Goal: Transaction & Acquisition: Purchase product/service

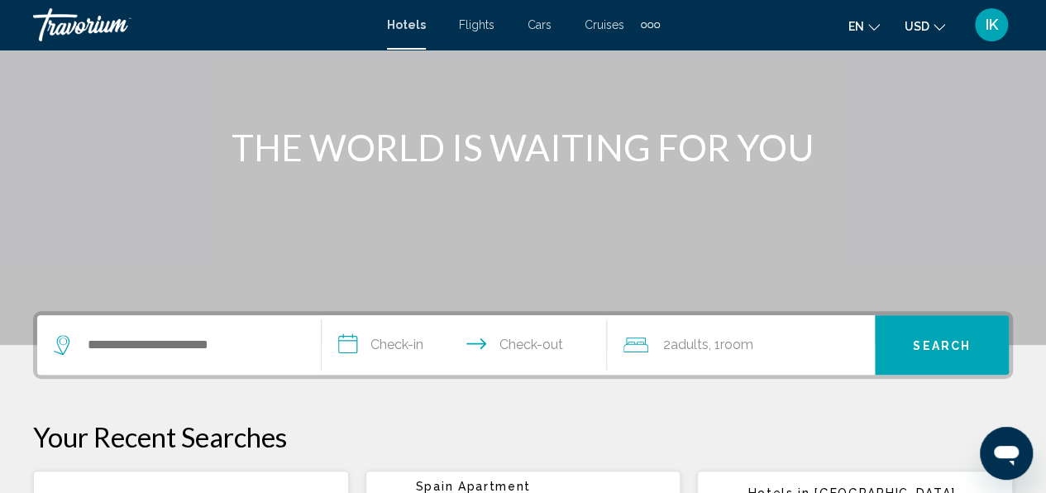
scroll to position [153, 0]
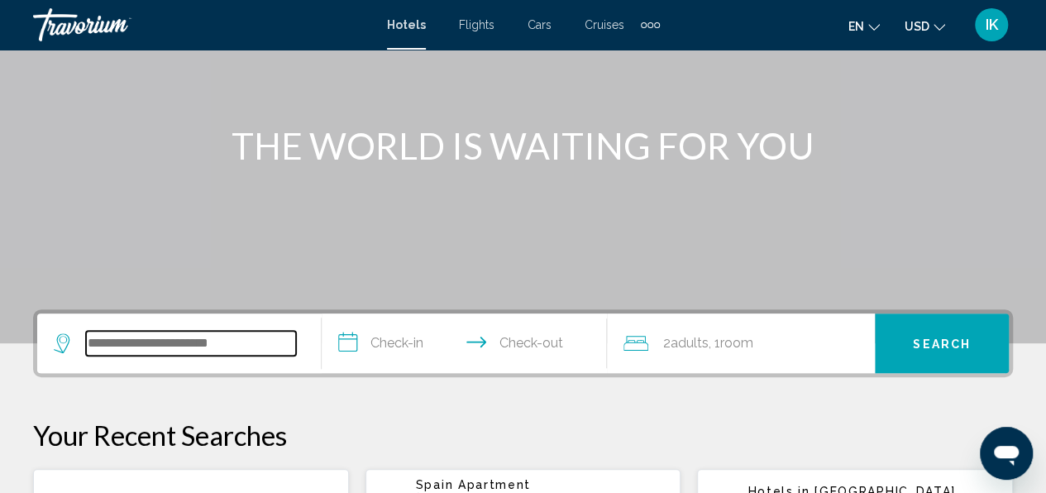
click at [109, 336] on input "Search widget" at bounding box center [191, 343] width 210 height 25
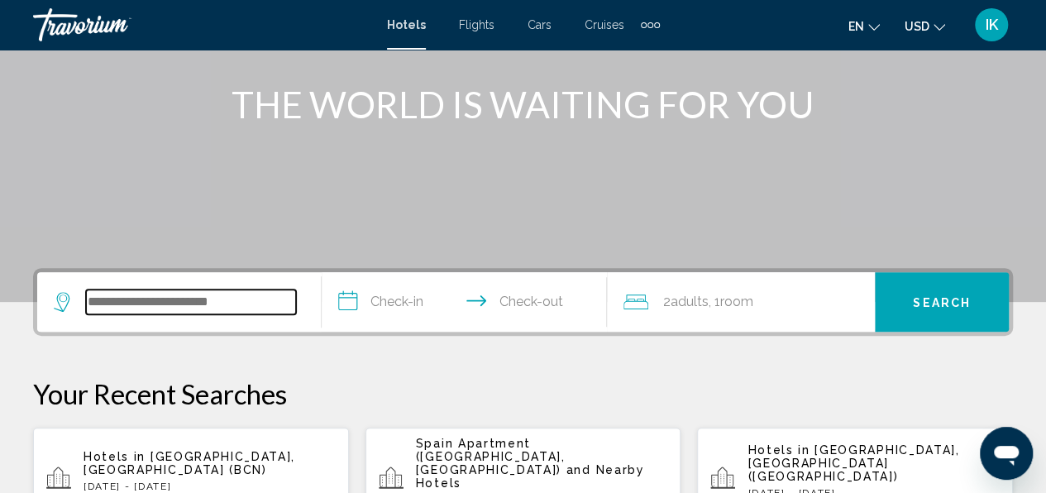
scroll to position [408, 0]
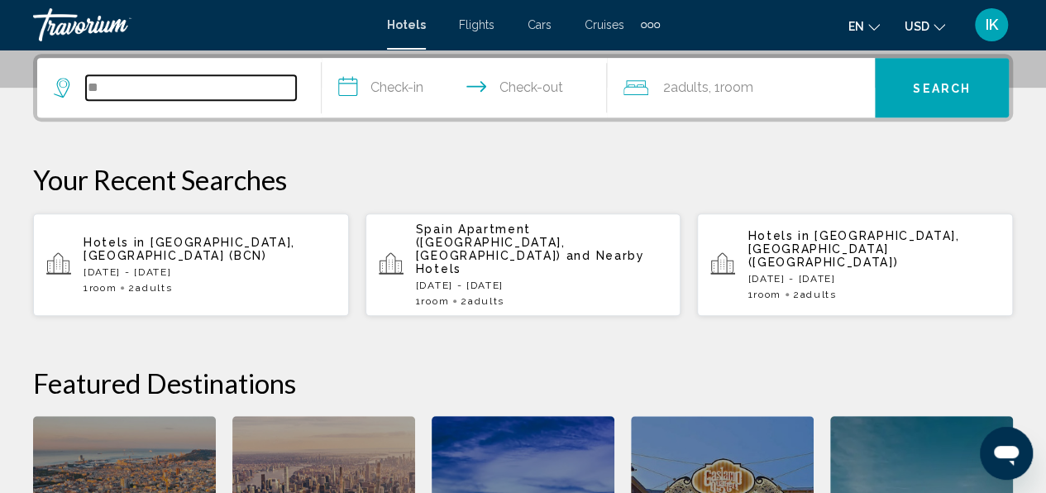
type input "*"
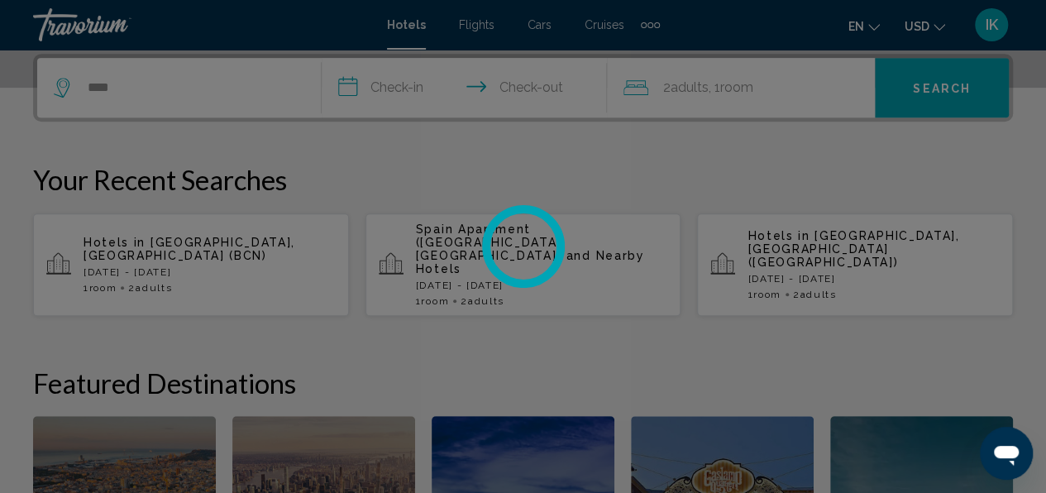
click at [369, 98] on div at bounding box center [523, 246] width 1046 height 493
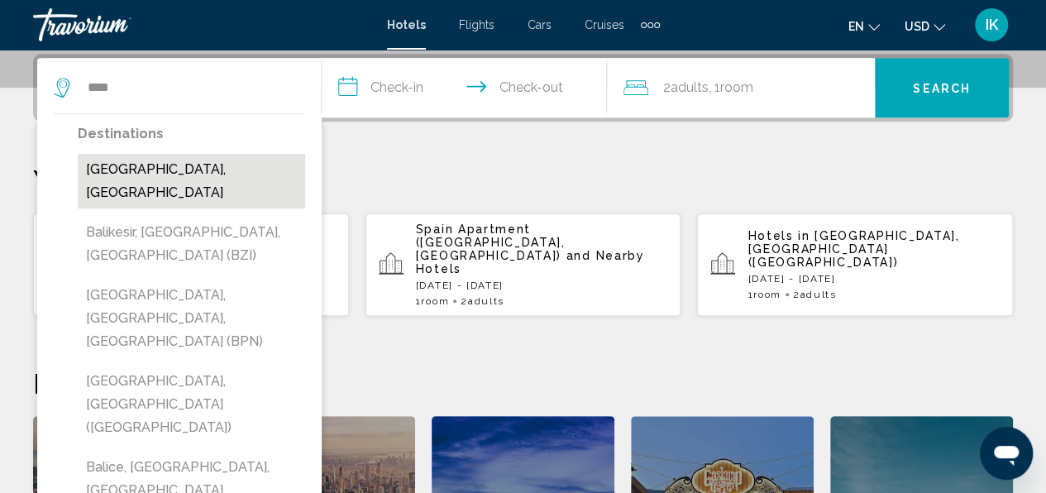
click at [122, 169] on button "[GEOGRAPHIC_DATA], [GEOGRAPHIC_DATA]" at bounding box center [191, 181] width 227 height 55
type input "**********"
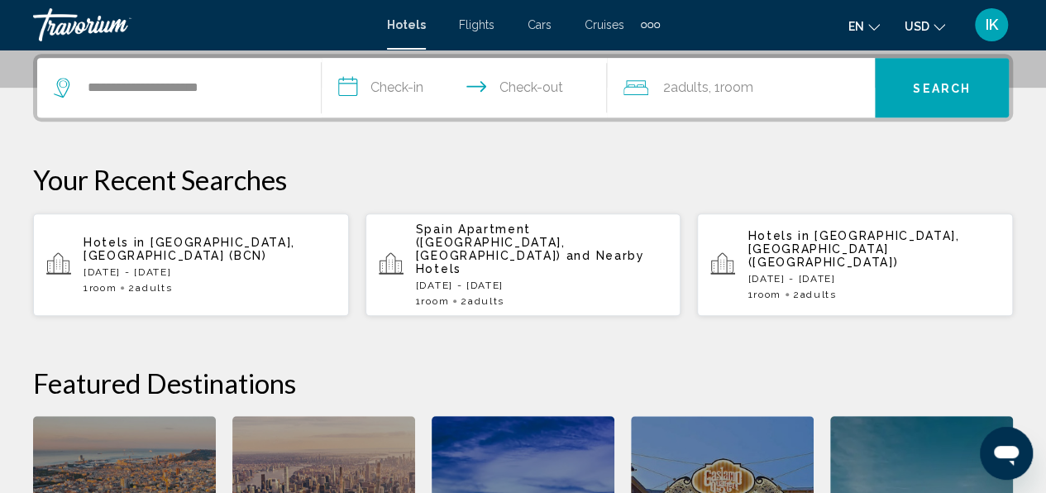
click at [418, 98] on input "**********" at bounding box center [467, 90] width 291 height 64
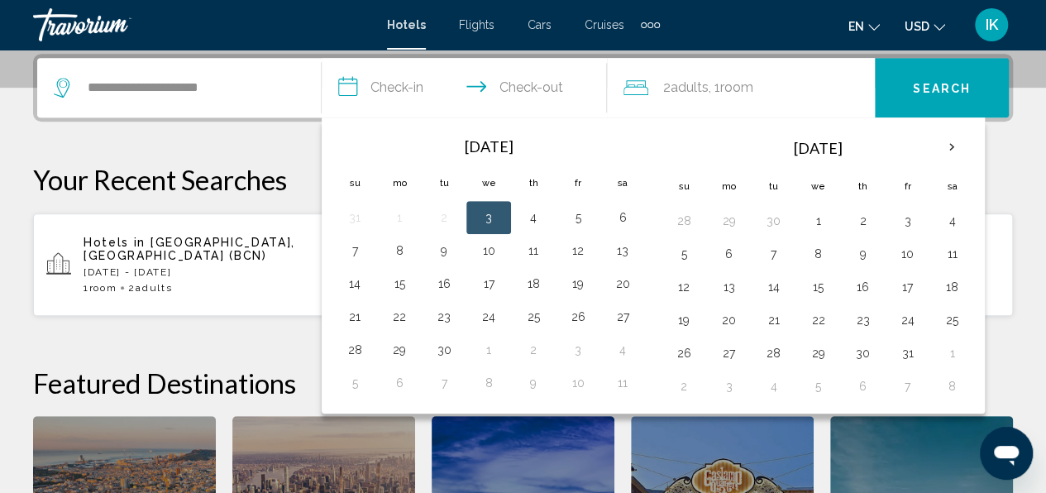
click at [418, 98] on input "**********" at bounding box center [467, 90] width 291 height 64
click at [900, 254] on button "10" at bounding box center [907, 253] width 26 height 23
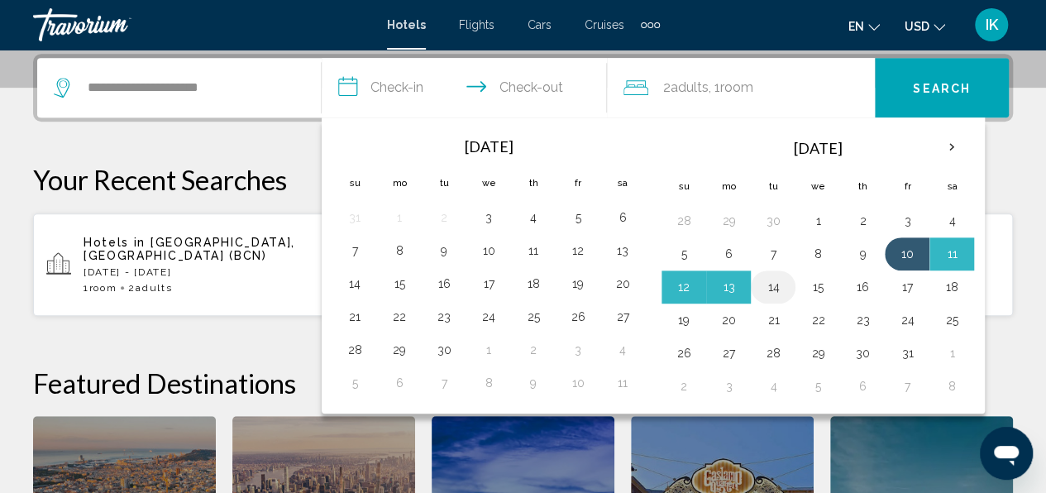
click at [774, 284] on button "14" at bounding box center [773, 286] width 26 height 23
type input "**********"
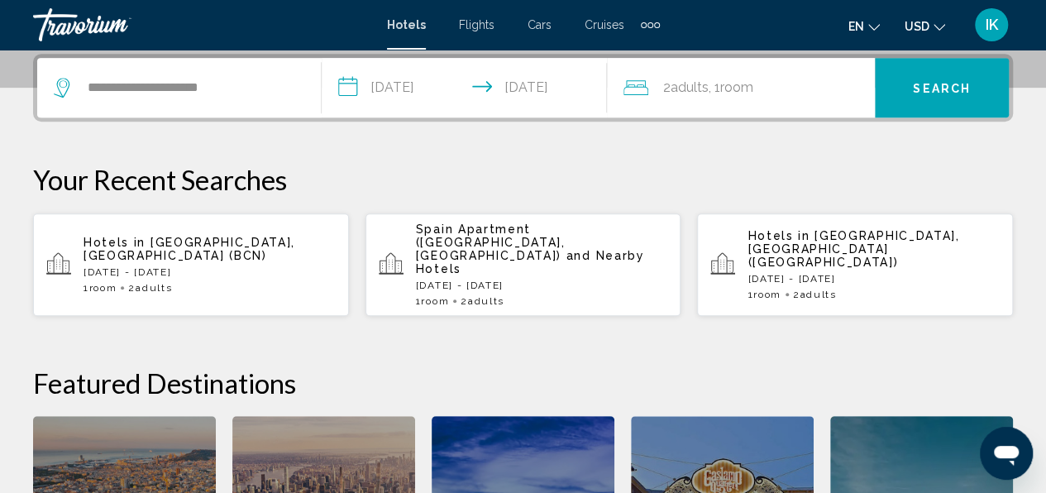
click at [919, 90] on span "Search" at bounding box center [942, 88] width 58 height 13
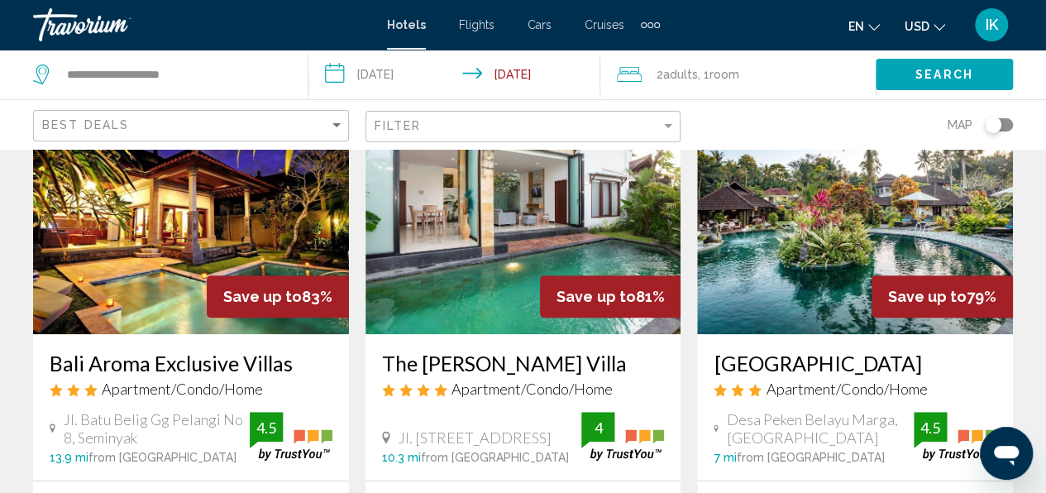
scroll to position [224, 0]
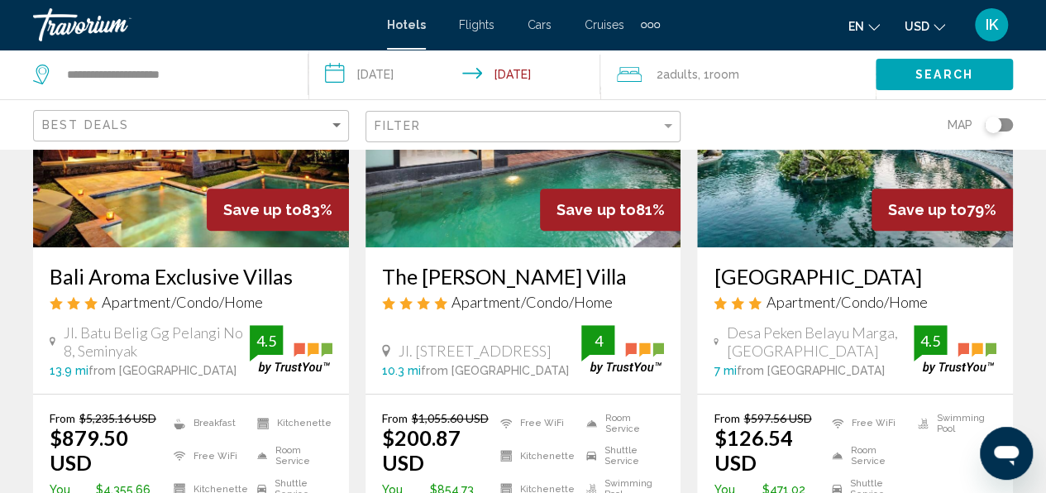
click at [703, 68] on span ", 1 Room rooms" at bounding box center [718, 74] width 41 height 23
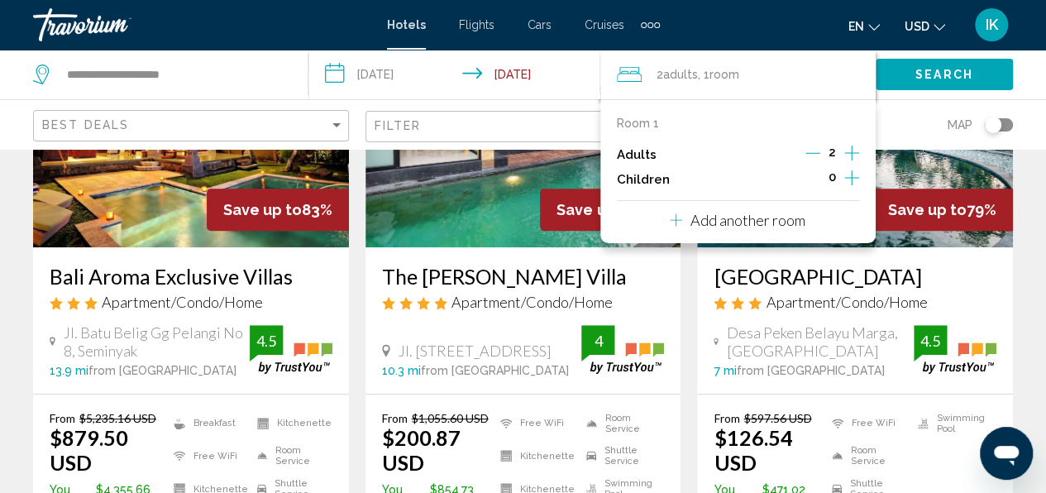
click at [855, 151] on icon "Increment adults" at bounding box center [851, 153] width 15 height 20
click at [916, 78] on span "Search" at bounding box center [944, 75] width 58 height 13
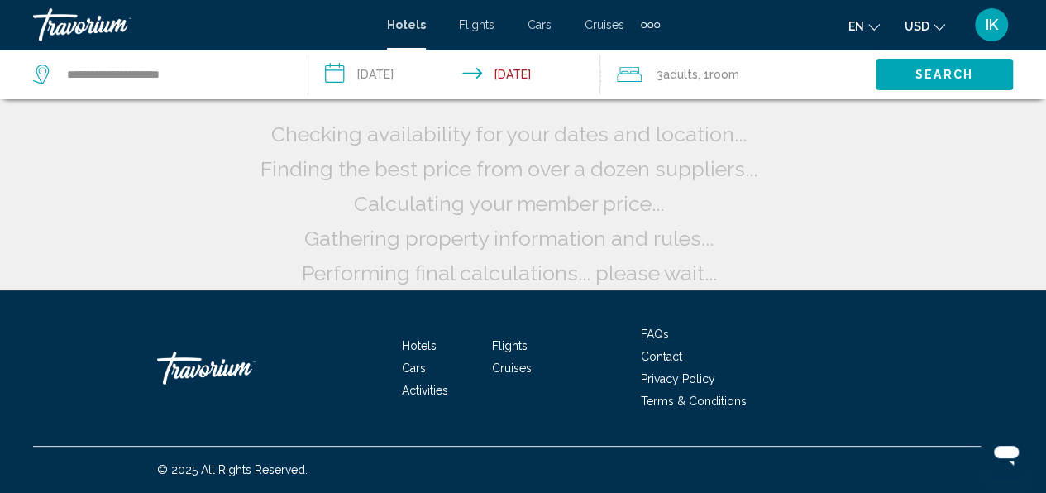
scroll to position [50, 0]
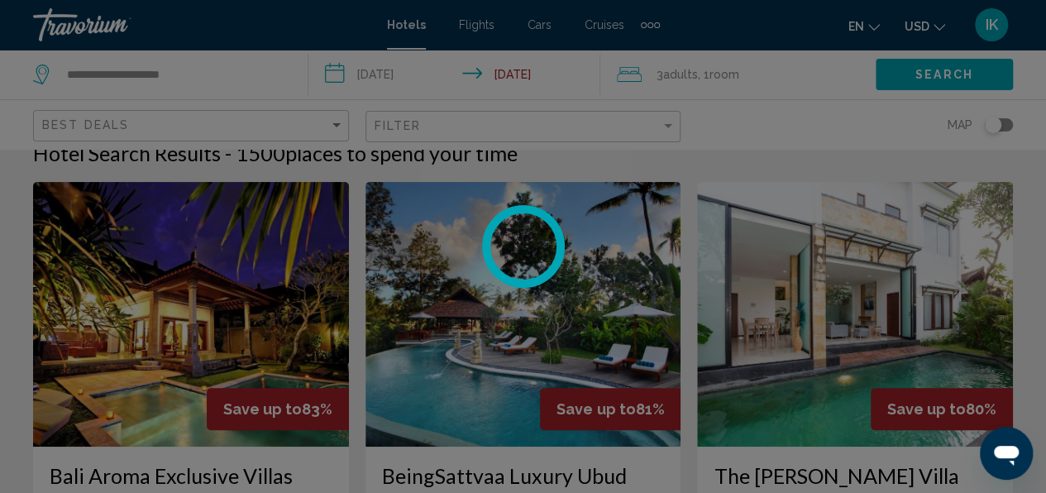
scroll to position [190, 0]
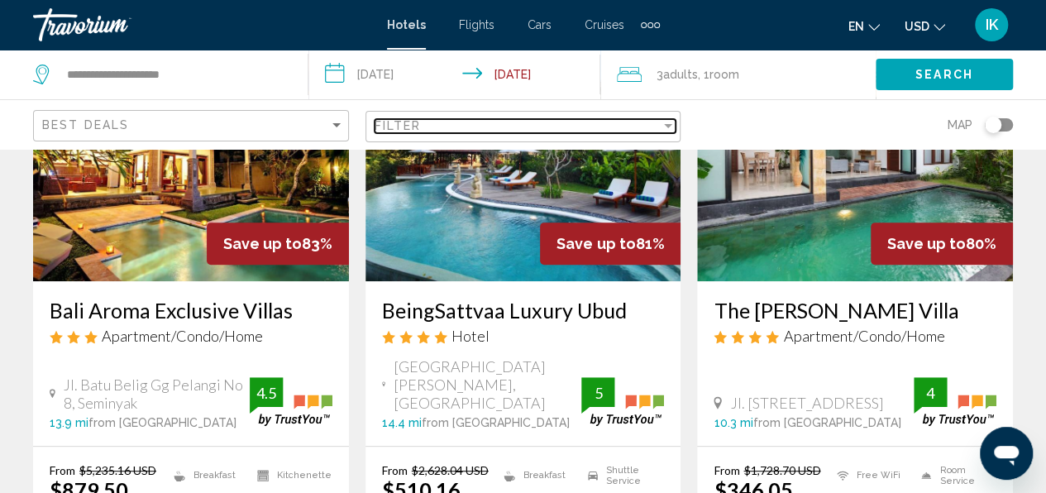
click at [422, 130] on div "Filter" at bounding box center [517, 125] width 287 height 13
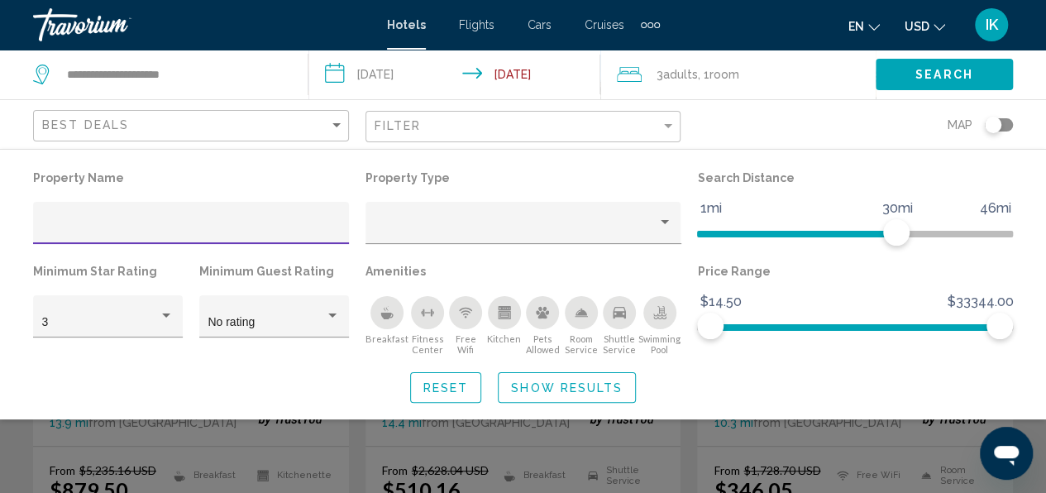
click at [72, 225] on input "Hotel Filters" at bounding box center [191, 228] width 298 height 13
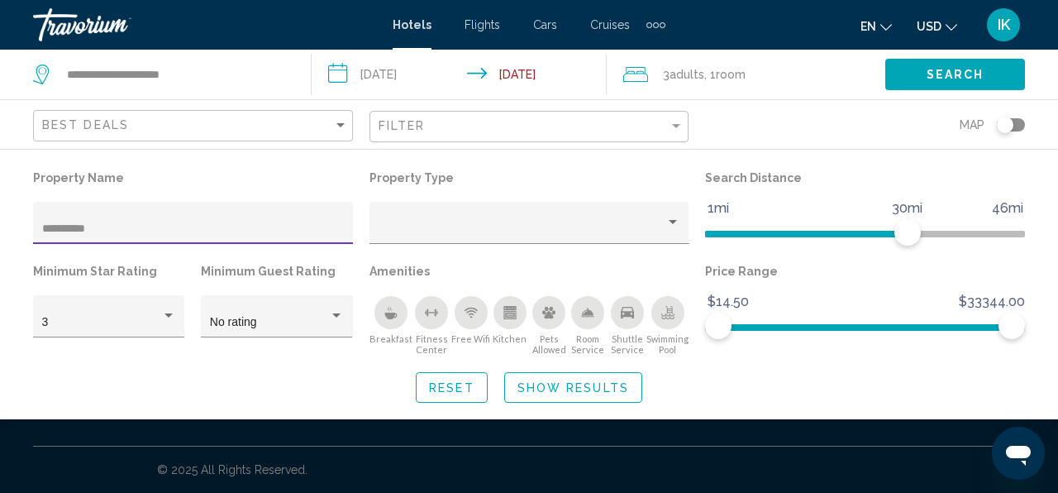
type input "**********"
click at [564, 395] on button "Show Results" at bounding box center [573, 387] width 138 height 31
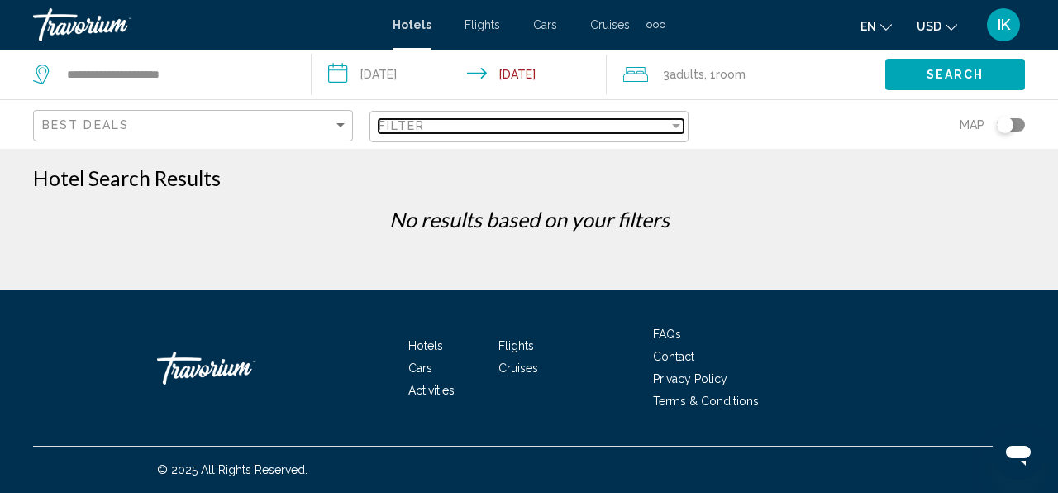
click at [532, 120] on div "Filter" at bounding box center [524, 125] width 291 height 13
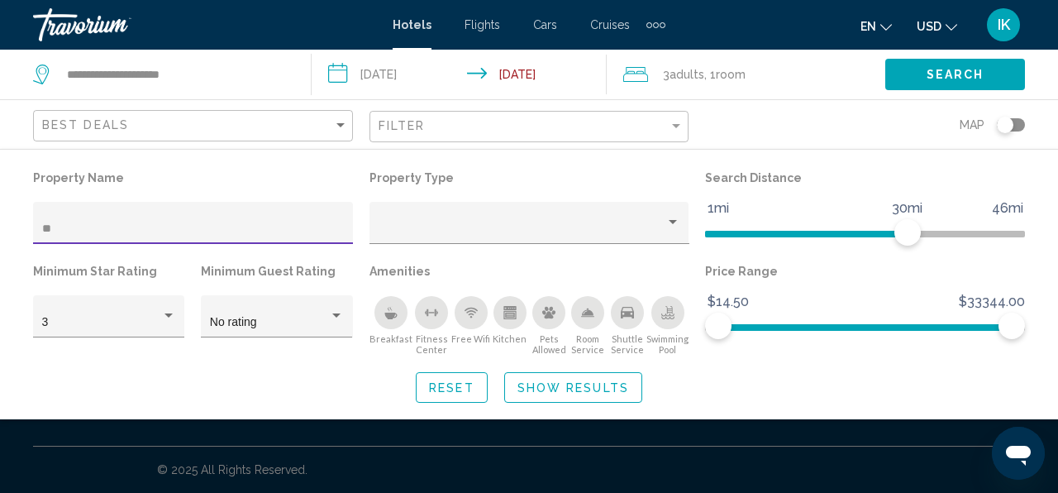
type input "*"
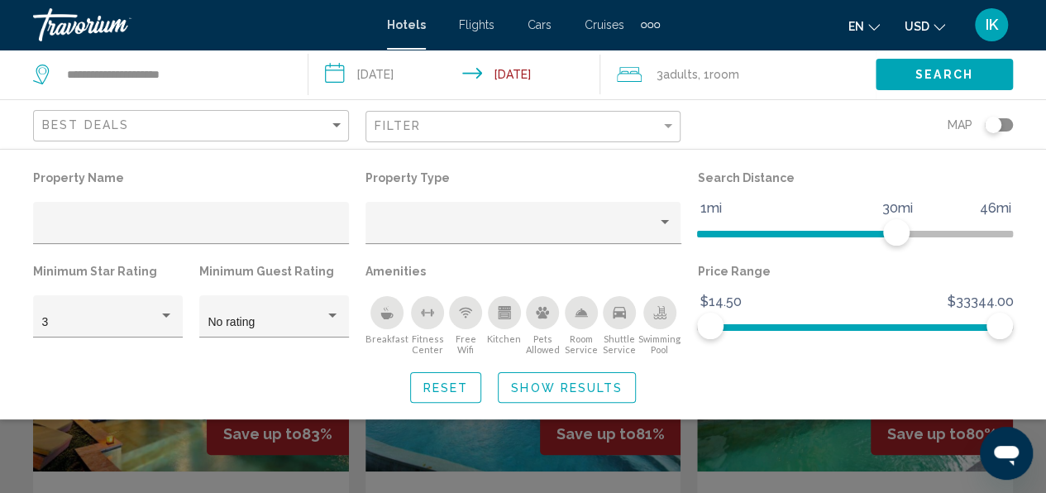
click at [741, 388] on div "Reset Show Results" at bounding box center [522, 387] width 979 height 31
click at [789, 468] on div "Search widget" at bounding box center [523, 370] width 1046 height 245
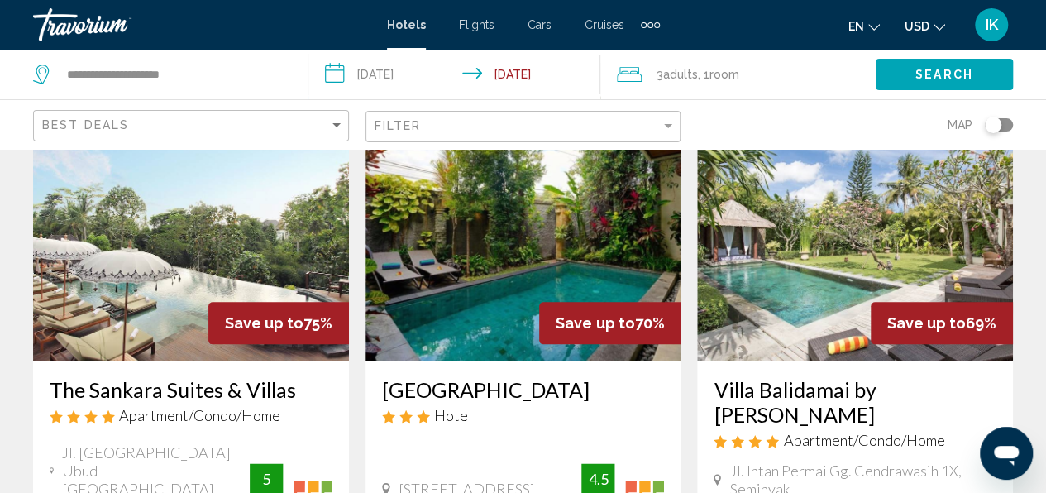
scroll to position [751, 0]
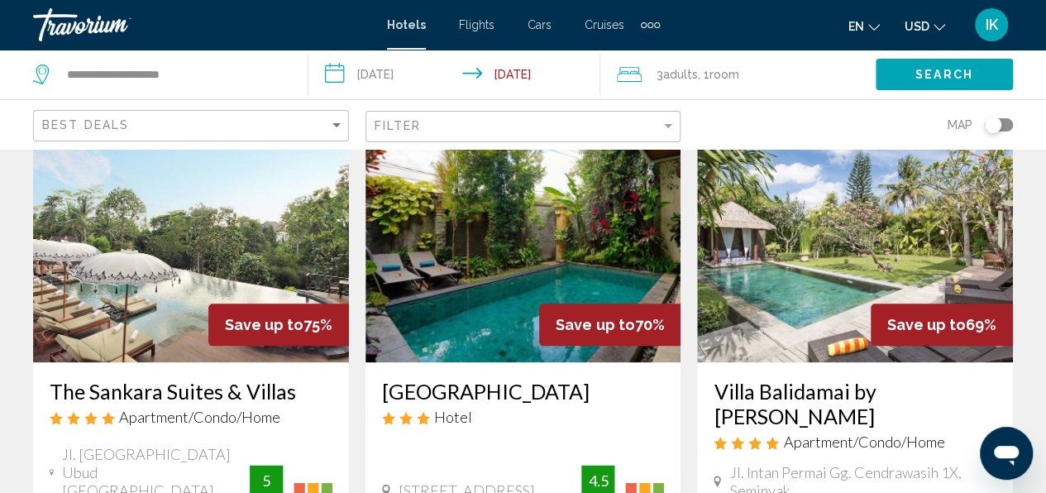
click at [476, 306] on img "Main content" at bounding box center [523, 230] width 316 height 265
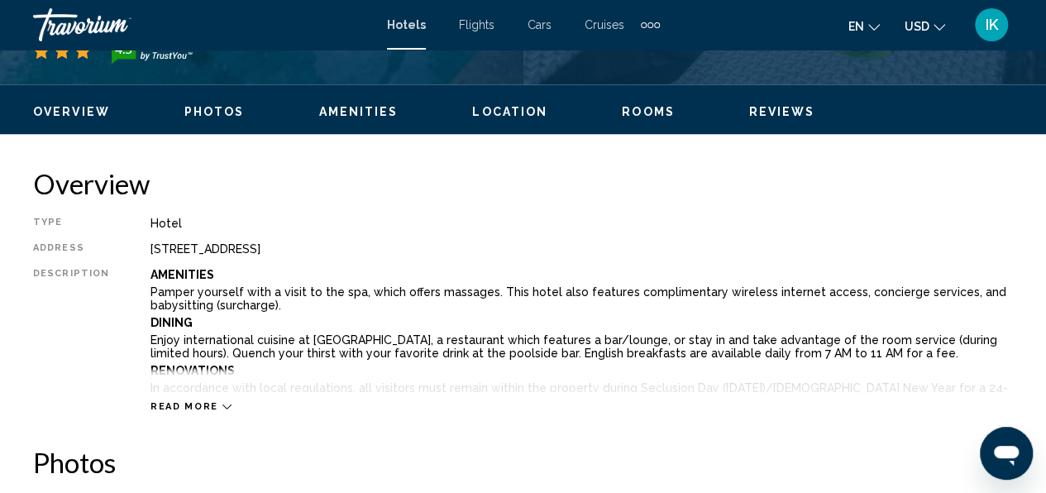
scroll to position [195, 0]
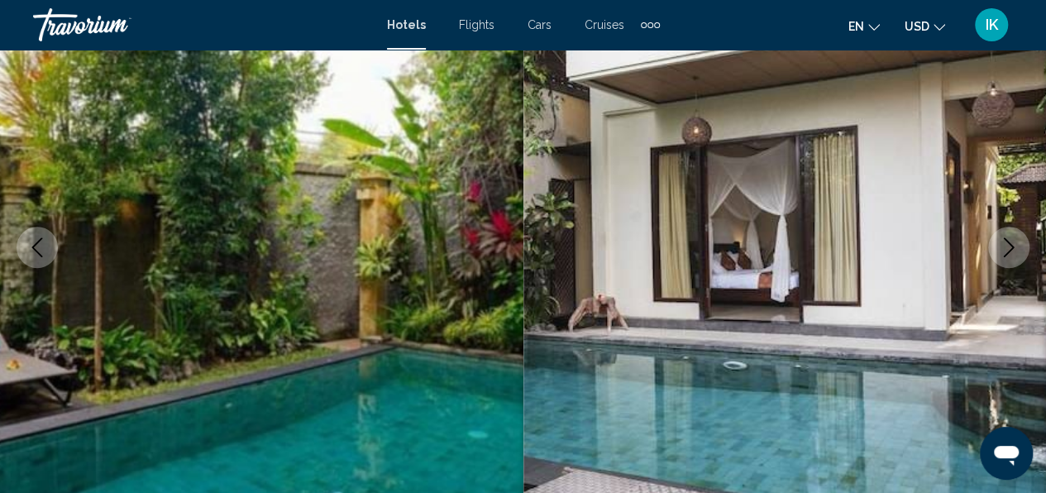
click at [1011, 249] on icon "Next image" at bounding box center [1008, 247] width 11 height 20
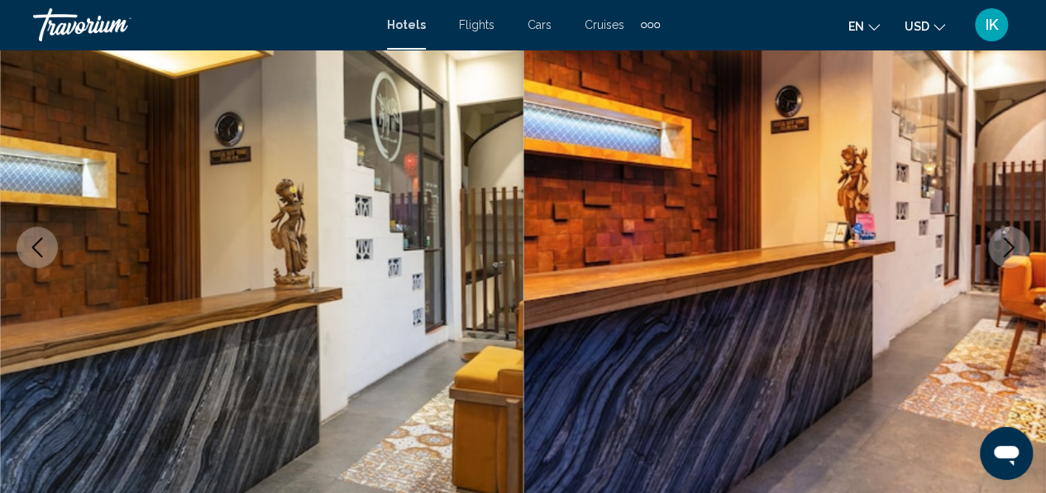
click at [1011, 249] on icon "Next image" at bounding box center [1008, 247] width 11 height 20
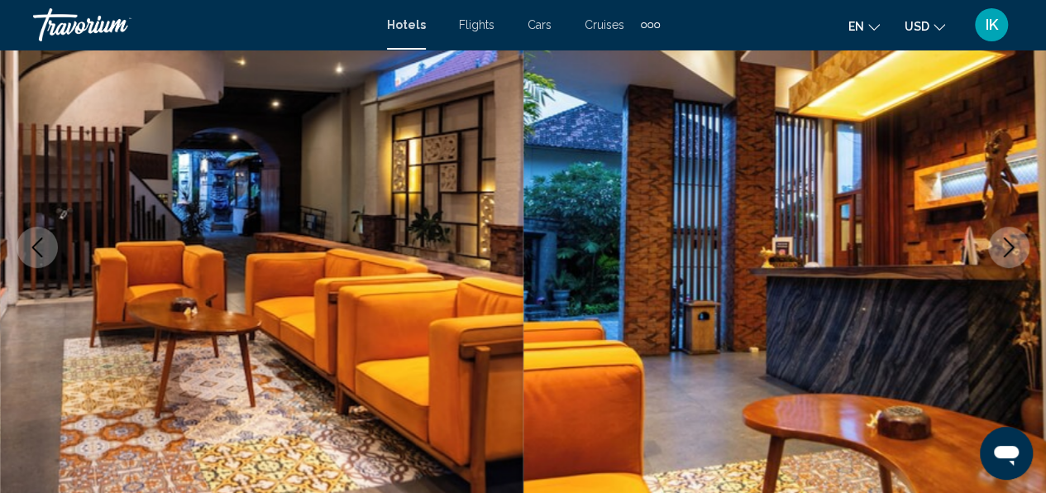
click at [1011, 249] on icon "Next image" at bounding box center [1008, 247] width 11 height 20
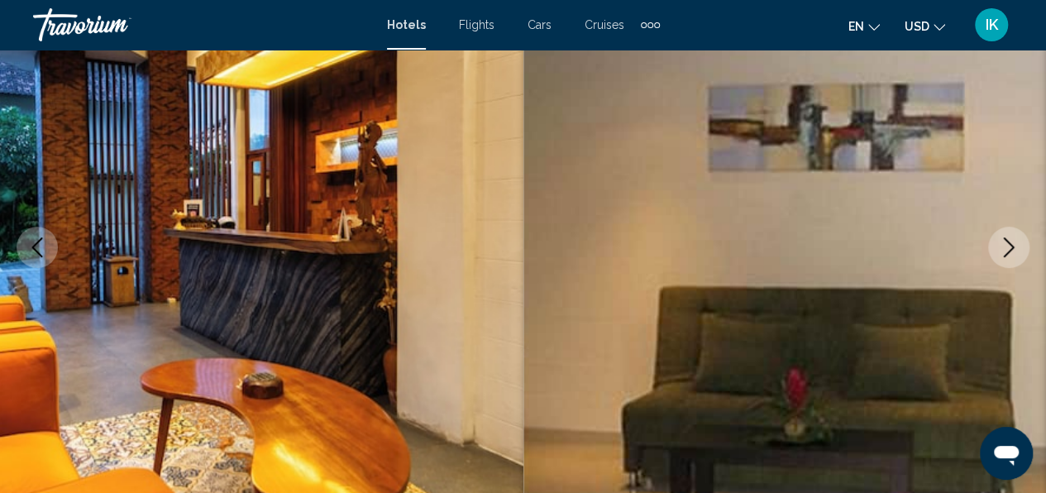
click at [1011, 249] on icon "Next image" at bounding box center [1008, 247] width 11 height 20
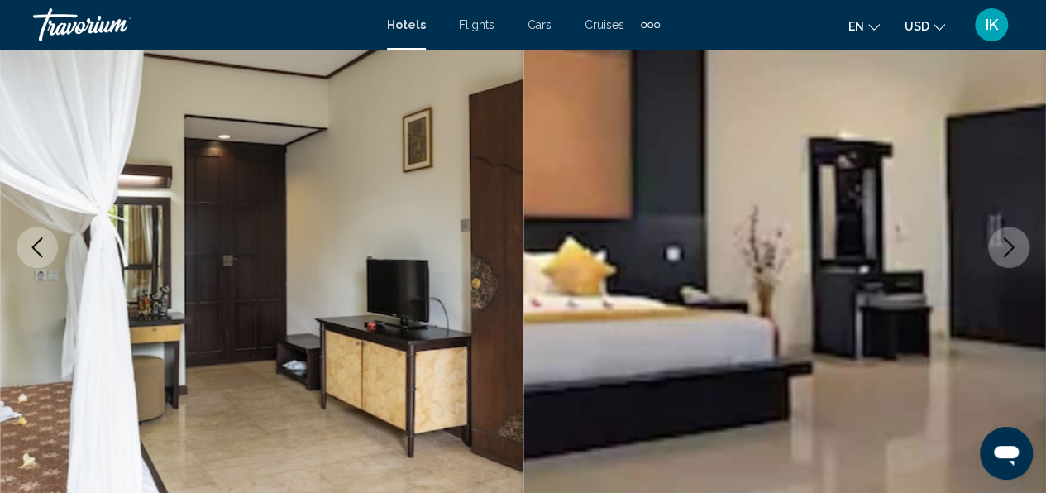
click at [1011, 249] on icon "Next image" at bounding box center [1008, 247] width 11 height 20
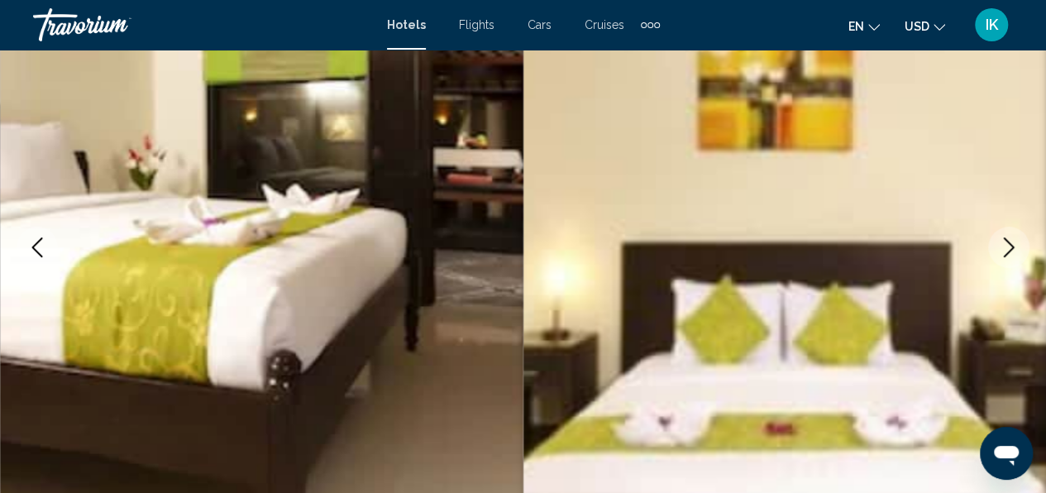
click at [1011, 249] on icon "Next image" at bounding box center [1008, 247] width 11 height 20
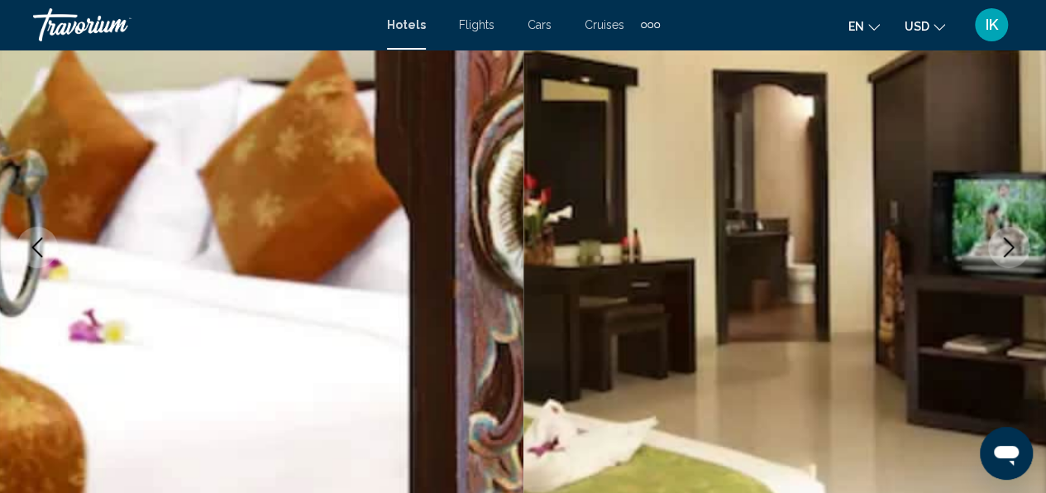
click at [1011, 249] on icon "Next image" at bounding box center [1008, 247] width 11 height 20
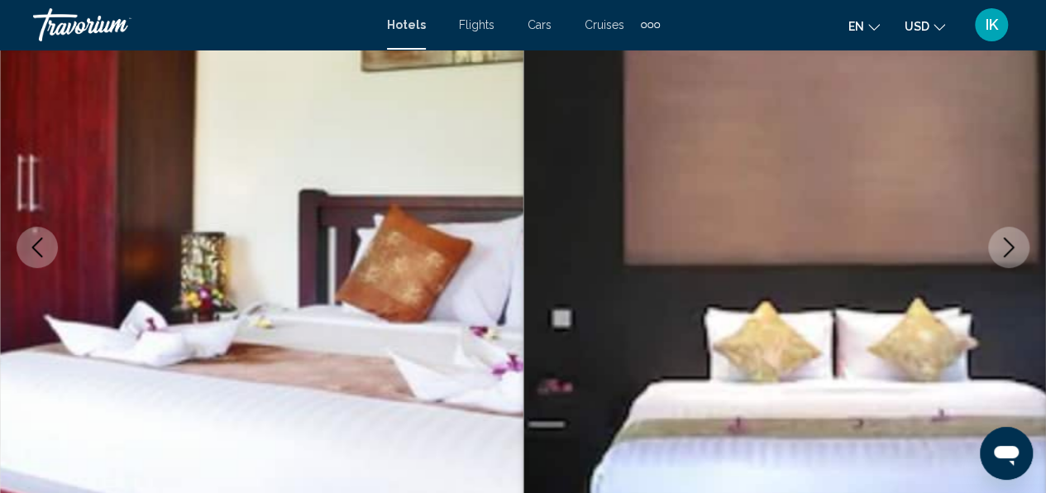
click at [1011, 249] on icon "Next image" at bounding box center [1008, 247] width 11 height 20
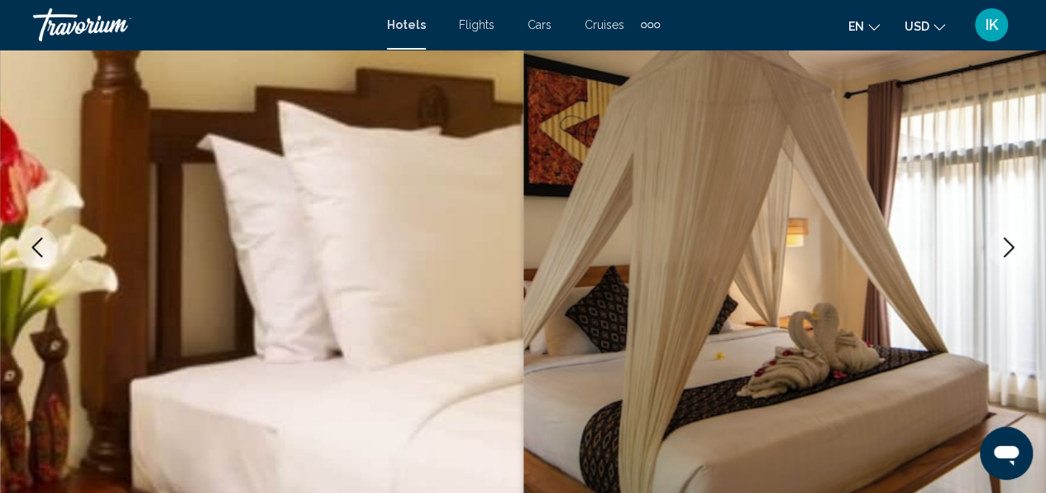
click at [1011, 249] on icon "Next image" at bounding box center [1008, 247] width 11 height 20
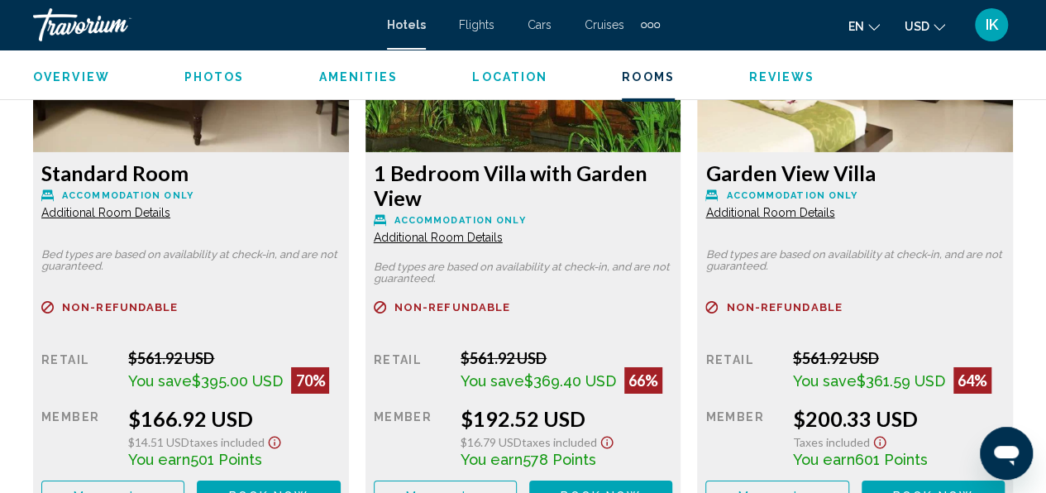
scroll to position [2680, 0]
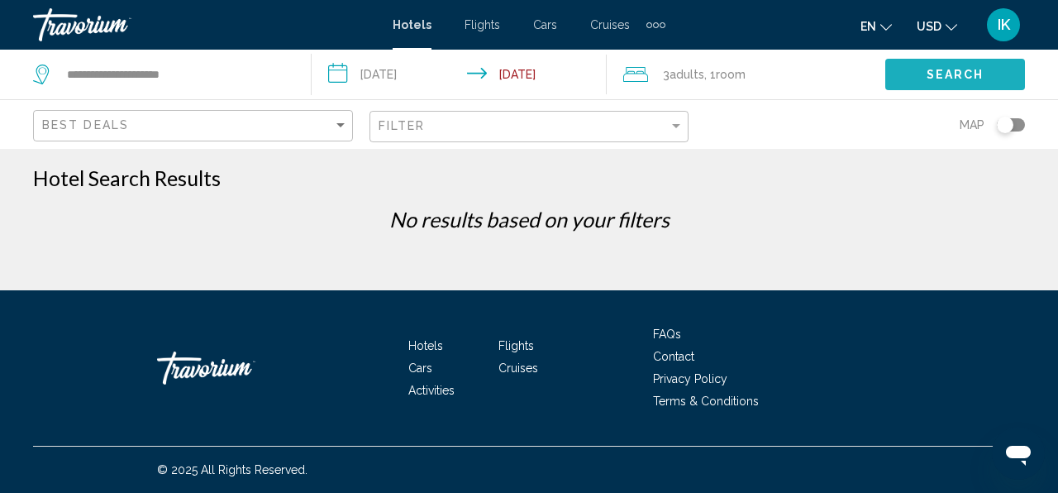
click at [966, 64] on button "Search" at bounding box center [955, 74] width 140 height 31
click at [952, 69] on span "Search" at bounding box center [956, 75] width 58 height 13
click at [1016, 119] on div "Toggle map" at bounding box center [1011, 124] width 28 height 13
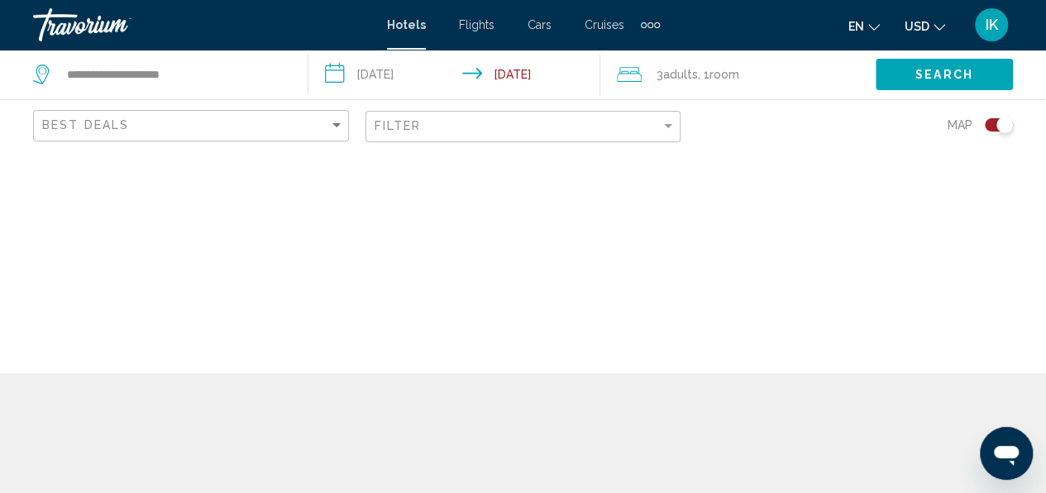
scroll to position [72, 0]
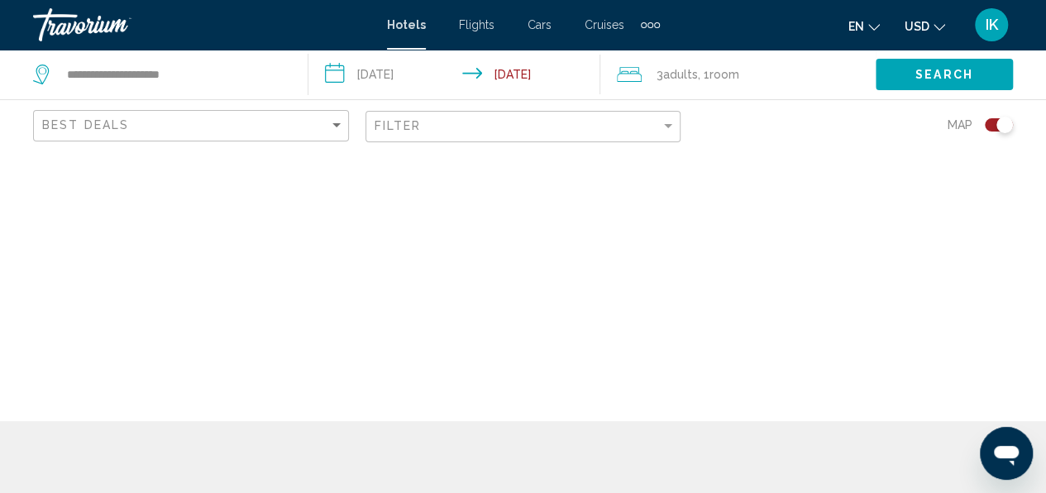
click at [747, 181] on div "Main content" at bounding box center [523, 249] width 1046 height 344
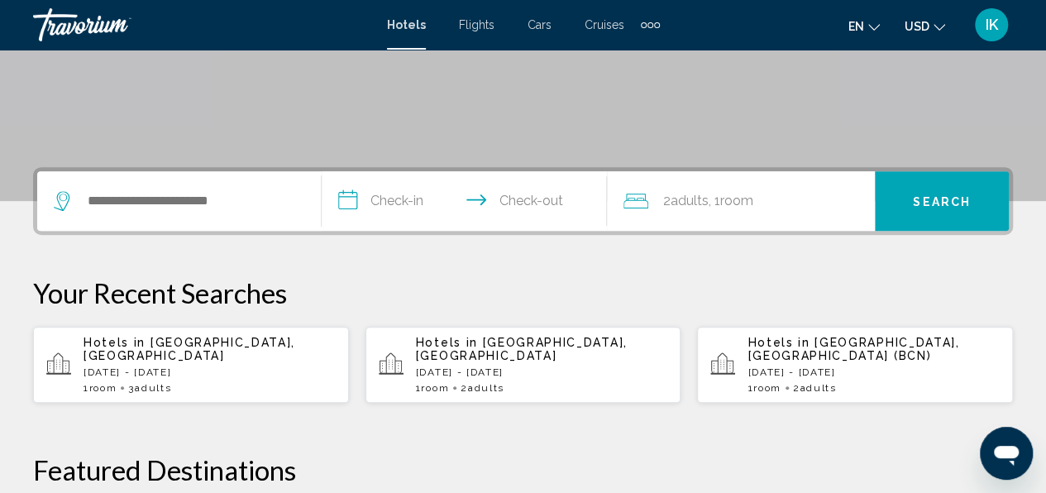
scroll to position [313, 0]
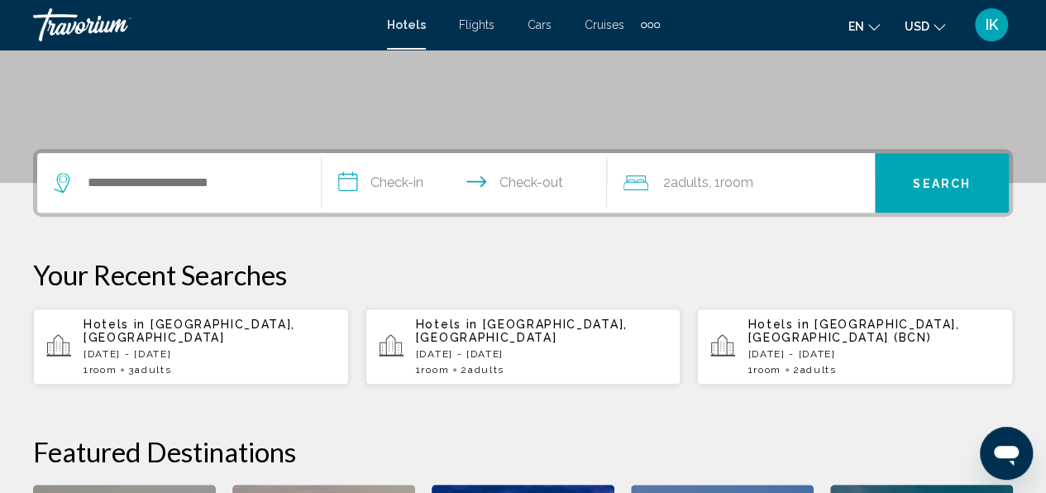
click at [197, 324] on span "[GEOGRAPHIC_DATA], [GEOGRAPHIC_DATA]" at bounding box center [189, 330] width 212 height 26
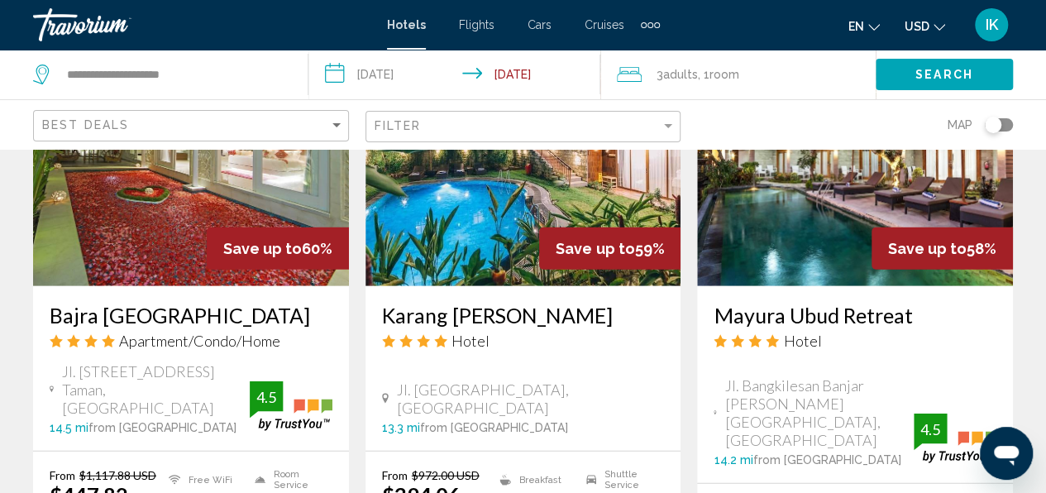
scroll to position [2147, 0]
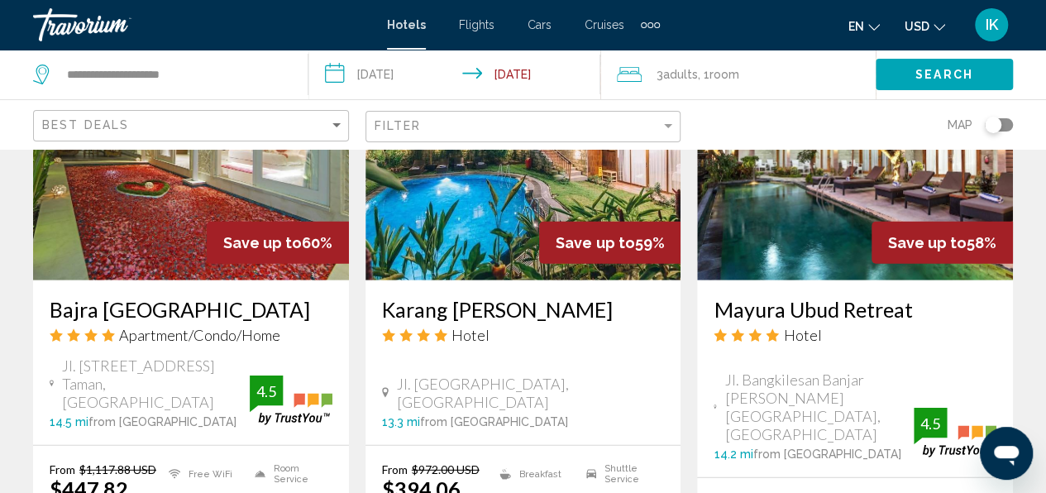
click at [197, 356] on span "Jl. [STREET_ADDRESS] Taman, [GEOGRAPHIC_DATA]" at bounding box center [155, 383] width 187 height 55
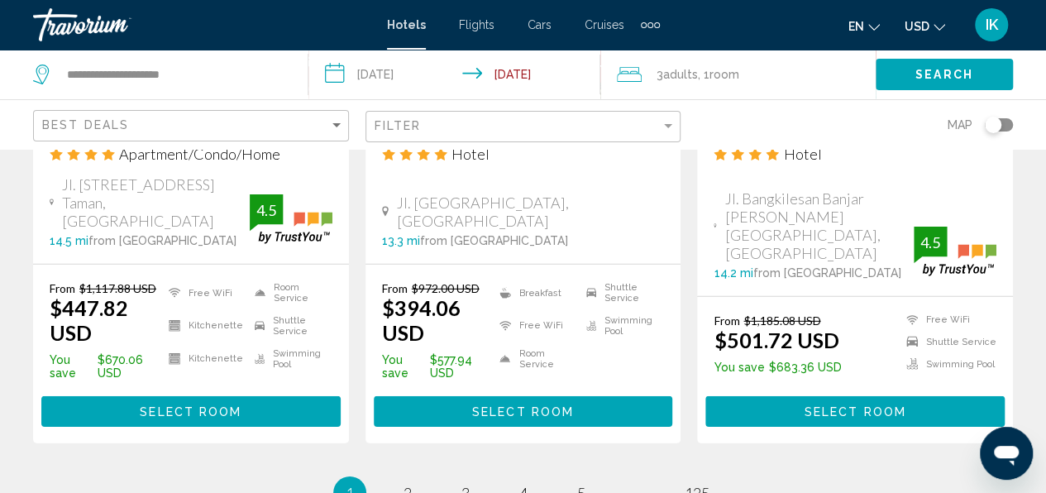
scroll to position [2328, 0]
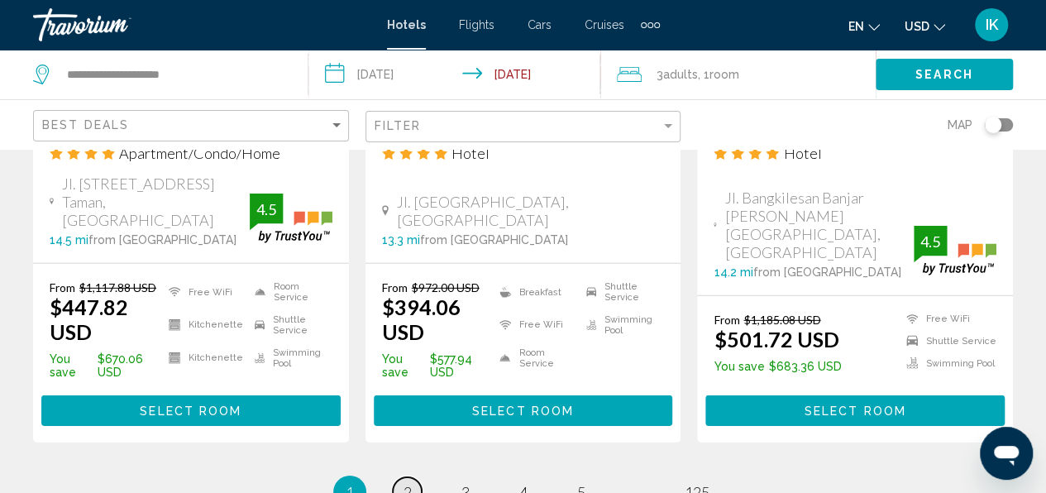
click at [408, 483] on span "2" at bounding box center [407, 492] width 8 height 18
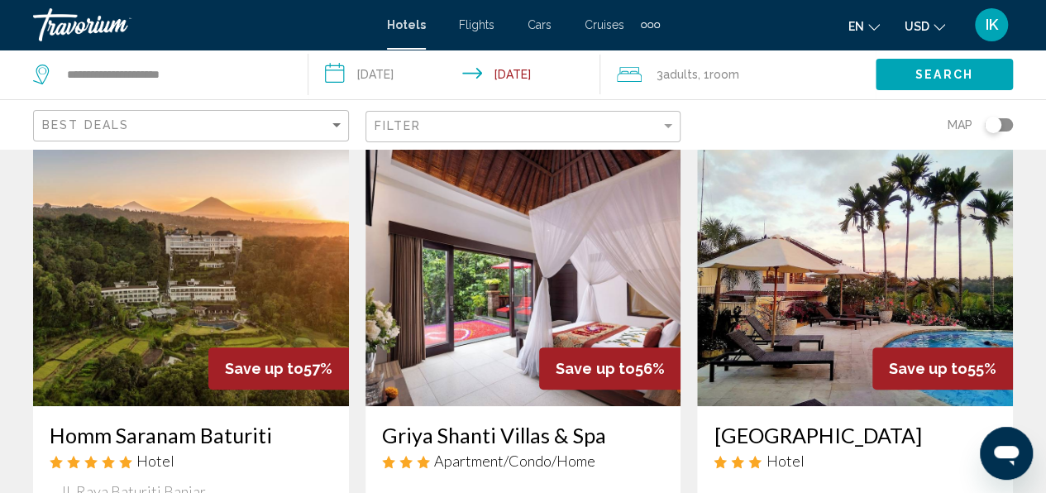
scroll to position [64, 0]
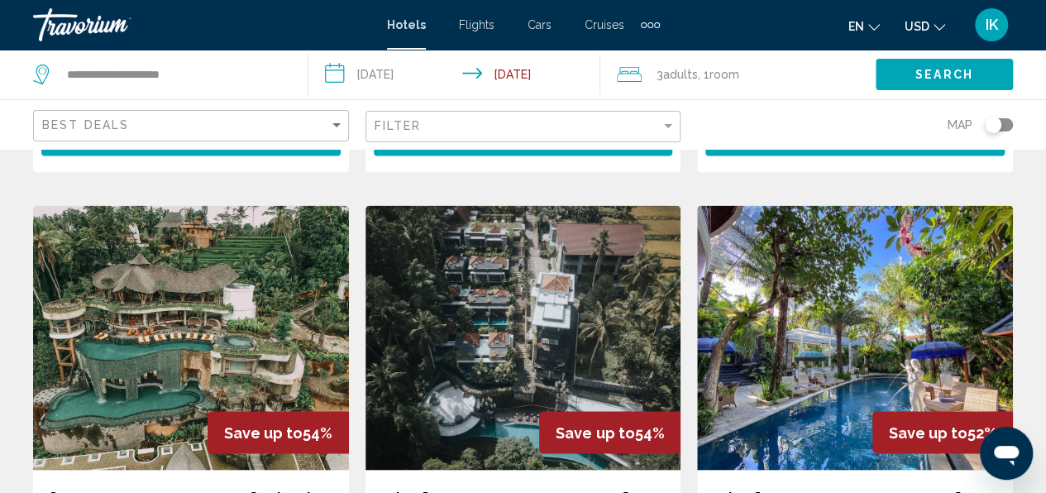
scroll to position [1339, 0]
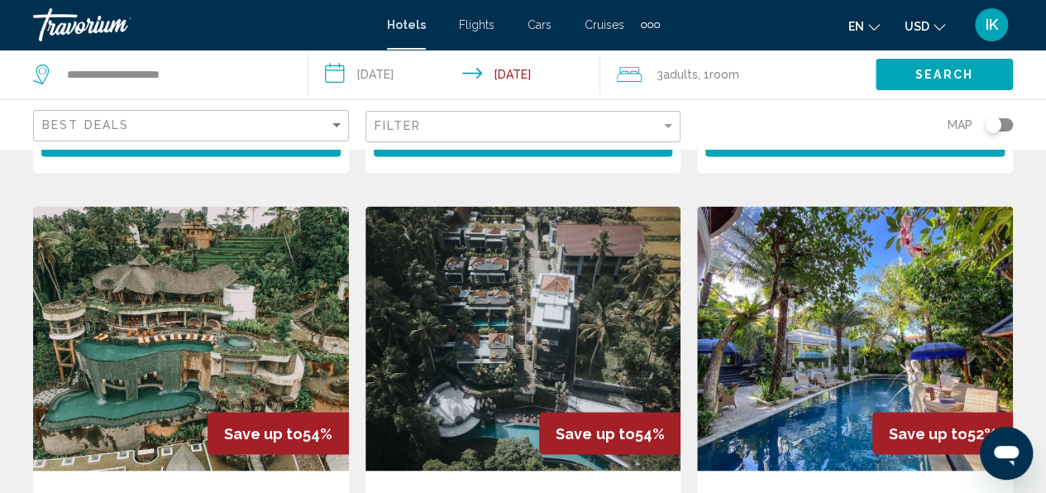
click at [758, 285] on img "Main content" at bounding box center [855, 338] width 316 height 265
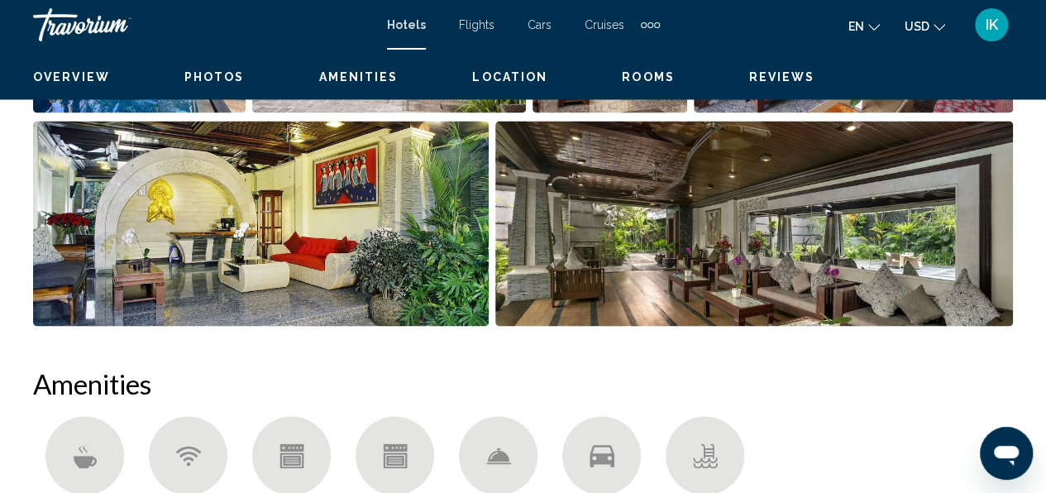
scroll to position [195, 0]
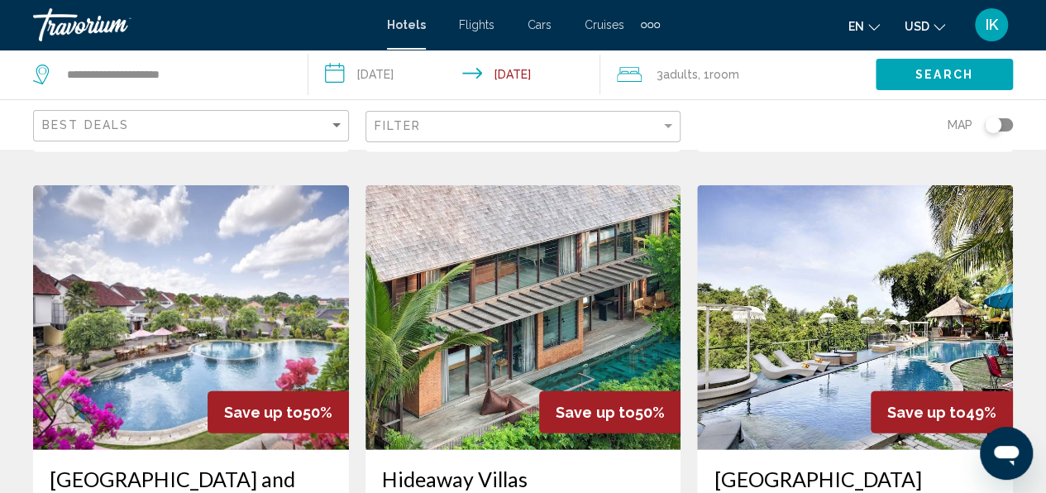
scroll to position [2127, 0]
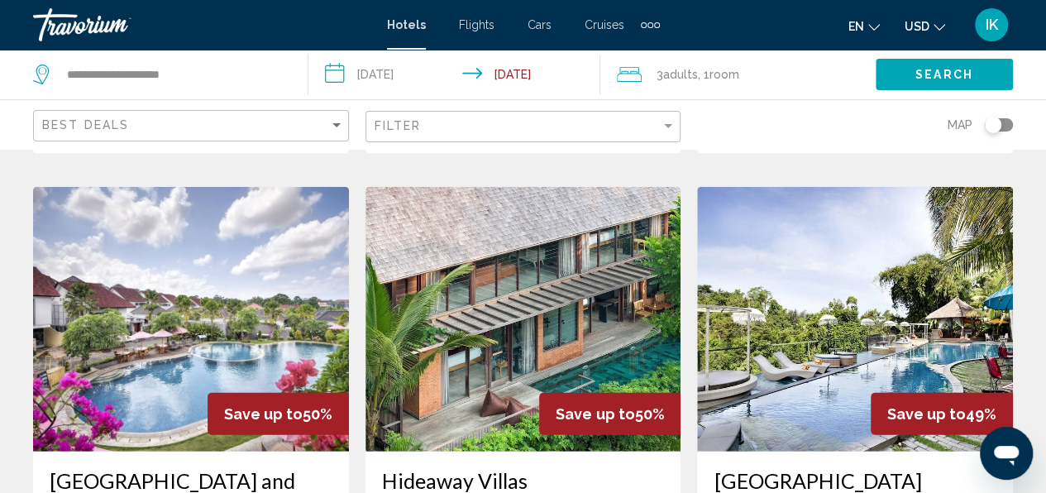
click at [825, 248] on img "Main content" at bounding box center [855, 319] width 316 height 265
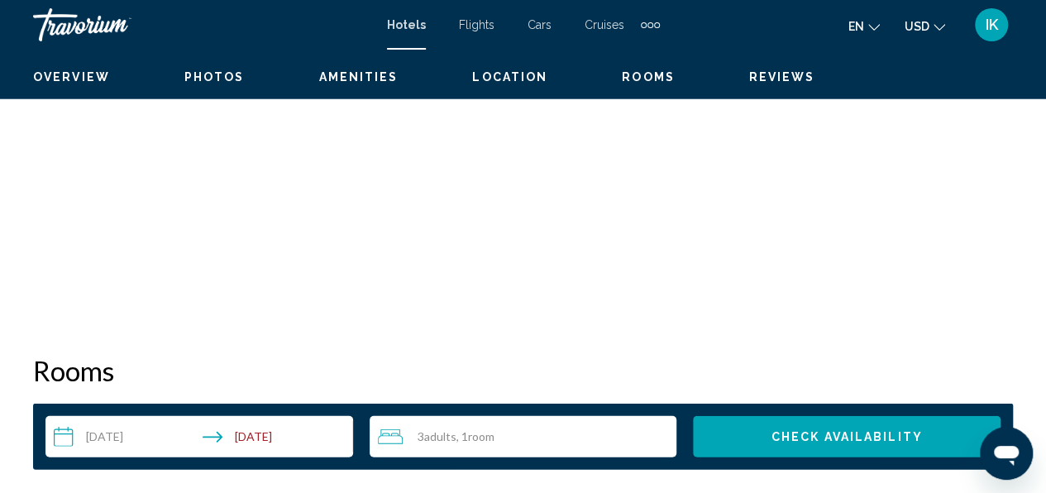
scroll to position [195, 0]
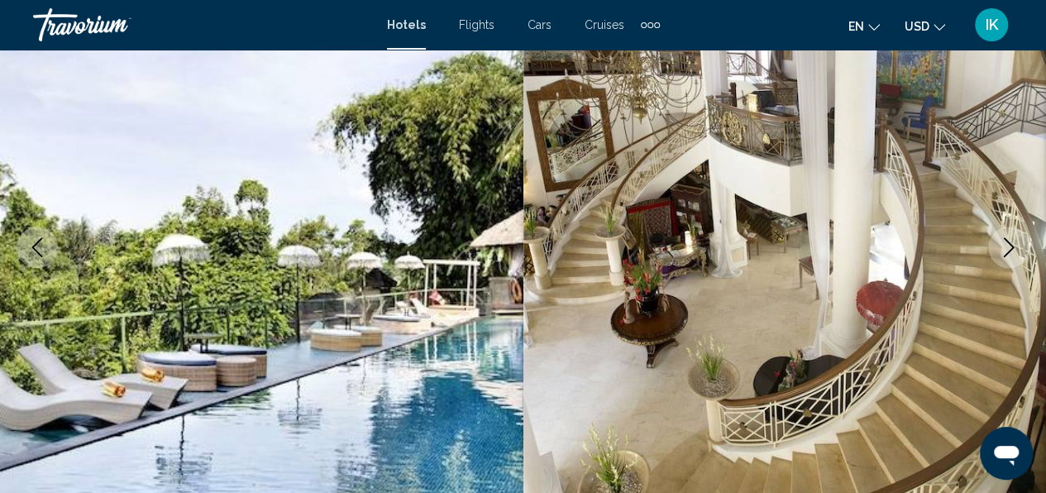
click at [1009, 238] on icon "Next image" at bounding box center [1008, 247] width 20 height 20
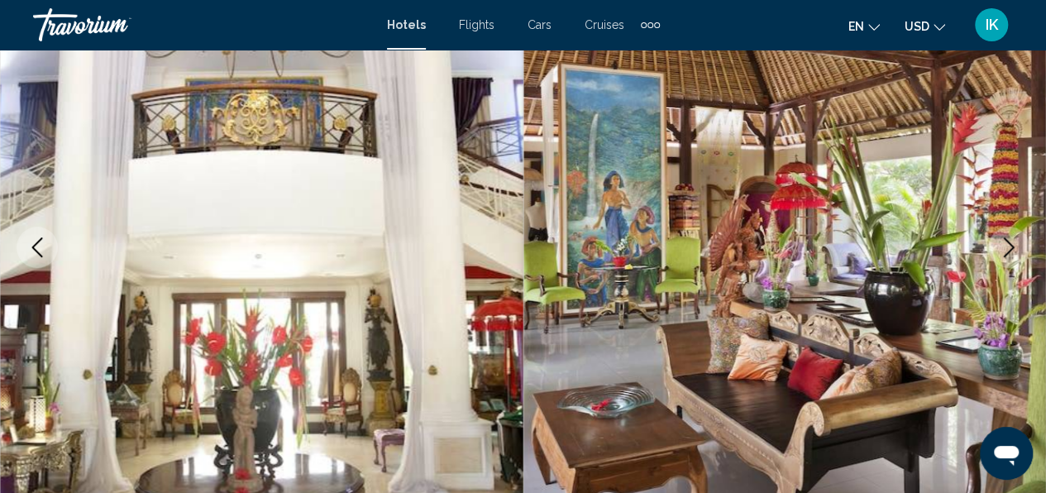
click at [1009, 238] on icon "Next image" at bounding box center [1008, 247] width 20 height 20
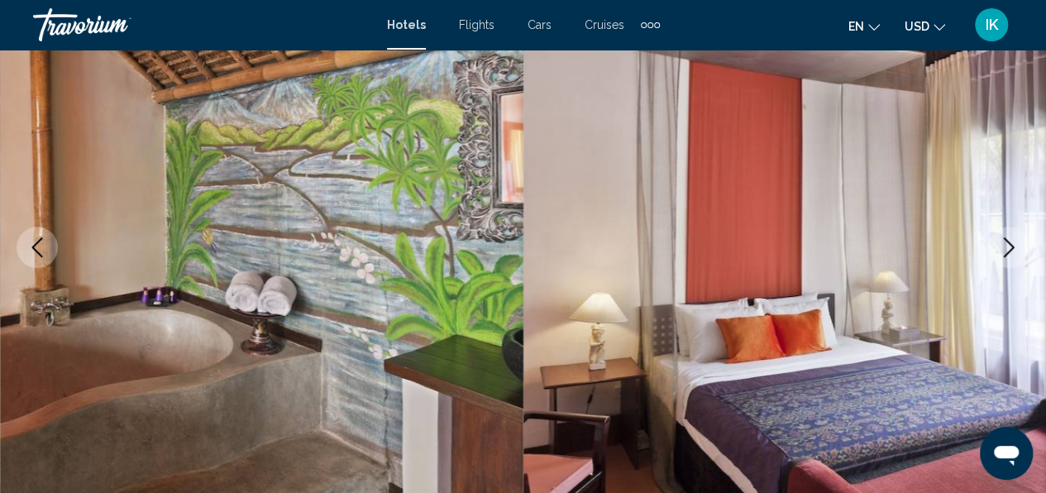
click at [1009, 238] on icon "Next image" at bounding box center [1008, 247] width 20 height 20
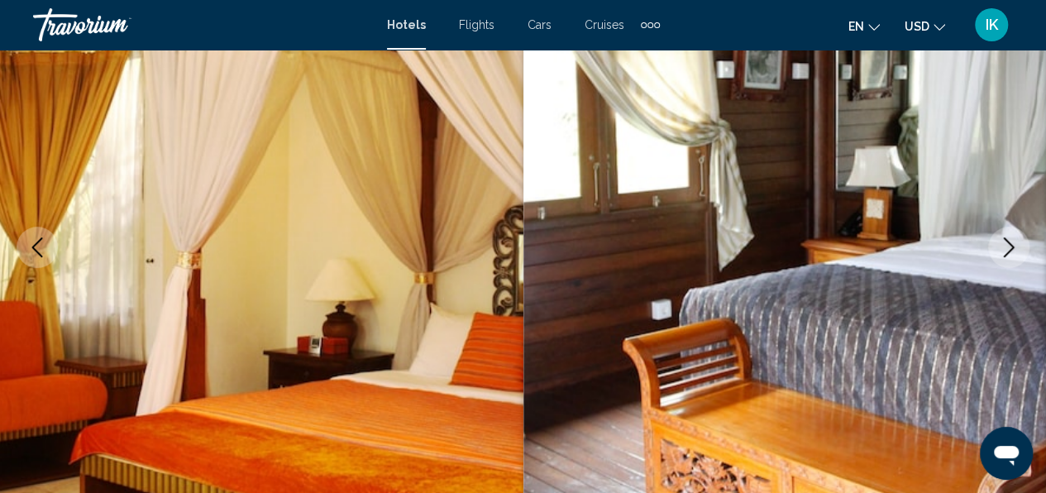
click at [1009, 238] on icon "Next image" at bounding box center [1008, 247] width 20 height 20
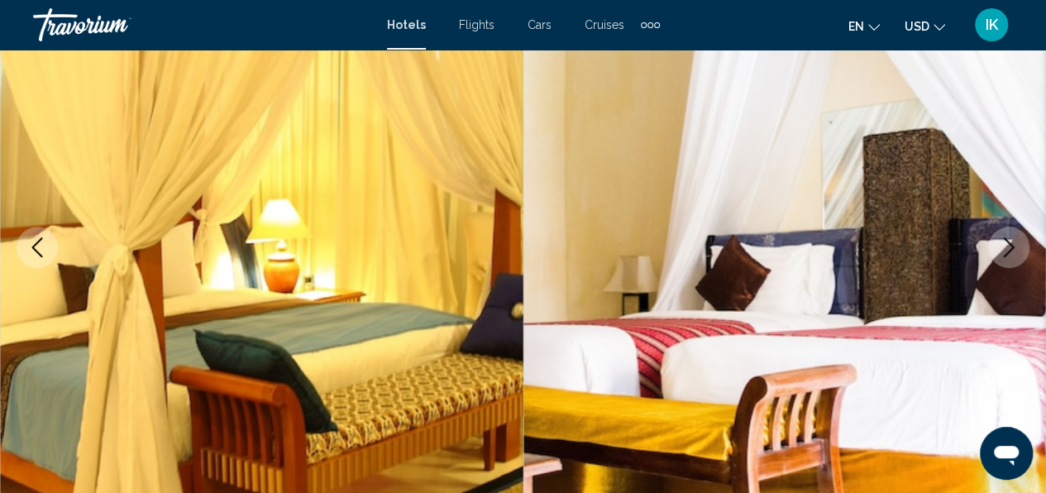
click at [1009, 238] on icon "Next image" at bounding box center [1008, 247] width 20 height 20
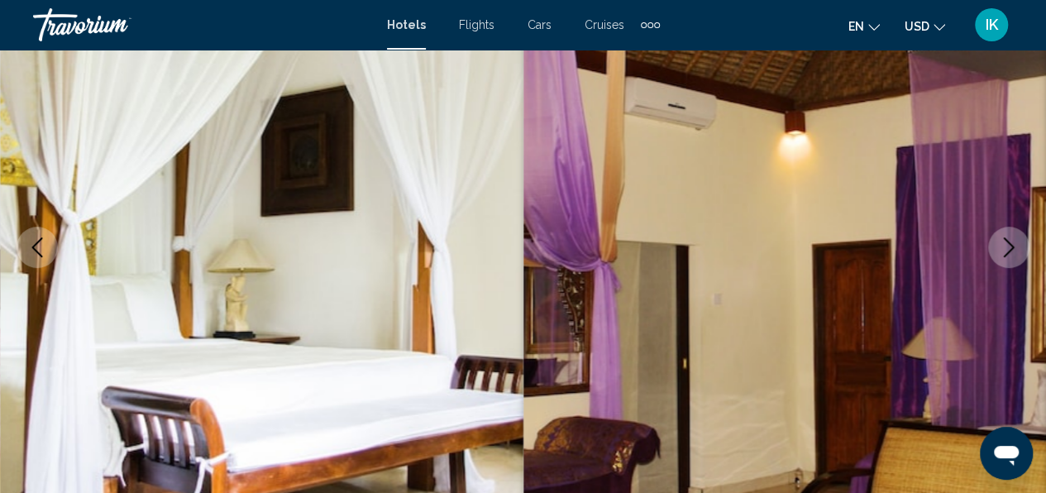
click at [1009, 238] on icon "Next image" at bounding box center [1008, 247] width 20 height 20
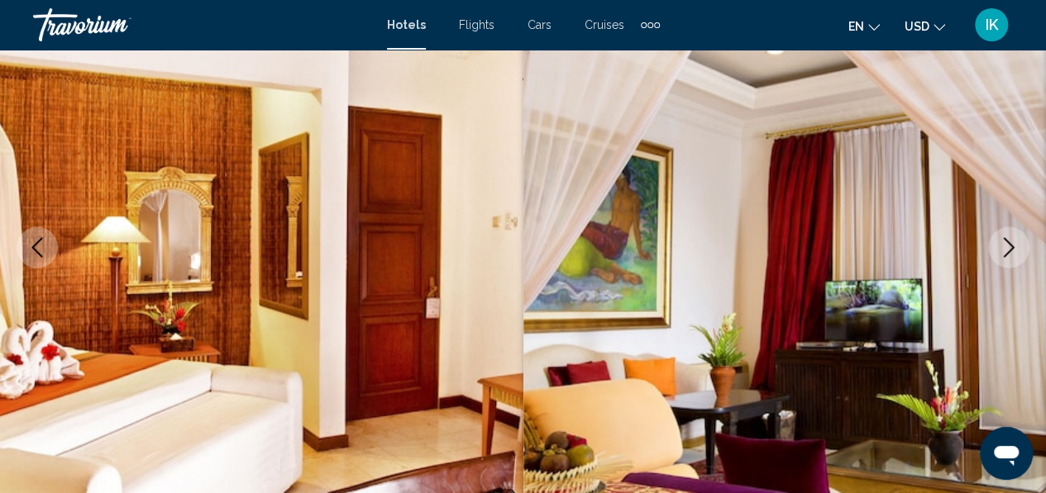
click at [1009, 238] on icon "Next image" at bounding box center [1008, 247] width 20 height 20
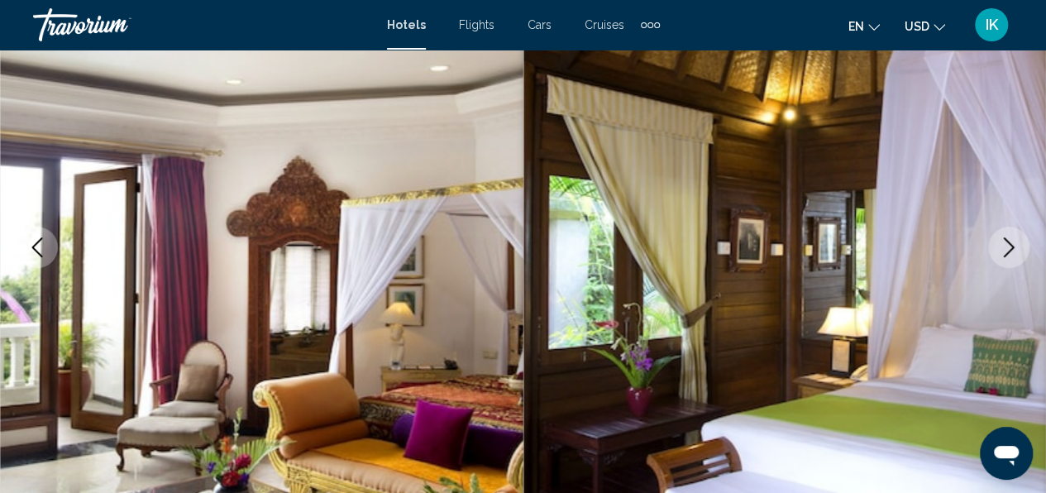
click at [1009, 238] on icon "Next image" at bounding box center [1008, 247] width 20 height 20
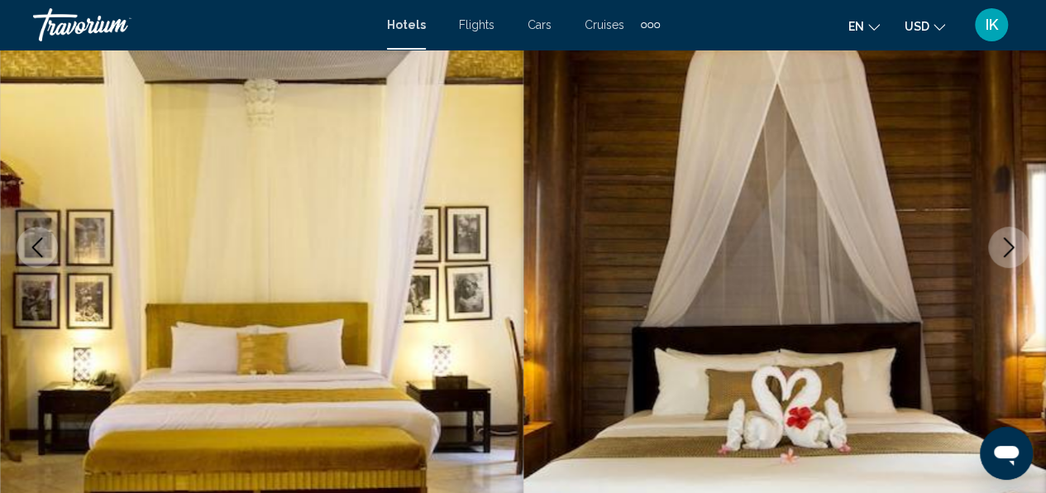
click at [1009, 238] on icon "Next image" at bounding box center [1008, 247] width 20 height 20
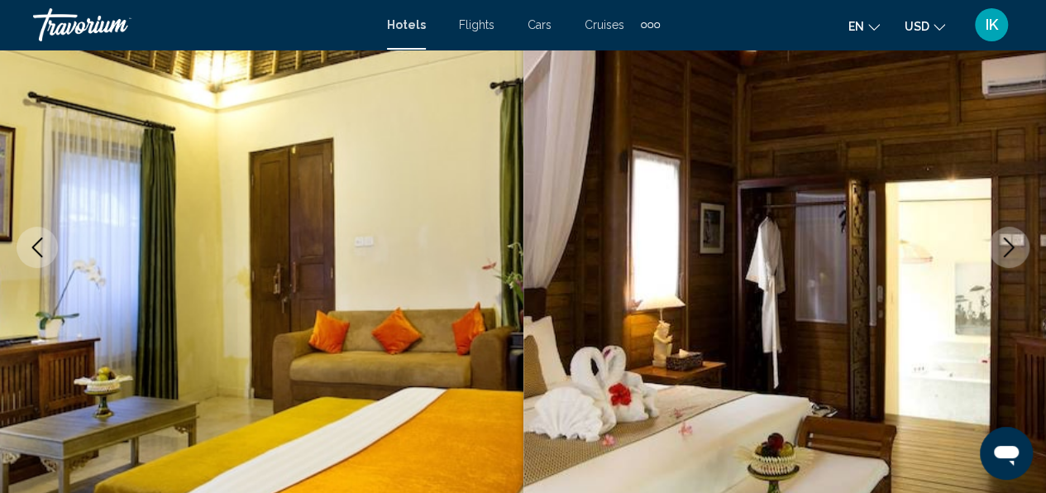
click at [1010, 258] on button "Next image" at bounding box center [1008, 246] width 41 height 41
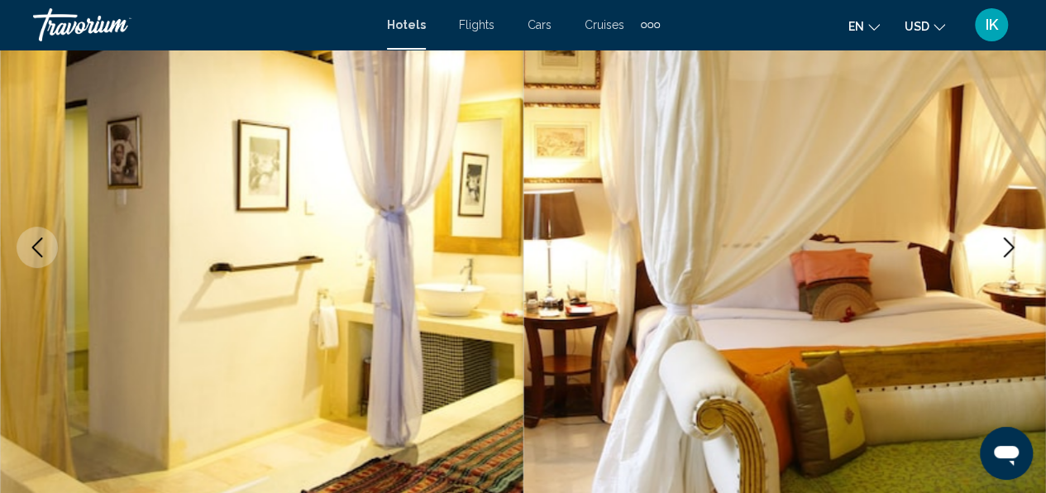
click at [1010, 258] on button "Next image" at bounding box center [1008, 246] width 41 height 41
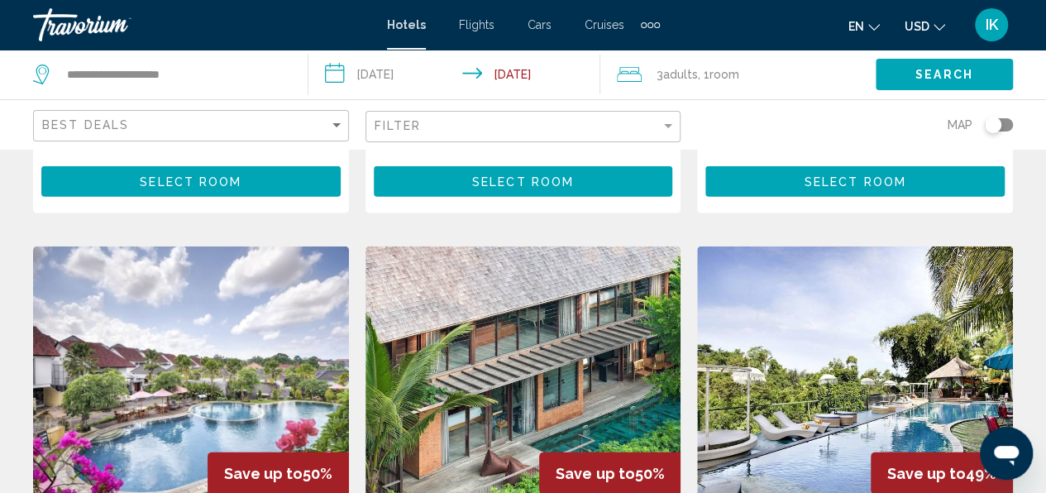
scroll to position [2066, 0]
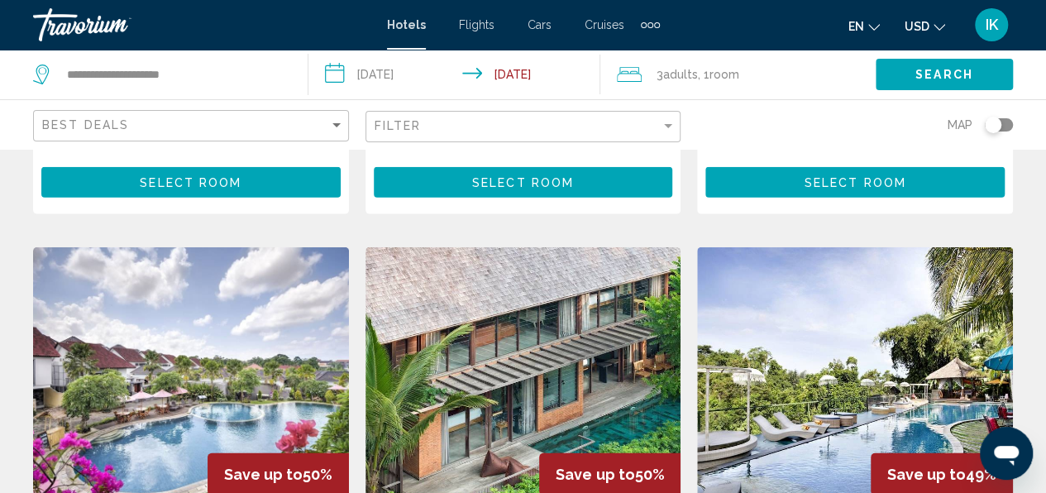
click at [908, 247] on img "Main content" at bounding box center [855, 379] width 316 height 265
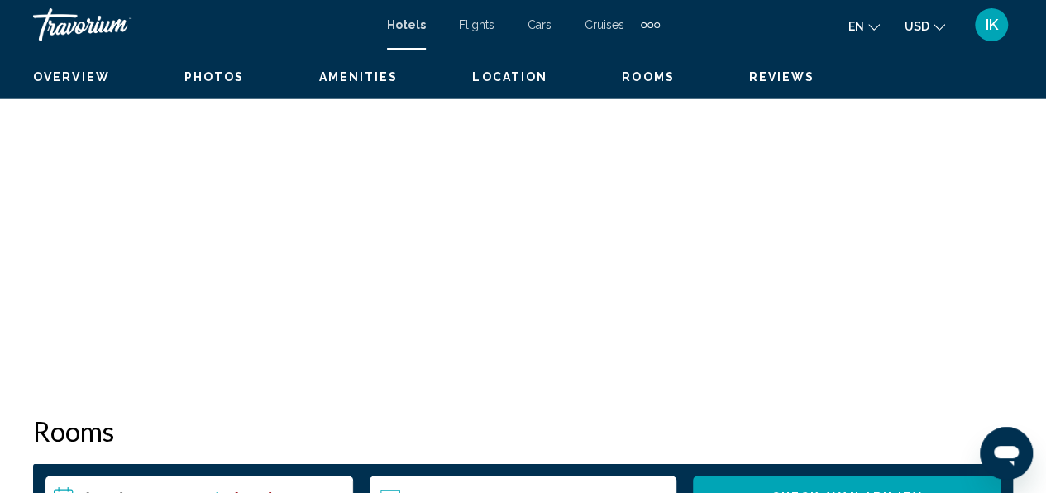
scroll to position [195, 0]
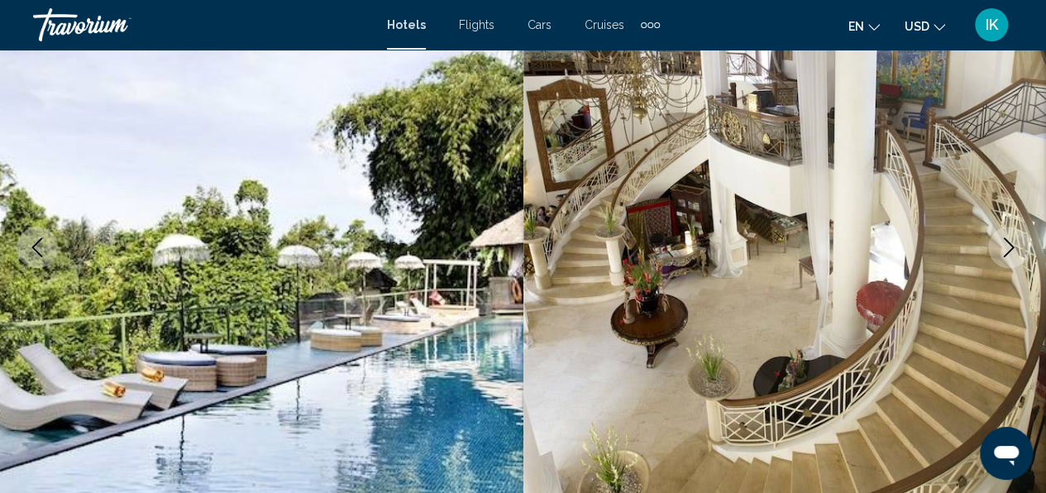
click at [1004, 246] on icon "Next image" at bounding box center [1008, 247] width 20 height 20
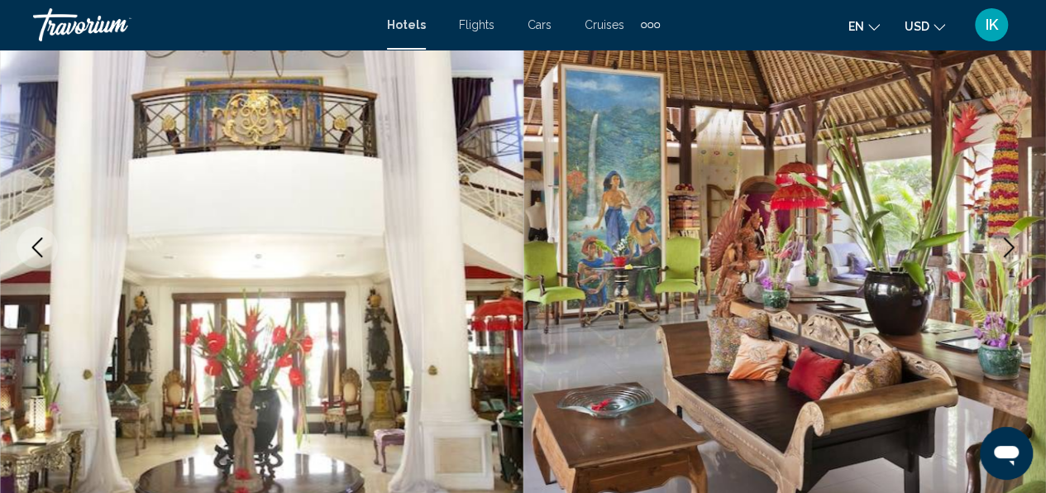
click at [1004, 246] on icon "Next image" at bounding box center [1008, 247] width 20 height 20
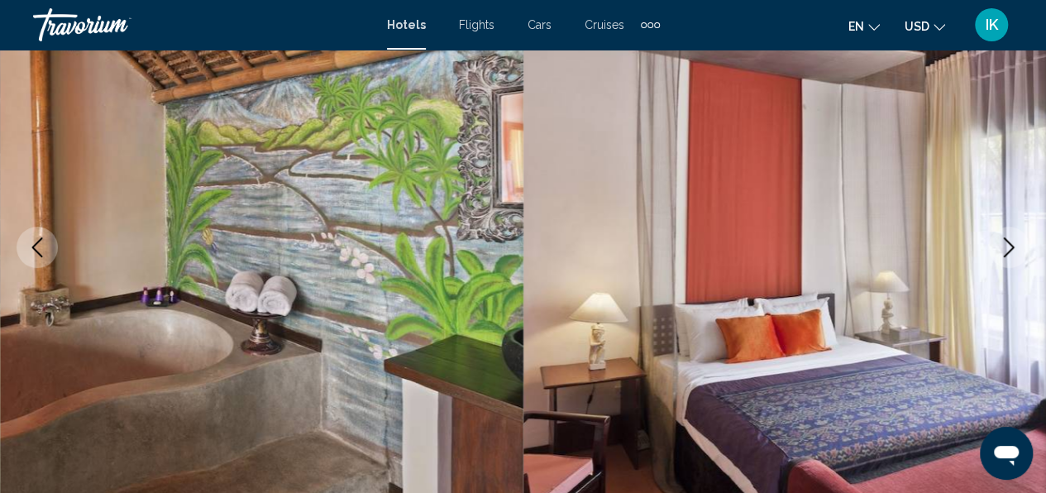
click at [1012, 255] on icon "Next image" at bounding box center [1008, 247] width 20 height 20
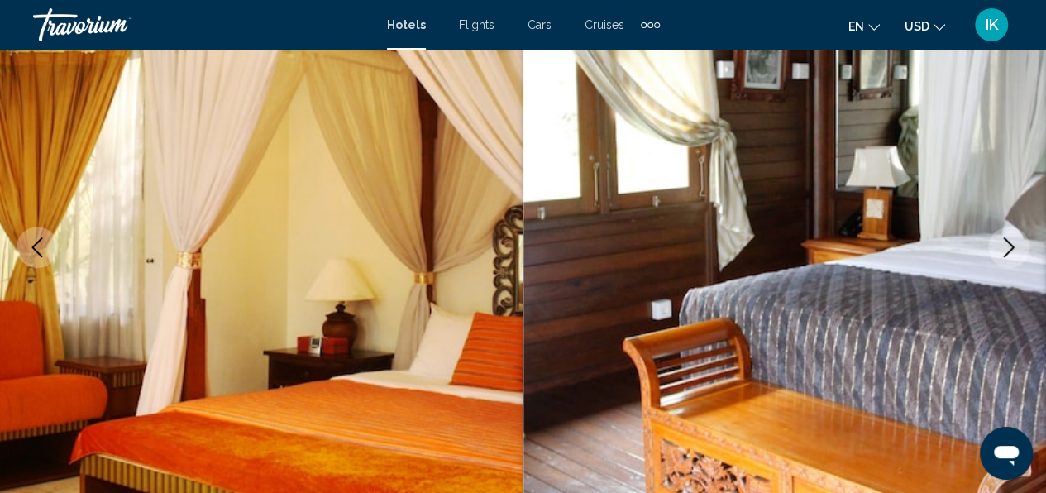
click at [1012, 255] on icon "Next image" at bounding box center [1008, 247] width 20 height 20
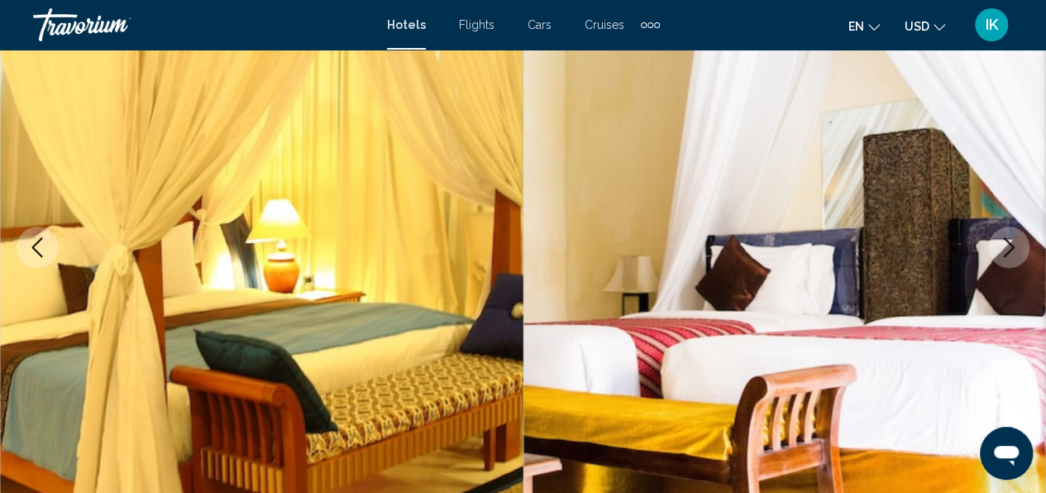
click at [1012, 255] on icon "Next image" at bounding box center [1008, 247] width 20 height 20
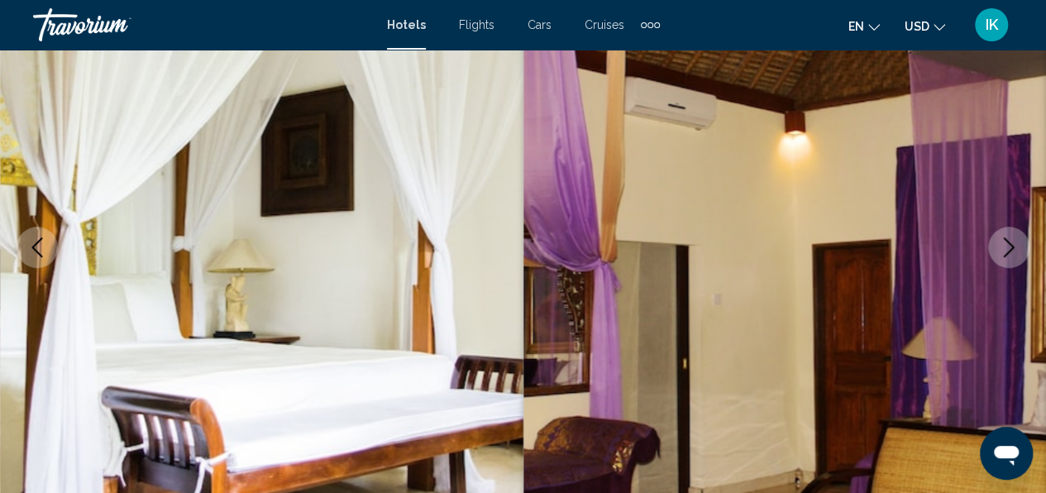
click at [1012, 255] on icon "Next image" at bounding box center [1008, 247] width 20 height 20
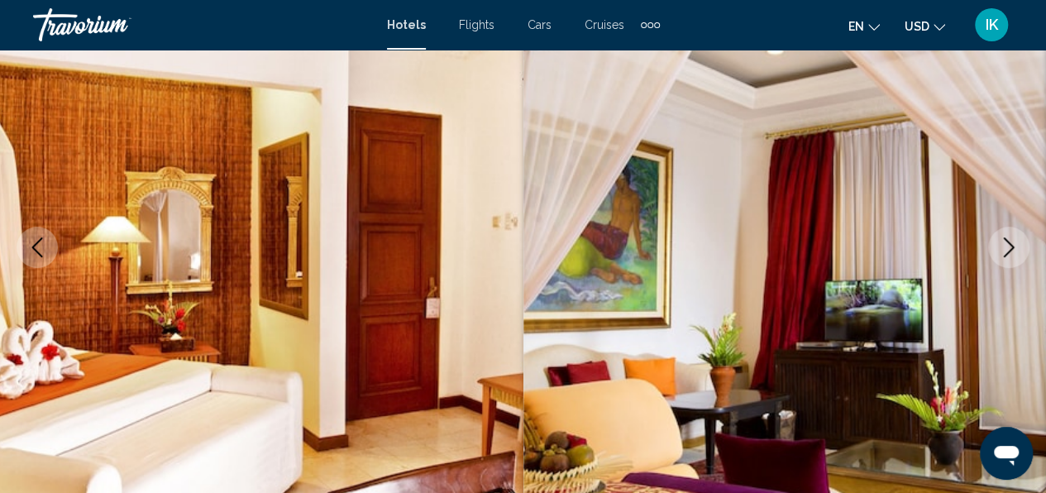
click at [1012, 255] on icon "Next image" at bounding box center [1008, 247] width 20 height 20
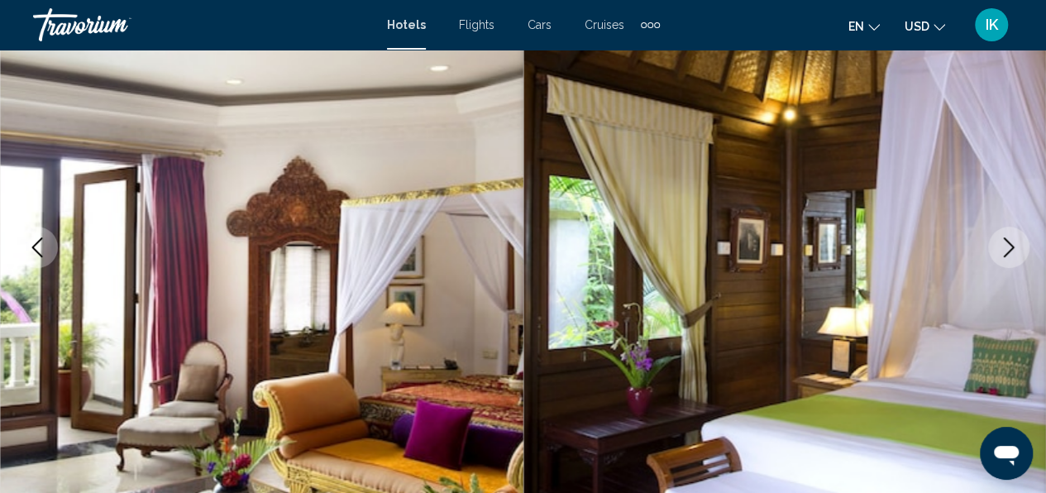
click at [1012, 255] on icon "Next image" at bounding box center [1008, 247] width 20 height 20
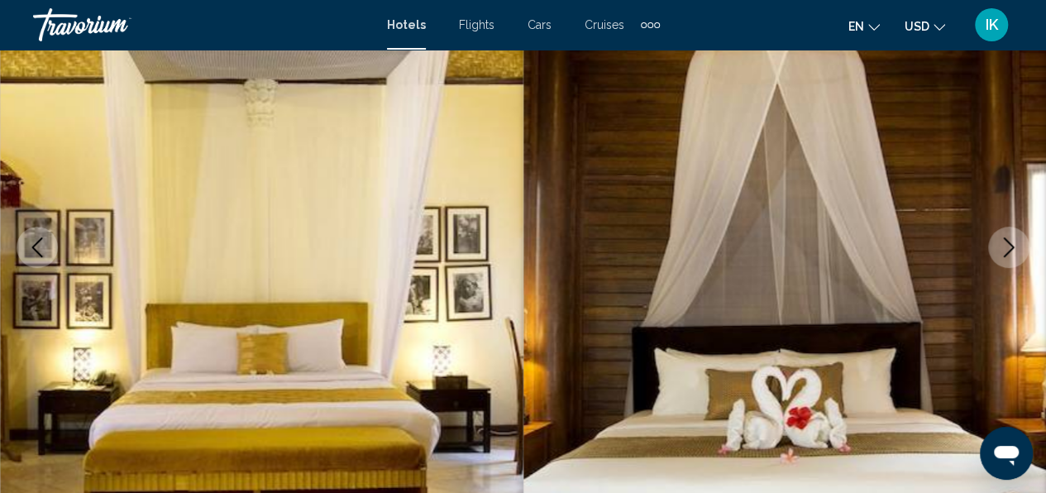
click at [1010, 246] on icon "Next image" at bounding box center [1008, 247] width 20 height 20
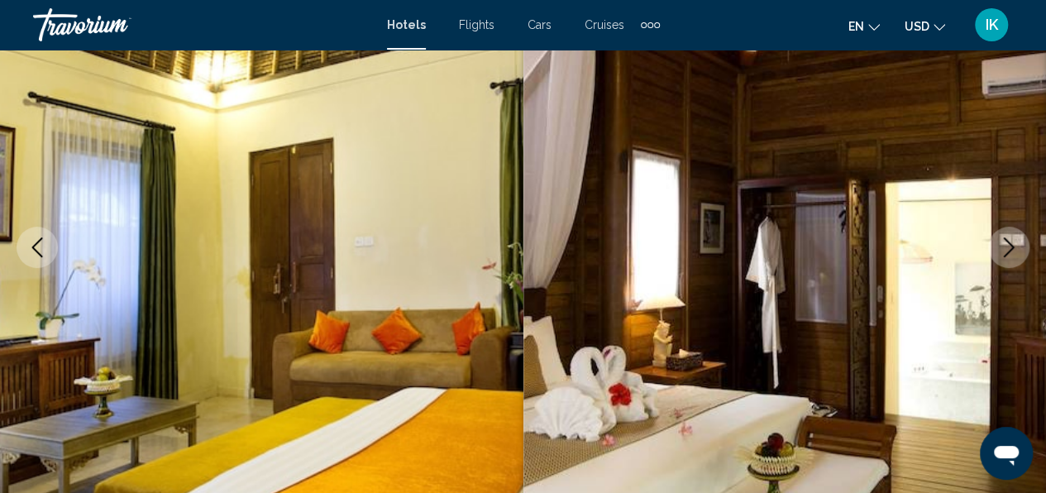
click at [1010, 246] on icon "Next image" at bounding box center [1008, 247] width 20 height 20
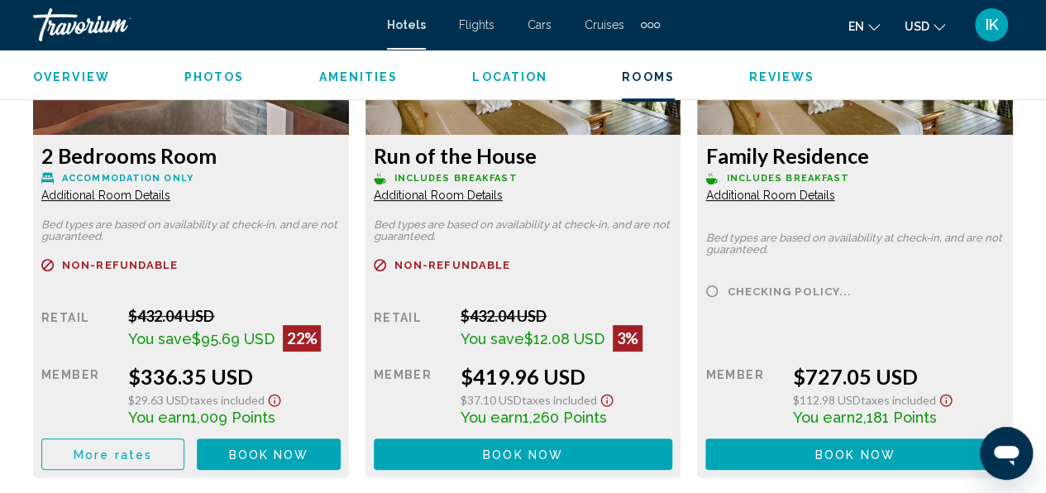
scroll to position [3267, 0]
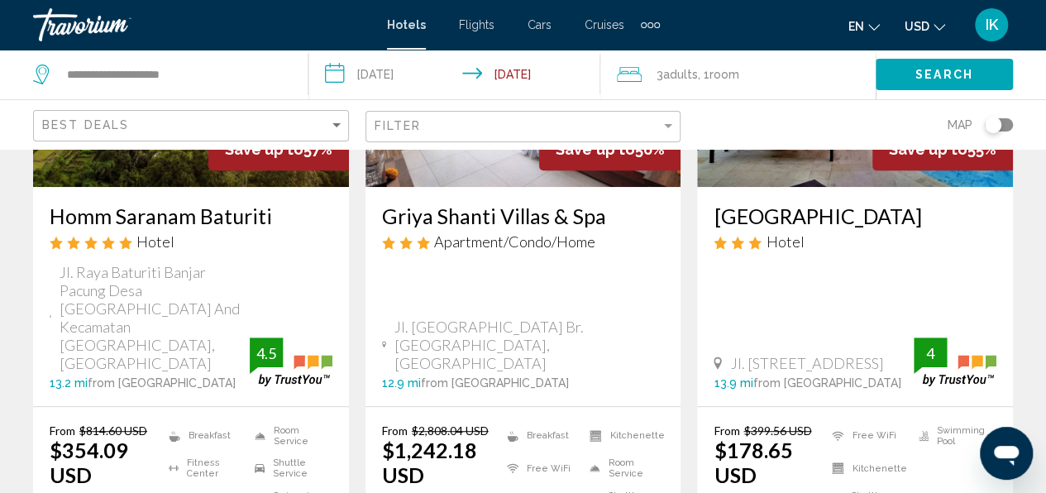
scroll to position [334, 0]
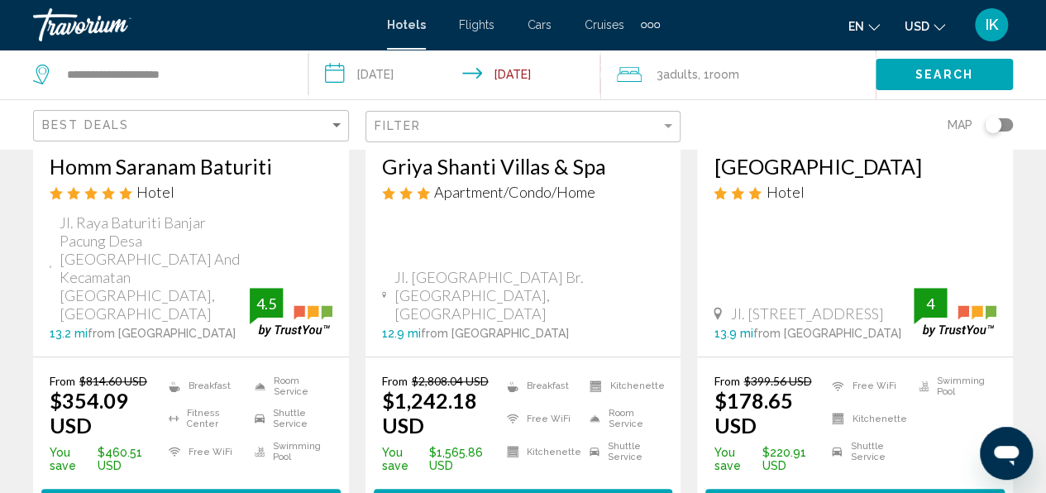
click at [598, 201] on div "Griya Shanti Villas & Spa Apartment/Condo/Home" at bounding box center [523, 184] width 283 height 60
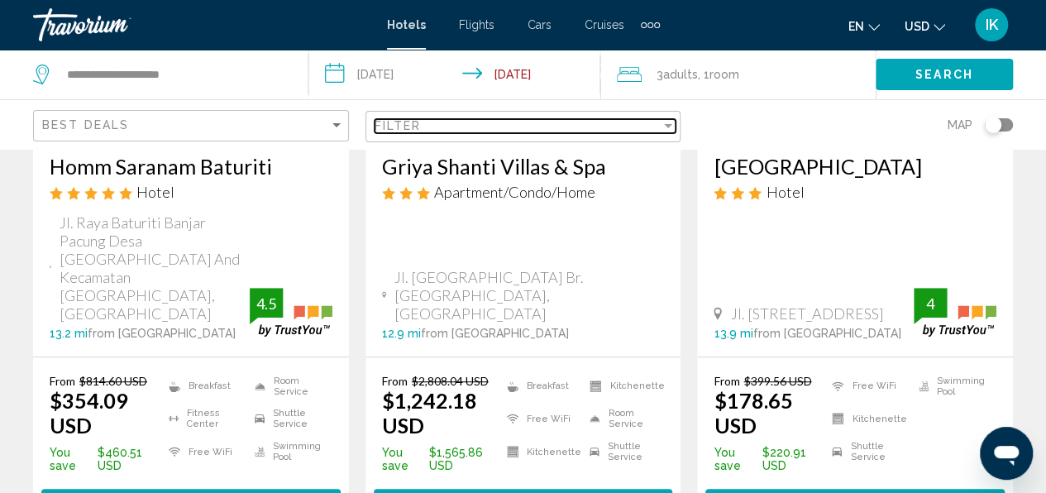
click at [557, 122] on div "Filter" at bounding box center [517, 125] width 287 height 13
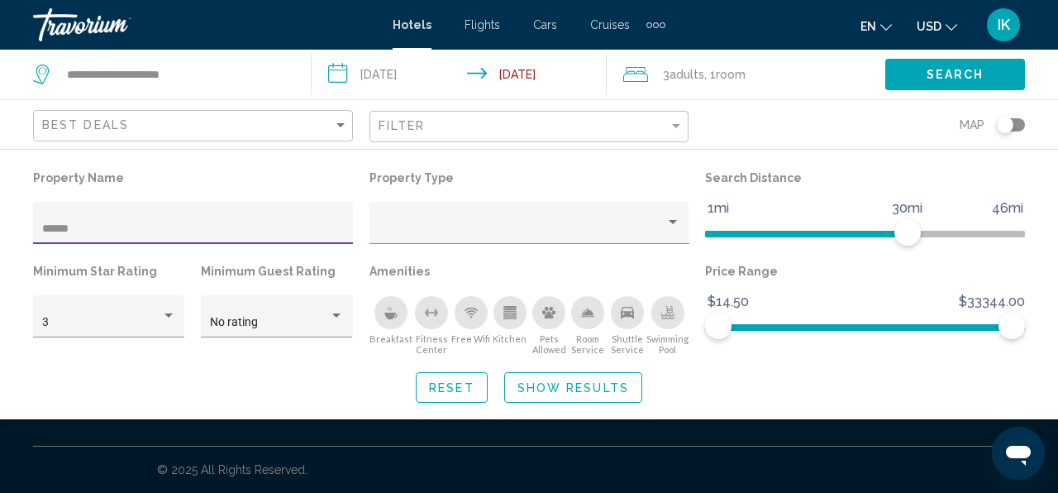
type input "******"
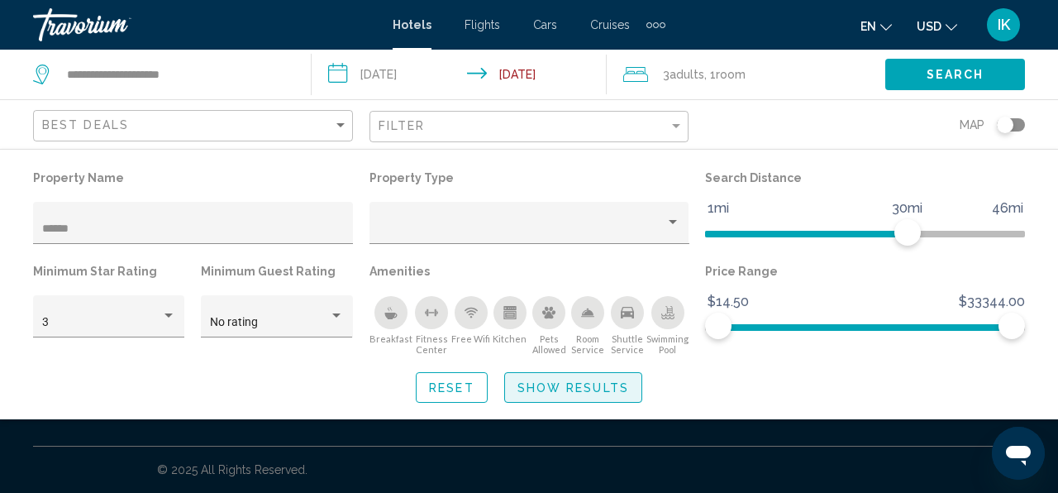
click at [596, 388] on span "Show Results" at bounding box center [573, 387] width 112 height 13
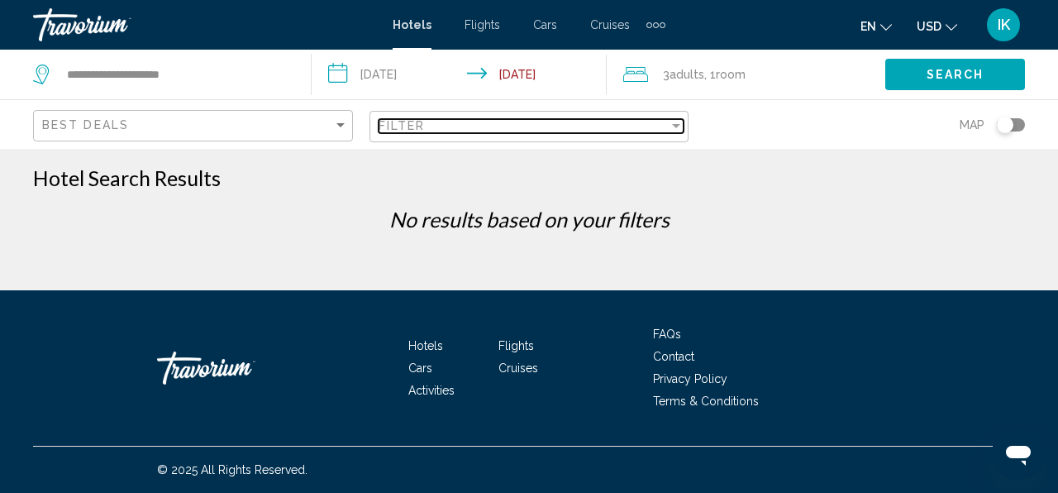
click at [475, 122] on div "Filter" at bounding box center [524, 125] width 291 height 13
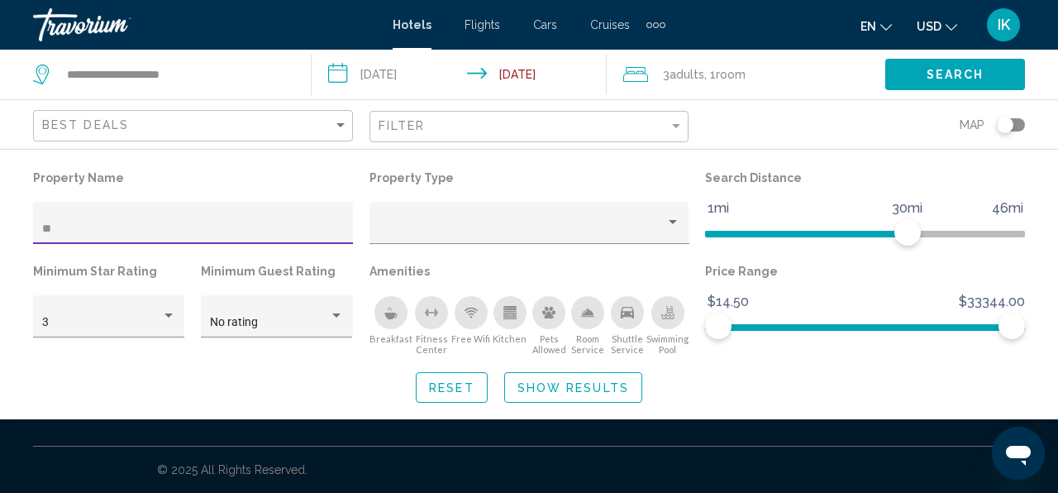
type input "*"
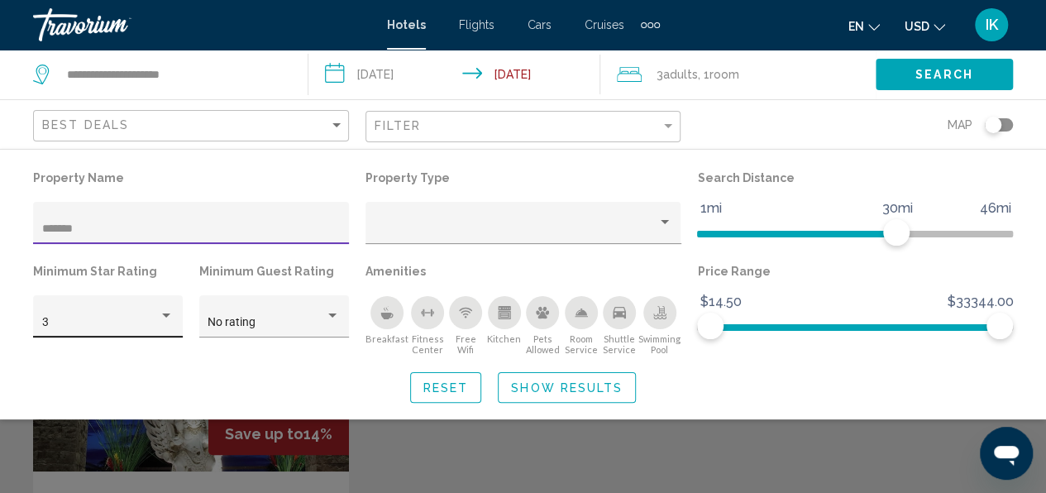
type input "*******"
click at [123, 324] on div "3" at bounding box center [100, 322] width 117 height 13
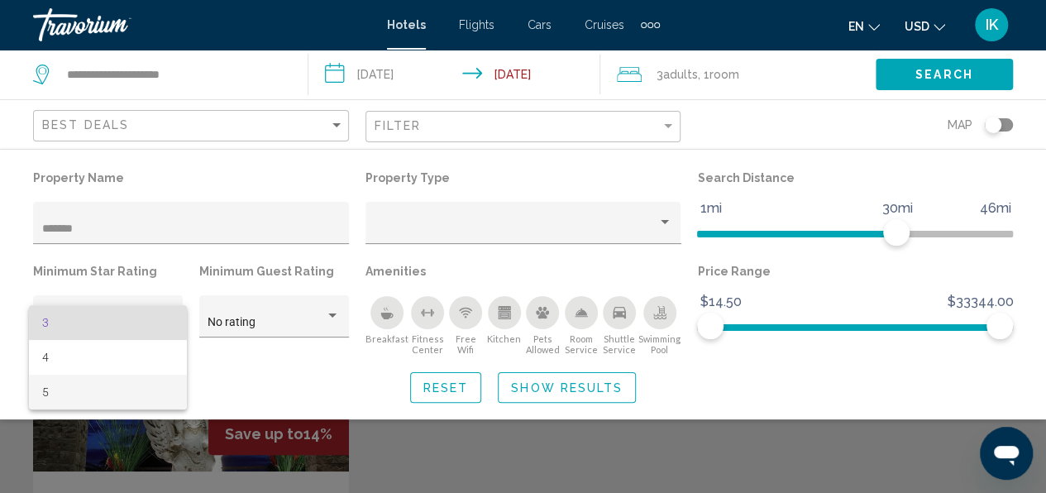
click at [68, 387] on span "5" at bounding box center [108, 391] width 132 height 35
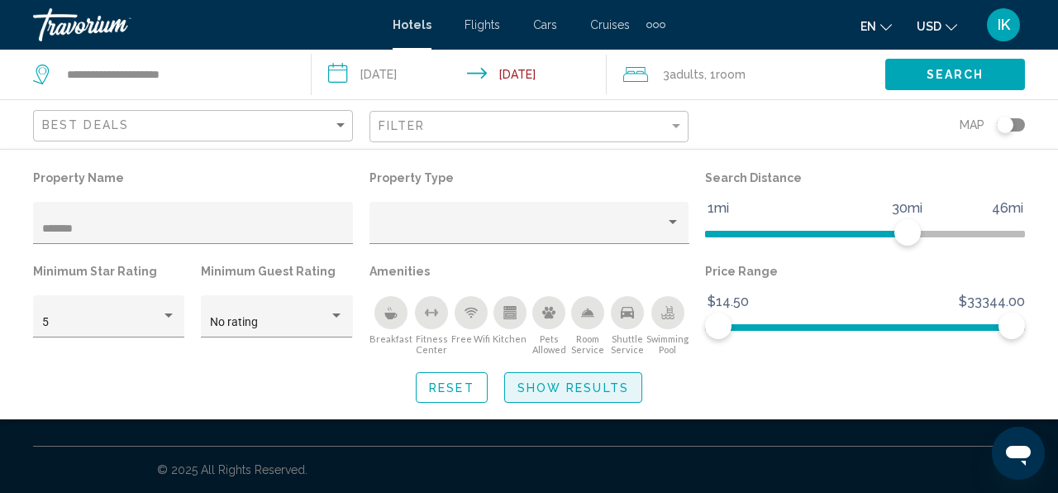
click at [587, 392] on span "Show Results" at bounding box center [573, 387] width 112 height 13
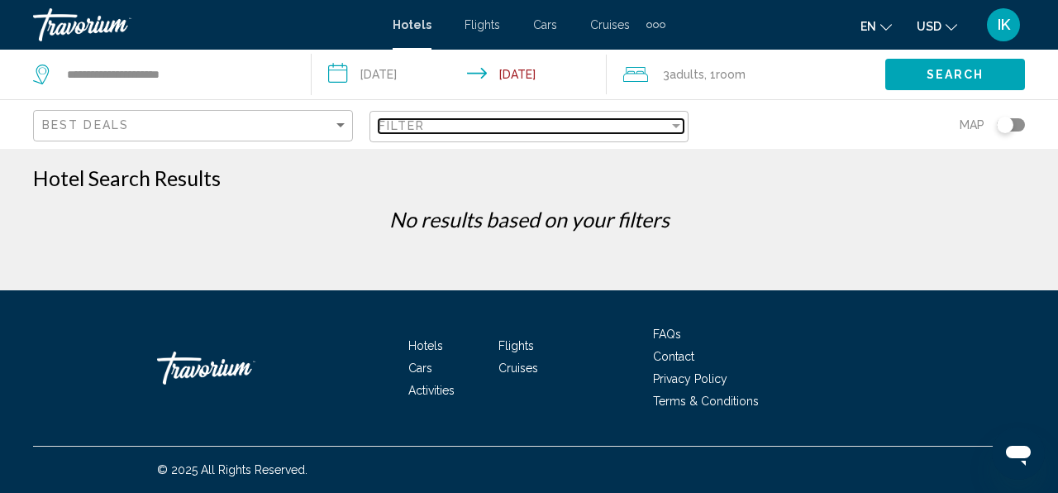
click at [429, 121] on div "Filter" at bounding box center [524, 125] width 291 height 13
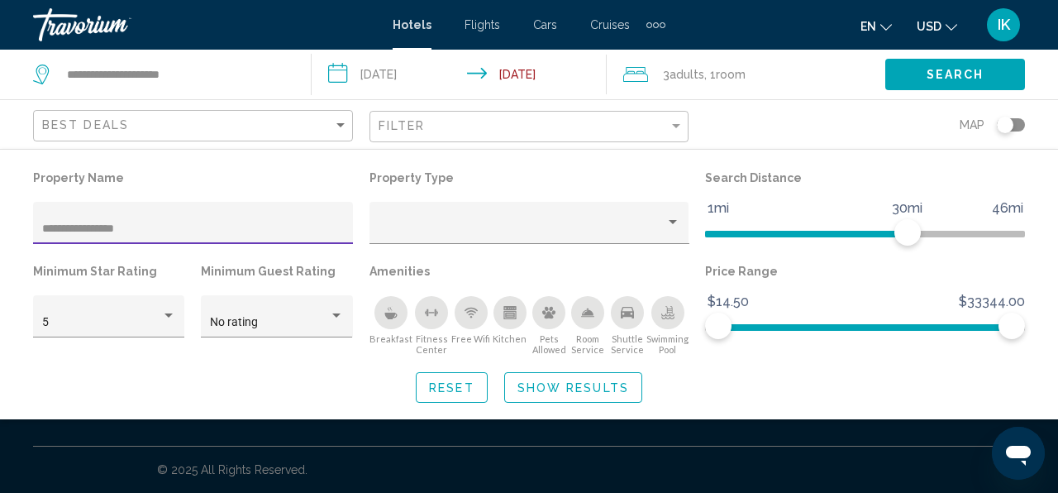
type input "**********"
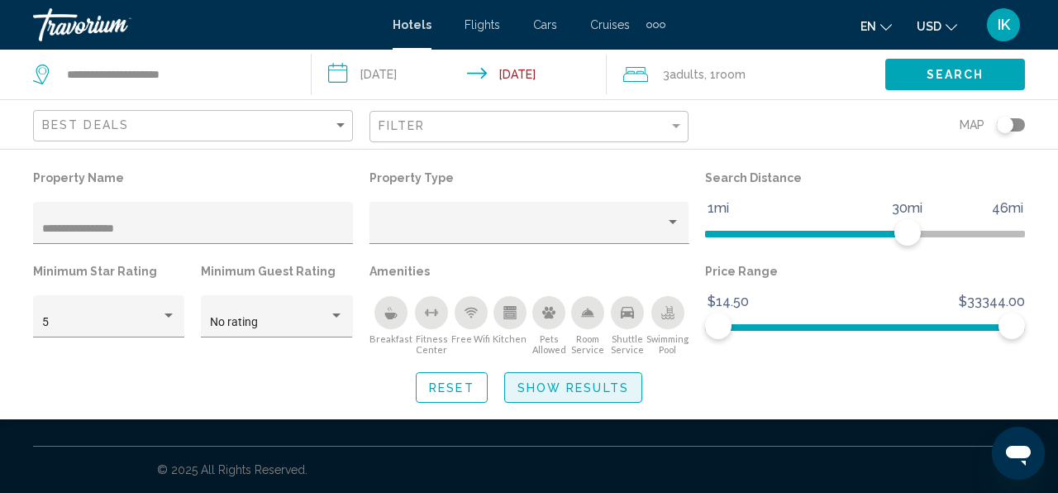
click at [536, 400] on button "Show Results" at bounding box center [573, 387] width 138 height 31
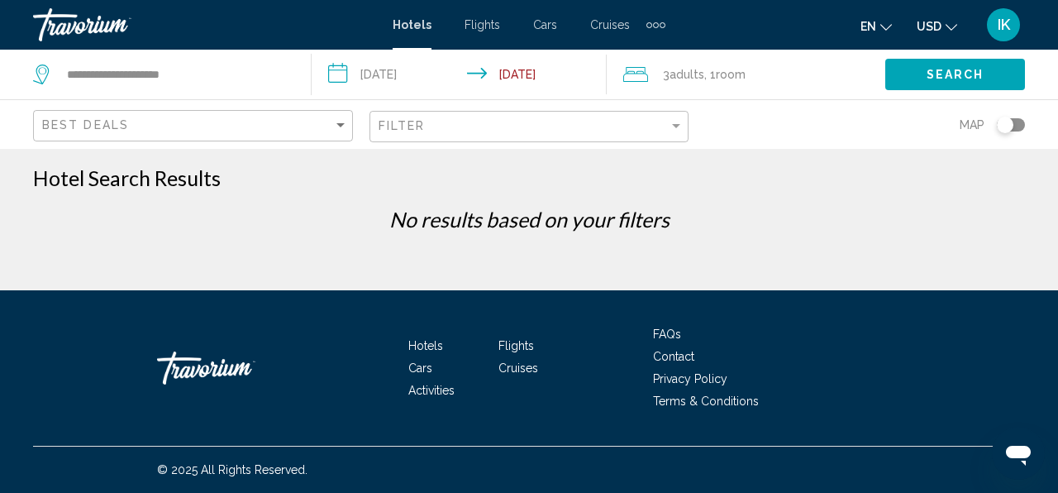
click at [774, 213] on p "No results based on your filters" at bounding box center [529, 219] width 1008 height 25
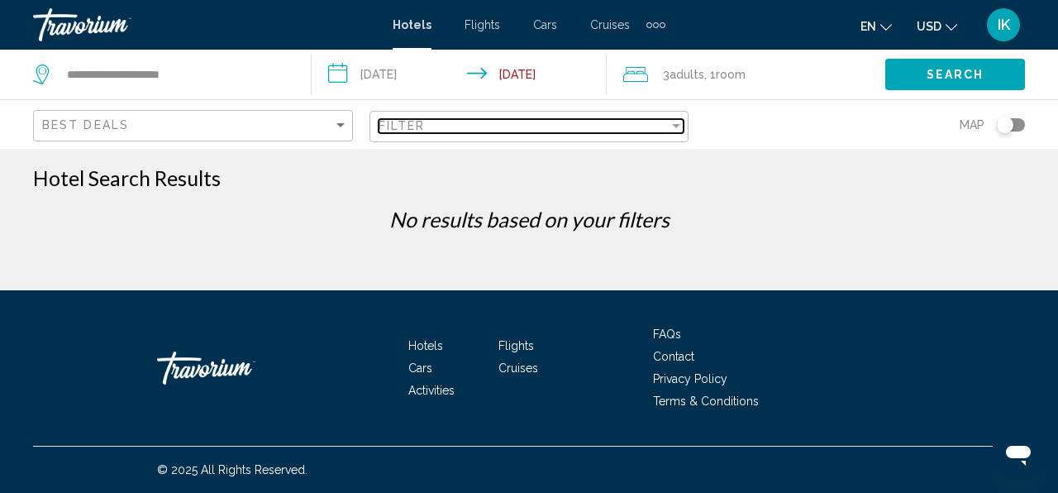
click at [469, 129] on div "Filter" at bounding box center [524, 125] width 291 height 13
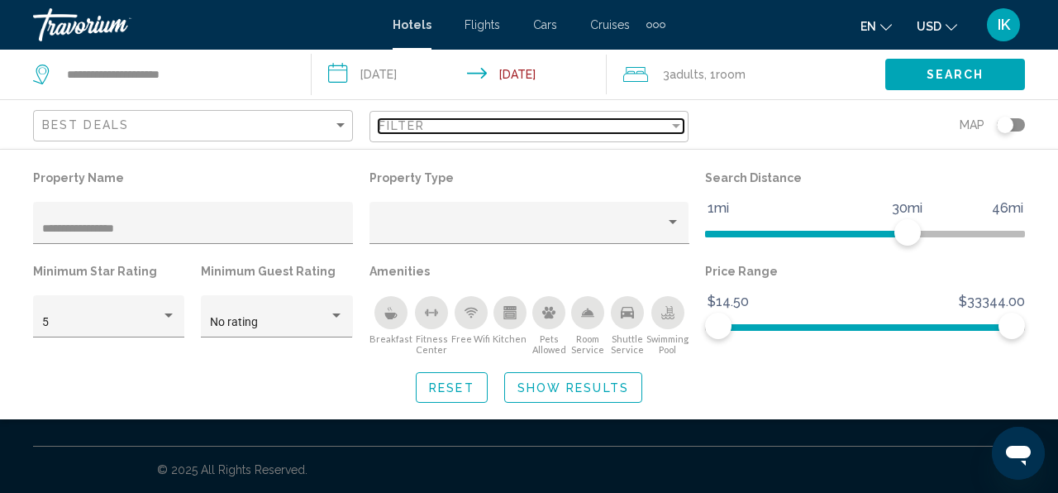
click at [425, 124] on span "Filter" at bounding box center [402, 125] width 47 height 13
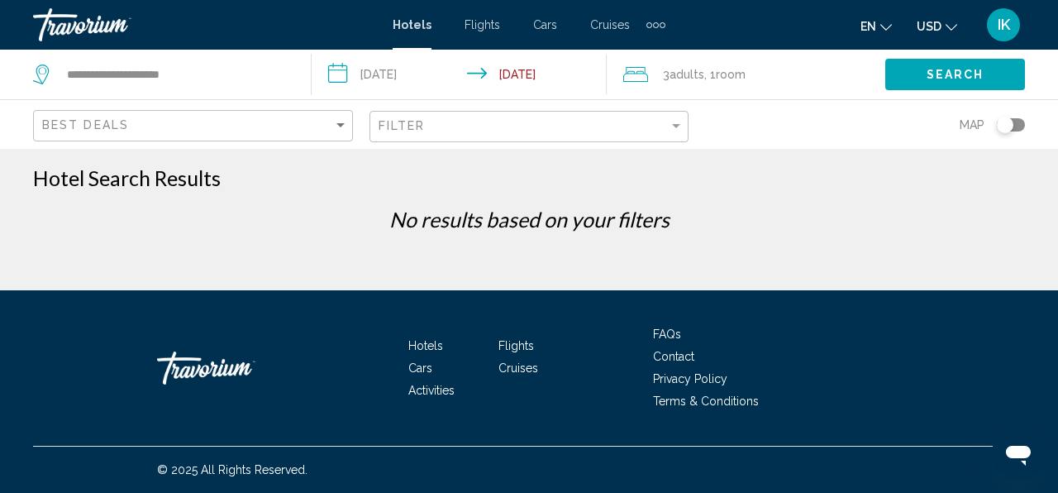
click at [443, 140] on div "Filter" at bounding box center [532, 127] width 306 height 31
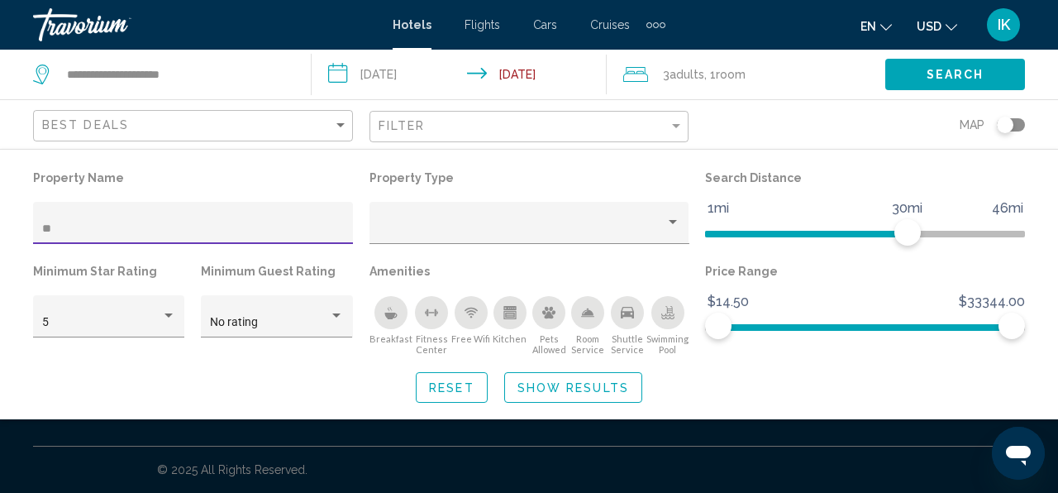
type input "*"
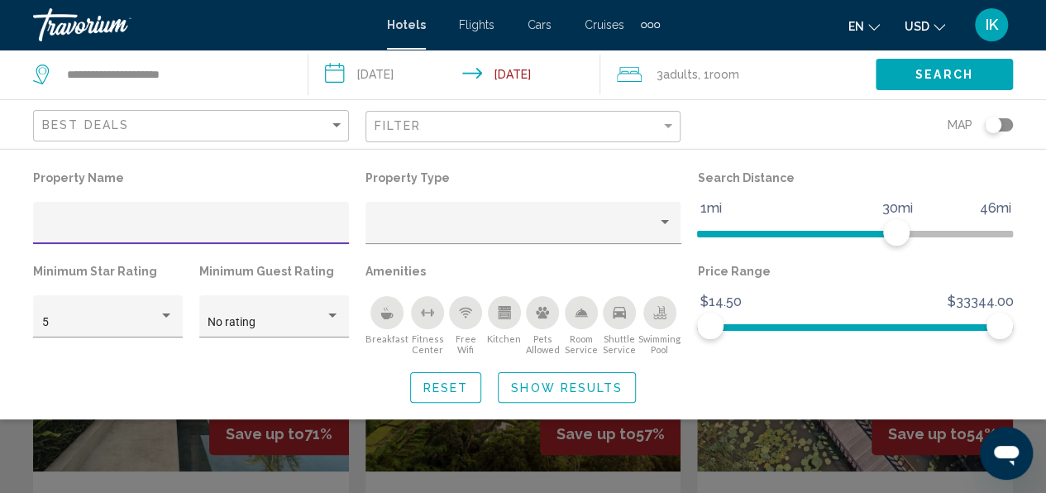
click at [517, 441] on div "Search widget" at bounding box center [523, 370] width 1046 height 245
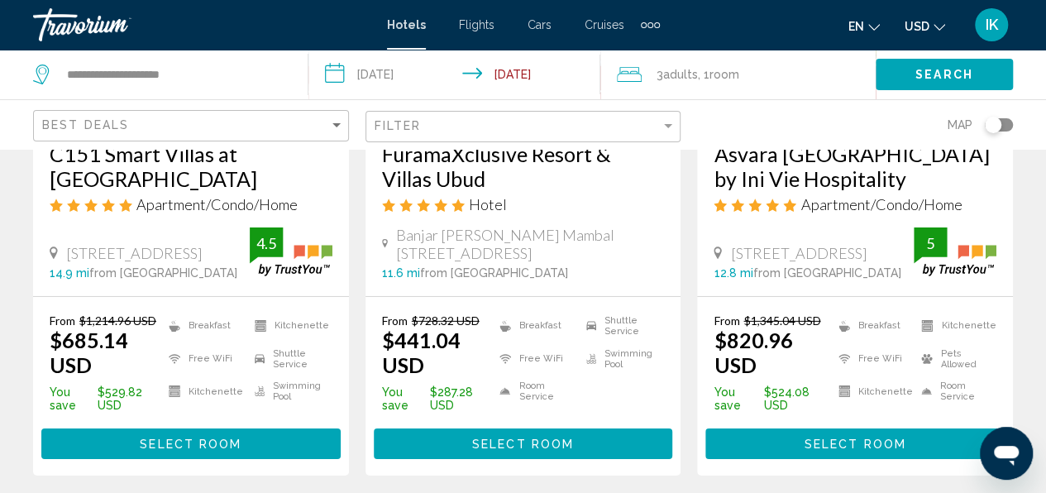
scroll to position [2462, 0]
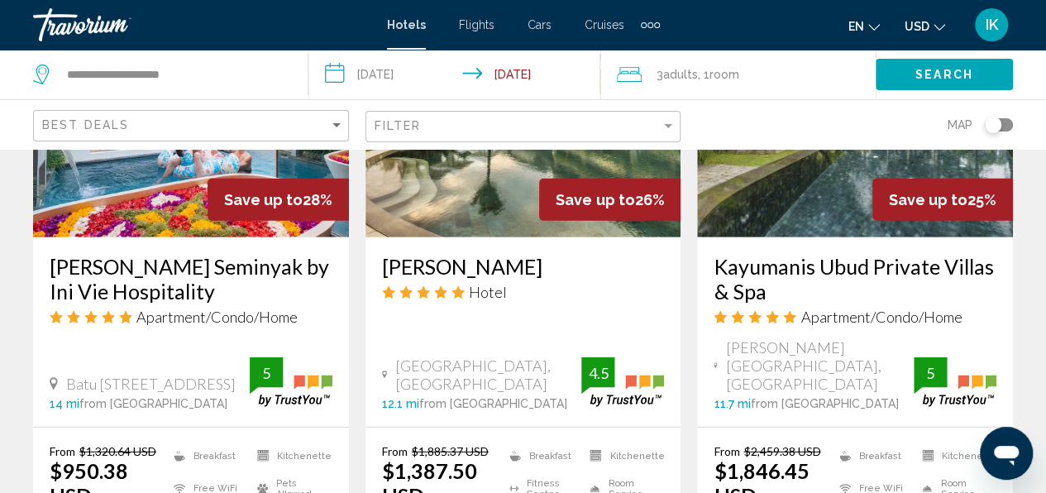
scroll to position [2201, 0]
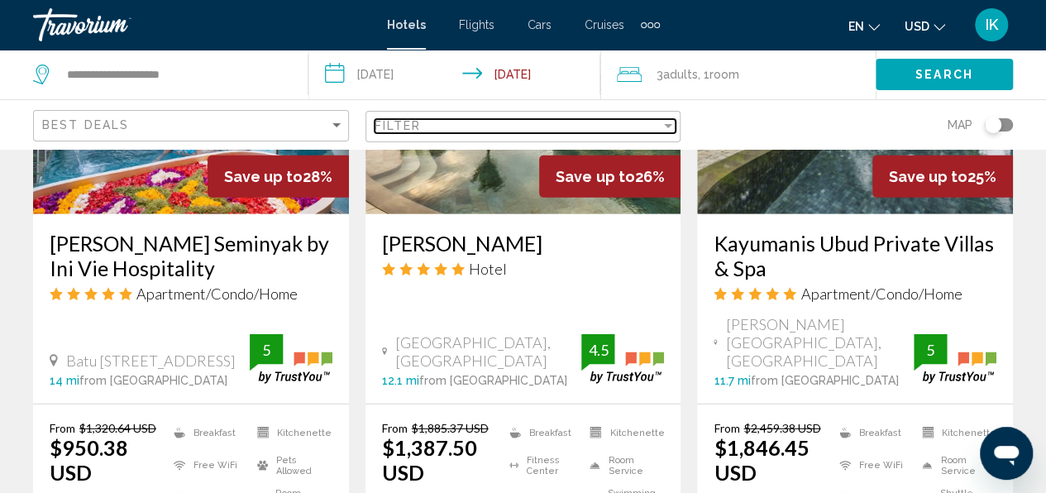
click at [494, 131] on div "Filter" at bounding box center [517, 125] width 287 height 13
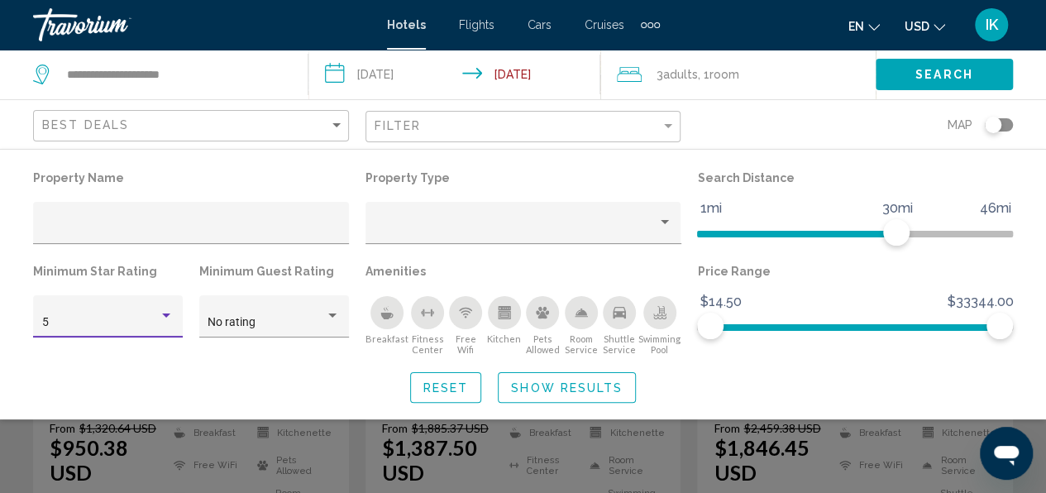
click at [162, 316] on div "Hotel Filters" at bounding box center [166, 315] width 15 height 13
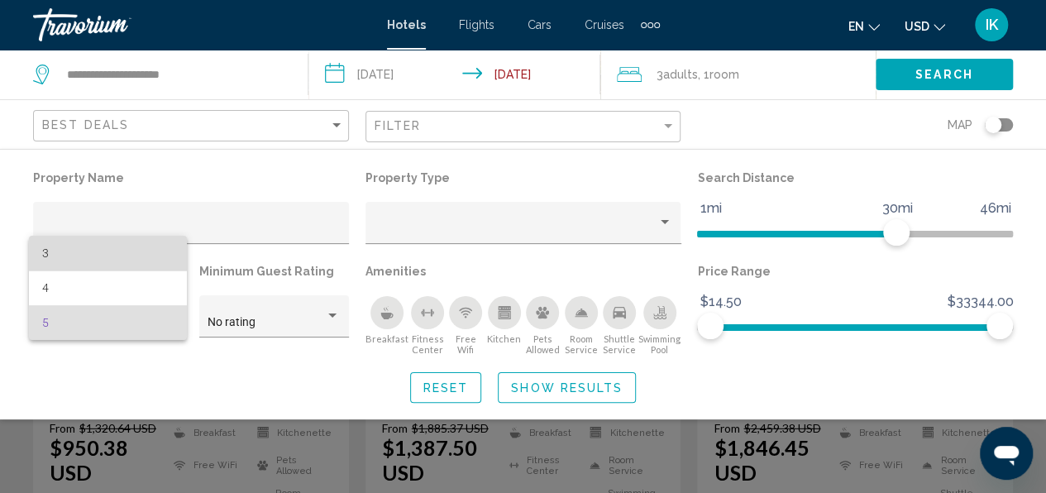
click at [124, 252] on span "3" at bounding box center [108, 253] width 132 height 35
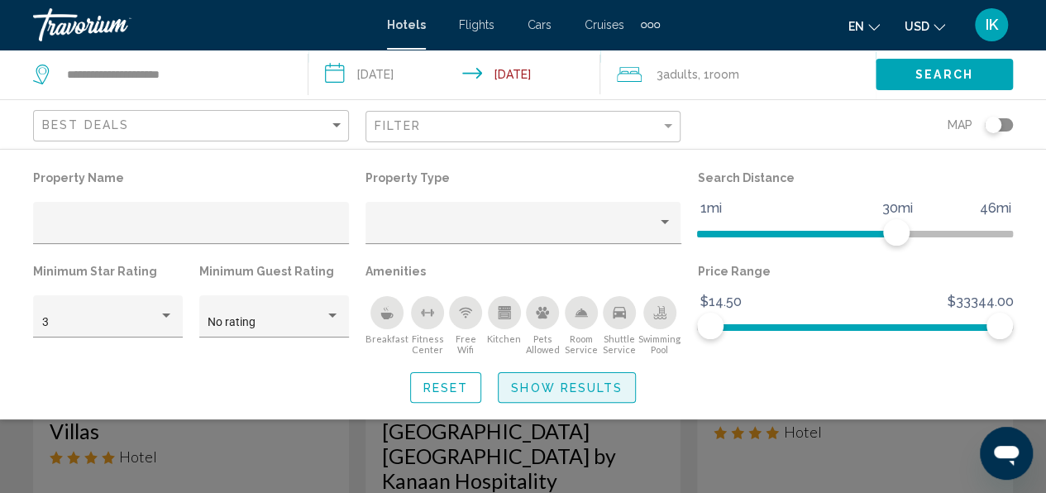
click at [554, 388] on span "Show Results" at bounding box center [567, 387] width 112 height 13
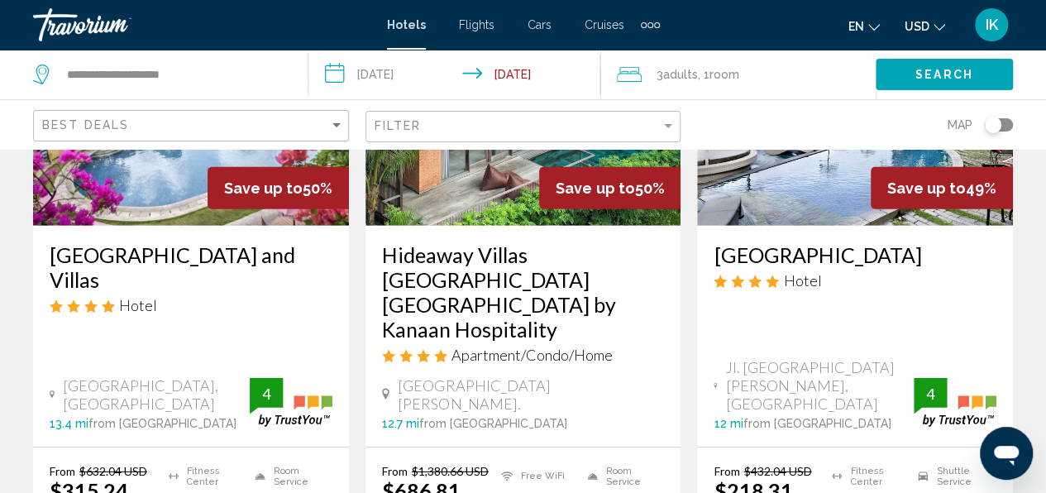
scroll to position [2348, 0]
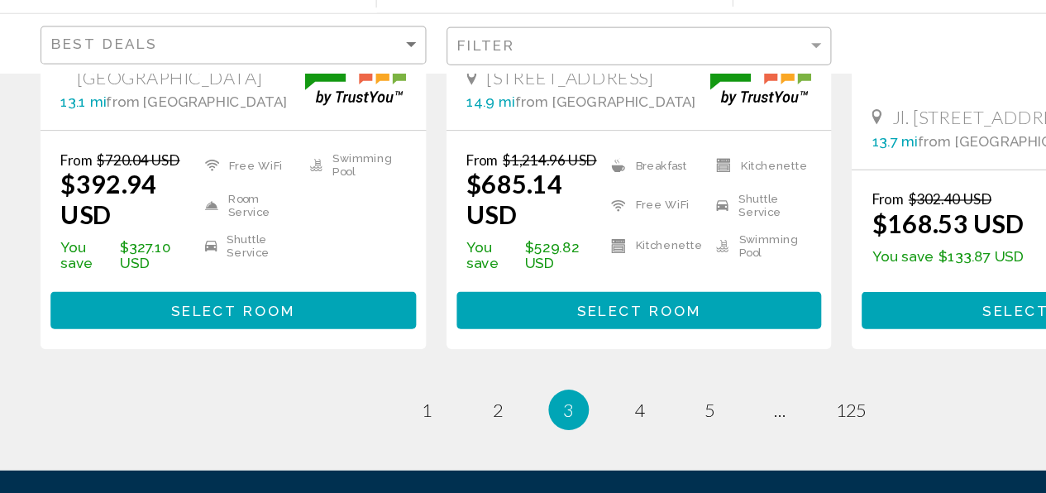
scroll to position [2373, 0]
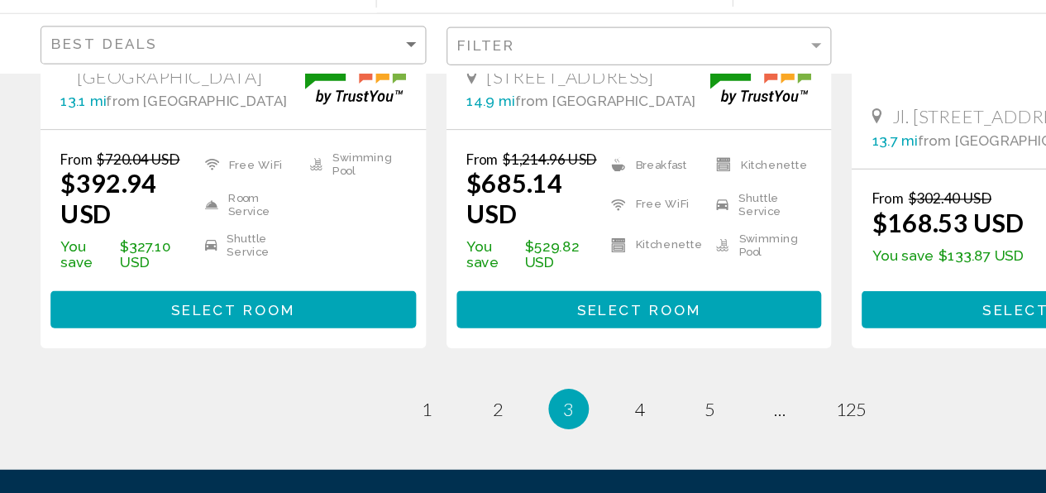
click at [527, 414] on span "4" at bounding box center [523, 423] width 8 height 18
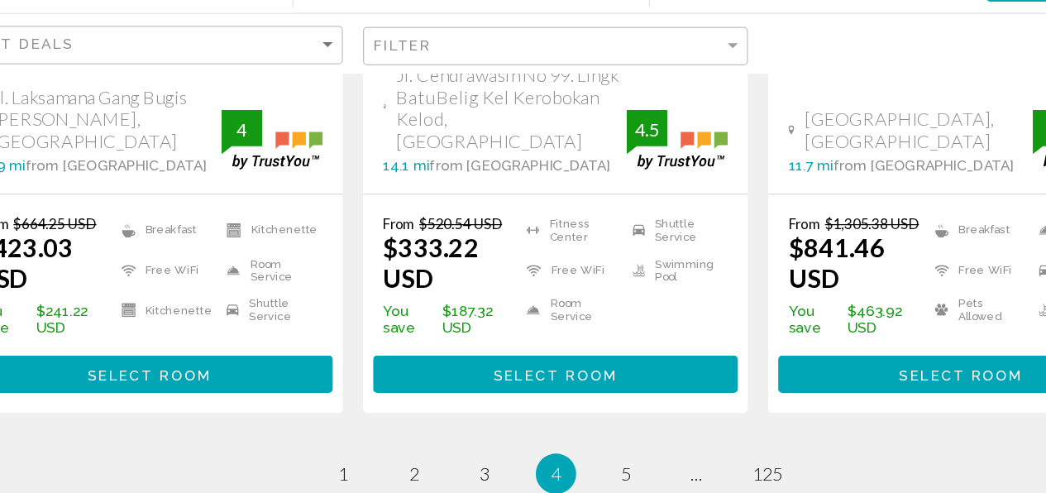
scroll to position [2375, 0]
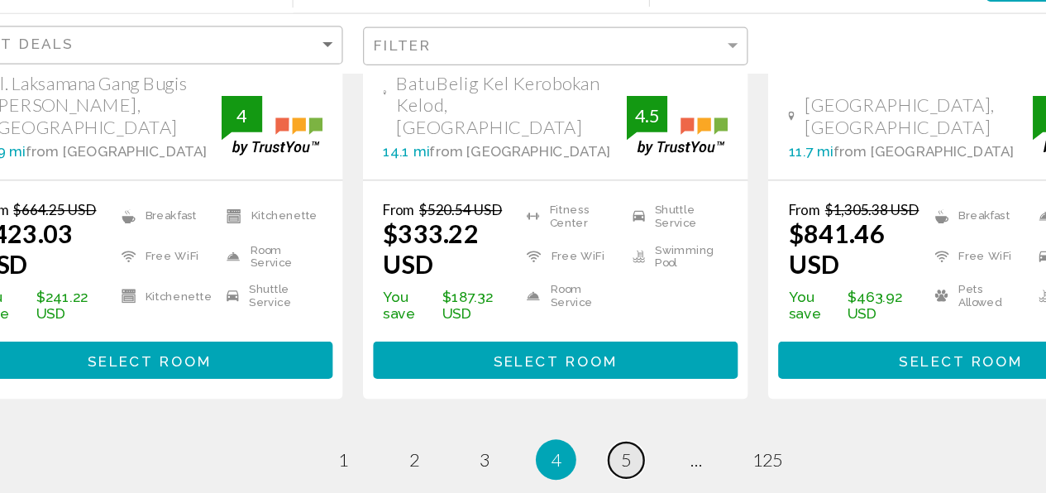
click at [579, 455] on span "5" at bounding box center [581, 464] width 8 height 18
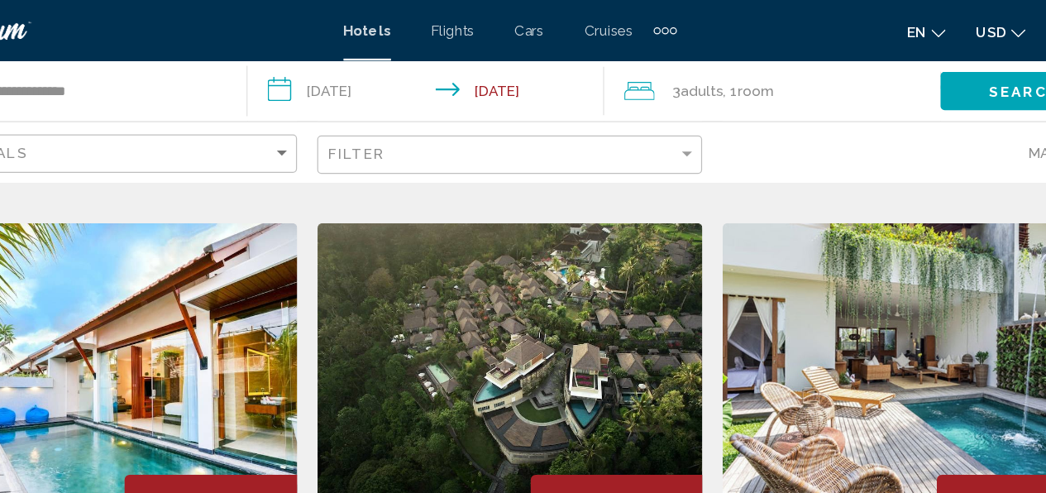
scroll to position [1329, 0]
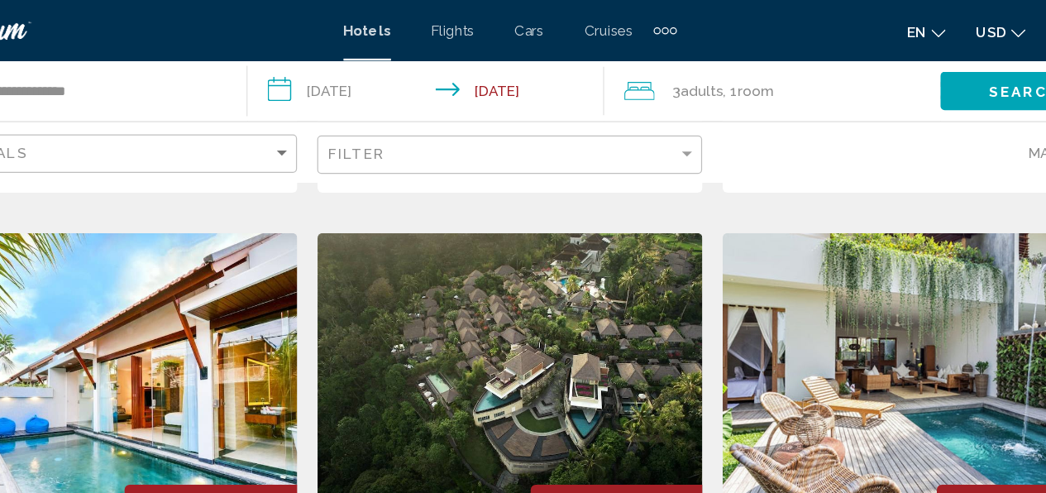
click at [550, 239] on img "Main content" at bounding box center [523, 323] width 316 height 265
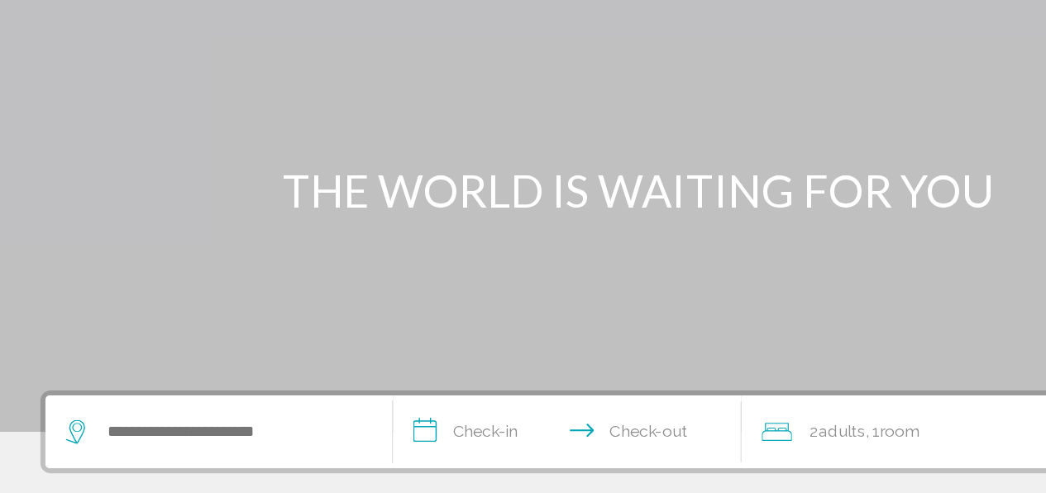
scroll to position [200, 0]
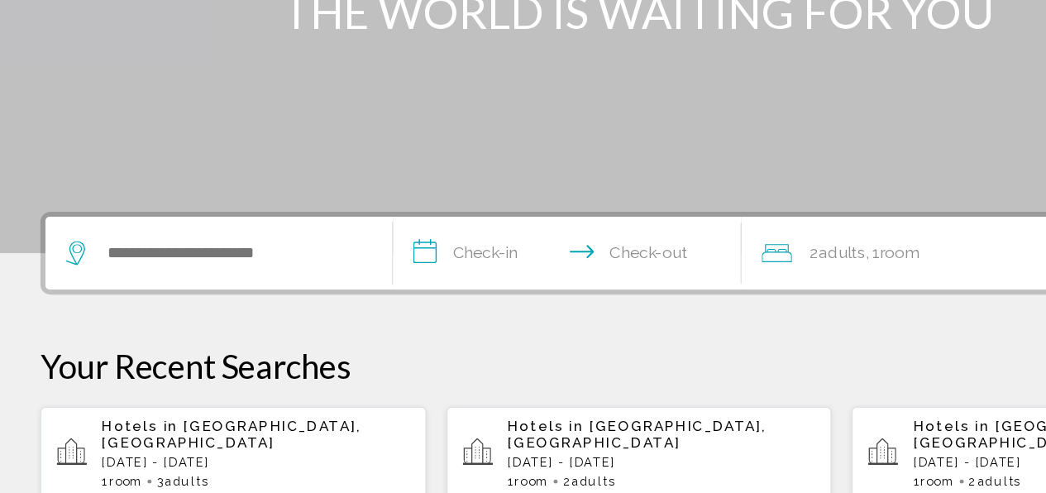
click at [154, 477] on span "Adults" at bounding box center [153, 483] width 36 height 12
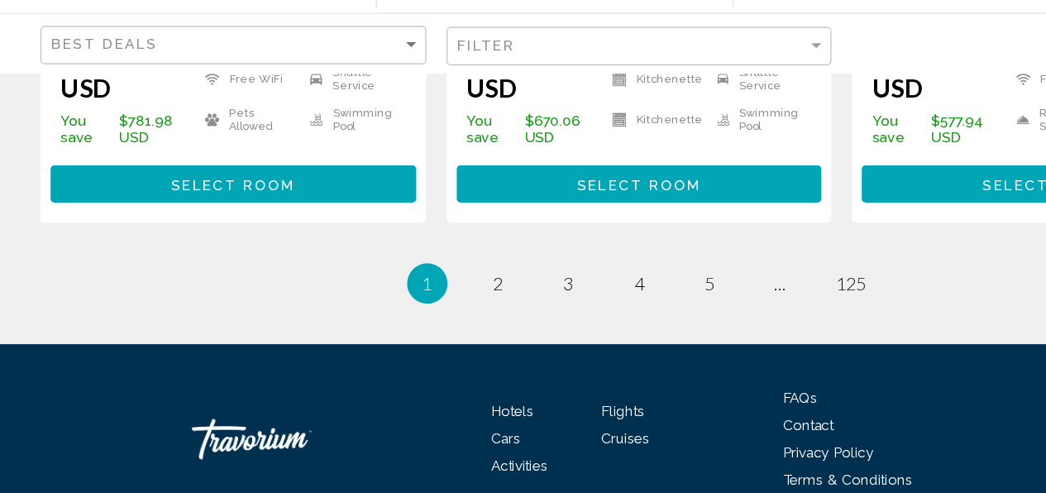
scroll to position [2485, 0]
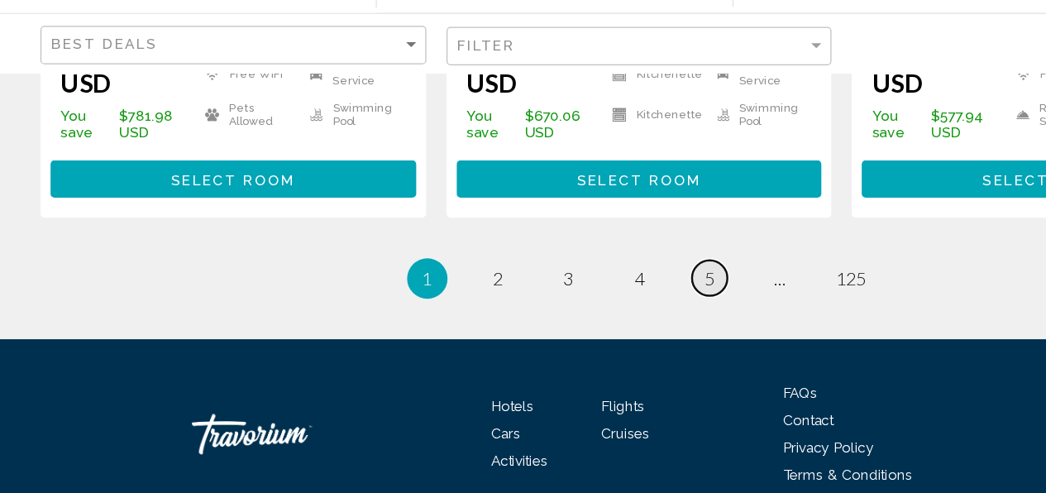
click at [584, 307] on span "5" at bounding box center [581, 316] width 8 height 18
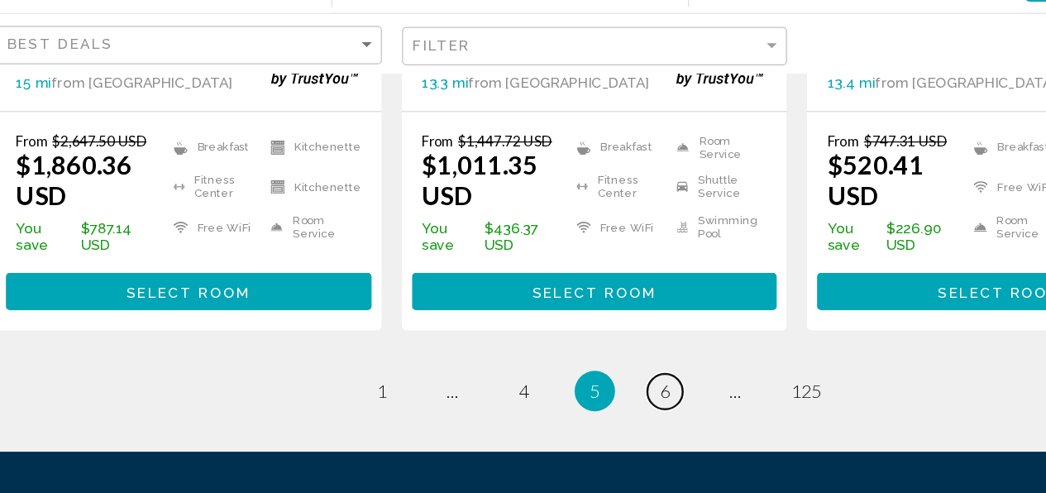
scroll to position [2424, 0]
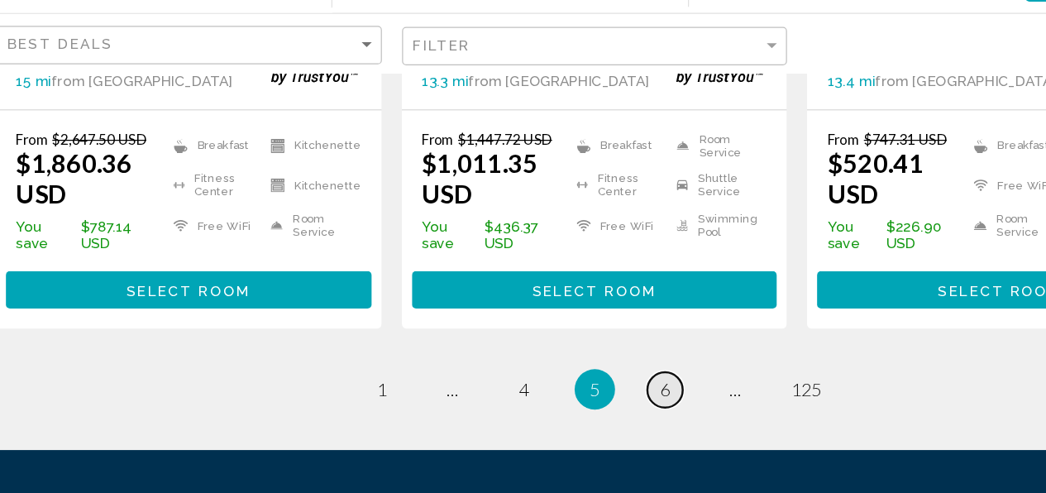
click at [584, 398] on span "6" at bounding box center [581, 407] width 8 height 18
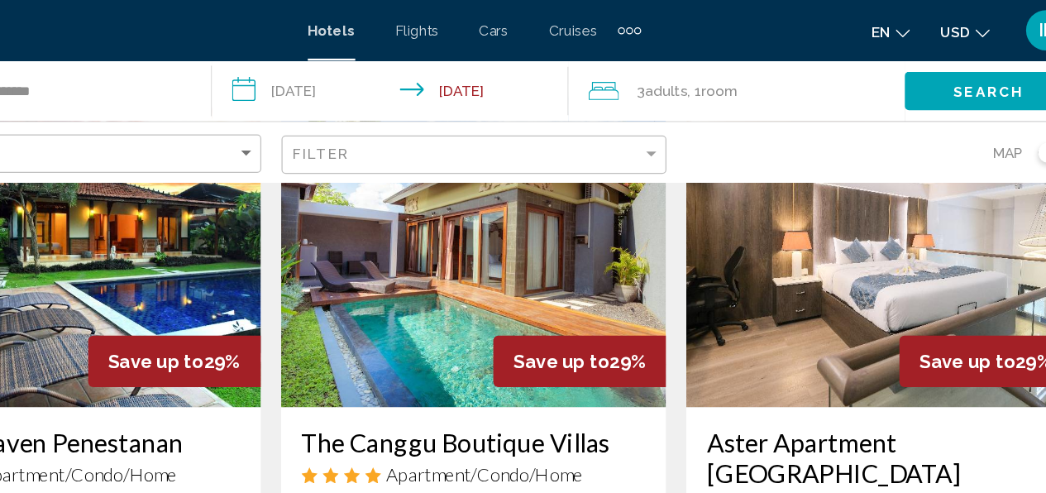
scroll to position [137, 0]
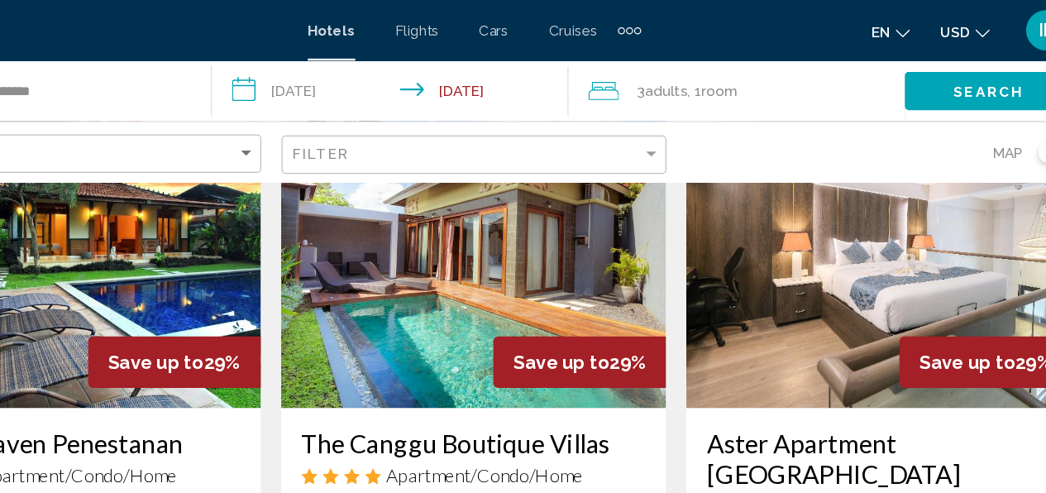
click at [861, 203] on img "Main content" at bounding box center [855, 201] width 316 height 265
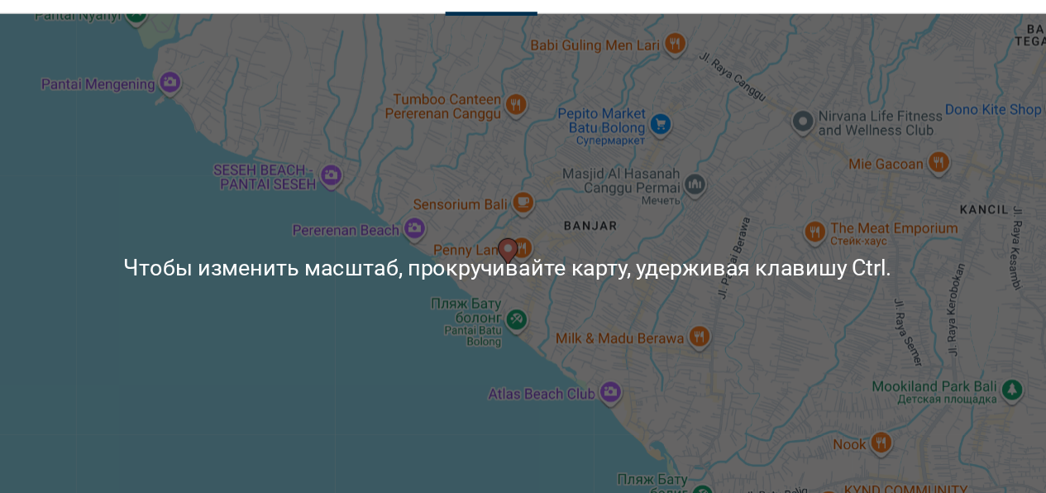
scroll to position [2006, 0]
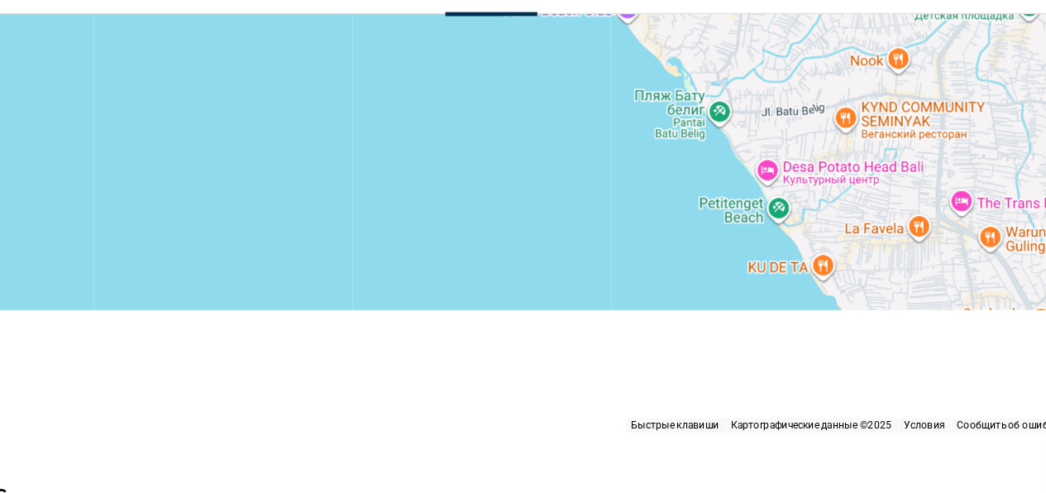
drag, startPoint x: 843, startPoint y: 326, endPoint x: 816, endPoint y: 113, distance: 214.2
click at [816, 113] on div "Чтобы активировать перетаскивание с помощью клавиатуры, нажмите Alt + Ввод. Пос…" at bounding box center [522, 194] width 979 height 496
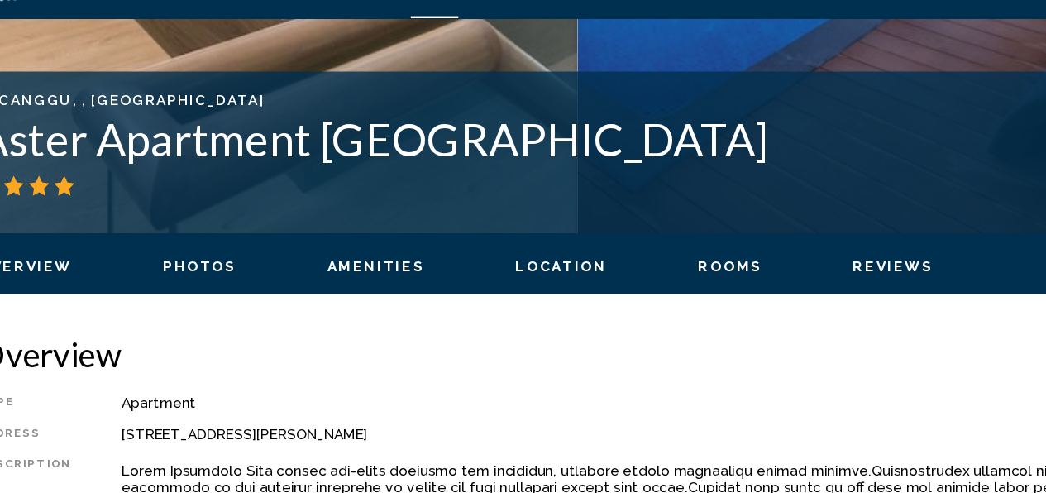
scroll to position [609, 0]
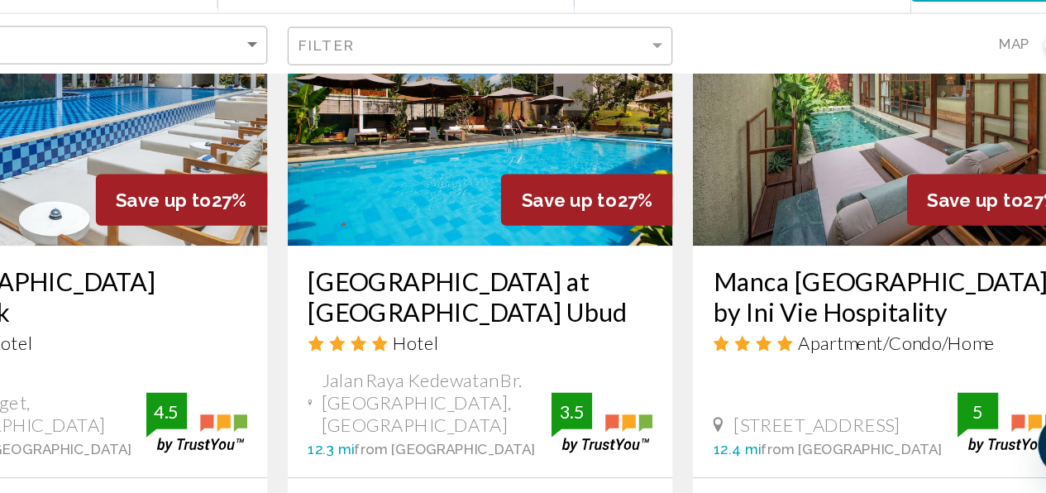
scroll to position [1498, 0]
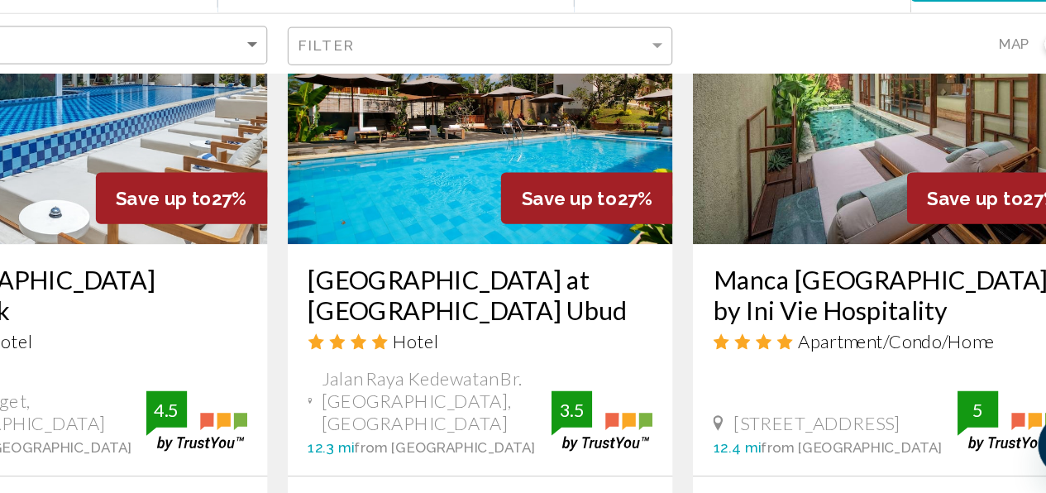
click at [747, 399] on div "Manca [GEOGRAPHIC_DATA] by Ini Vie Hospitality Apartment/Condo/Home [STREET_ADD…" at bounding box center [855, 382] width 316 height 189
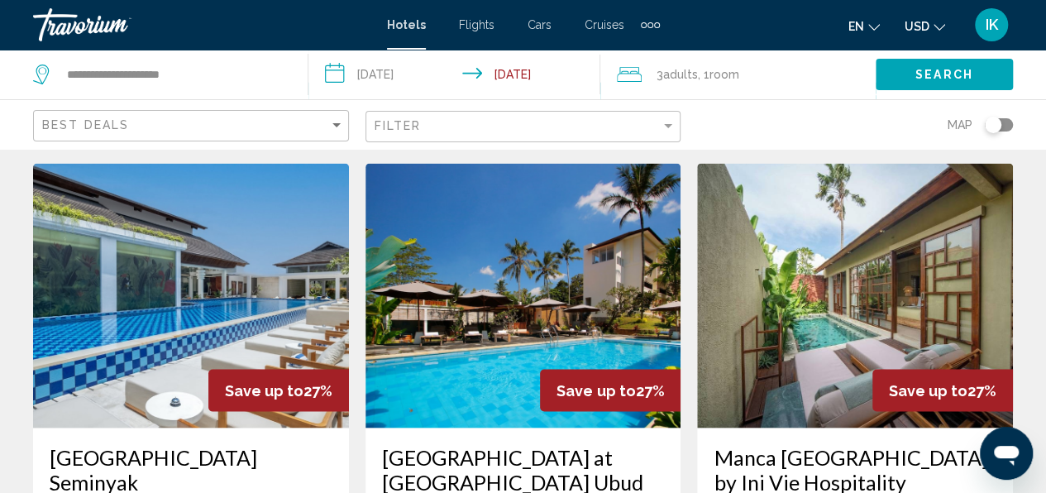
scroll to position [1359, 0]
click at [485, 324] on img "Main content" at bounding box center [523, 295] width 316 height 265
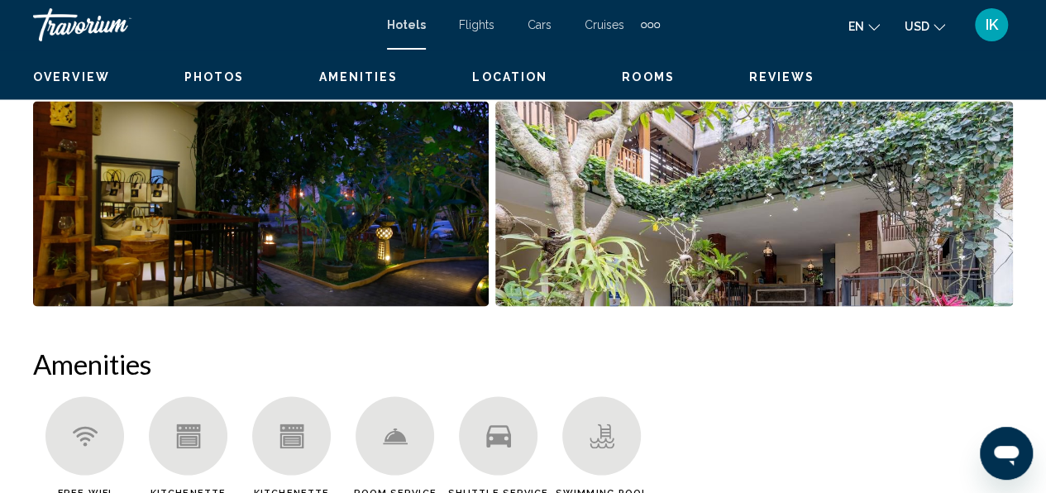
scroll to position [195, 0]
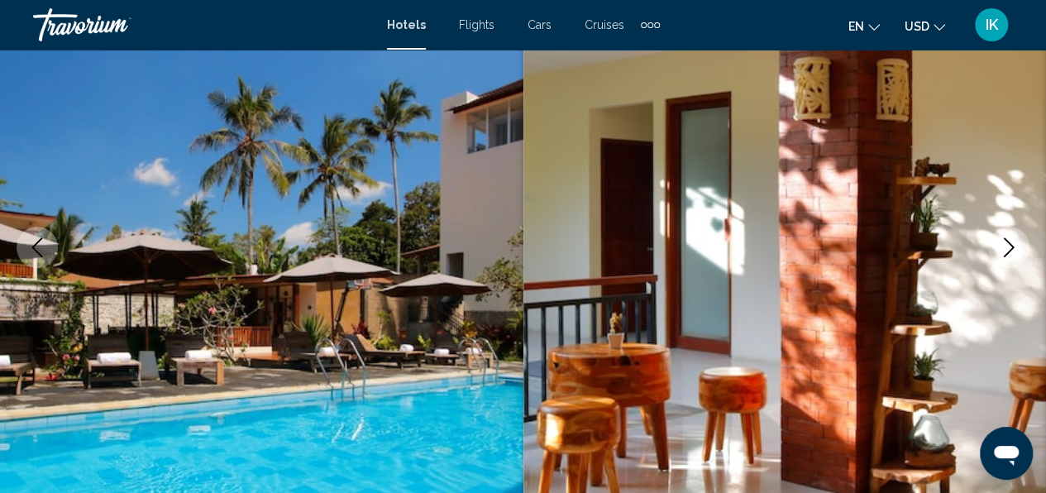
click at [998, 250] on icon "Next image" at bounding box center [1008, 247] width 20 height 20
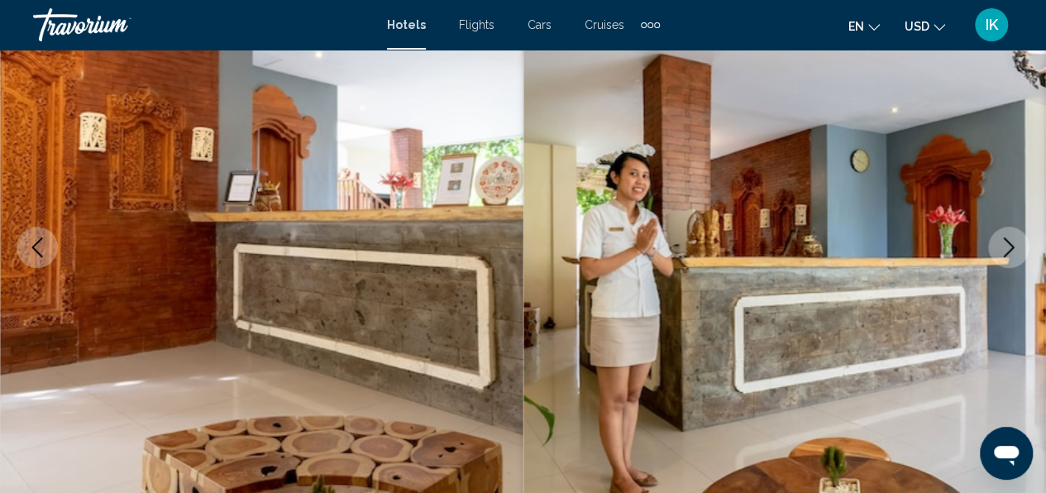
click at [998, 250] on icon "Next image" at bounding box center [1008, 247] width 20 height 20
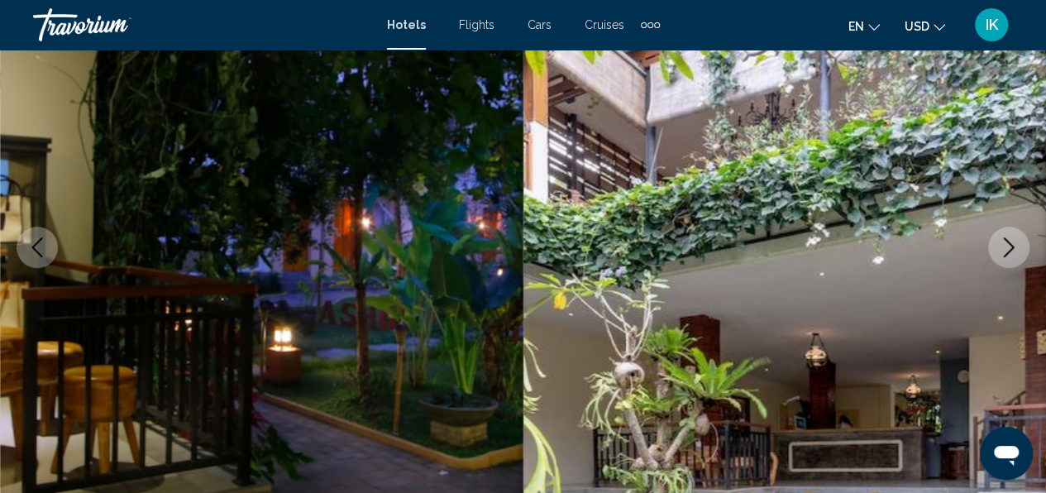
click at [998, 250] on icon "Next image" at bounding box center [1008, 247] width 20 height 20
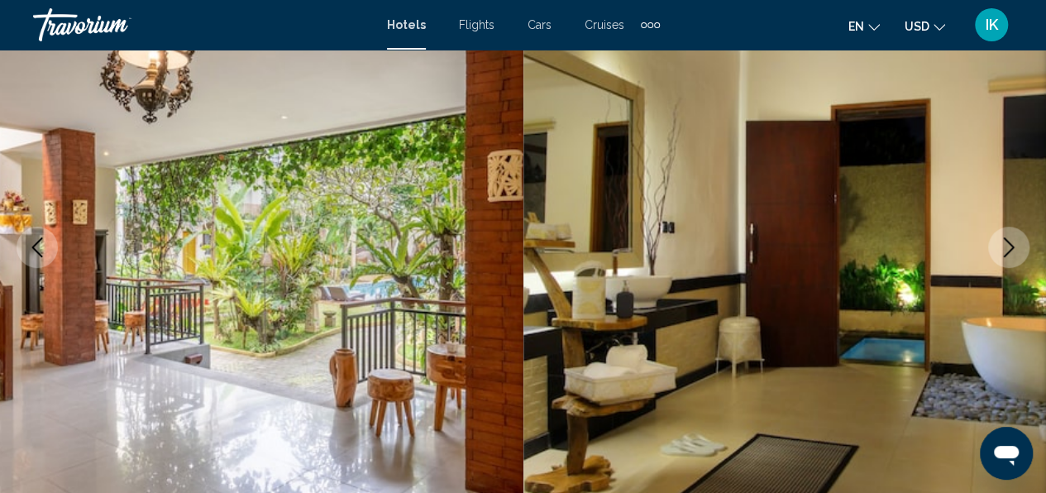
click at [998, 250] on icon "Next image" at bounding box center [1008, 247] width 20 height 20
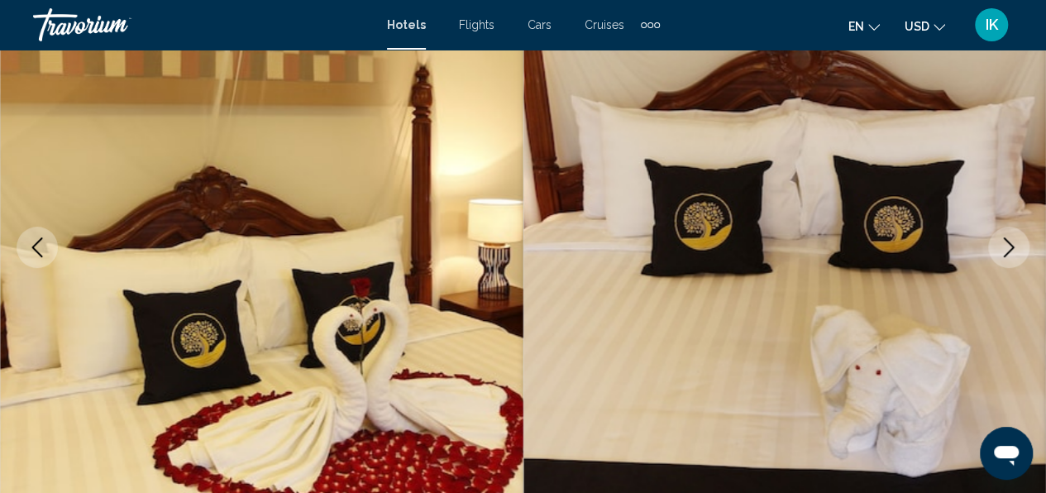
click at [998, 250] on icon "Next image" at bounding box center [1008, 247] width 20 height 20
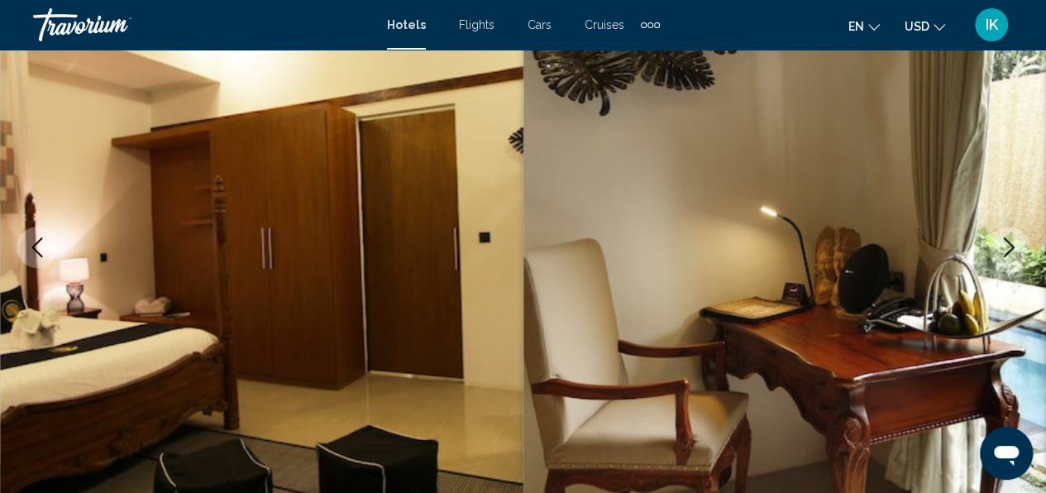
click at [998, 250] on icon "Next image" at bounding box center [1008, 247] width 20 height 20
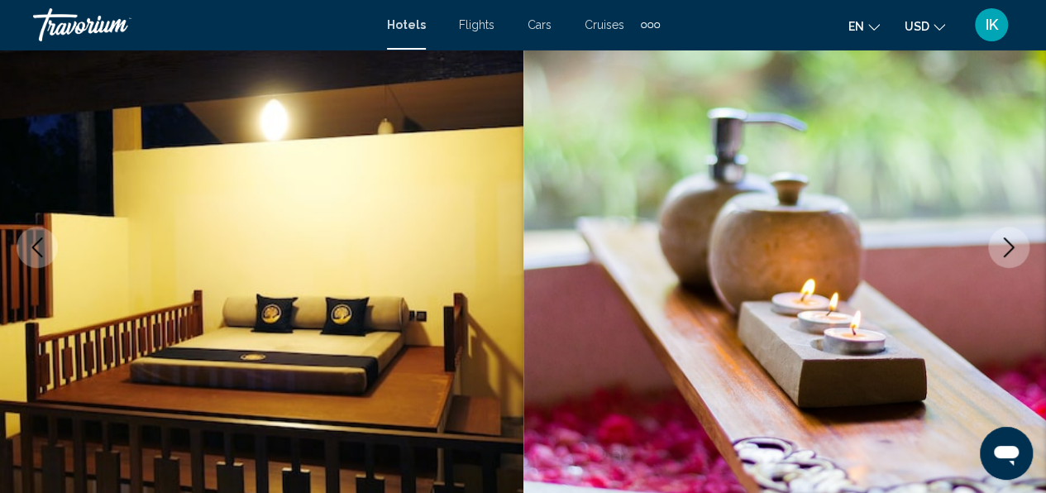
click at [998, 250] on icon "Next image" at bounding box center [1008, 247] width 20 height 20
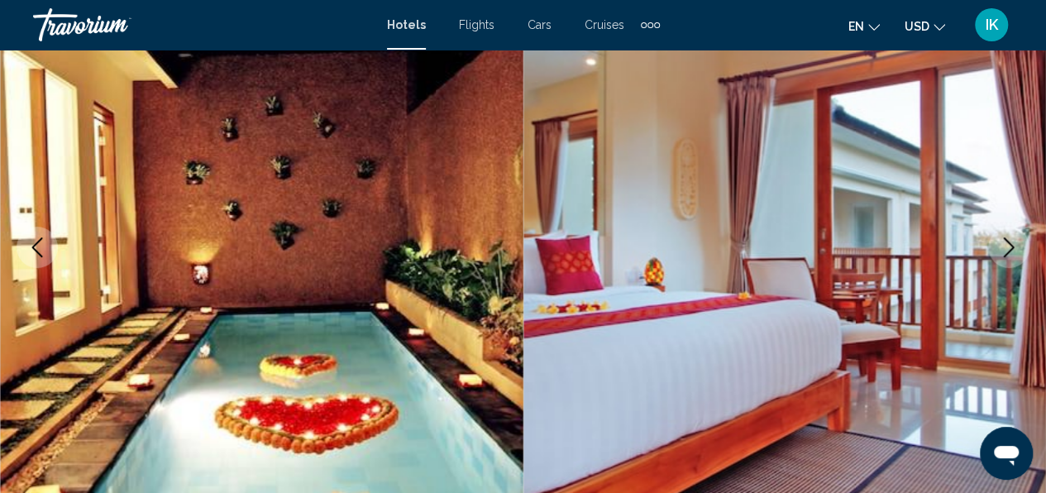
click at [998, 250] on icon "Next image" at bounding box center [1008, 247] width 20 height 20
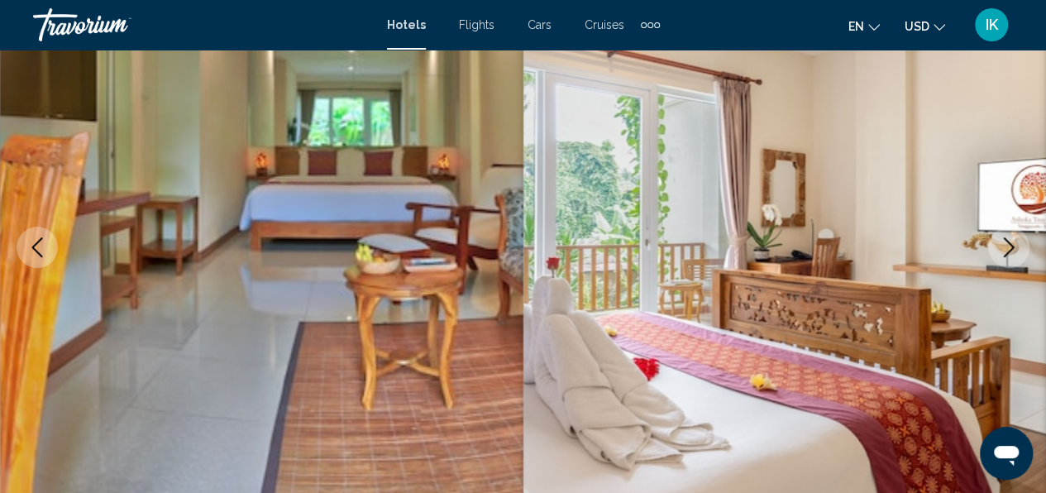
click at [998, 250] on icon "Next image" at bounding box center [1008, 247] width 20 height 20
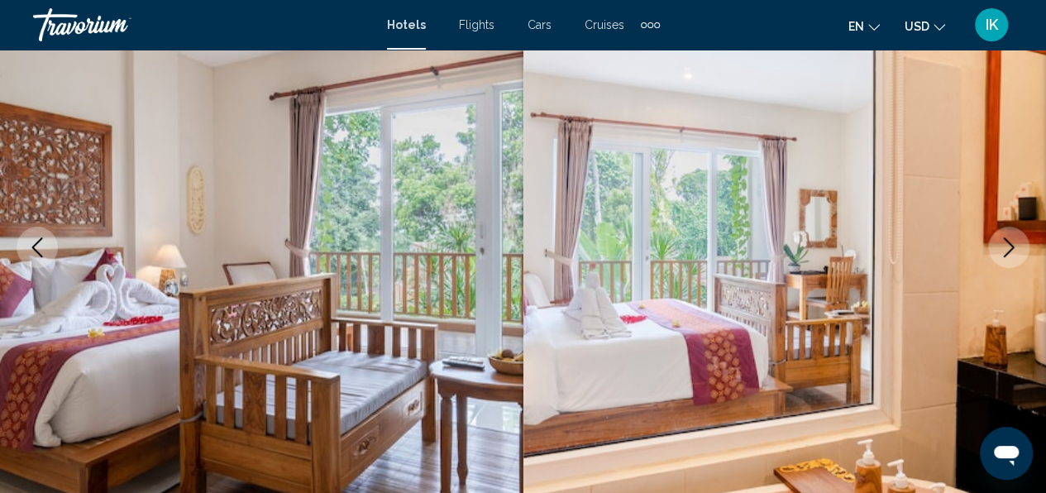
click at [998, 250] on icon "Next image" at bounding box center [1008, 247] width 20 height 20
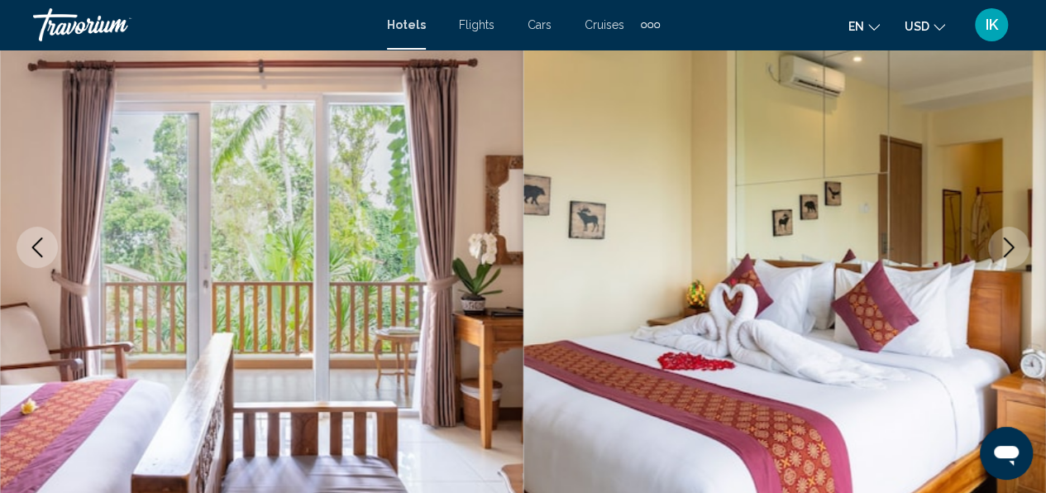
click at [998, 250] on icon "Next image" at bounding box center [1008, 247] width 20 height 20
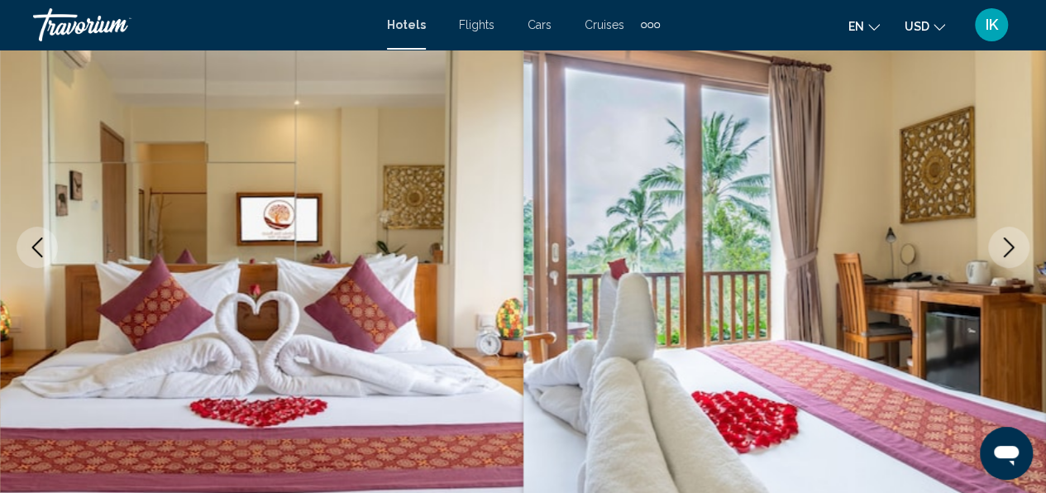
click at [998, 250] on icon "Next image" at bounding box center [1008, 247] width 20 height 20
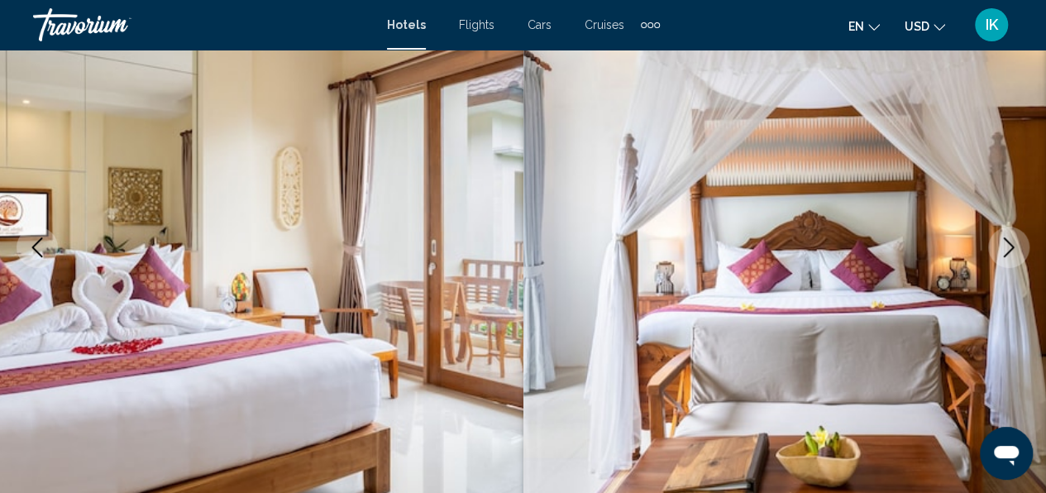
click at [998, 250] on icon "Next image" at bounding box center [1008, 247] width 20 height 20
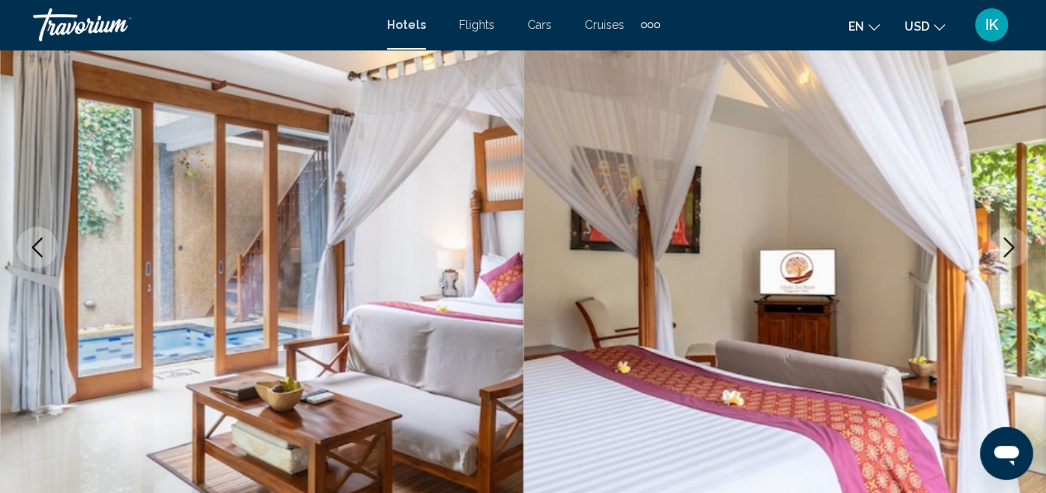
click at [998, 250] on icon "Next image" at bounding box center [1008, 247] width 20 height 20
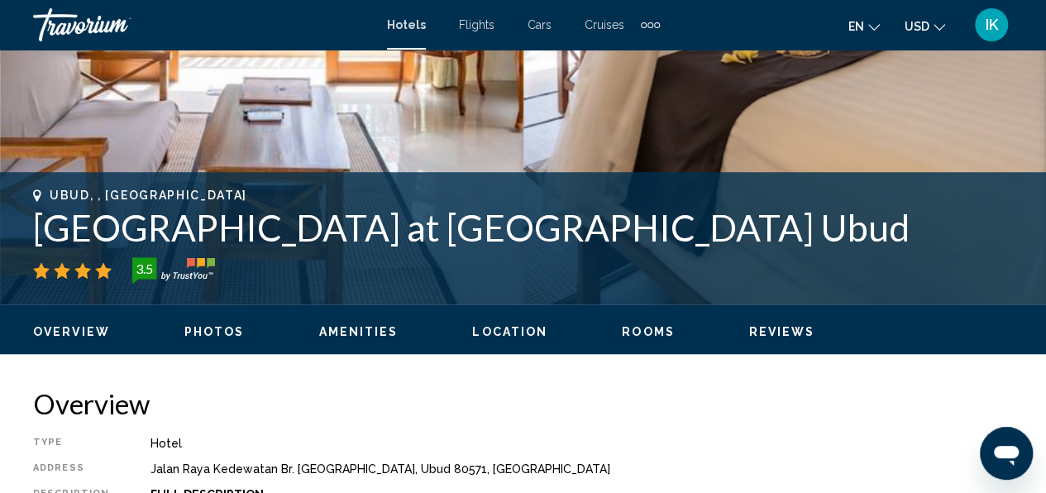
scroll to position [531, 0]
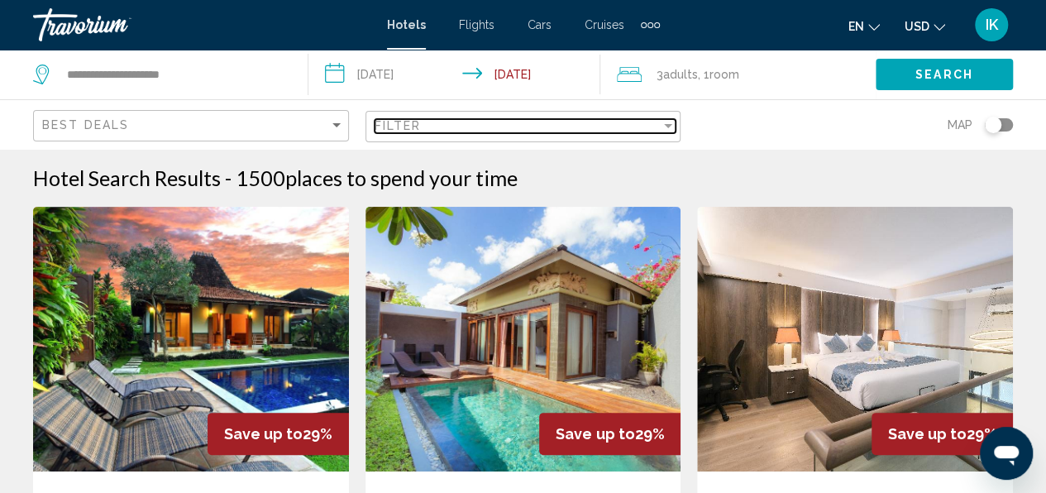
click at [401, 131] on span "Filter" at bounding box center [397, 125] width 47 height 13
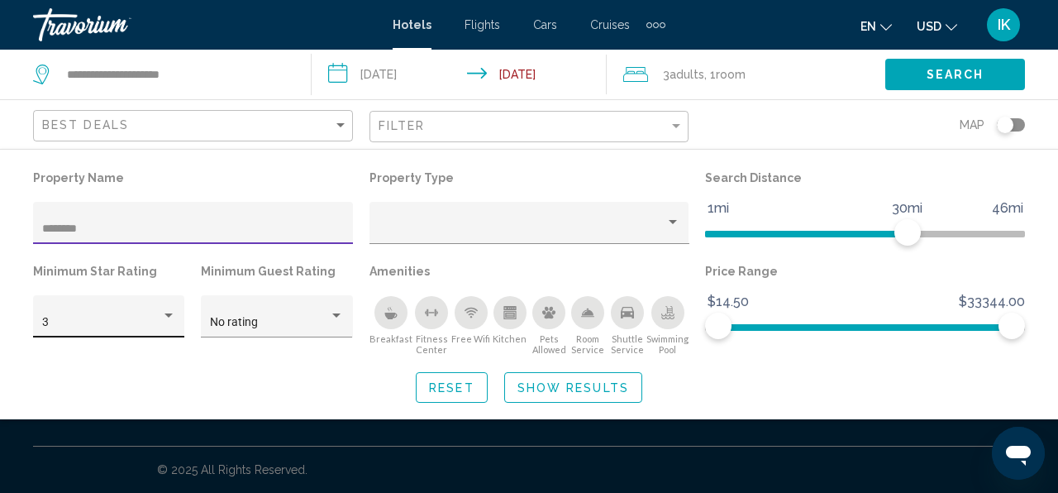
type input "********"
click at [152, 312] on div "3" at bounding box center [109, 321] width 134 height 34
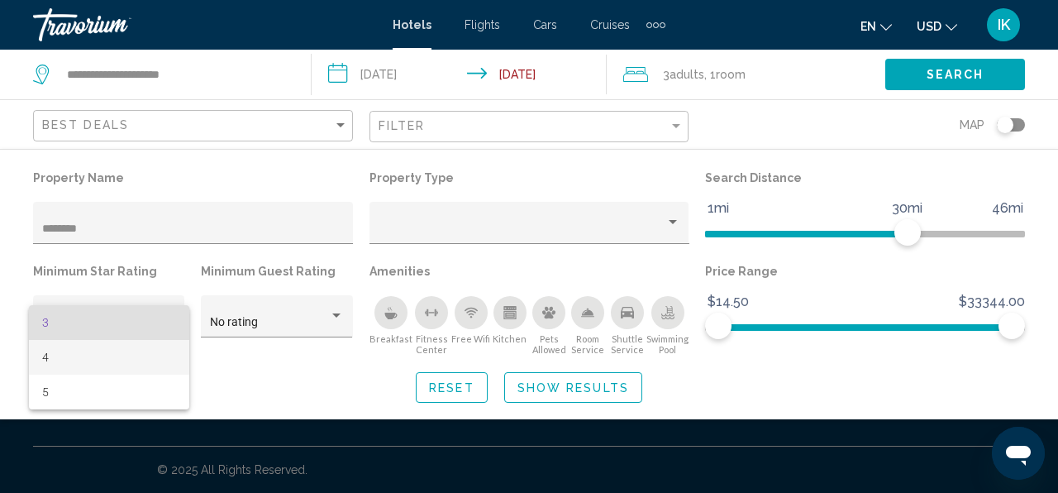
click at [53, 360] on span "4" at bounding box center [109, 357] width 134 height 35
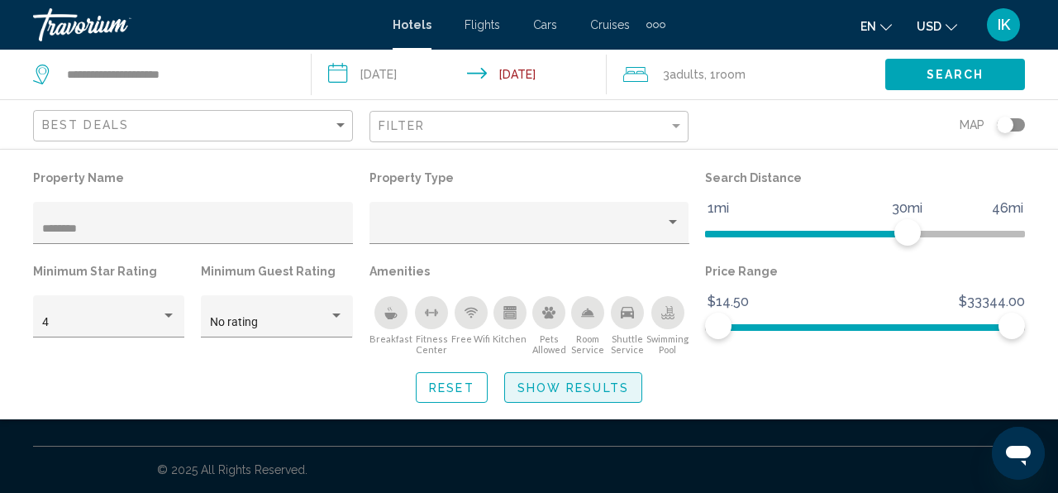
click at [546, 395] on button "Show Results" at bounding box center [573, 387] width 138 height 31
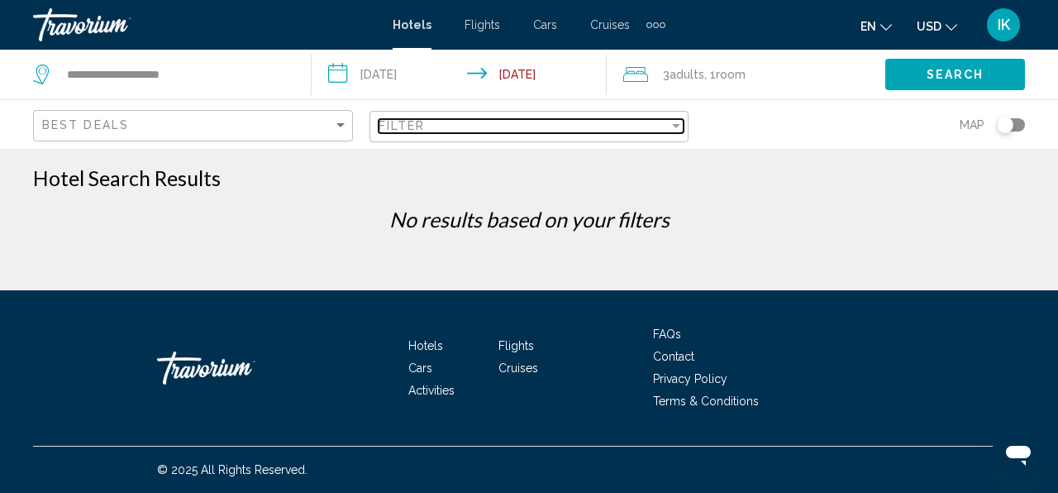
click at [514, 126] on div "Filter" at bounding box center [524, 125] width 291 height 13
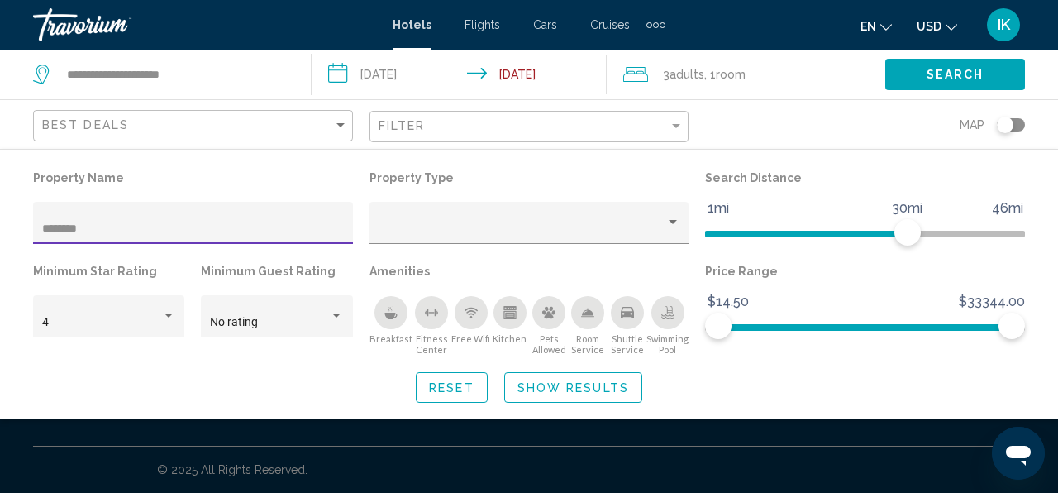
click at [126, 232] on input "********" at bounding box center [193, 228] width 303 height 13
type input "**********"
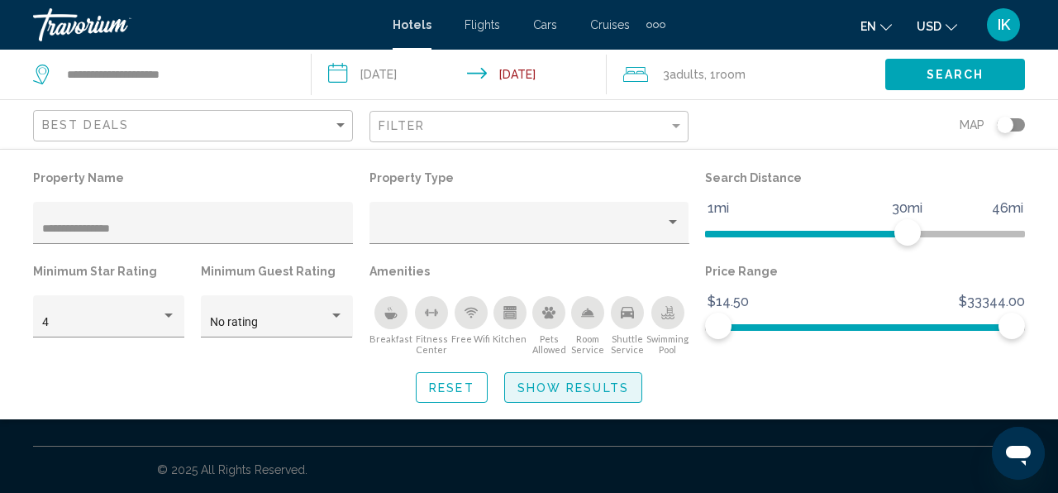
click at [567, 389] on span "Show Results" at bounding box center [573, 387] width 112 height 13
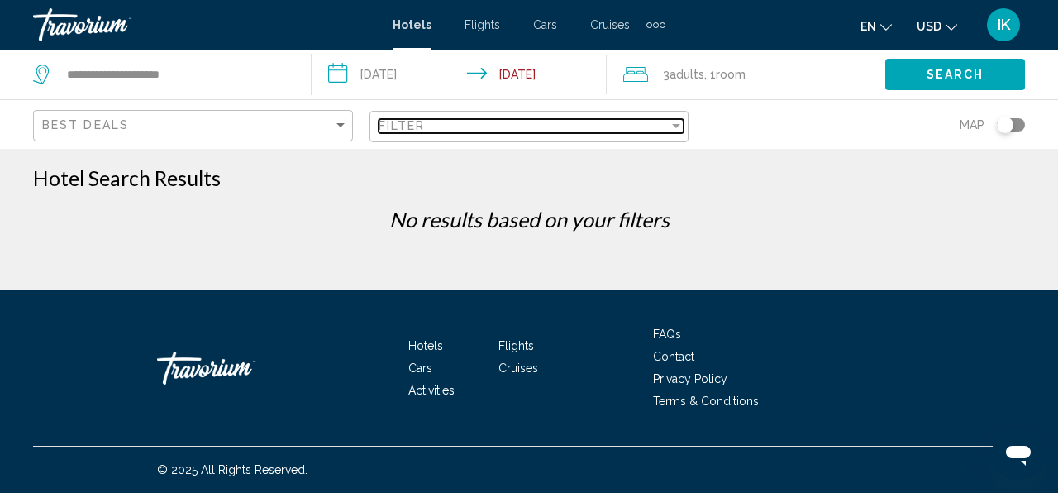
click at [446, 125] on div "Filter" at bounding box center [524, 125] width 291 height 13
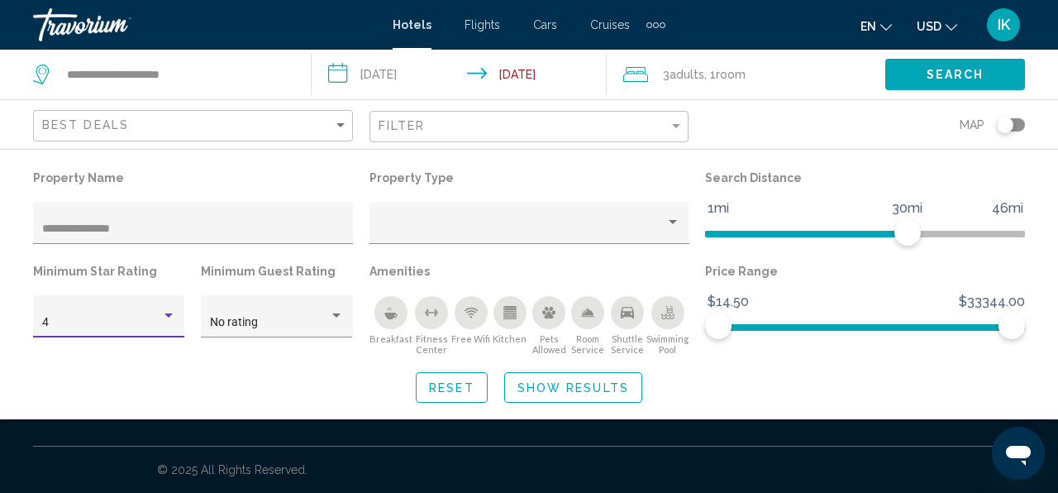
click at [171, 317] on div "Hotel Filters" at bounding box center [168, 315] width 8 height 4
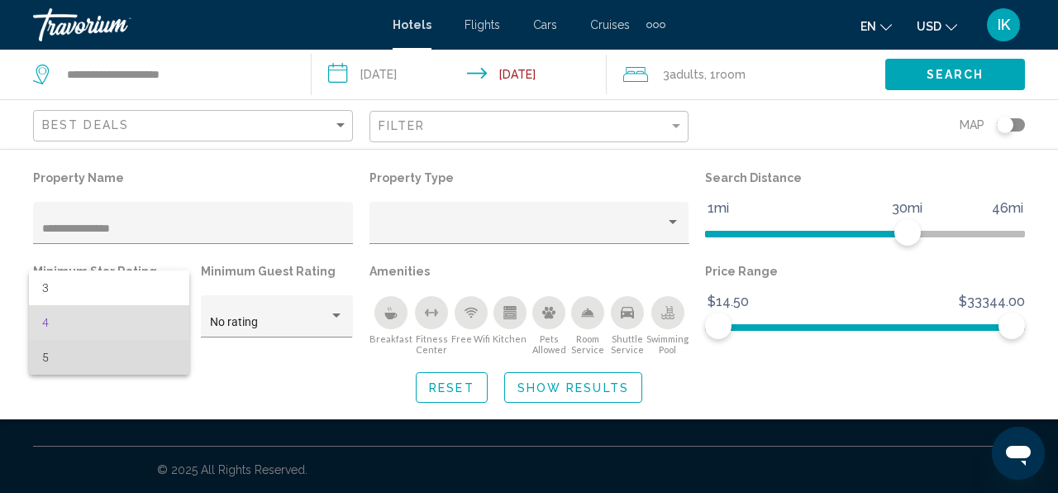
click at [116, 359] on span "5" at bounding box center [109, 357] width 134 height 35
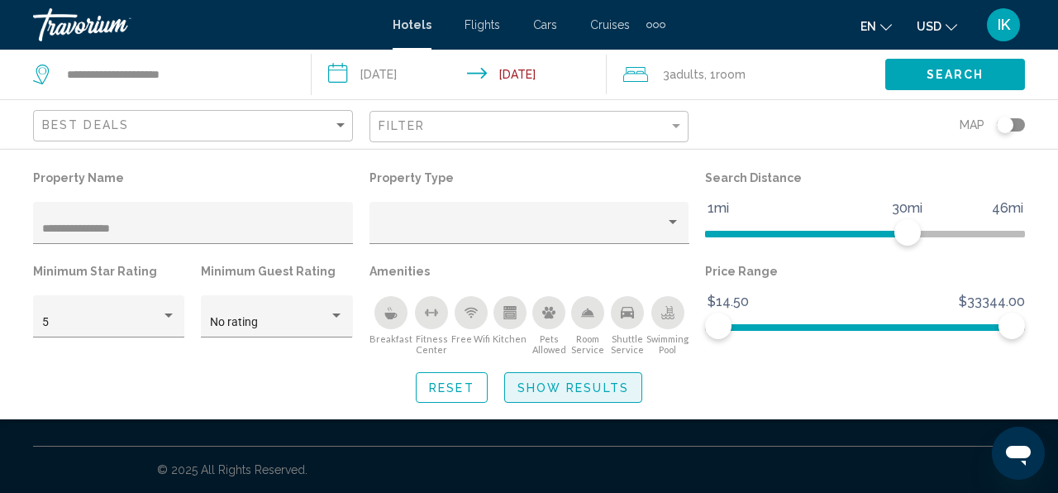
click at [580, 392] on span "Show Results" at bounding box center [573, 387] width 112 height 13
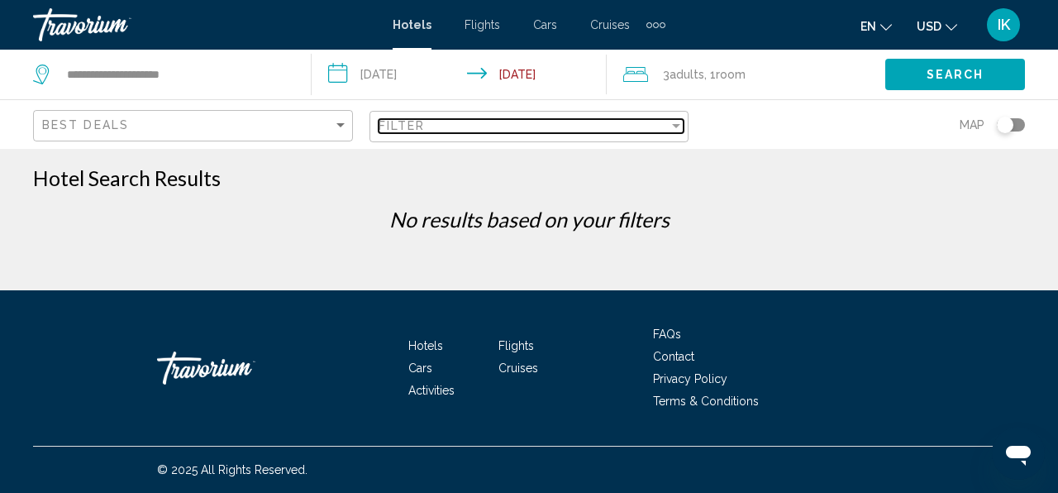
click at [484, 127] on div "Filter" at bounding box center [524, 125] width 291 height 13
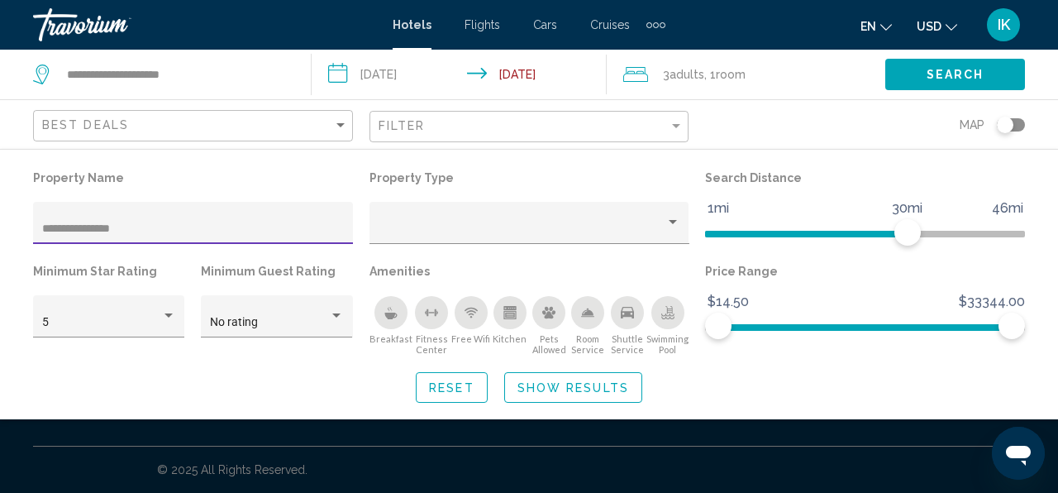
click at [91, 231] on input "**********" at bounding box center [193, 228] width 303 height 13
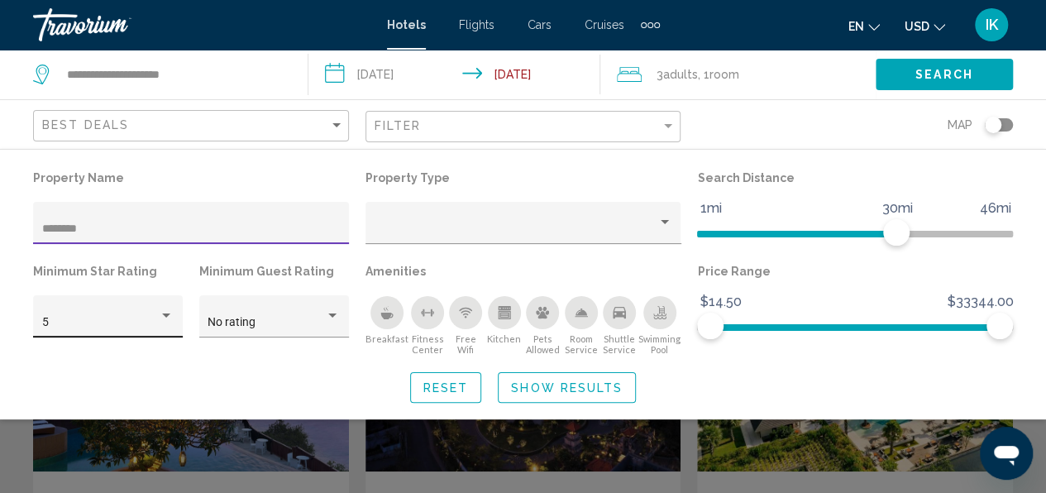
type input "*******"
click at [167, 320] on div "Hotel Filters" at bounding box center [166, 315] width 15 height 13
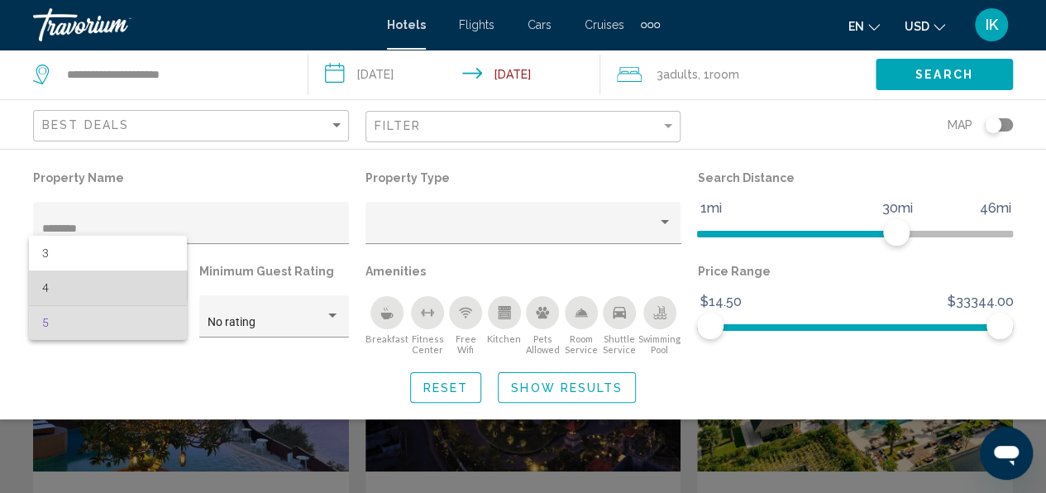
click at [51, 279] on span "4" at bounding box center [108, 287] width 132 height 35
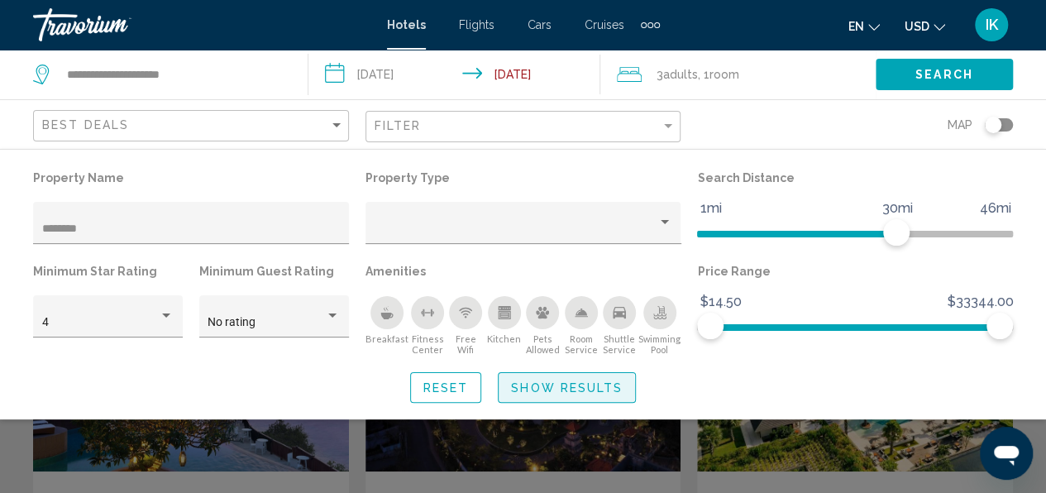
click at [514, 390] on span "Show Results" at bounding box center [567, 387] width 112 height 13
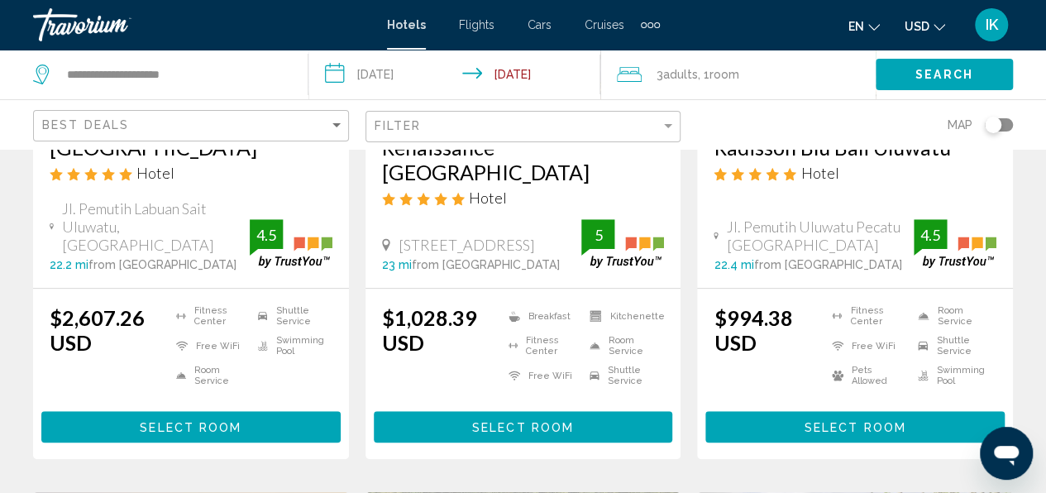
scroll to position [354, 0]
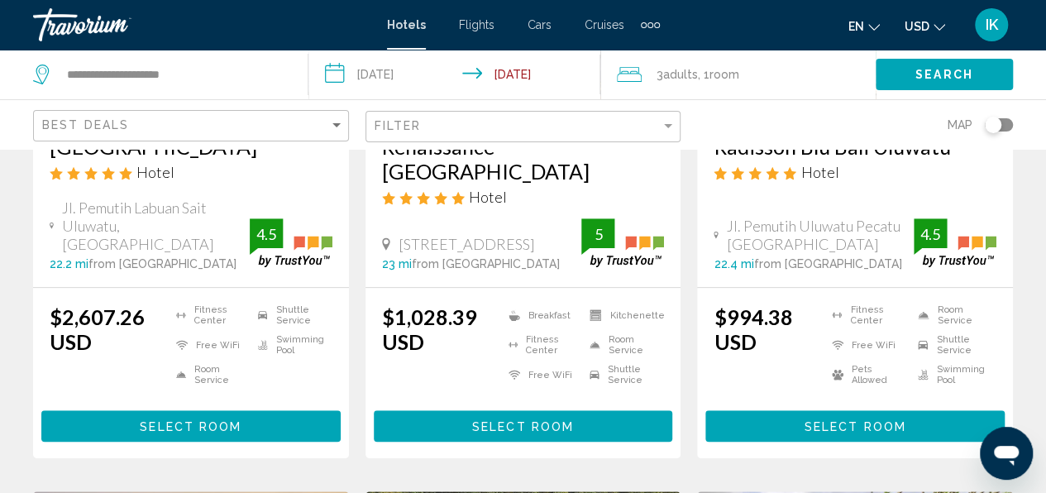
click at [436, 136] on div "Filter" at bounding box center [525, 127] width 302 height 31
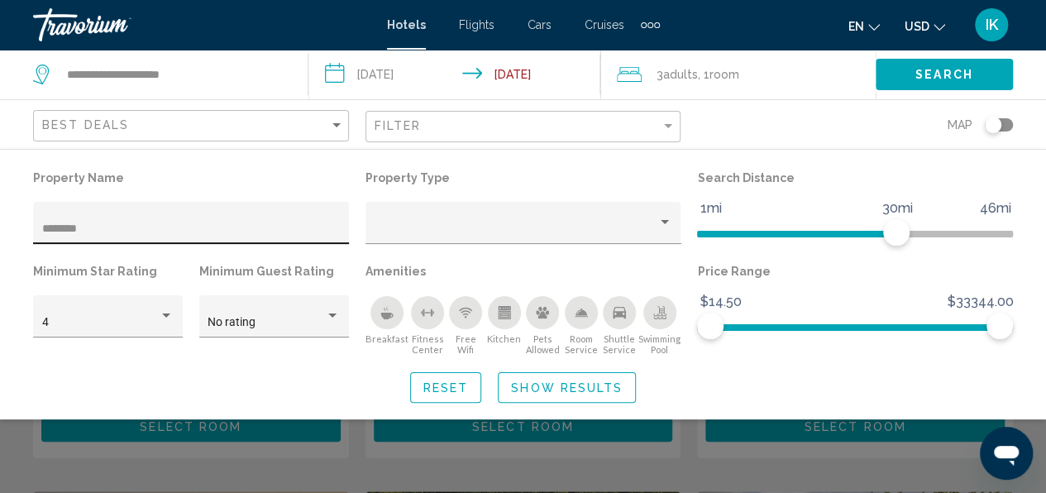
click at [122, 211] on div "*******" at bounding box center [191, 228] width 298 height 34
type input "*"
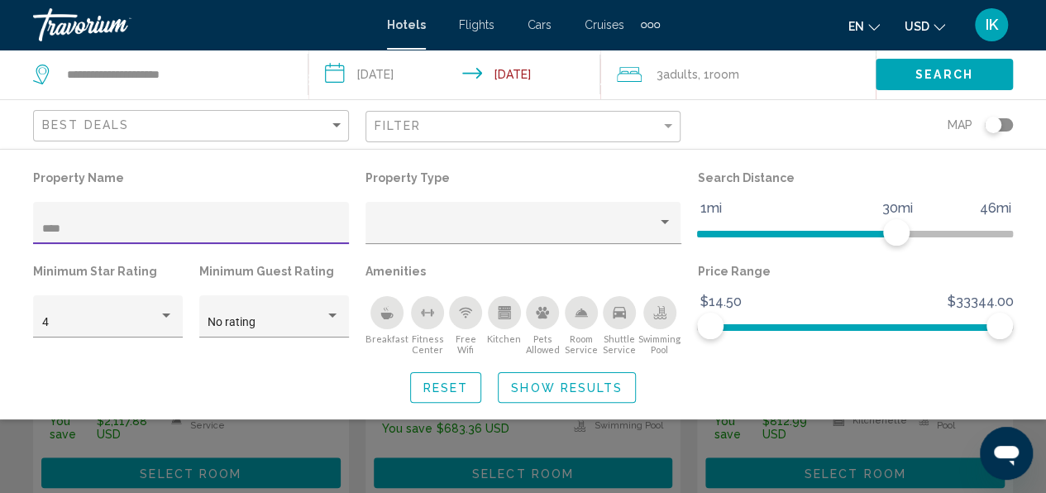
type input "****"
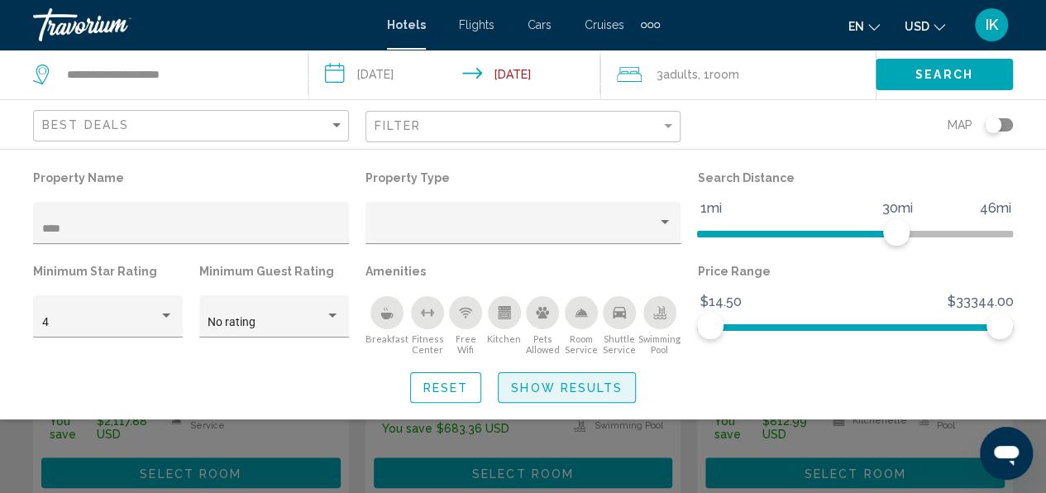
click at [522, 402] on button "Show Results" at bounding box center [567, 387] width 138 height 31
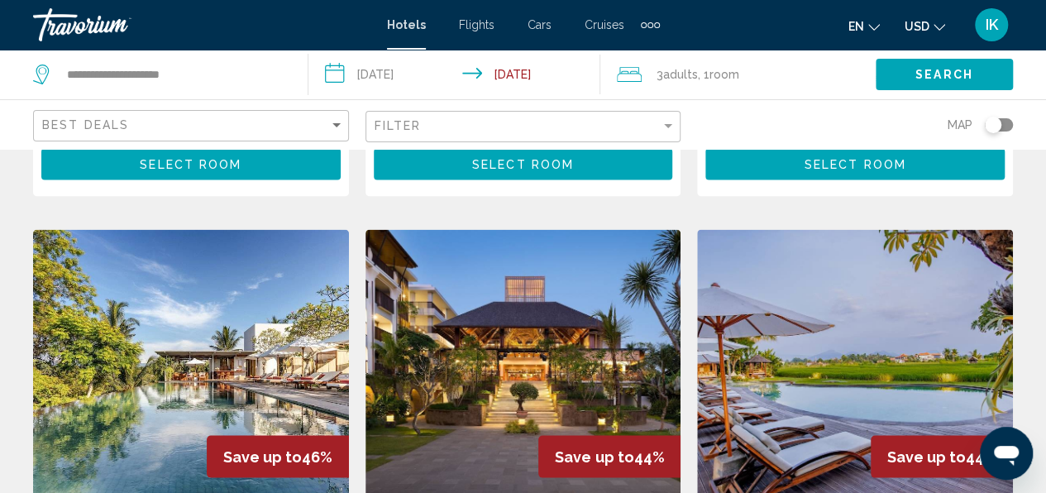
scroll to position [1431, 0]
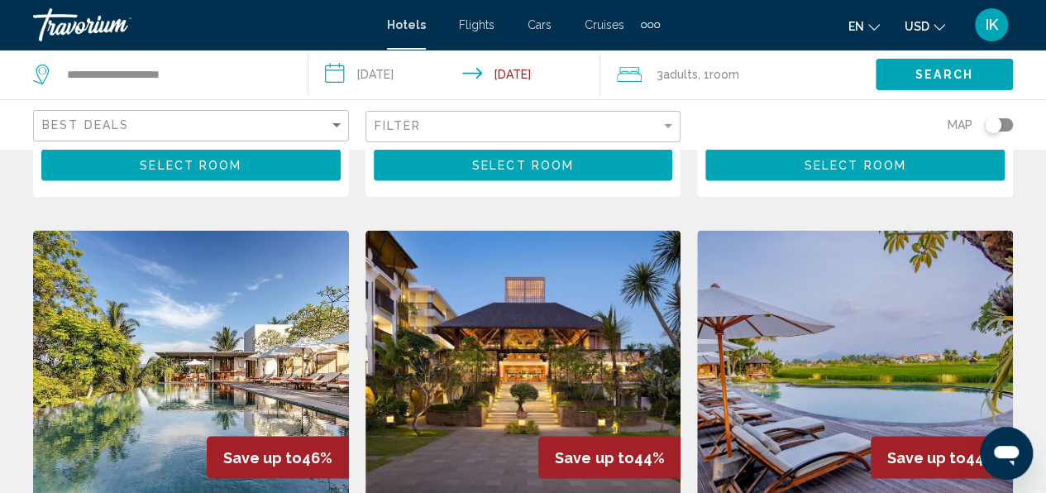
click at [569, 289] on img "Main content" at bounding box center [523, 362] width 316 height 265
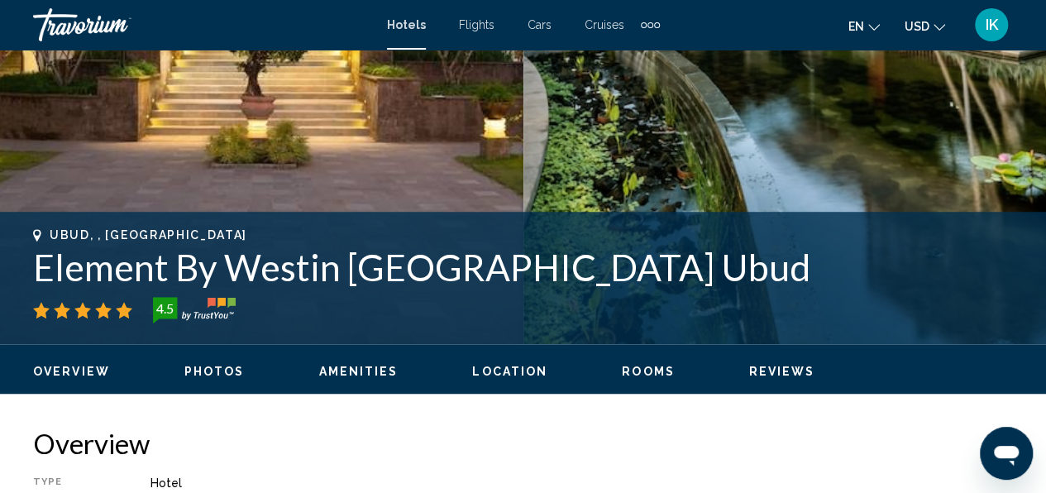
scroll to position [492, 0]
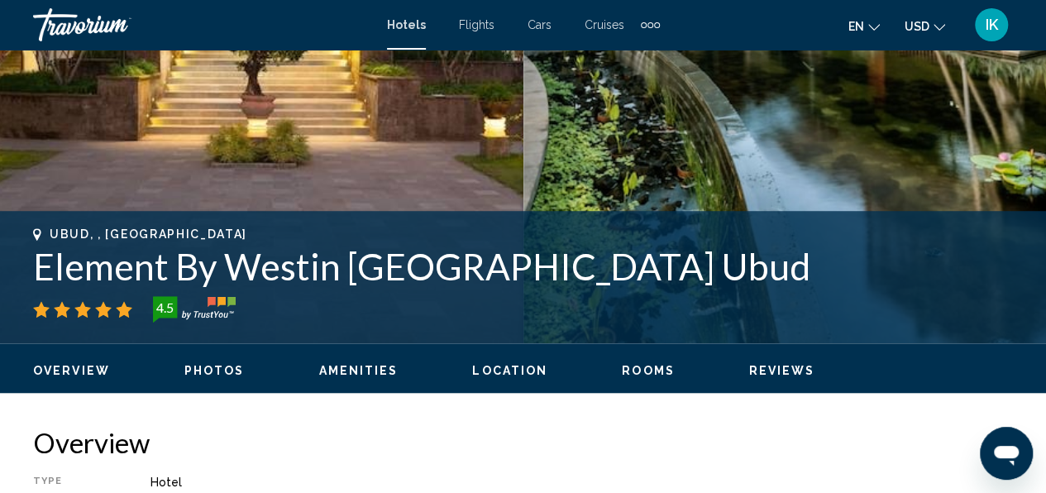
click at [569, 289] on div "Ubud, , Indonesia Element By Westin Bali Ubud 4.5" at bounding box center [522, 274] width 979 height 95
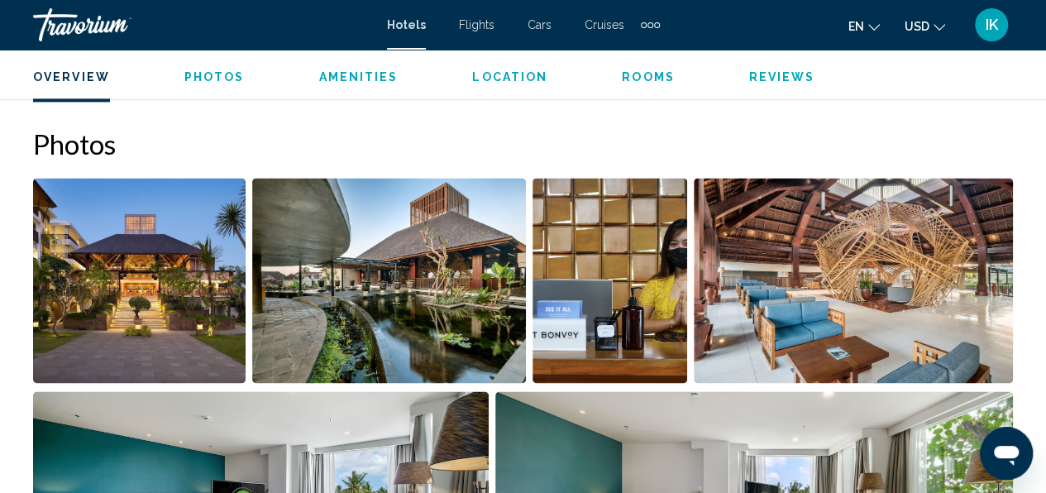
scroll to position [1068, 0]
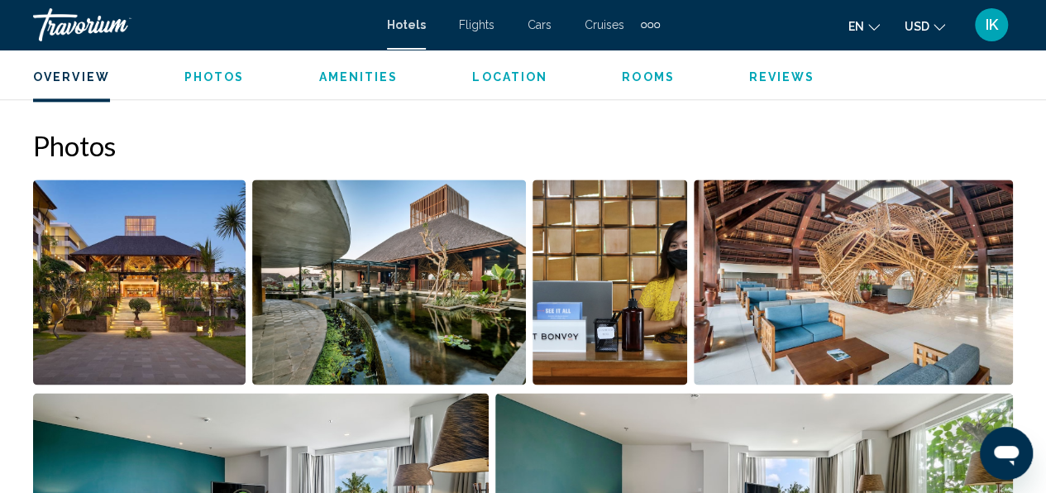
click at [155, 256] on img "Open full-screen image slider" at bounding box center [139, 281] width 212 height 205
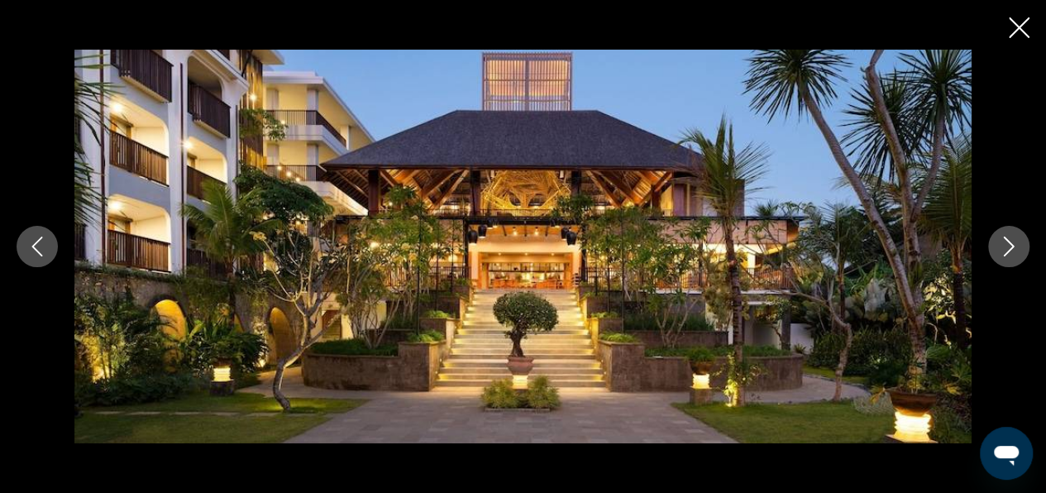
click at [1000, 241] on icon "Next image" at bounding box center [1008, 246] width 20 height 20
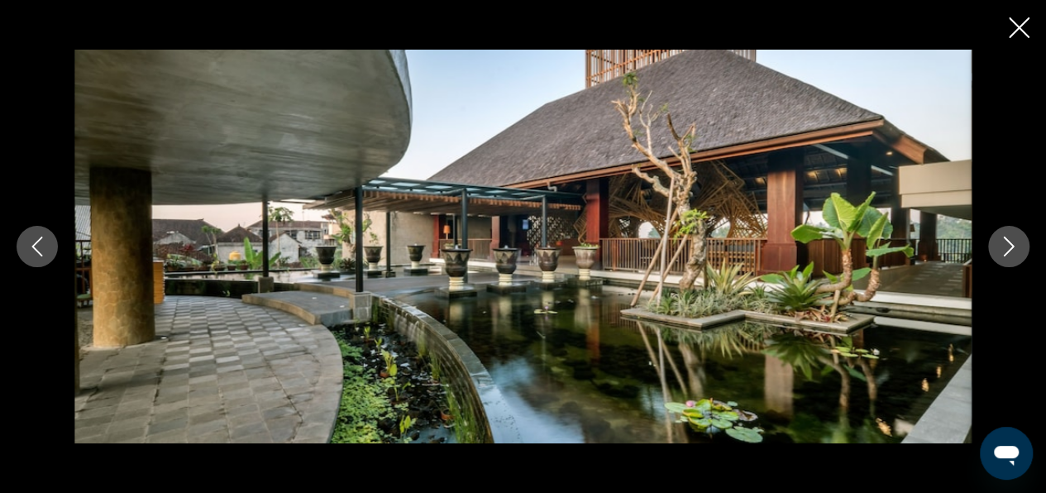
click at [1000, 241] on icon "Next image" at bounding box center [1008, 246] width 20 height 20
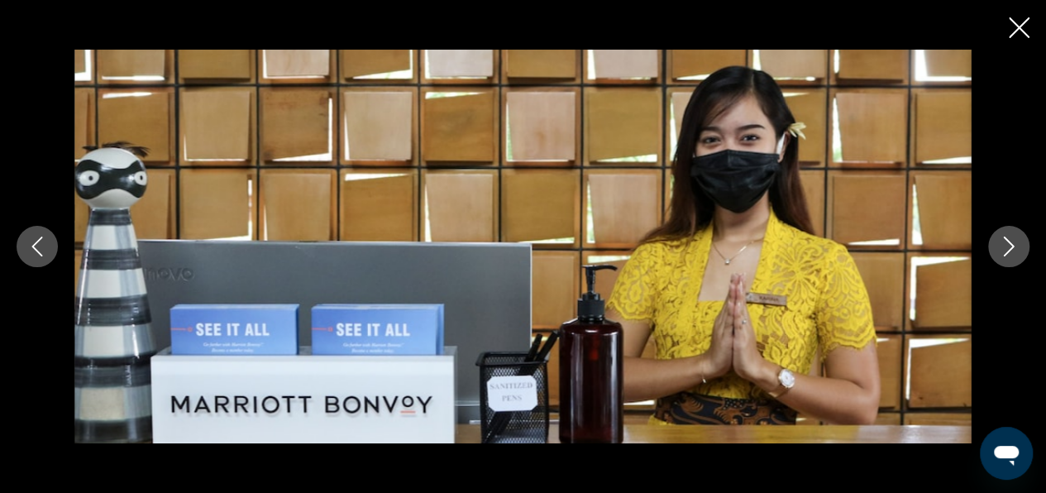
click at [1000, 241] on icon "Next image" at bounding box center [1008, 246] width 20 height 20
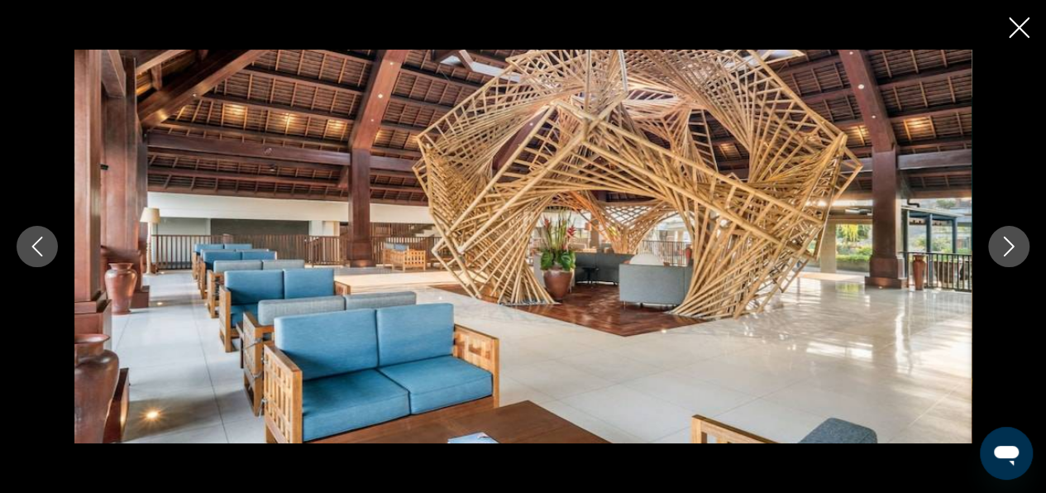
click at [1000, 241] on icon "Next image" at bounding box center [1008, 246] width 20 height 20
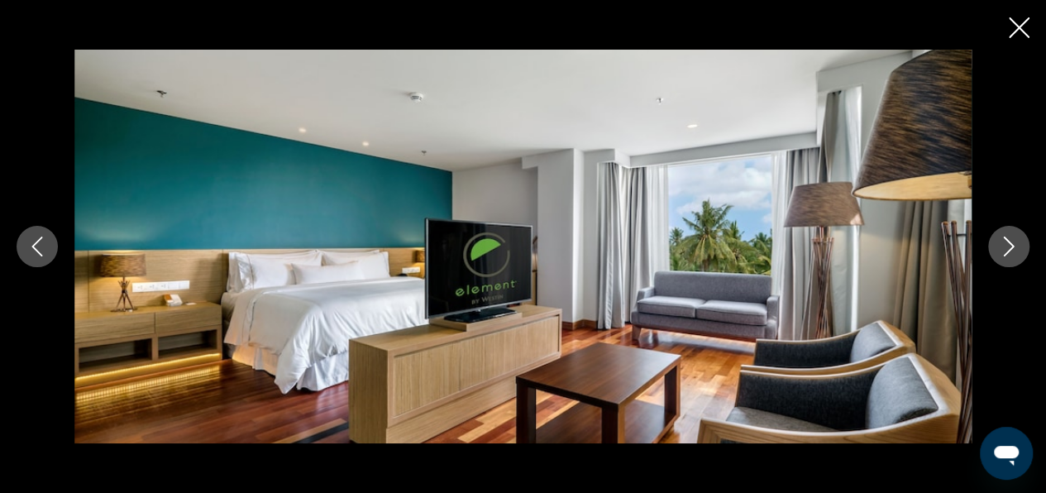
click at [1000, 241] on icon "Next image" at bounding box center [1008, 246] width 20 height 20
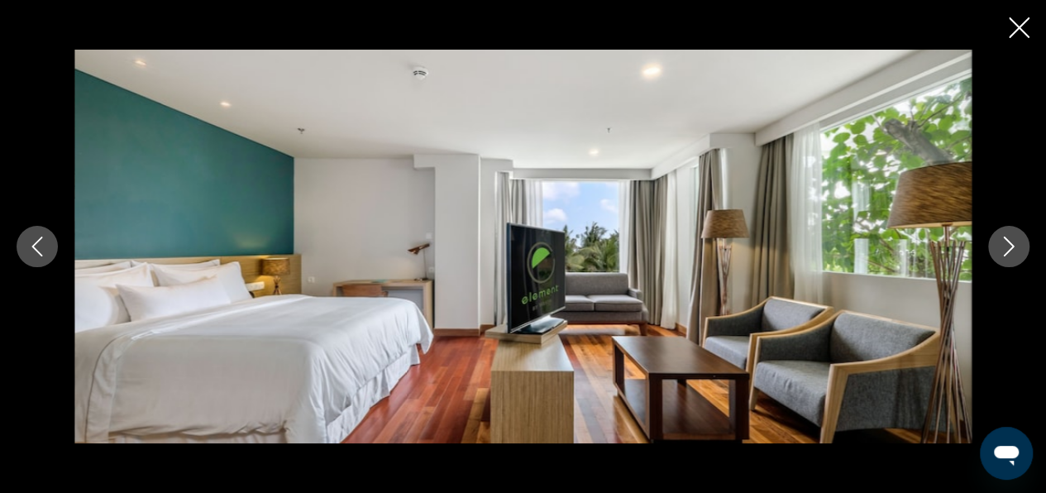
click at [1000, 241] on icon "Next image" at bounding box center [1008, 246] width 20 height 20
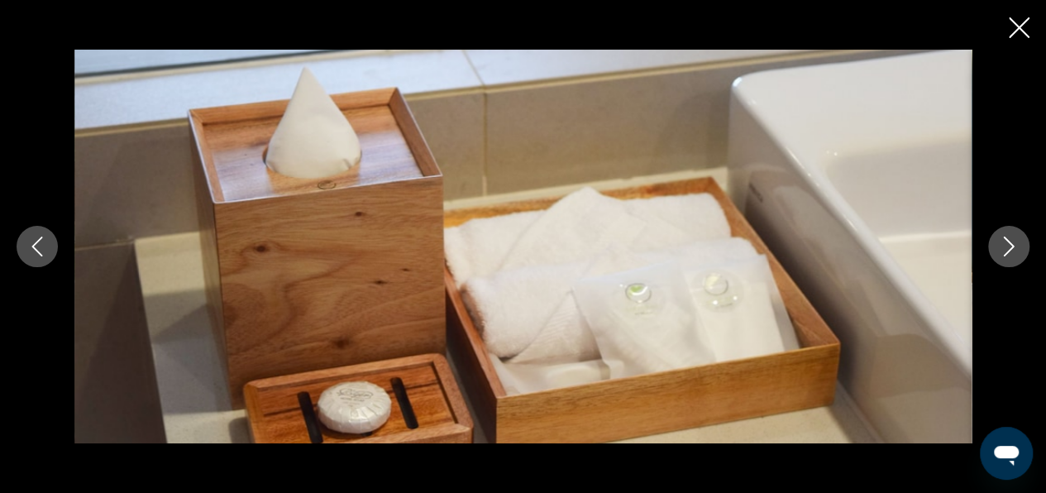
click at [1000, 241] on icon "Next image" at bounding box center [1008, 246] width 20 height 20
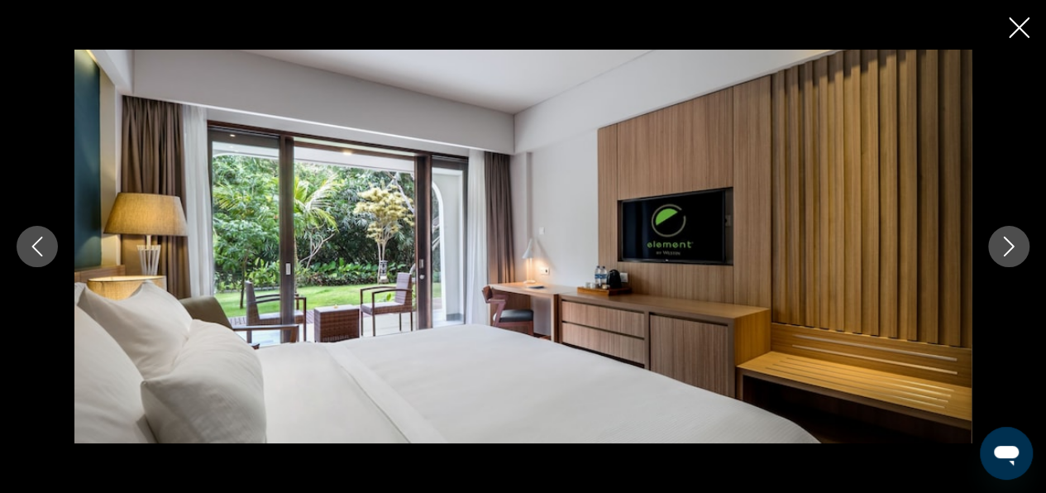
click at [1000, 241] on icon "Next image" at bounding box center [1008, 246] width 20 height 20
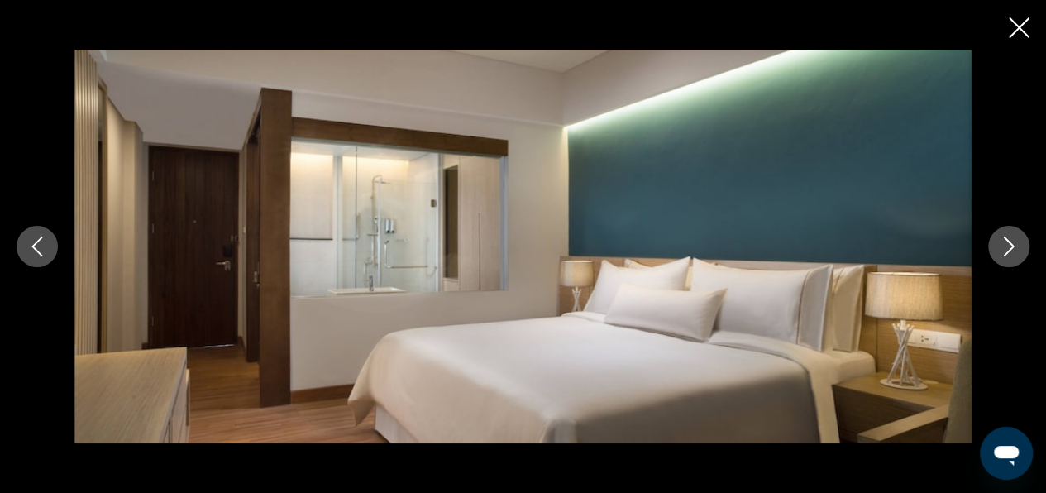
click at [1000, 241] on icon "Next image" at bounding box center [1008, 246] width 20 height 20
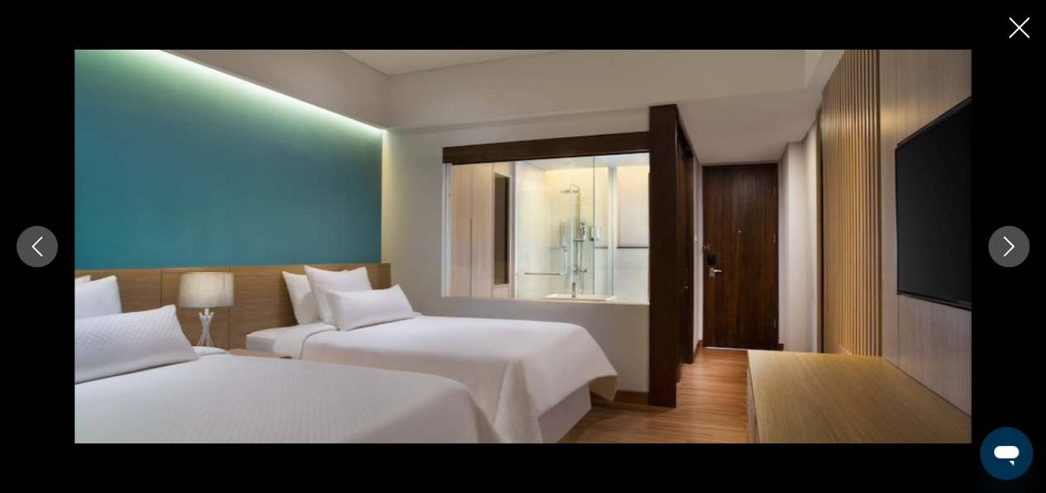
click at [1000, 241] on icon "Next image" at bounding box center [1008, 246] width 20 height 20
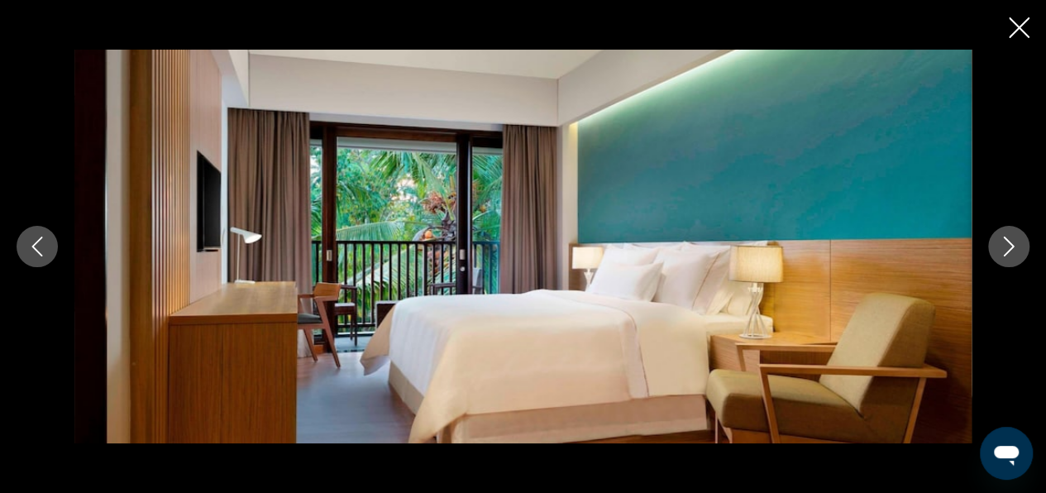
click at [1000, 241] on icon "Next image" at bounding box center [1008, 246] width 20 height 20
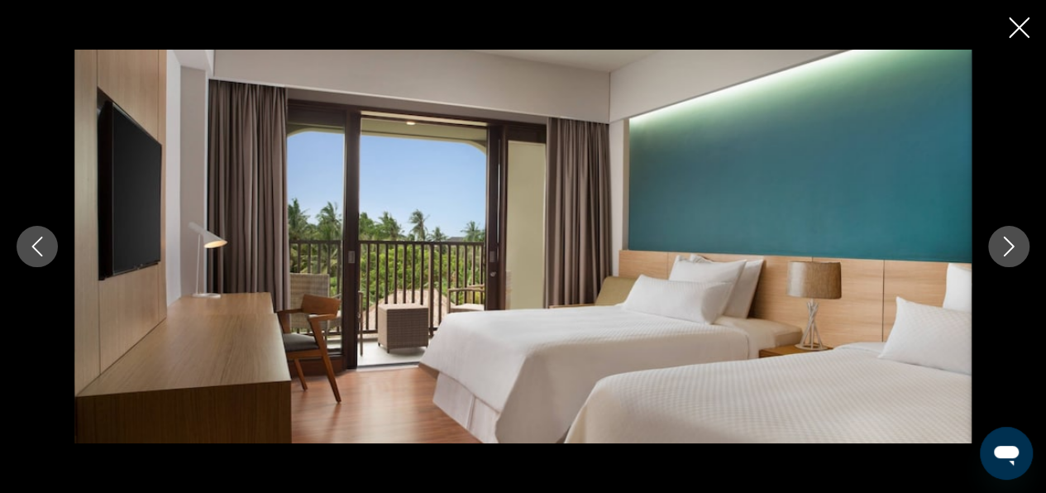
click at [1000, 241] on icon "Next image" at bounding box center [1008, 246] width 20 height 20
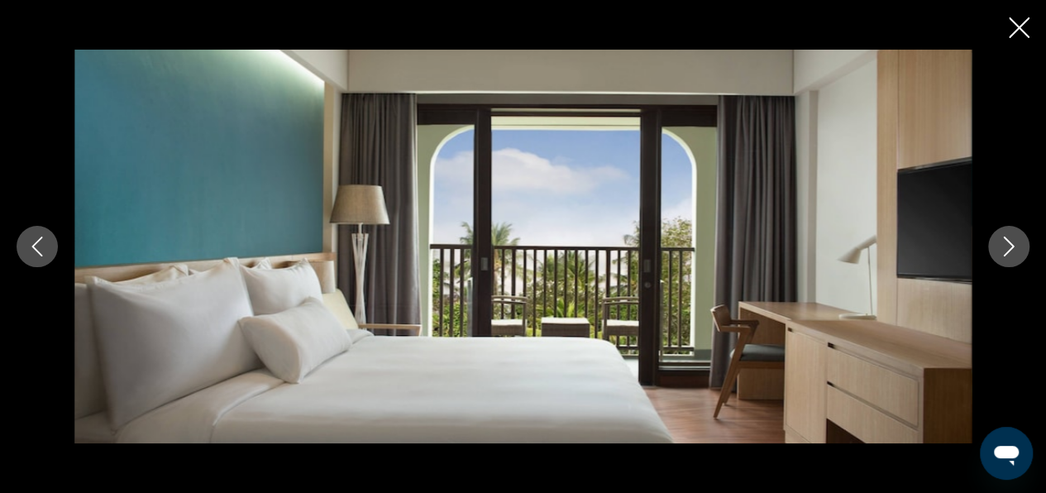
click at [1000, 241] on icon "Next image" at bounding box center [1008, 246] width 20 height 20
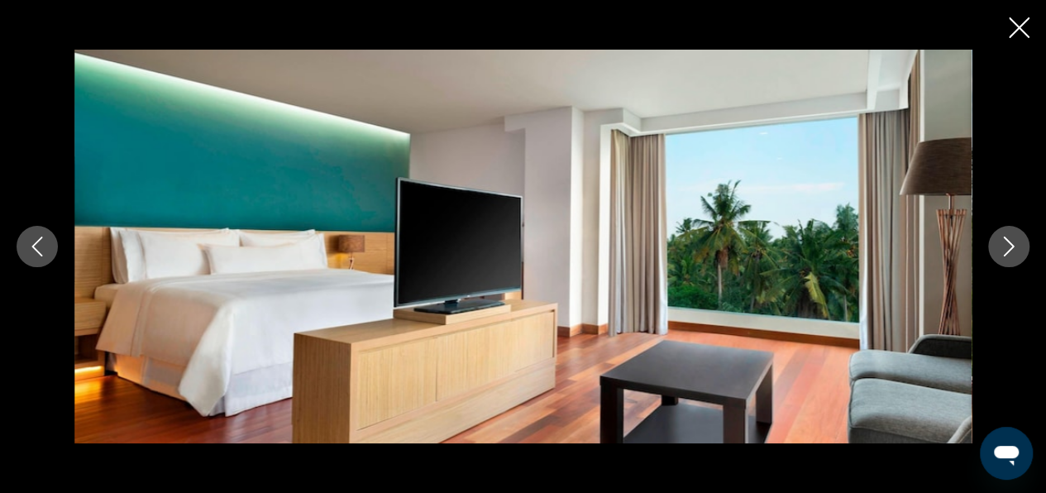
click at [1000, 241] on icon "Next image" at bounding box center [1008, 246] width 20 height 20
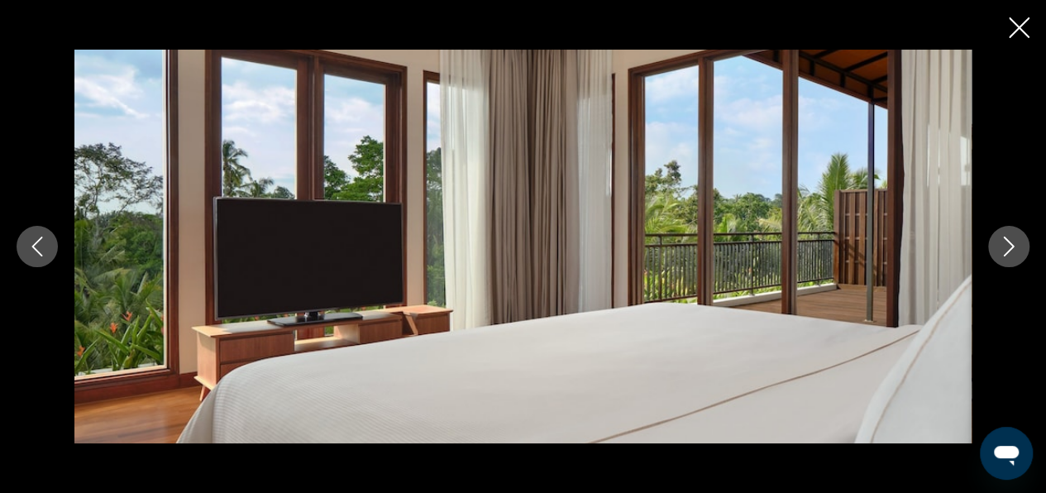
click at [1000, 241] on icon "Next image" at bounding box center [1008, 246] width 20 height 20
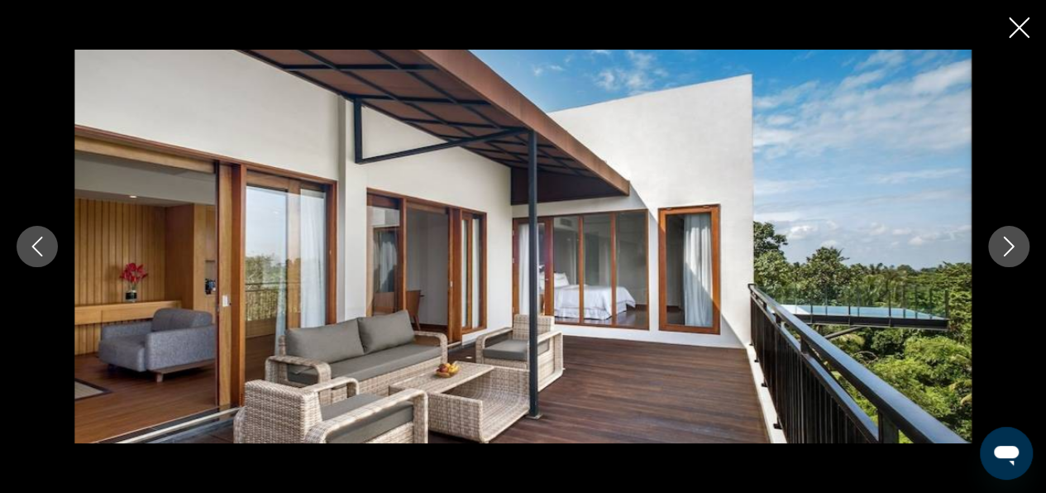
click at [1000, 241] on icon "Next image" at bounding box center [1008, 246] width 20 height 20
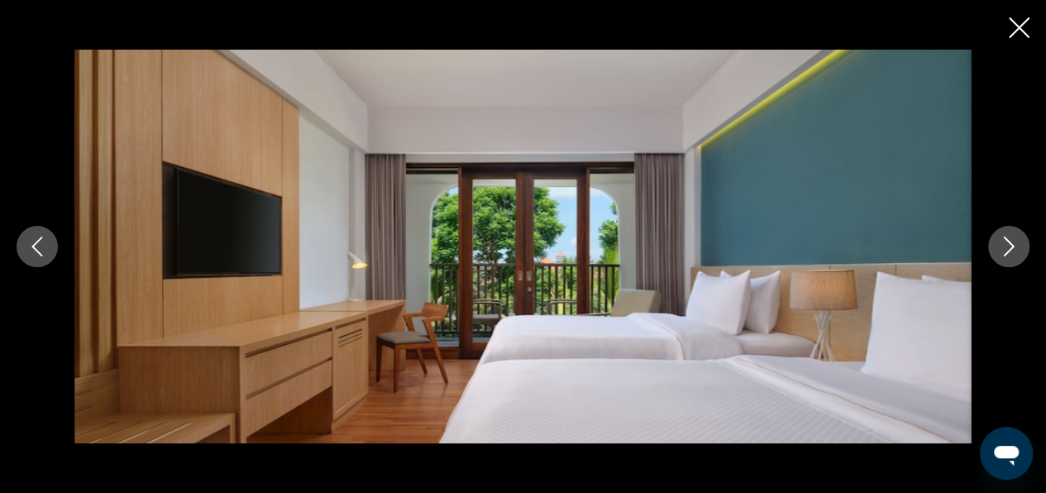
click at [1000, 241] on icon "Next image" at bounding box center [1008, 246] width 20 height 20
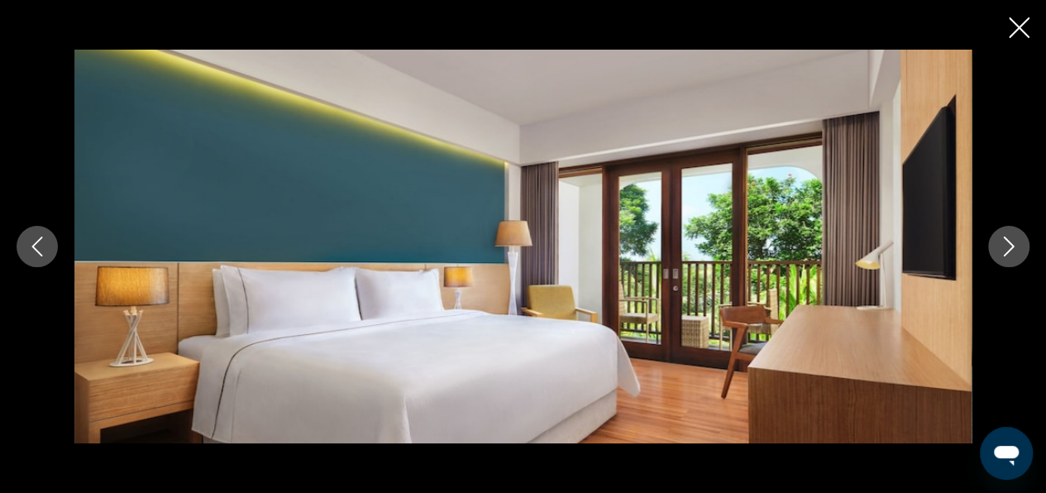
click at [1000, 241] on icon "Next image" at bounding box center [1008, 246] width 20 height 20
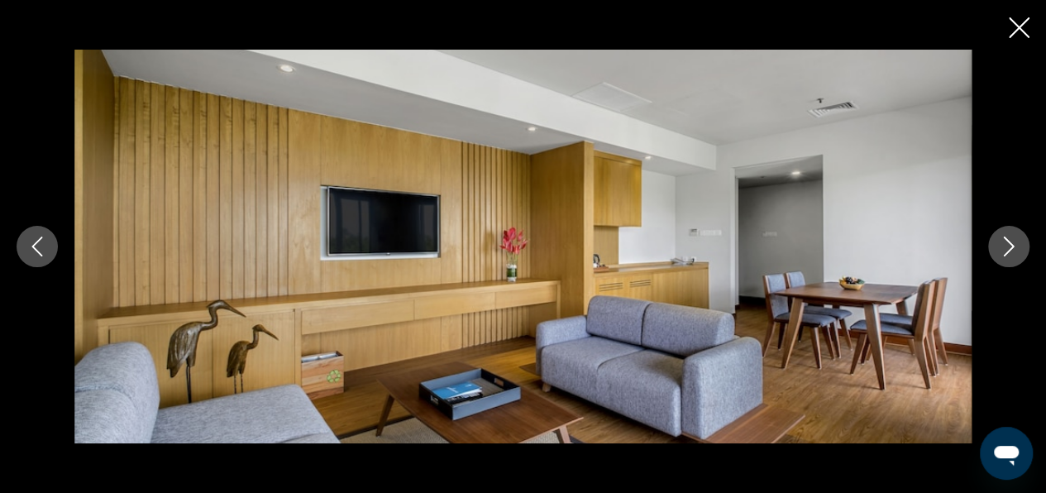
click at [1000, 241] on icon "Next image" at bounding box center [1008, 246] width 20 height 20
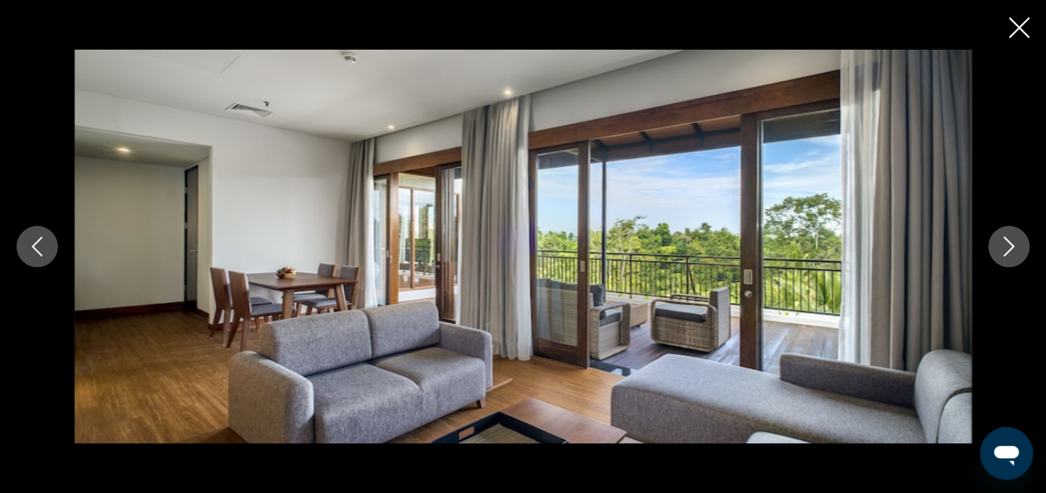
click at [1000, 241] on icon "Next image" at bounding box center [1008, 246] width 20 height 20
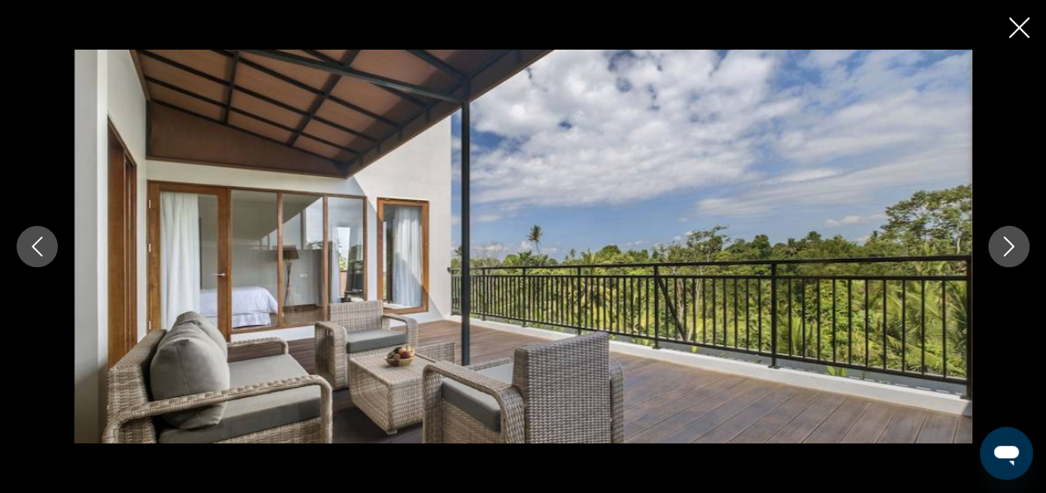
click at [1000, 241] on icon "Next image" at bounding box center [1008, 246] width 20 height 20
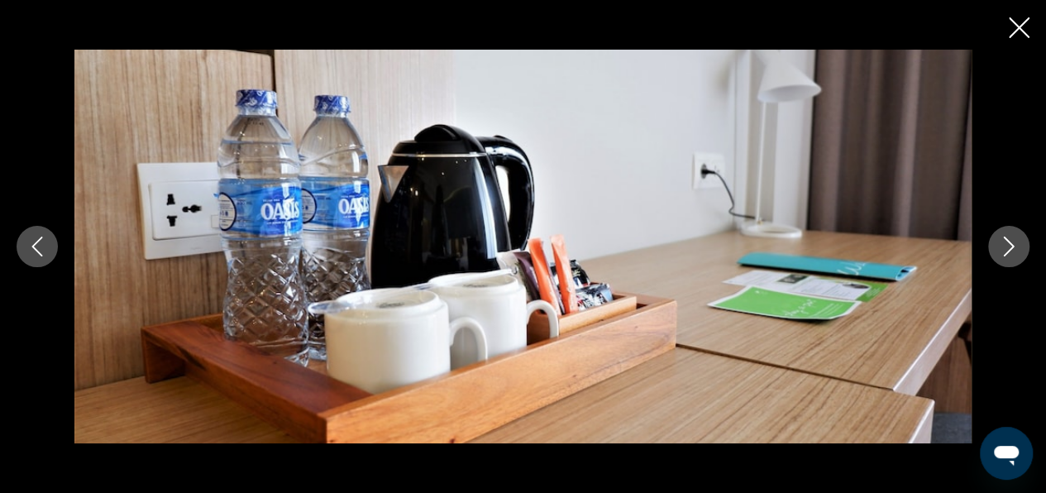
scroll to position [1504, 0]
click at [1020, 31] on icon "Close slideshow" at bounding box center [1018, 27] width 21 height 21
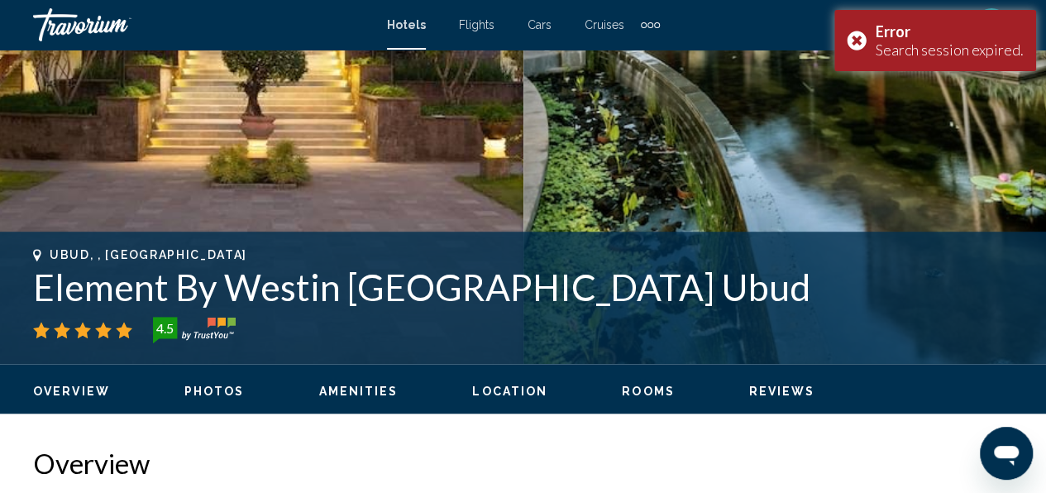
scroll to position [470, 0]
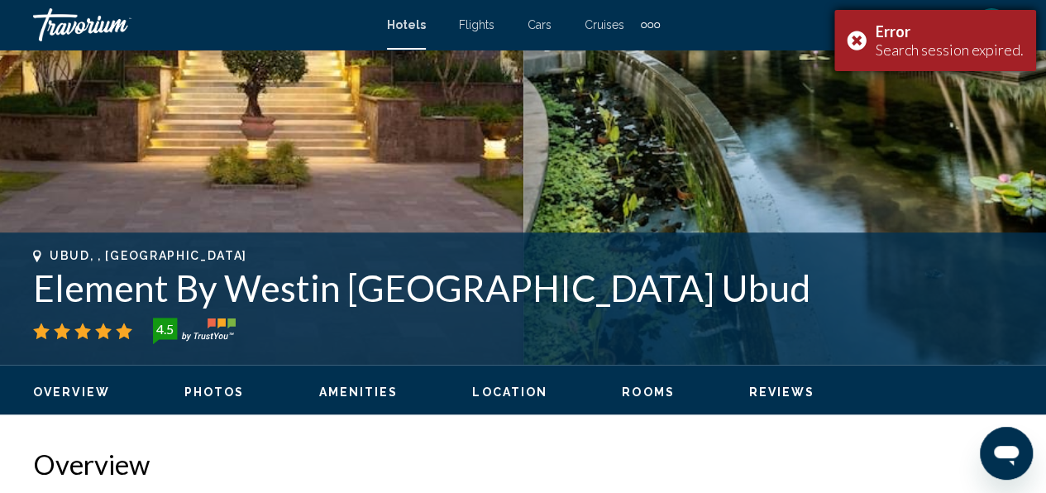
click at [1012, 30] on div "Error" at bounding box center [949, 31] width 148 height 18
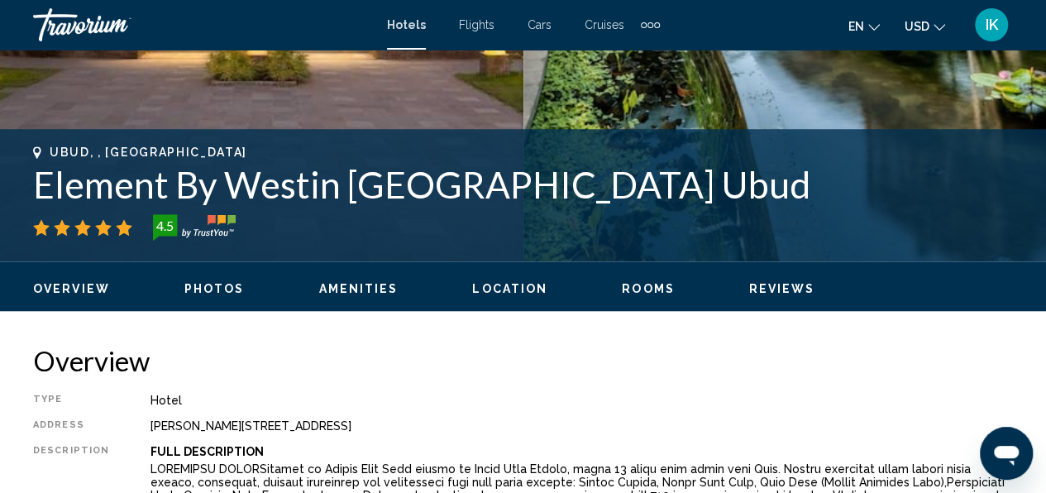
scroll to position [581, 0]
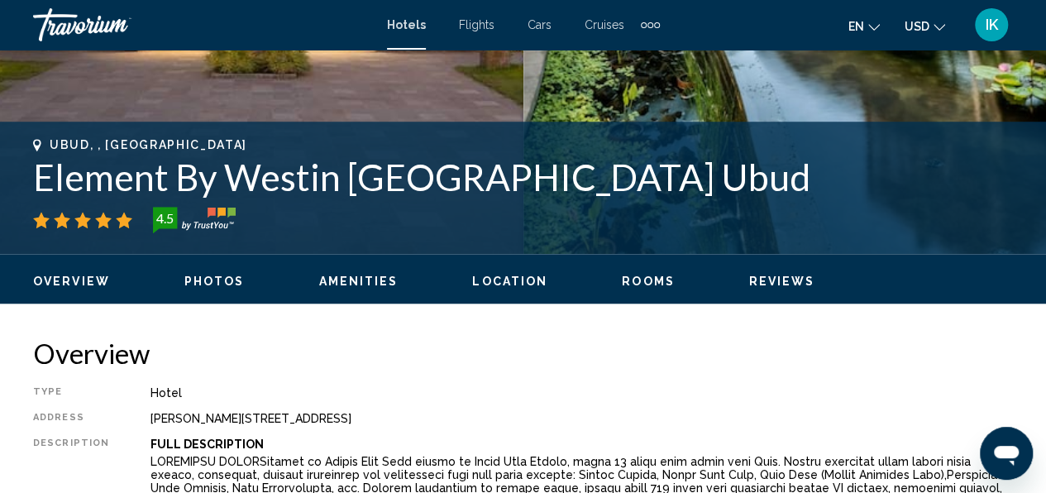
click at [996, 20] on span "IK" at bounding box center [991, 25] width 12 height 17
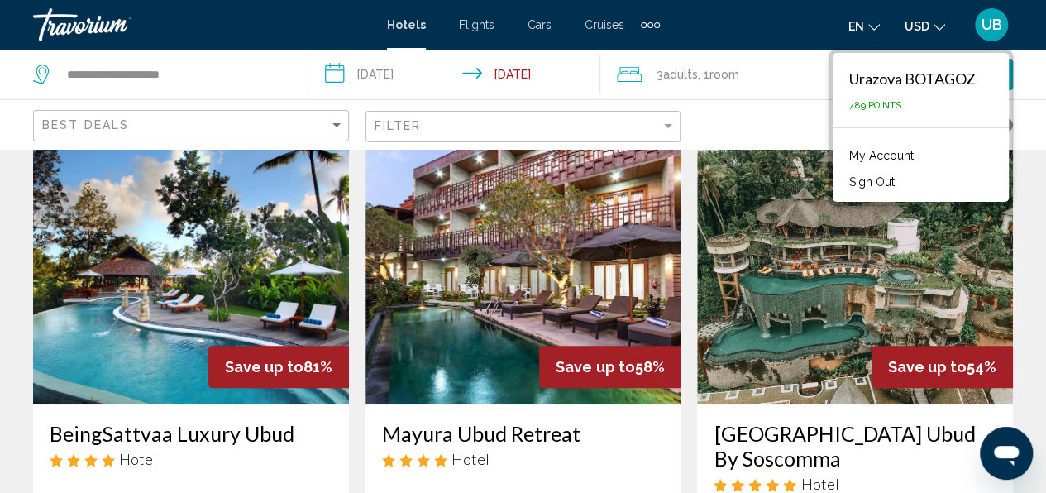
scroll to position [69, 0]
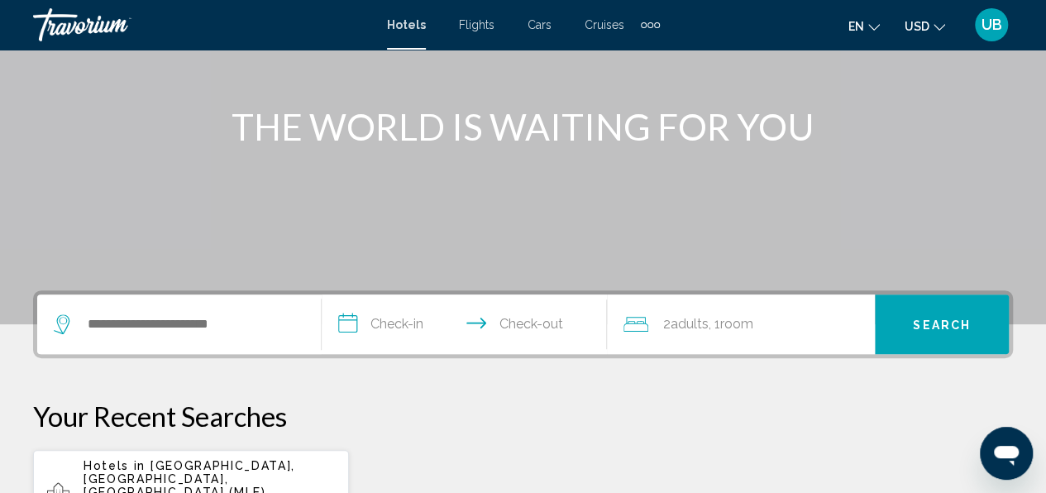
scroll to position [173, 0]
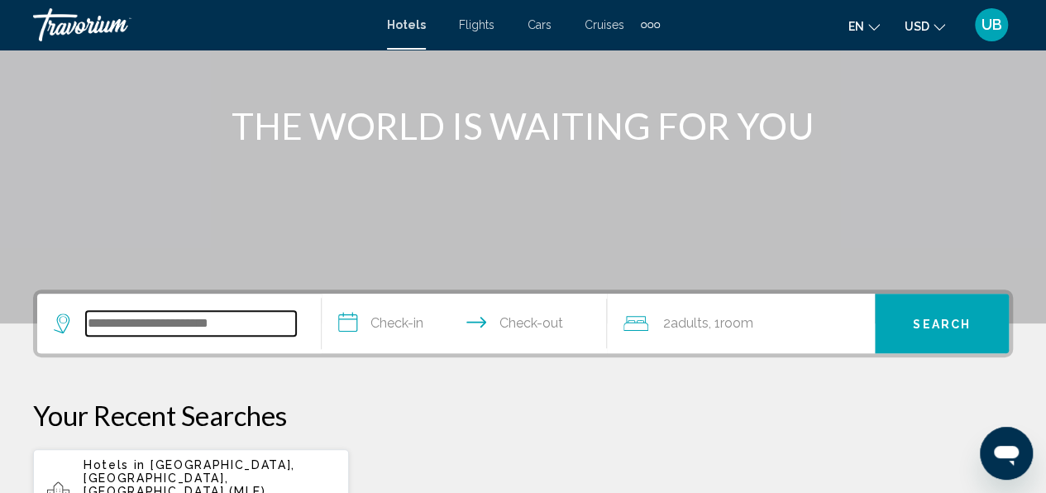
click at [159, 314] on input "Search widget" at bounding box center [191, 323] width 210 height 25
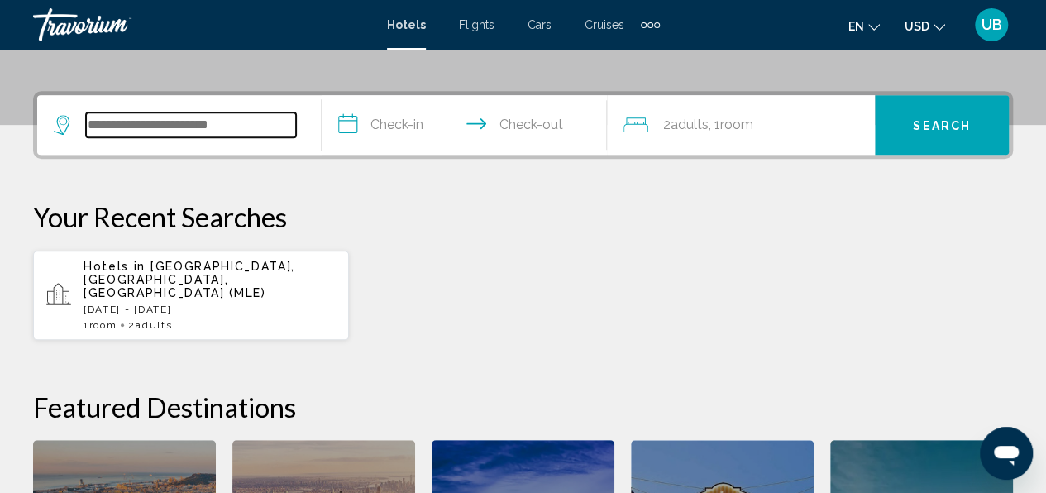
scroll to position [408, 0]
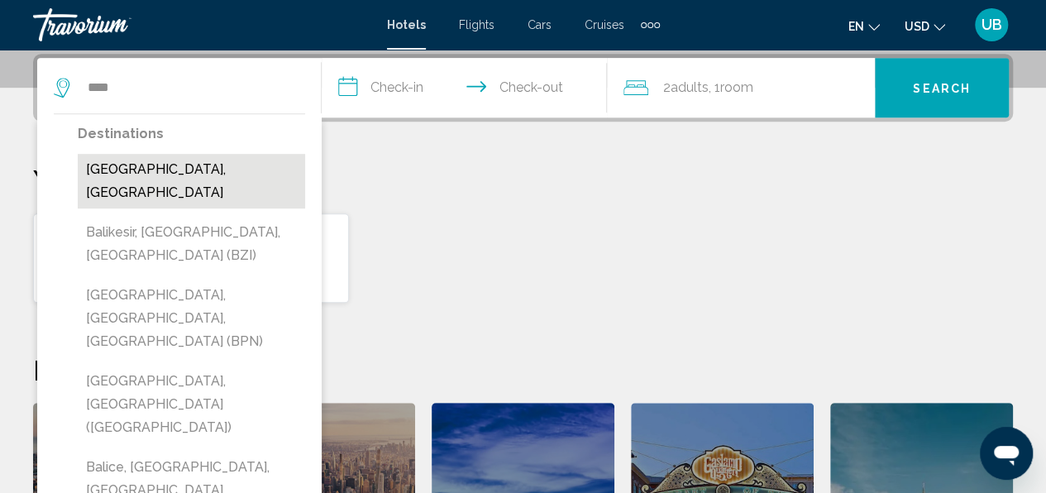
click at [174, 169] on button "[GEOGRAPHIC_DATA], [GEOGRAPHIC_DATA]" at bounding box center [191, 181] width 227 height 55
type input "**********"
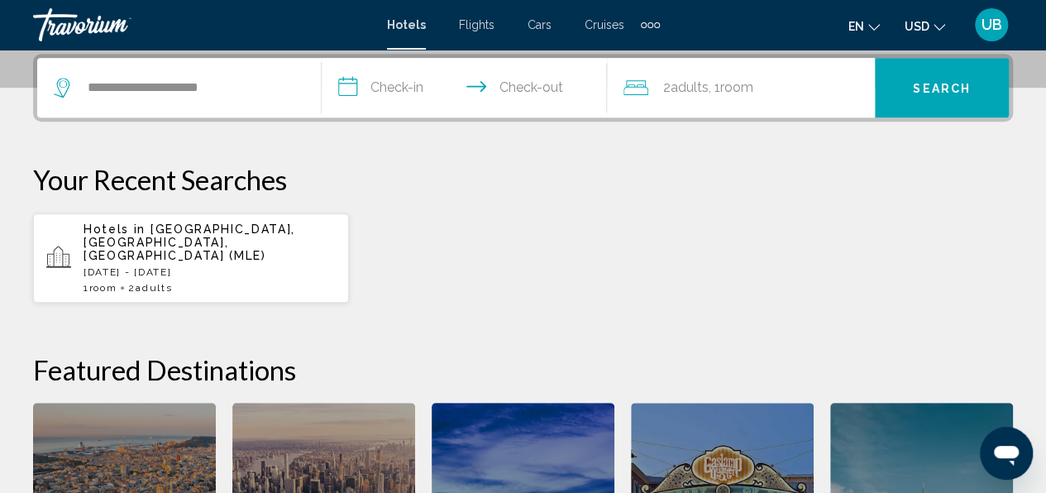
click at [401, 83] on input "**********" at bounding box center [467, 90] width 291 height 64
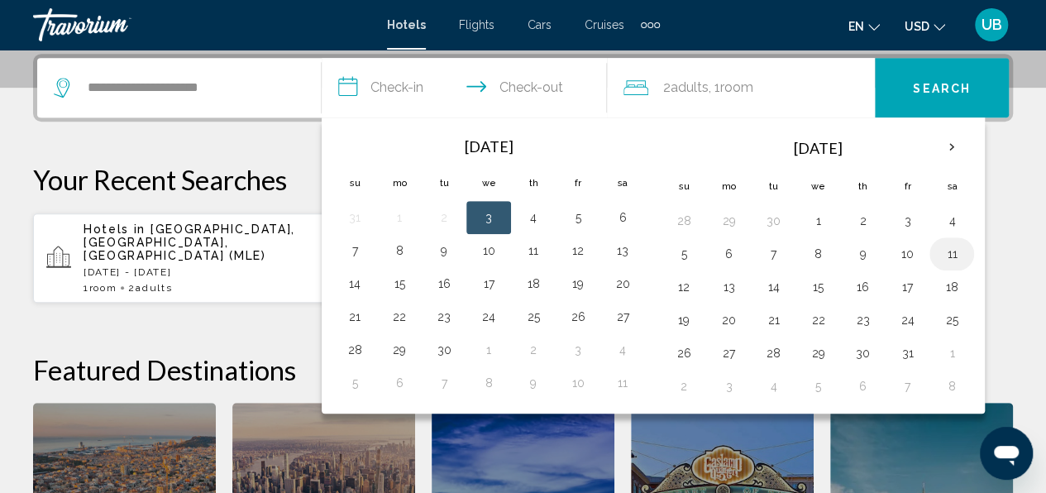
click at [941, 258] on button "11" at bounding box center [951, 253] width 26 height 23
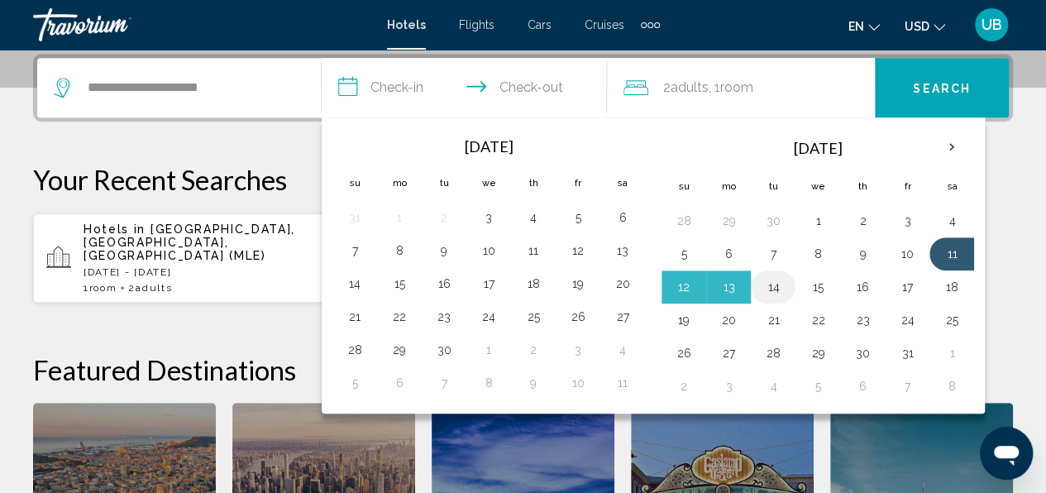
click at [769, 283] on button "14" at bounding box center [773, 286] width 26 height 23
type input "**********"
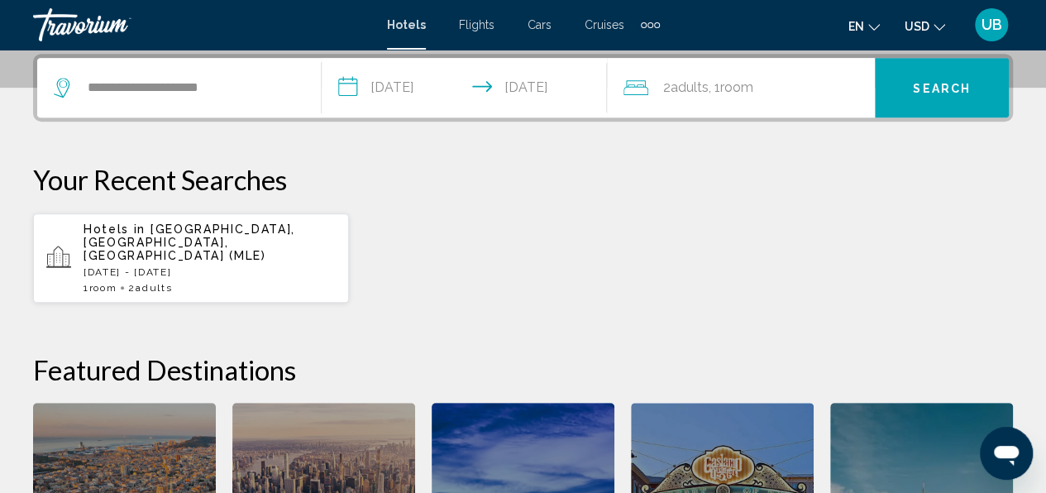
click at [694, 84] on span "Adults" at bounding box center [689, 87] width 38 height 16
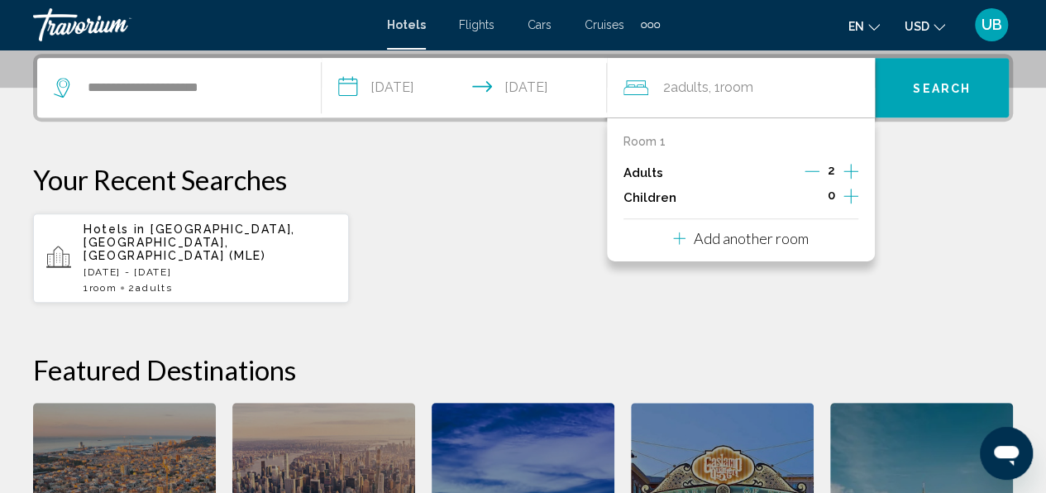
click at [847, 169] on icon "Increment adults" at bounding box center [850, 171] width 15 height 20
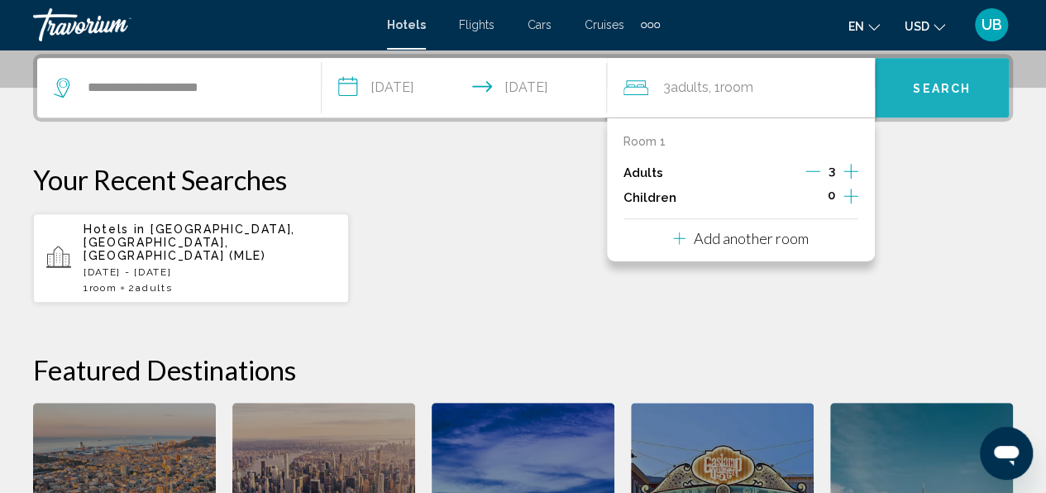
click at [927, 87] on span "Search" at bounding box center [942, 88] width 58 height 13
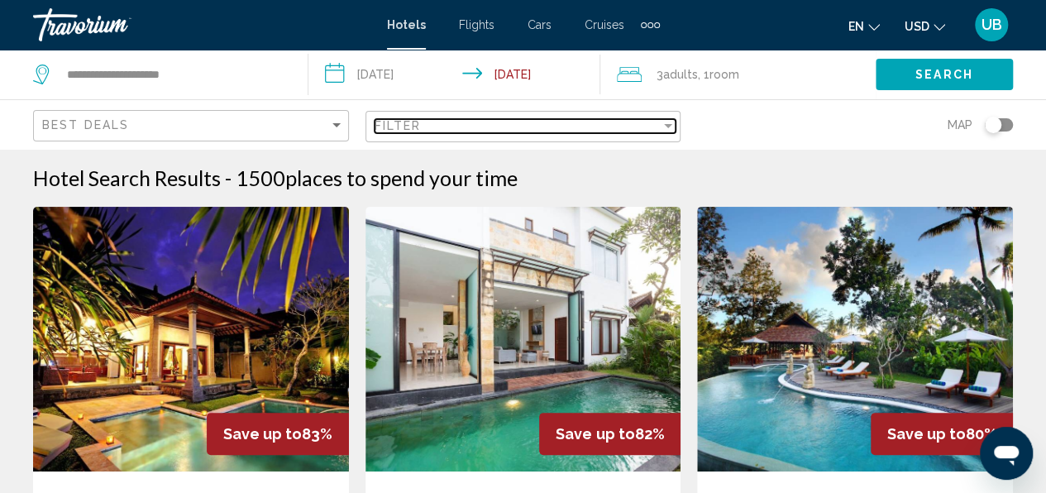
click at [581, 122] on div "Filter" at bounding box center [517, 125] width 287 height 13
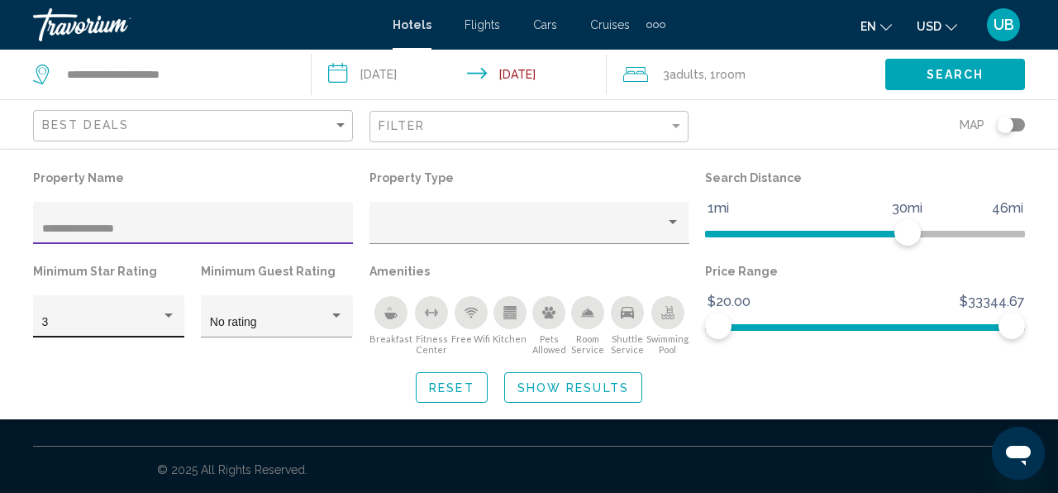
type input "**********"
click at [50, 322] on div "3" at bounding box center [101, 322] width 119 height 13
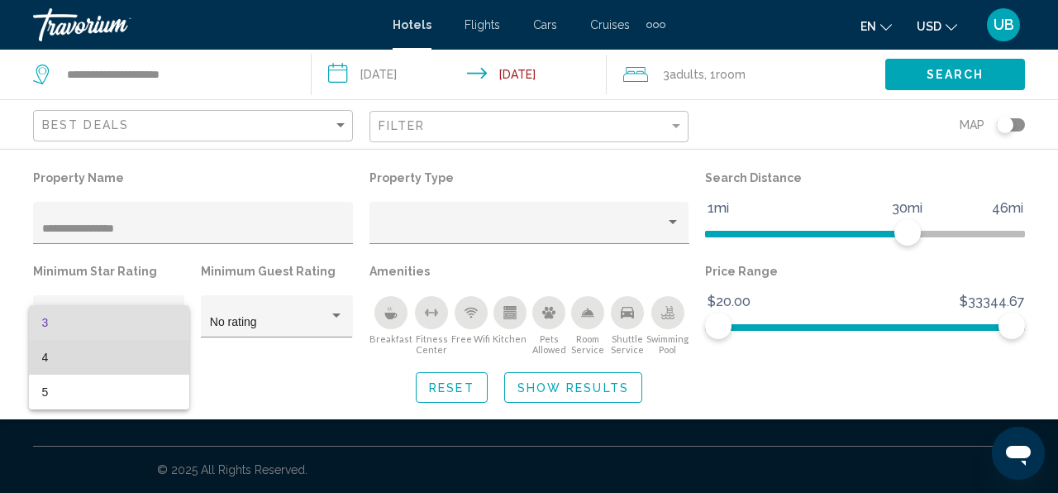
click at [50, 367] on span "4" at bounding box center [109, 357] width 134 height 35
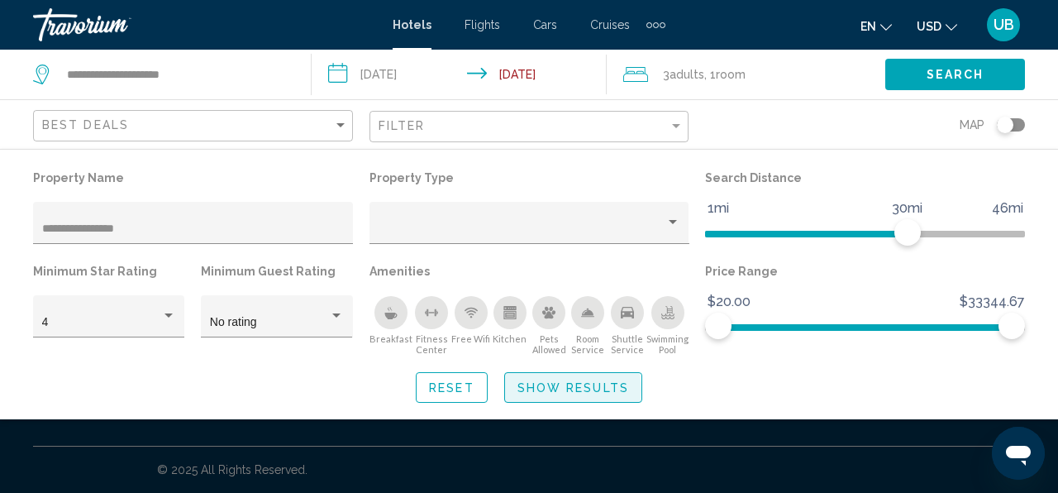
click at [554, 390] on span "Show Results" at bounding box center [573, 387] width 112 height 13
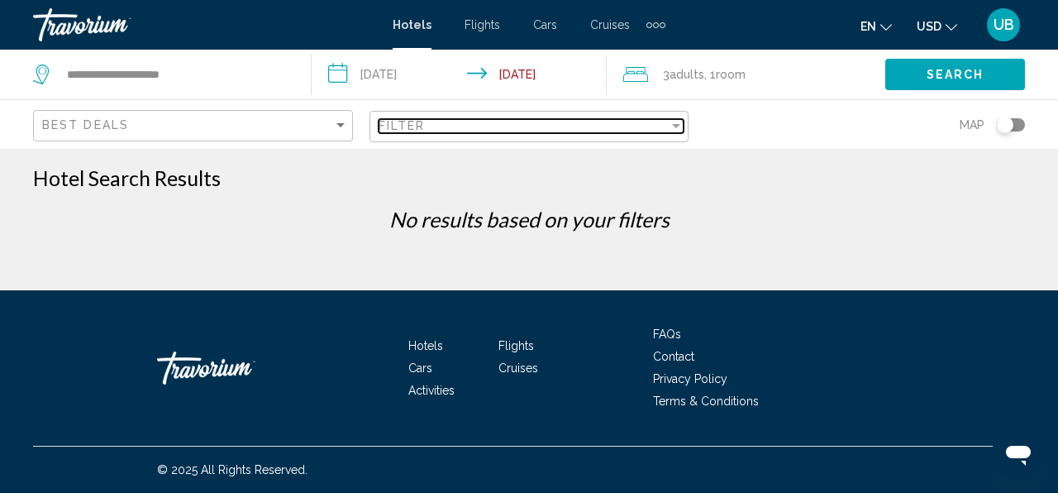
click at [417, 122] on span "Filter" at bounding box center [402, 125] width 47 height 13
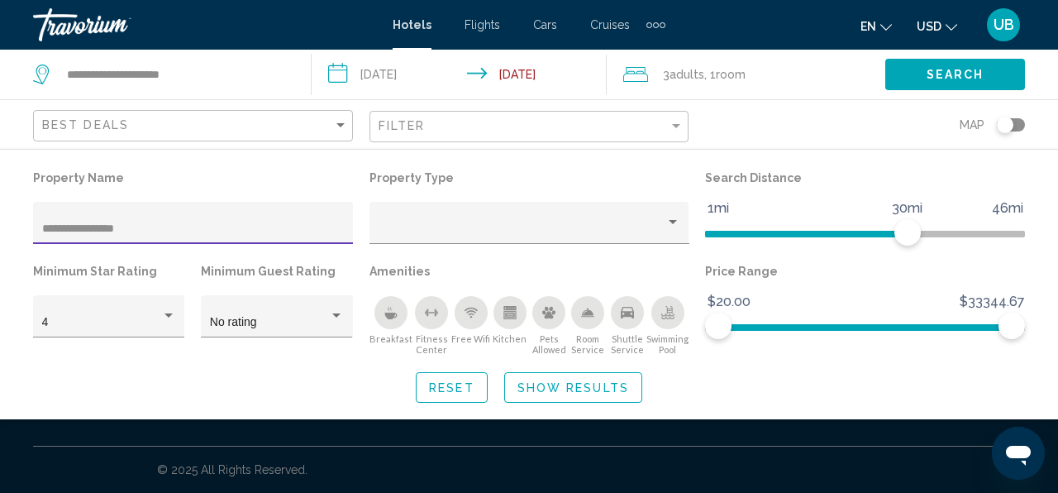
click at [102, 232] on input "**********" at bounding box center [193, 228] width 303 height 13
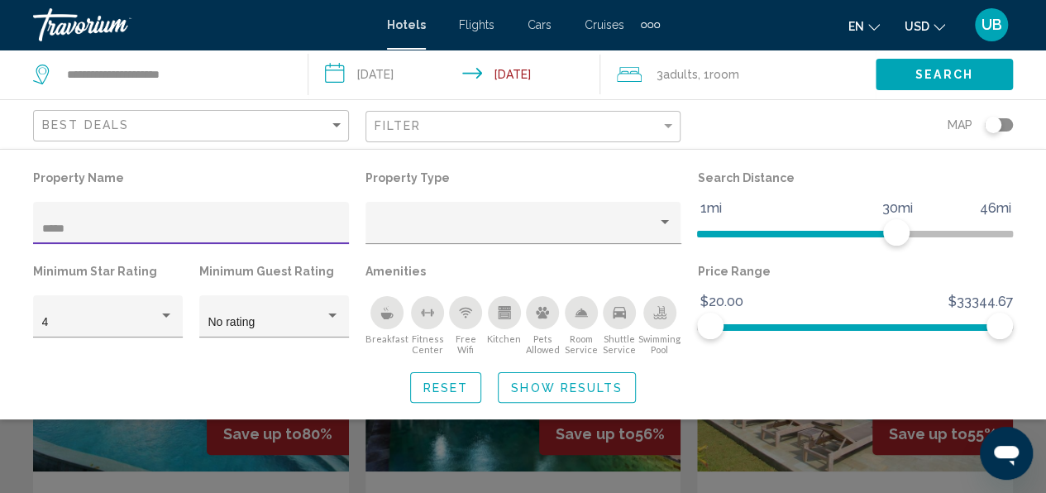
type input "****"
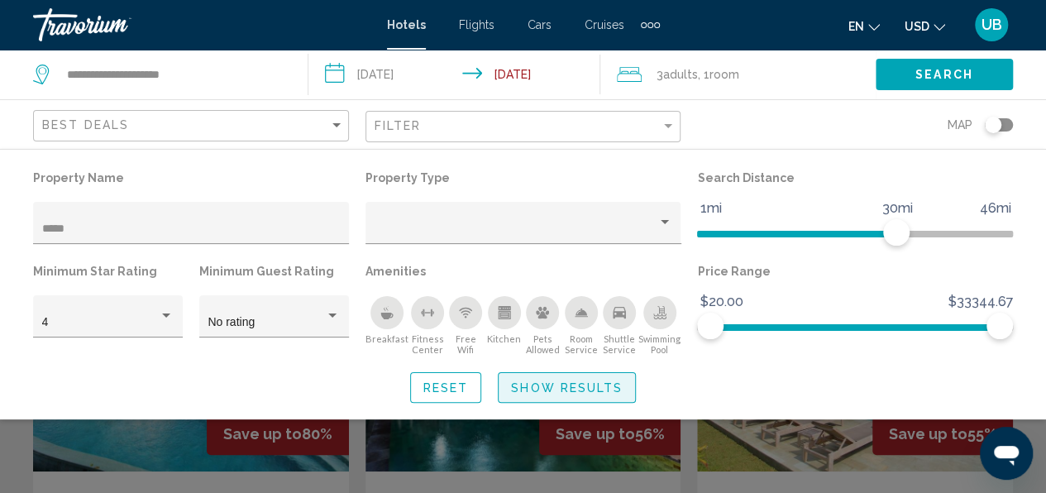
click at [568, 381] on span "Show Results" at bounding box center [567, 387] width 112 height 13
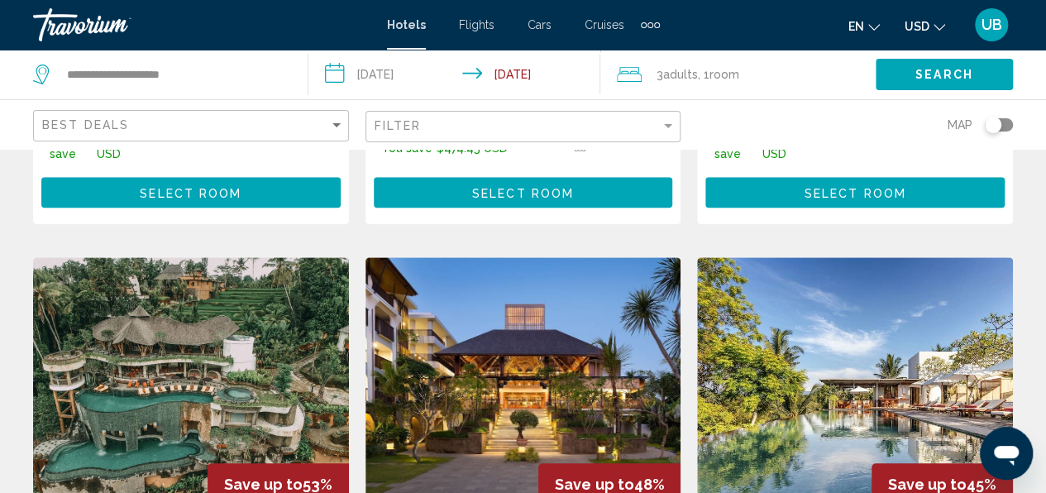
scroll to position [683, 0]
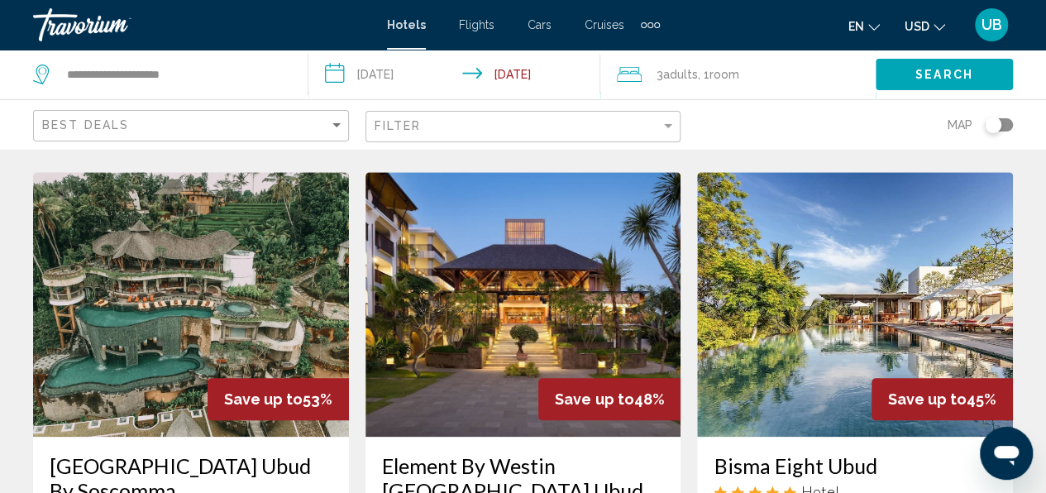
click at [524, 293] on img "Main content" at bounding box center [523, 304] width 316 height 265
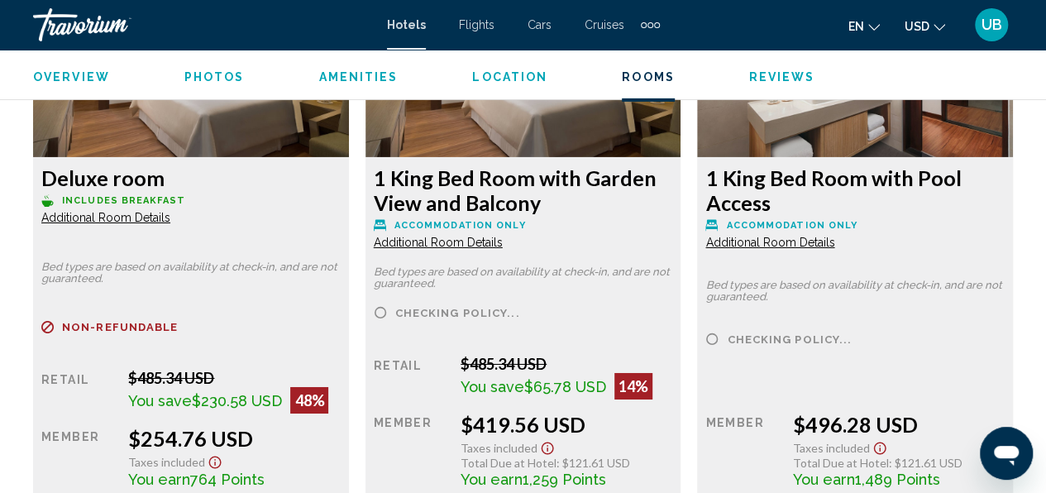
scroll to position [2688, 0]
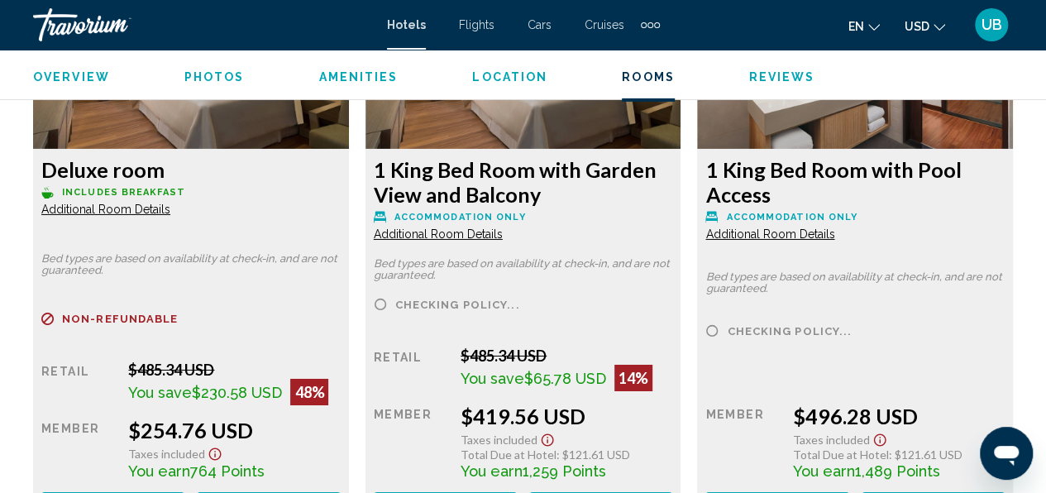
click at [212, 460] on icon "Show Taxes and Fees disclaimer" at bounding box center [215, 453] width 20 height 15
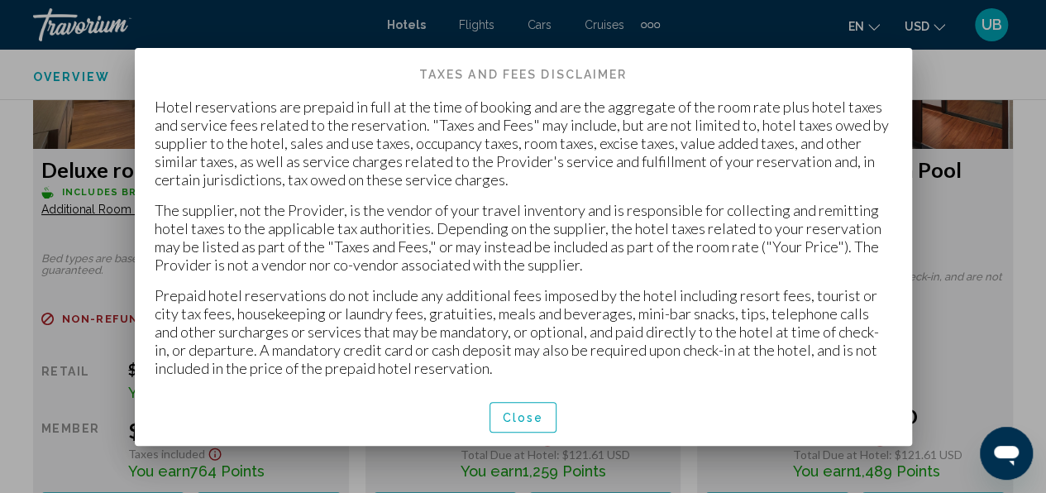
scroll to position [0, 0]
click at [512, 414] on span "Close" at bounding box center [523, 417] width 41 height 13
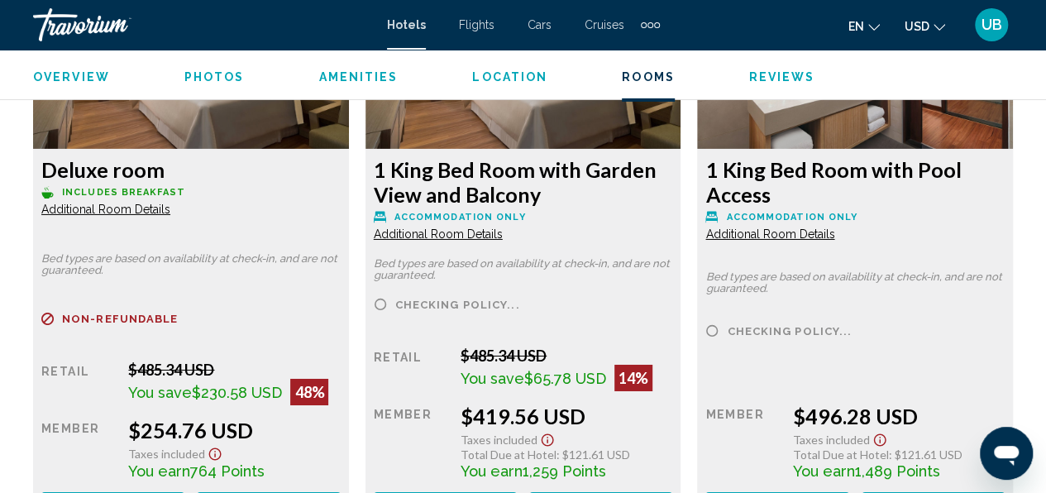
scroll to position [2792, 0]
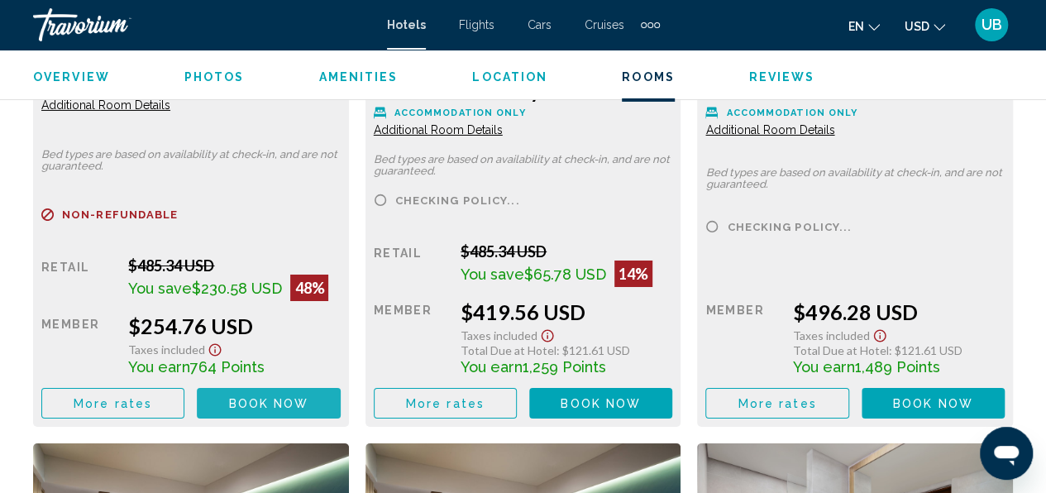
click at [238, 400] on span "Book now" at bounding box center [269, 403] width 80 height 13
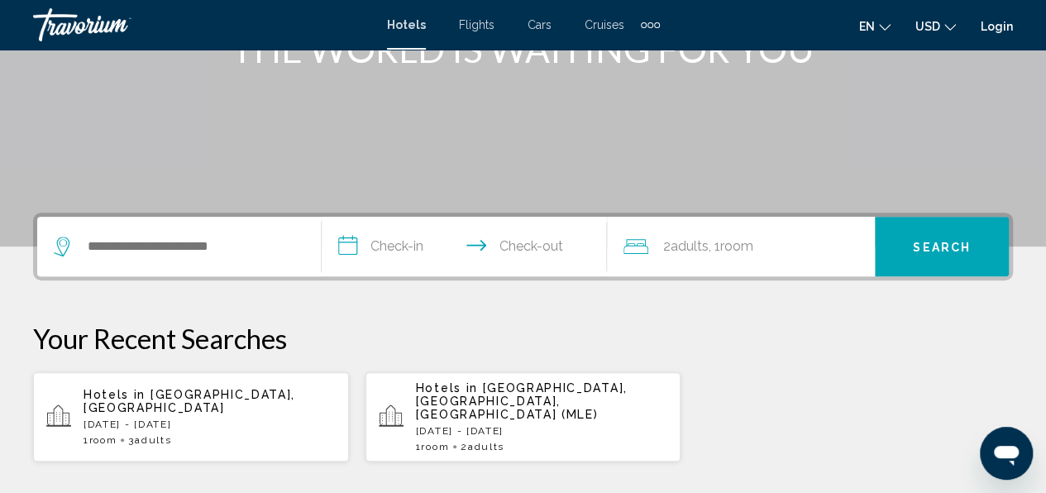
scroll to position [251, 0]
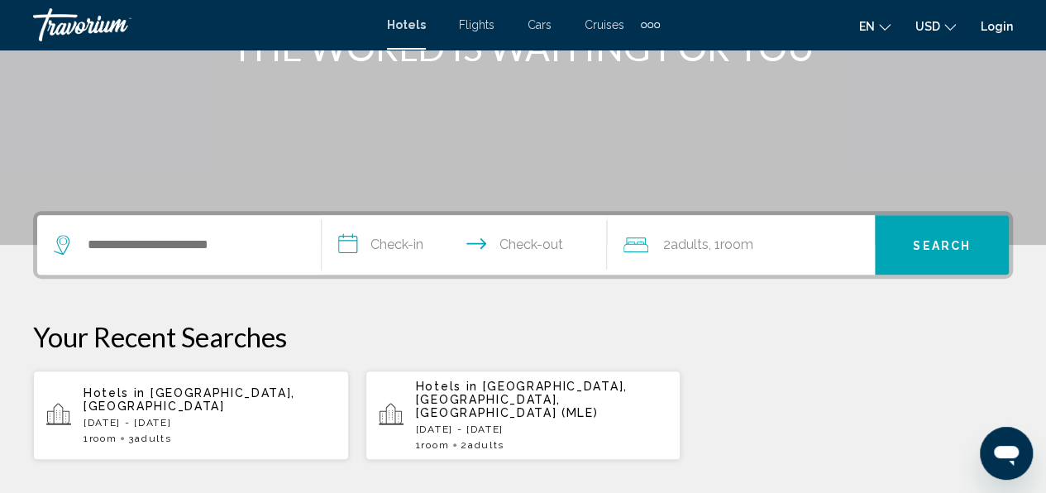
click at [124, 432] on div "1 Room rooms 3 Adult Adults" at bounding box center [209, 438] width 252 height 12
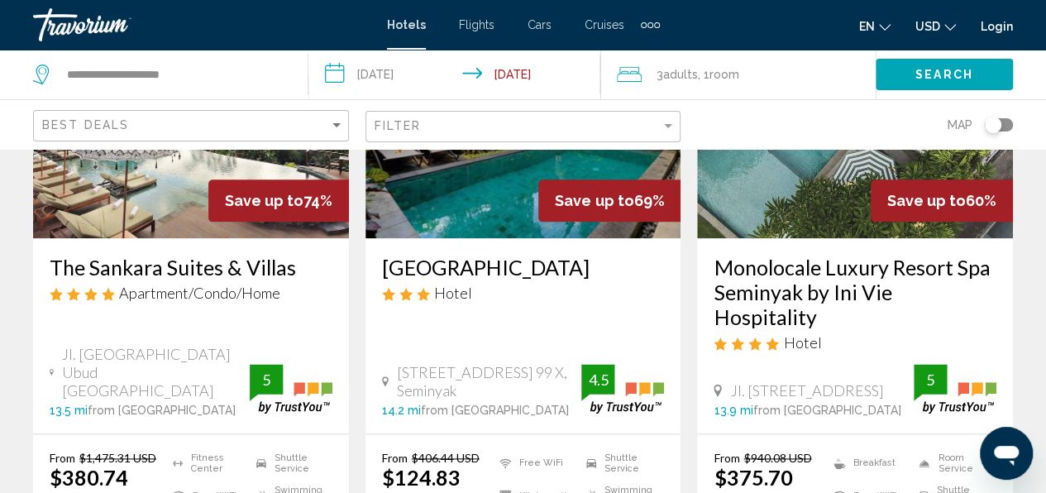
scroll to position [877, 0]
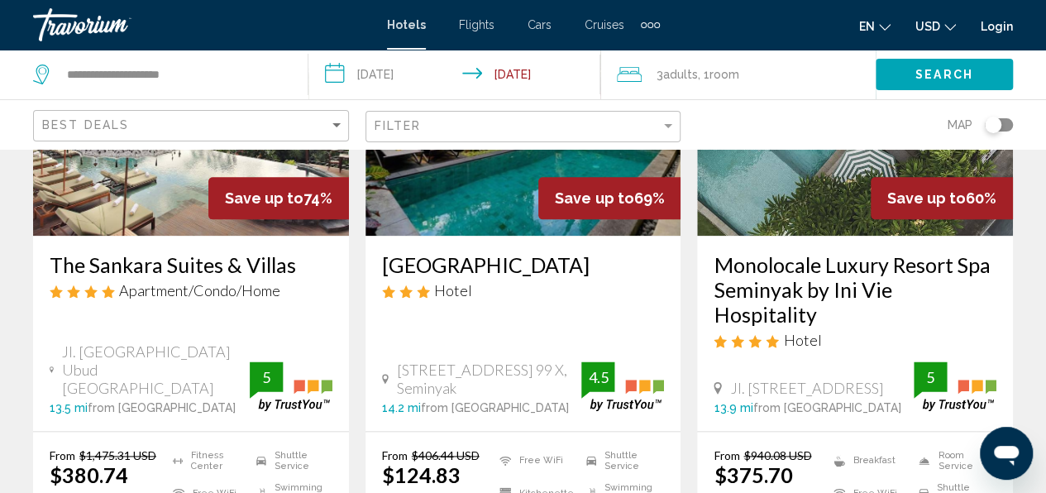
click at [446, 116] on div "Filter" at bounding box center [525, 127] width 302 height 31
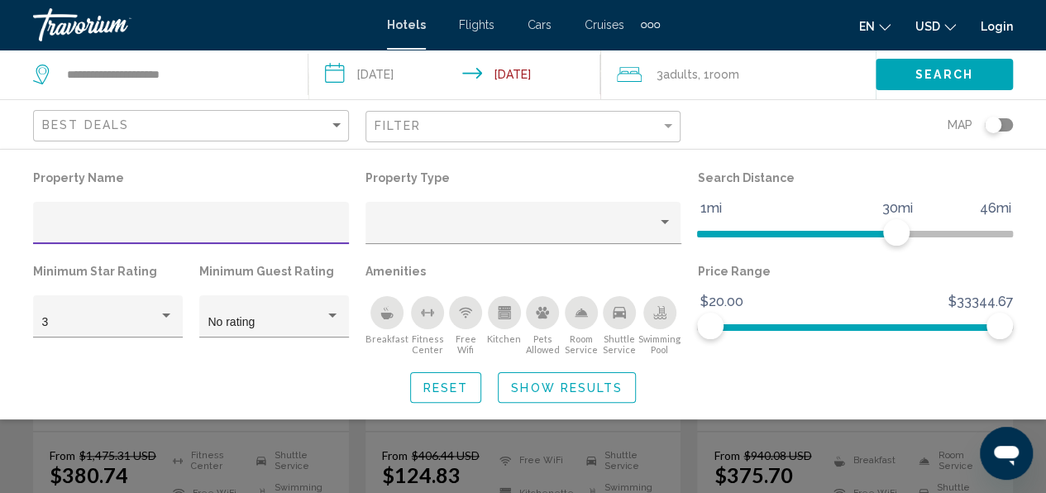
click at [52, 229] on input "Hotel Filters" at bounding box center [191, 228] width 298 height 13
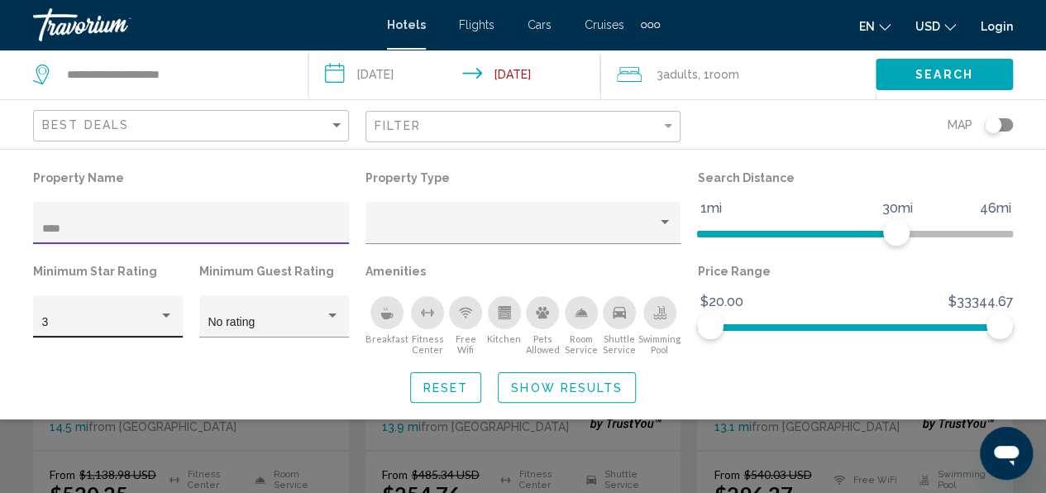
type input "****"
click at [159, 312] on div "Hotel Filters" at bounding box center [166, 315] width 15 height 13
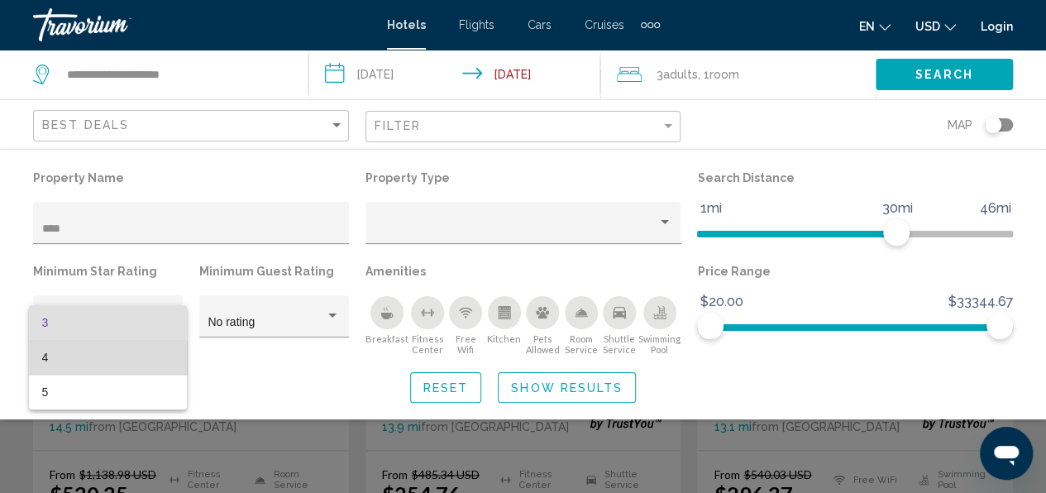
click at [62, 359] on span "4" at bounding box center [108, 357] width 132 height 35
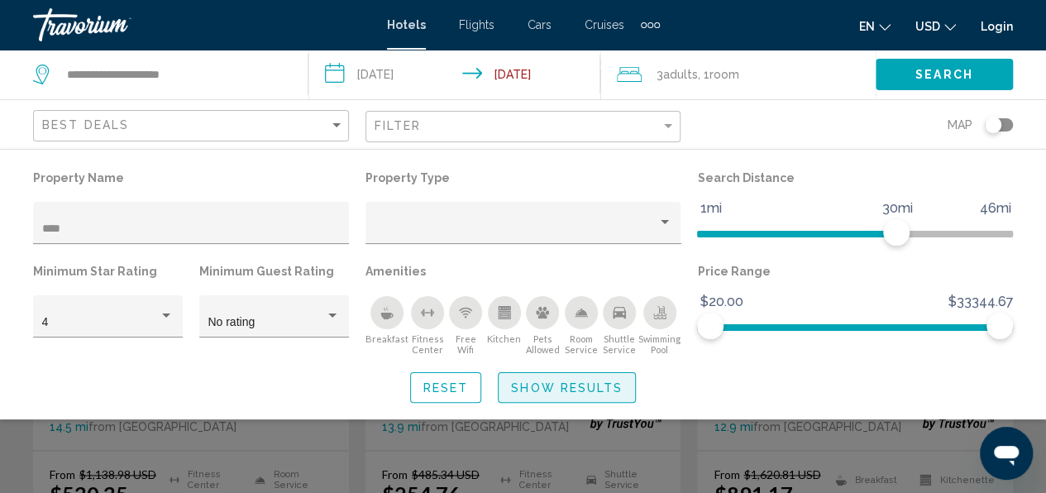
click at [567, 395] on button "Show Results" at bounding box center [567, 387] width 138 height 31
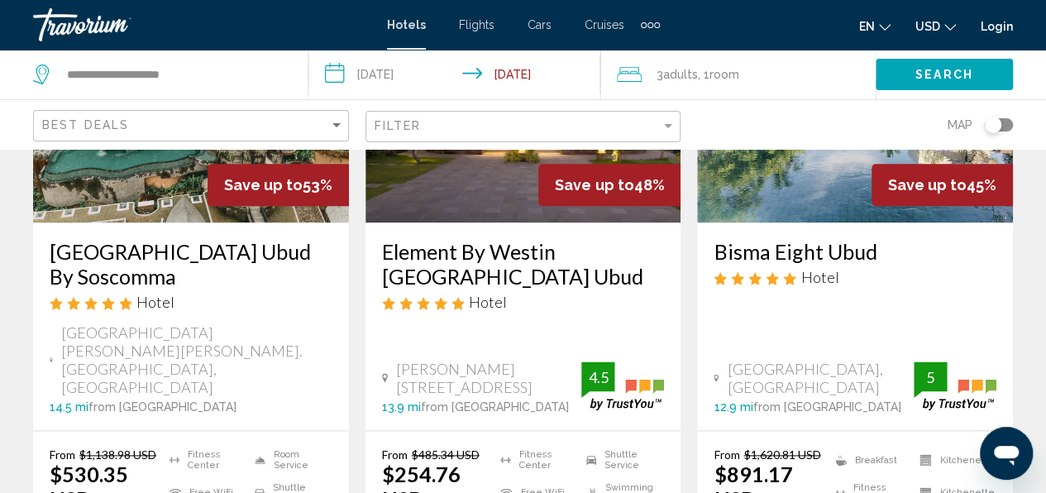
scroll to position [884, 0]
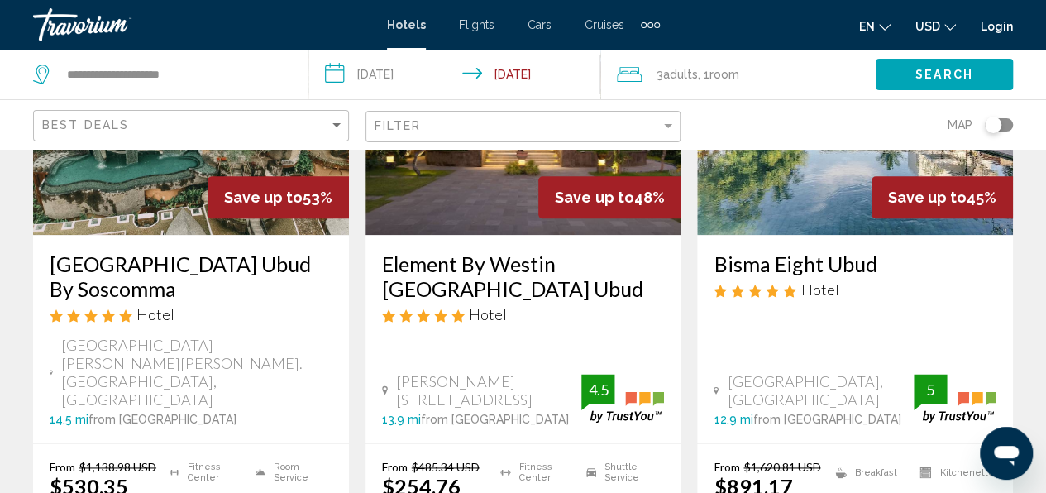
click at [465, 161] on img "Main content" at bounding box center [523, 102] width 316 height 265
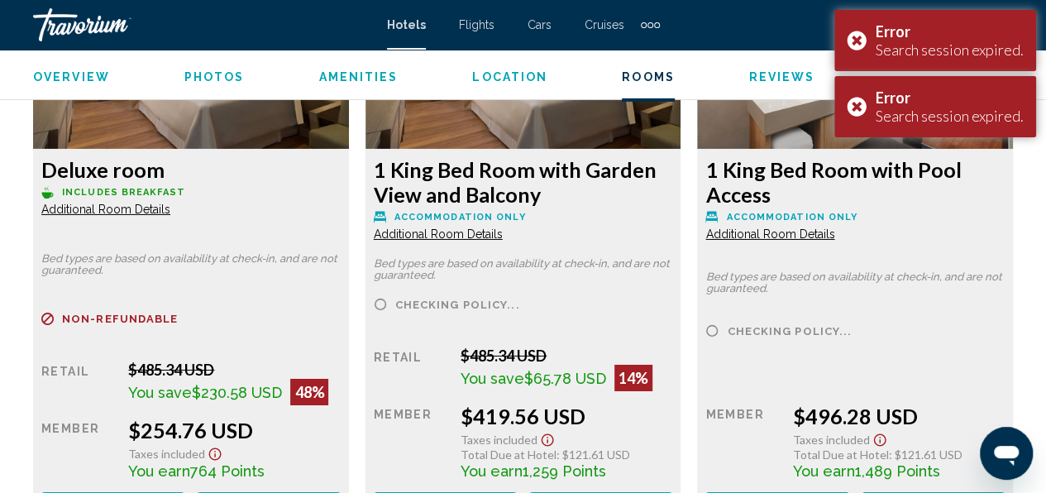
scroll to position [2689, 0]
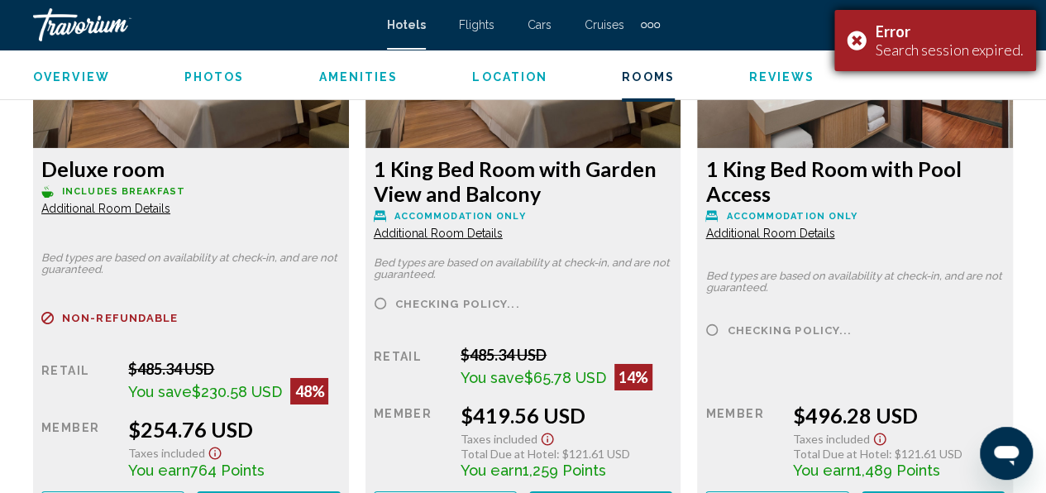
click at [852, 31] on div "Error Search session expired." at bounding box center [935, 40] width 202 height 61
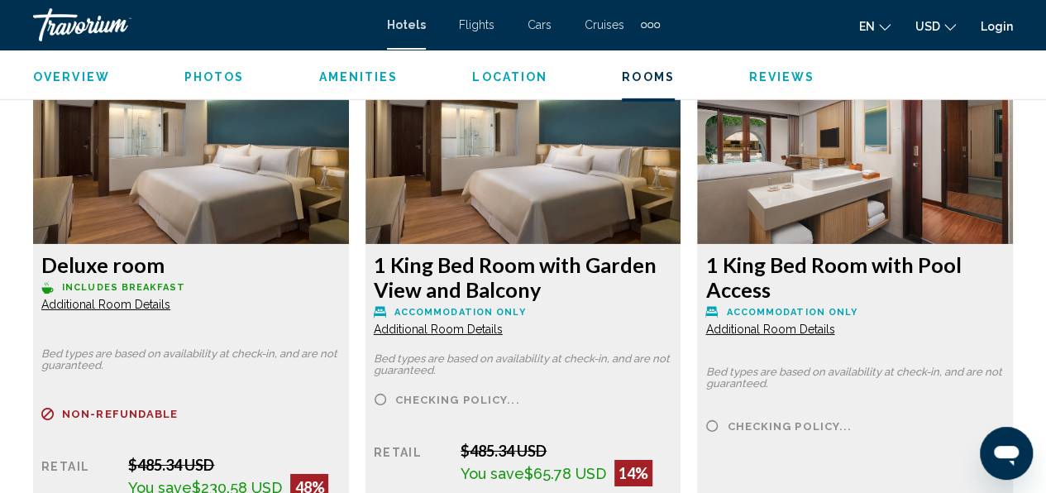
scroll to position [2610, 0]
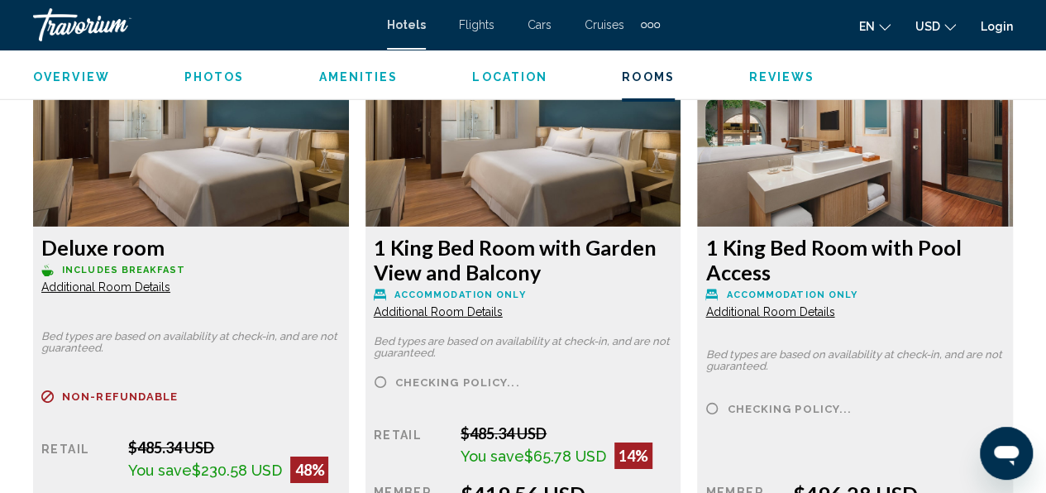
click at [189, 222] on img "Main content" at bounding box center [191, 123] width 316 height 207
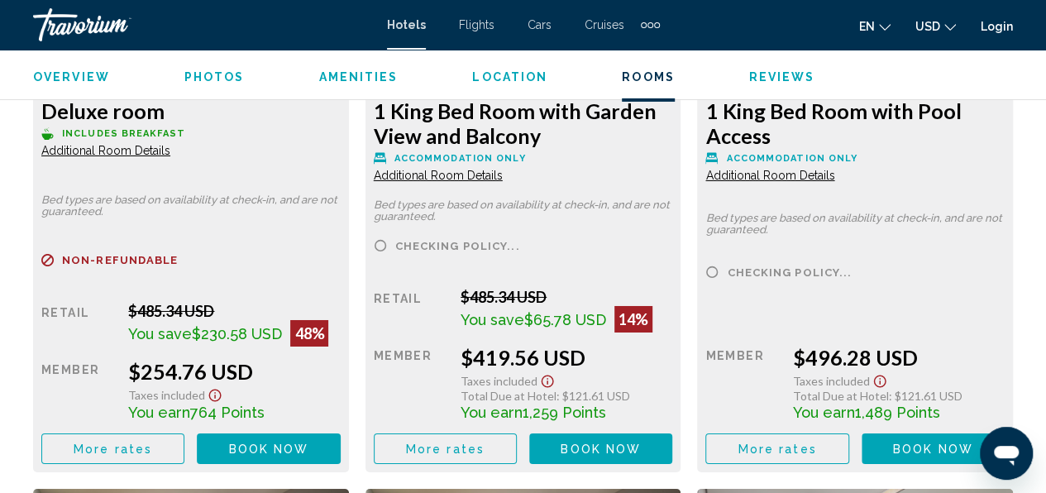
scroll to position [2789, 0]
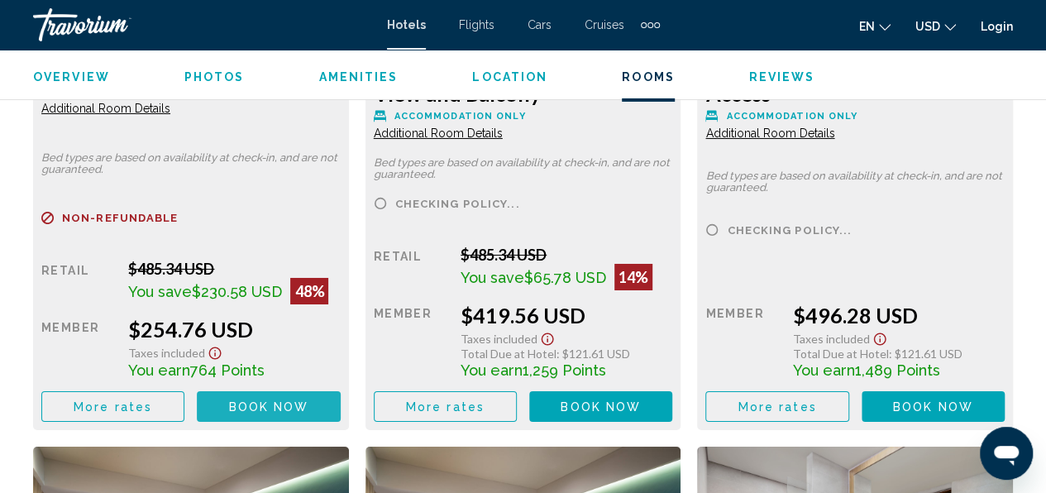
click at [226, 415] on button "Book now No longer available" at bounding box center [268, 406] width 143 height 31
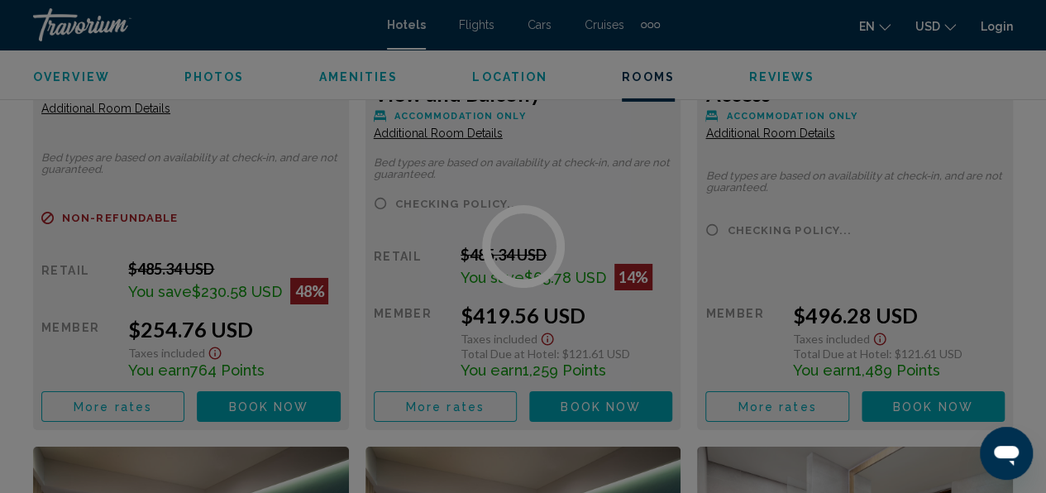
click at [226, 415] on div at bounding box center [523, 246] width 1046 height 493
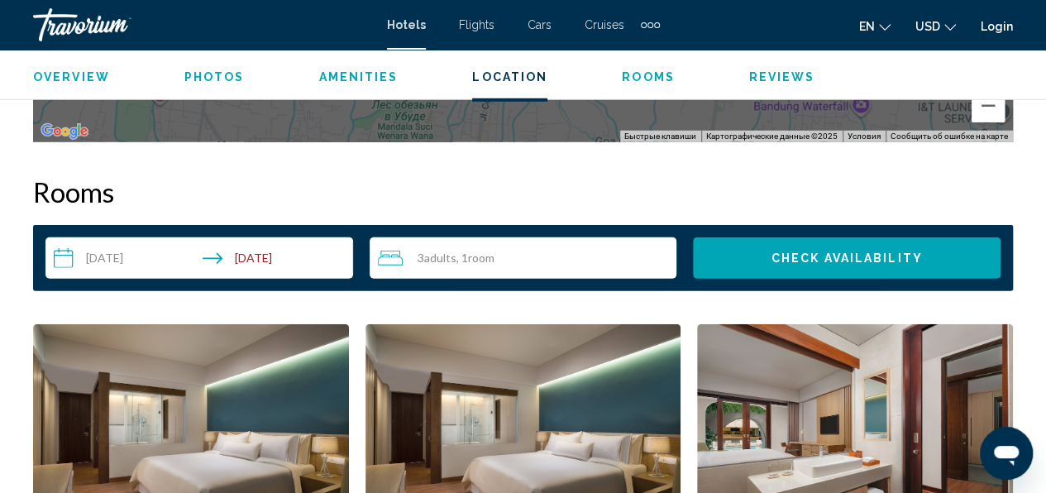
scroll to position [2309, 0]
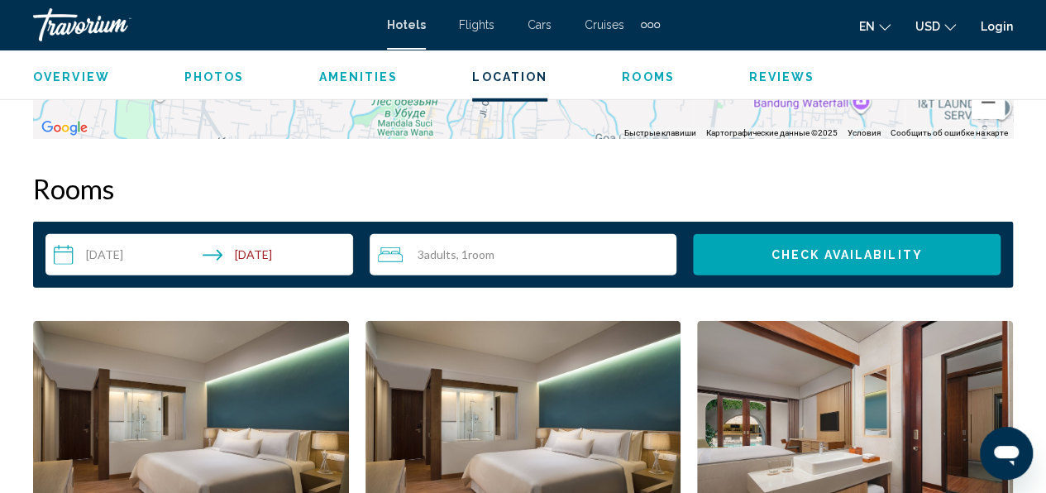
click at [160, 250] on input "**********" at bounding box center [202, 257] width 314 height 46
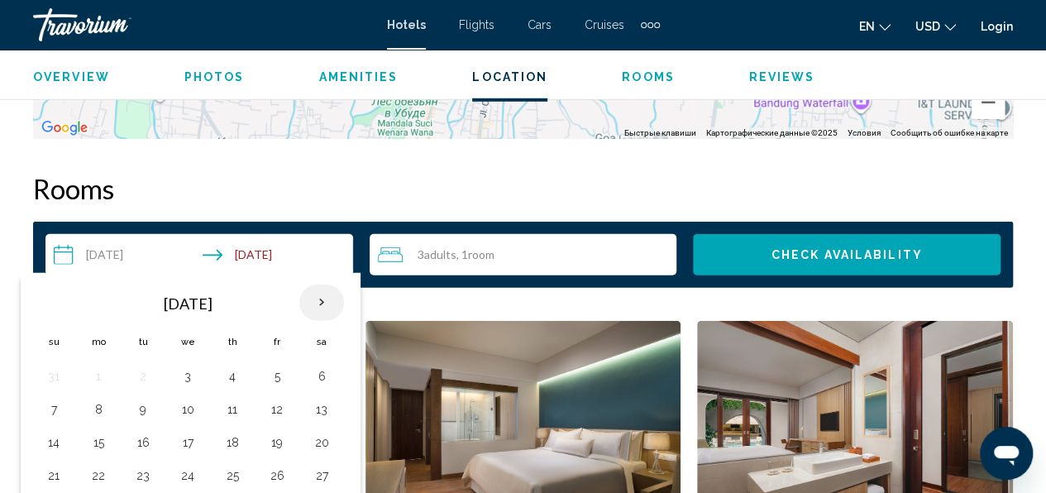
click at [321, 307] on th "Next month" at bounding box center [321, 302] width 45 height 36
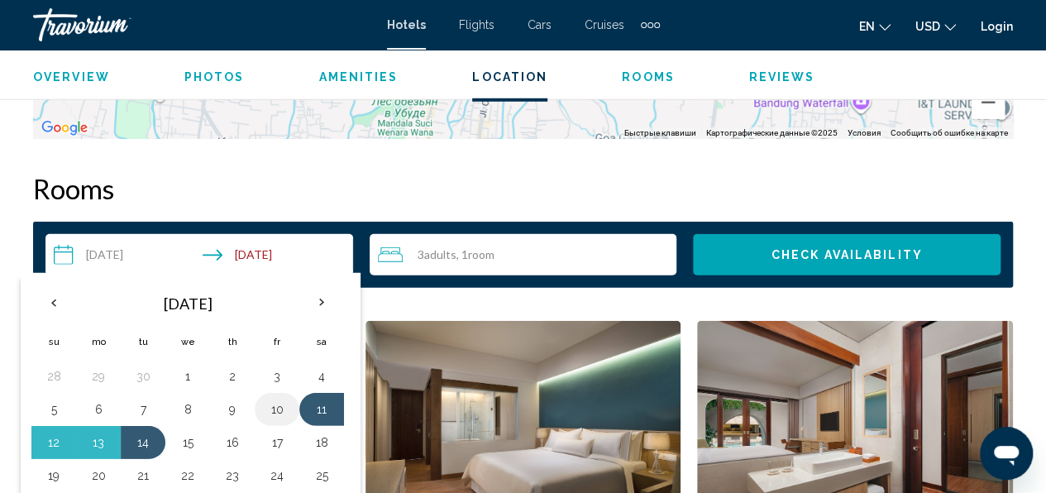
click at [274, 409] on button "10" at bounding box center [277, 409] width 26 height 23
click at [139, 436] on button "14" at bounding box center [143, 442] width 26 height 23
type input "**********"
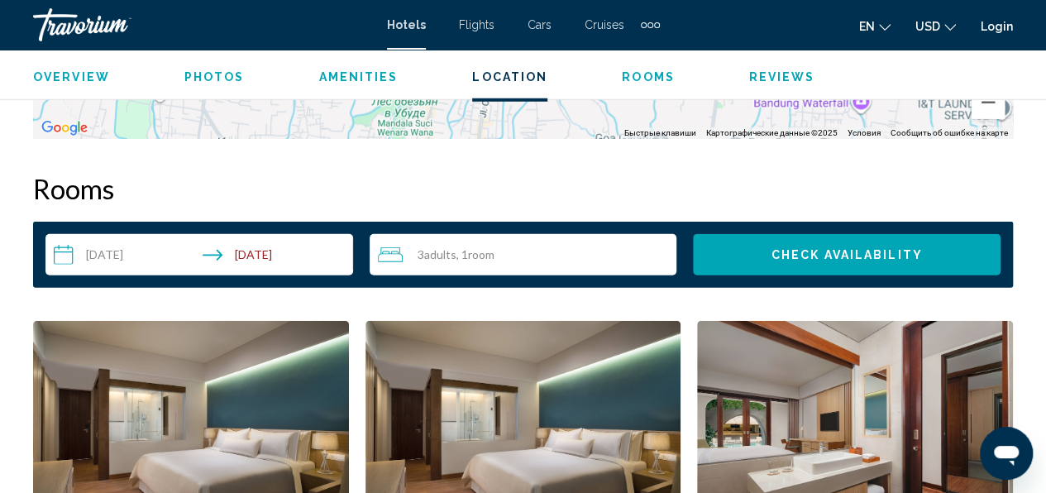
click at [881, 254] on span "Check Availability" at bounding box center [846, 255] width 151 height 13
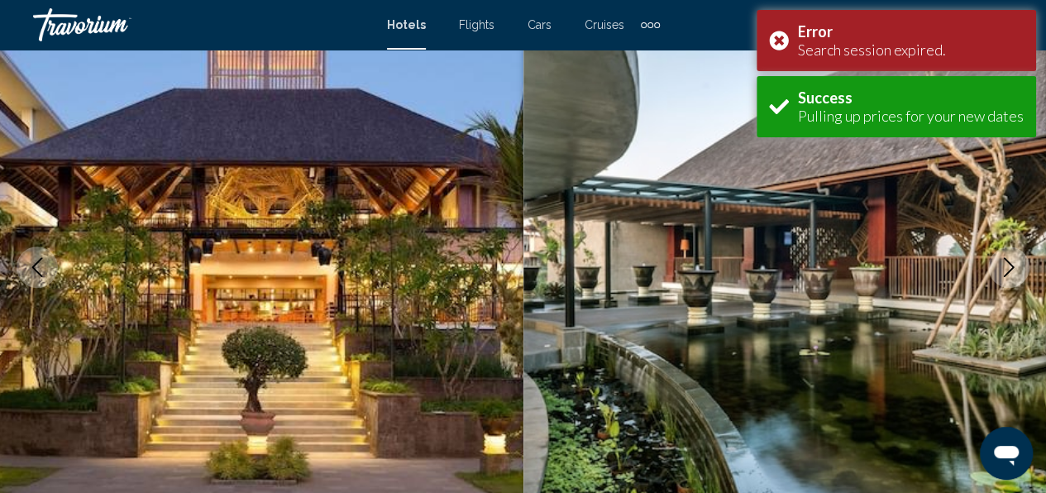
scroll to position [2382, 0]
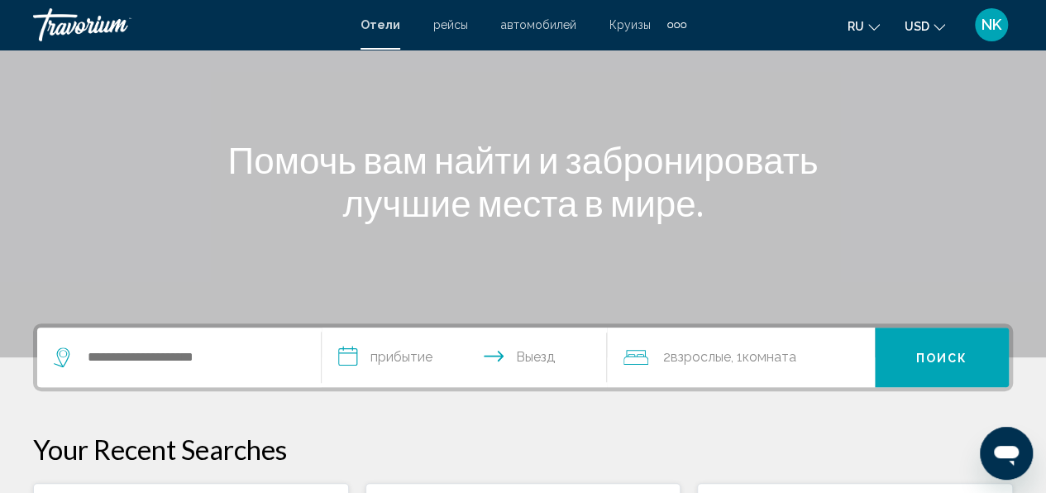
scroll to position [175, 0]
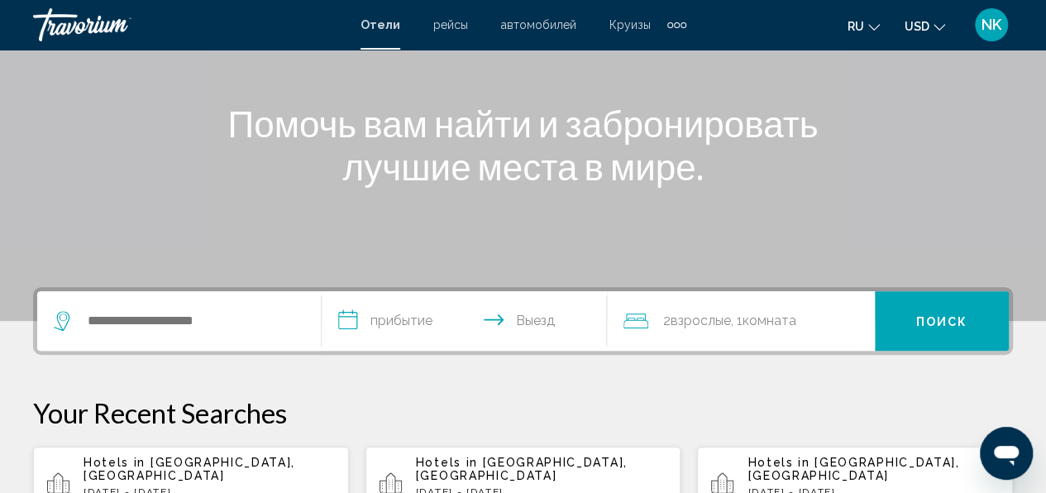
click at [230, 465] on span "[GEOGRAPHIC_DATA], [GEOGRAPHIC_DATA]" at bounding box center [189, 468] width 212 height 26
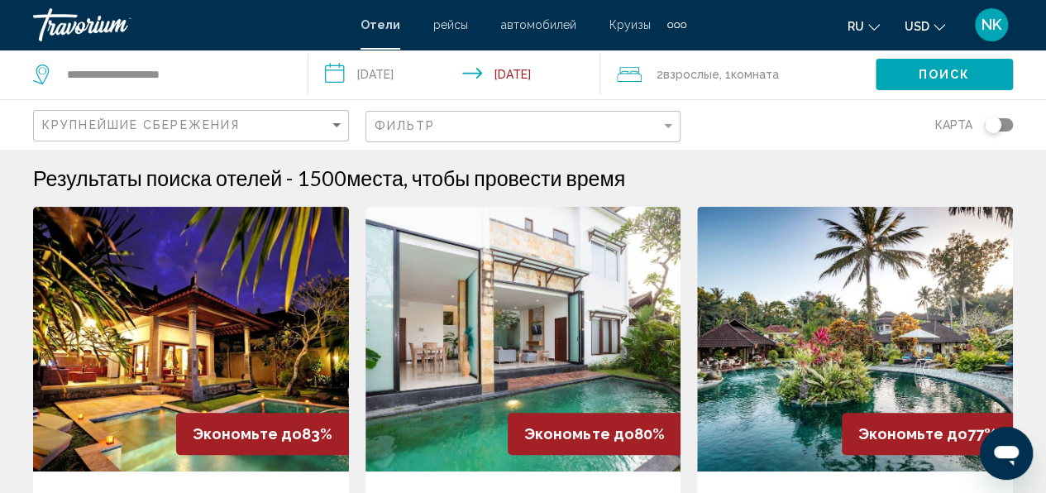
click at [398, 68] on input "**********" at bounding box center [457, 77] width 298 height 55
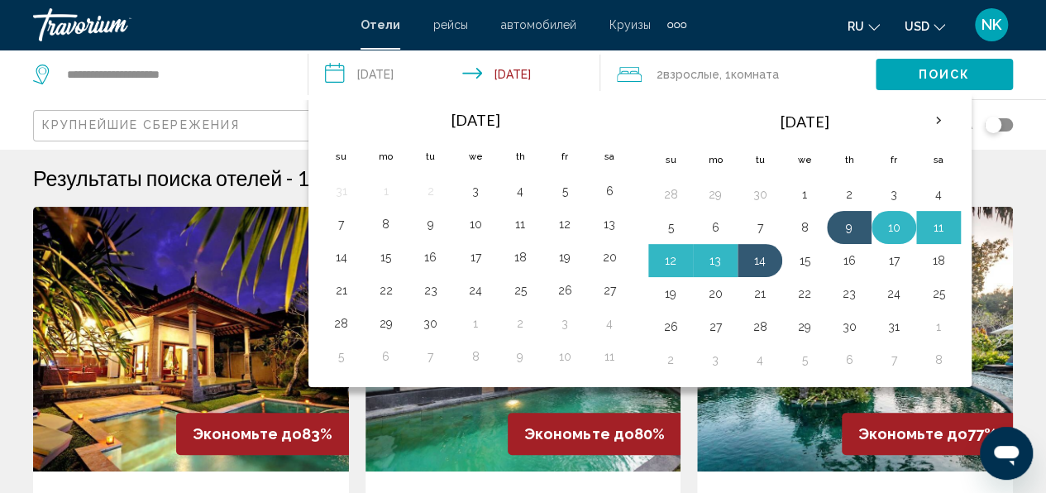
click at [884, 233] on button "10" at bounding box center [893, 227] width 26 height 23
click at [755, 268] on button "14" at bounding box center [759, 260] width 26 height 23
type input "**********"
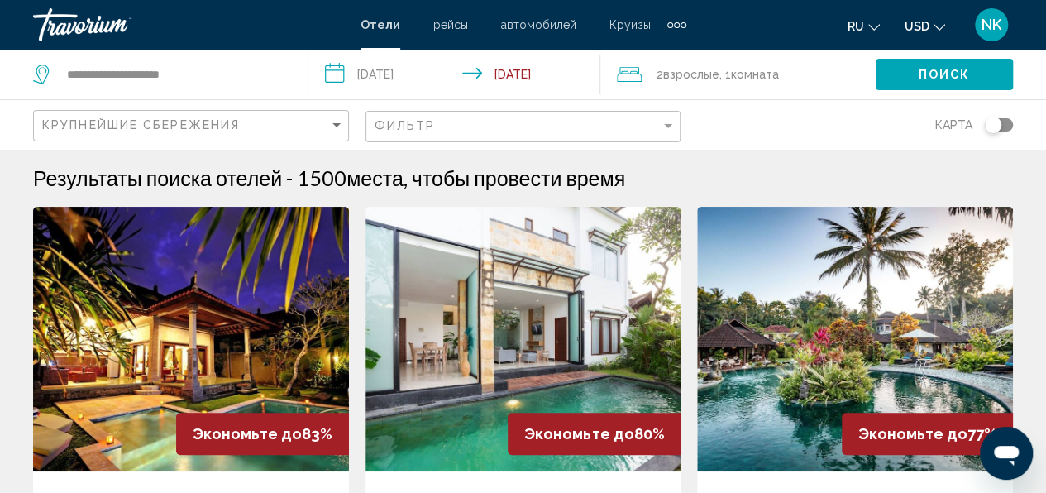
click at [686, 73] on span "Взрослые" at bounding box center [691, 74] width 56 height 13
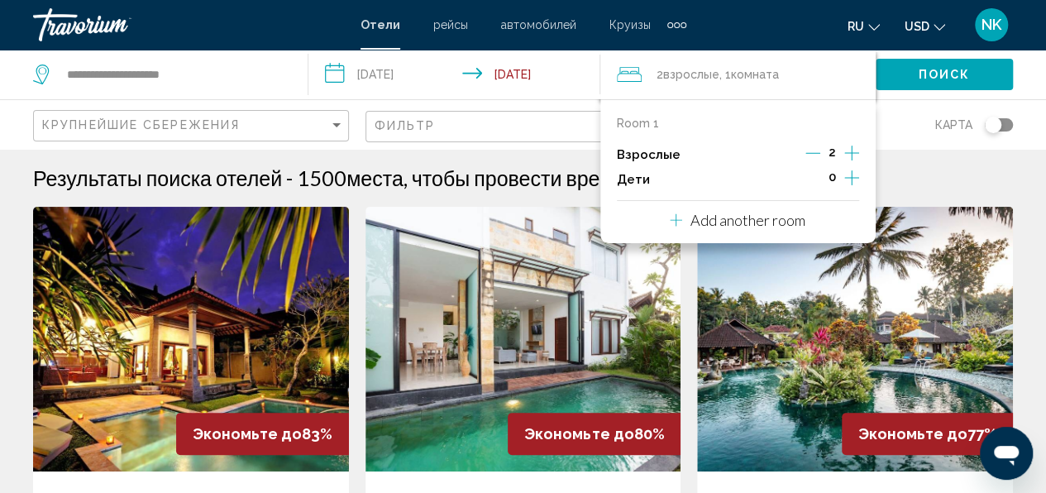
click at [851, 159] on icon "Increment adults" at bounding box center [851, 153] width 15 height 20
click at [948, 66] on button "Поиск" at bounding box center [943, 74] width 137 height 31
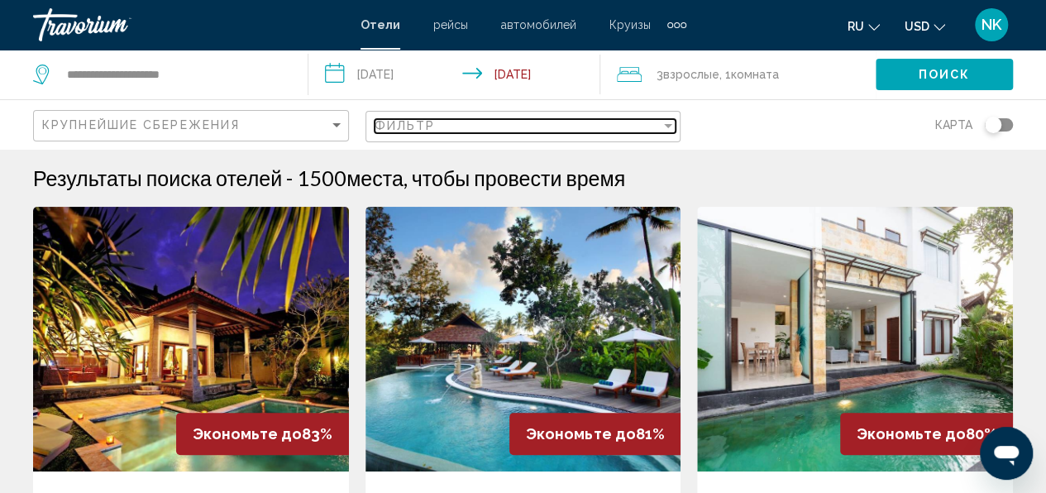
click at [524, 128] on div "Фильтр" at bounding box center [517, 125] width 287 height 13
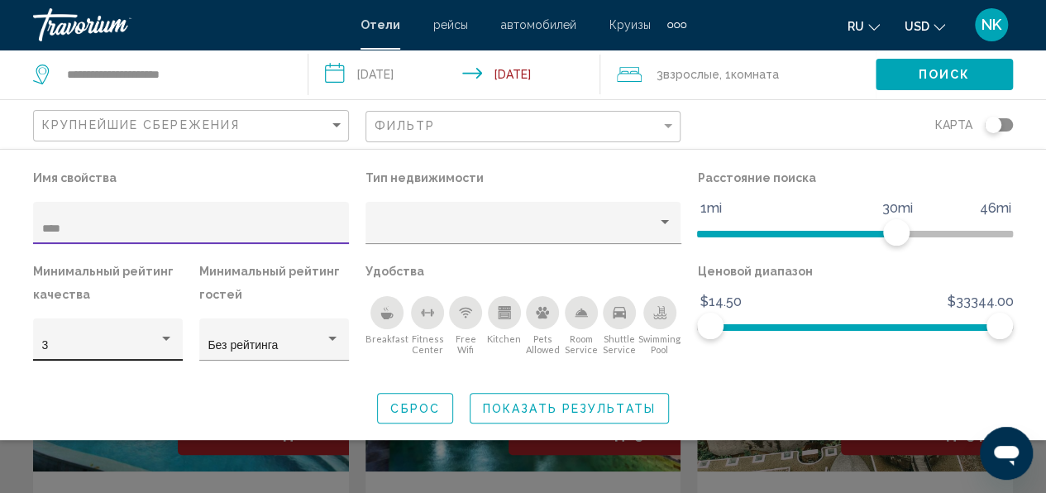
type input "****"
click at [124, 337] on div "3" at bounding box center [108, 344] width 132 height 34
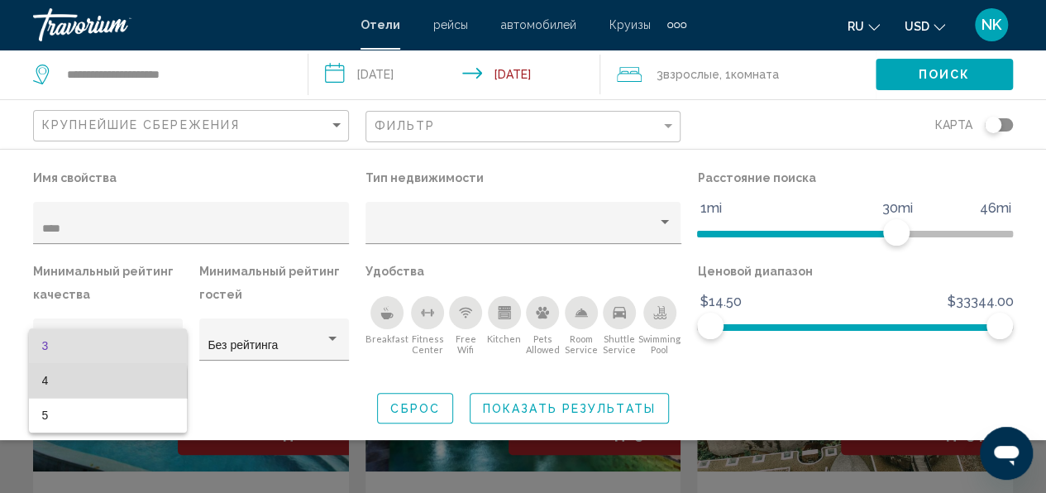
click at [56, 384] on span "4" at bounding box center [108, 380] width 132 height 35
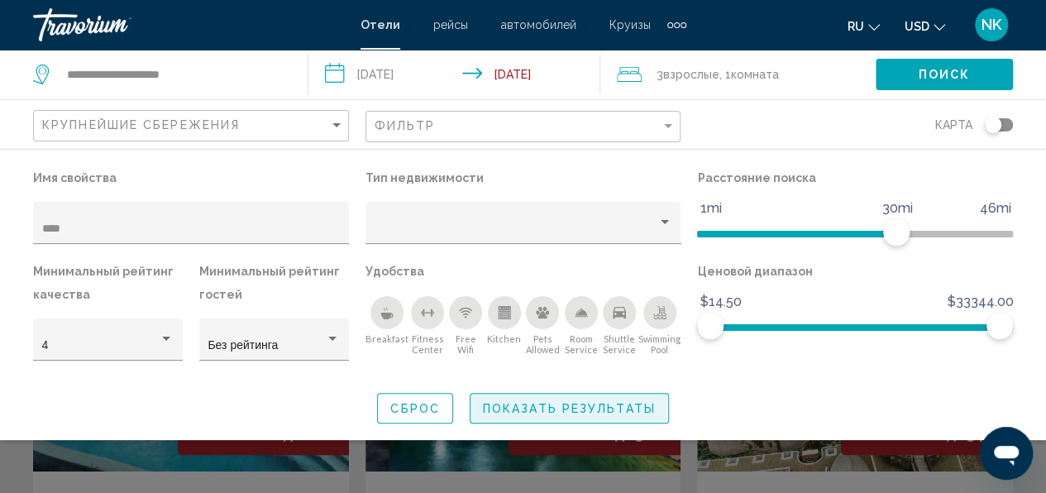
click at [512, 402] on span "Показать результаты" at bounding box center [569, 408] width 173 height 13
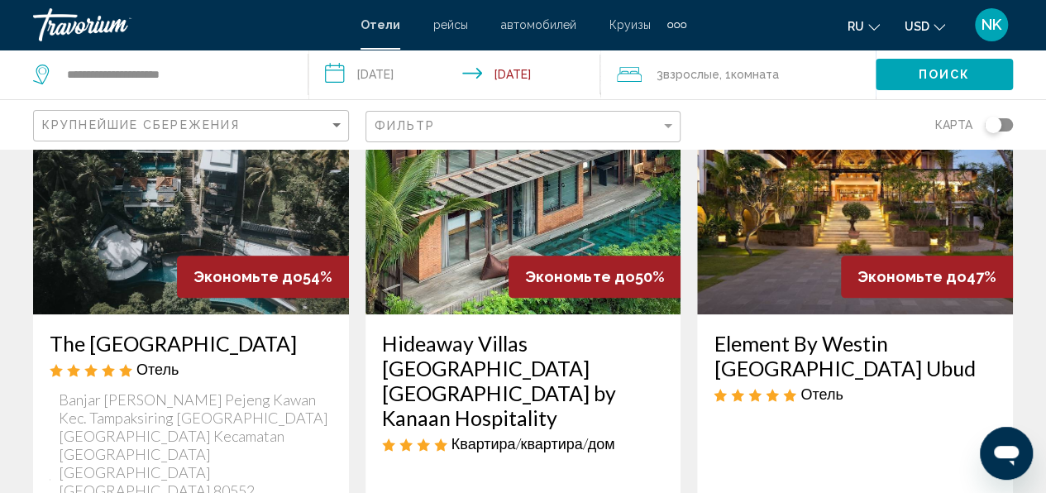
scroll to position [828, 0]
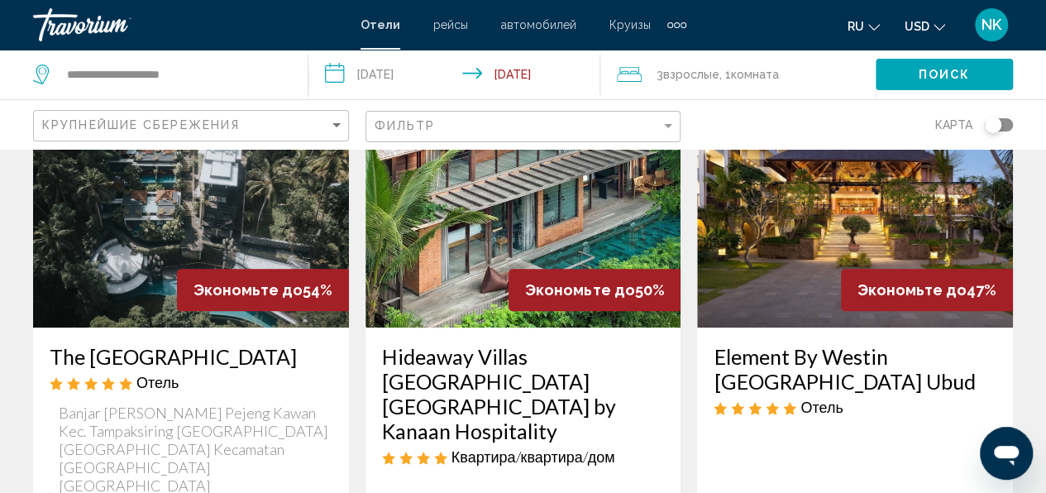
click at [762, 199] on img "Main content" at bounding box center [855, 195] width 316 height 265
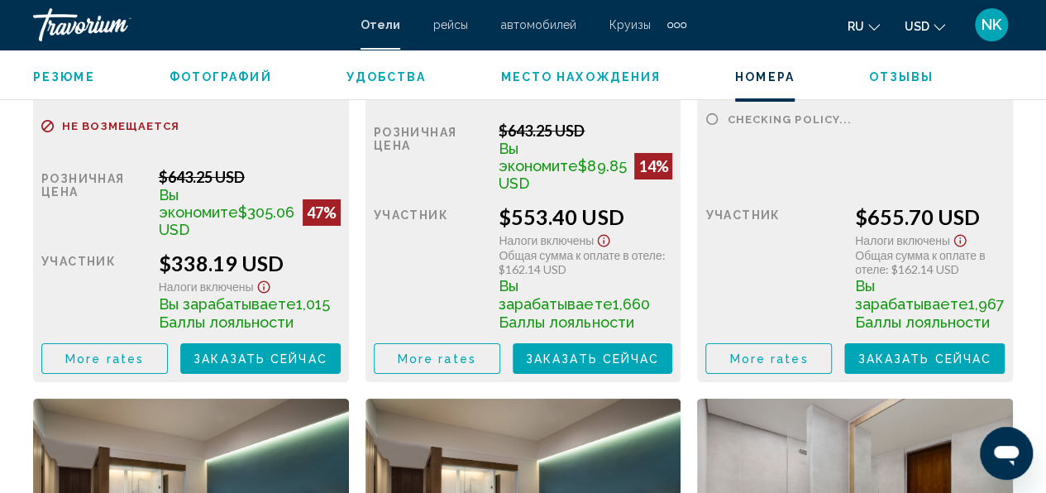
scroll to position [2933, 0]
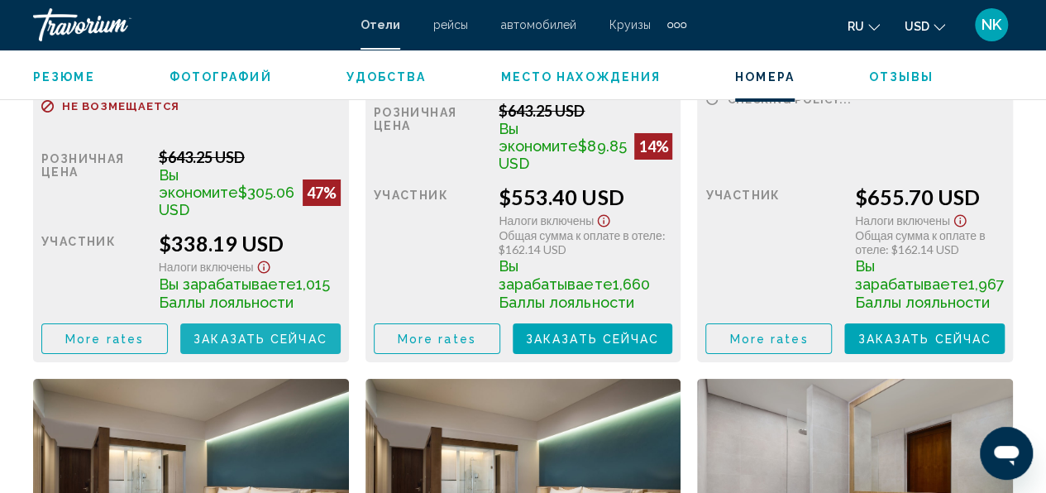
click at [230, 336] on span "Заказать сейчас" at bounding box center [260, 338] width 134 height 13
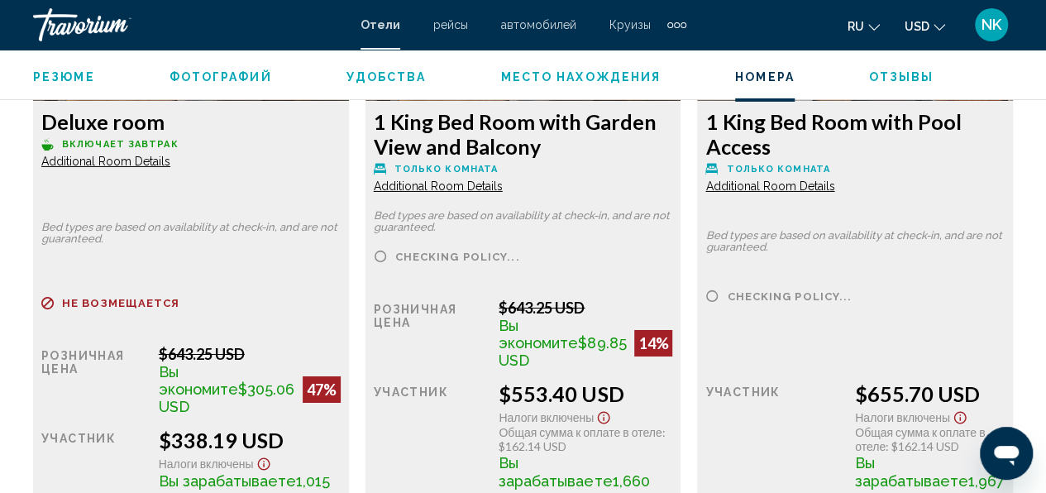
scroll to position [2736, 0]
click at [157, 165] on span "Additional Room Details" at bounding box center [105, 161] width 129 height 13
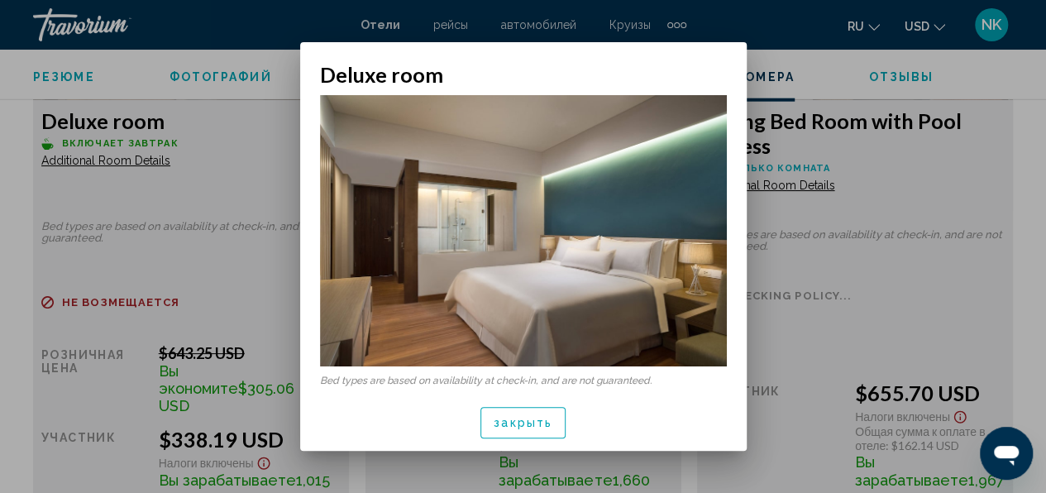
click at [152, 163] on div at bounding box center [523, 246] width 1046 height 493
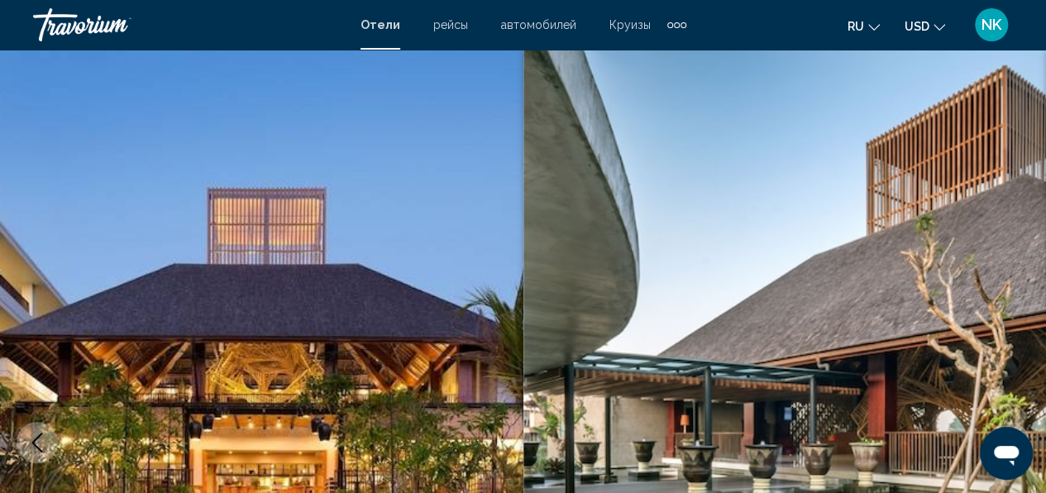
scroll to position [2736, 0]
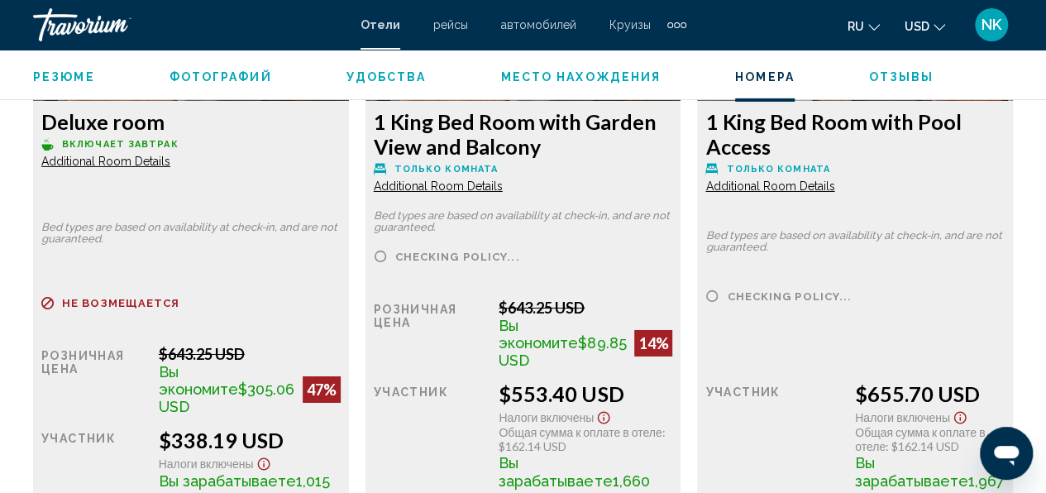
click at [112, 159] on span "Additional Room Details" at bounding box center [105, 161] width 129 height 13
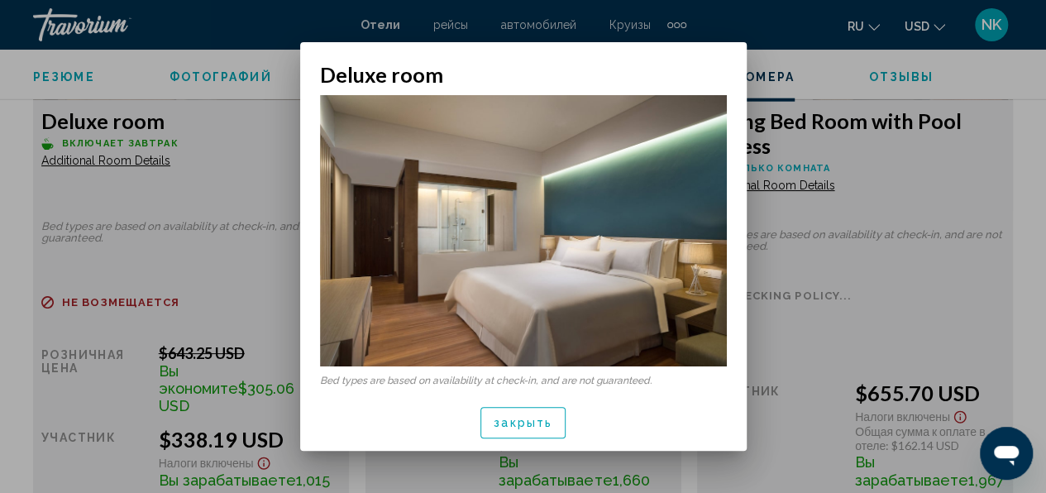
scroll to position [0, 0]
click at [520, 427] on span "закрыть" at bounding box center [522, 423] width 59 height 13
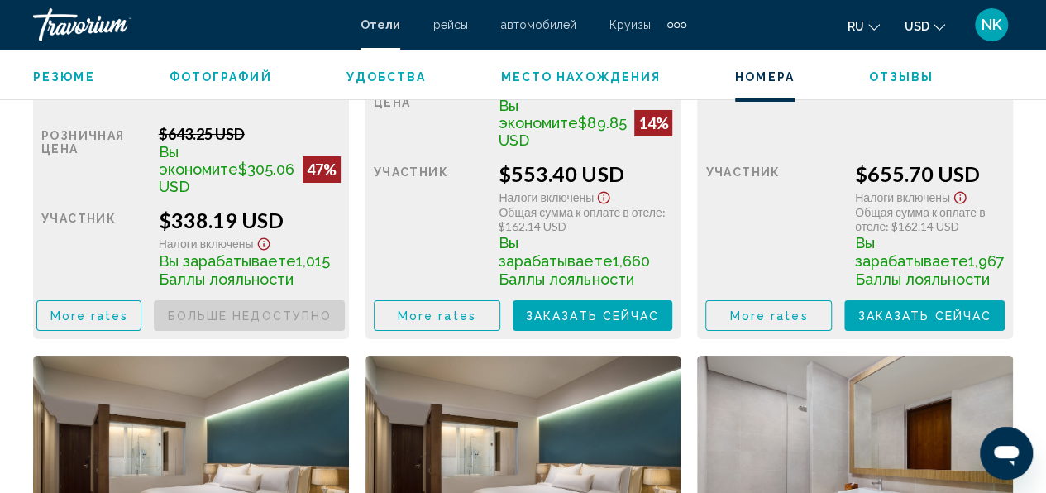
scroll to position [2957, 0]
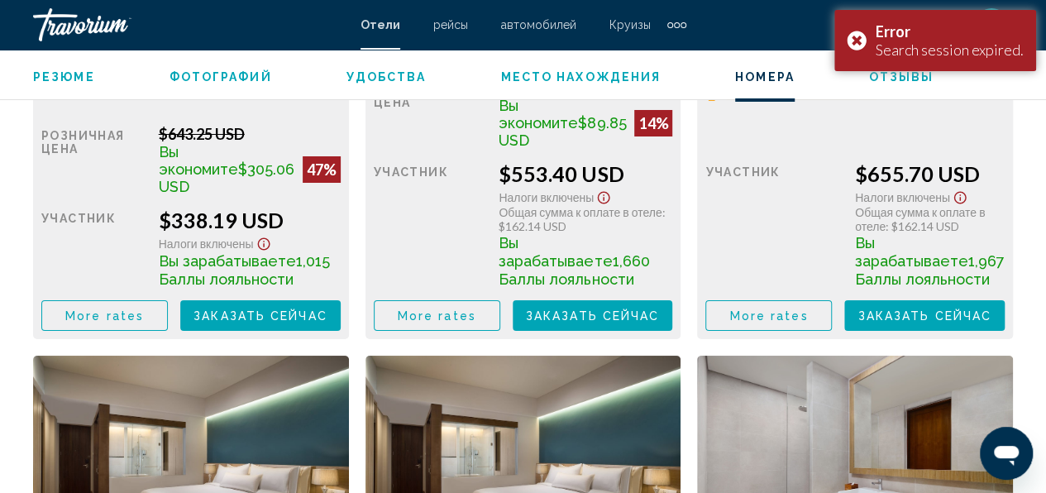
scroll to position [2960, 0]
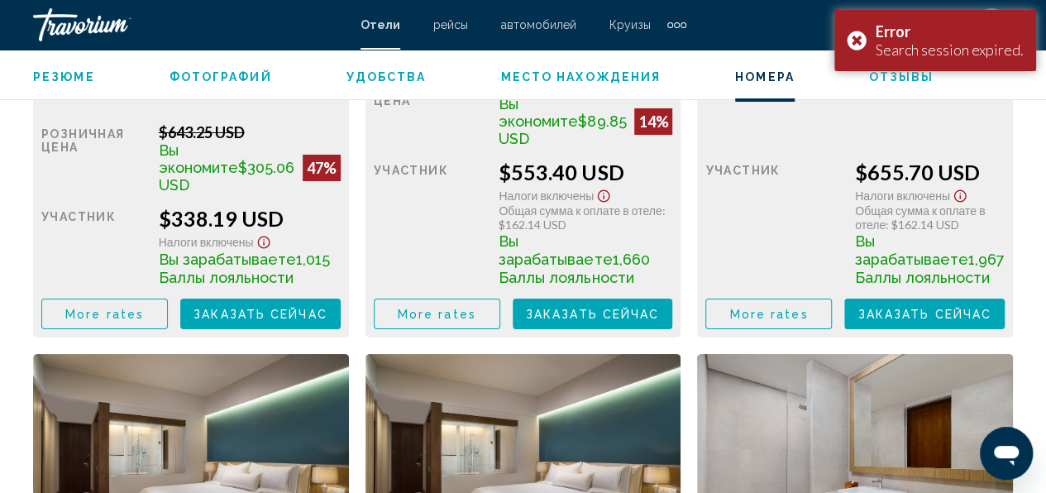
click at [238, 319] on span "Заказать сейчас" at bounding box center [260, 313] width 134 height 13
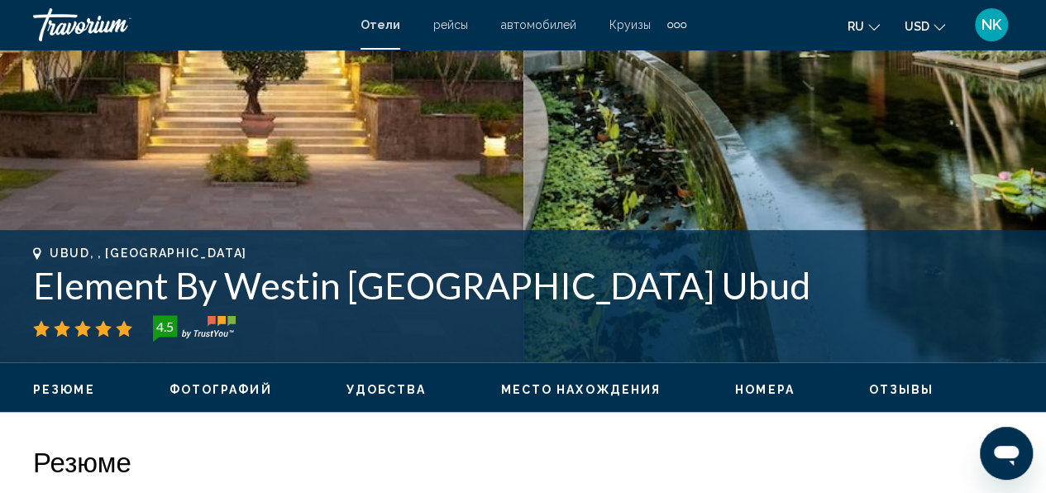
scroll to position [474, 0]
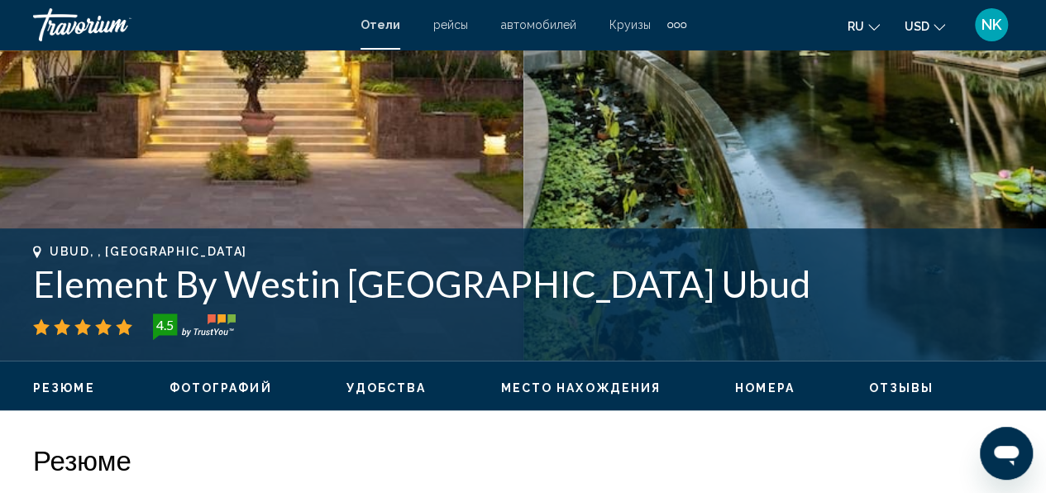
click at [283, 251] on div "Ubud, , [GEOGRAPHIC_DATA]" at bounding box center [522, 251] width 979 height 13
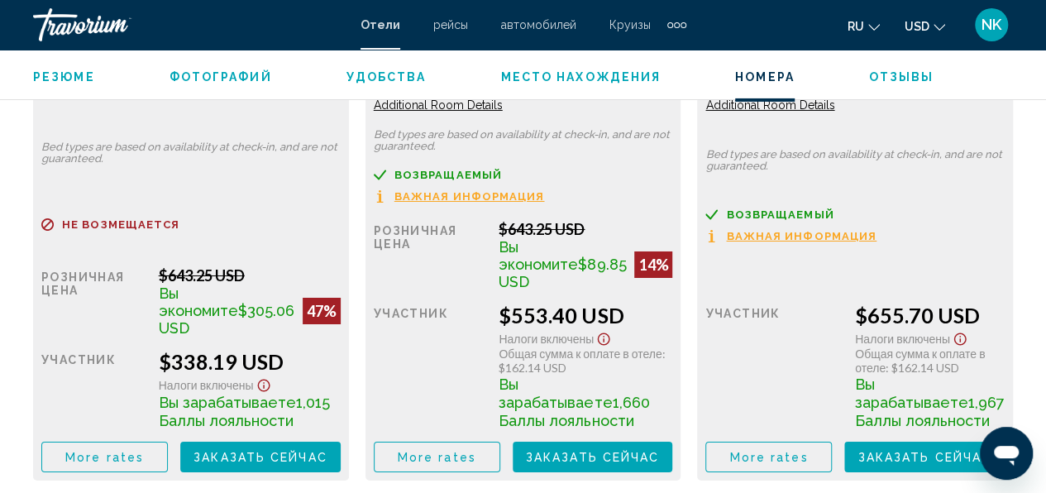
scroll to position [2817, 0]
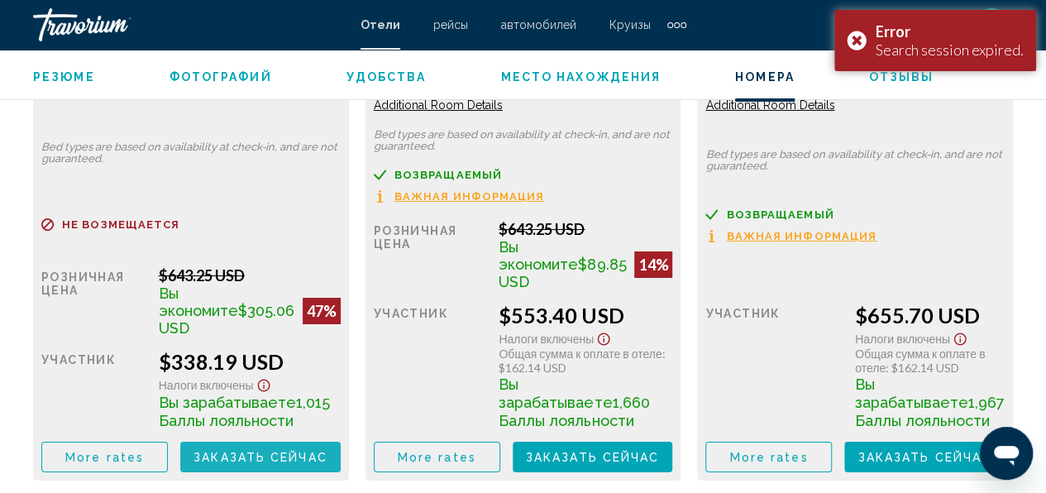
click at [282, 460] on span "Заказать сейчас" at bounding box center [260, 456] width 134 height 13
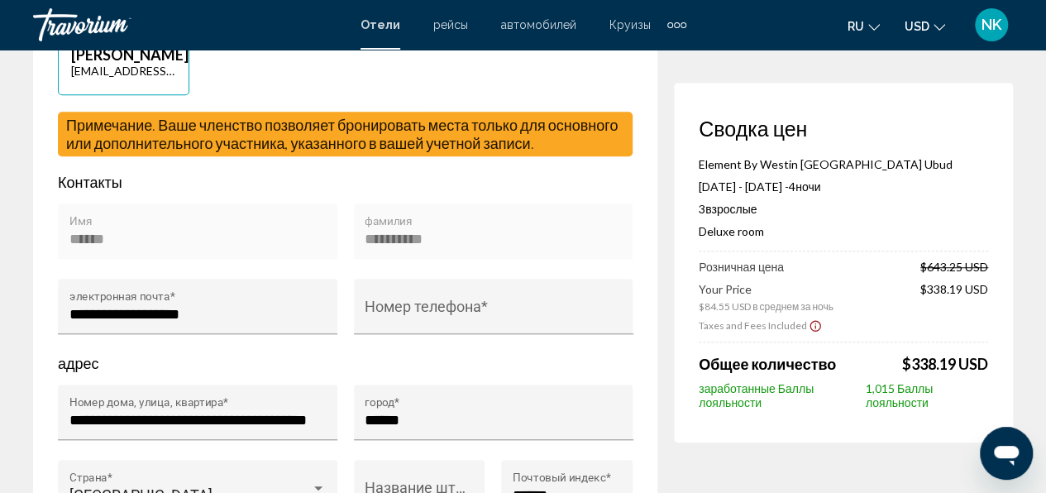
scroll to position [493, 0]
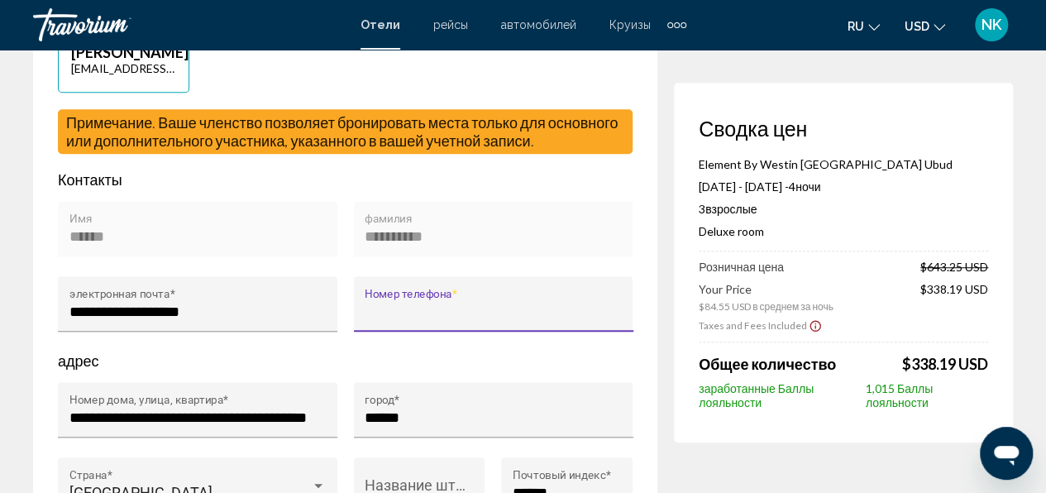
click at [368, 303] on input "Номер телефона *" at bounding box center [493, 311] width 257 height 17
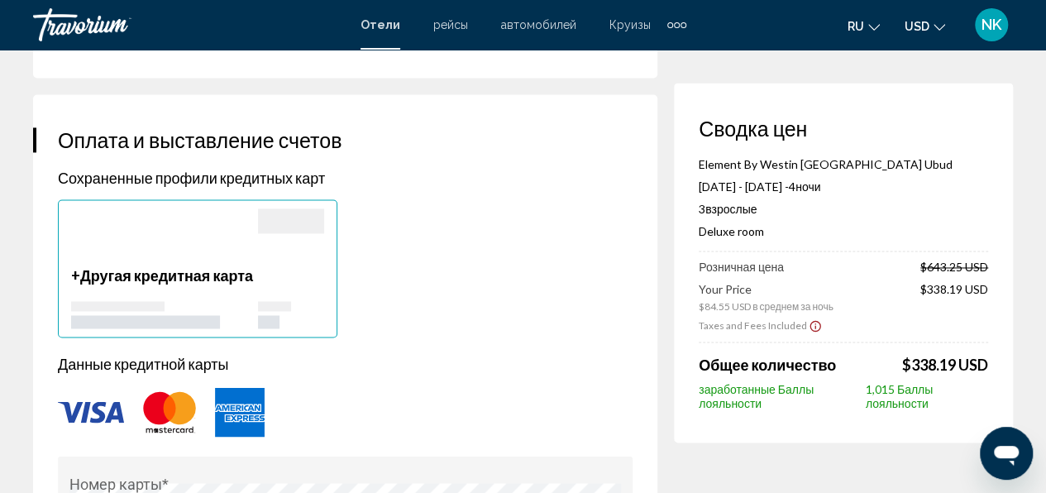
scroll to position [1213, 0]
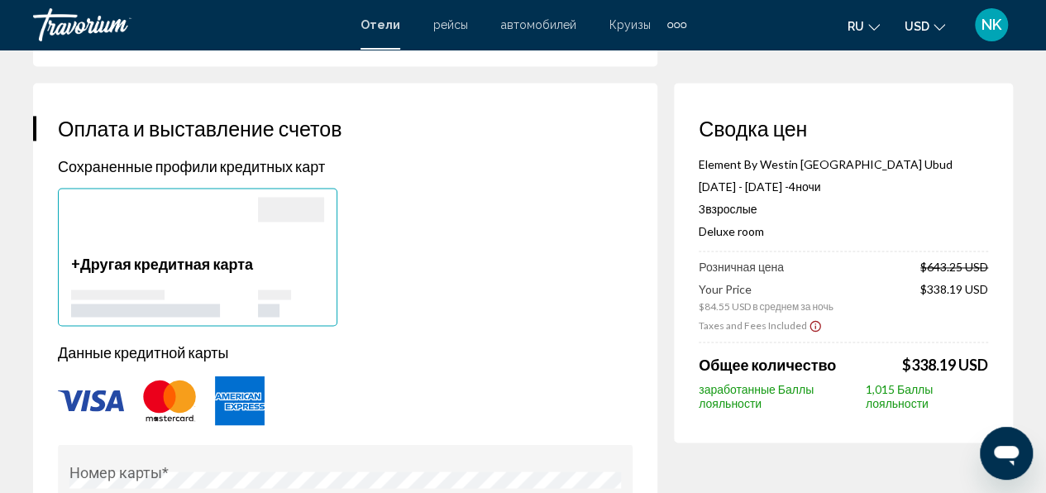
type input "**********"
click at [293, 197] on div "Main content" at bounding box center [291, 209] width 66 height 25
click at [87, 389] on img "Main content" at bounding box center [91, 399] width 66 height 21
click at [141, 256] on div "+ Другая кредитная карта" at bounding box center [164, 286] width 187 height 62
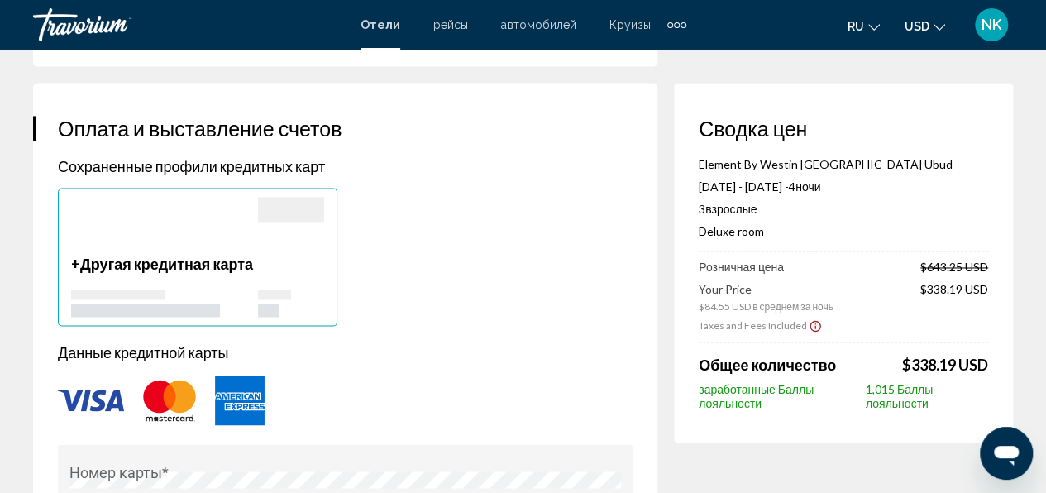
click at [286, 224] on div "Main content" at bounding box center [291, 226] width 66 height 58
type input "**********"
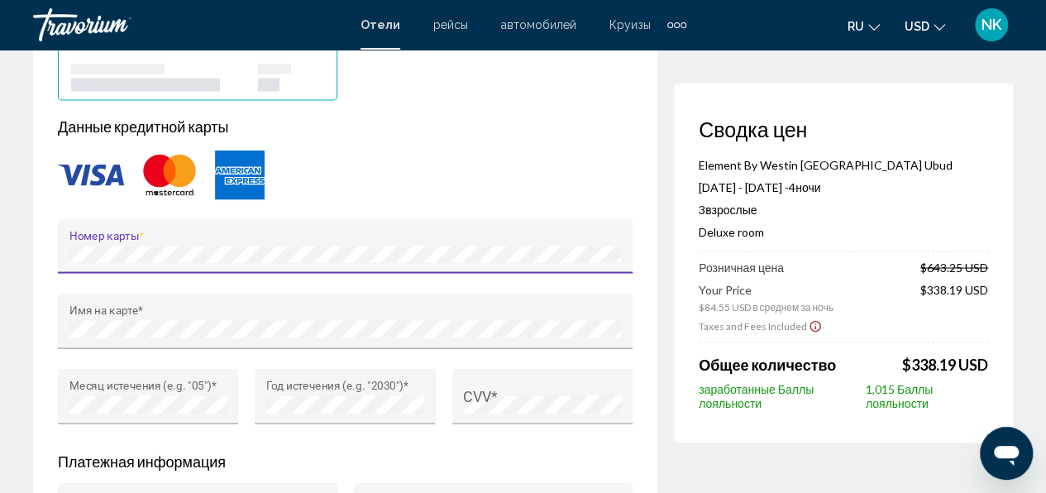
scroll to position [1439, 0]
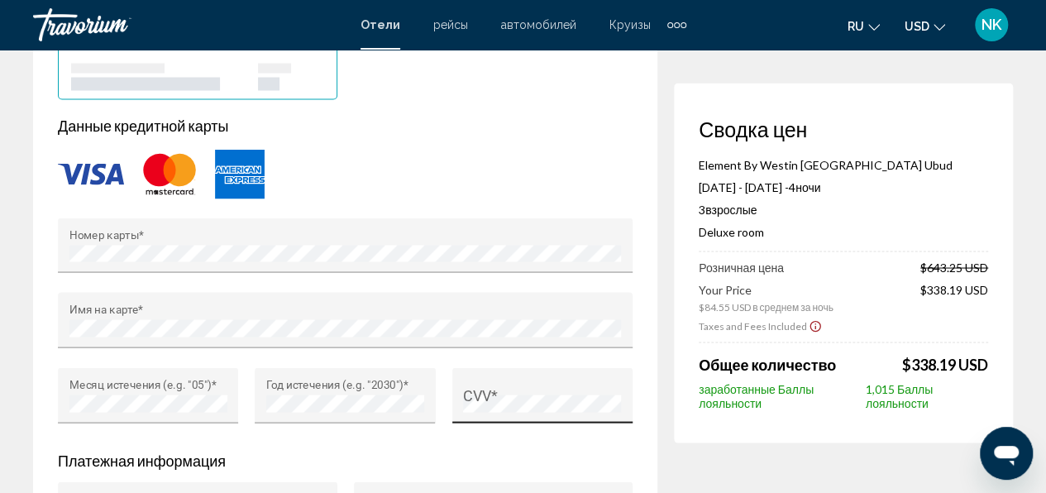
click at [508, 379] on div "CVV *" at bounding box center [542, 401] width 158 height 44
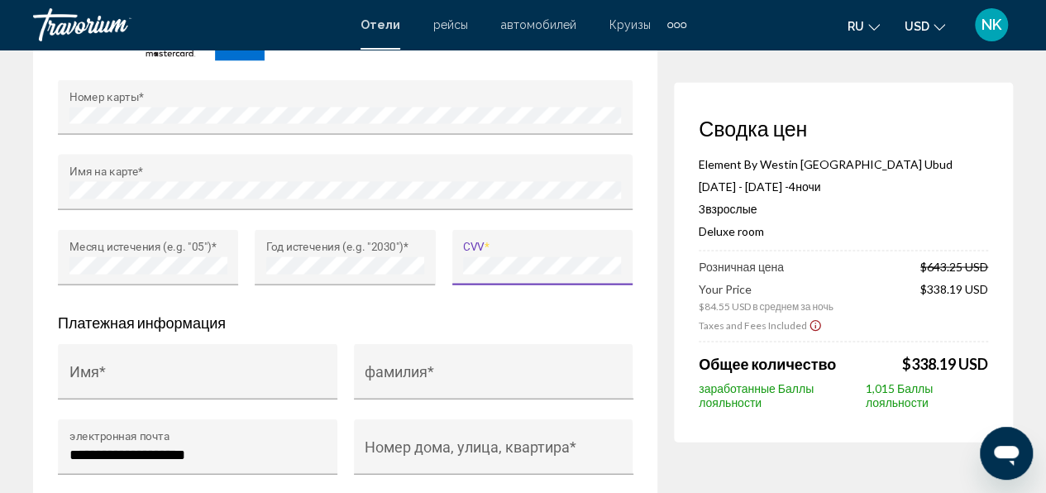
scroll to position [1625, 0]
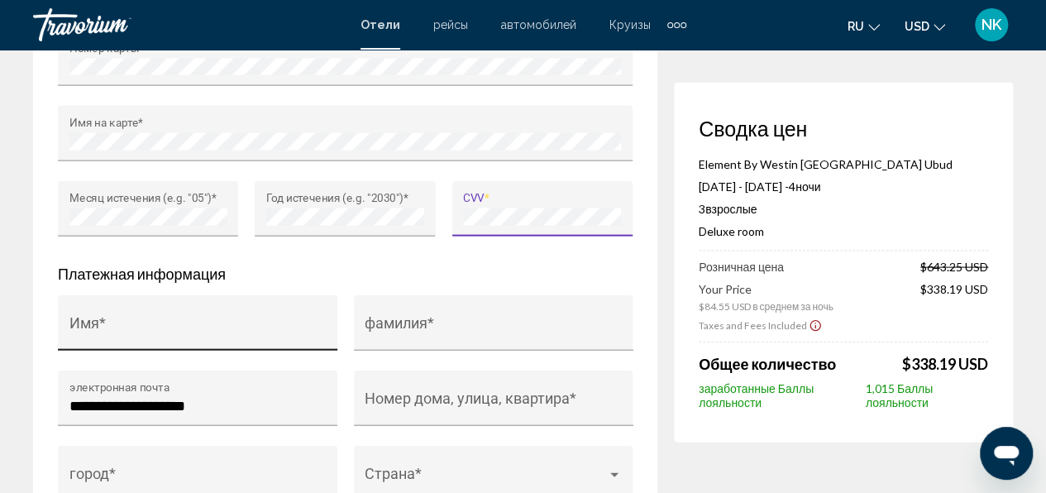
click at [102, 322] on input "Имя *" at bounding box center [197, 330] width 257 height 17
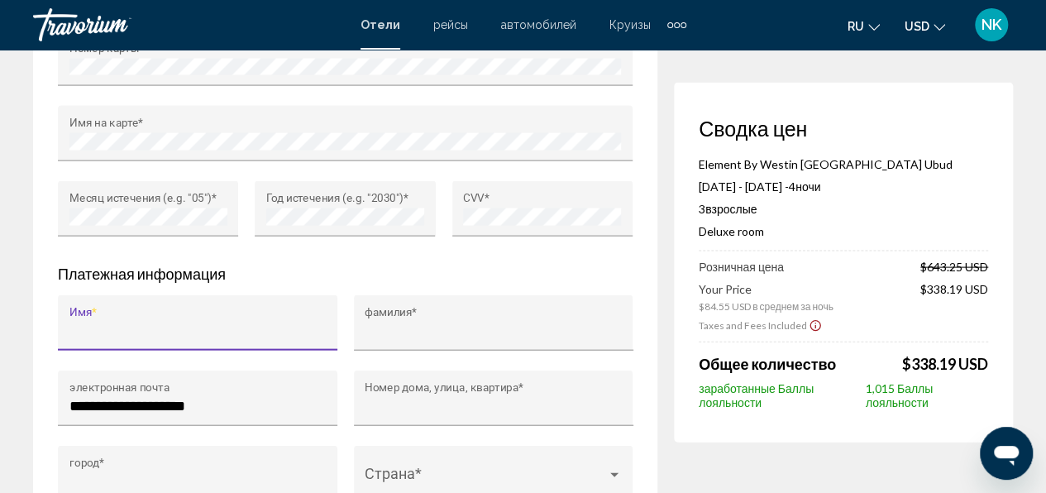
type input "*******"
type input "**********"
type input "******"
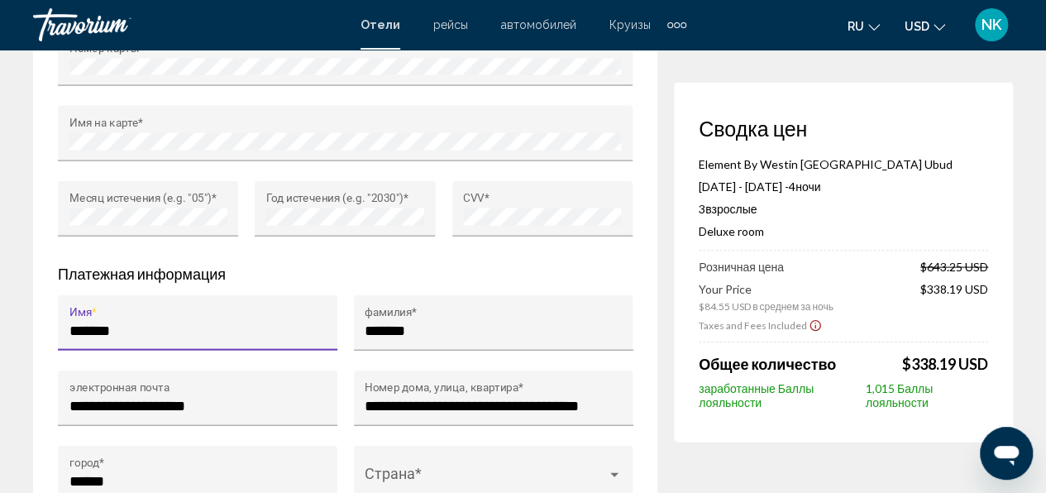
type input "******"
type input "*"
type input "******"
click at [415, 322] on input "*******" at bounding box center [493, 330] width 257 height 17
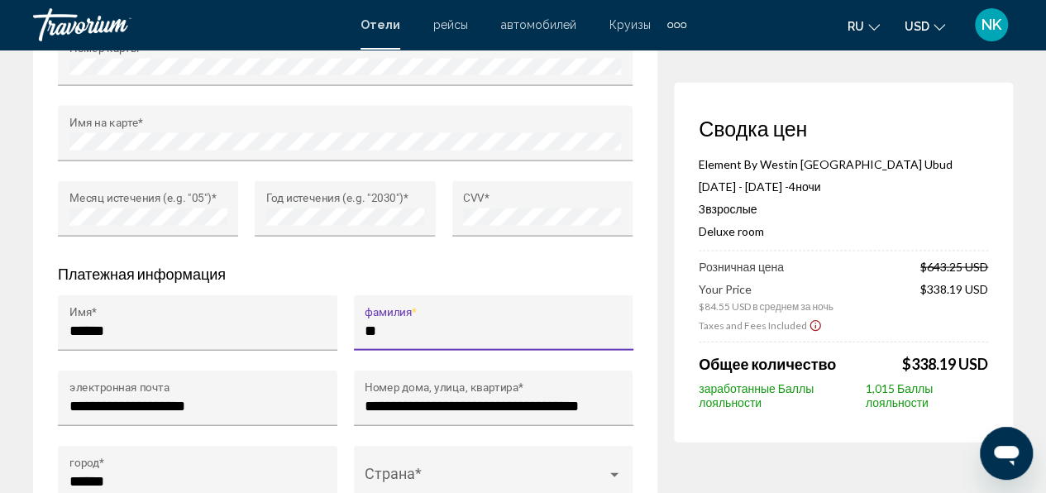
type input "*"
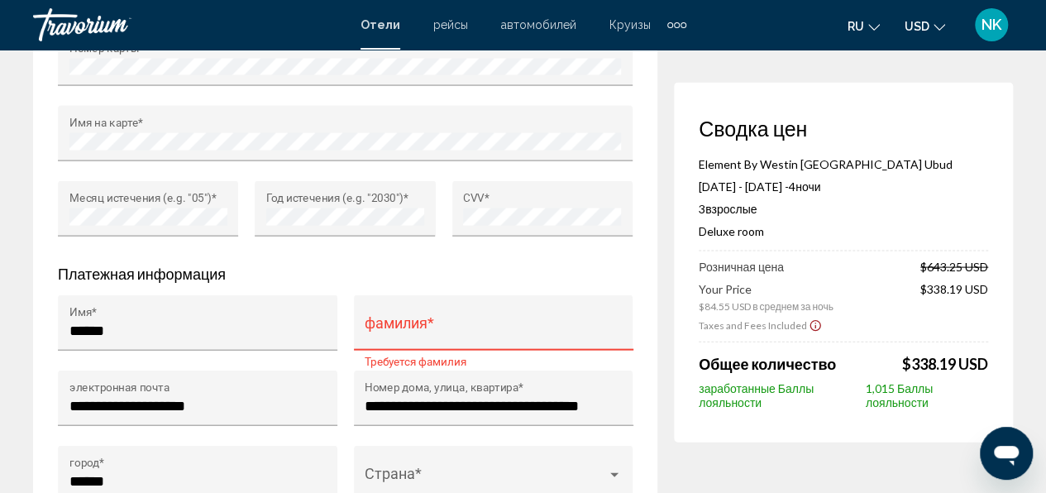
scroll to position [0, 0]
click at [357, 297] on div "фамилия *" at bounding box center [493, 322] width 279 height 55
paste input "**********"
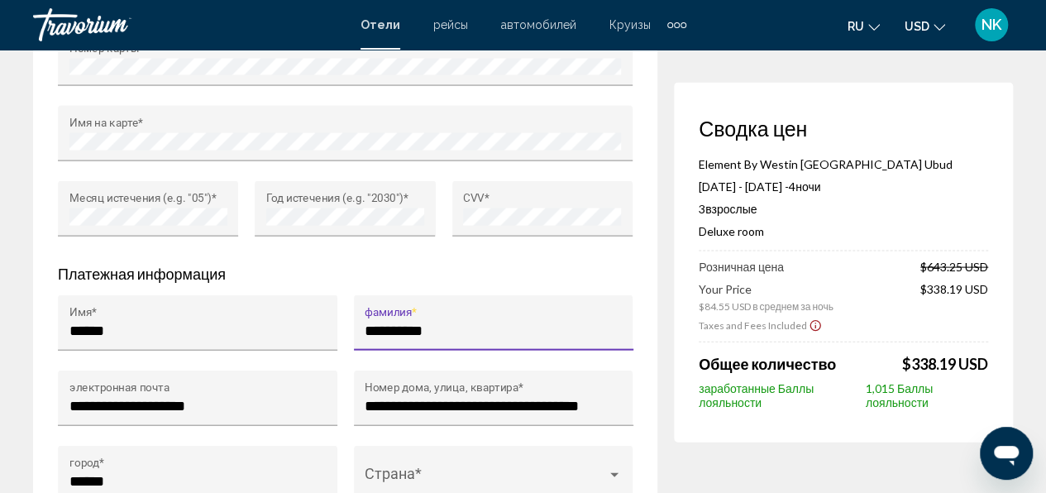
scroll to position [1873, 0]
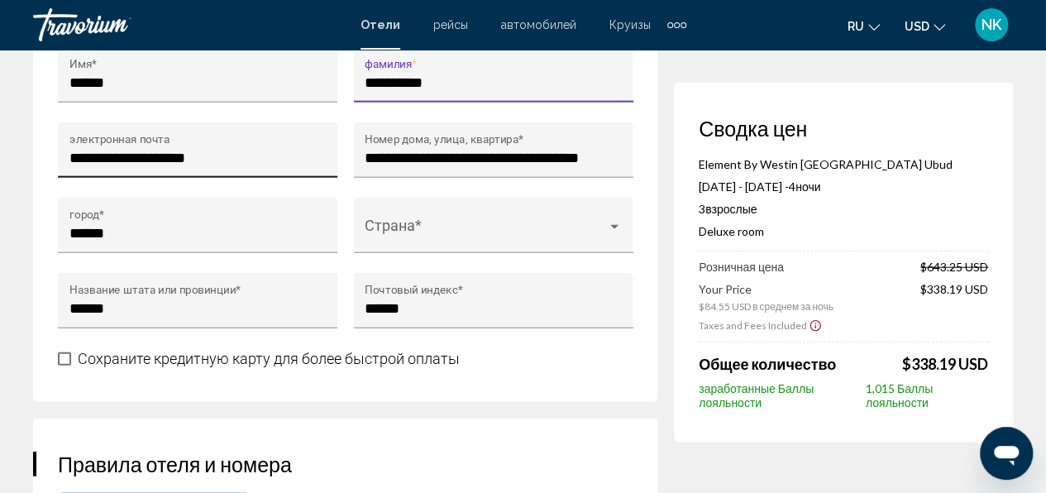
type input "**********"
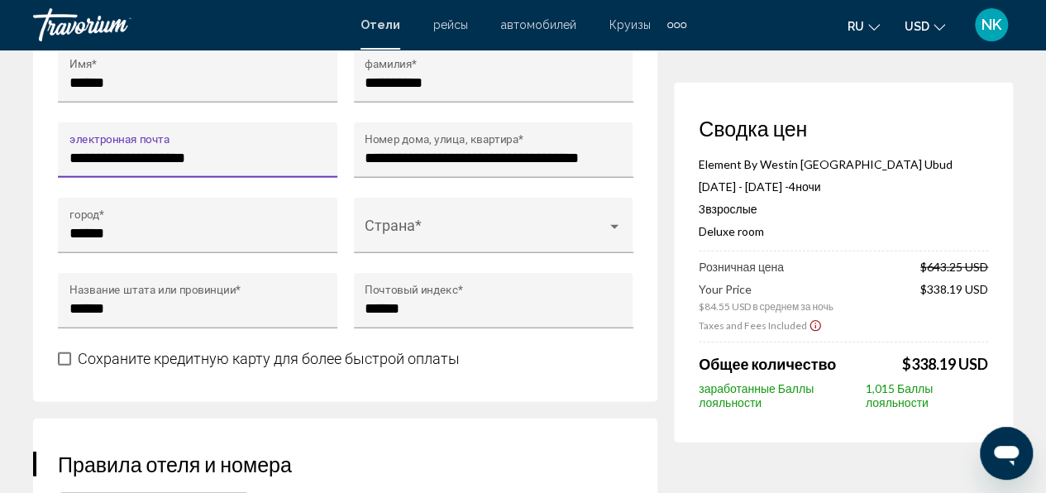
drag, startPoint x: 235, startPoint y: 139, endPoint x: 62, endPoint y: 140, distance: 172.8
click at [62, 140] on div "**********" at bounding box center [197, 149] width 279 height 55
click at [71, 150] on input "электронная почта" at bounding box center [197, 158] width 257 height 17
click at [80, 150] on input "электронная почта" at bounding box center [197, 158] width 257 height 17
click at [108, 150] on input "*******" at bounding box center [197, 158] width 257 height 17
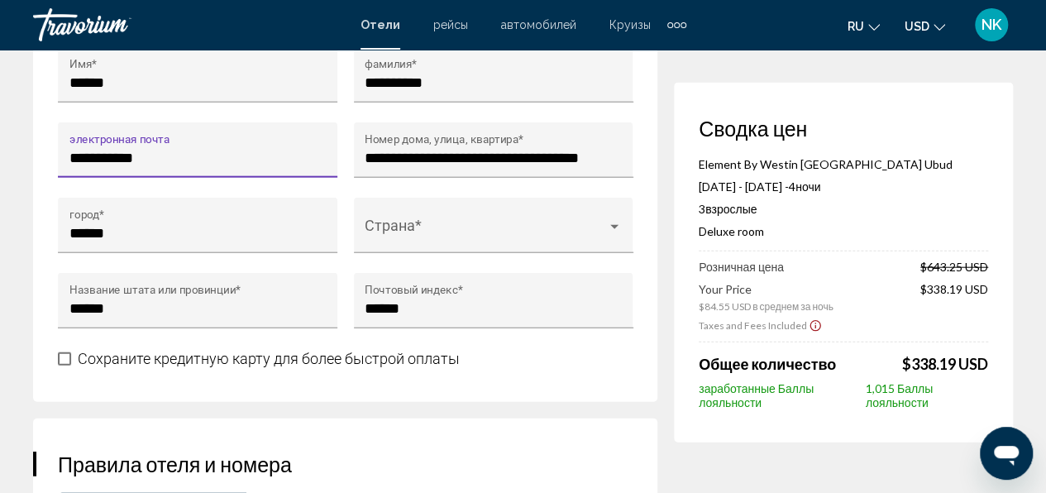
drag, startPoint x: 150, startPoint y: 142, endPoint x: 165, endPoint y: 142, distance: 14.9
click at [151, 150] on input "**********" at bounding box center [197, 158] width 257 height 17
click at [108, 150] on input "**********" at bounding box center [197, 158] width 257 height 17
click at [162, 150] on input "**********" at bounding box center [197, 158] width 257 height 17
click at [200, 150] on input "**********" at bounding box center [197, 158] width 257 height 17
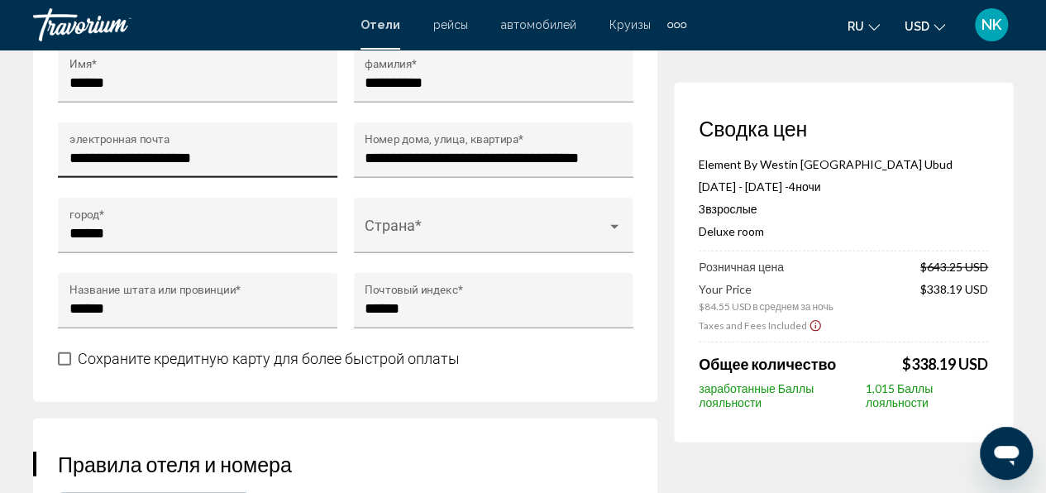
click at [205, 134] on div "**********" at bounding box center [197, 156] width 257 height 44
click at [193, 150] on input "**********" at bounding box center [197, 158] width 257 height 17
drag, startPoint x: 84, startPoint y: 137, endPoint x: 98, endPoint y: 138, distance: 13.3
click at [94, 150] on input "**********" at bounding box center [197, 158] width 257 height 17
click at [76, 150] on input "**********" at bounding box center [197, 158] width 257 height 17
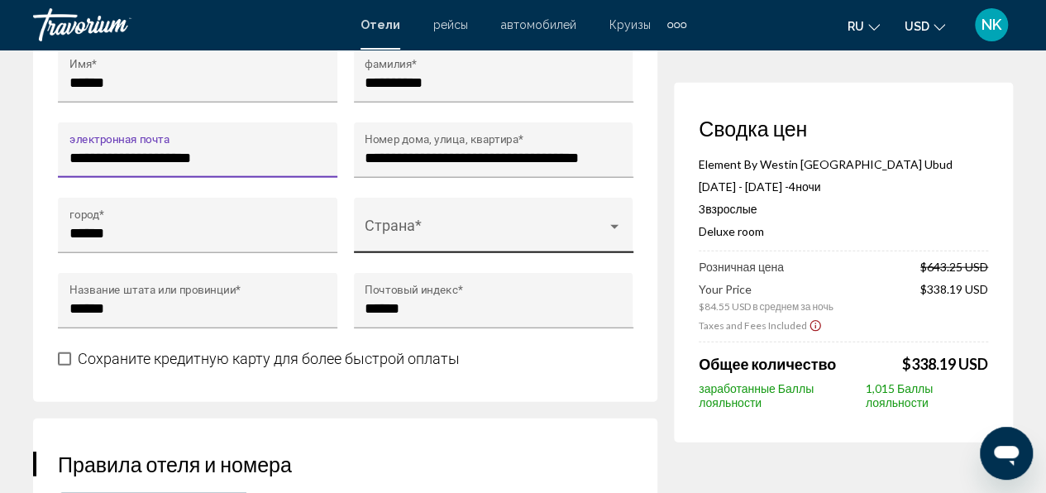
type input "**********"
click at [476, 225] on span "Main content" at bounding box center [486, 233] width 242 height 17
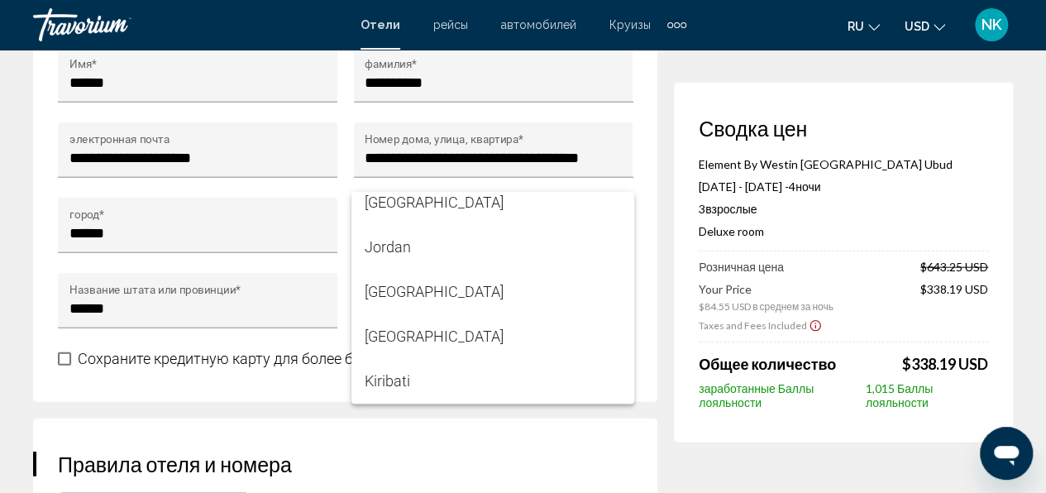
scroll to position [5125, 0]
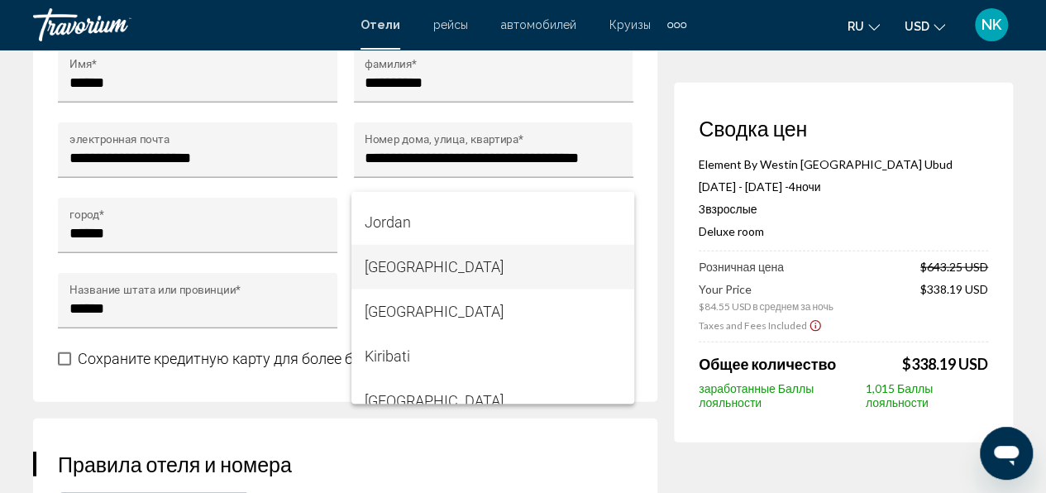
click at [441, 269] on span "[GEOGRAPHIC_DATA]" at bounding box center [493, 267] width 256 height 45
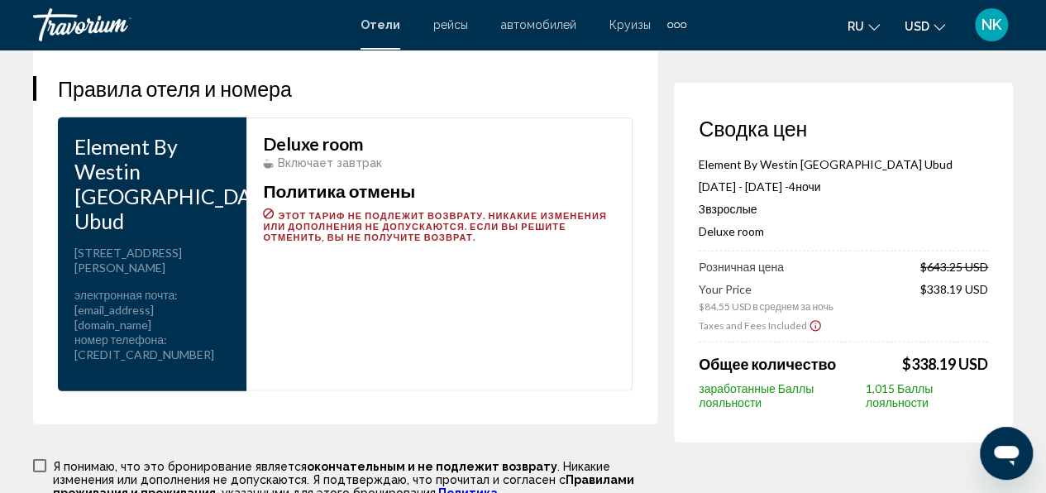
scroll to position [2286, 0]
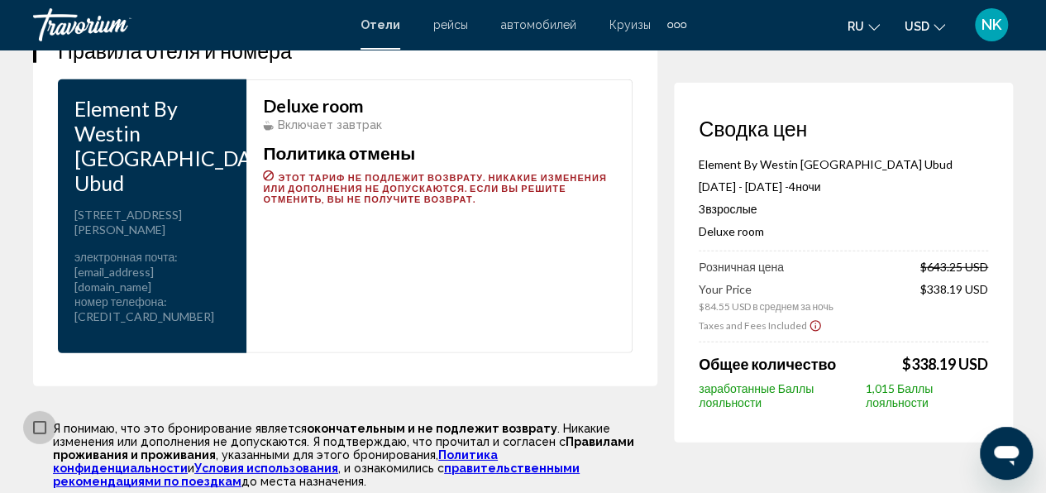
click at [33, 421] on span "Main content" at bounding box center [39, 427] width 13 height 13
drag, startPoint x: 41, startPoint y: 458, endPoint x: 49, endPoint y: 448, distance: 12.4
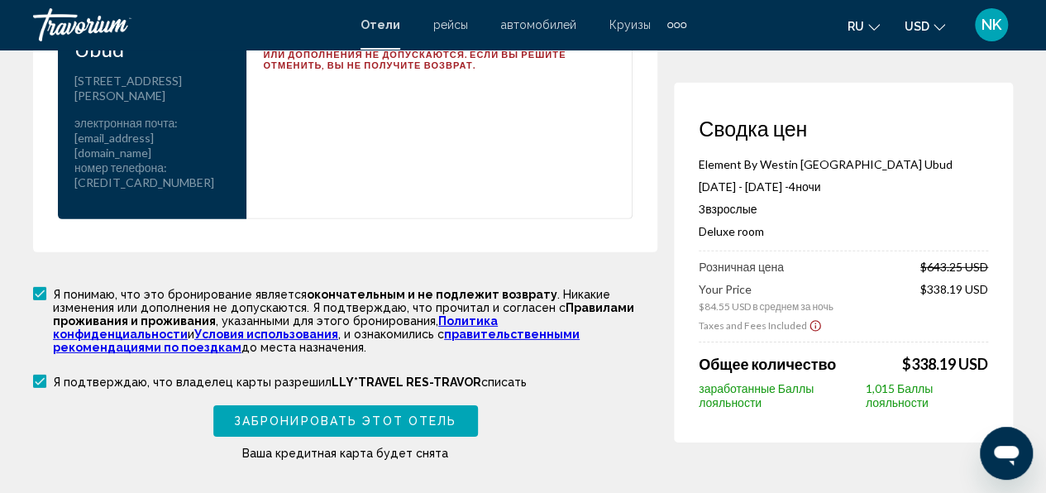
scroll to position [2562, 0]
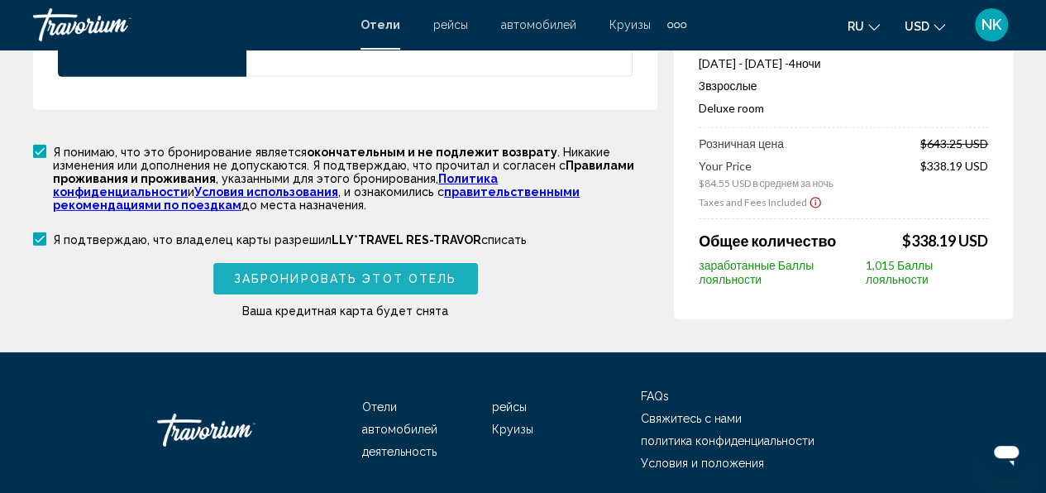
click at [416, 273] on span "Забронировать этот отель" at bounding box center [345, 279] width 222 height 13
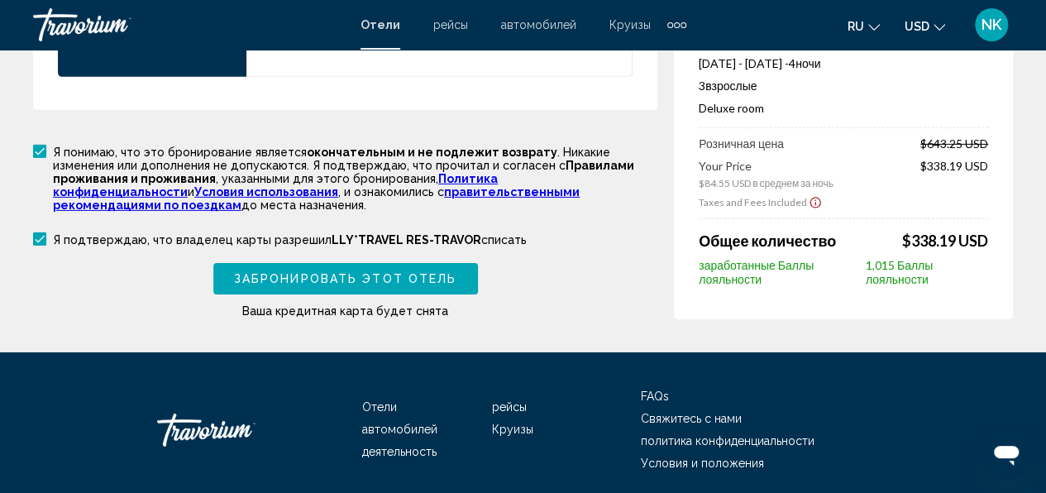
scroll to position [722, 0]
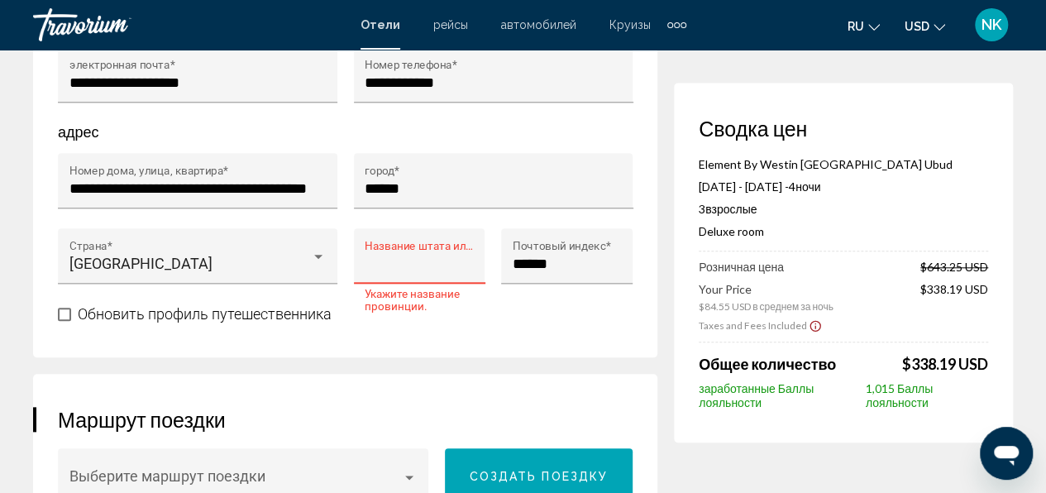
type input "******"
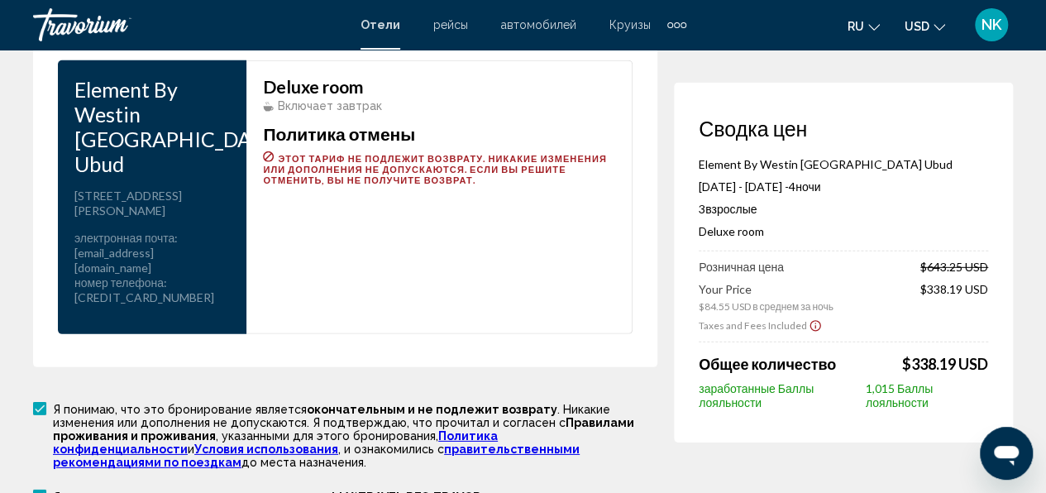
scroll to position [2376, 0]
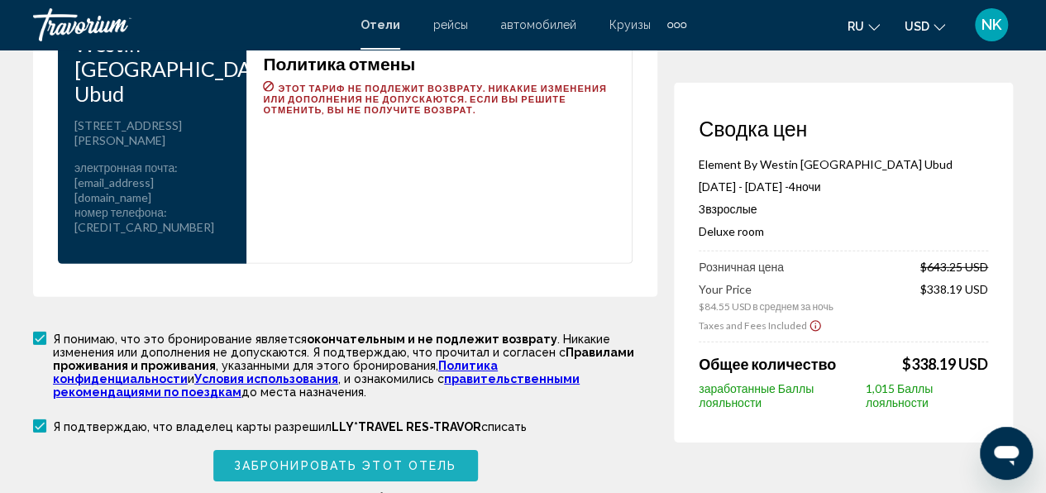
click at [323, 460] on span "Забронировать этот отель" at bounding box center [345, 466] width 222 height 13
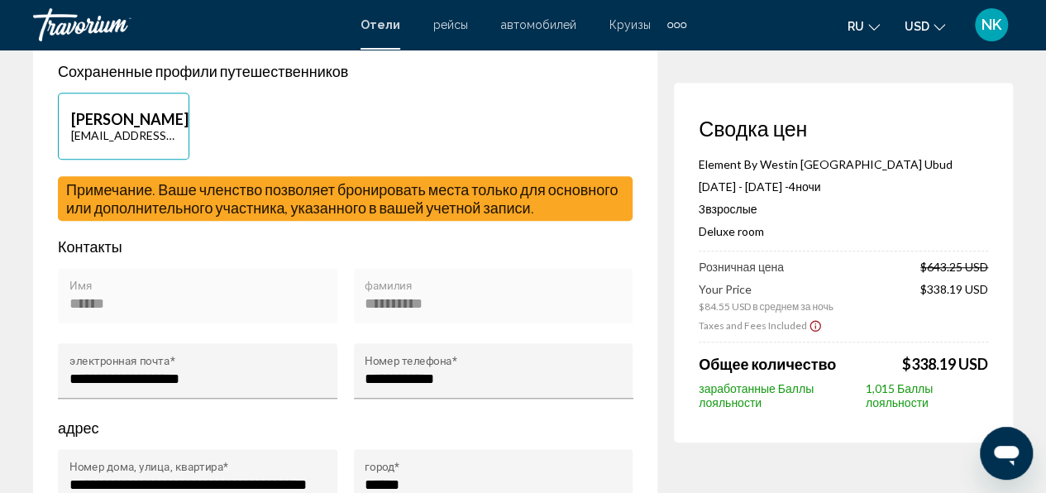
scroll to position [0, 0]
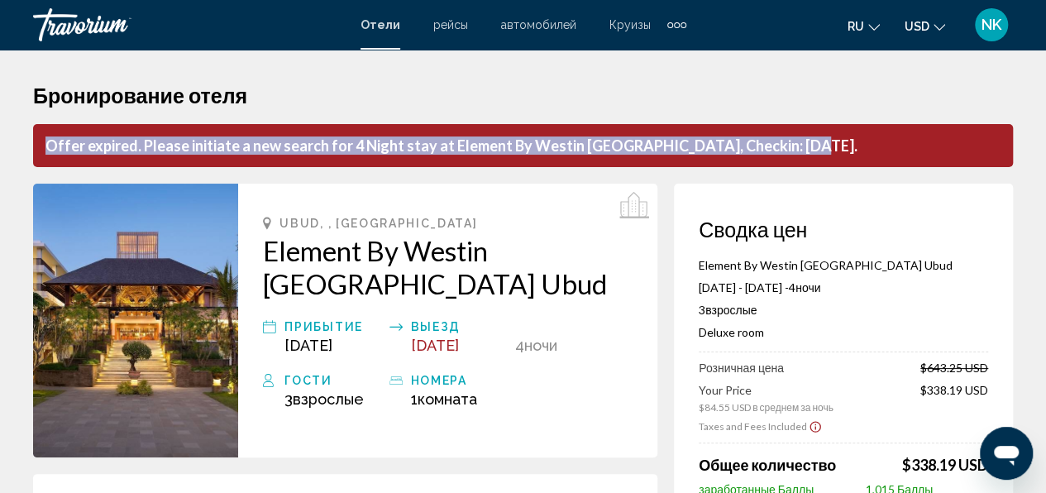
drag, startPoint x: 40, startPoint y: 145, endPoint x: 801, endPoint y: 133, distance: 761.4
click at [801, 133] on p "Offer expired. Please initiate a new search for 4 Night stay at Element By West…" at bounding box center [522, 145] width 979 height 43
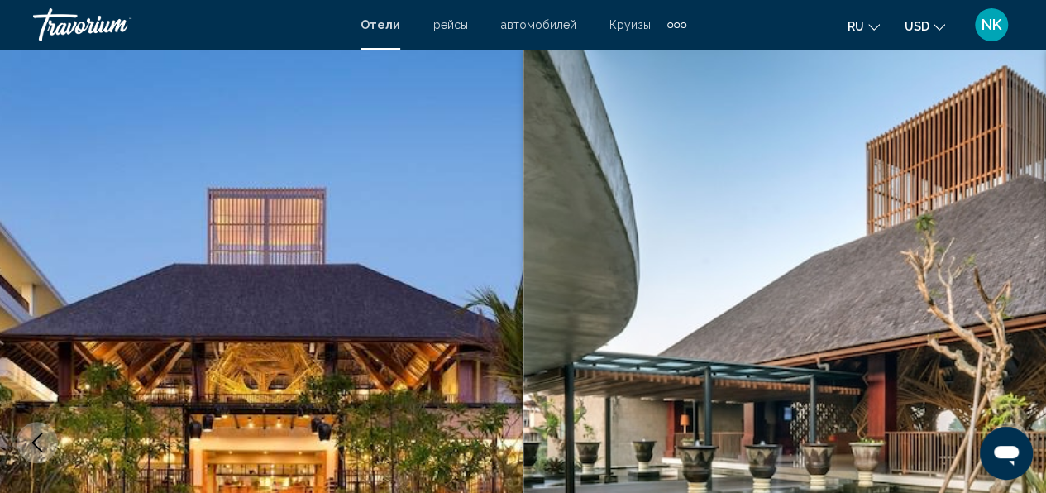
scroll to position [195, 0]
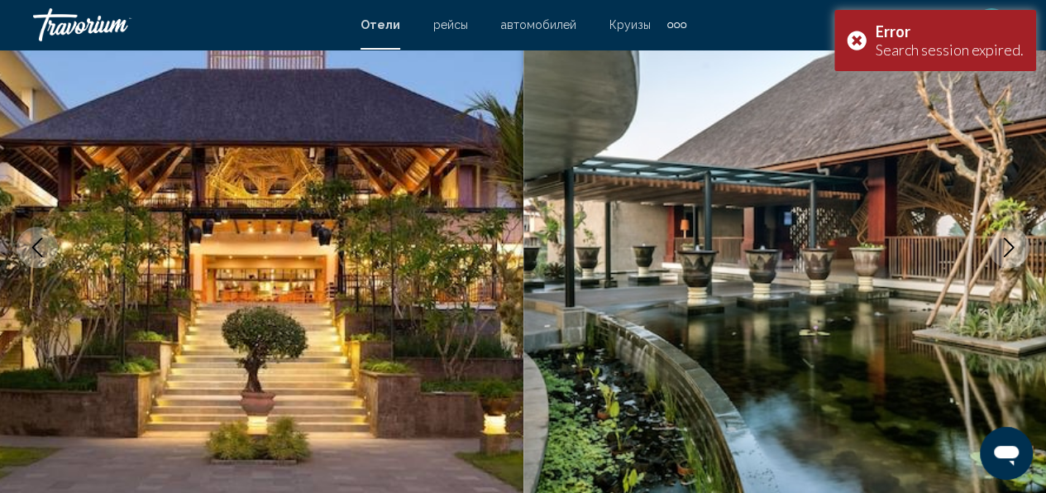
scroll to position [850, 0]
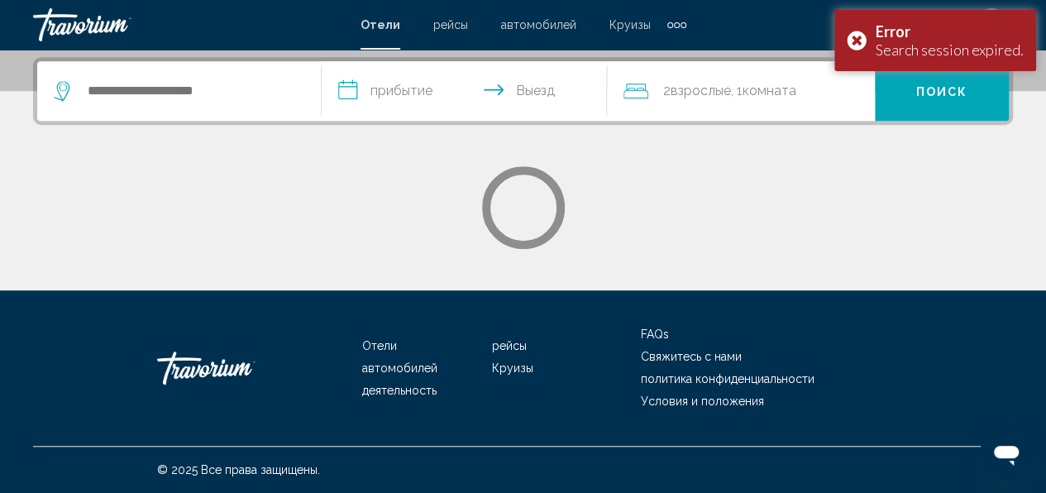
scroll to position [331, 0]
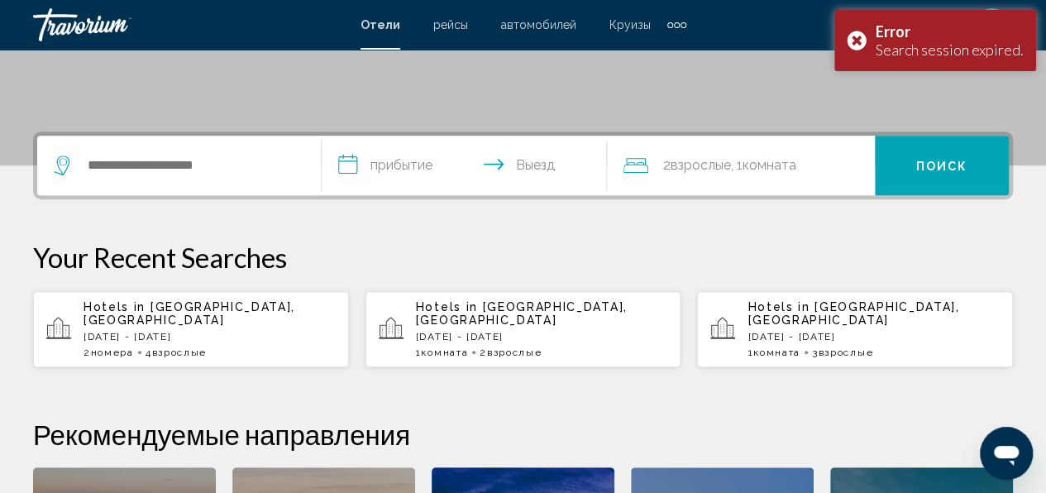
click at [172, 331] on p "[DATE] - [DATE]" at bounding box center [209, 337] width 252 height 12
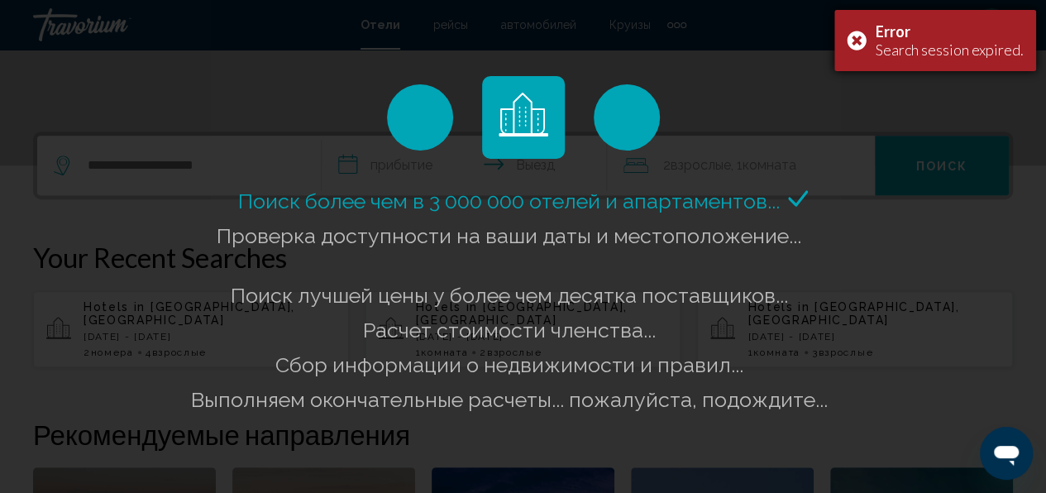
click at [860, 43] on div "Error Search session expired." at bounding box center [935, 40] width 202 height 61
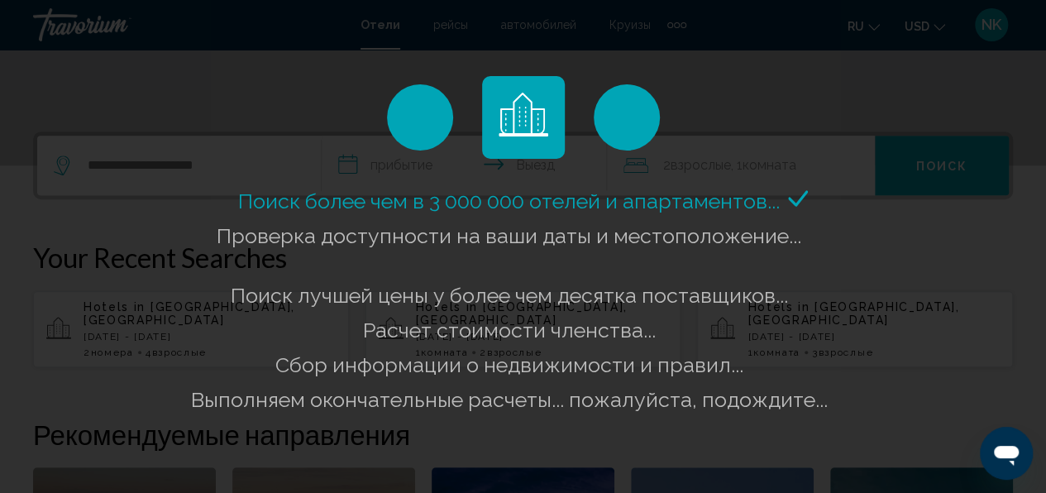
click at [104, 182] on div "Поиск более чем в 3 000 000 отелей и апартаментов..." at bounding box center [523, 246] width 1046 height 493
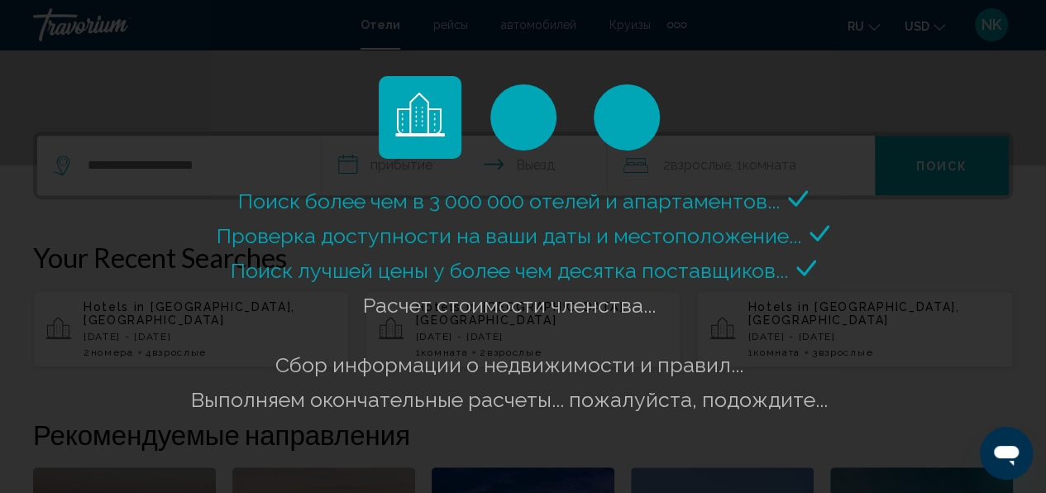
click at [159, 169] on div "Поиск более чем в 3 000 000 отелей и апартаментов..." at bounding box center [523, 246] width 1046 height 493
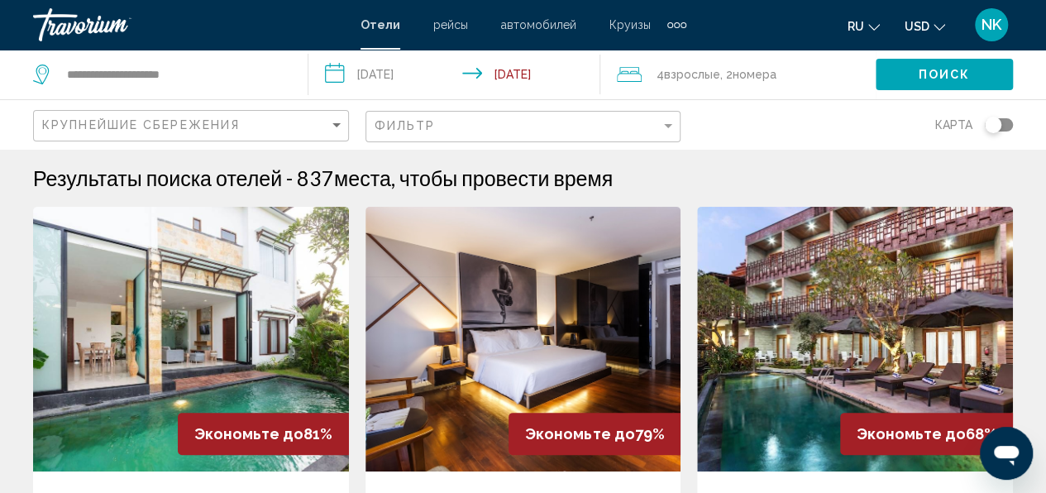
click at [427, 117] on div "Фильтр" at bounding box center [525, 127] width 302 height 31
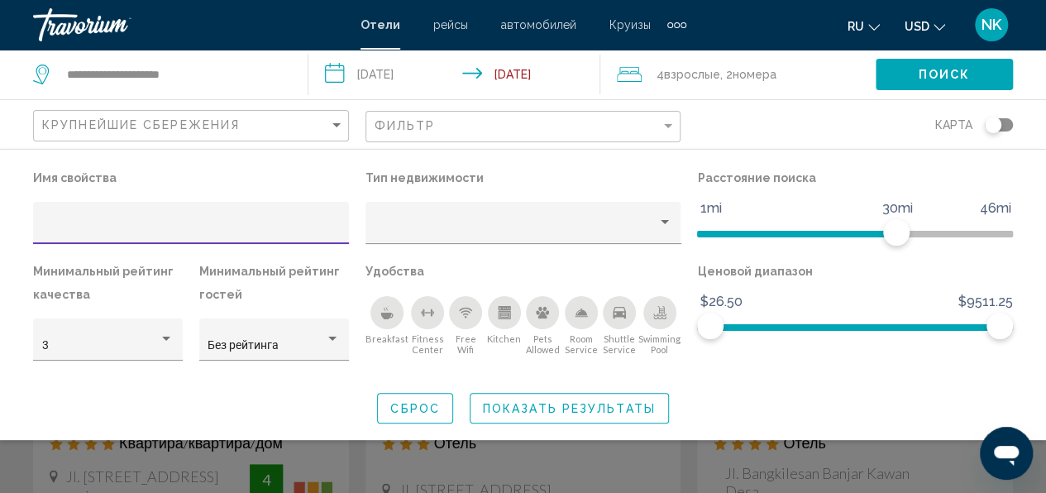
scroll to position [165, 0]
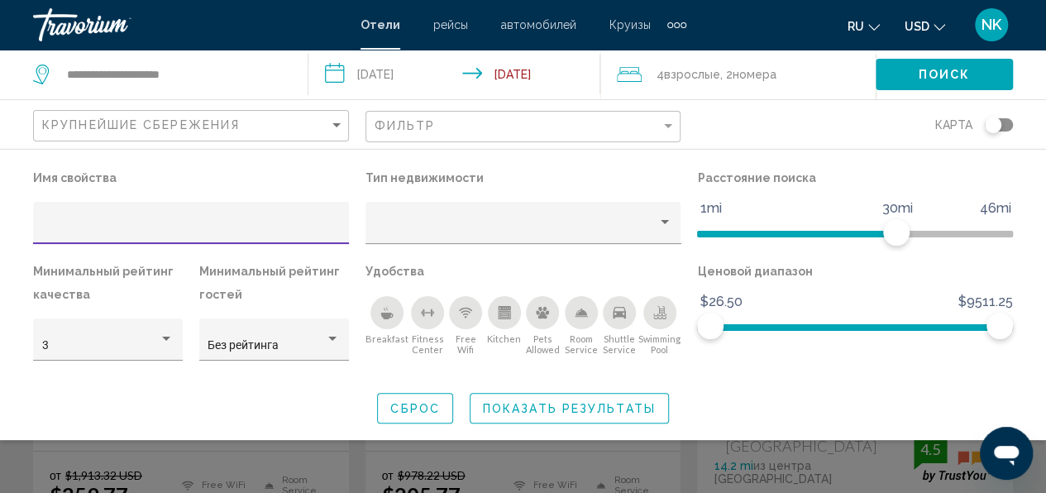
click at [112, 227] on input "Hotel Filters" at bounding box center [191, 228] width 298 height 13
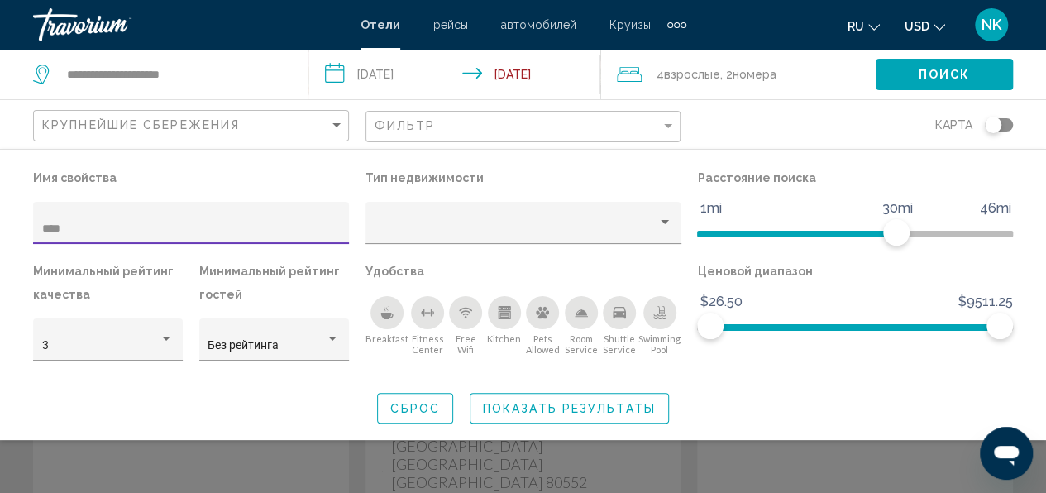
type input "****"
click at [519, 410] on span "Показать результаты" at bounding box center [569, 408] width 173 height 13
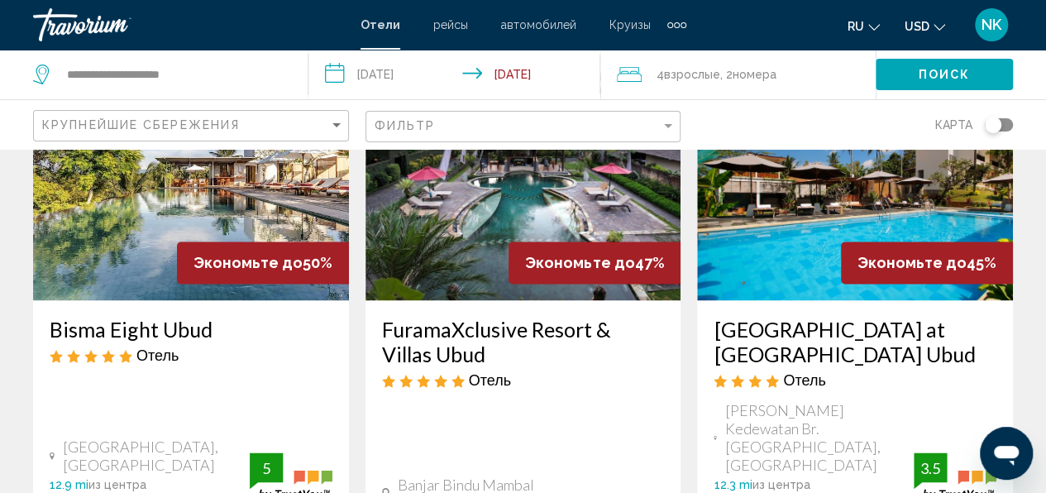
scroll to position [992, 0]
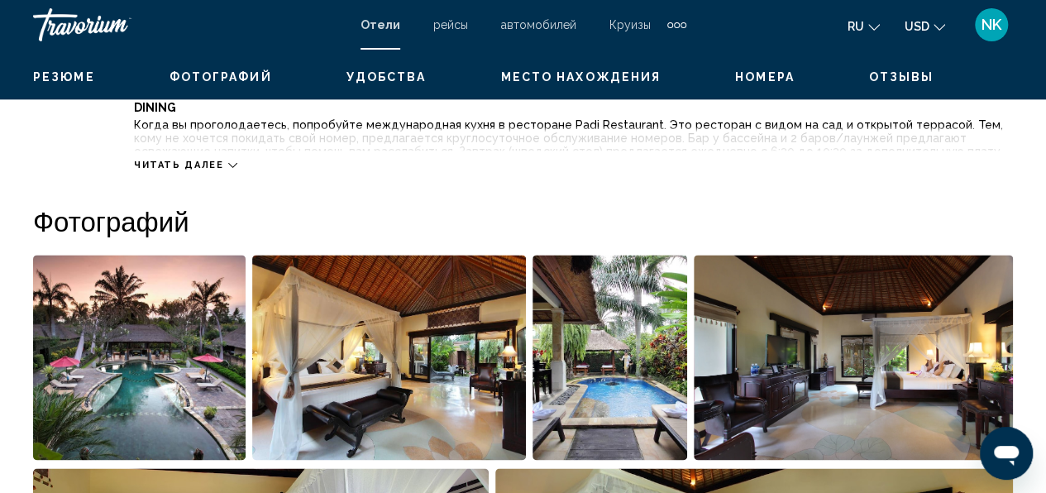
scroll to position [195, 0]
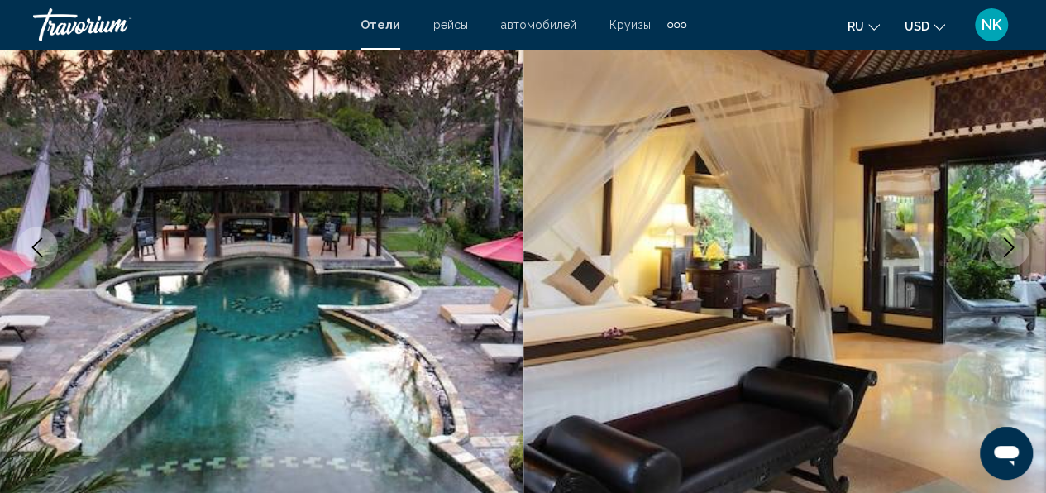
click at [1018, 248] on button "Next image" at bounding box center [1008, 246] width 41 height 41
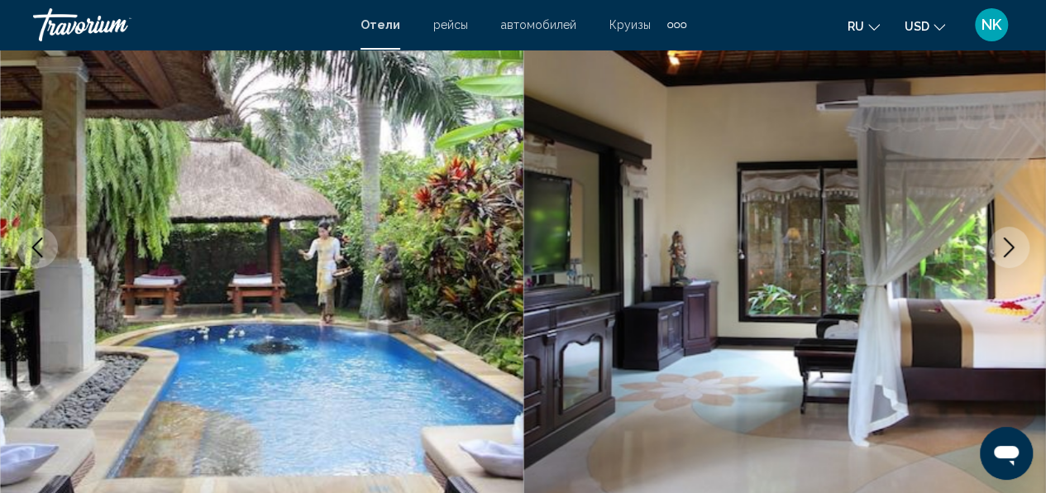
click at [1018, 248] on button "Next image" at bounding box center [1008, 246] width 41 height 41
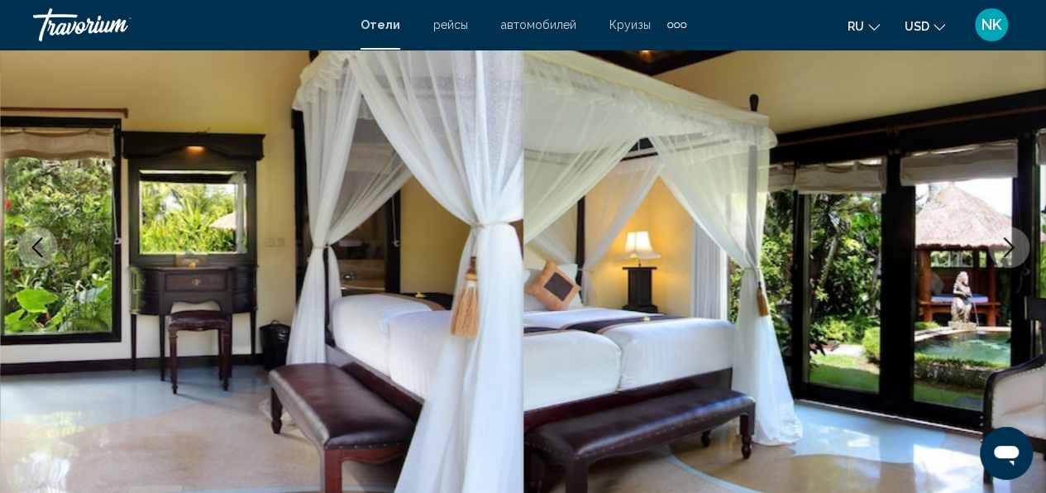
click at [1018, 248] on button "Next image" at bounding box center [1008, 246] width 41 height 41
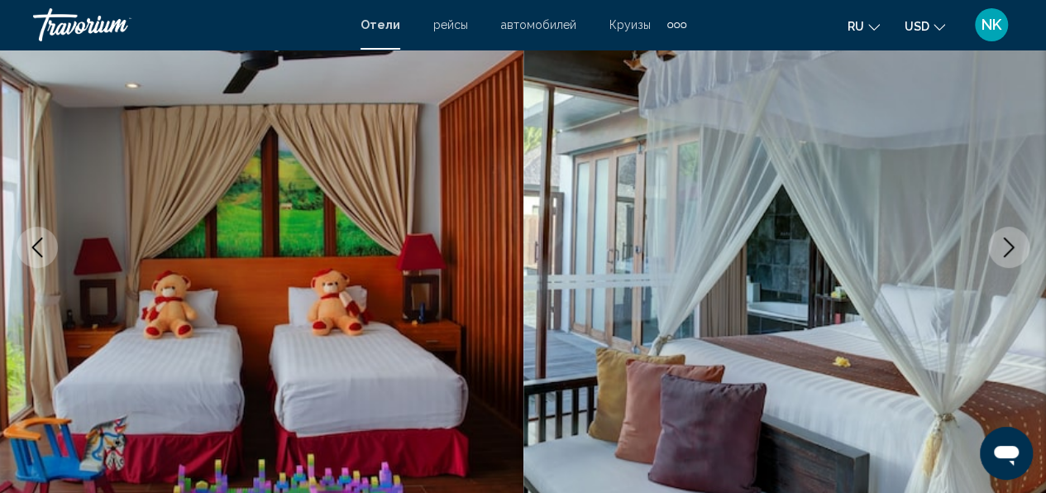
click at [1018, 248] on button "Next image" at bounding box center [1008, 246] width 41 height 41
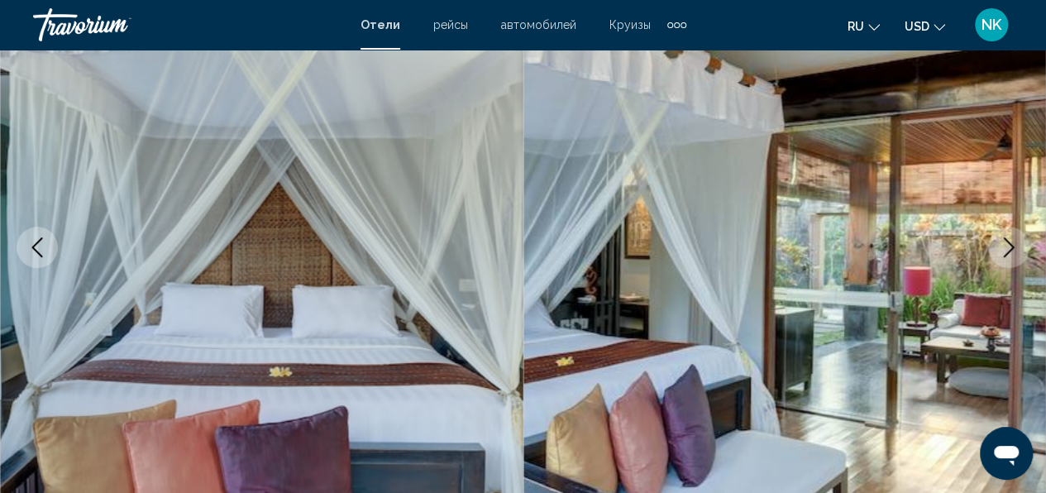
click at [1018, 248] on button "Next image" at bounding box center [1008, 246] width 41 height 41
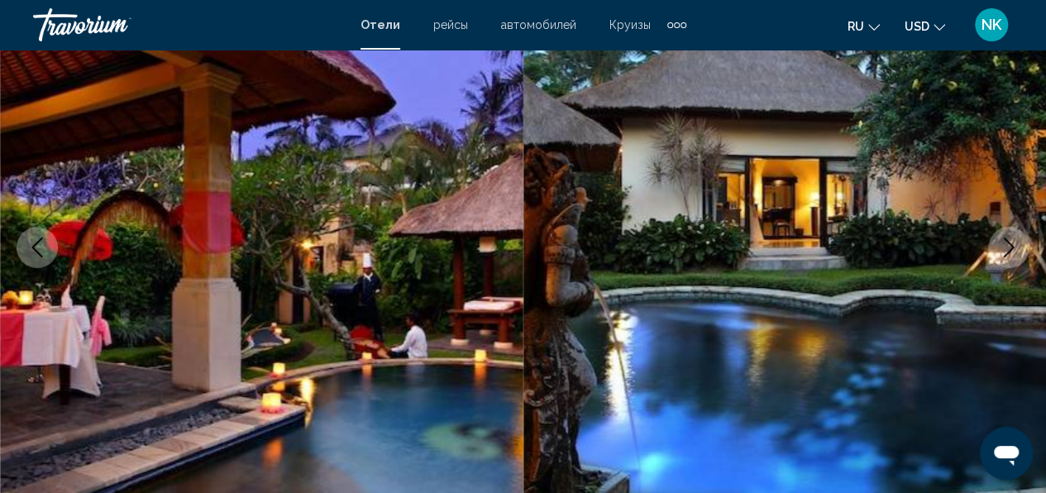
click at [1018, 248] on button "Next image" at bounding box center [1008, 246] width 41 height 41
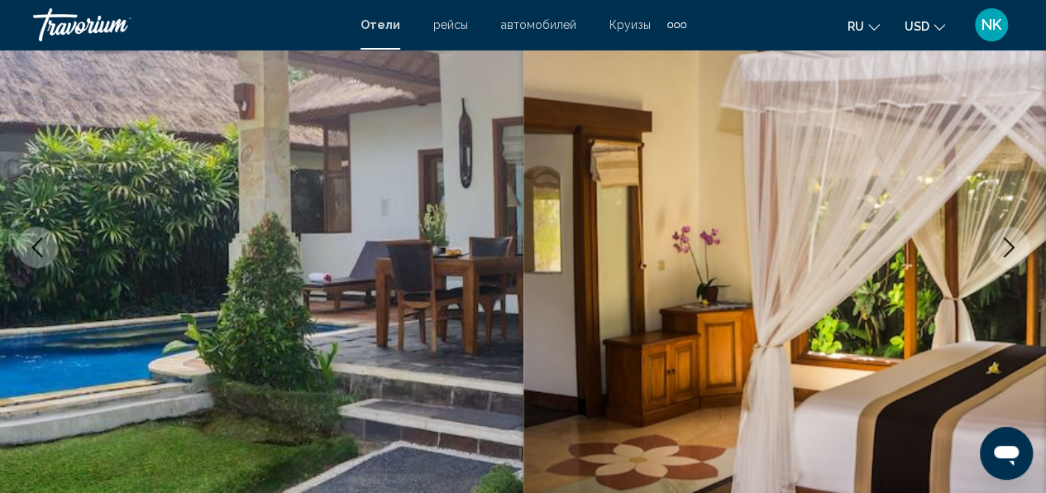
click at [1018, 248] on button "Next image" at bounding box center [1008, 246] width 41 height 41
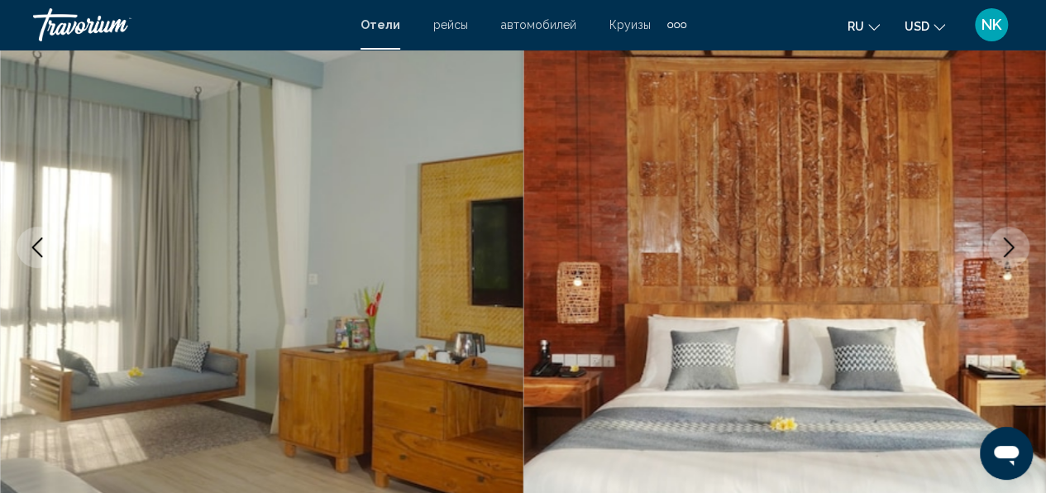
click at [1018, 248] on button "Next image" at bounding box center [1008, 246] width 41 height 41
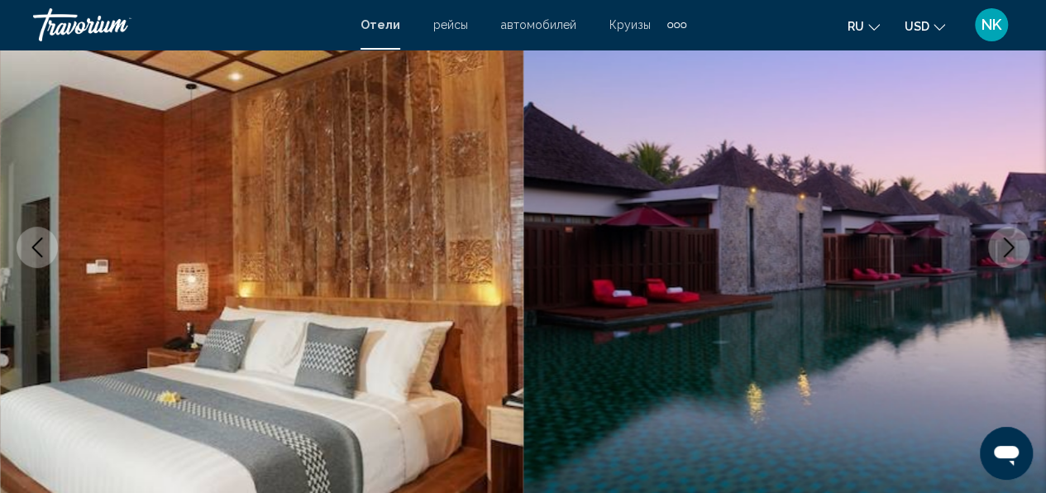
click at [1018, 248] on button "Next image" at bounding box center [1008, 246] width 41 height 41
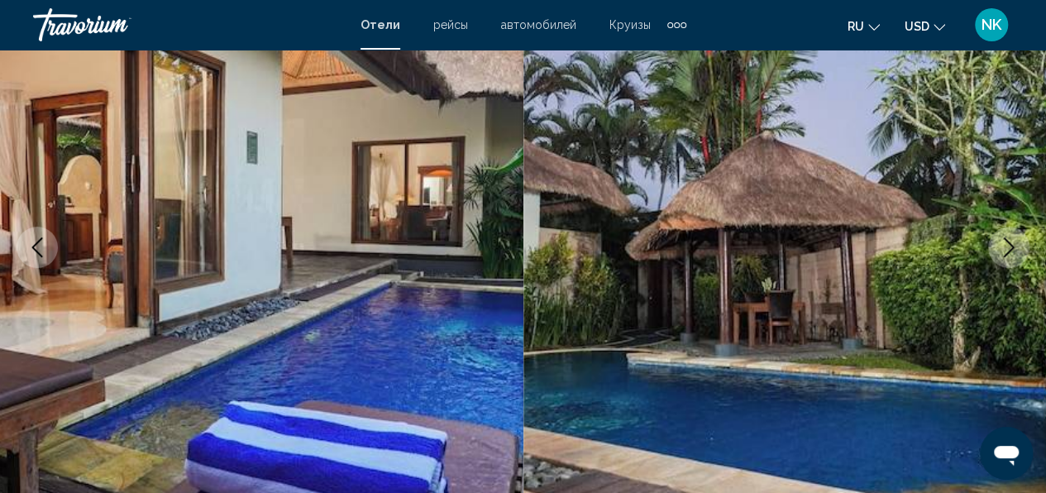
click at [43, 245] on icon "Previous image" at bounding box center [37, 247] width 20 height 20
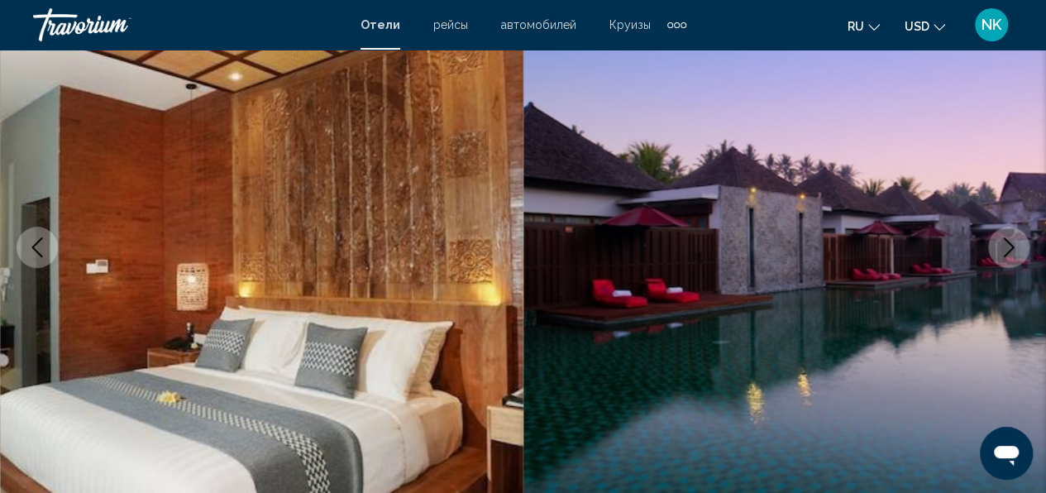
click at [1008, 255] on icon "Next image" at bounding box center [1008, 247] width 20 height 20
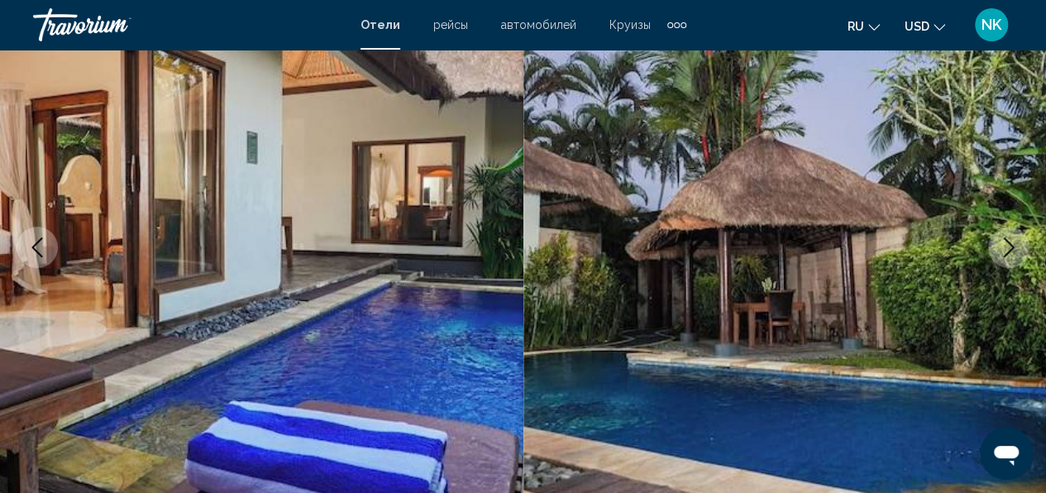
click at [1008, 255] on icon "Next image" at bounding box center [1008, 247] width 20 height 20
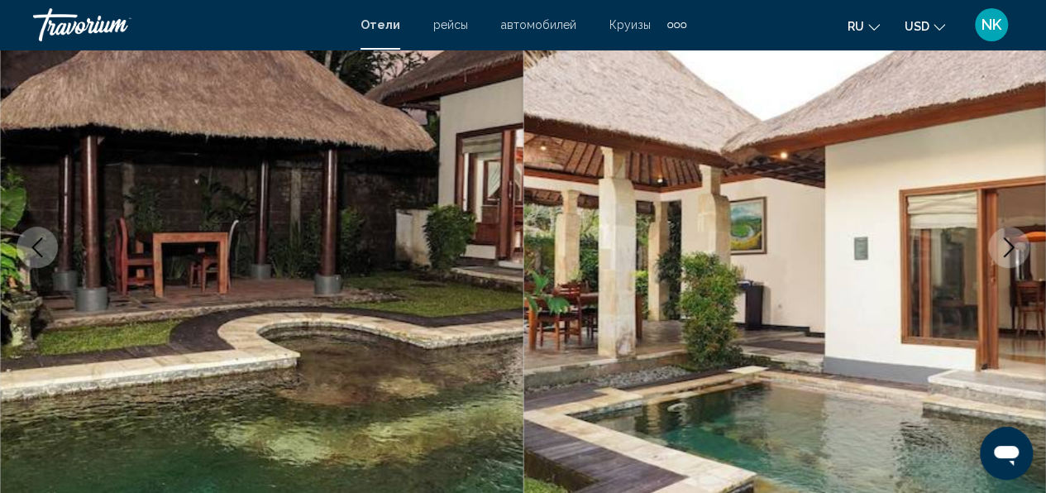
click at [1007, 243] on icon "Next image" at bounding box center [1008, 247] width 20 height 20
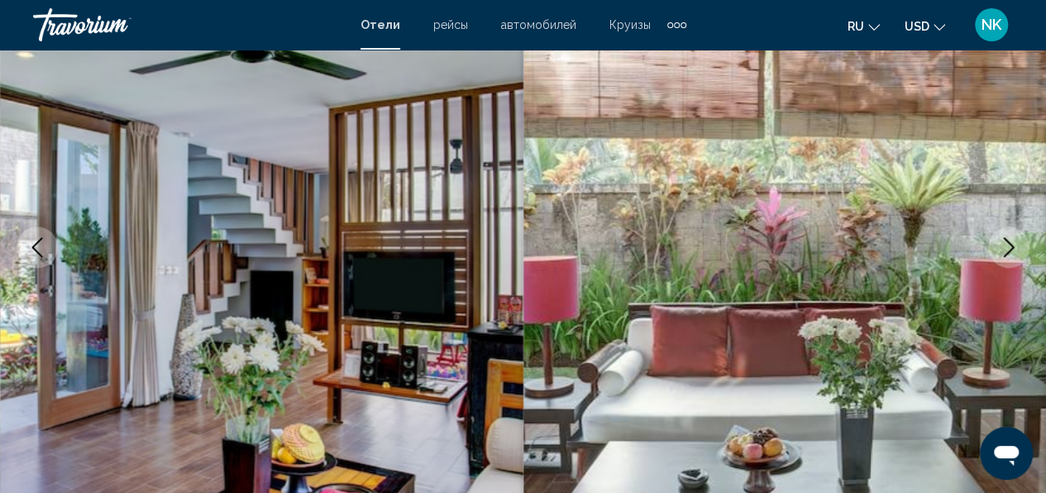
click at [1007, 243] on icon "Next image" at bounding box center [1008, 247] width 20 height 20
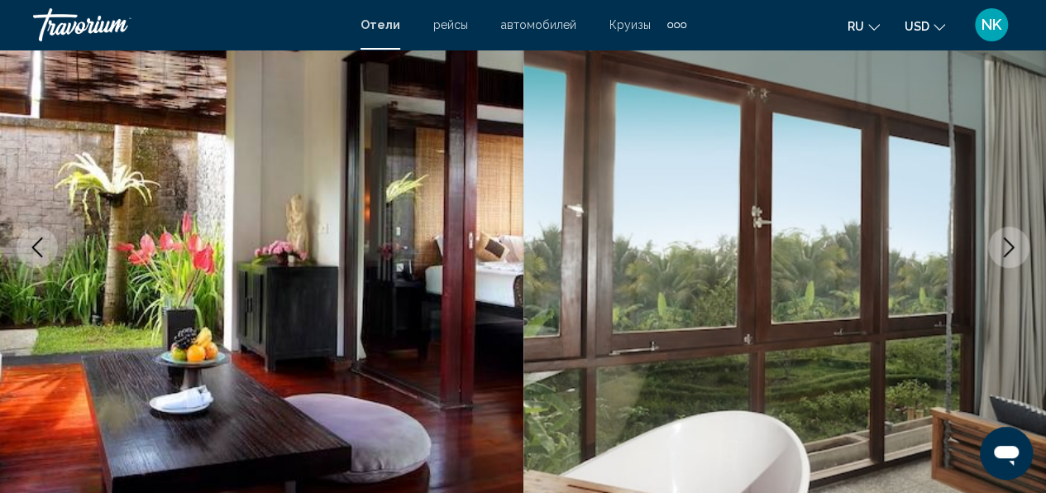
click at [1004, 248] on icon "Next image" at bounding box center [1008, 247] width 20 height 20
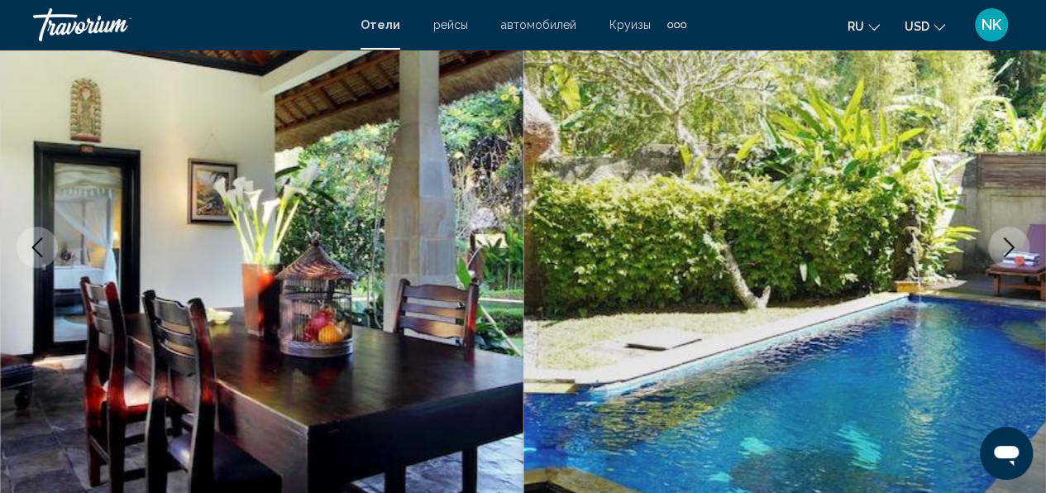
click at [1004, 248] on icon "Next image" at bounding box center [1008, 247] width 20 height 20
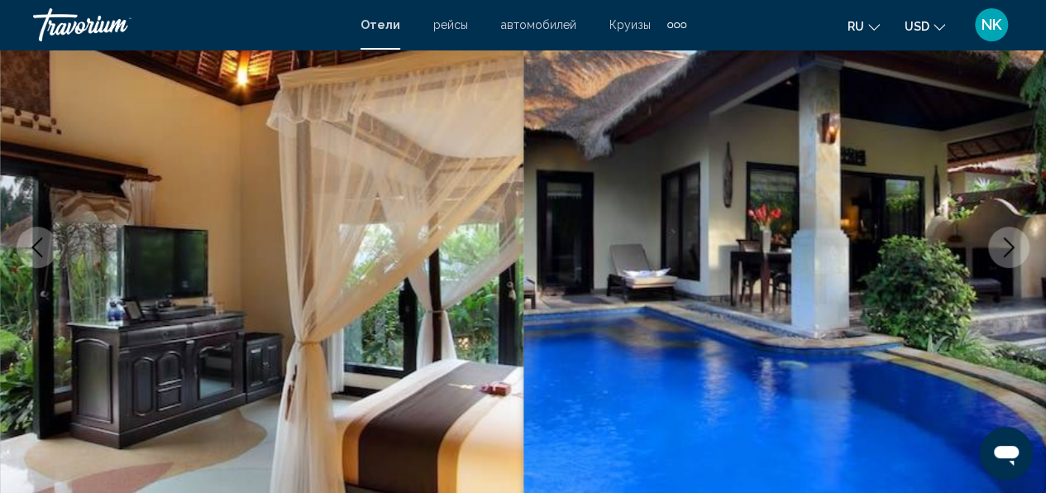
click at [1000, 245] on icon "Next image" at bounding box center [1008, 247] width 20 height 20
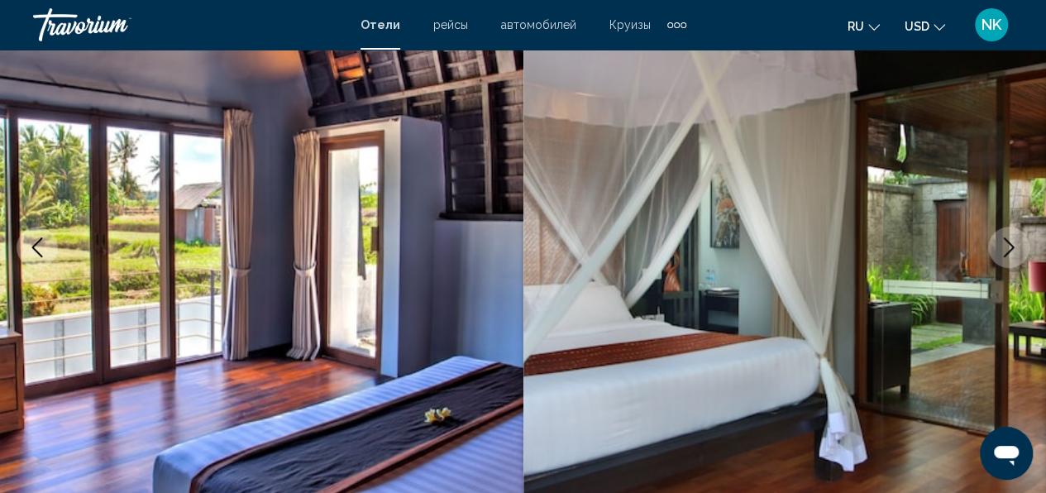
click at [1000, 245] on icon "Next image" at bounding box center [1008, 247] width 20 height 20
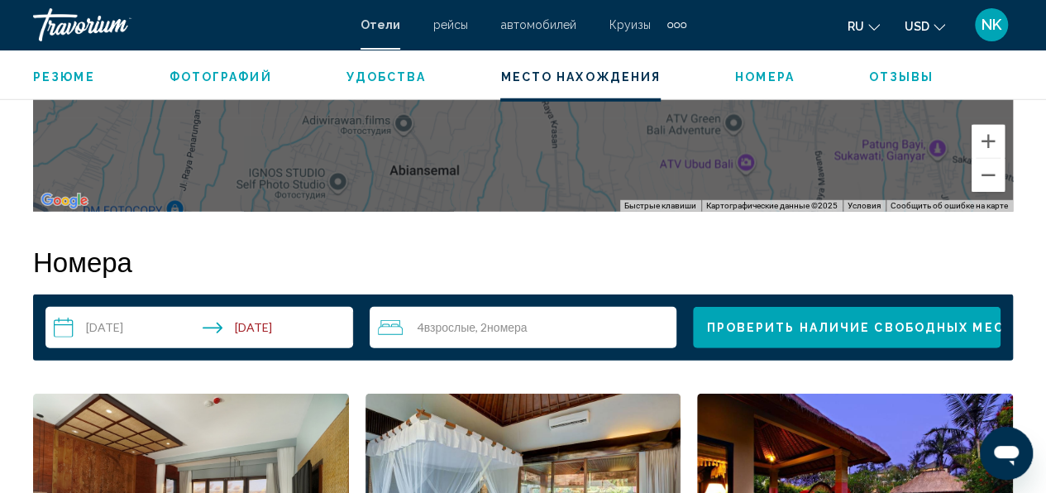
scroll to position [2344, 0]
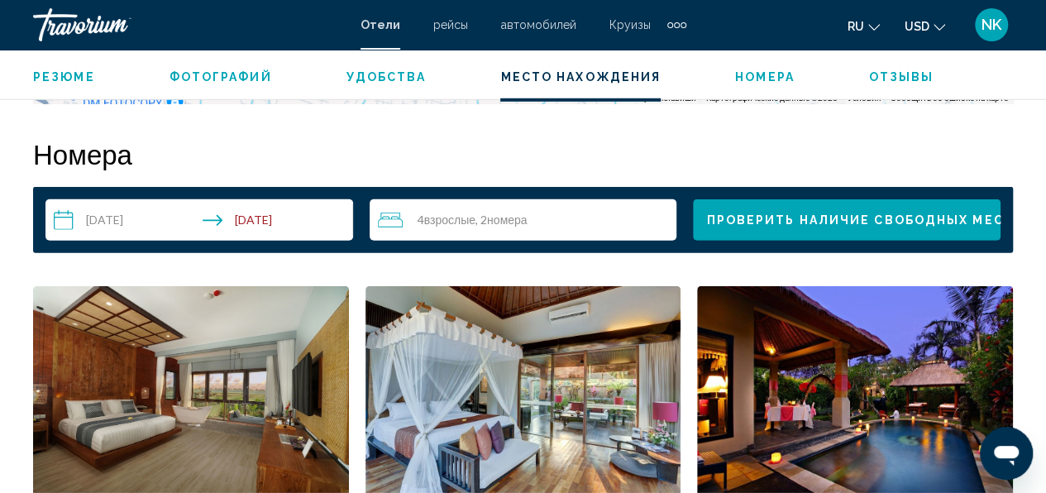
click at [465, 217] on span "Взрослые" at bounding box center [449, 219] width 51 height 14
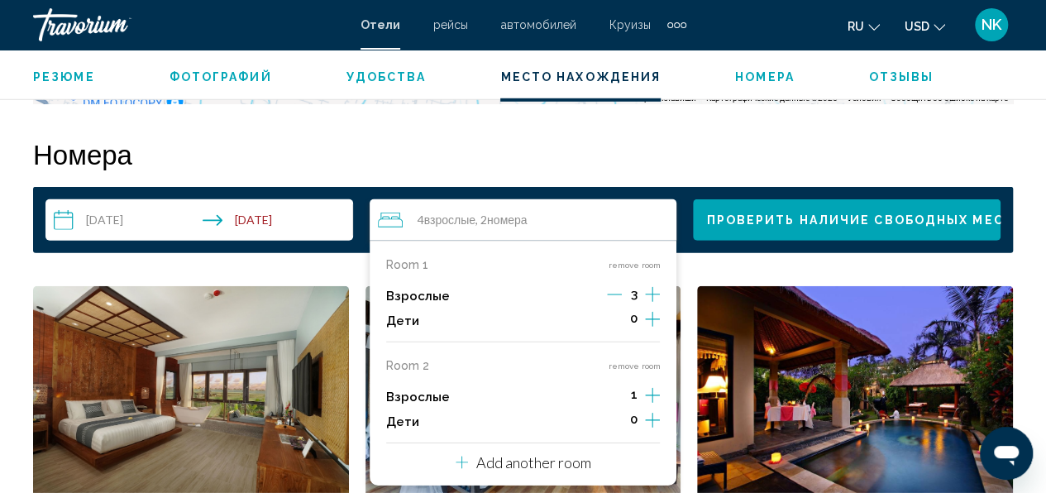
click at [645, 364] on button "remove room" at bounding box center [634, 365] width 52 height 11
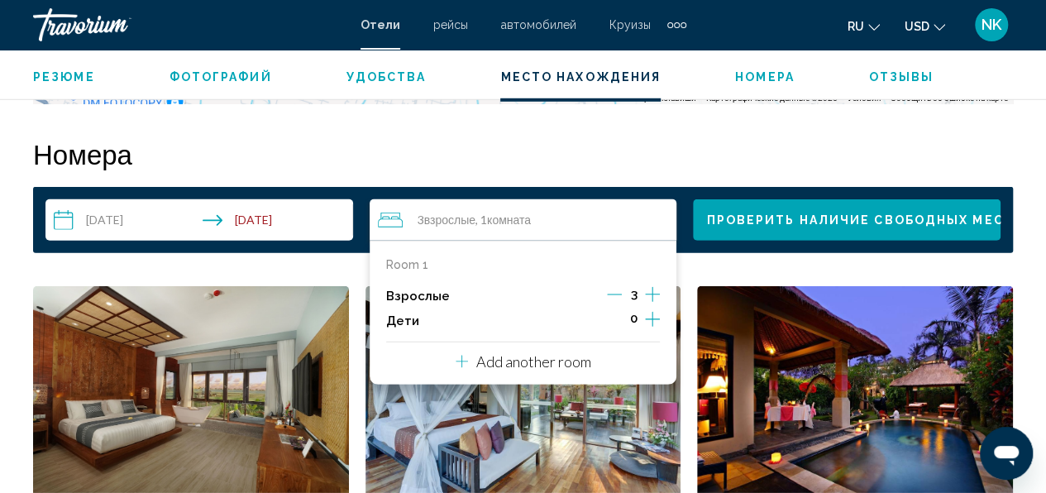
click at [710, 233] on button "Проверить наличие свободных мест" at bounding box center [846, 219] width 307 height 41
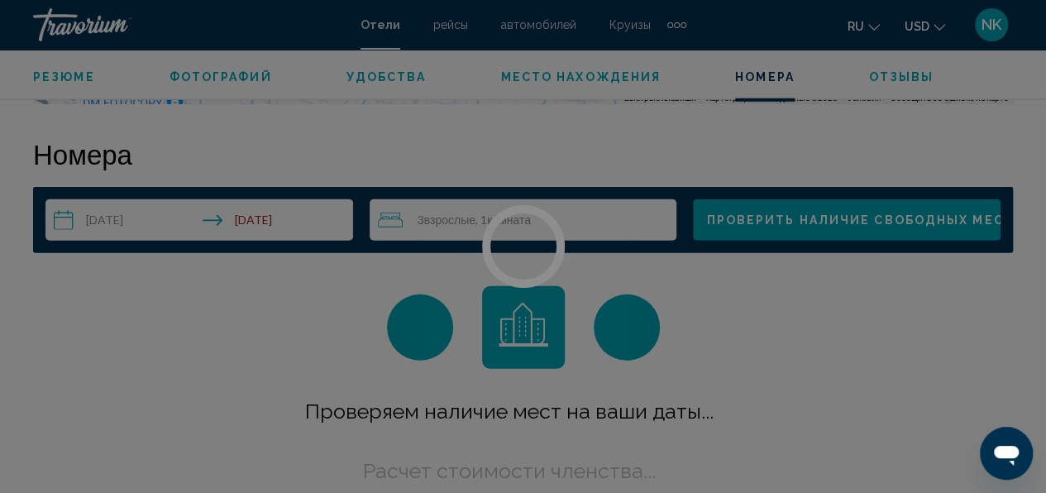
scroll to position [2382, 0]
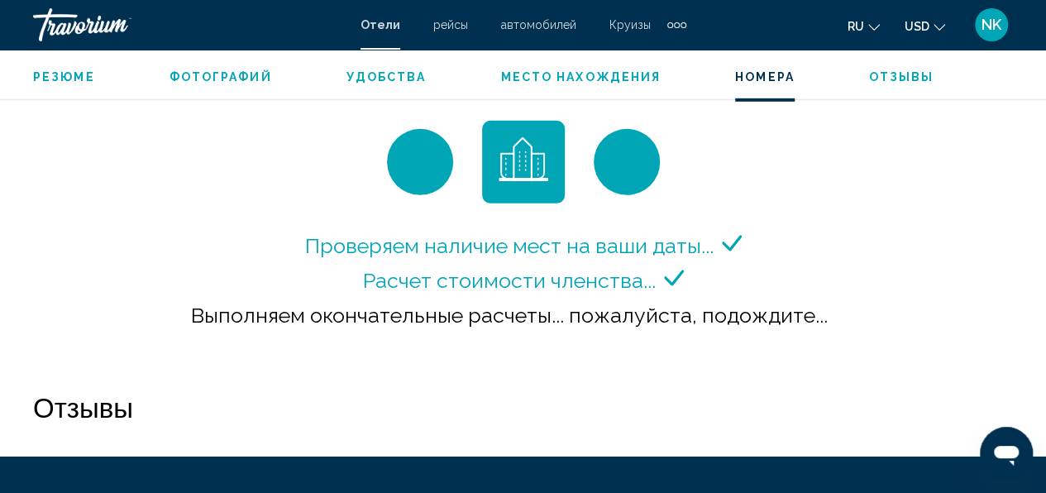
scroll to position [2427, 0]
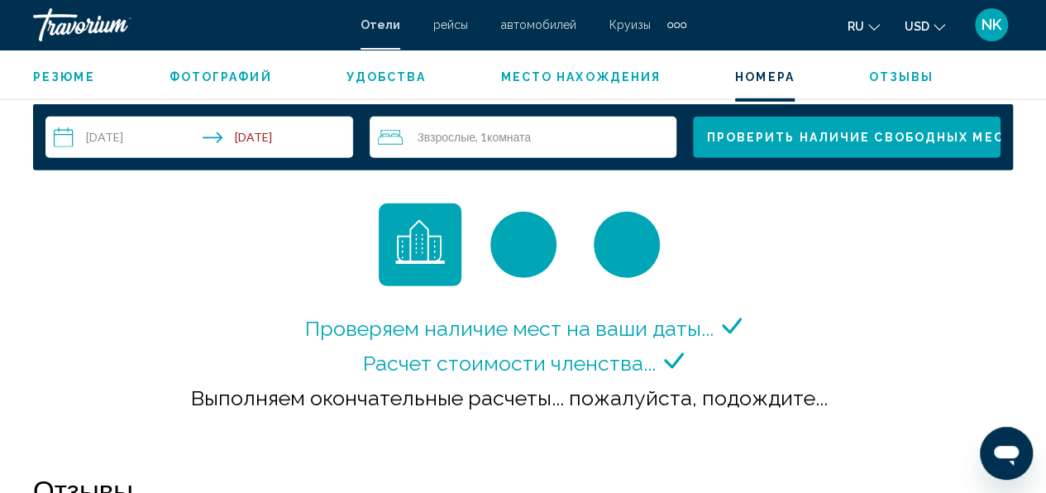
click at [777, 136] on span "Проверить наличие свободных мест" at bounding box center [859, 137] width 307 height 13
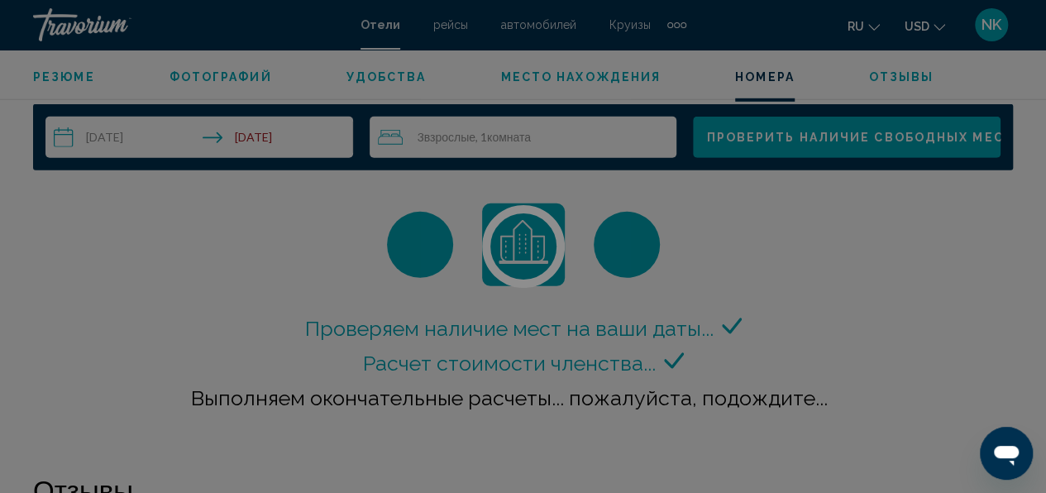
scroll to position [2382, 0]
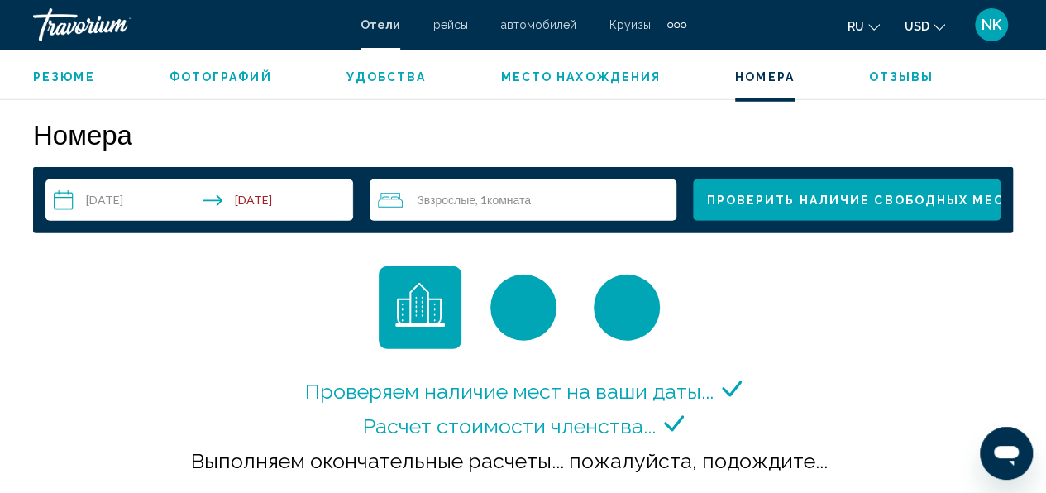
scroll to position [2429, 0]
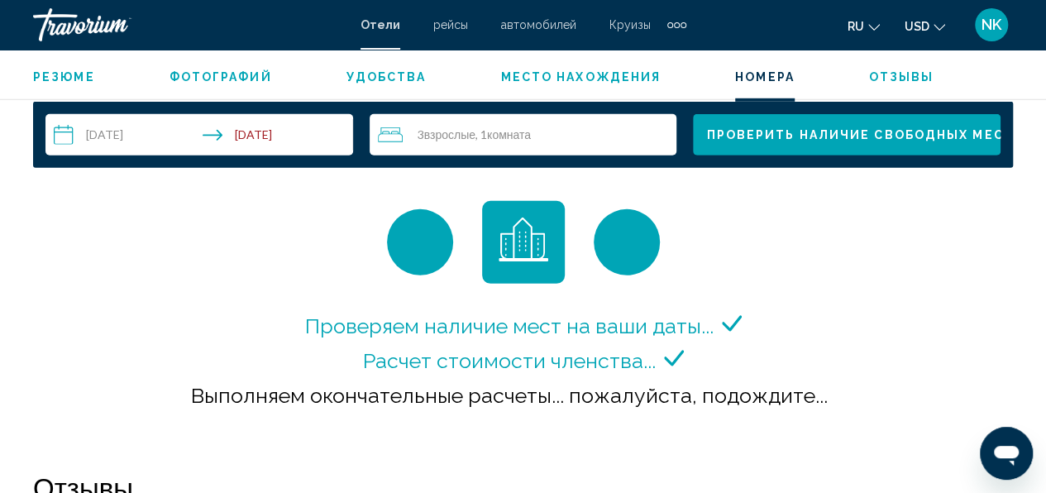
click at [198, 373] on div "Проверяем наличие мест на ваши даты... Расчет стоимости членства... Выполняем о…" at bounding box center [523, 372] width 673 height 129
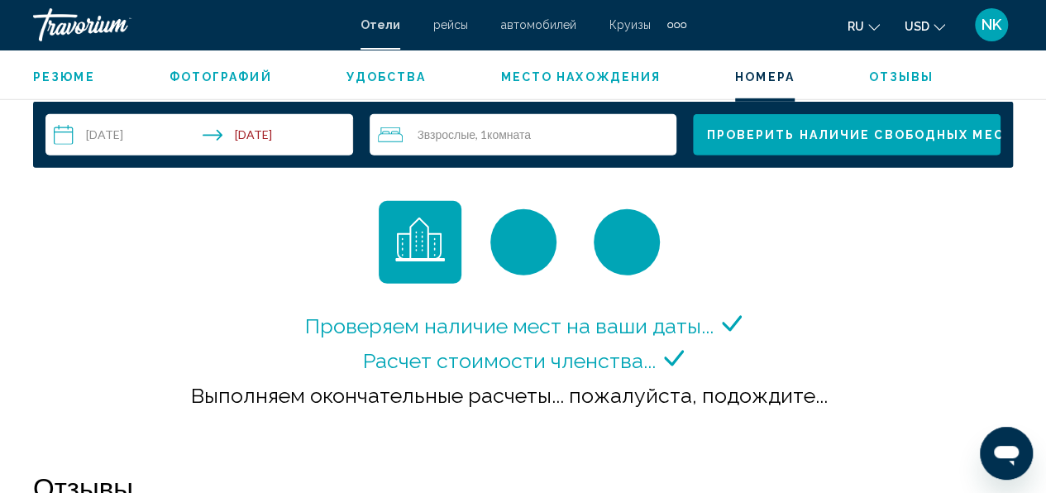
click at [281, 340] on div "Проверяем наличие мест на ваши даты... Расчет стоимости членства... Выполняем о…" at bounding box center [523, 372] width 673 height 129
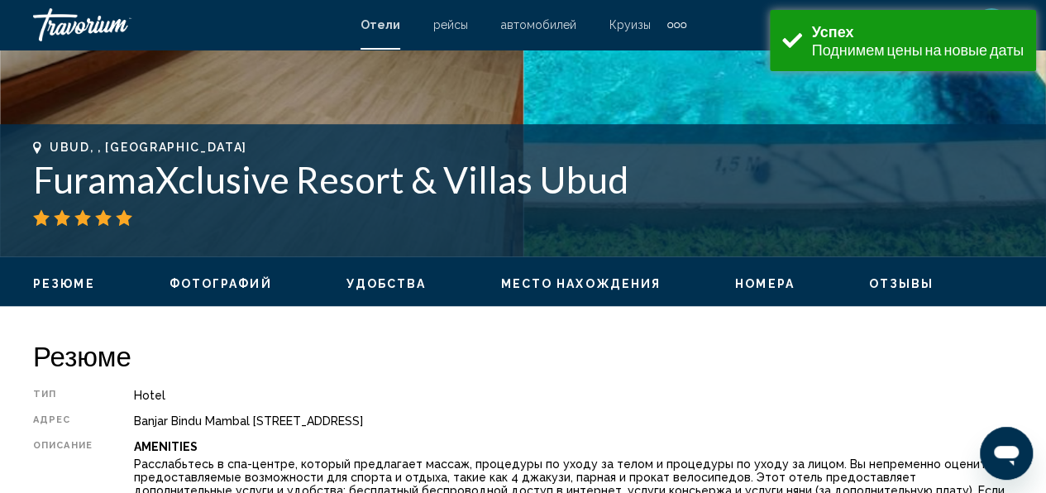
scroll to position [827, 0]
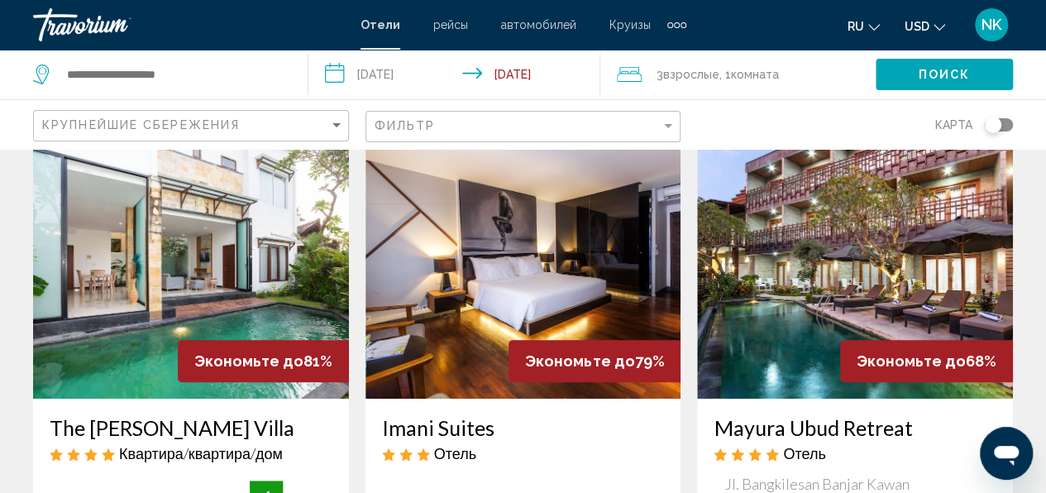
scroll to position [165, 0]
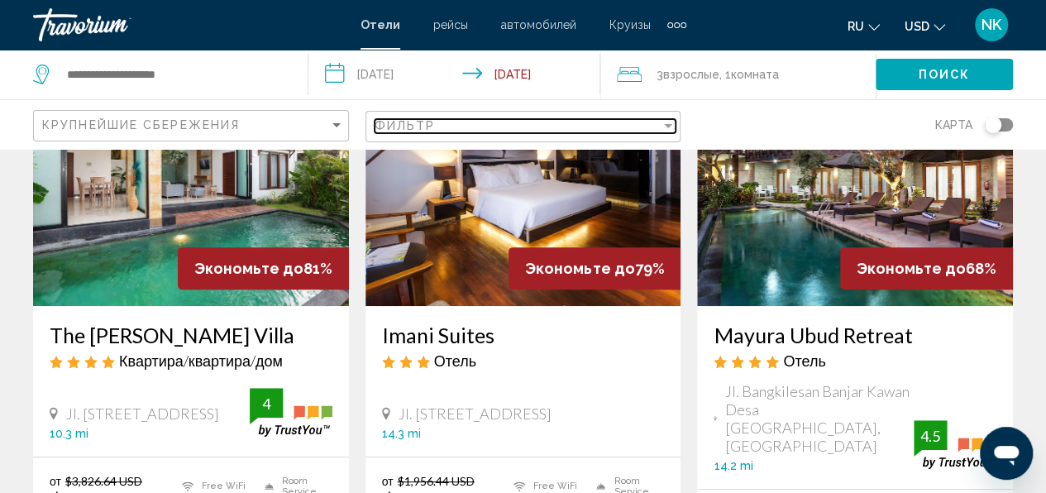
click at [405, 129] on span "Фильтр" at bounding box center [404, 125] width 61 height 13
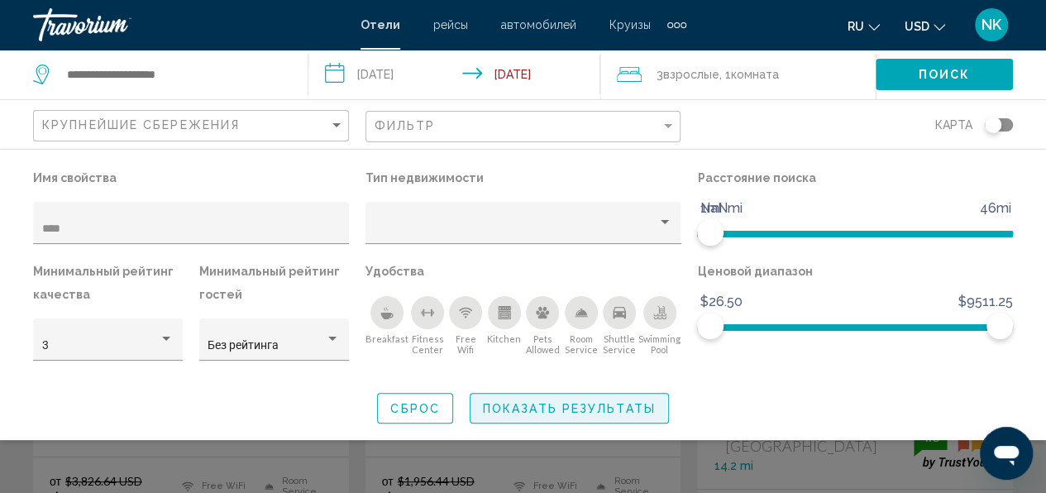
click at [539, 407] on span "Показать результаты" at bounding box center [569, 408] width 173 height 13
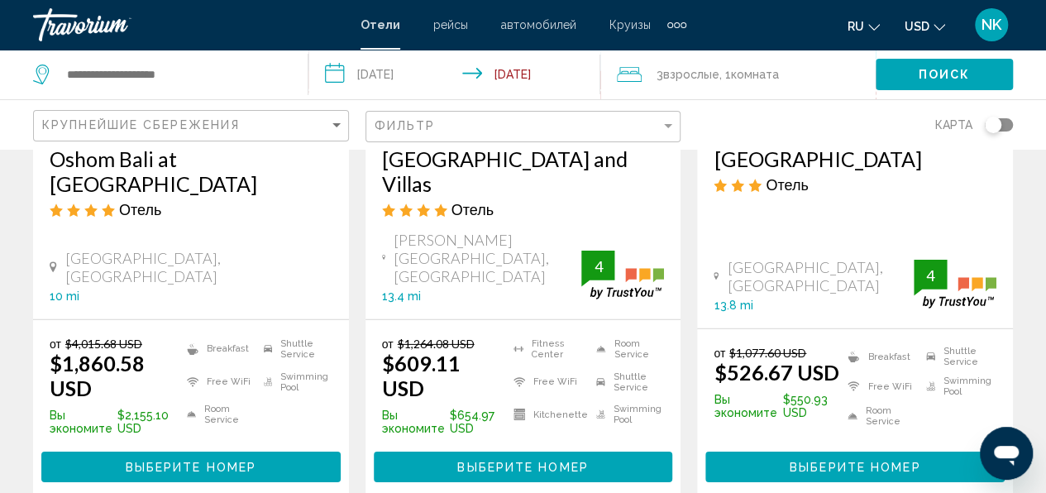
scroll to position [2412, 0]
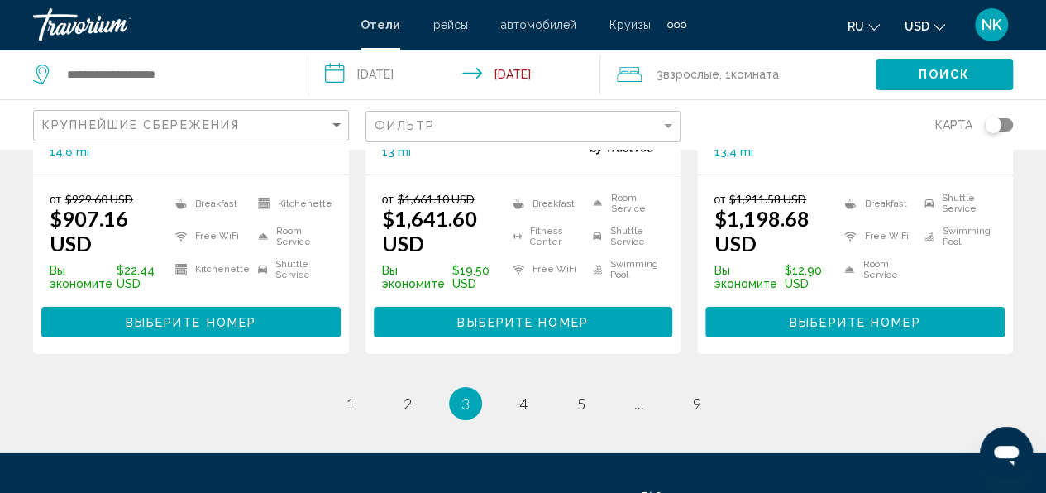
scroll to position [2506, 0]
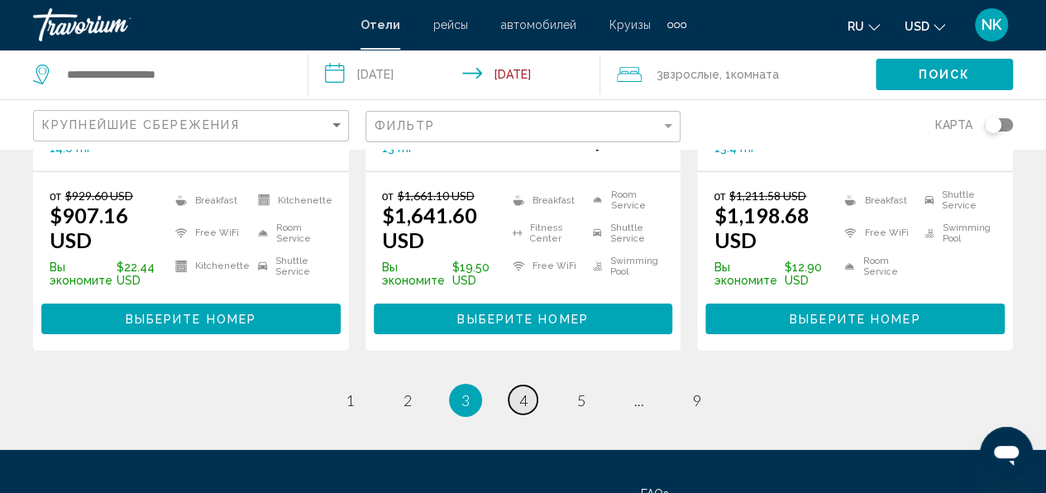
click at [527, 385] on link "page 4" at bounding box center [522, 399] width 29 height 29
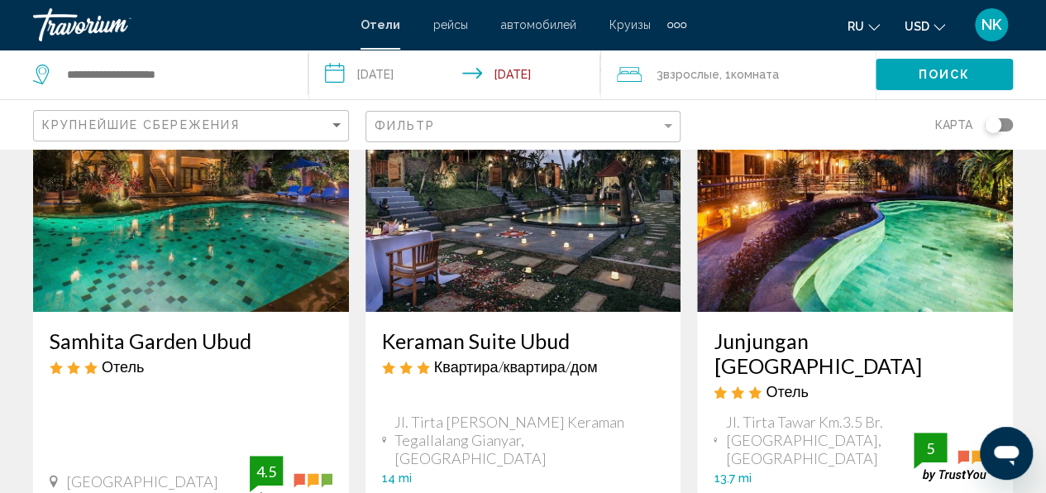
scroll to position [160, 0]
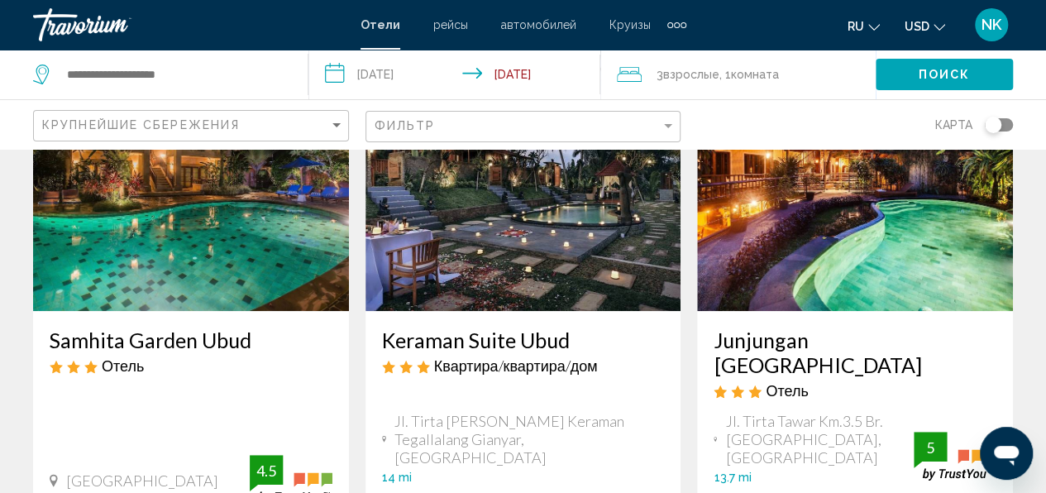
click at [527, 304] on img "Main content" at bounding box center [523, 178] width 316 height 265
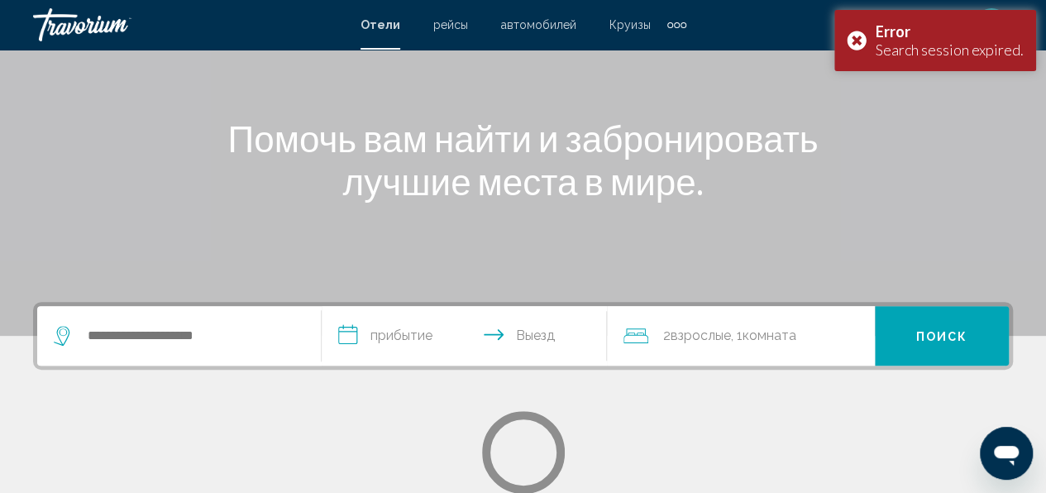
scroll to position [140, 0]
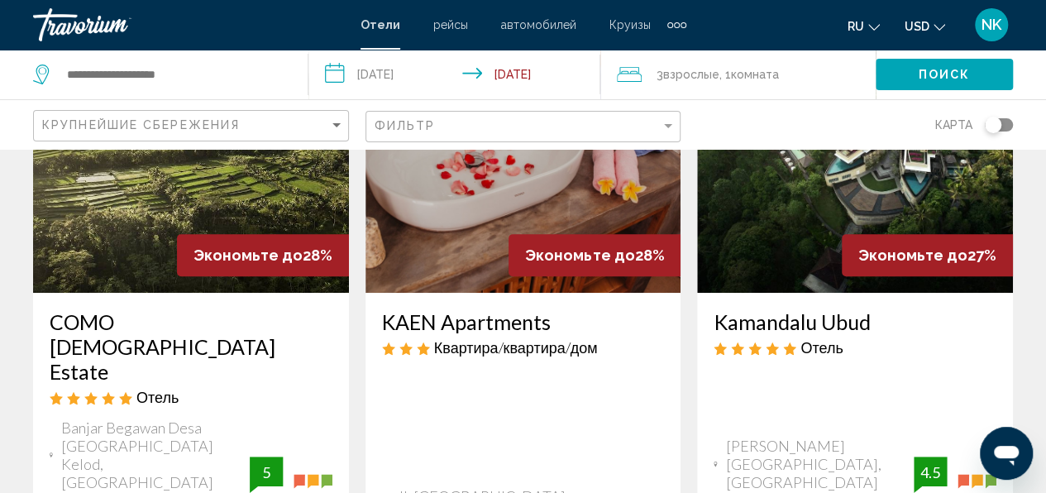
scroll to position [214, 0]
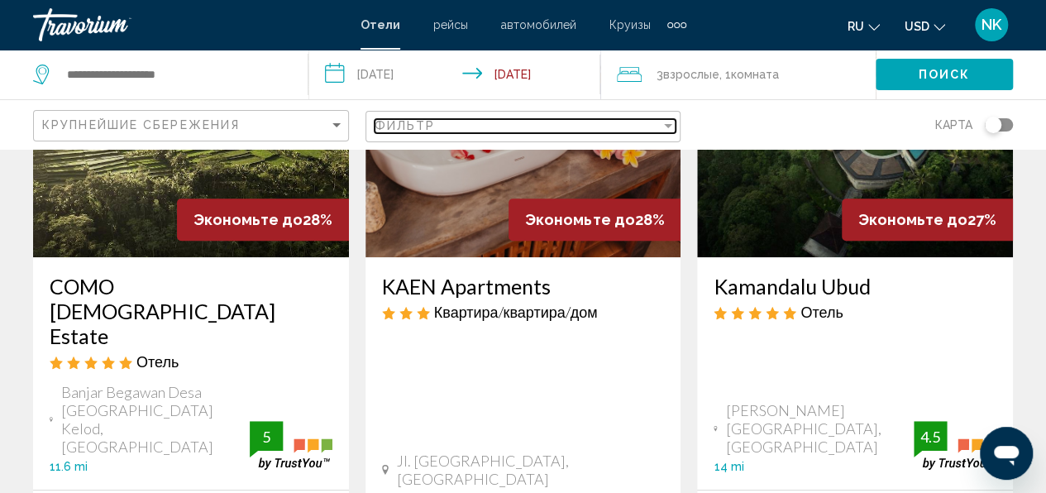
click at [446, 120] on div "Фильтр" at bounding box center [517, 125] width 287 height 13
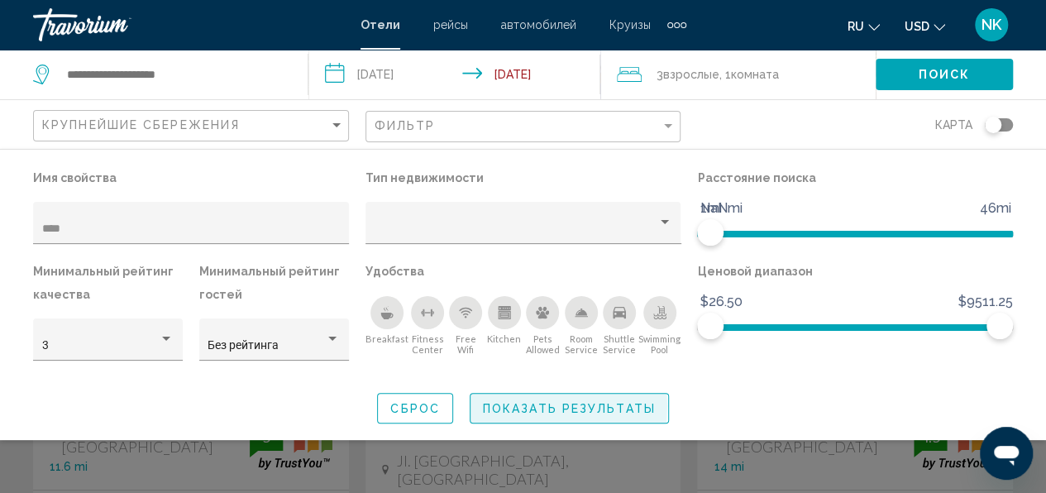
click at [517, 405] on span "Показать результаты" at bounding box center [569, 408] width 173 height 13
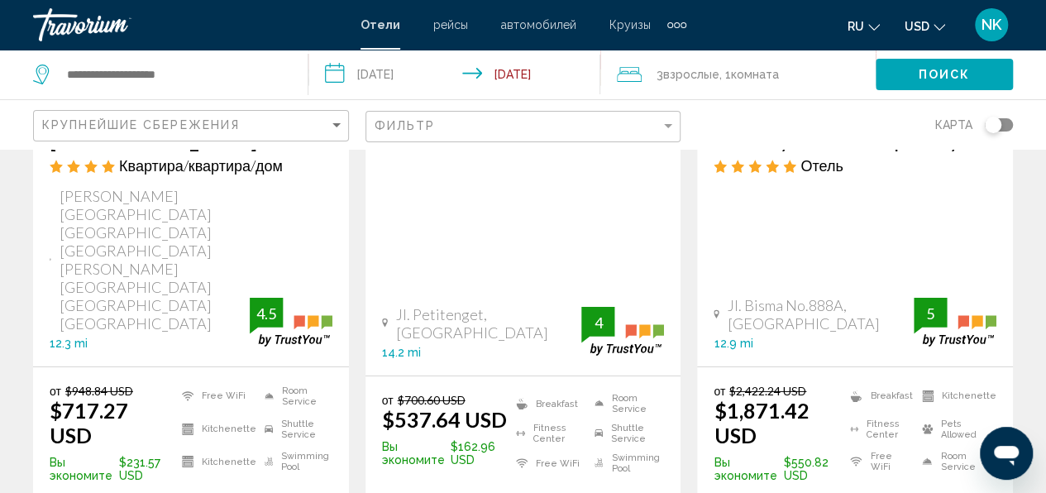
scroll to position [2434, 0]
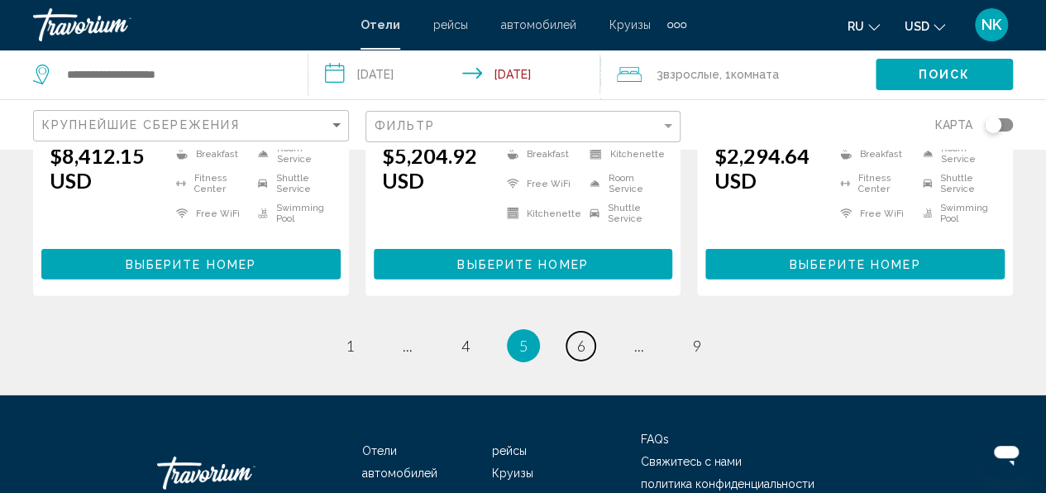
scroll to position [2436, 0]
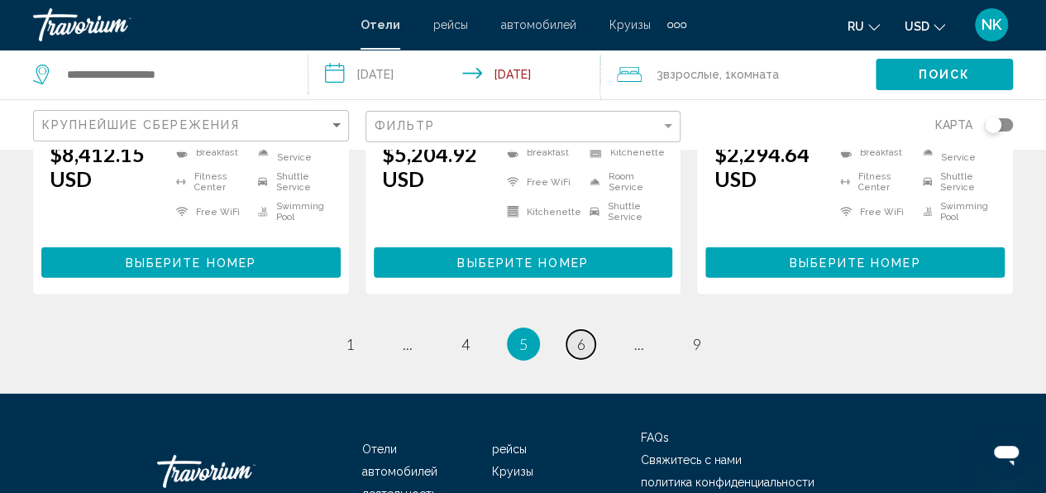
click at [585, 330] on link "page 6" at bounding box center [580, 344] width 29 height 29
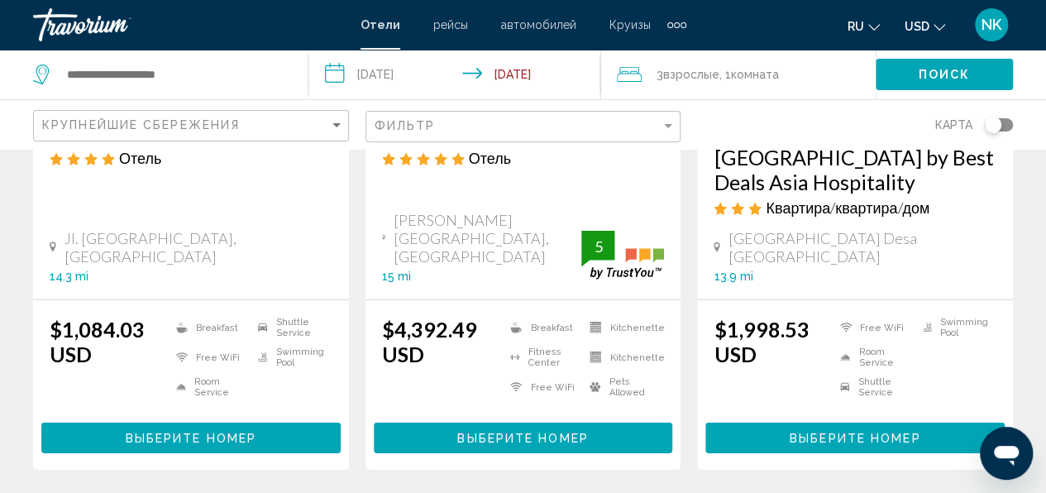
scroll to position [2313, 0]
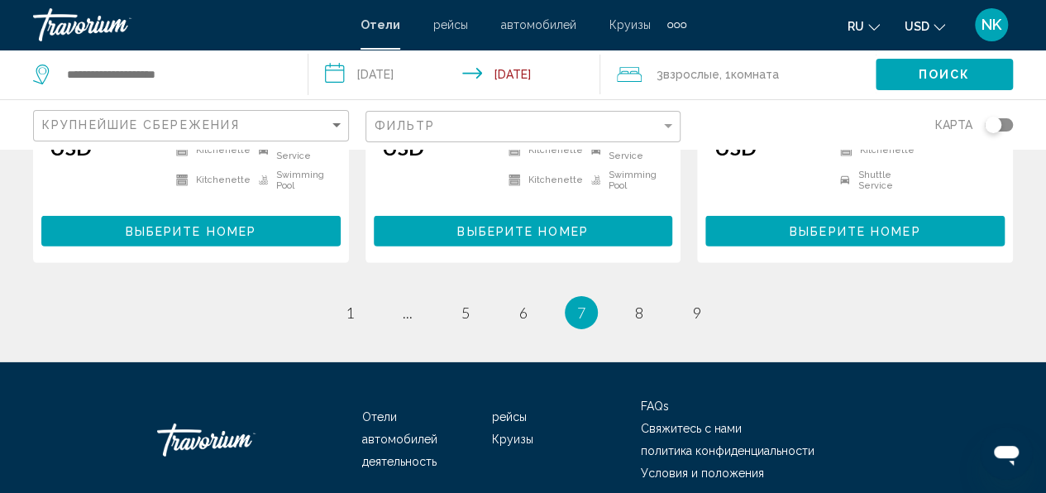
scroll to position [2457, 0]
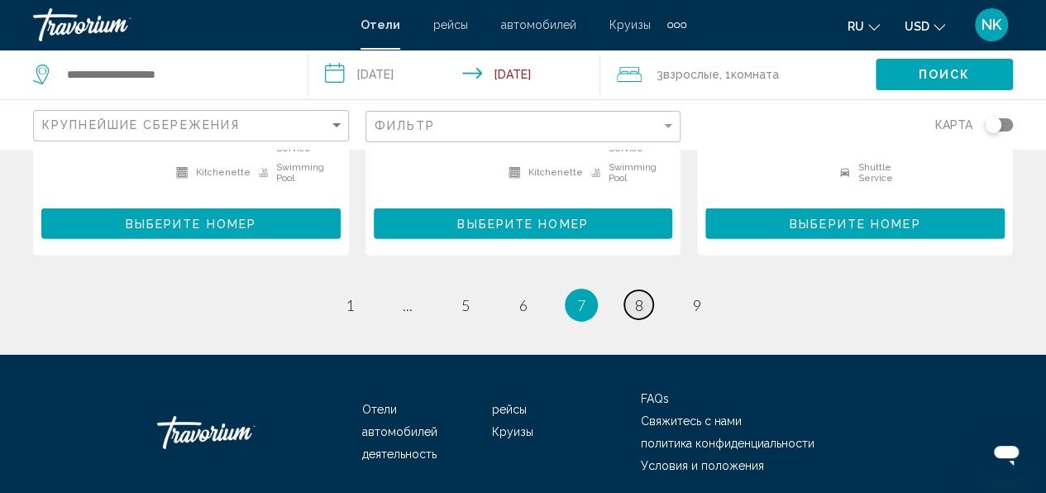
click at [641, 290] on link "page 8" at bounding box center [638, 304] width 29 height 29
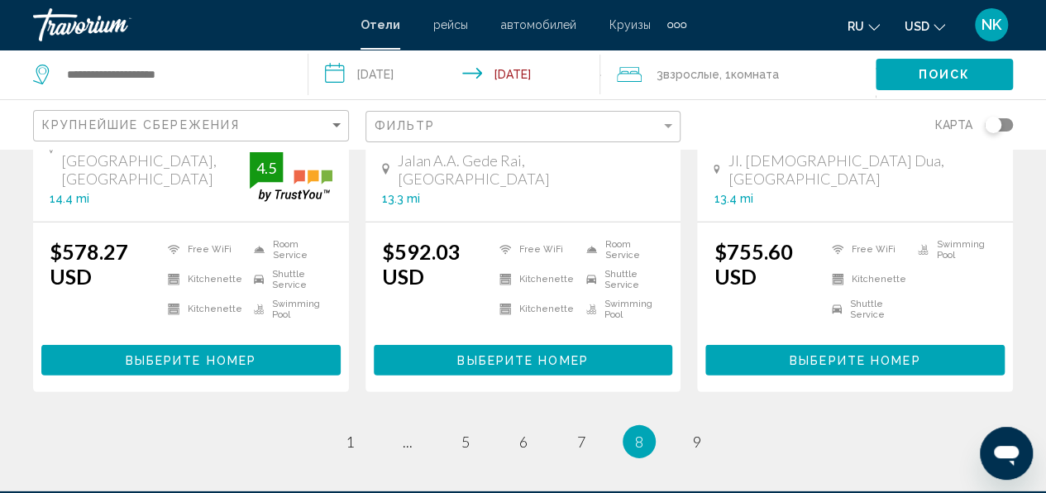
scroll to position [2319, 0]
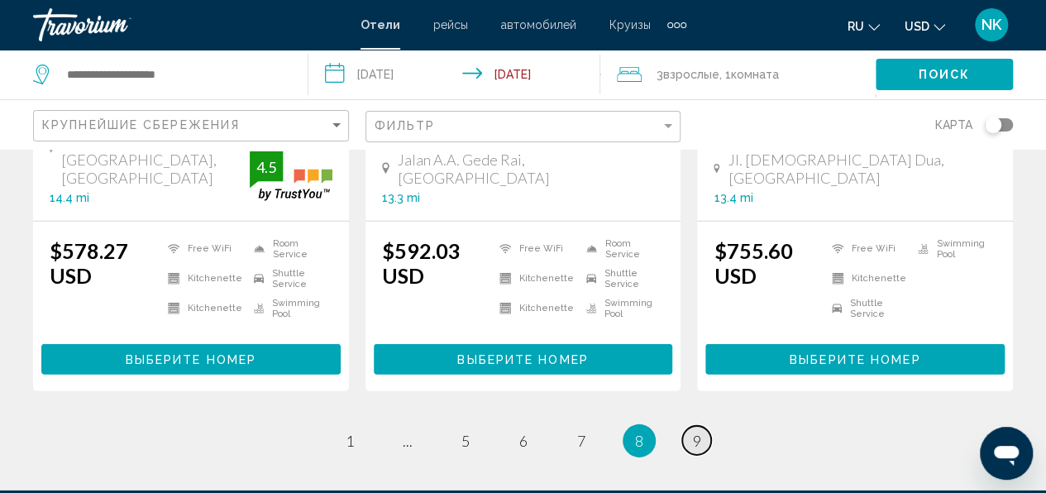
click at [701, 426] on link "page 9" at bounding box center [696, 440] width 29 height 29
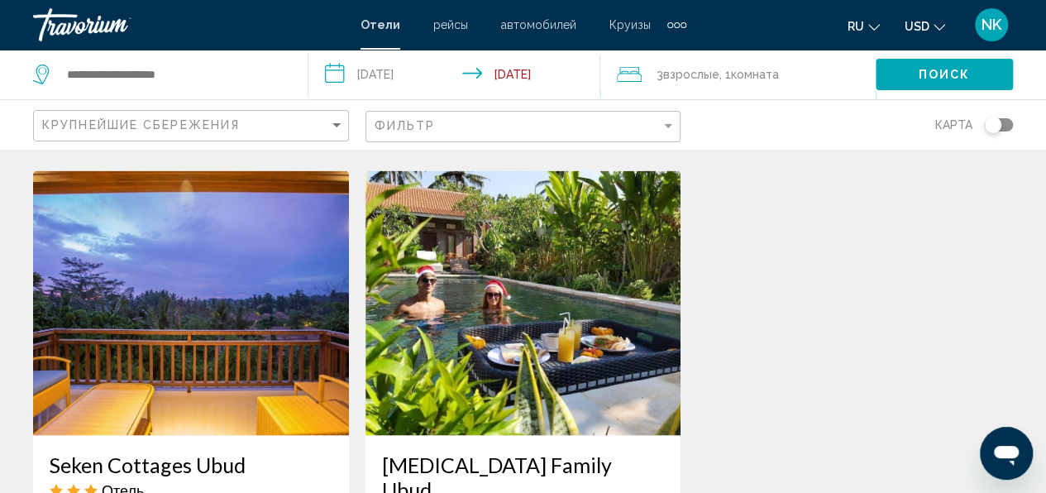
scroll to position [1315, 0]
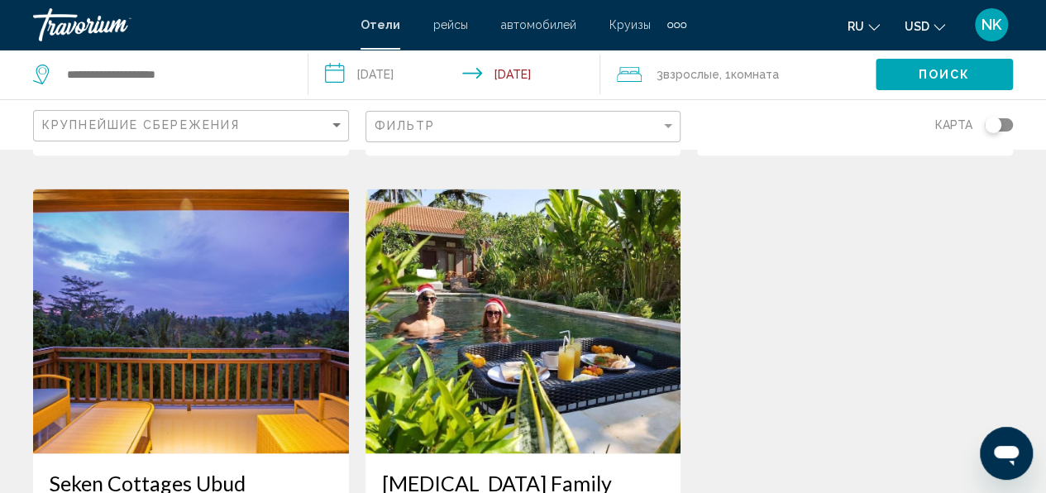
click at [490, 274] on img "Main content" at bounding box center [523, 320] width 316 height 265
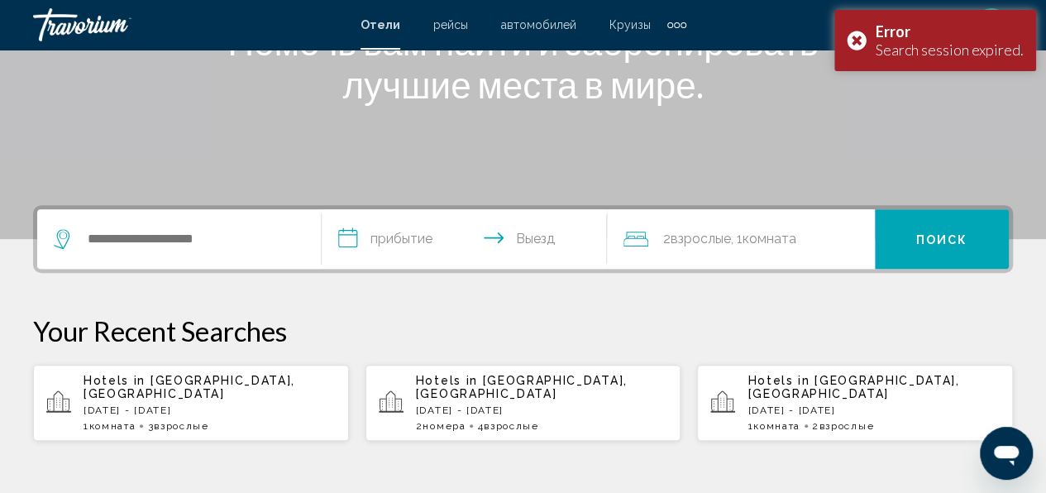
scroll to position [258, 0]
click at [228, 419] on div "1 Комната номера 3 Взрослый Взрослые" at bounding box center [209, 425] width 252 height 12
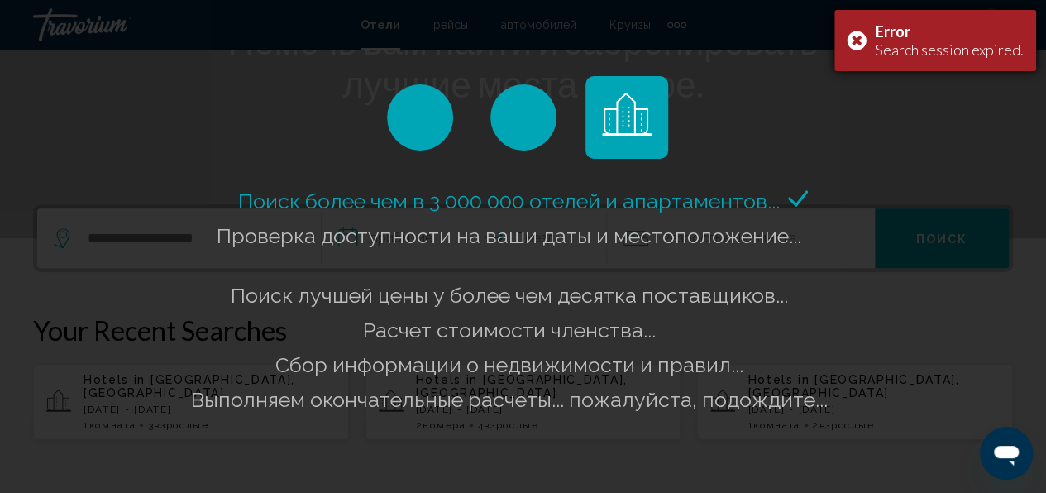
click at [855, 50] on div "Error Search session expired." at bounding box center [935, 40] width 202 height 61
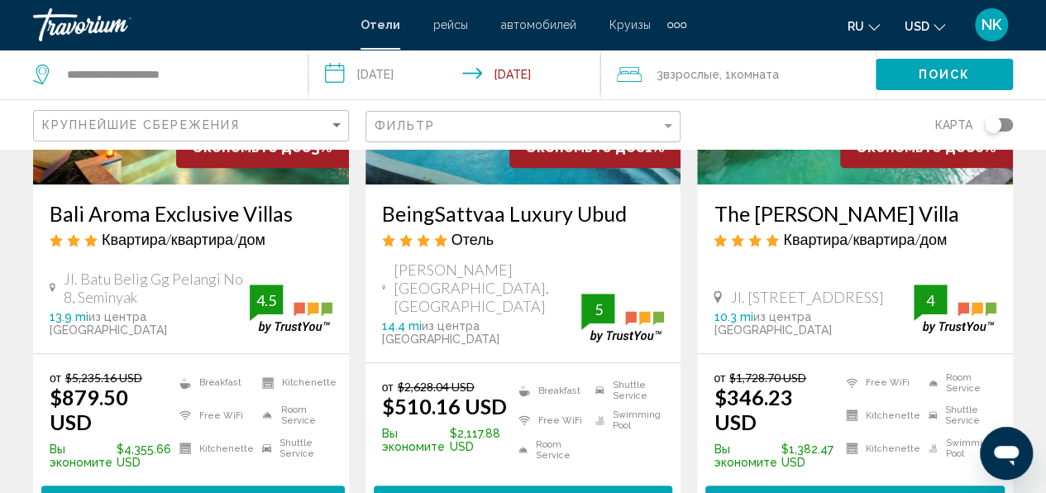
scroll to position [288, 0]
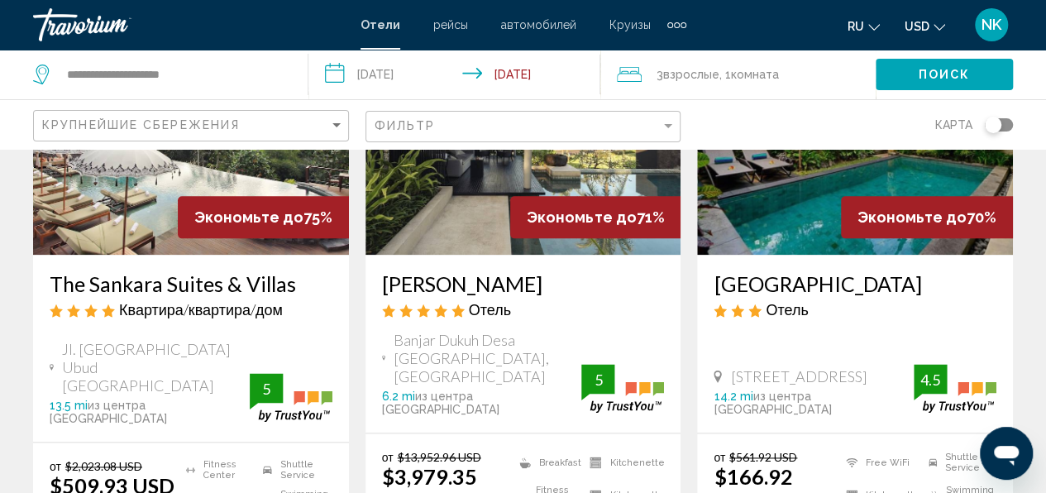
click at [855, 50] on div "3 Взрослый Взрослые , 1 Комната номера" at bounding box center [746, 75] width 259 height 50
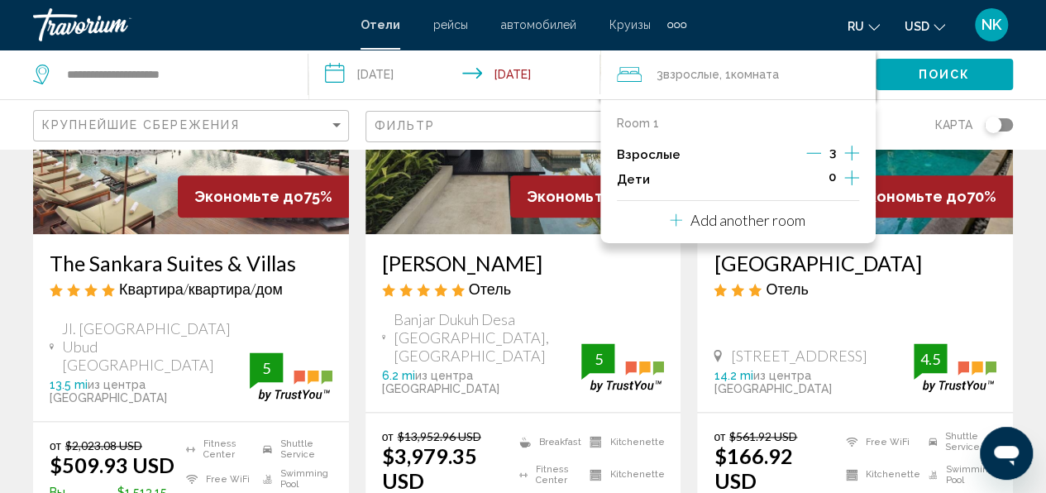
scroll to position [884, 0]
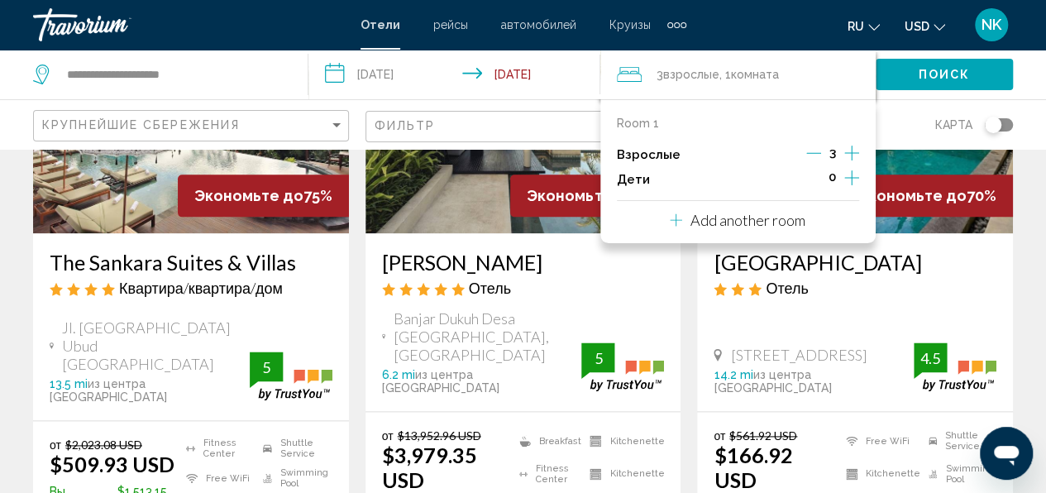
click at [473, 112] on div "Фильтр" at bounding box center [525, 127] width 302 height 31
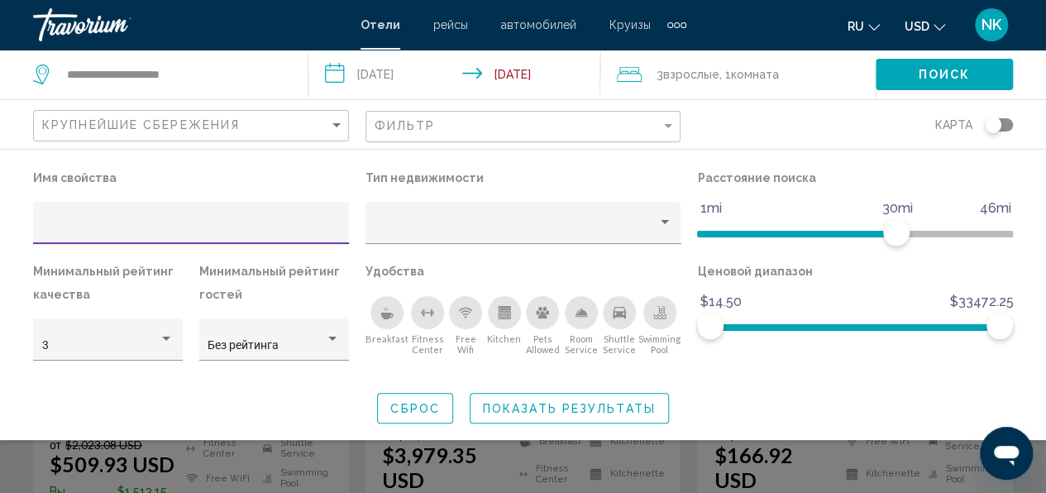
click at [63, 225] on input "Hotel Filters" at bounding box center [191, 228] width 298 height 13
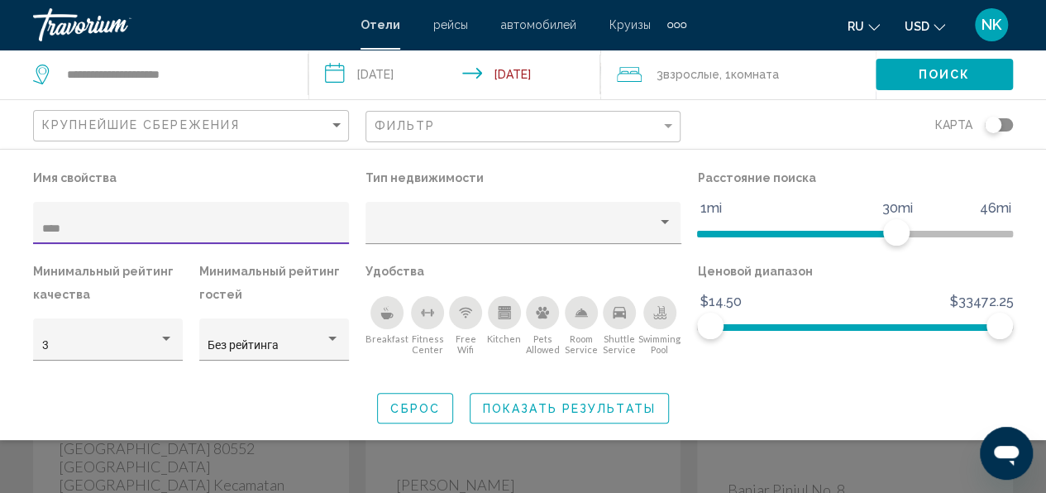
type input "****"
click at [485, 399] on button "Показать результаты" at bounding box center [568, 408] width 199 height 31
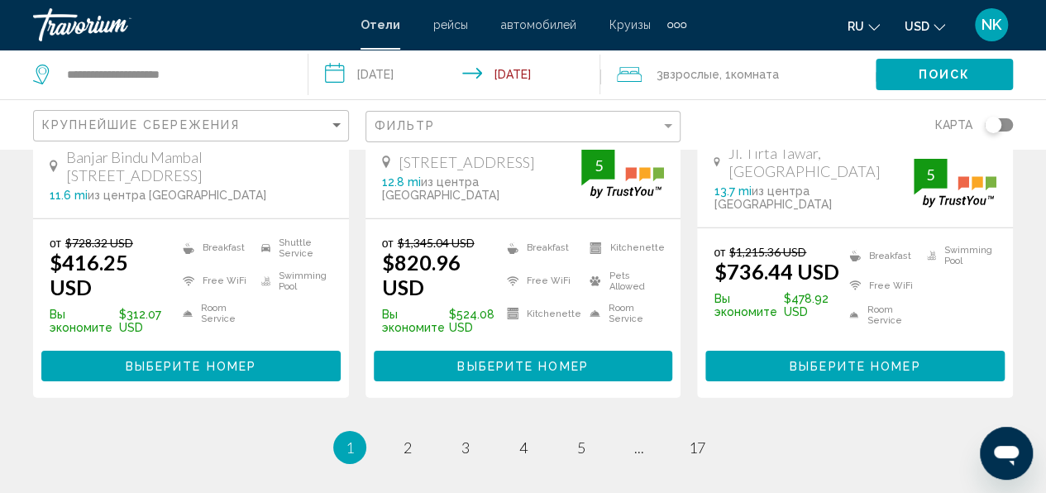
scroll to position [2549, 0]
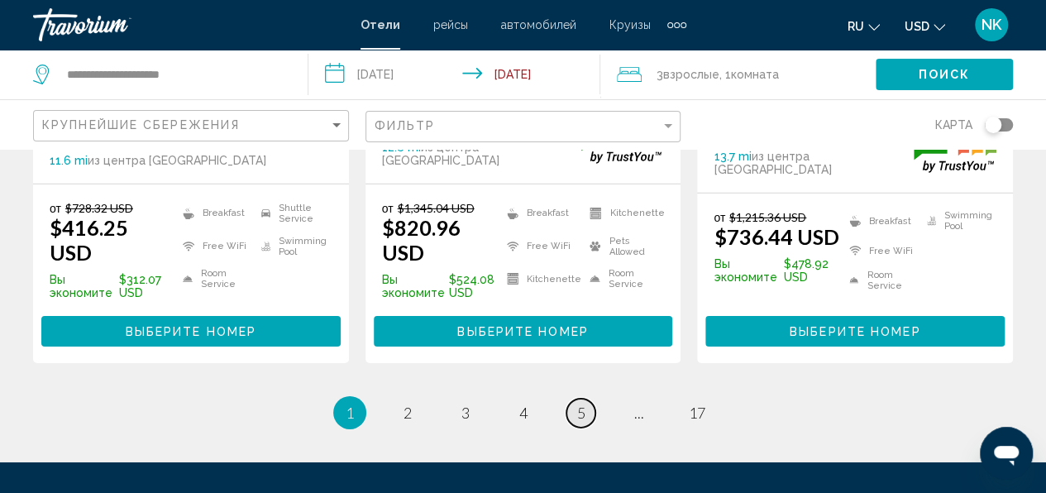
click at [584, 403] on span "5" at bounding box center [581, 412] width 8 height 18
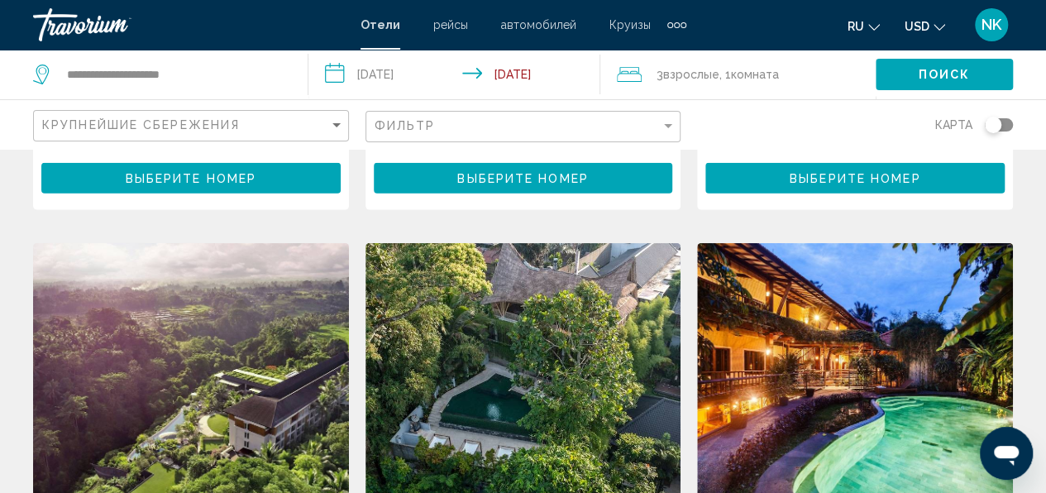
scroll to position [2056, 0]
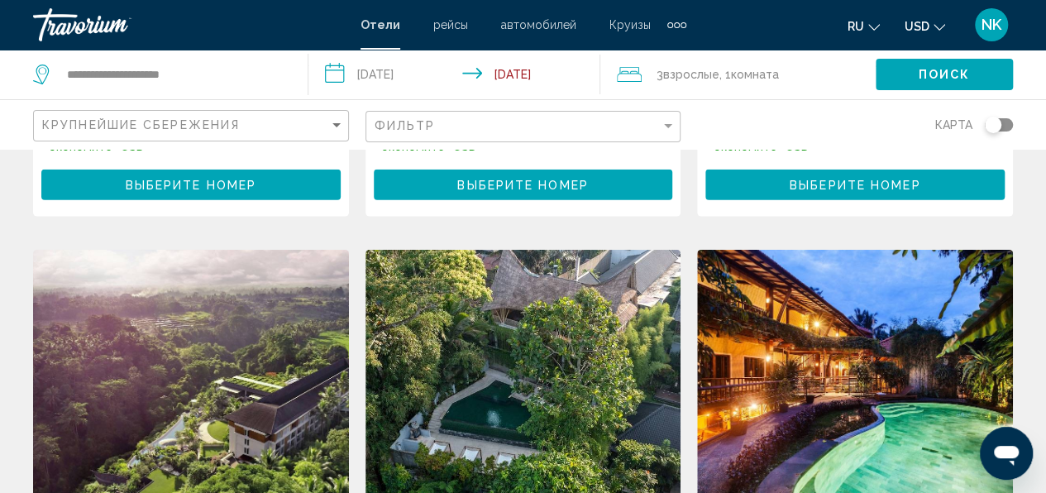
click at [866, 265] on img "Main content" at bounding box center [855, 382] width 316 height 265
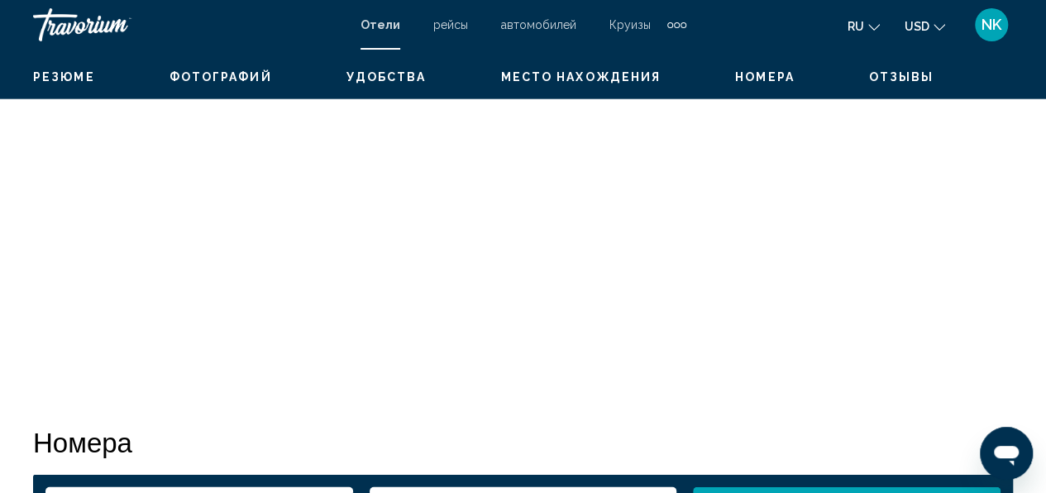
scroll to position [195, 0]
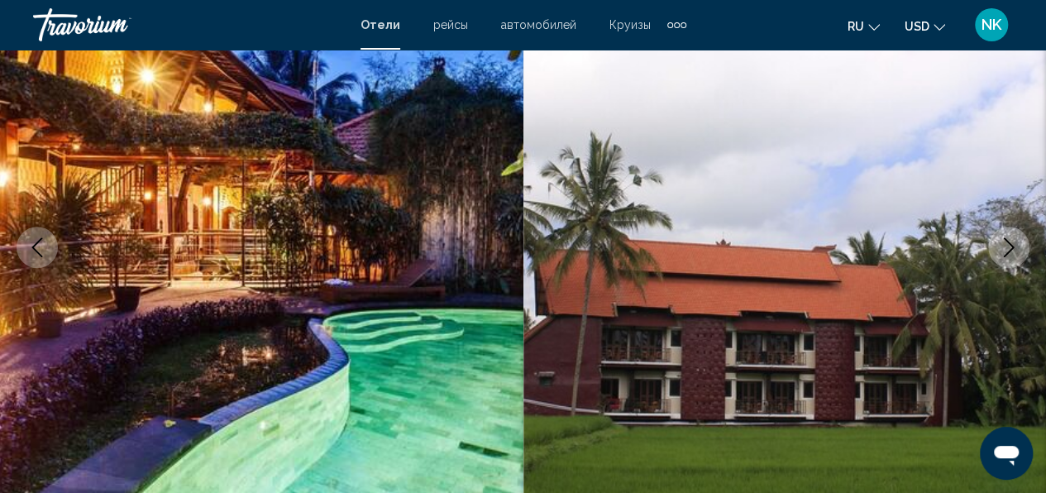
click at [866, 265] on img "Main content" at bounding box center [784, 247] width 523 height 785
click at [1013, 252] on icon "Next image" at bounding box center [1008, 247] width 20 height 20
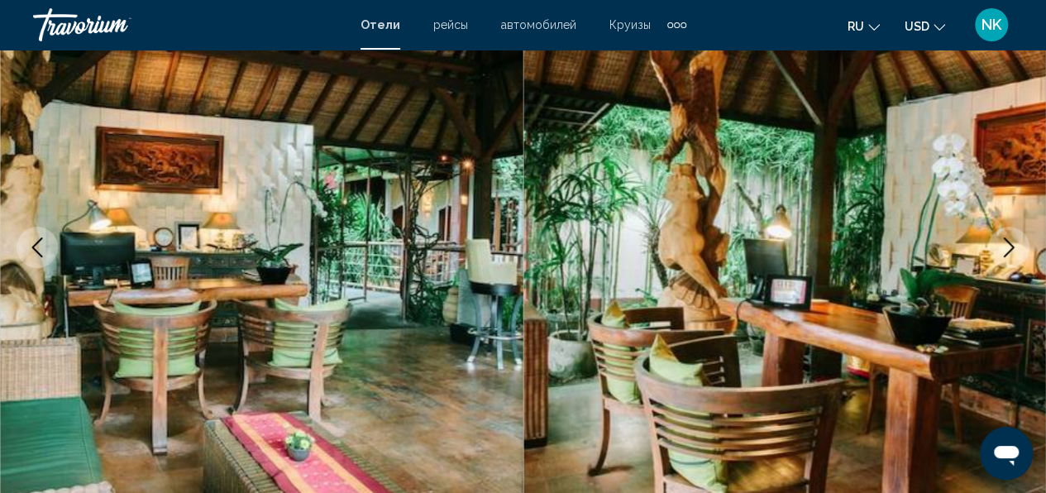
click at [1013, 252] on icon "Next image" at bounding box center [1008, 247] width 20 height 20
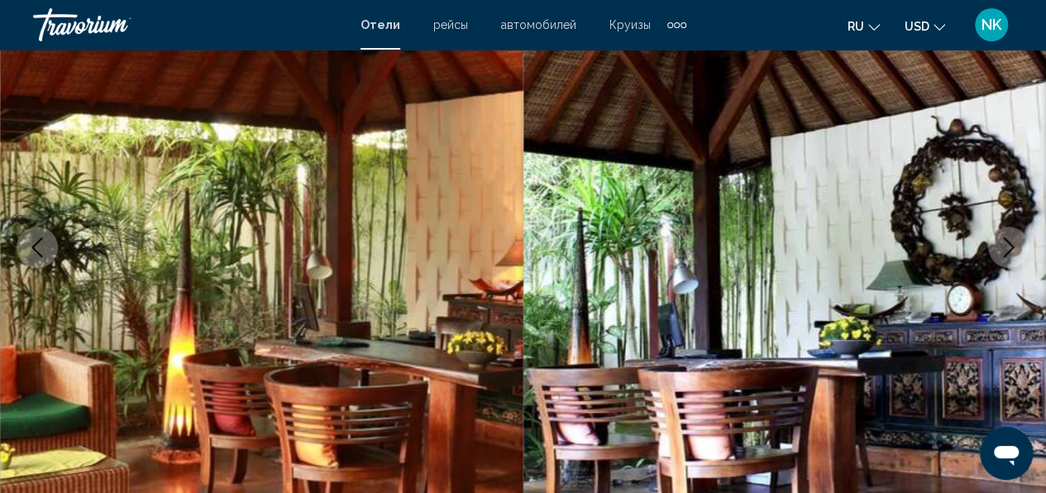
click at [1013, 252] on icon "Next image" at bounding box center [1008, 247] width 20 height 20
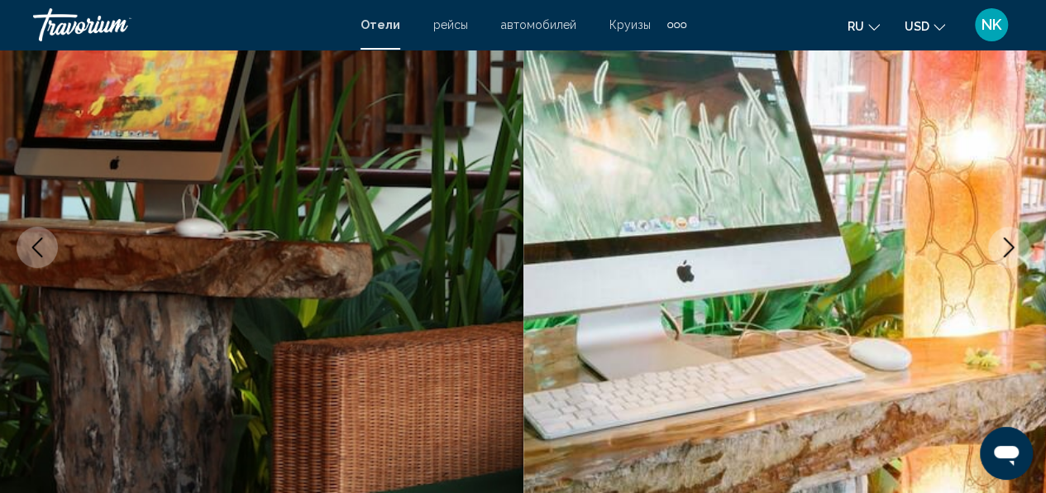
click at [1013, 252] on icon "Next image" at bounding box center [1008, 247] width 20 height 20
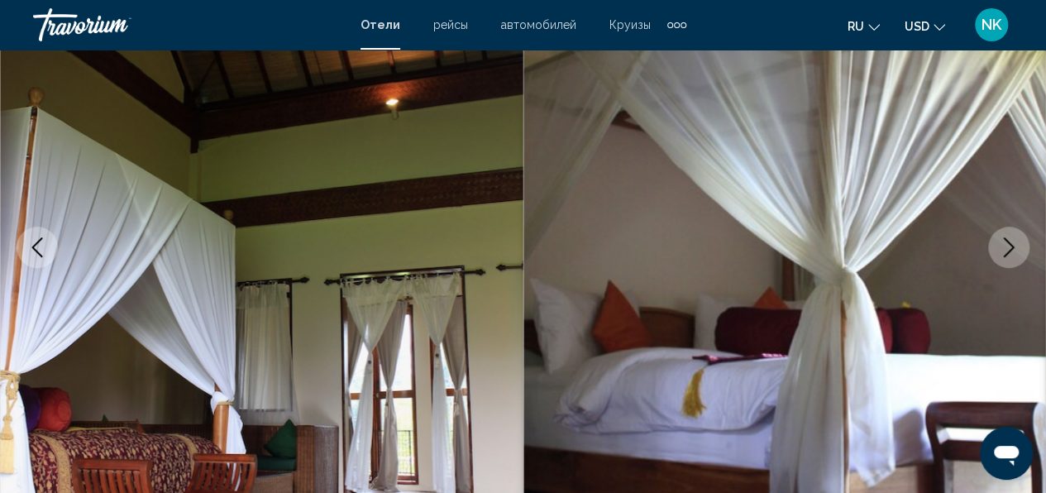
click at [1013, 252] on icon "Next image" at bounding box center [1008, 247] width 20 height 20
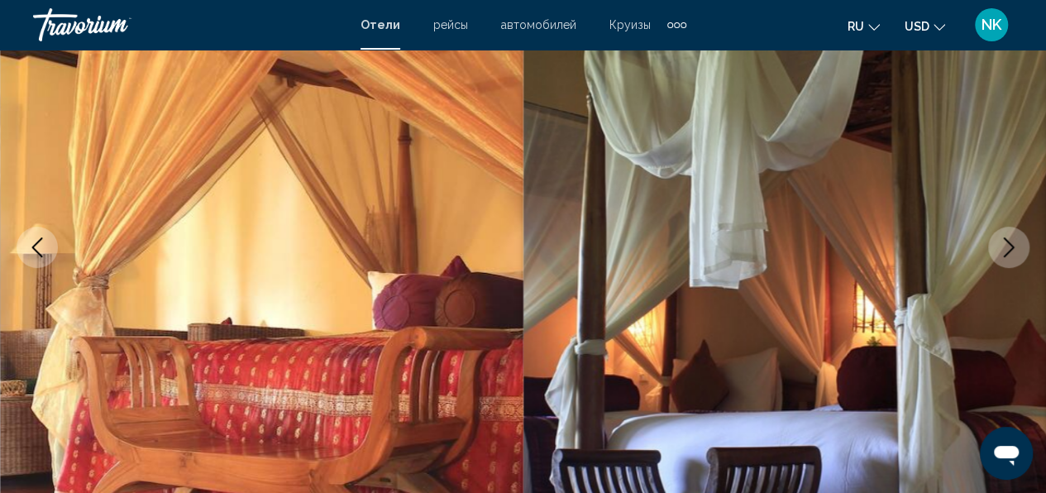
click at [1013, 252] on icon "Next image" at bounding box center [1008, 247] width 20 height 20
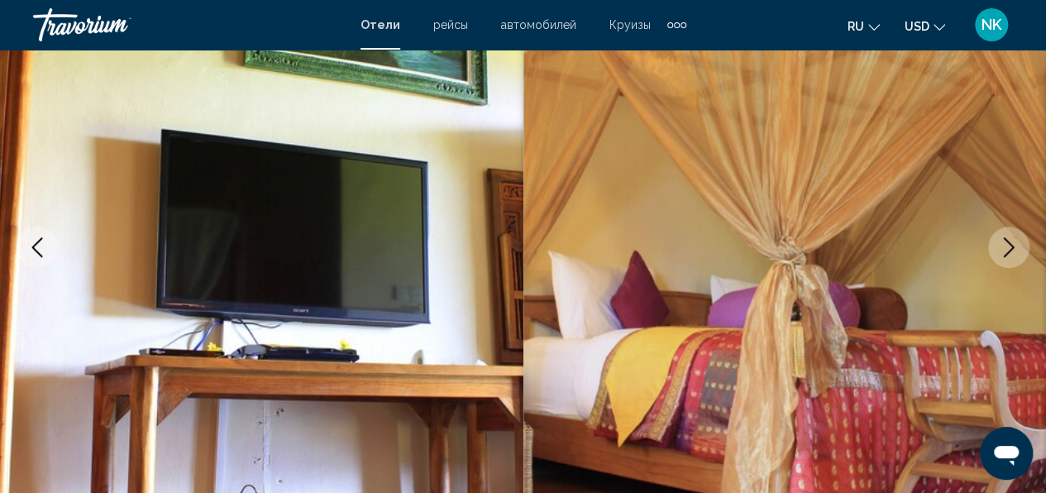
click at [1013, 252] on icon "Next image" at bounding box center [1008, 247] width 20 height 20
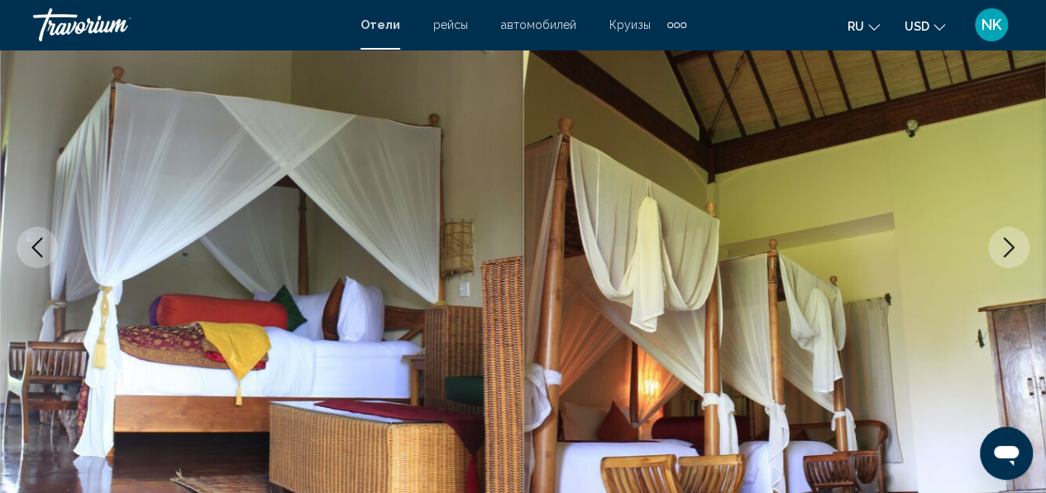
click at [1013, 252] on icon "Next image" at bounding box center [1008, 247] width 20 height 20
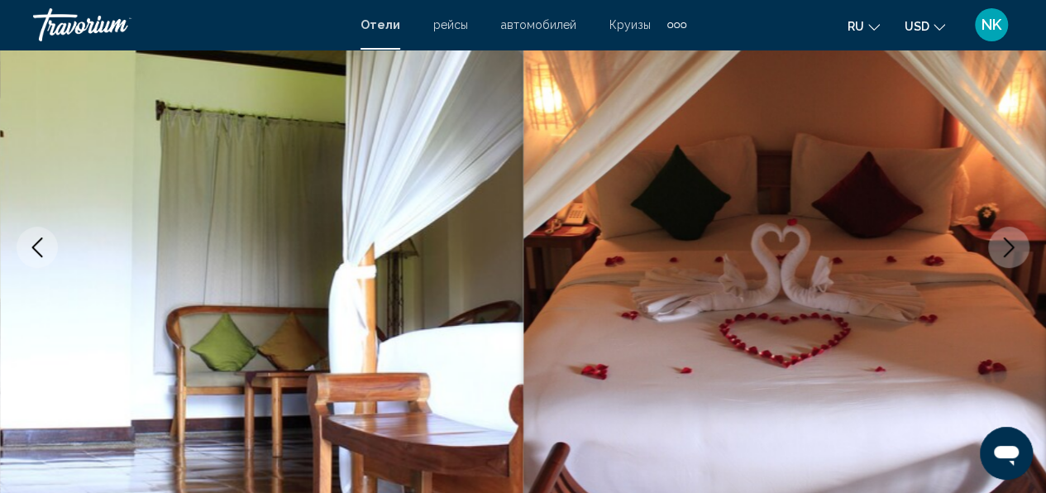
click at [1013, 252] on icon "Next image" at bounding box center [1008, 247] width 20 height 20
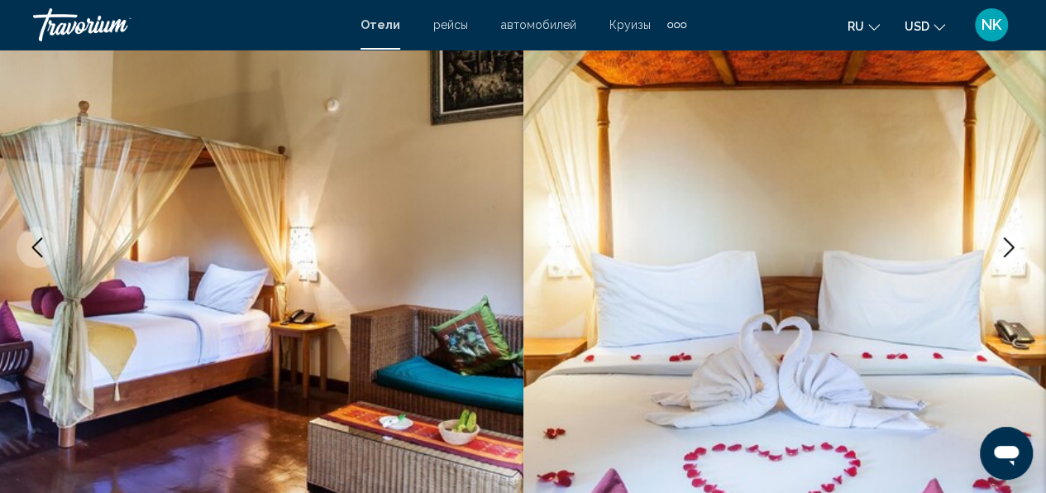
click at [1013, 252] on icon "Next image" at bounding box center [1008, 247] width 20 height 20
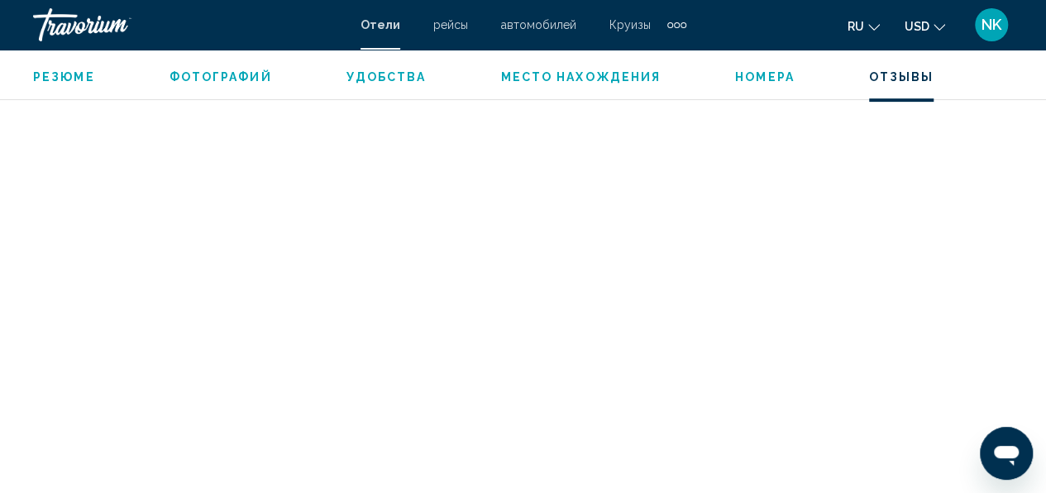
scroll to position [3380, 0]
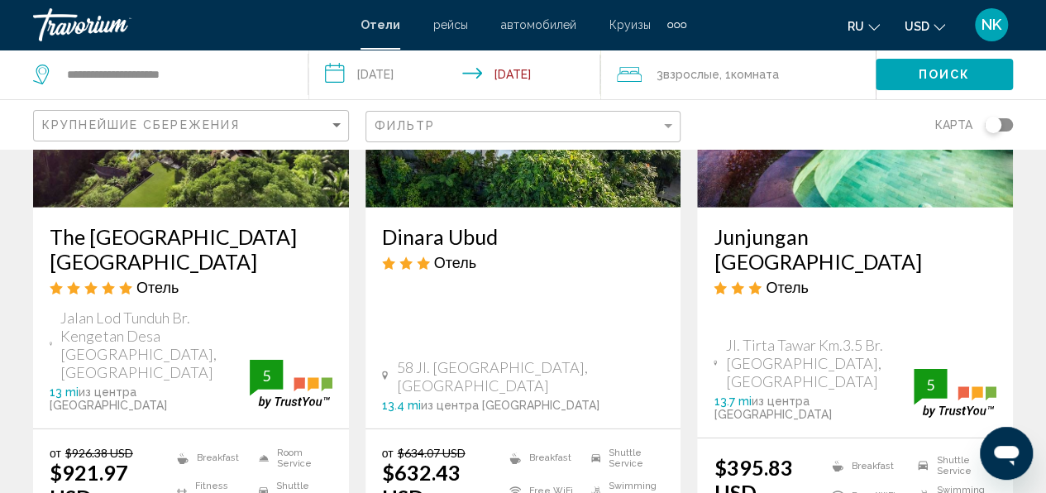
scroll to position [2373, 0]
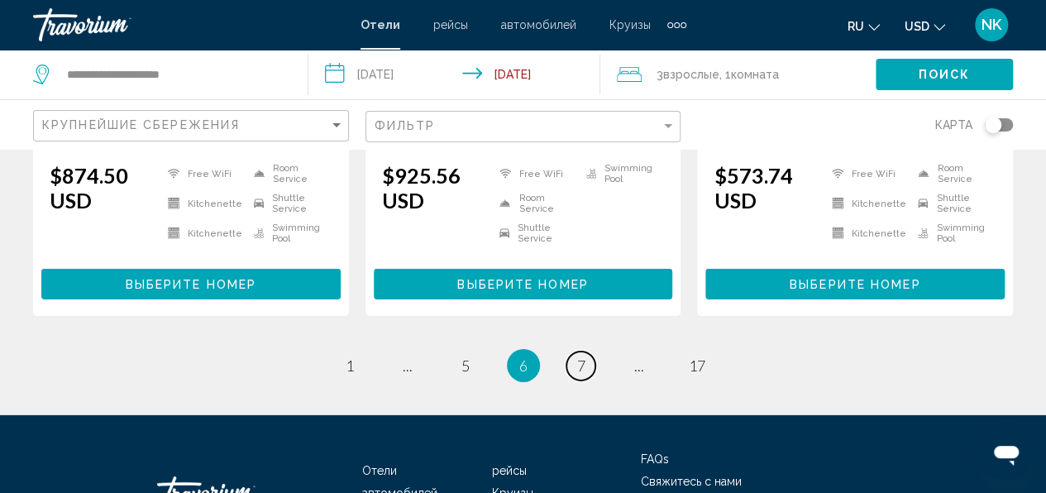
scroll to position [2475, 0]
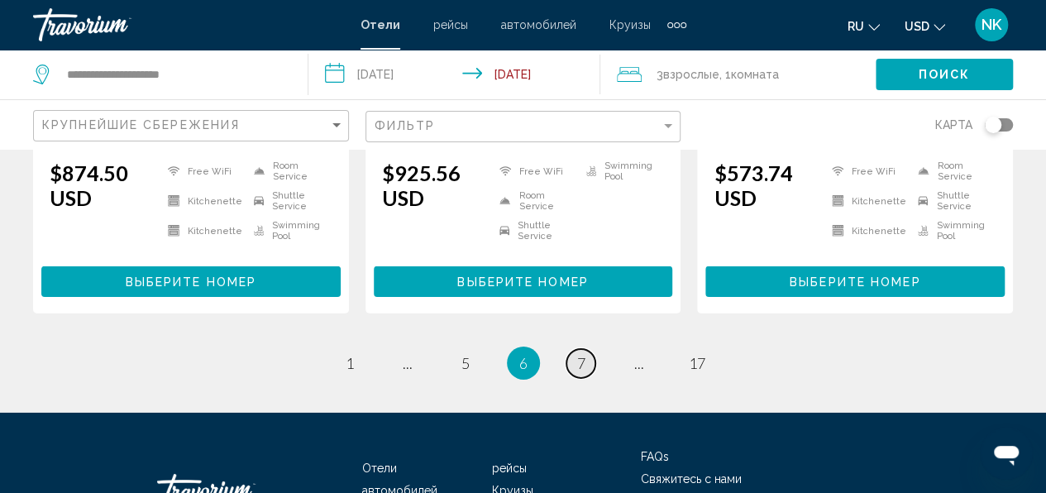
click at [571, 349] on link "page 7" at bounding box center [580, 363] width 29 height 29
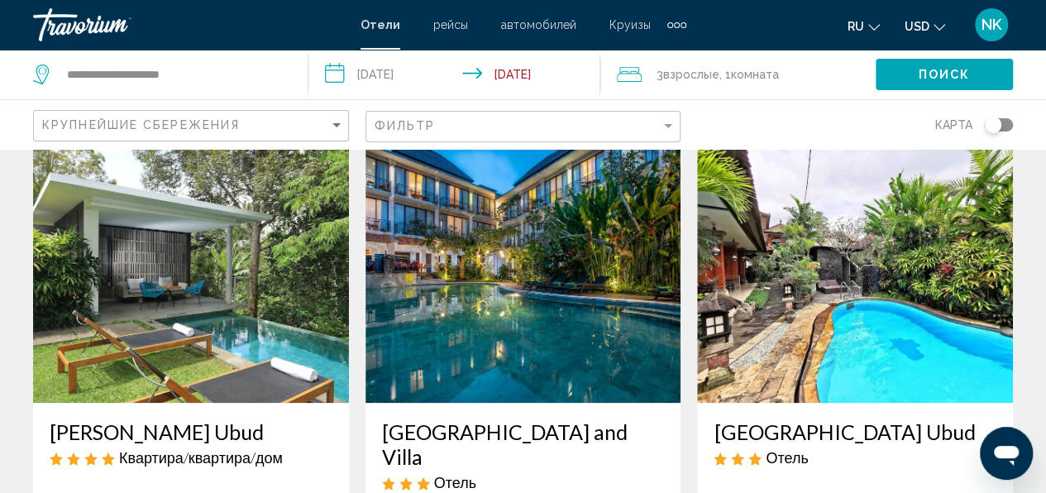
scroll to position [827, 0]
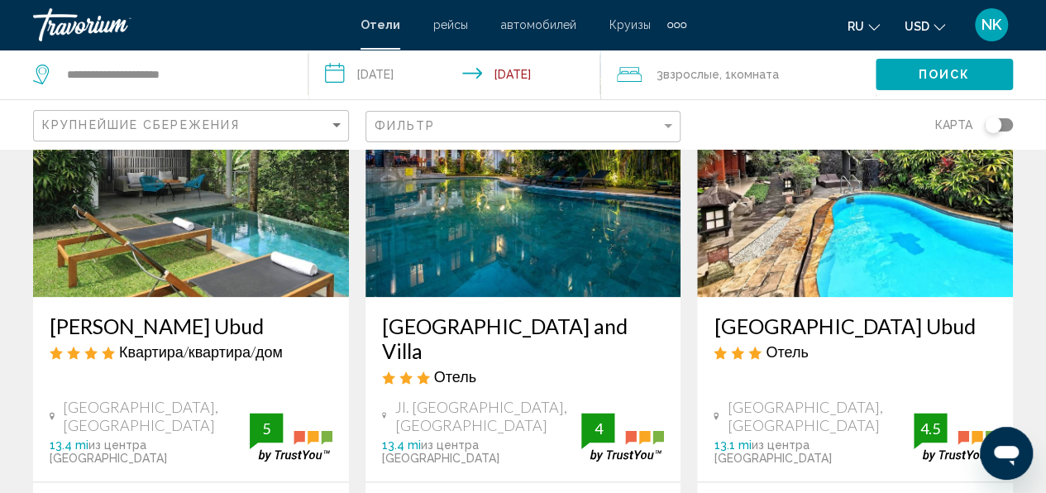
click at [565, 216] on img "Main content" at bounding box center [523, 164] width 316 height 265
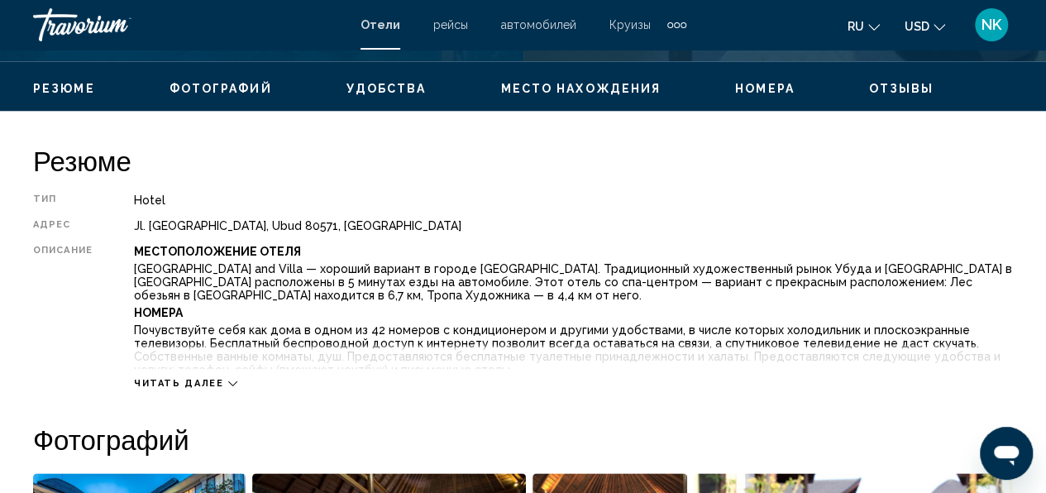
scroll to position [774, 0]
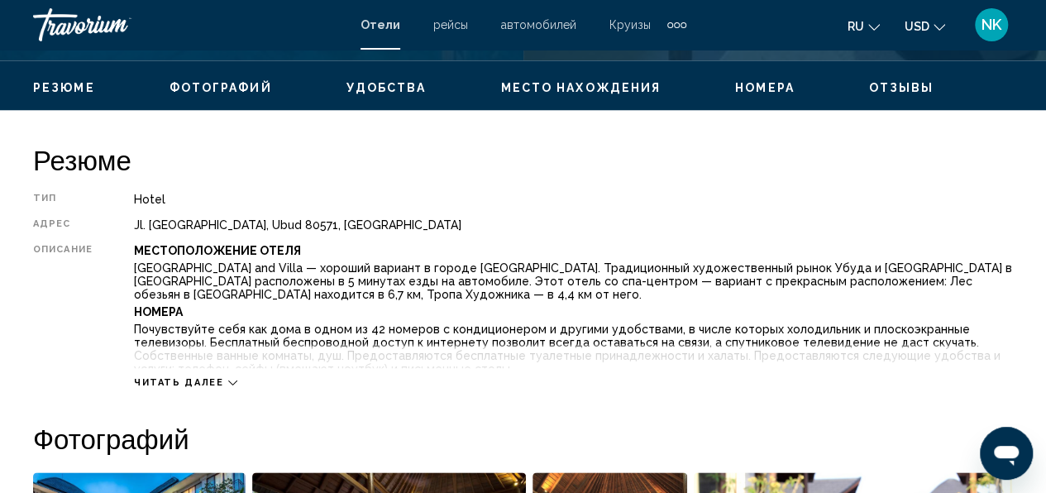
click at [228, 379] on icon "Main content" at bounding box center [232, 382] width 9 height 9
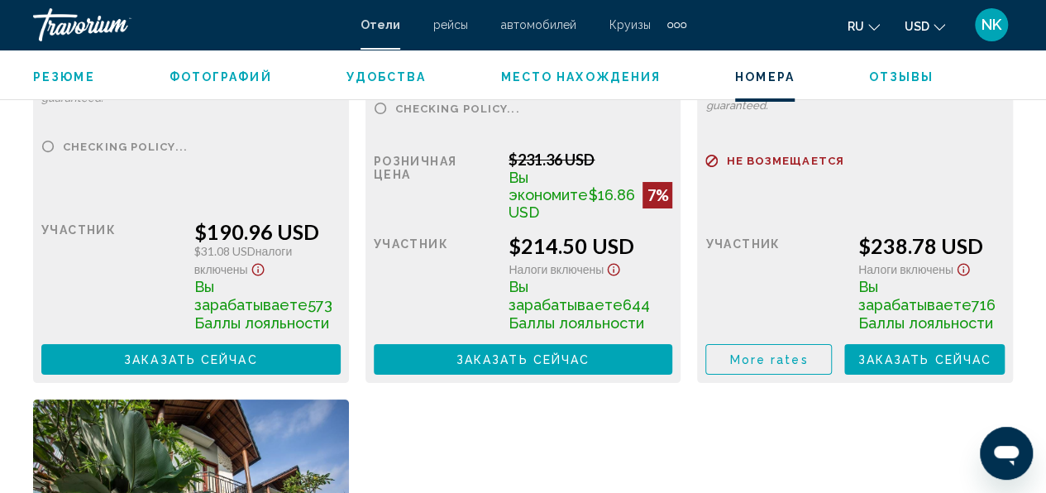
scroll to position [3058, 0]
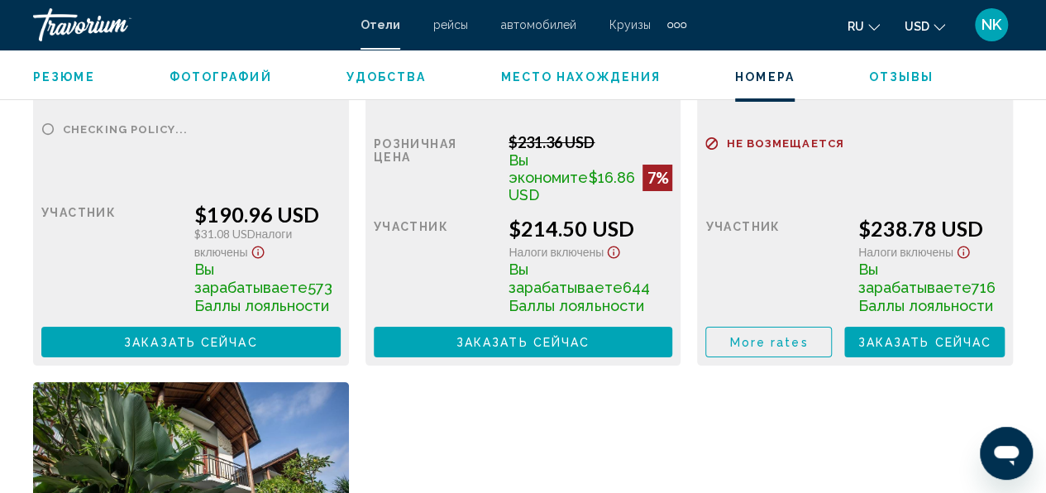
click at [265, 326] on button "Заказать сейчас Больше недоступно" at bounding box center [190, 341] width 299 height 31
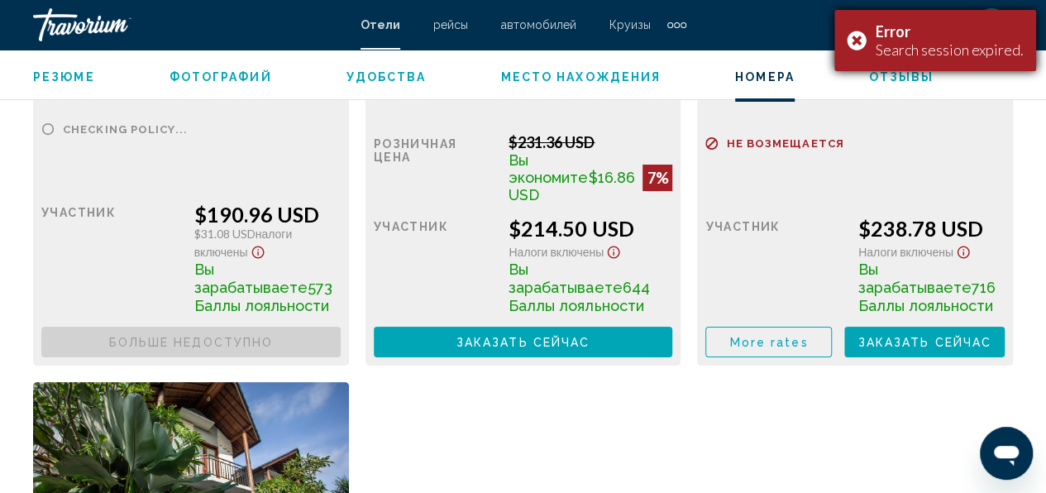
click at [863, 42] on div "Error Search session expired." at bounding box center [935, 40] width 202 height 61
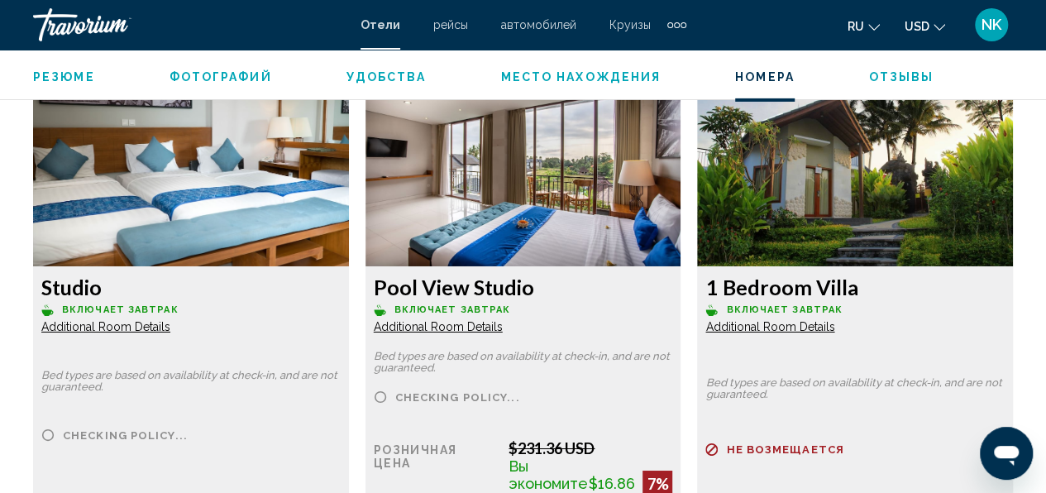
scroll to position [2783, 0]
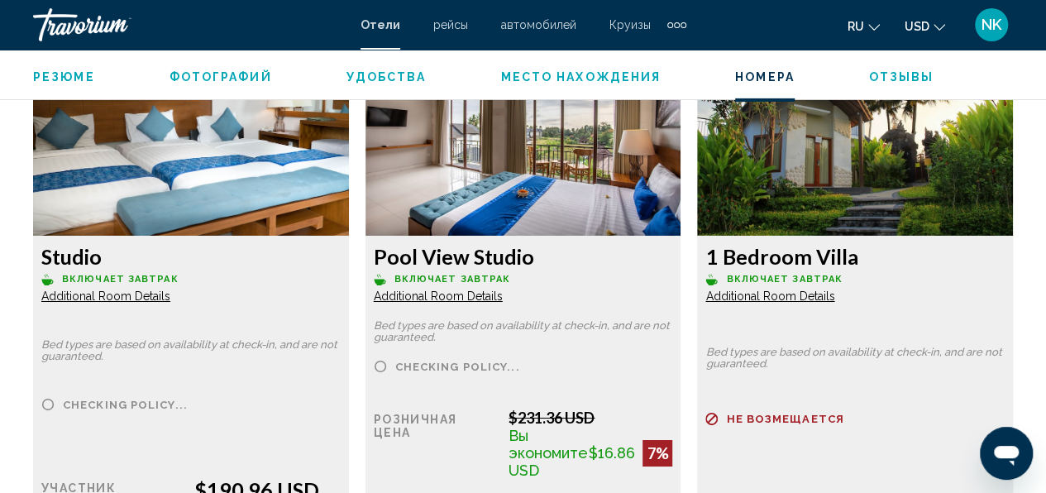
click at [349, 160] on img "Main content" at bounding box center [191, 132] width 316 height 207
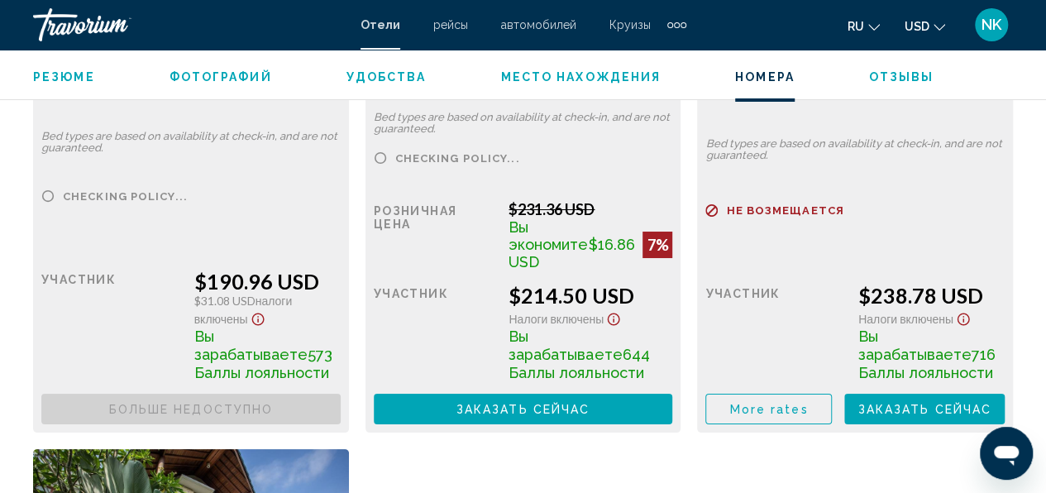
scroll to position [2995, 0]
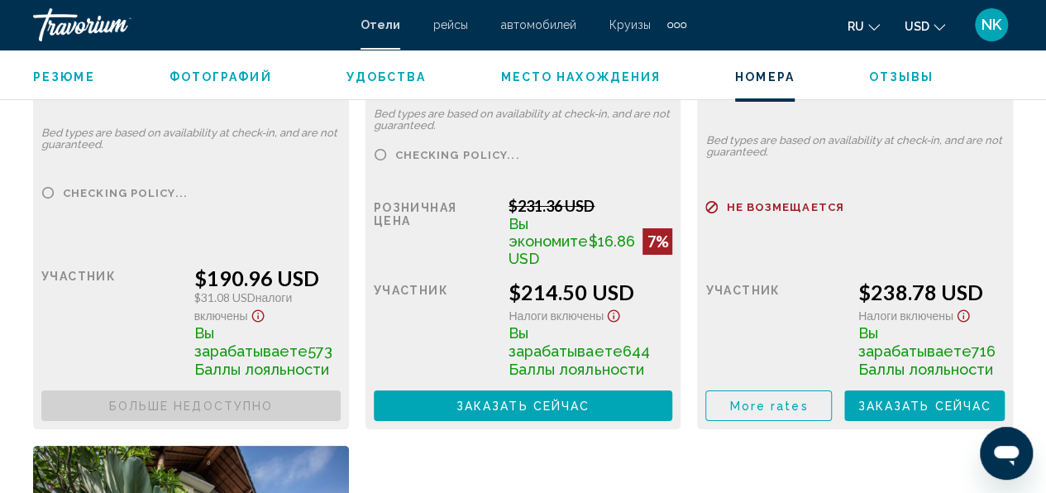
click at [0, 0] on span "Заказать сейчас" at bounding box center [0, 0] width 0 height 0
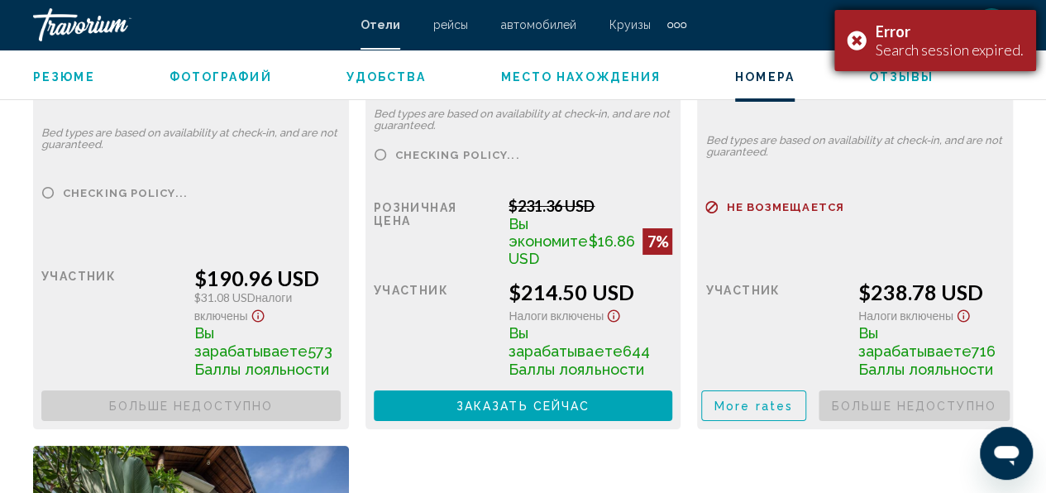
click at [859, 45] on div "Error Search session expired." at bounding box center [935, 40] width 202 height 61
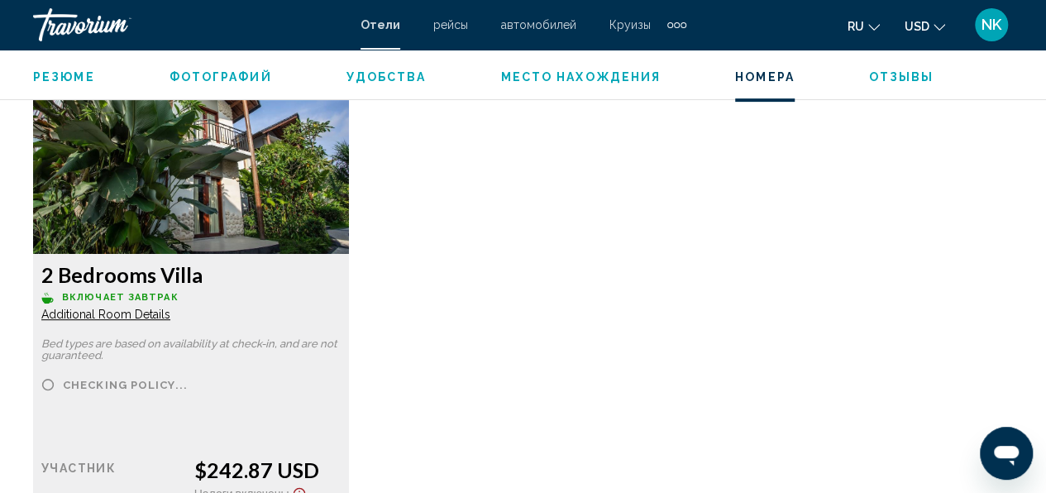
scroll to position [3394, 0]
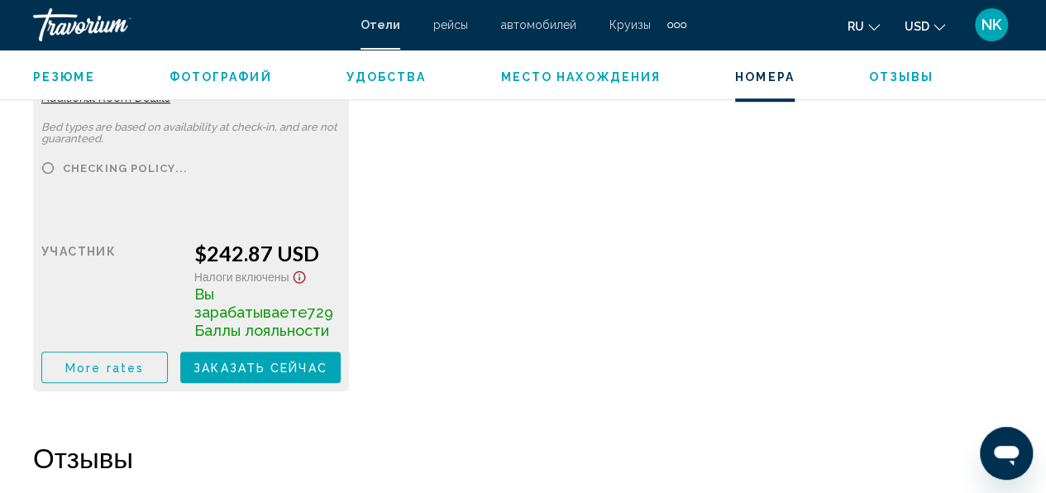
scroll to position [3610, 0]
click at [224, 357] on button "Заказать сейчас Больше недоступно" at bounding box center [260, 365] width 160 height 31
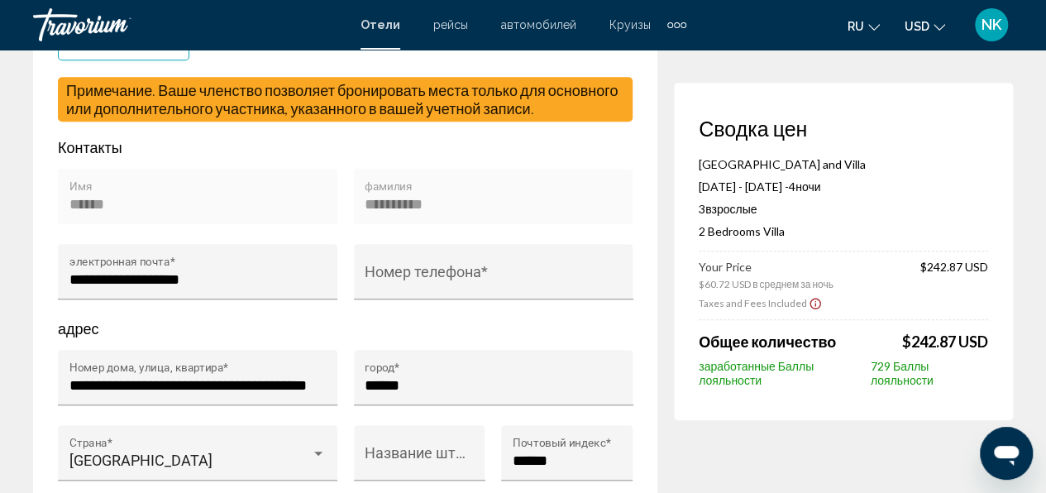
scroll to position [532, 0]
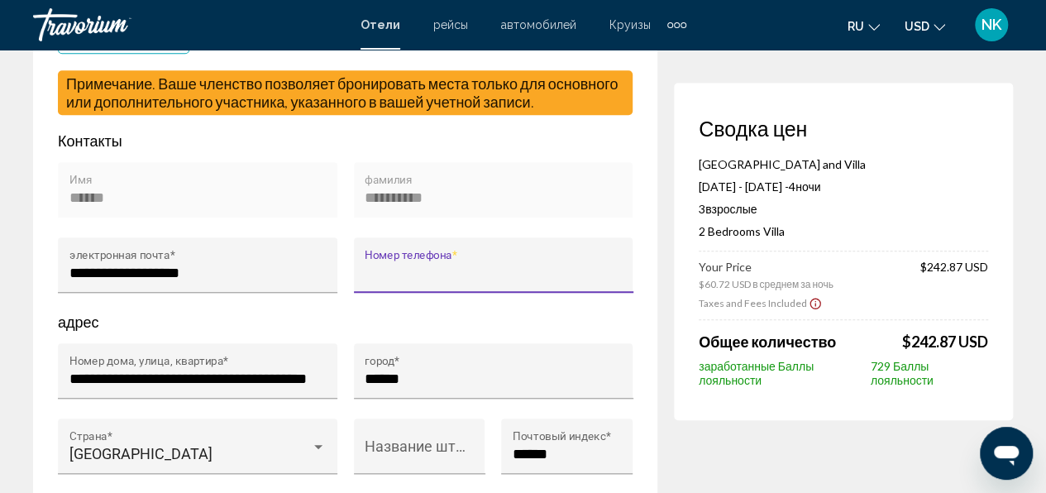
click at [366, 265] on input "Номер телефона *" at bounding box center [493, 273] width 257 height 17
type input "**********"
type input "******"
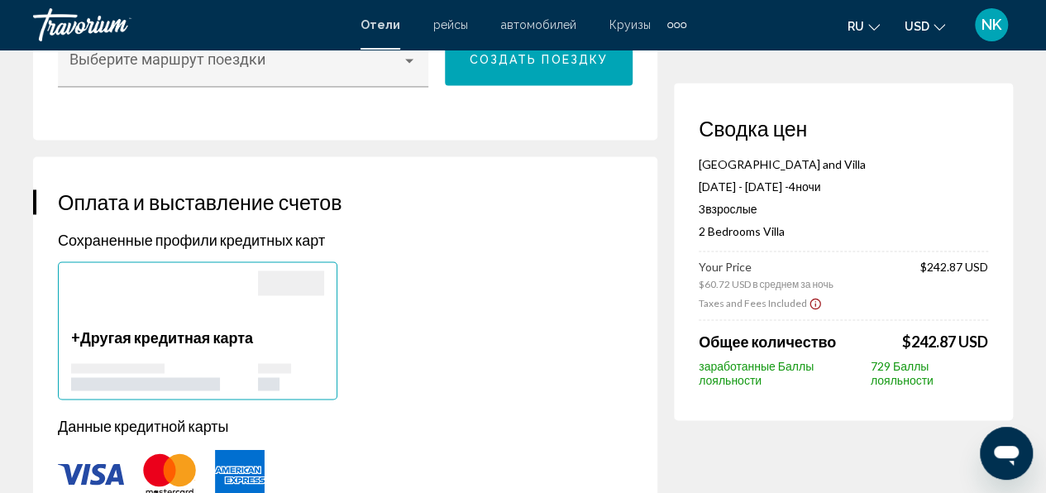
scroll to position [1220, 0]
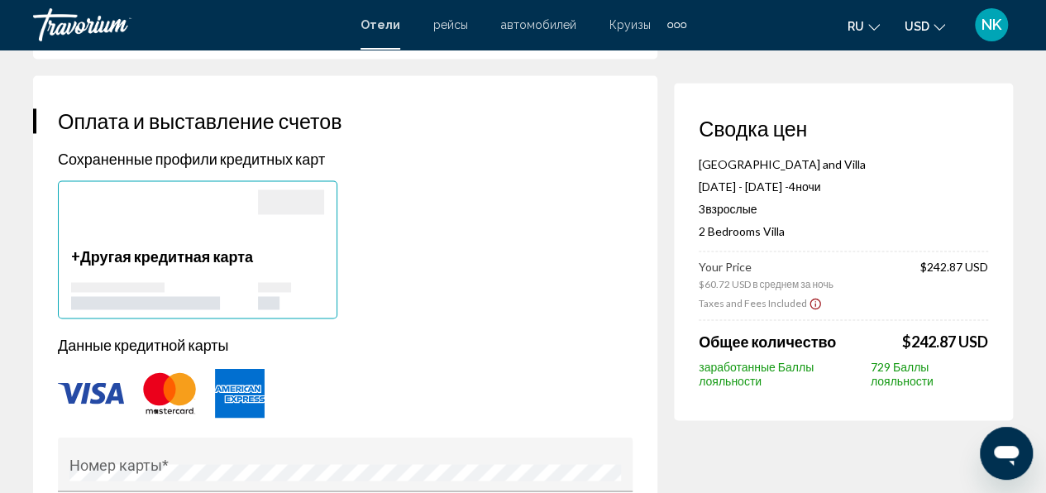
click at [68, 388] on div "Main content" at bounding box center [345, 392] width 574 height 55
click at [94, 382] on img "Main content" at bounding box center [91, 392] width 66 height 21
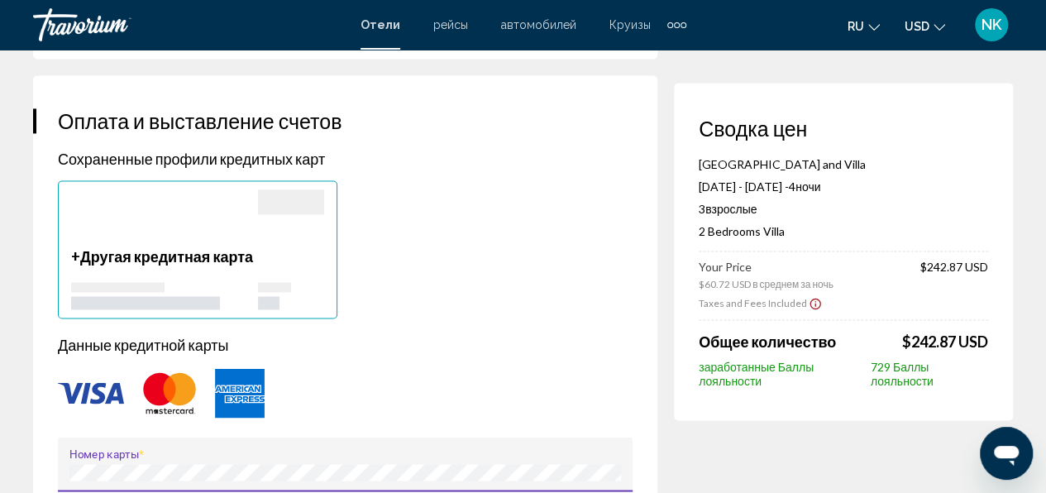
type input "**********"
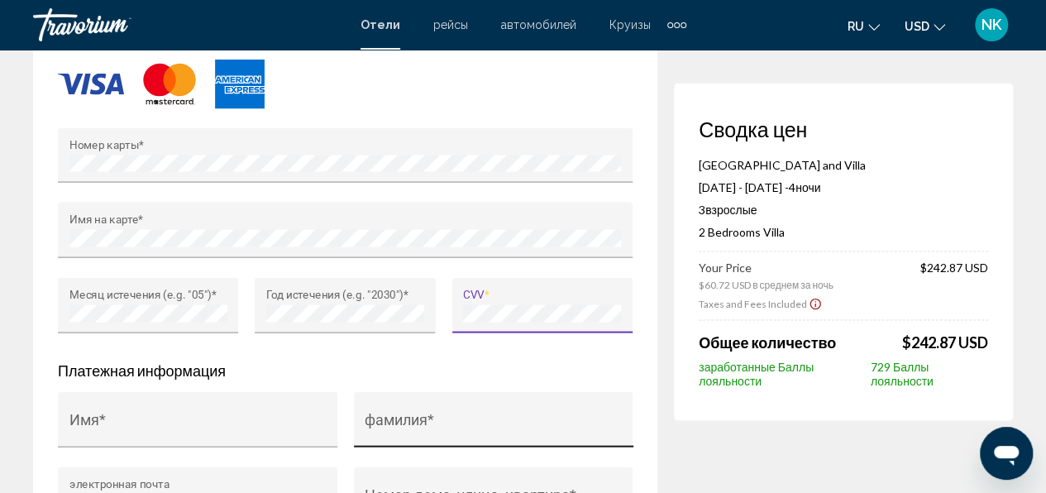
scroll to position [0, 0]
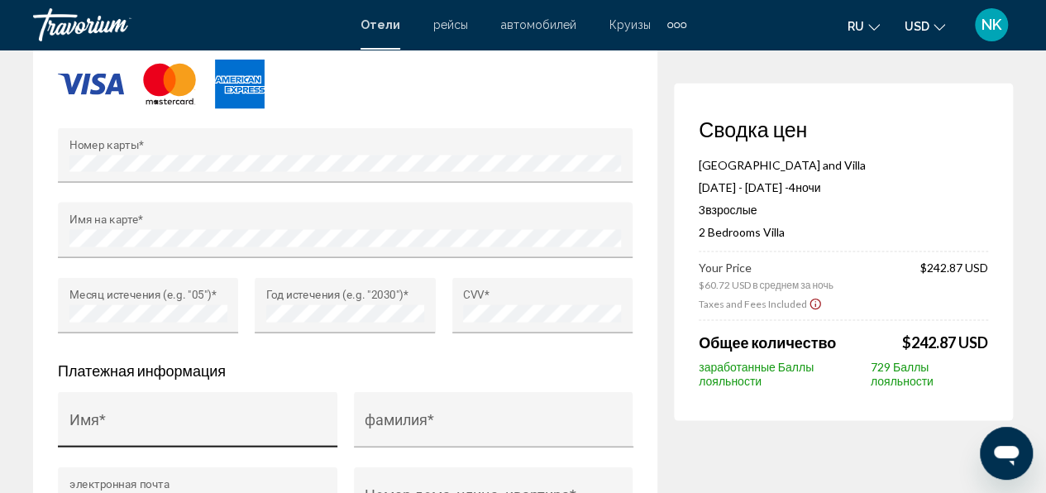
click at [209, 427] on div "Имя *" at bounding box center [197, 425] width 257 height 44
click at [96, 418] on input "Имя *" at bounding box center [197, 426] width 257 height 17
type input "******"
click at [424, 403] on div "фамилия *" at bounding box center [493, 425] width 257 height 44
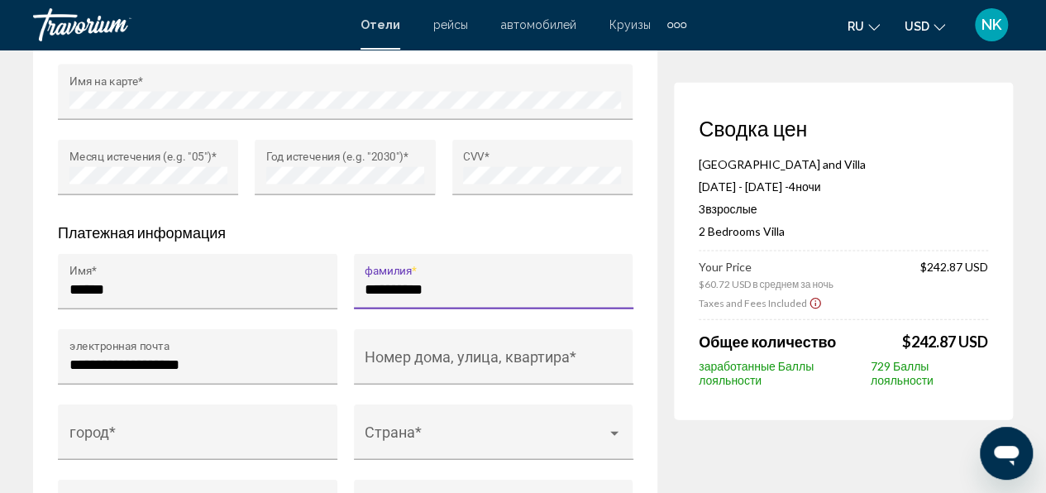
scroll to position [1715, 0]
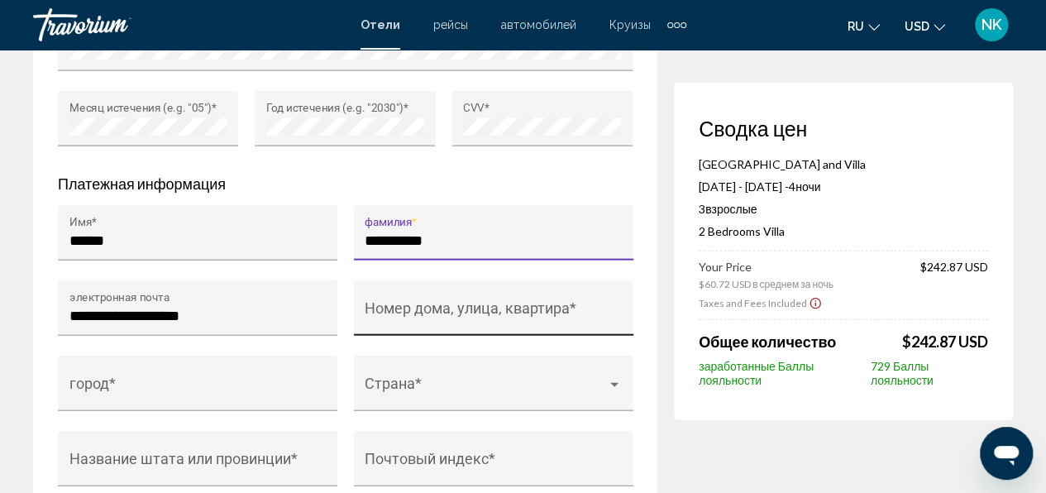
type input "**********"
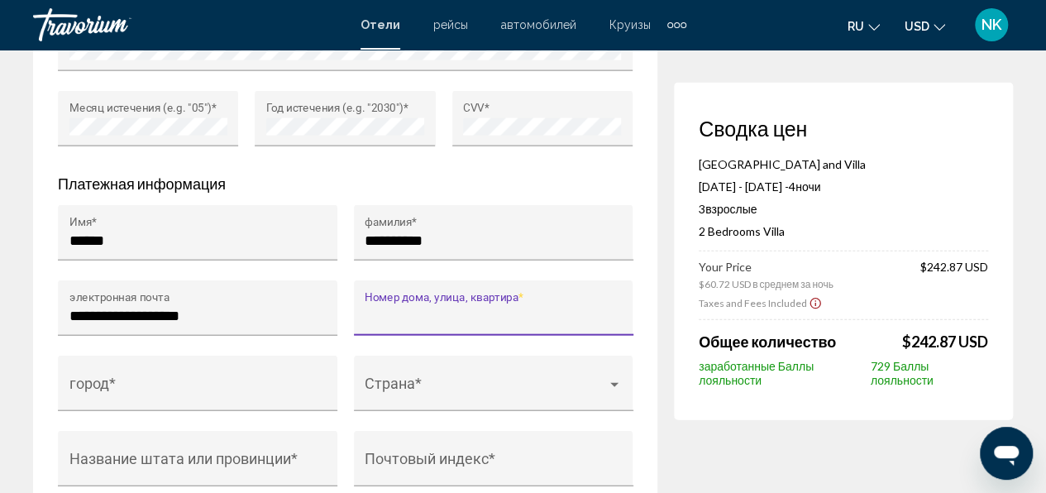
click at [374, 307] on input "Номер дома, улица, квартира *" at bounding box center [493, 315] width 257 height 17
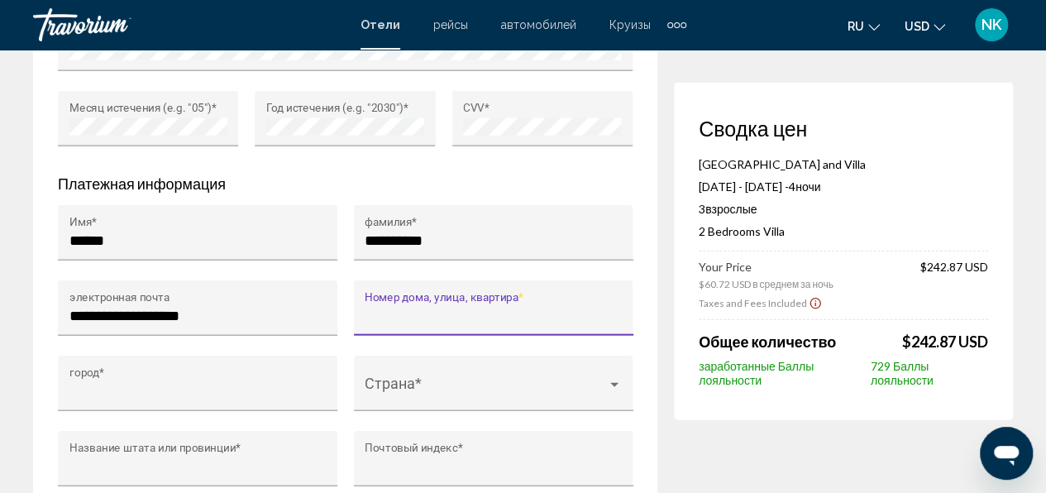
type input "**********"
type input "******"
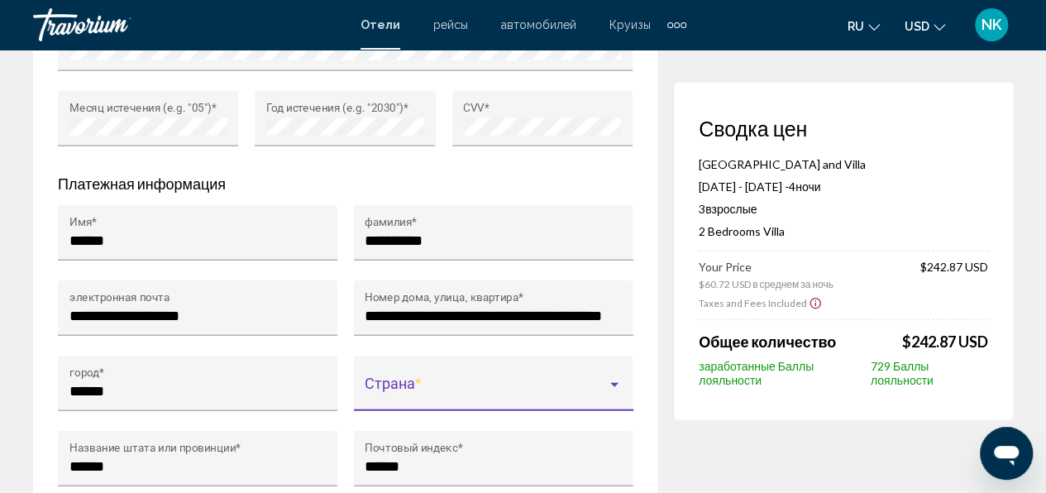
click at [420, 383] on span "Main content" at bounding box center [486, 391] width 242 height 17
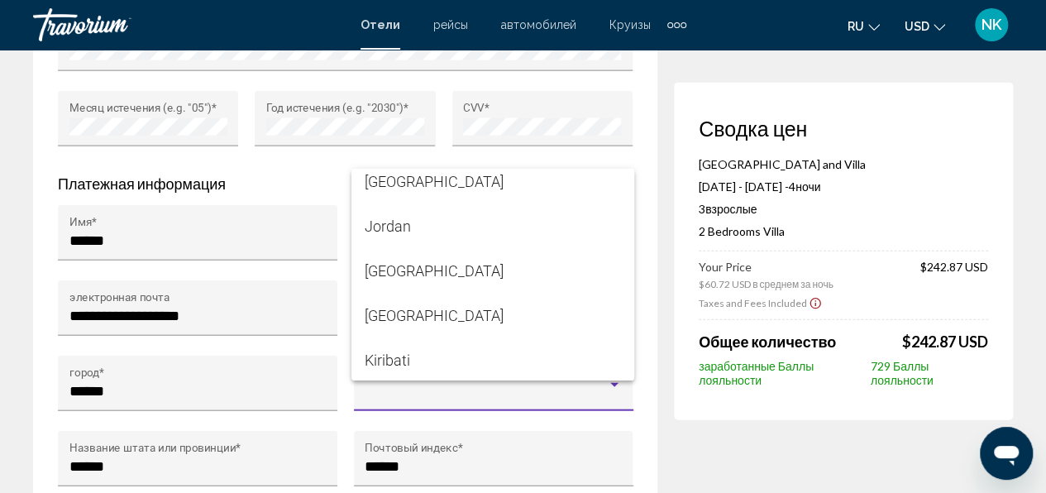
scroll to position [5104, 0]
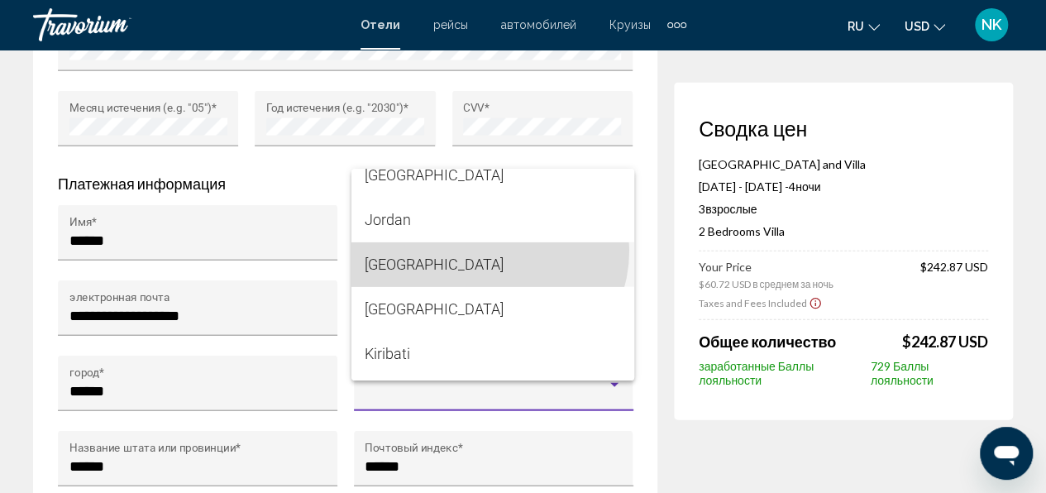
click at [488, 250] on span "[GEOGRAPHIC_DATA]" at bounding box center [493, 264] width 256 height 45
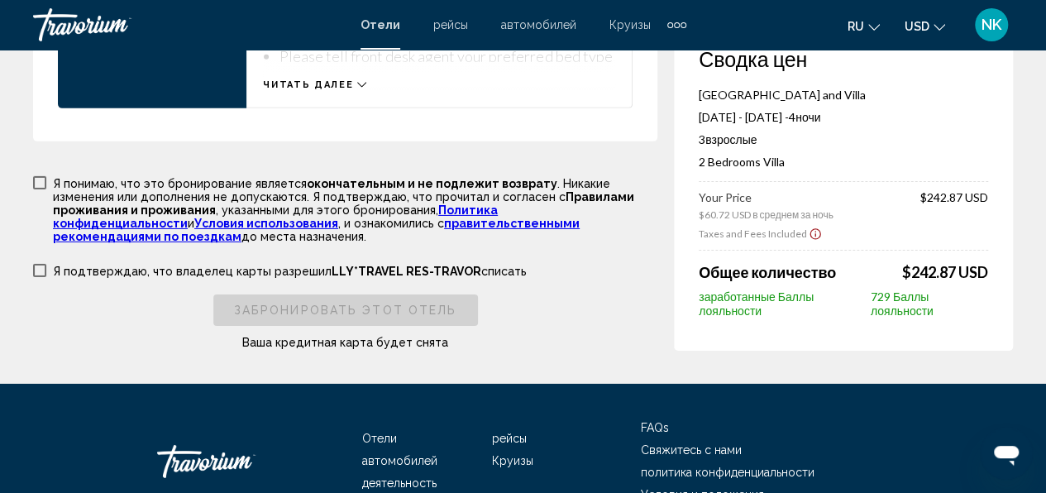
scroll to position [2619, 0]
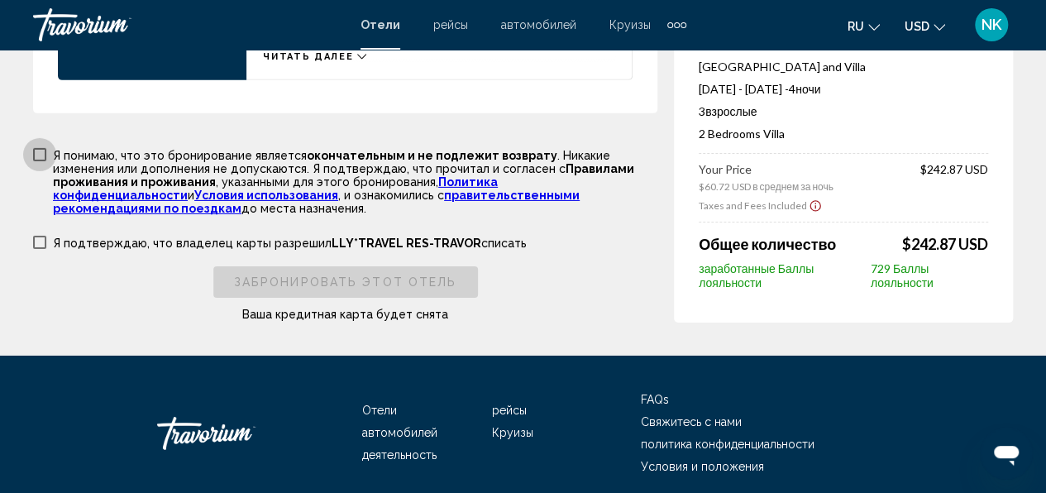
click at [41, 148] on span "Main content" at bounding box center [39, 154] width 13 height 13
click at [42, 236] on span "Main content" at bounding box center [39, 242] width 13 height 13
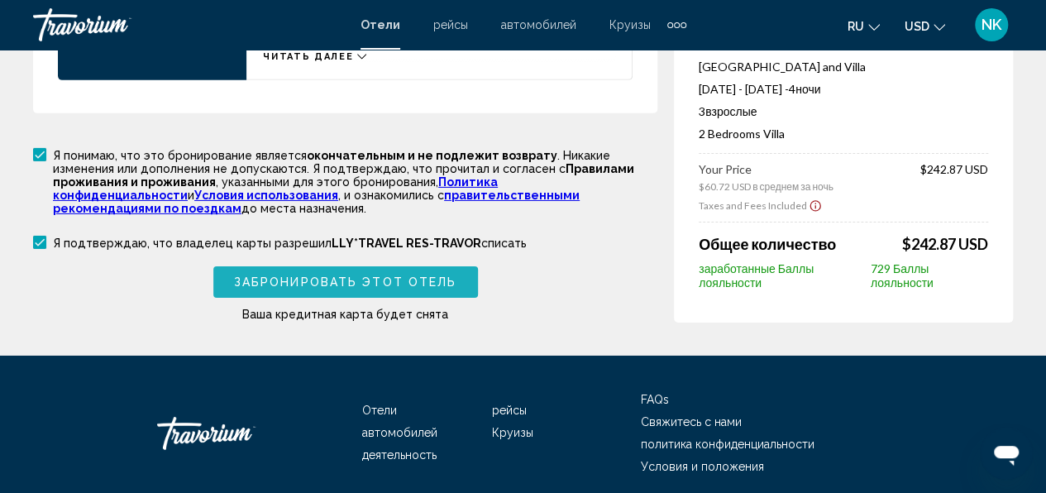
click at [247, 276] on span "Забронировать этот отель" at bounding box center [345, 282] width 222 height 13
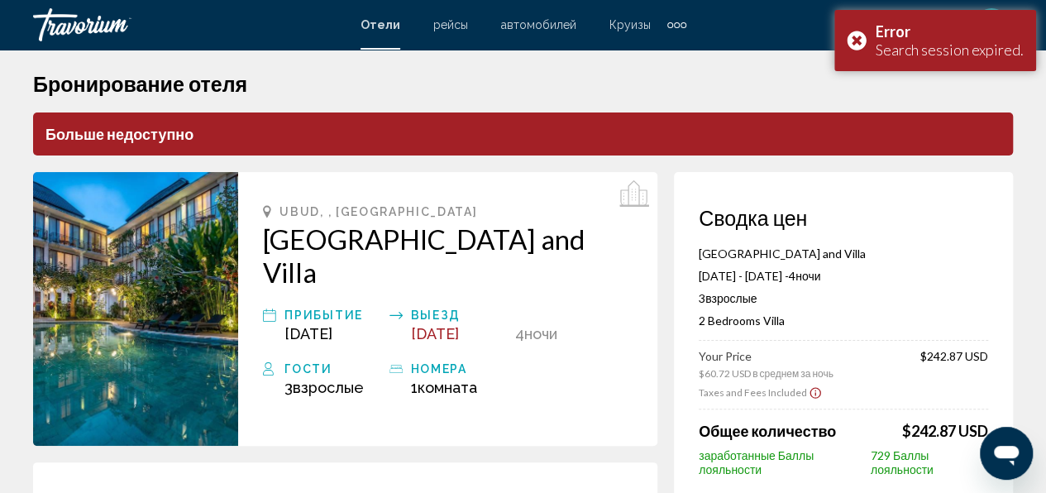
scroll to position [0, 0]
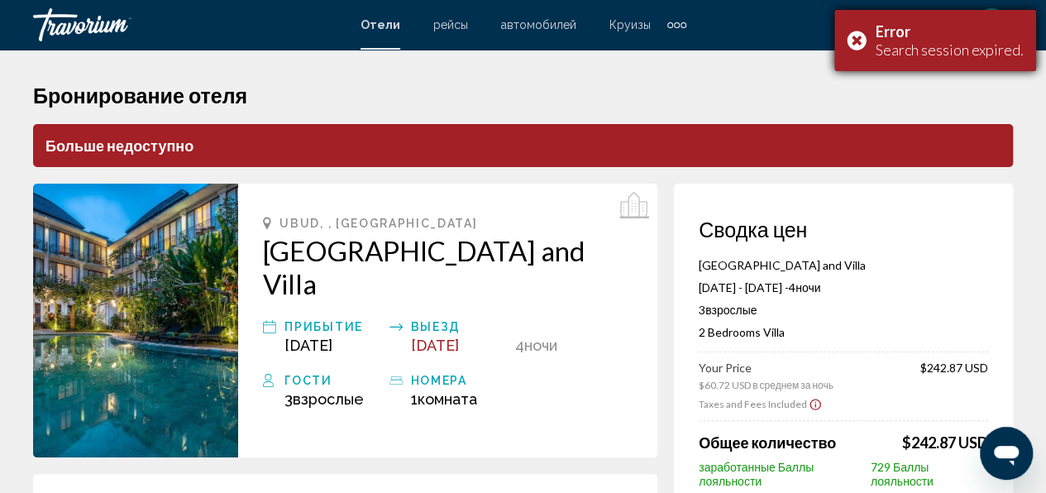
click at [860, 36] on div "Error Search session expired." at bounding box center [935, 40] width 202 height 61
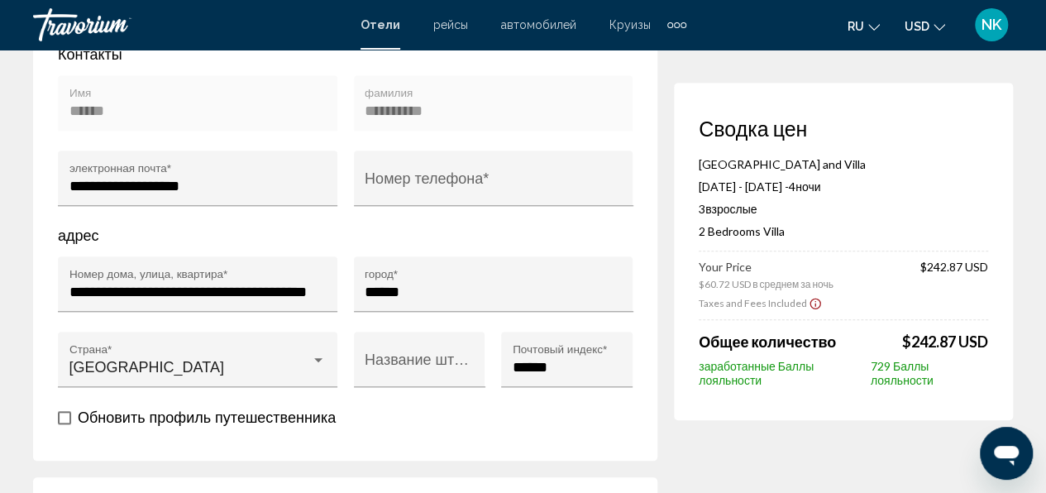
scroll to position [624, 0]
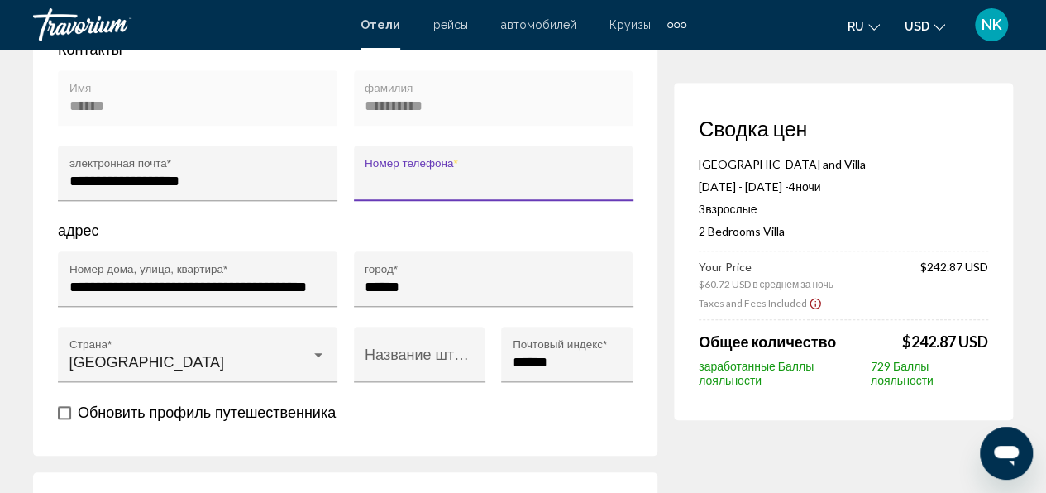
click at [391, 173] on input "Номер телефона *" at bounding box center [493, 181] width 257 height 17
type input "**********"
type input "******"
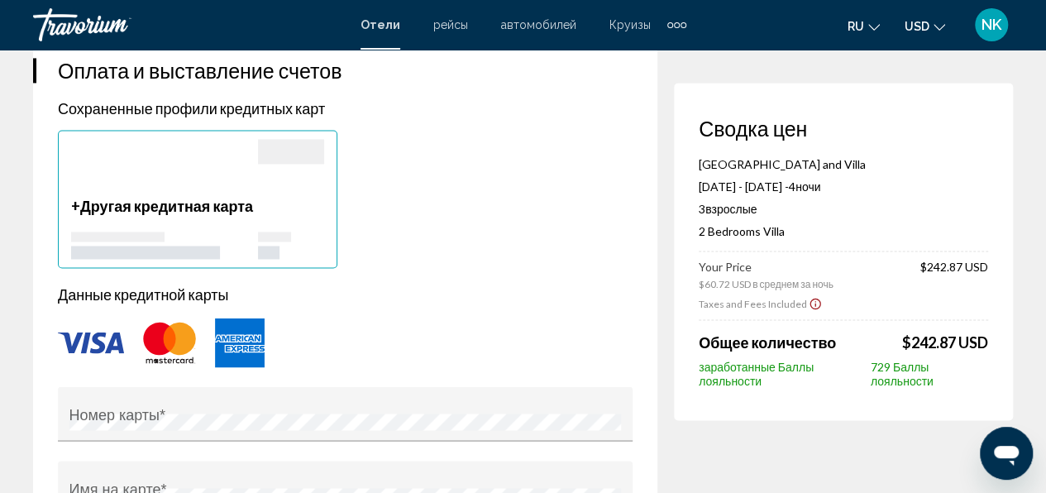
scroll to position [1276, 0]
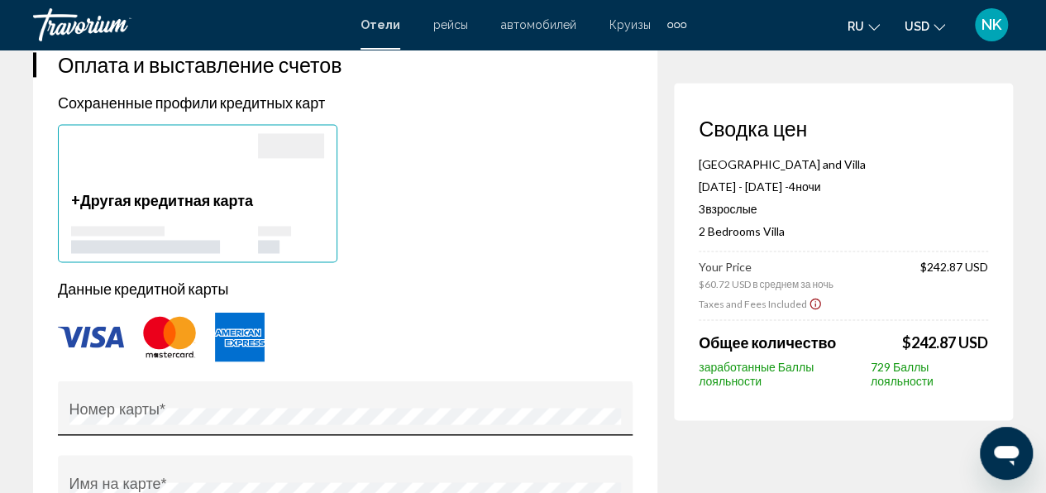
click at [231, 391] on div "Номер карты *" at bounding box center [345, 413] width 552 height 44
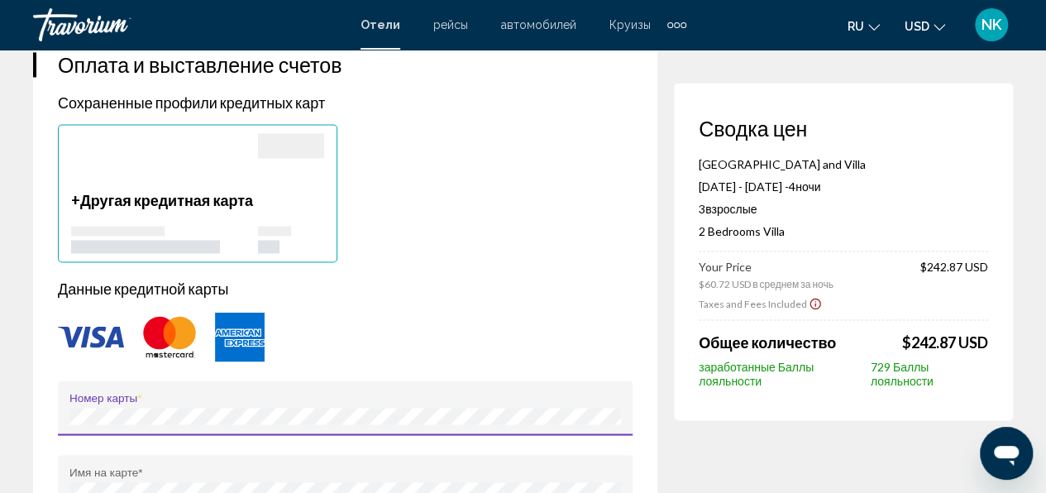
type input "**********"
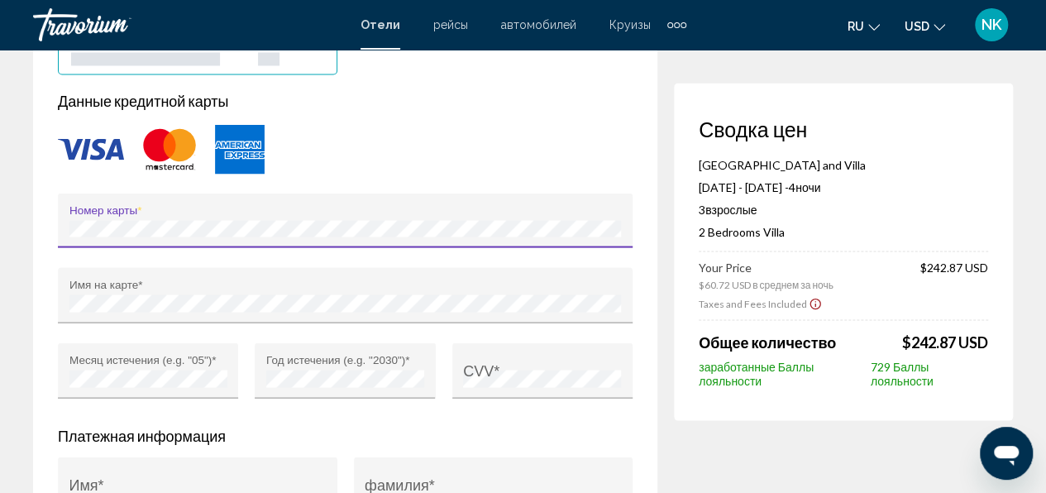
scroll to position [1465, 0]
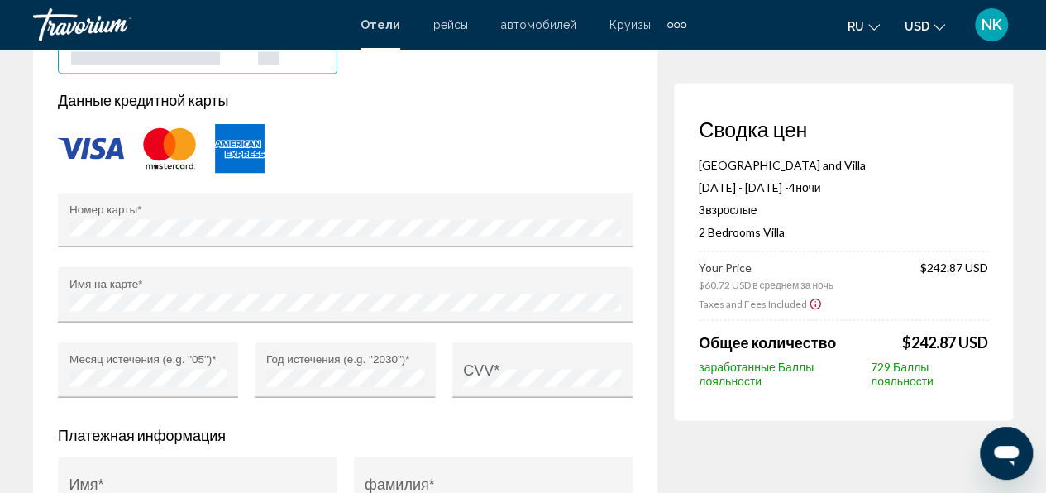
click at [440, 364] on div "Год истечения (e.g. "2030") *" at bounding box center [344, 378] width 197 height 75
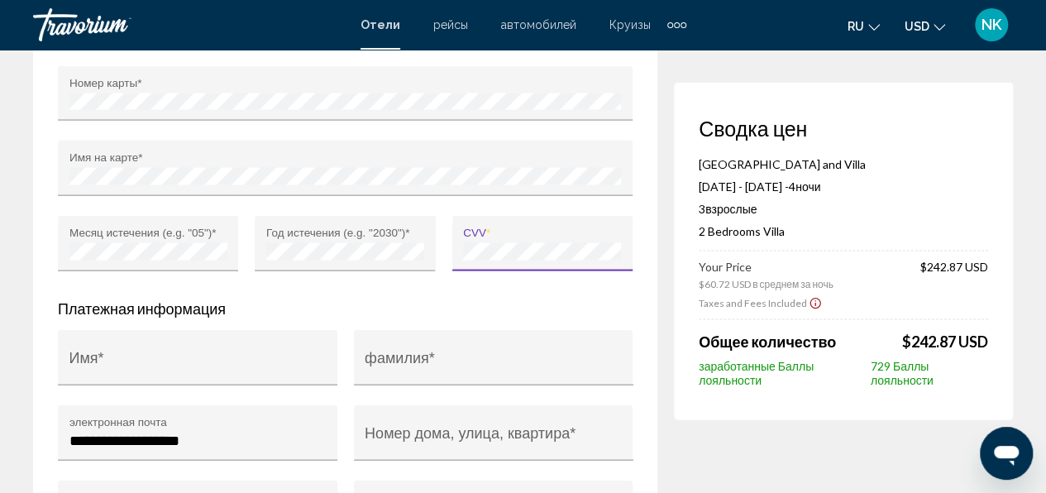
scroll to position [1628, 0]
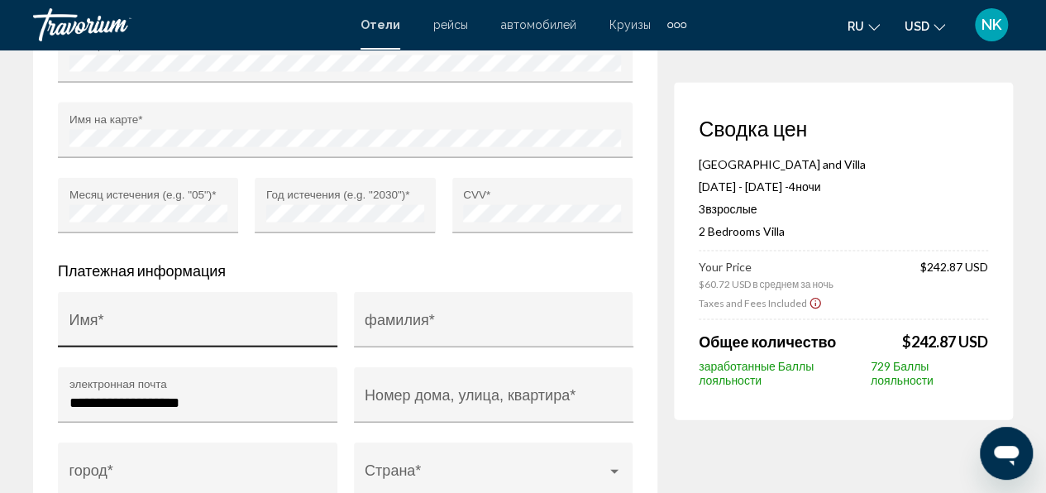
click at [109, 303] on div "Имя *" at bounding box center [197, 325] width 257 height 44
type input "******"
click at [387, 303] on div "фамилия *" at bounding box center [493, 325] width 257 height 44
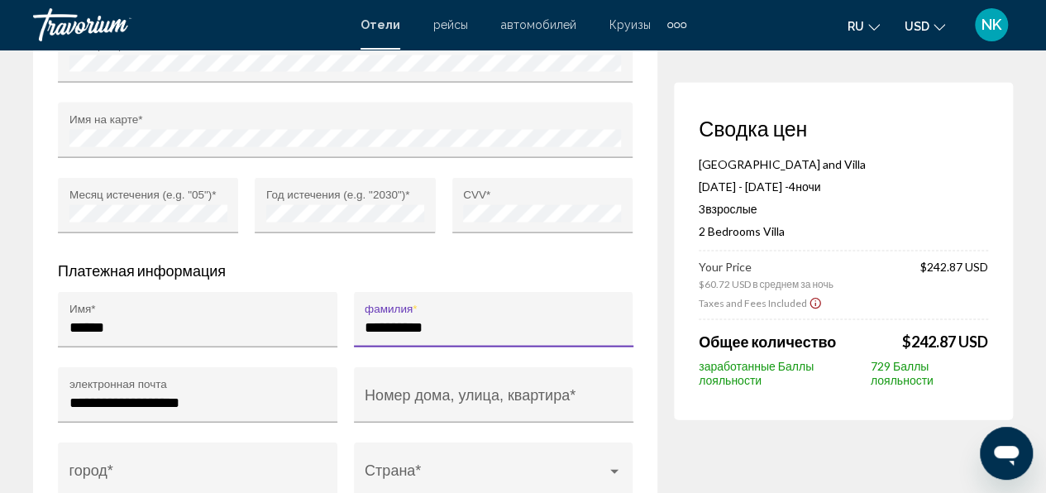
type input "**********"
click at [387, 303] on div "**********" at bounding box center [493, 325] width 257 height 44
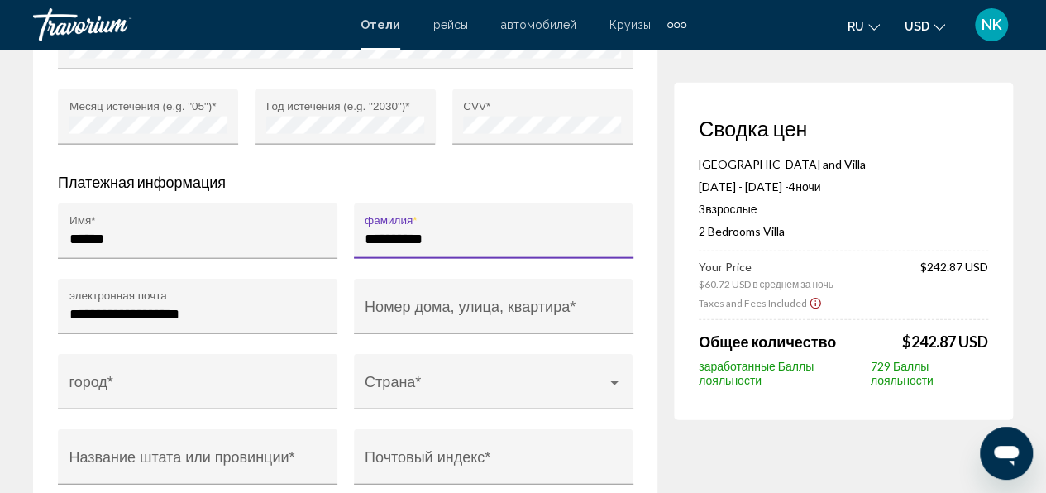
scroll to position [1713, 0]
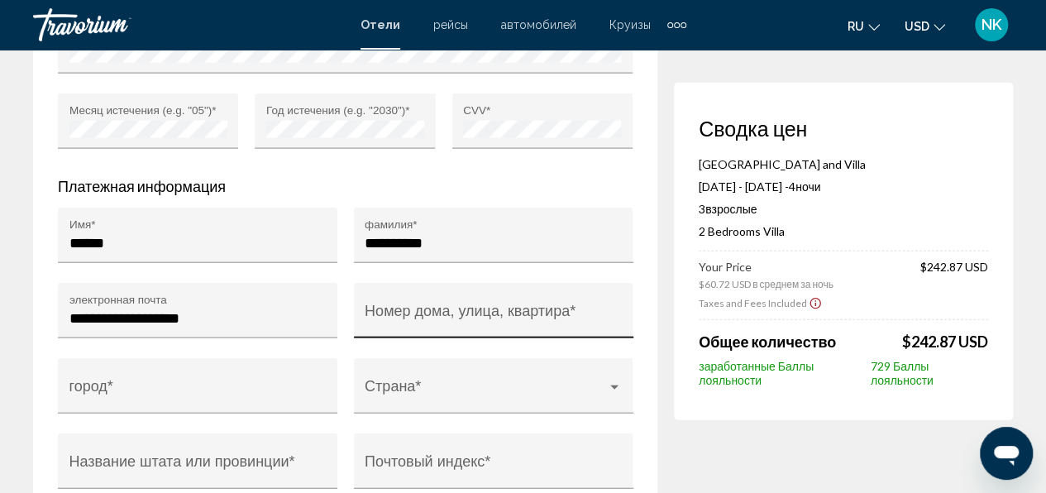
click at [374, 311] on div "Номер дома, улица, квартира *" at bounding box center [493, 316] width 257 height 44
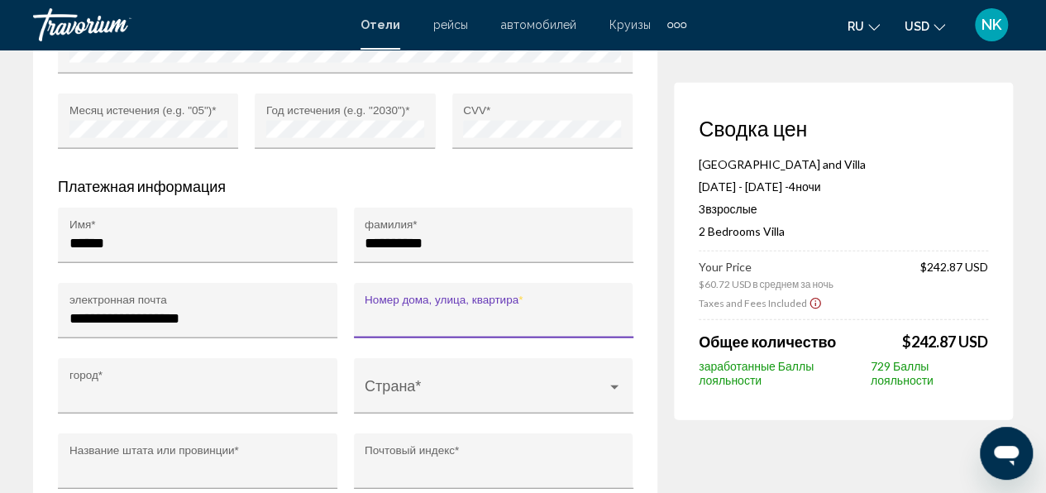
type input "**********"
type input "******"
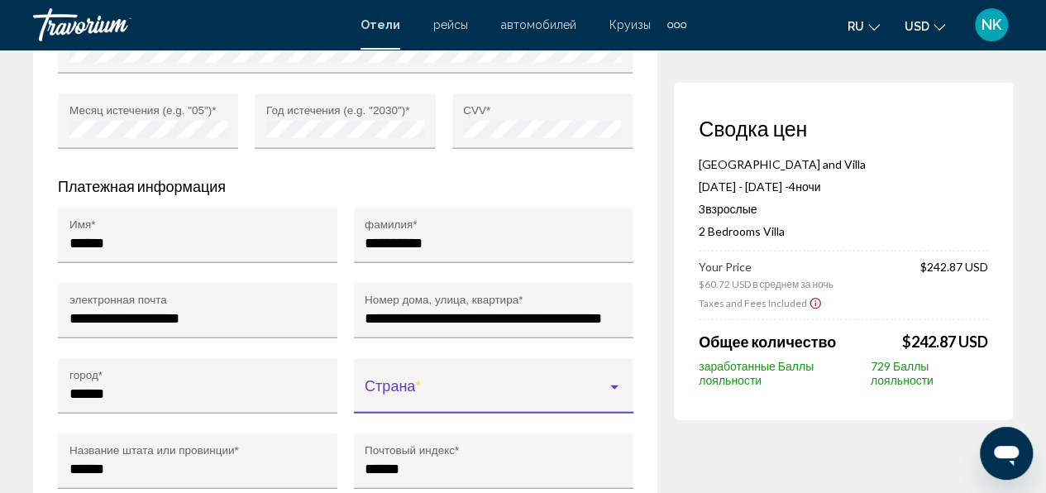
click at [456, 385] on span "Main content" at bounding box center [486, 393] width 242 height 17
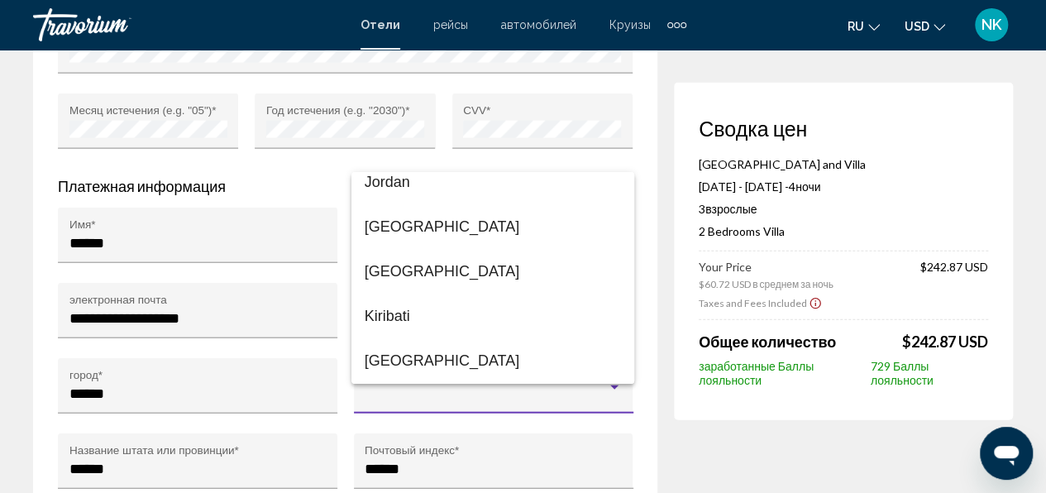
scroll to position [5143, 0]
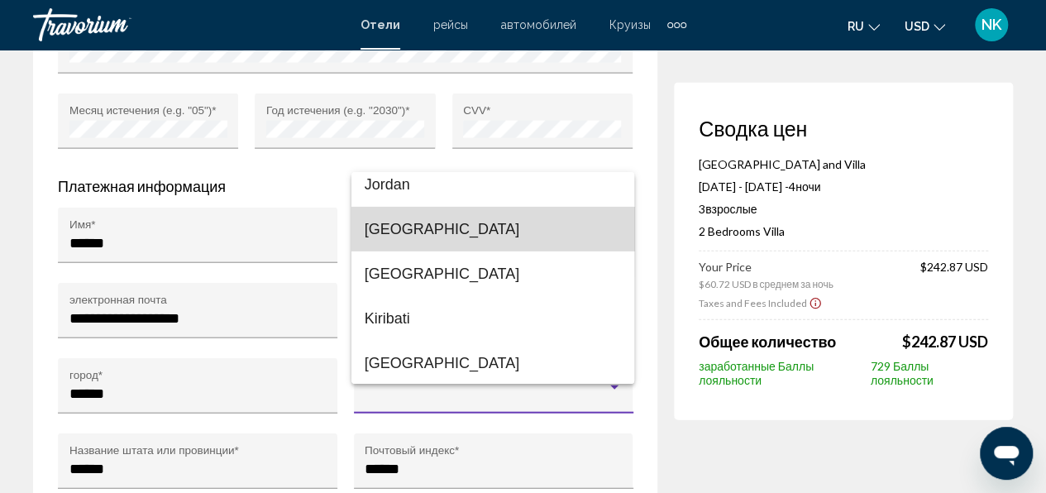
click at [538, 231] on span "Kazakhstan" at bounding box center [493, 229] width 256 height 45
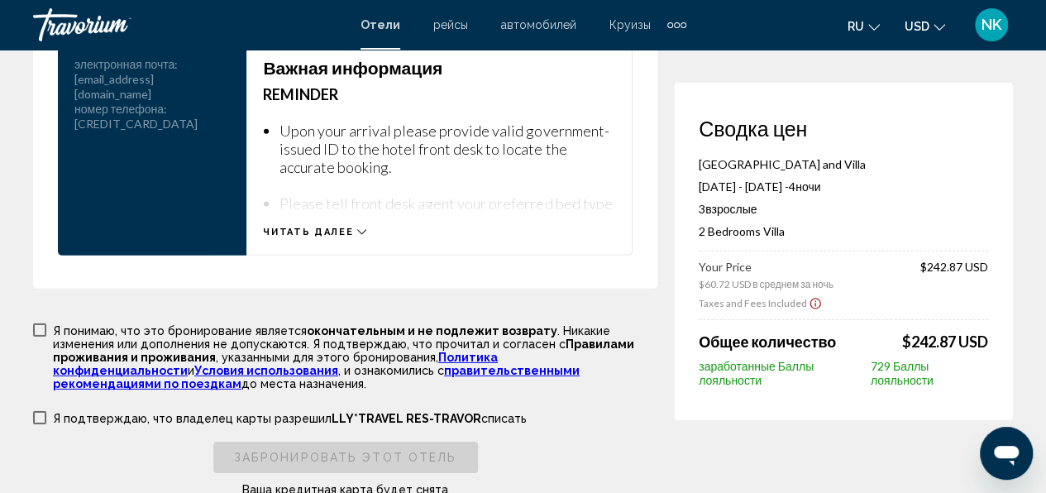
scroll to position [2445, 0]
click at [37, 322] on span "Main content" at bounding box center [39, 328] width 13 height 13
click at [40, 410] on span "Main content" at bounding box center [39, 416] width 13 height 13
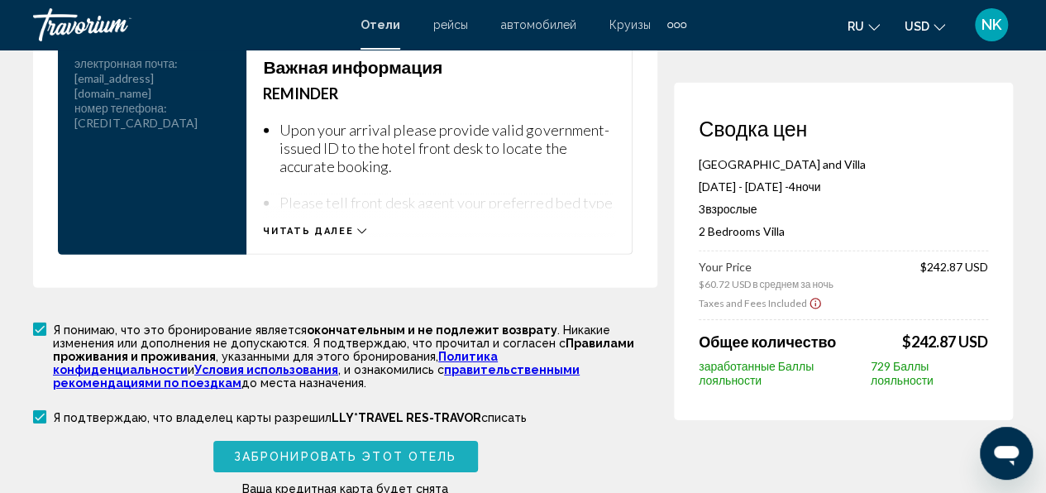
click at [268, 450] on span "Забронировать этот отель" at bounding box center [345, 456] width 222 height 13
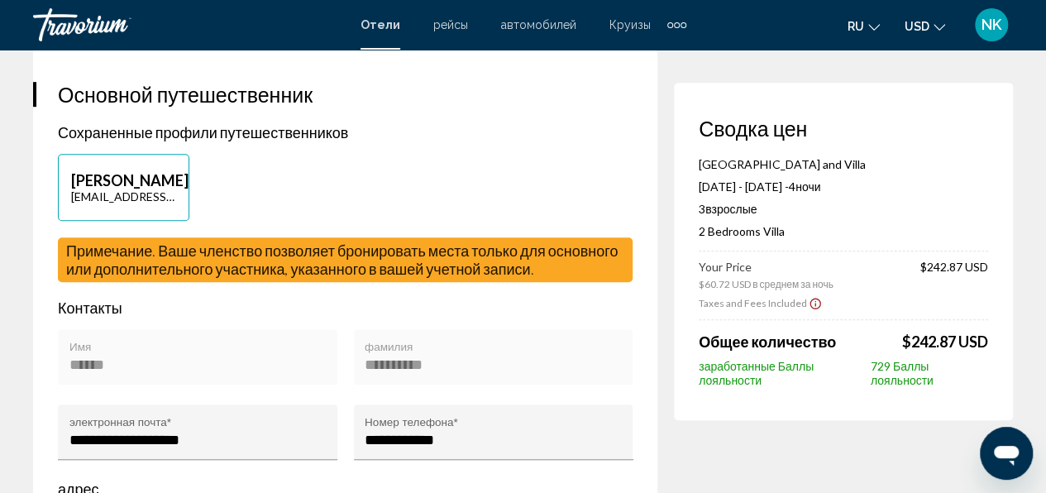
scroll to position [0, 0]
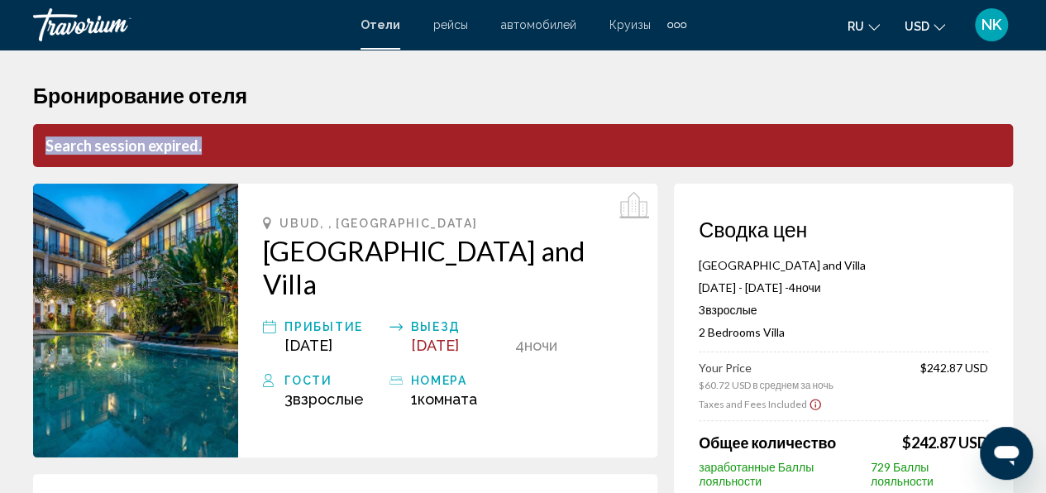
drag, startPoint x: 41, startPoint y: 141, endPoint x: 203, endPoint y: 150, distance: 162.3
click at [203, 150] on p "Search session expired." at bounding box center [522, 145] width 979 height 43
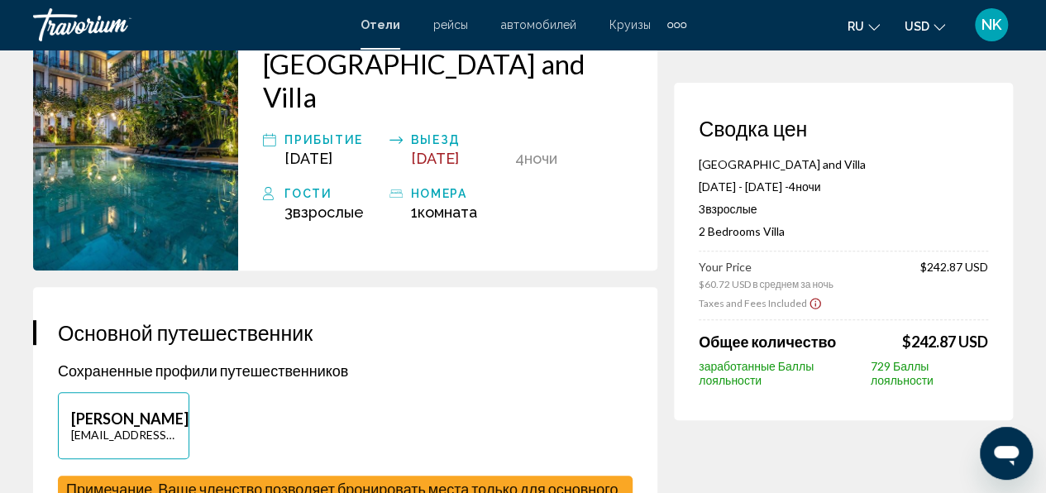
scroll to position [165, 0]
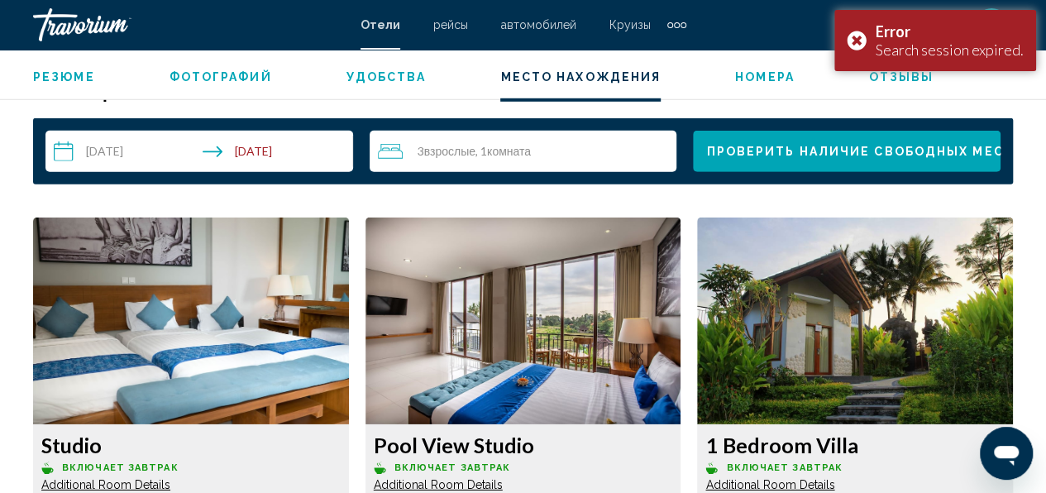
scroll to position [2261, 0]
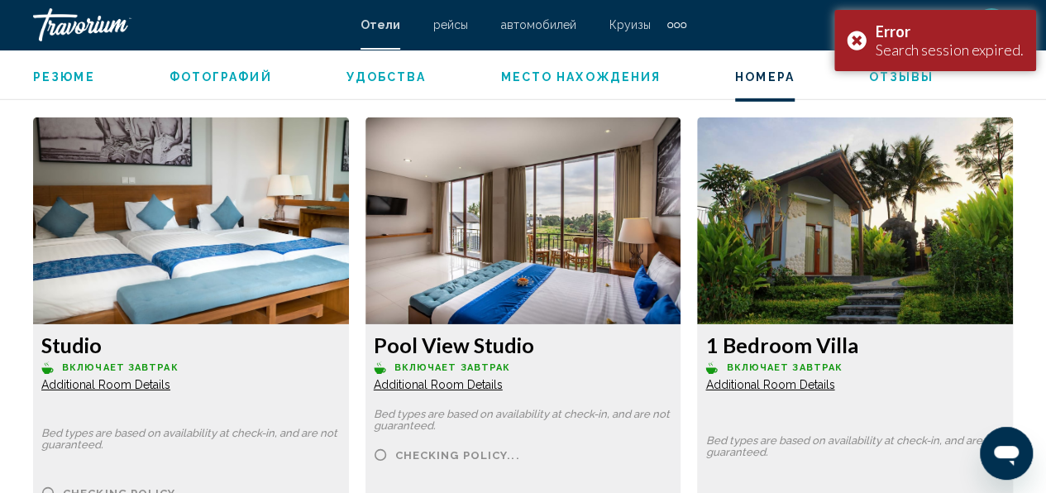
scroll to position [2562, 0]
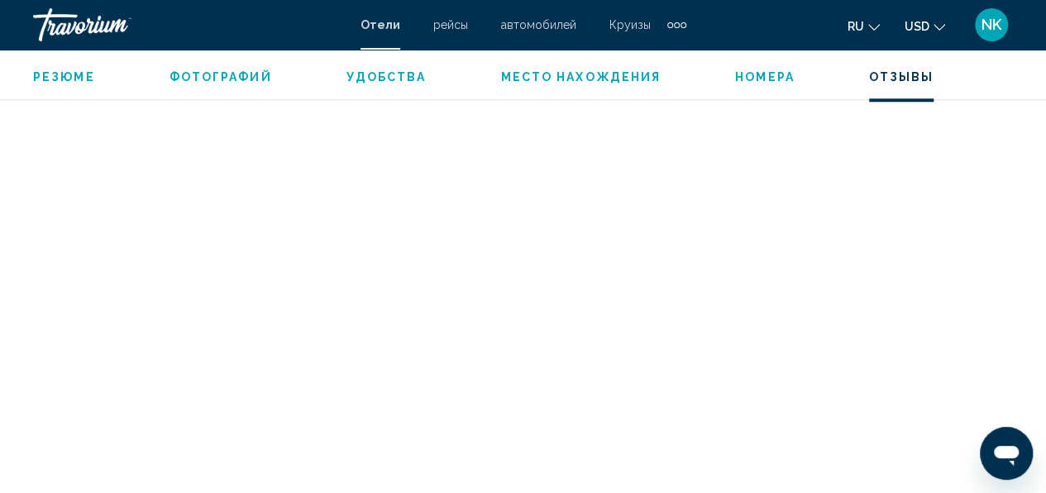
scroll to position [3968, 0]
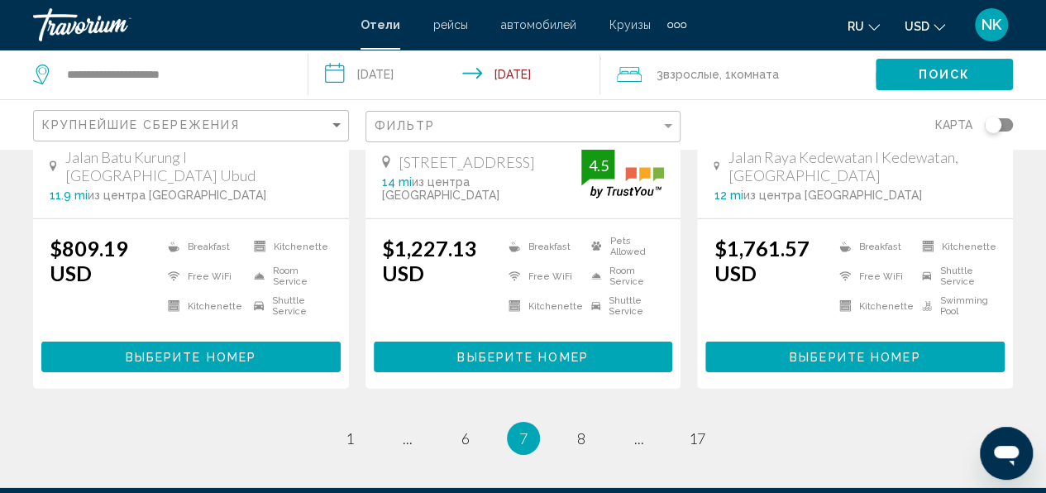
scroll to position [2397, 0]
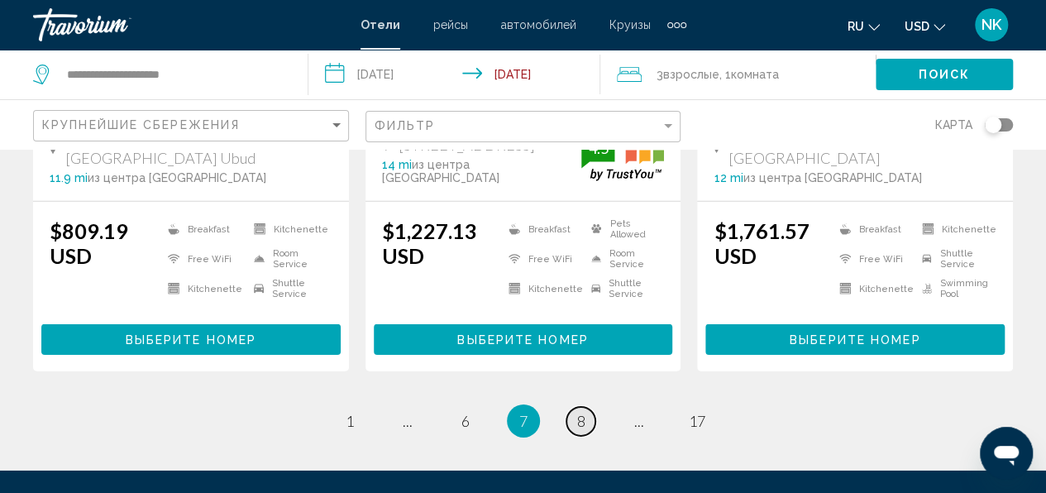
click at [584, 412] on span "8" at bounding box center [581, 421] width 8 height 18
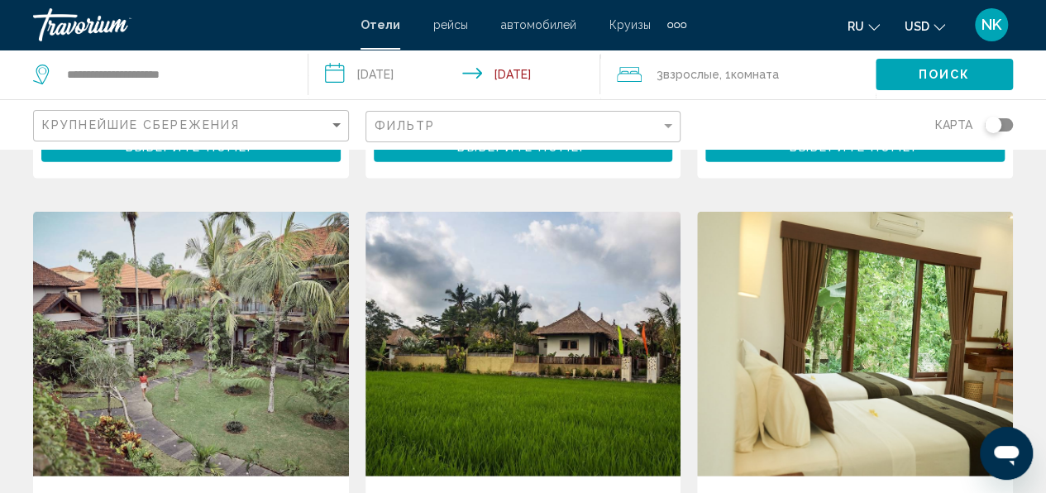
scroll to position [1984, 0]
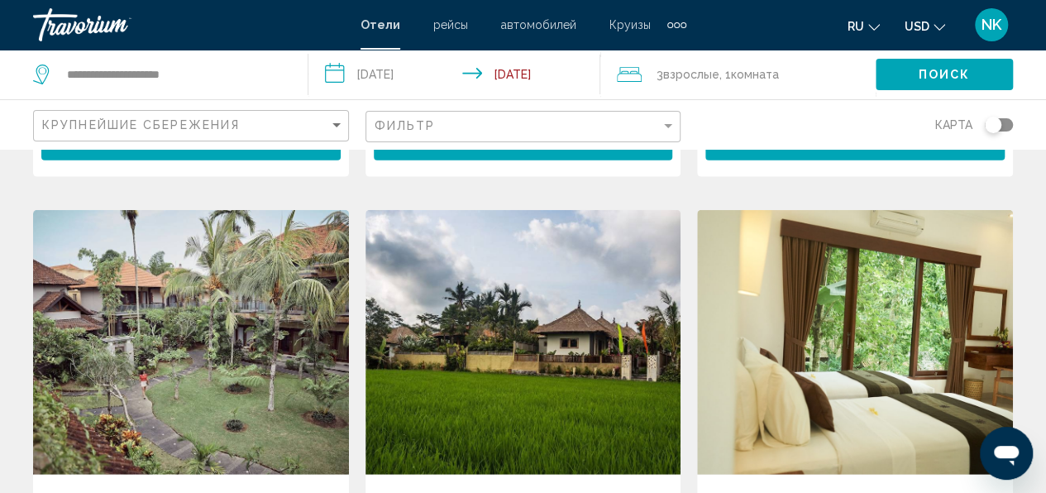
click at [231, 303] on img "Main content" at bounding box center [191, 342] width 316 height 265
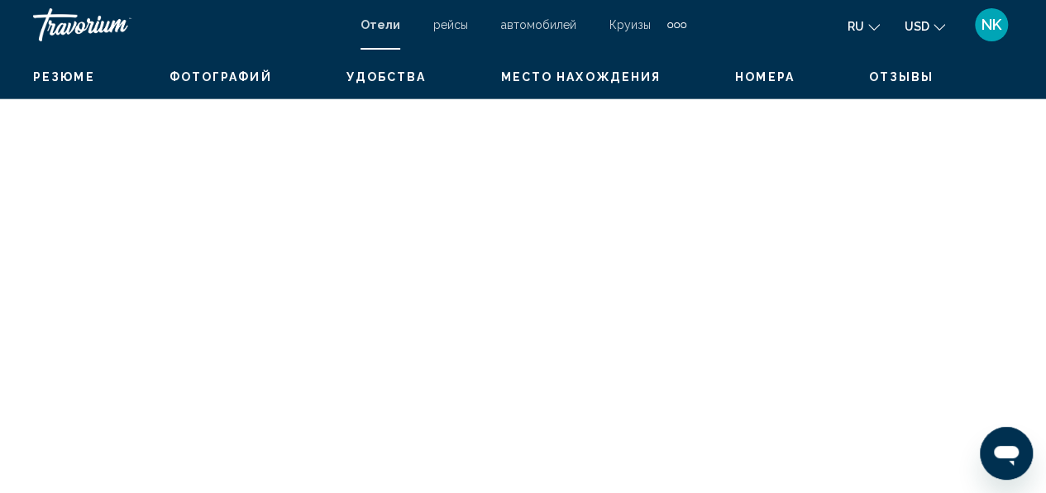
scroll to position [196, 0]
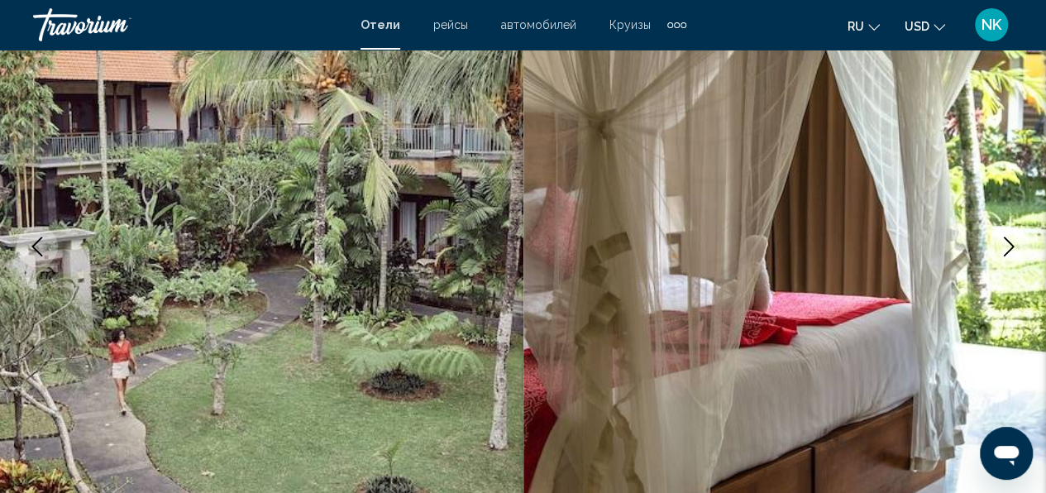
click at [1014, 248] on icon "Next image" at bounding box center [1008, 246] width 20 height 20
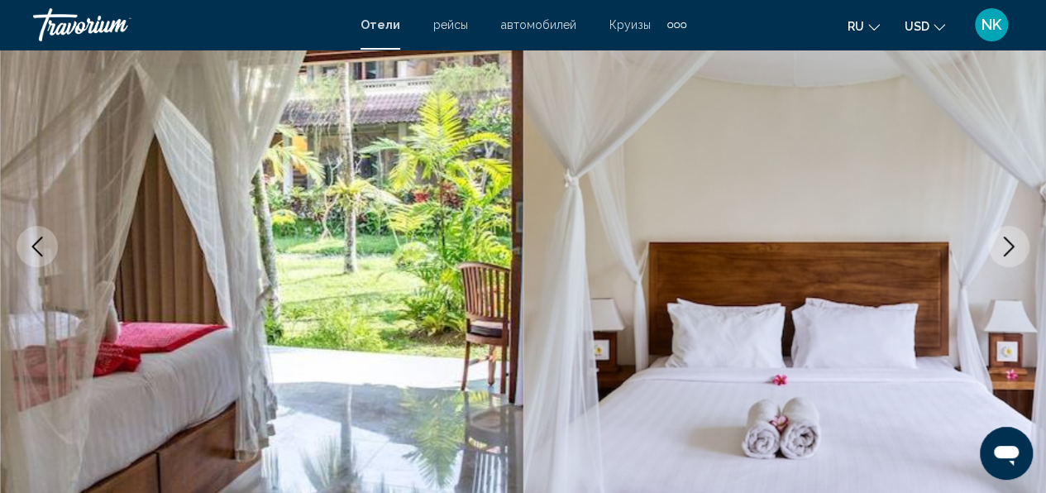
click at [1014, 248] on icon "Next image" at bounding box center [1008, 246] width 20 height 20
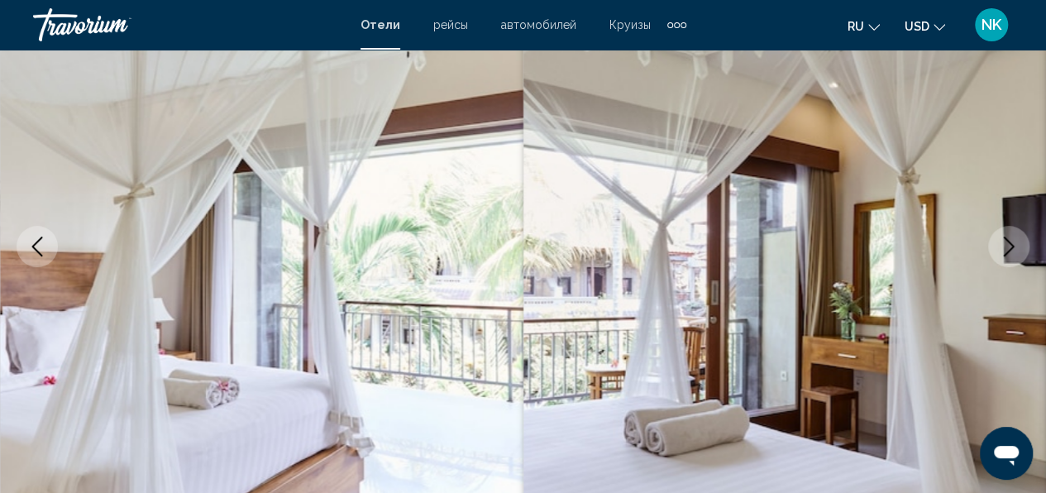
click at [1011, 248] on icon "Next image" at bounding box center [1008, 246] width 11 height 20
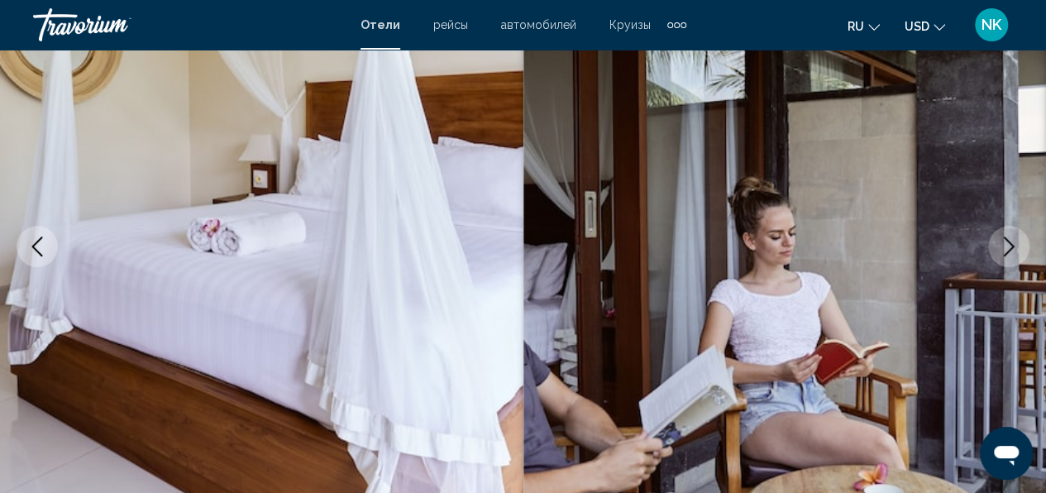
click at [1011, 248] on icon "Next image" at bounding box center [1008, 246] width 11 height 20
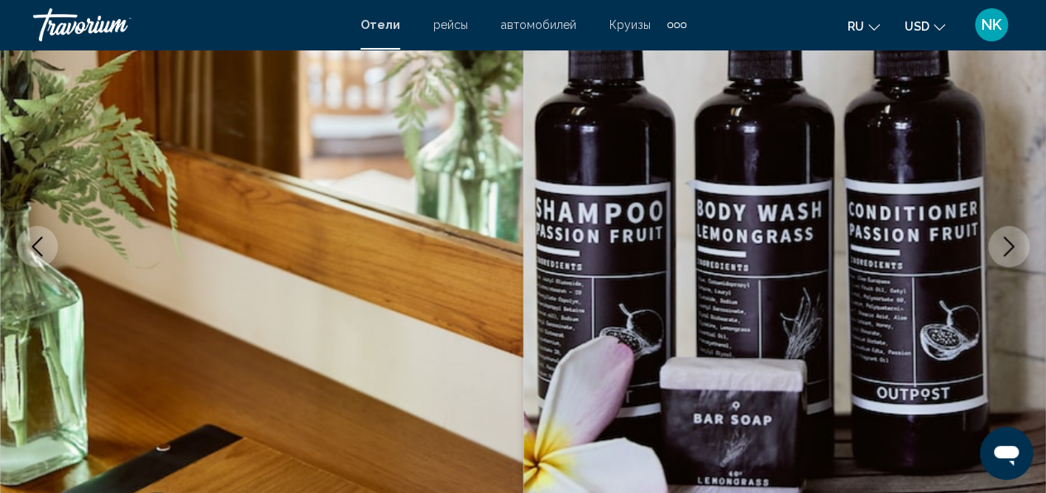
click at [1011, 248] on icon "Next image" at bounding box center [1008, 246] width 11 height 20
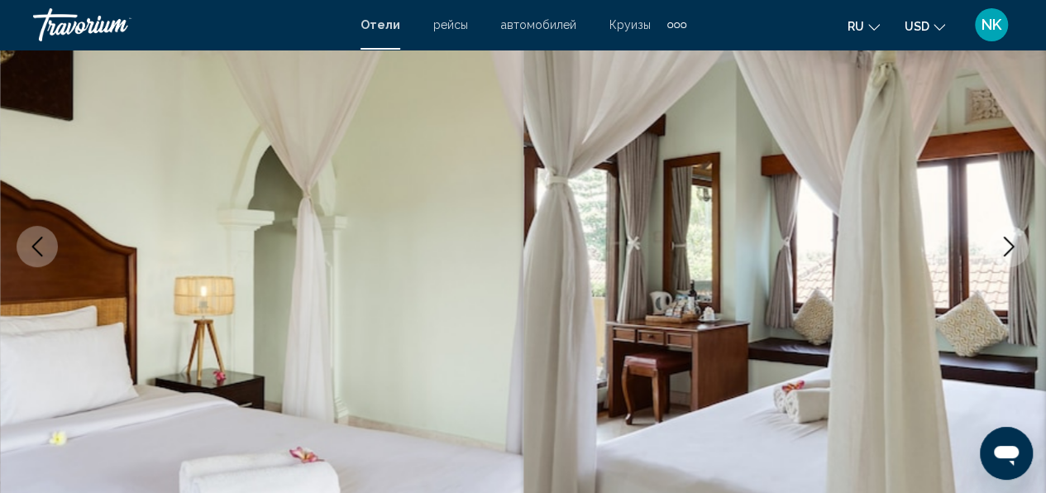
click at [1011, 248] on icon "Next image" at bounding box center [1008, 246] width 11 height 20
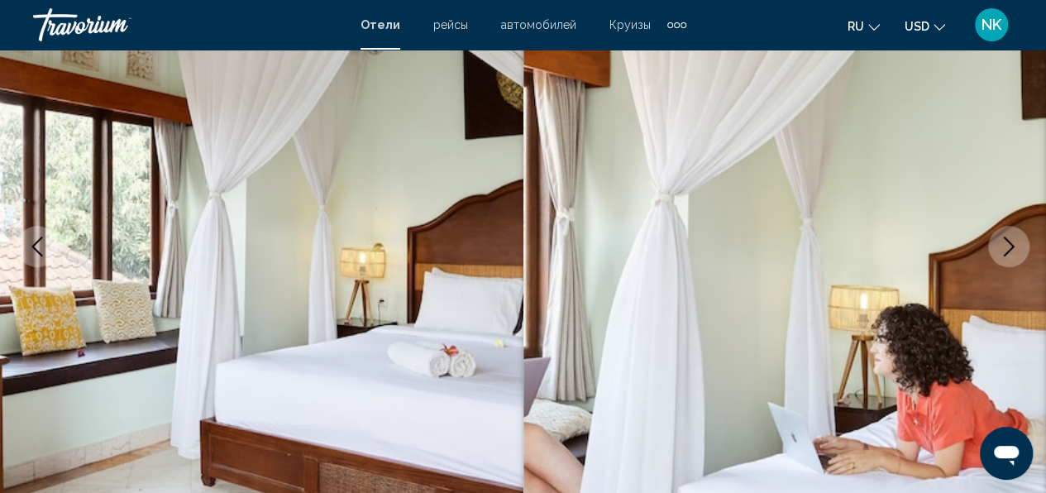
click at [1011, 248] on icon "Next image" at bounding box center [1008, 246] width 11 height 20
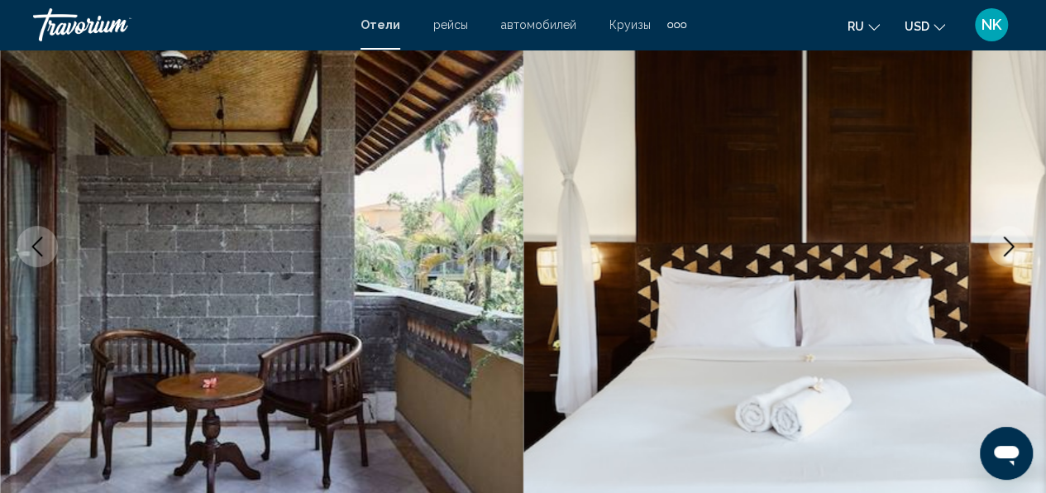
click at [1011, 248] on icon "Next image" at bounding box center [1008, 246] width 11 height 20
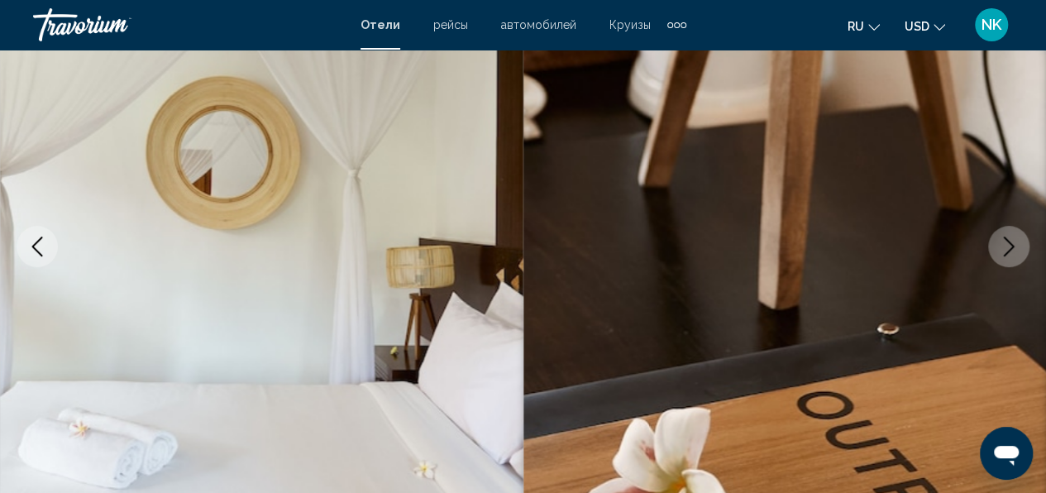
click at [1011, 248] on icon "Next image" at bounding box center [1008, 246] width 11 height 20
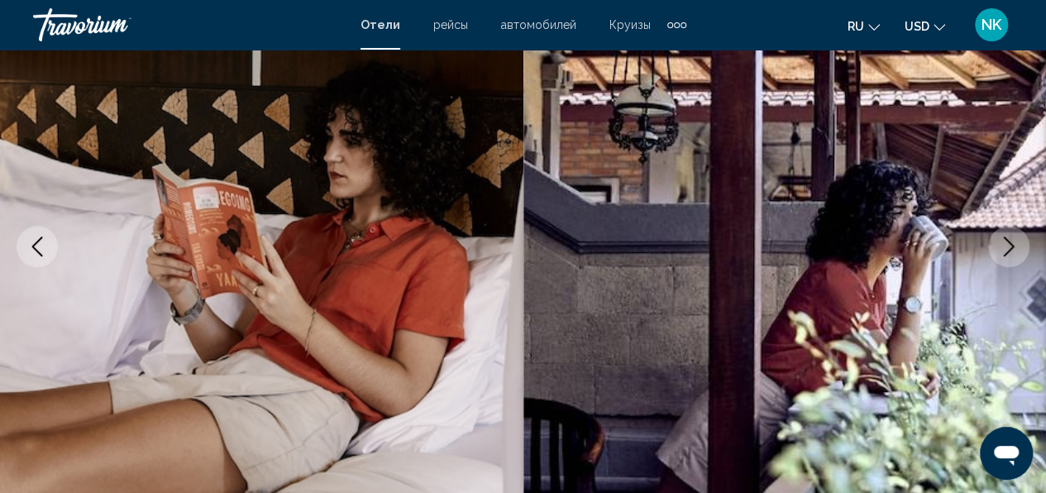
click at [1011, 248] on icon "Next image" at bounding box center [1008, 246] width 11 height 20
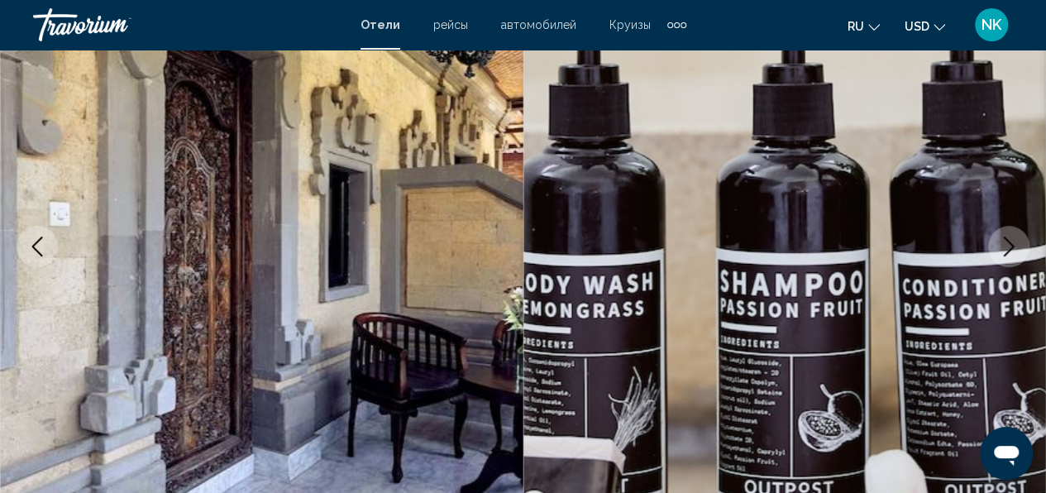
click at [1011, 248] on icon "Next image" at bounding box center [1008, 246] width 11 height 20
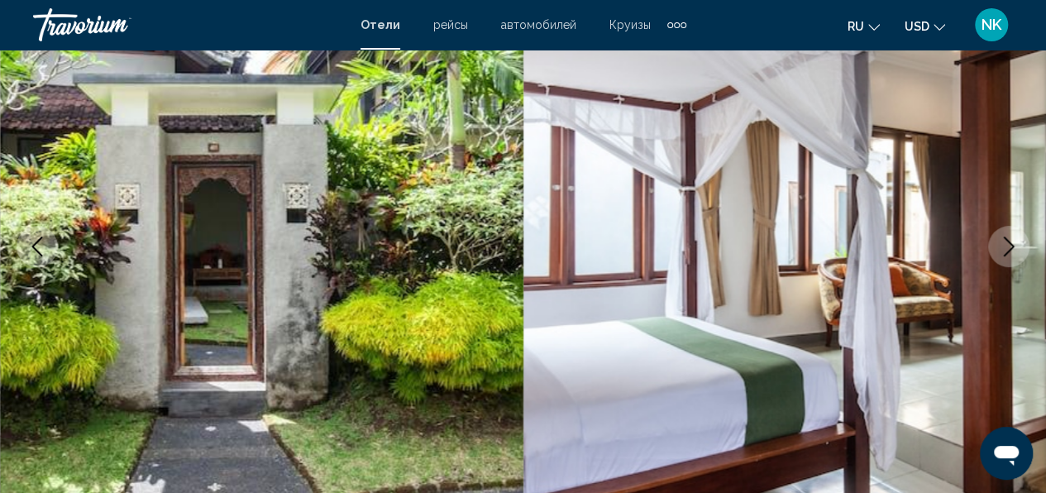
click at [1011, 248] on icon "Next image" at bounding box center [1008, 246] width 11 height 20
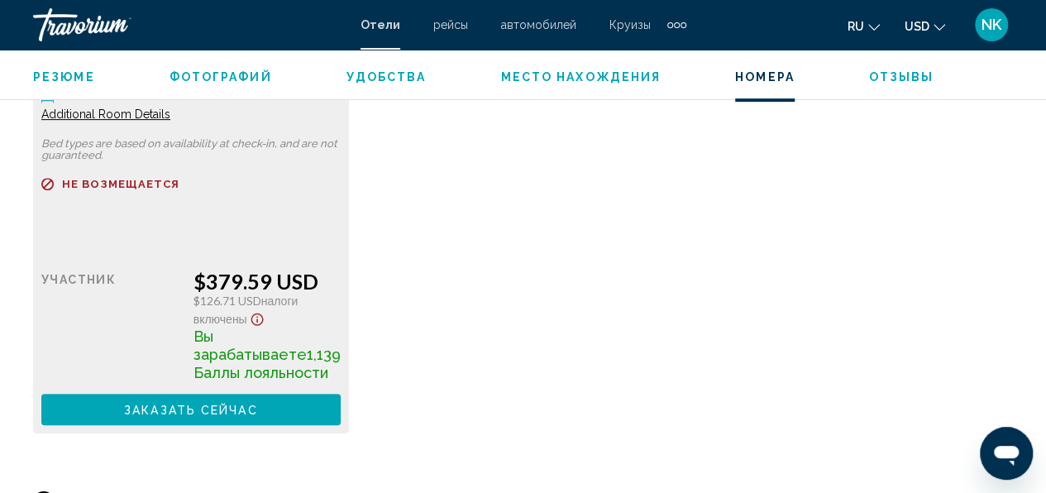
scroll to position [3420, 0]
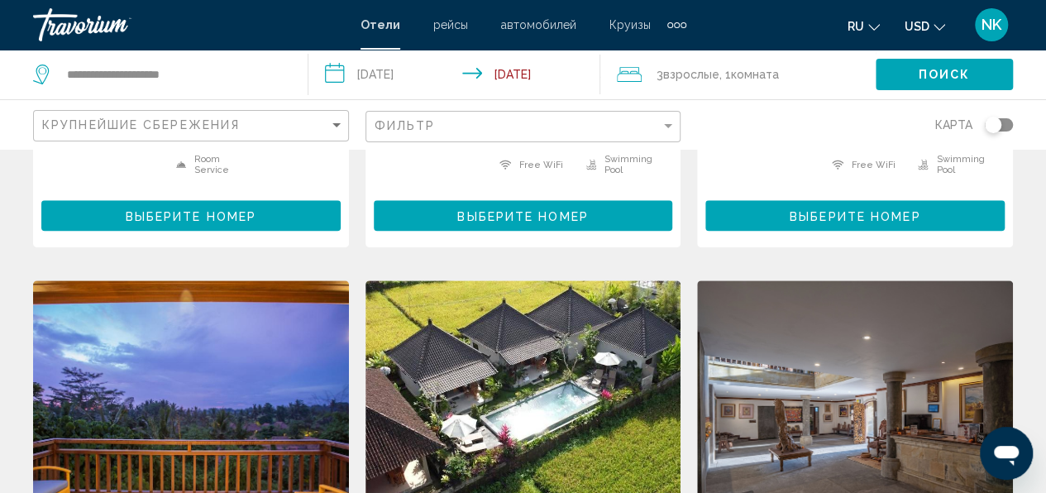
scroll to position [661, 0]
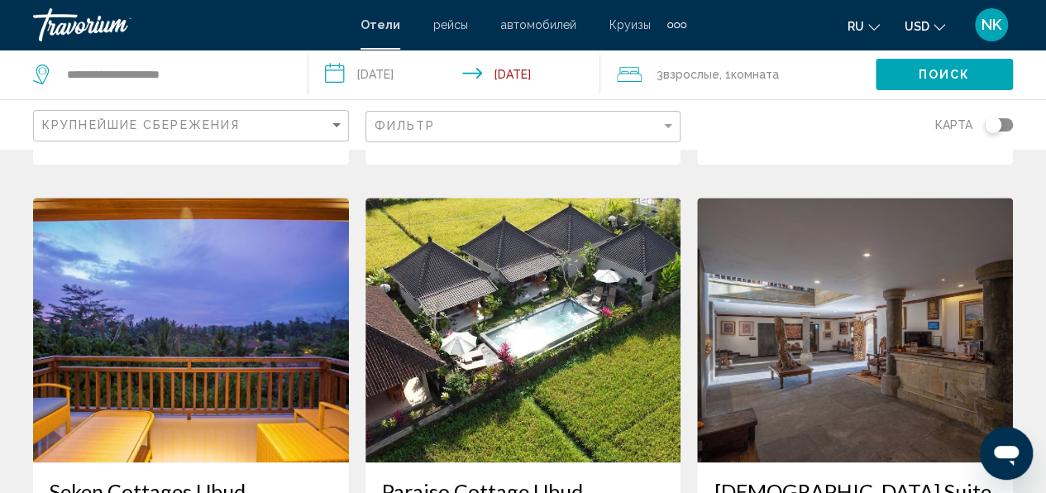
click at [506, 314] on img "Main content" at bounding box center [523, 330] width 316 height 265
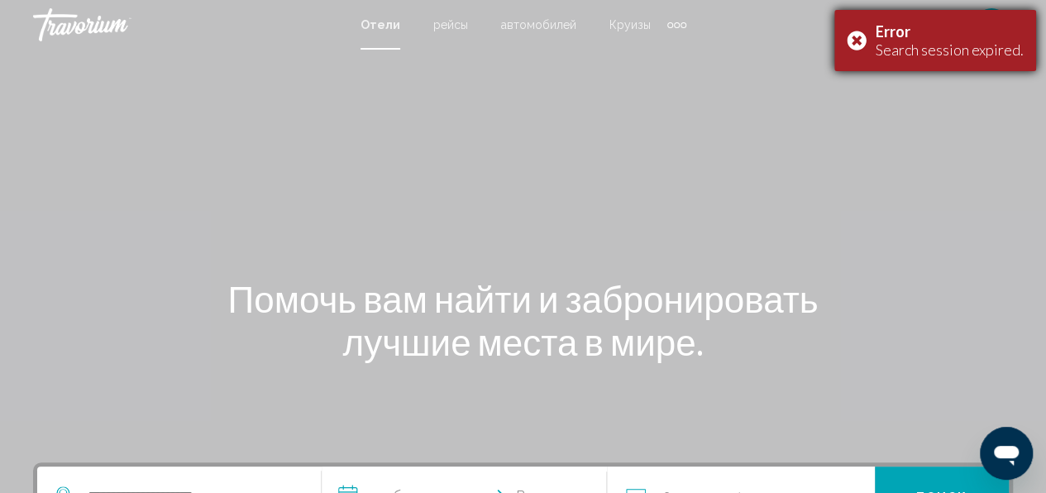
click at [920, 52] on div "Search session expired." at bounding box center [949, 50] width 148 height 18
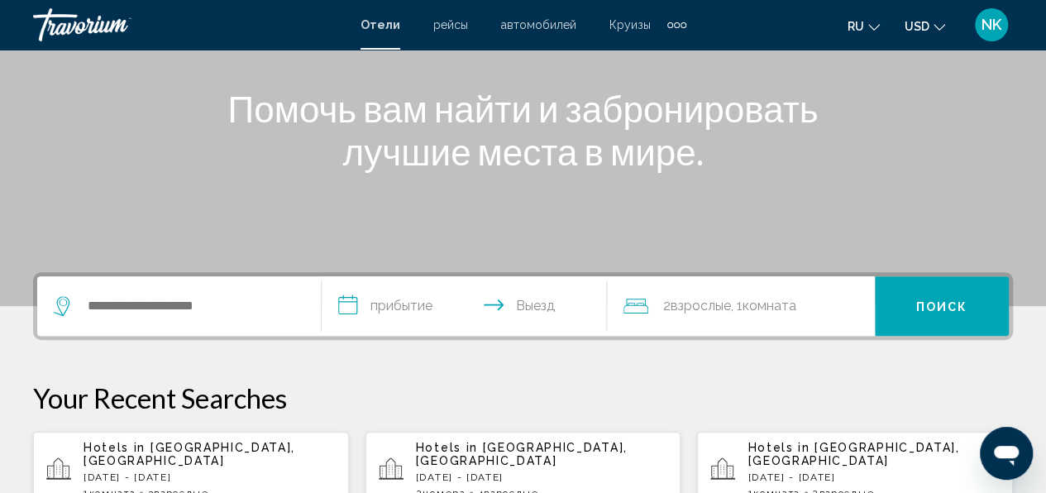
scroll to position [248, 0]
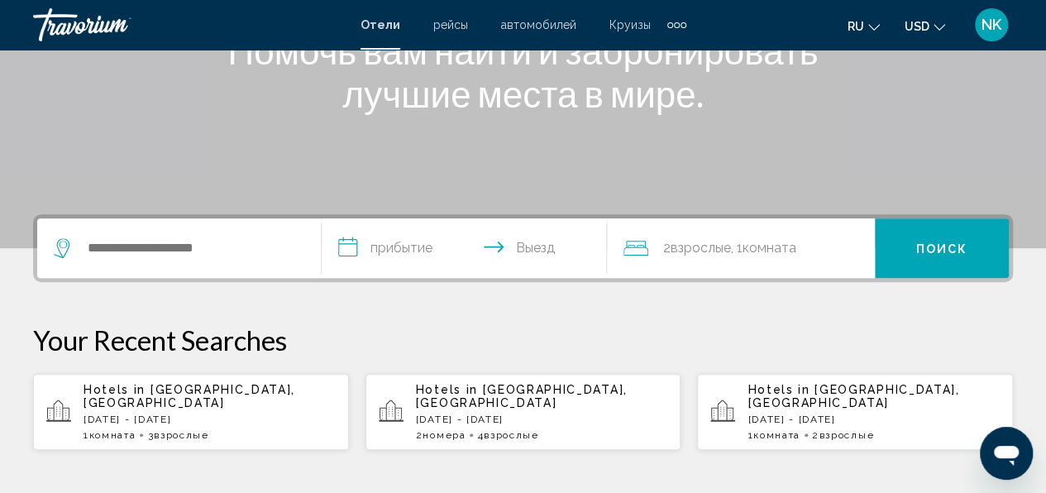
click at [203, 413] on p "[DATE] - [DATE]" at bounding box center [209, 419] width 252 height 12
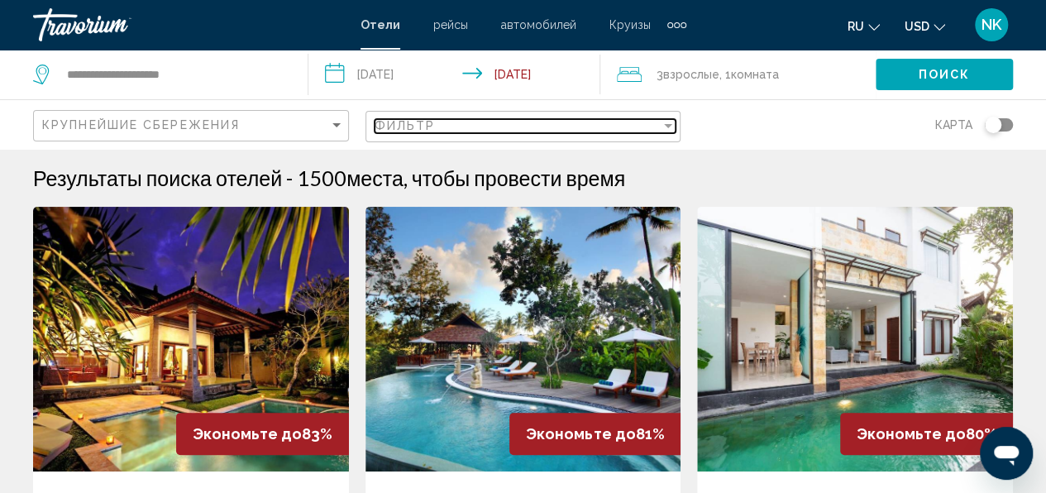
click at [407, 122] on span "Фильтр" at bounding box center [404, 125] width 61 height 13
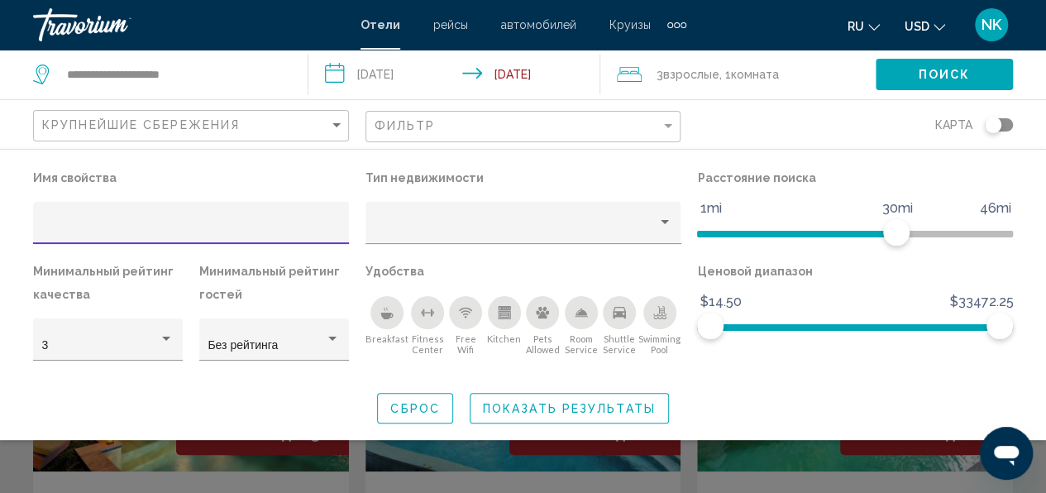
type input "****"
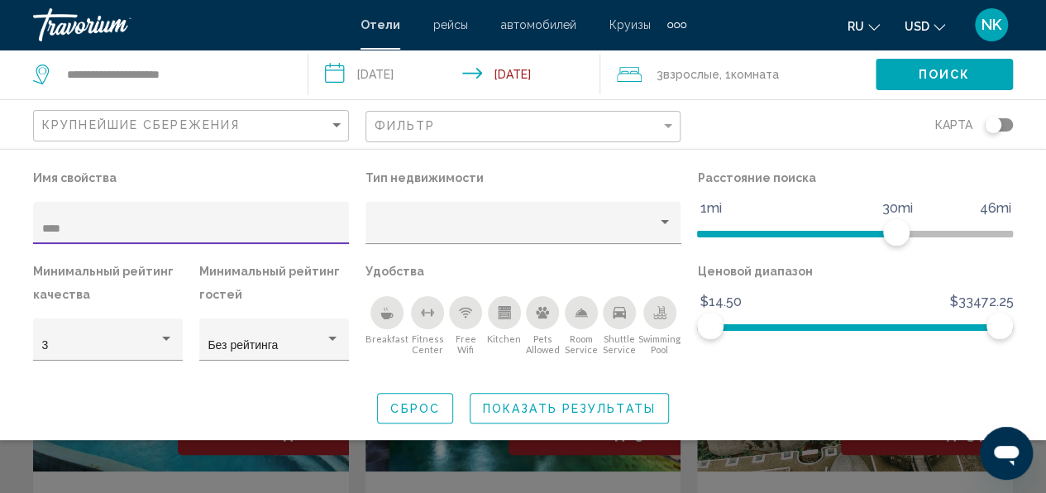
click at [512, 408] on span "Показать результаты" at bounding box center [569, 408] width 173 height 13
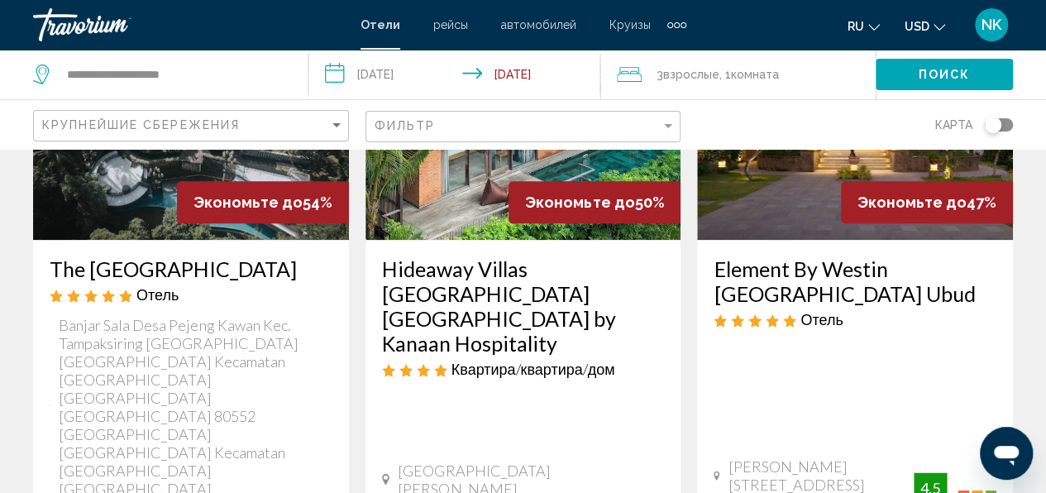
scroll to position [992, 0]
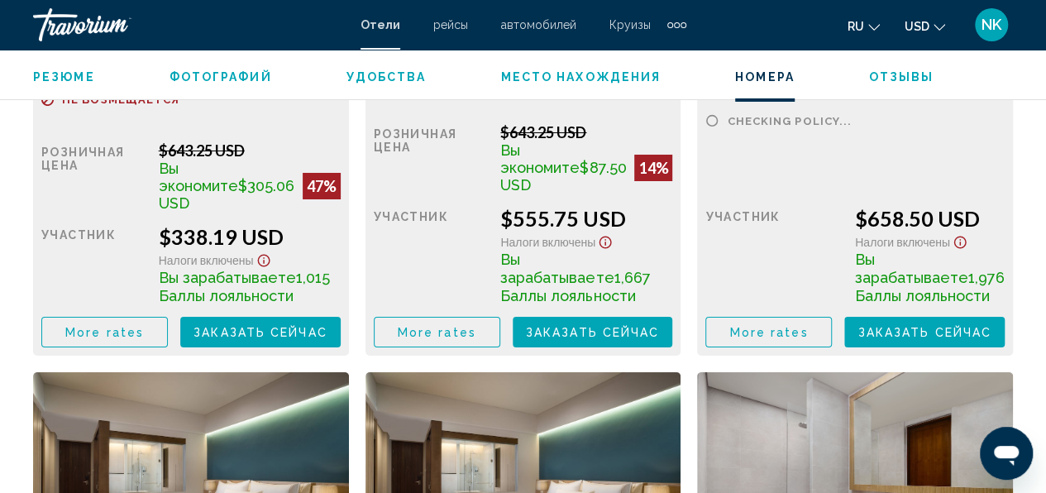
scroll to position [2923, 0]
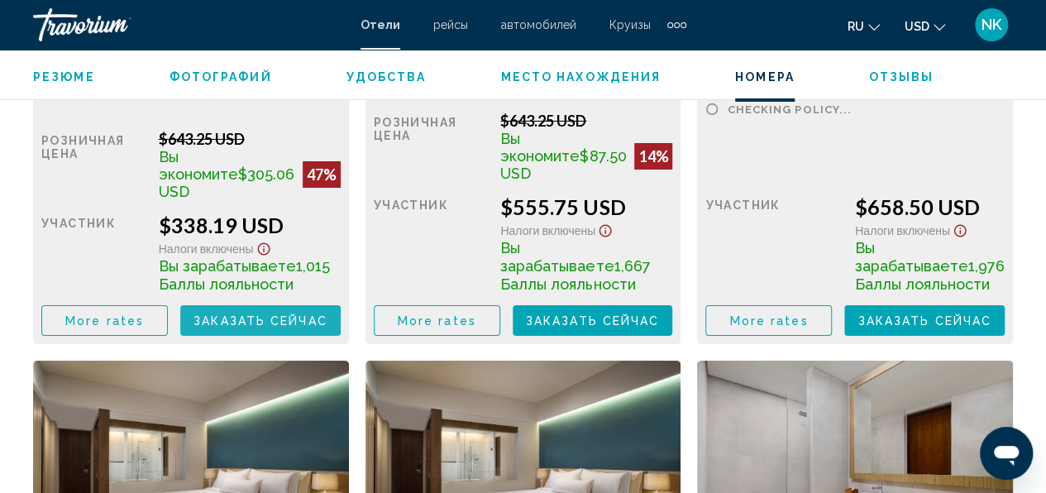
click at [236, 322] on span "Заказать сейчас" at bounding box center [260, 320] width 134 height 13
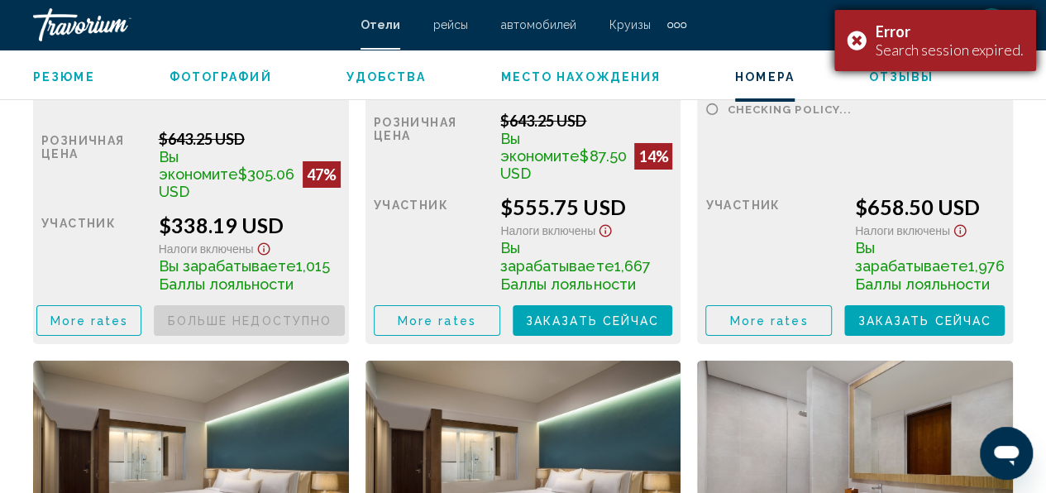
click at [860, 46] on div "Error Search session expired." at bounding box center [935, 40] width 202 height 61
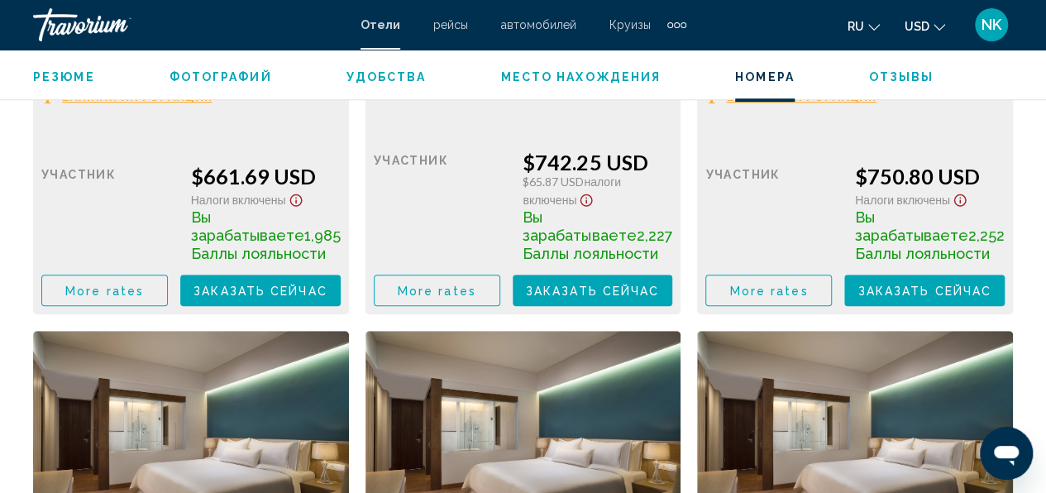
scroll to position [3584, 0]
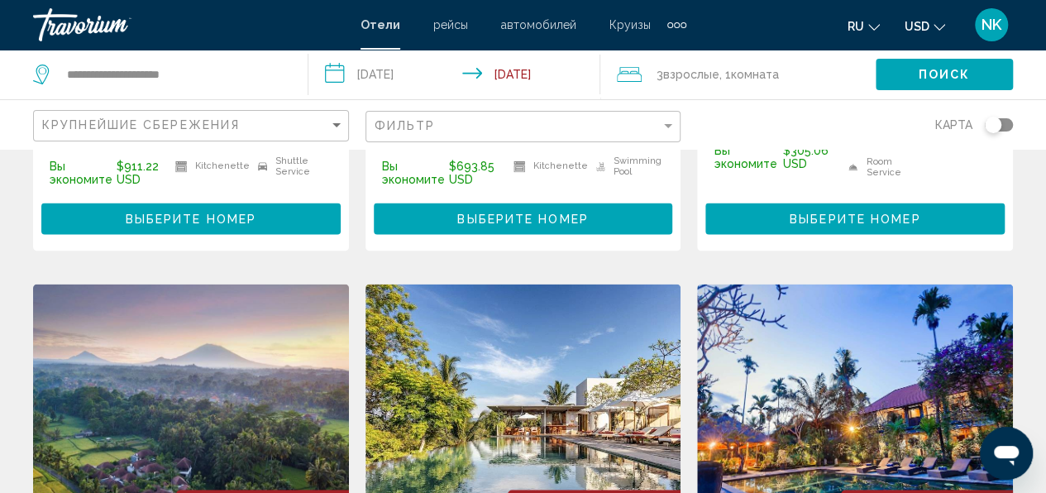
scroll to position [1323, 0]
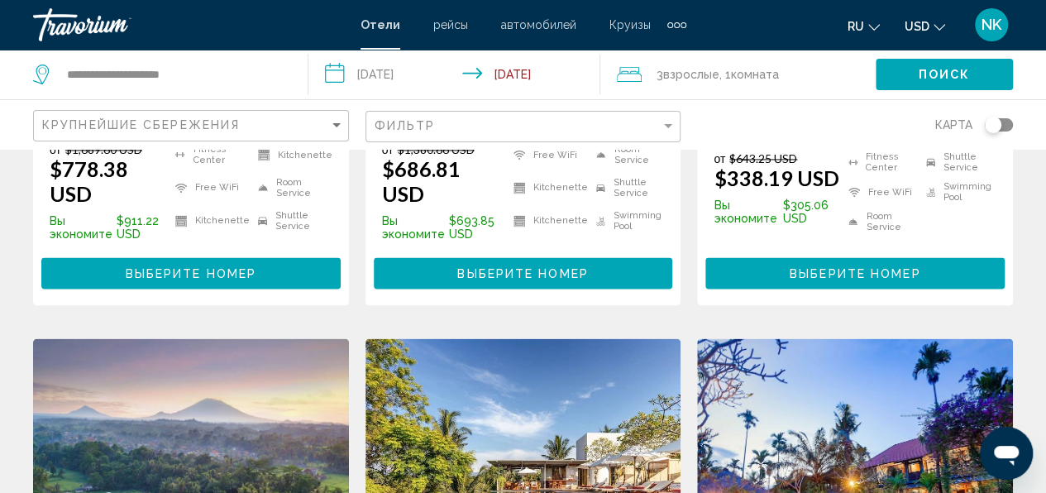
click at [847, 338] on img "Main content" at bounding box center [855, 470] width 316 height 265
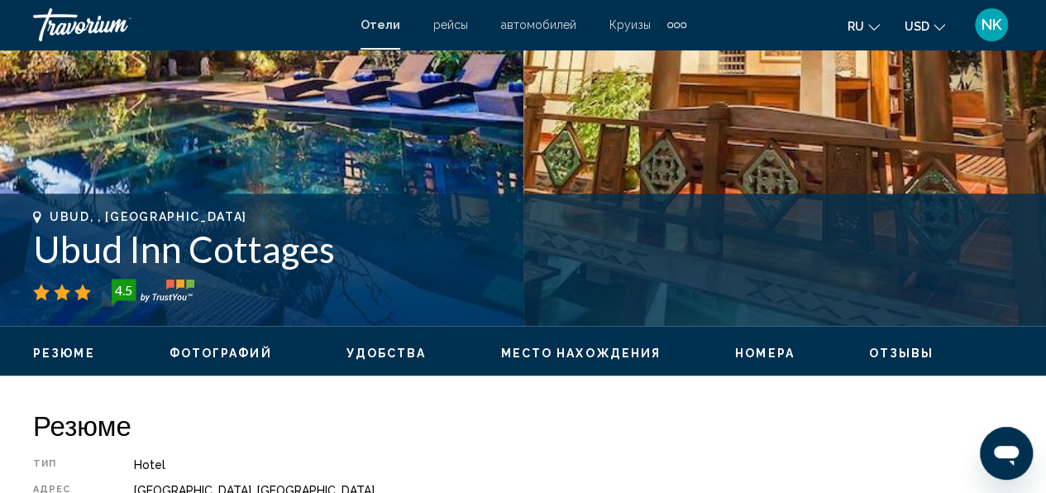
scroll to position [691, 0]
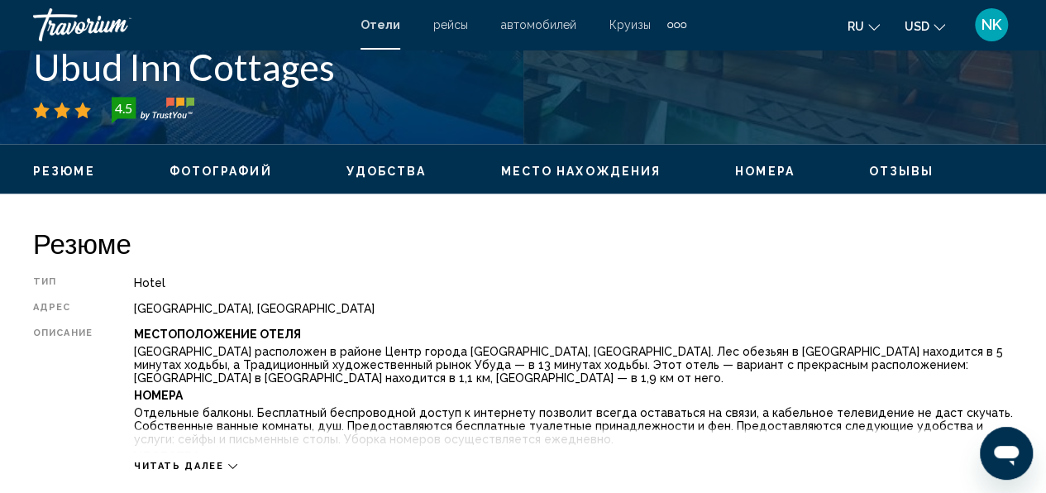
click at [866, 25] on button "ru English Español Français Italiano Português русский" at bounding box center [863, 26] width 32 height 24
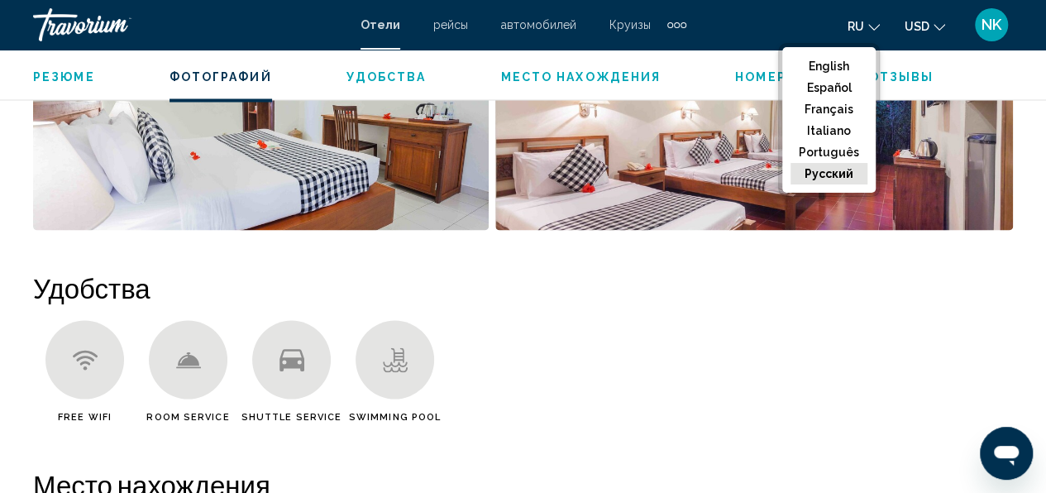
scroll to position [1105, 0]
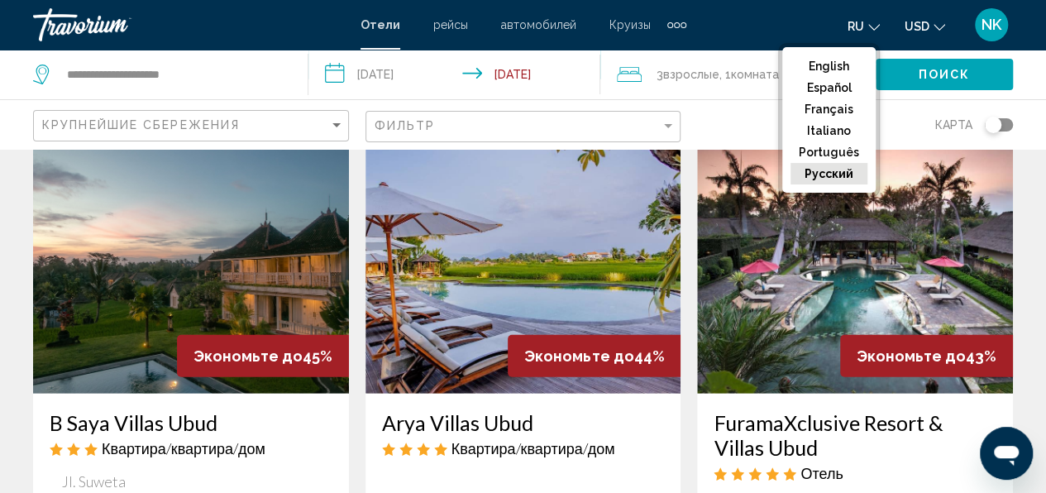
scroll to position [2232, 0]
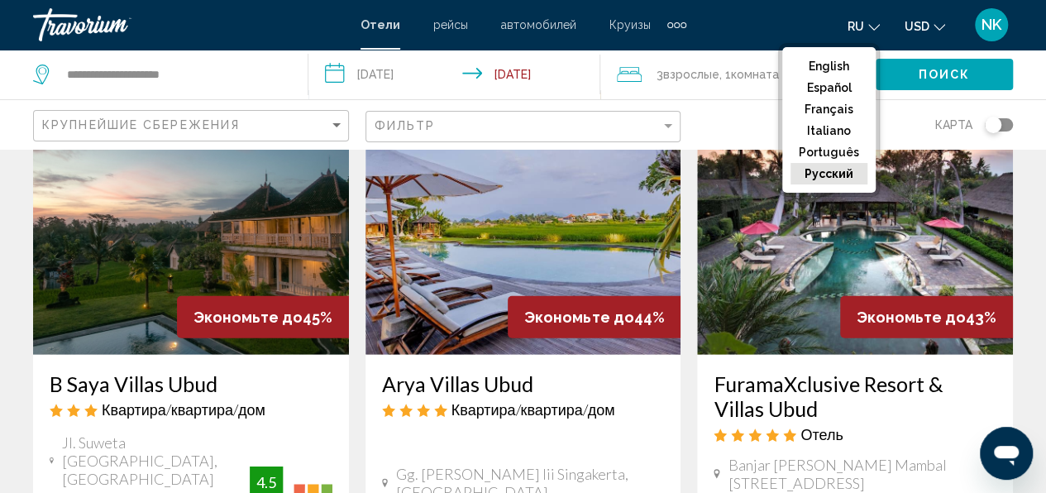
click at [746, 371] on div "FuramaXclusive Resort & Villas Ubud Отель" at bounding box center [854, 413] width 283 height 84
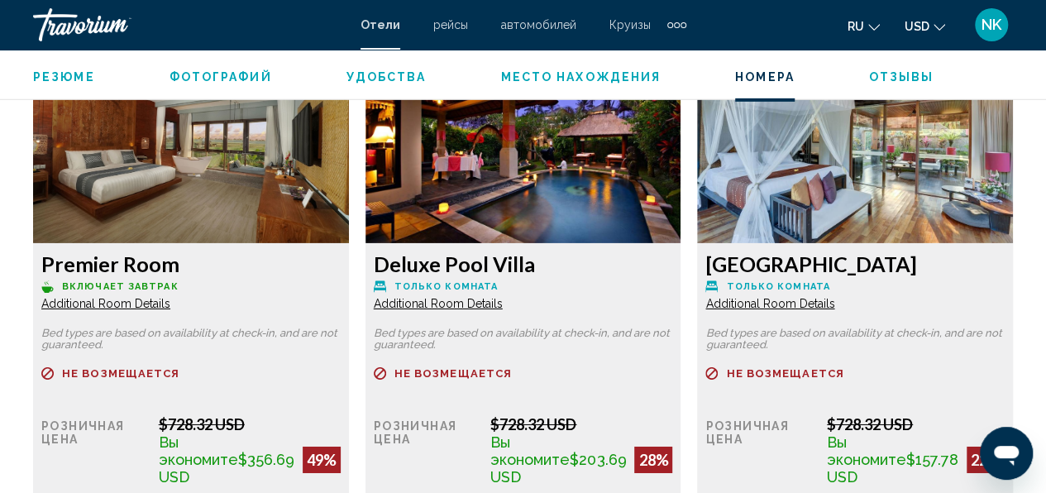
scroll to position [2427, 0]
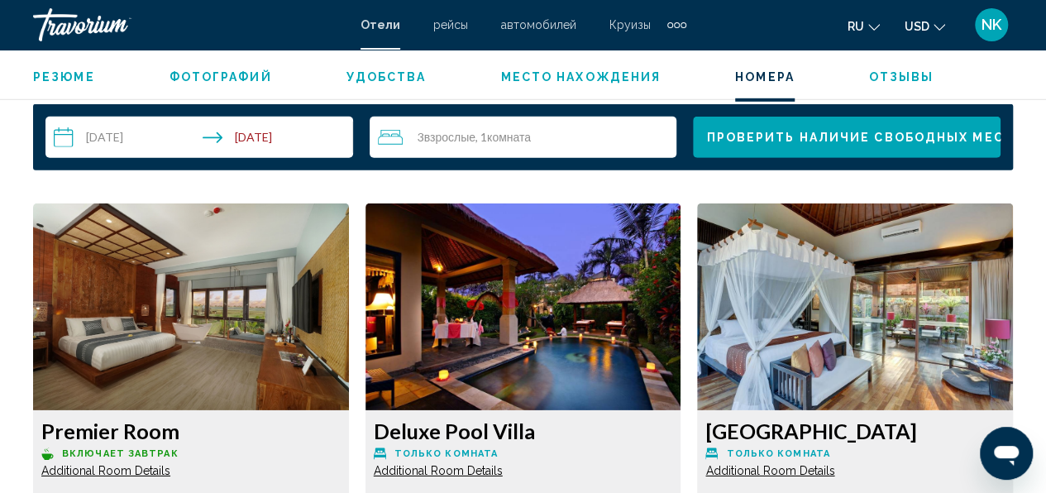
click at [187, 365] on img "Main content" at bounding box center [191, 306] width 316 height 207
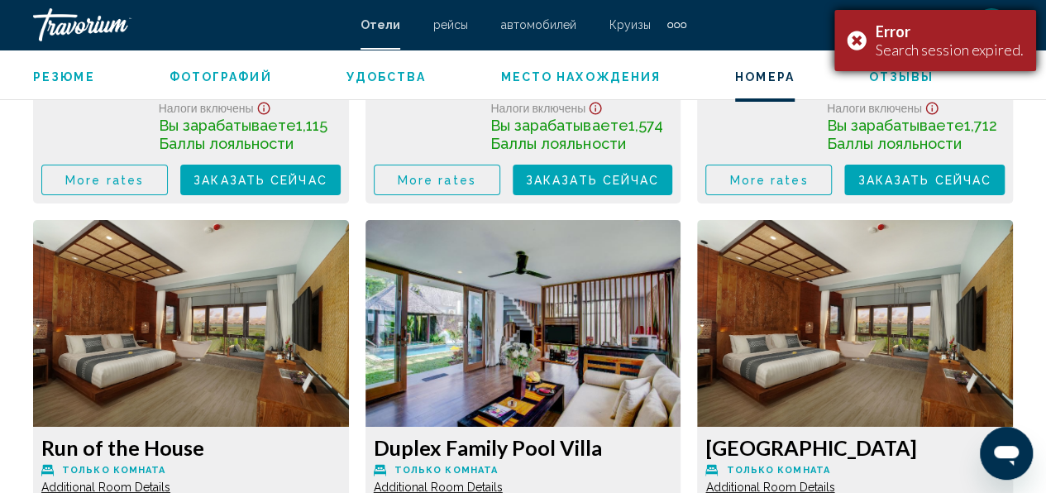
scroll to position [3005, 0]
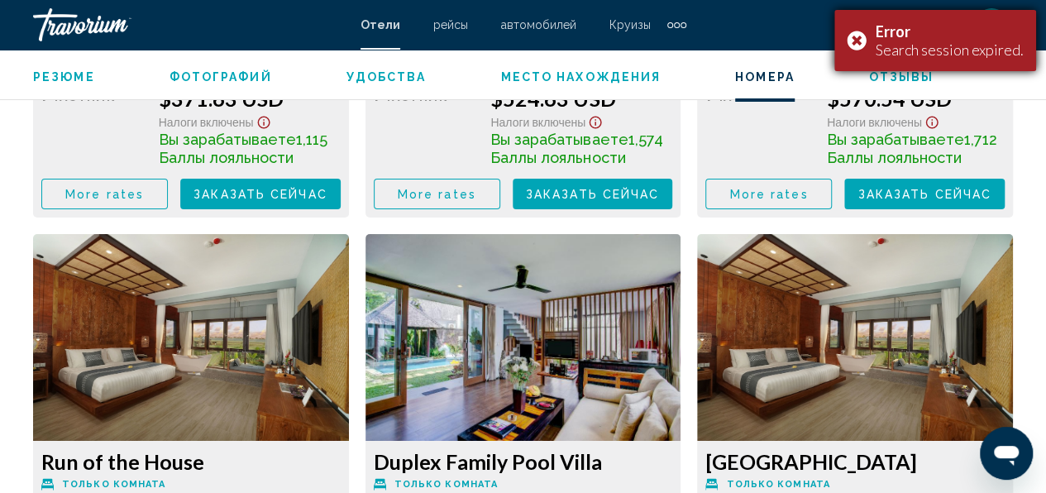
click at [857, 41] on div "Error Search session expired." at bounding box center [935, 40] width 202 height 61
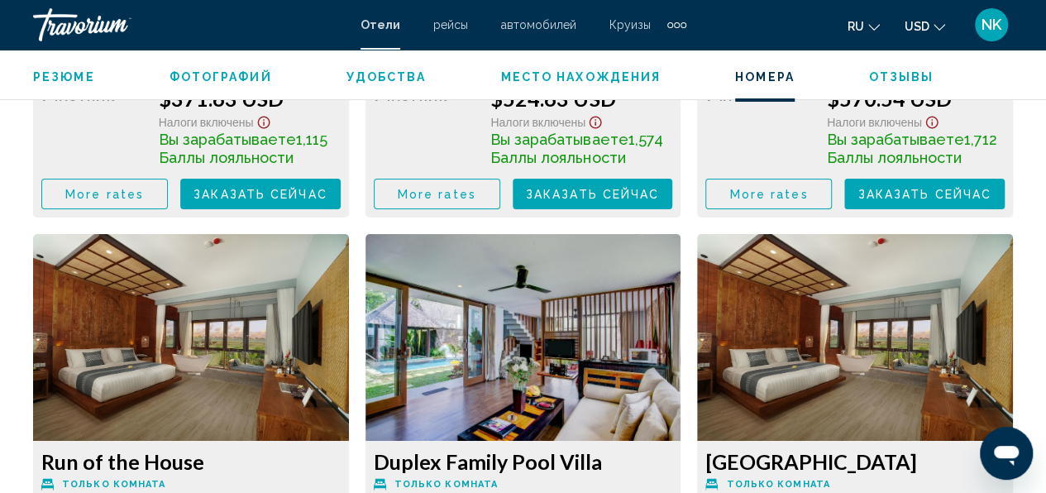
click at [861, 35] on button "ru English Español Français Italiano Português русский" at bounding box center [863, 26] width 32 height 24
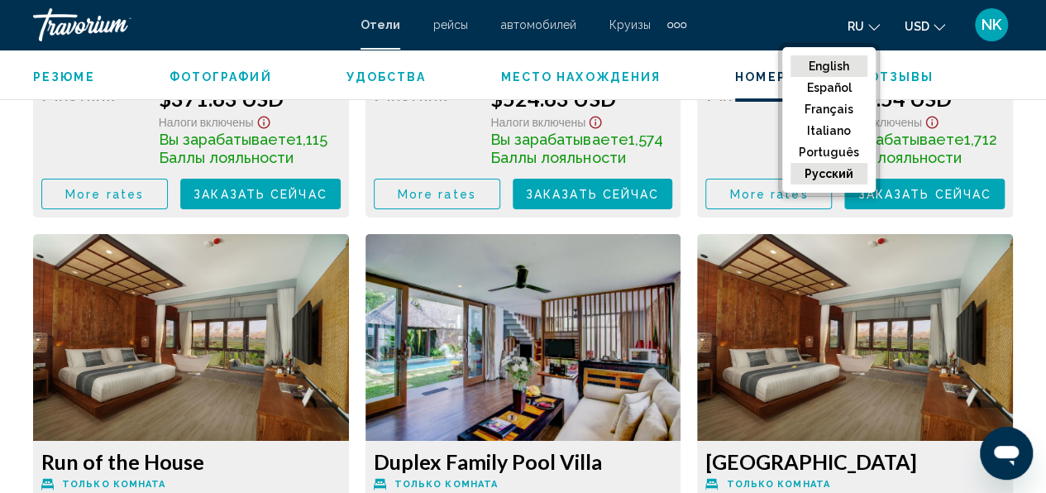
click at [833, 62] on button "English" at bounding box center [828, 65] width 77 height 21
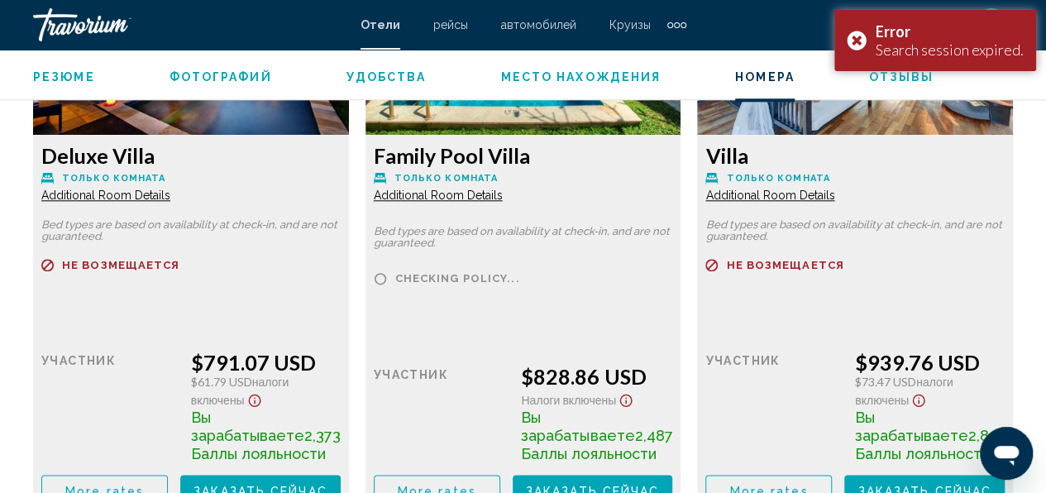
scroll to position [4245, 0]
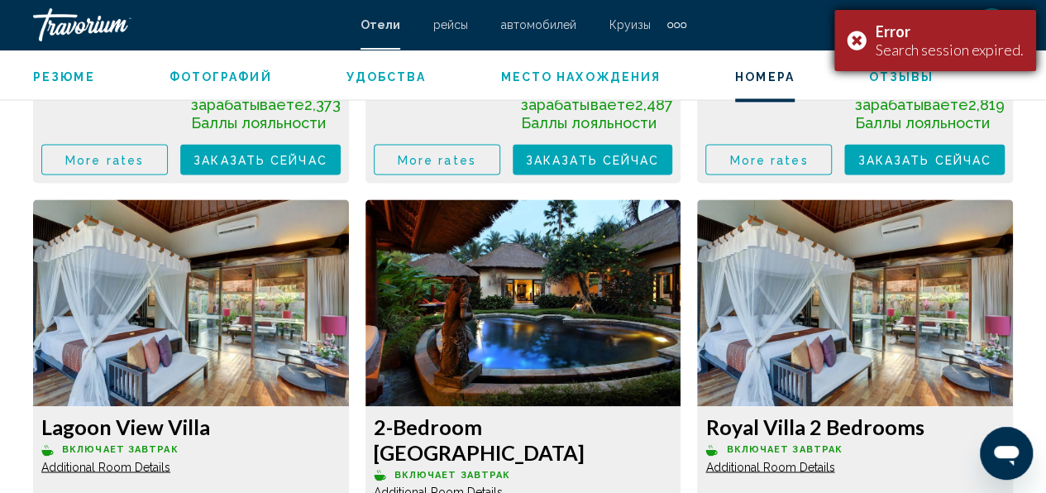
click at [861, 41] on div "Error Search session expired." at bounding box center [935, 40] width 202 height 61
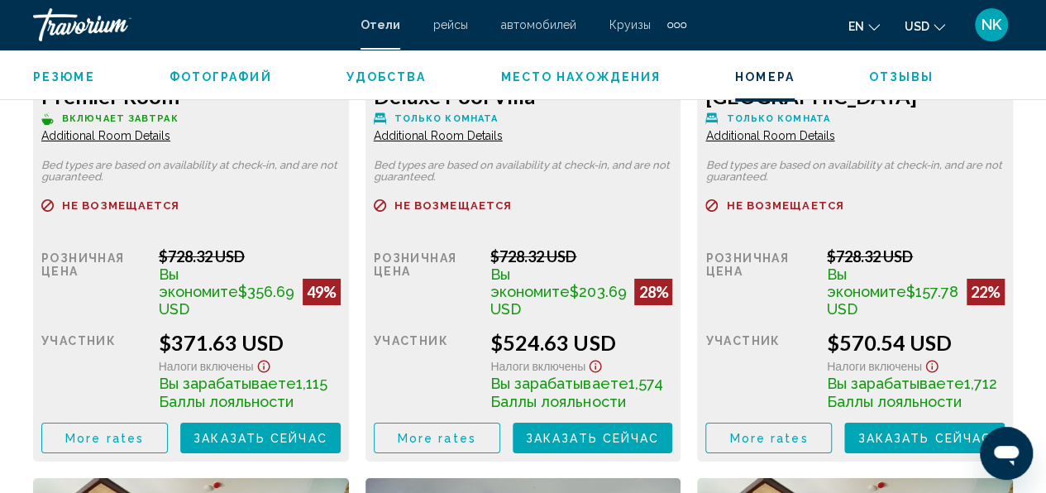
scroll to position [2757, 0]
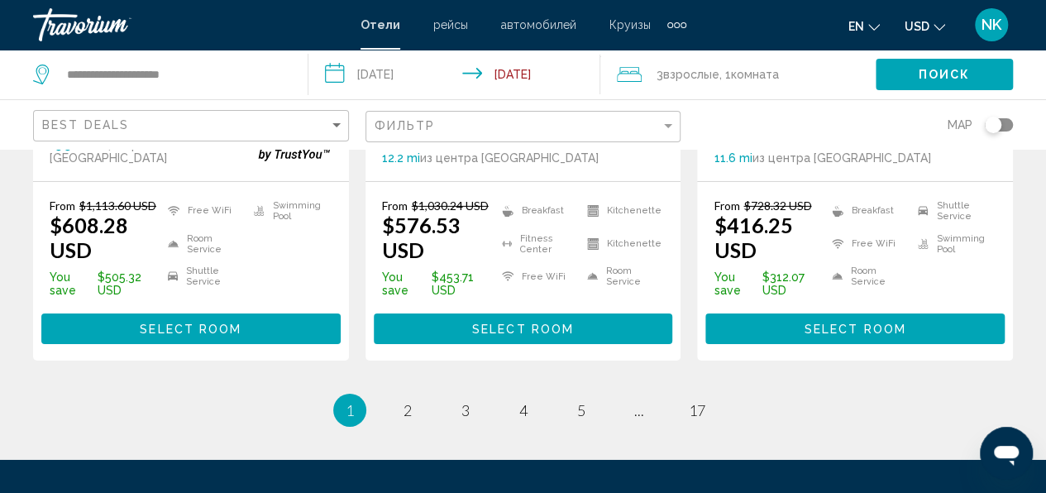
scroll to position [2603, 0]
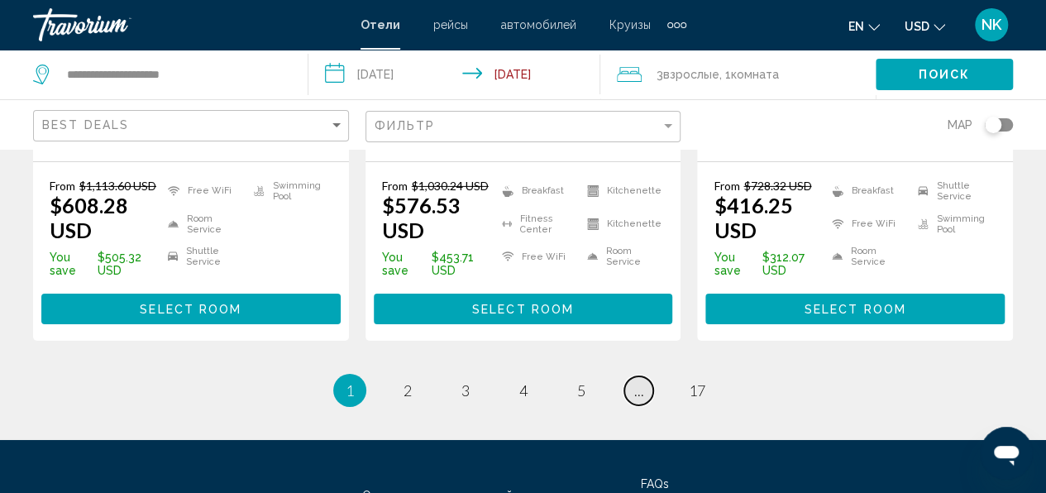
click at [645, 376] on link "page ..." at bounding box center [638, 390] width 29 height 29
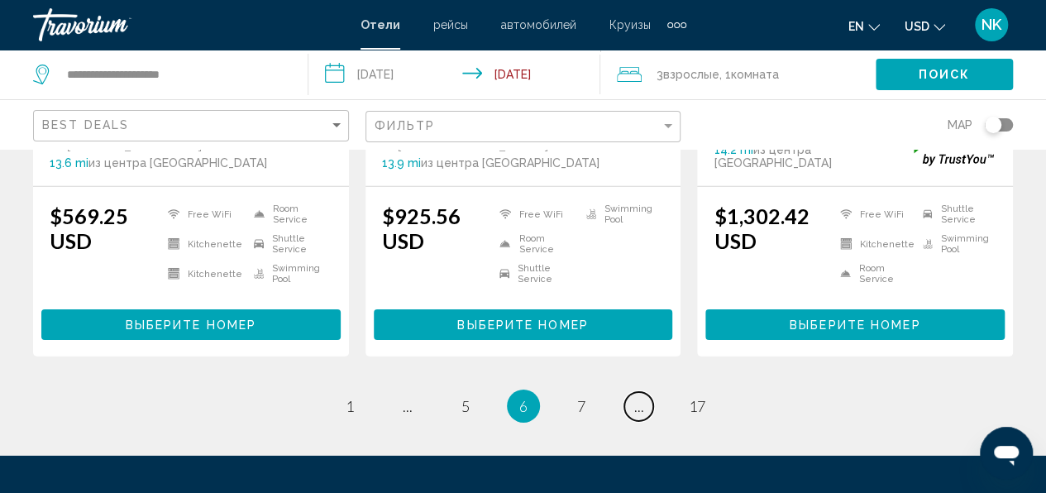
scroll to position [2475, 0]
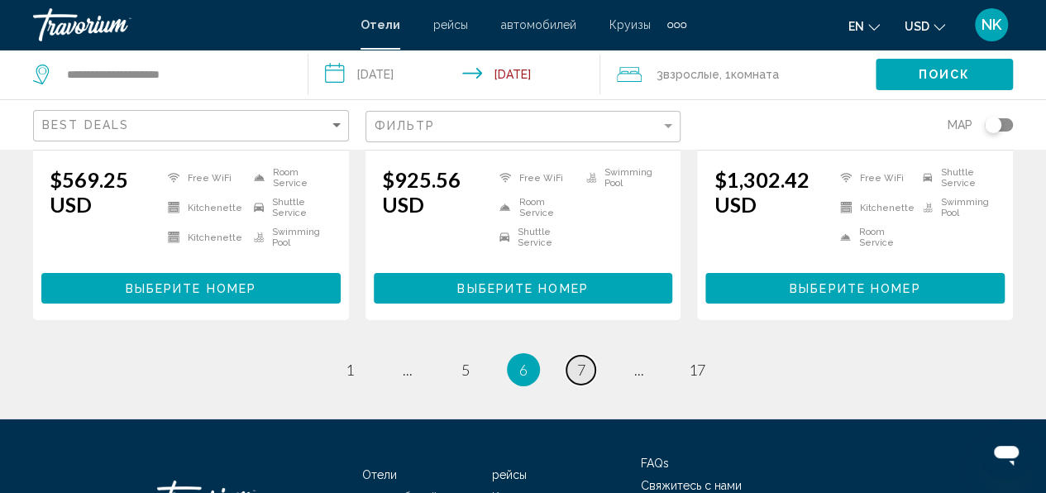
click at [586, 355] on link "page 7" at bounding box center [580, 369] width 29 height 29
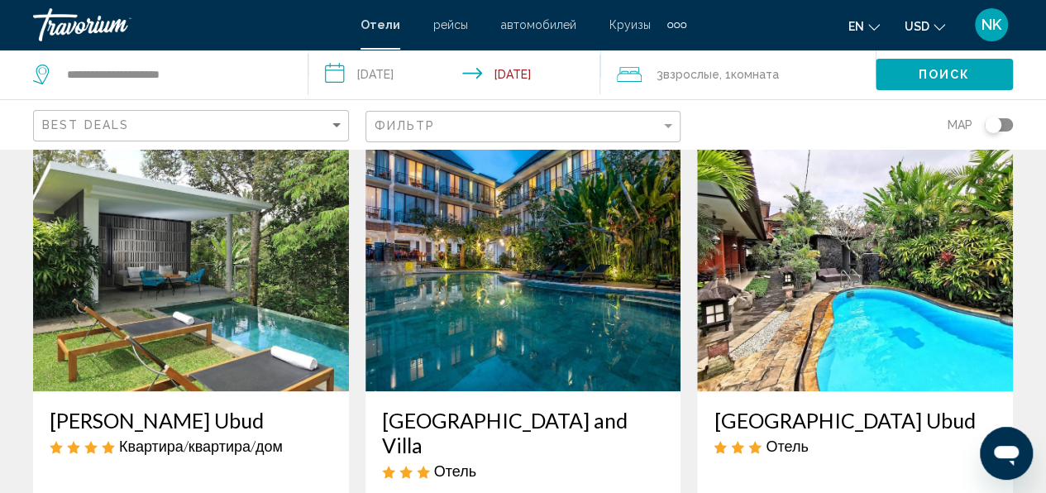
scroll to position [992, 0]
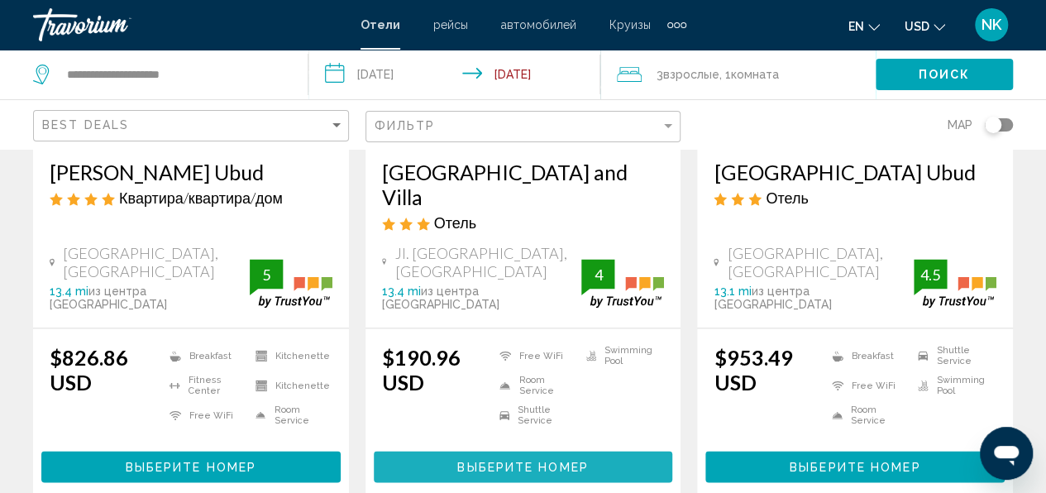
click at [559, 460] on span "Выберите номер" at bounding box center [522, 466] width 131 height 13
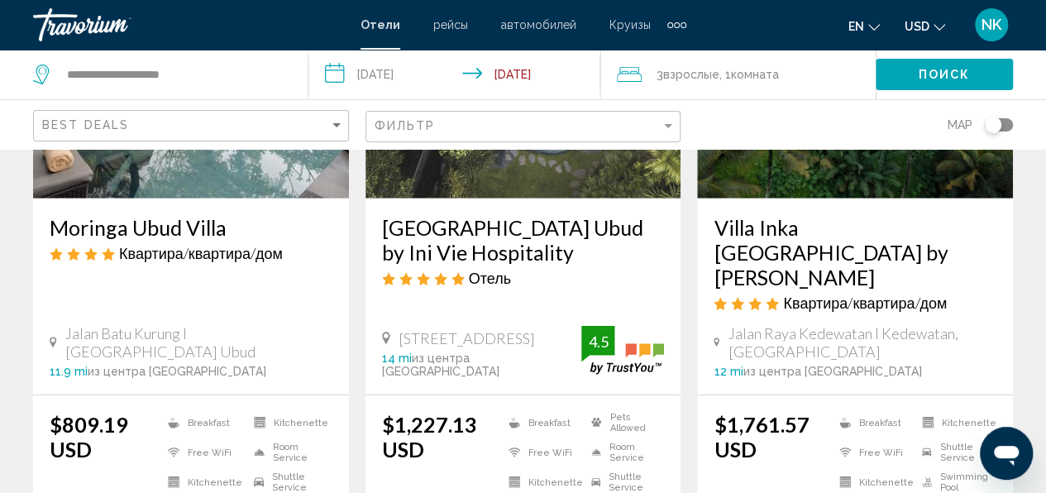
scroll to position [2232, 0]
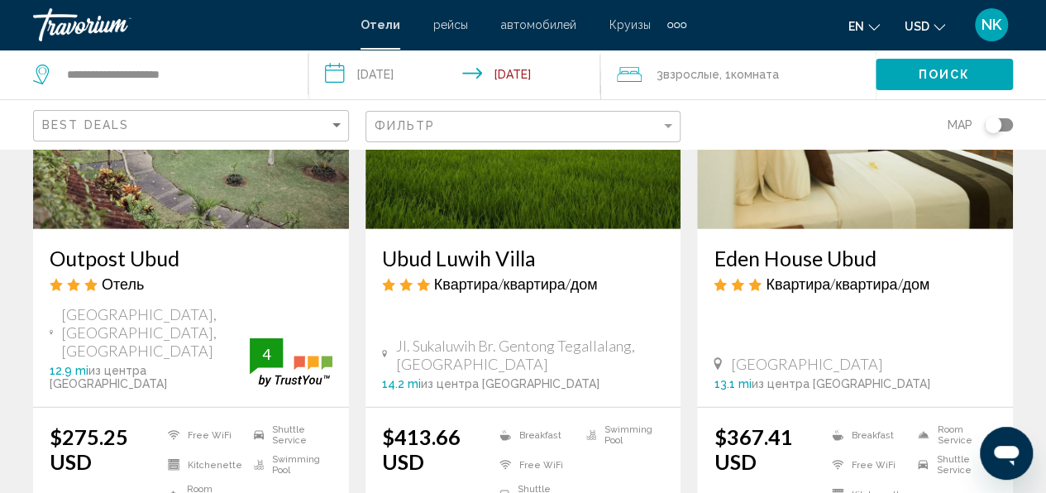
scroll to position [2397, 0]
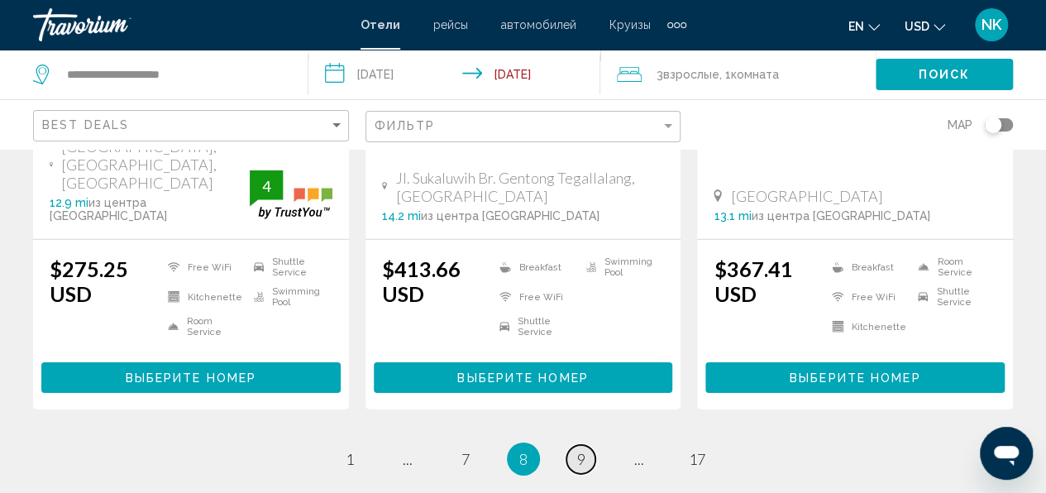
click at [584, 450] on span "9" at bounding box center [581, 459] width 8 height 18
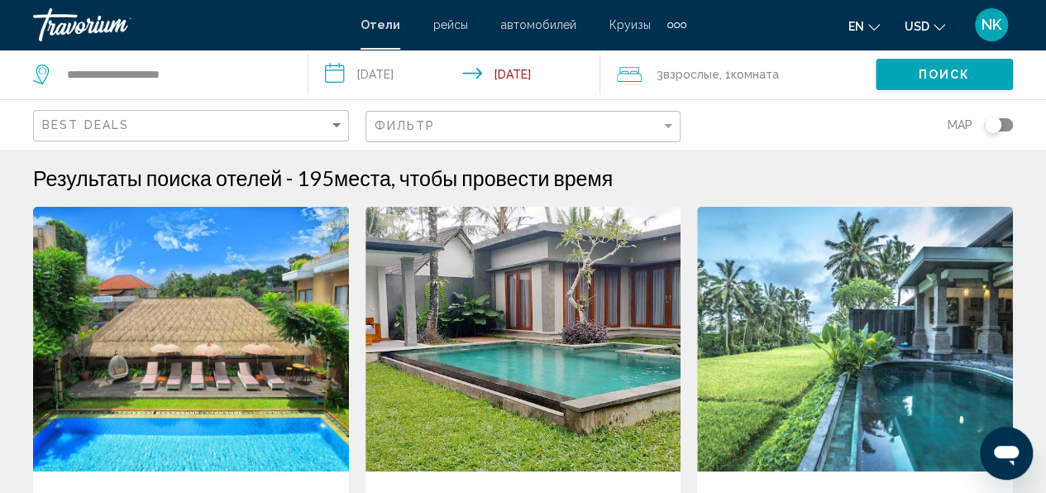
click at [241, 269] on img "Main content" at bounding box center [191, 339] width 316 height 265
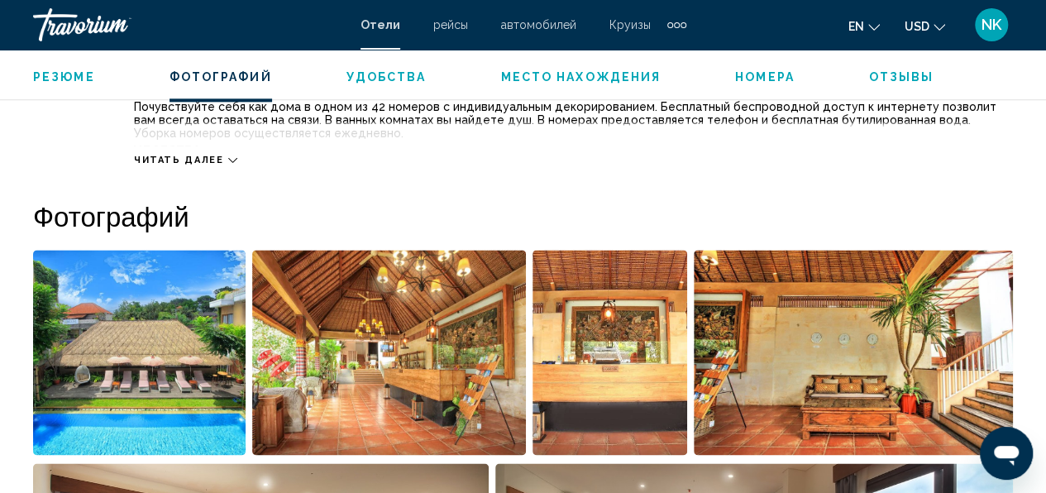
scroll to position [992, 0]
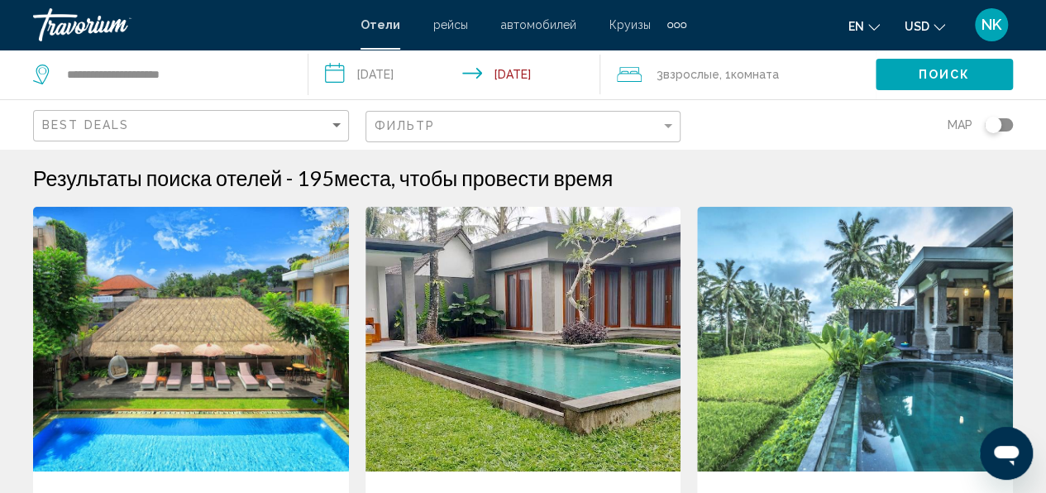
click at [856, 398] on img "Main content" at bounding box center [855, 339] width 316 height 265
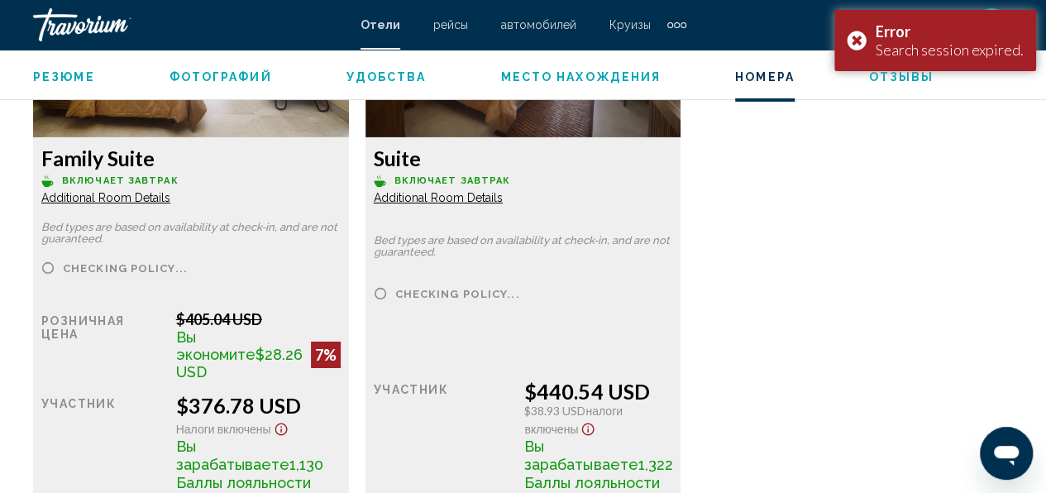
scroll to position [2810, 0]
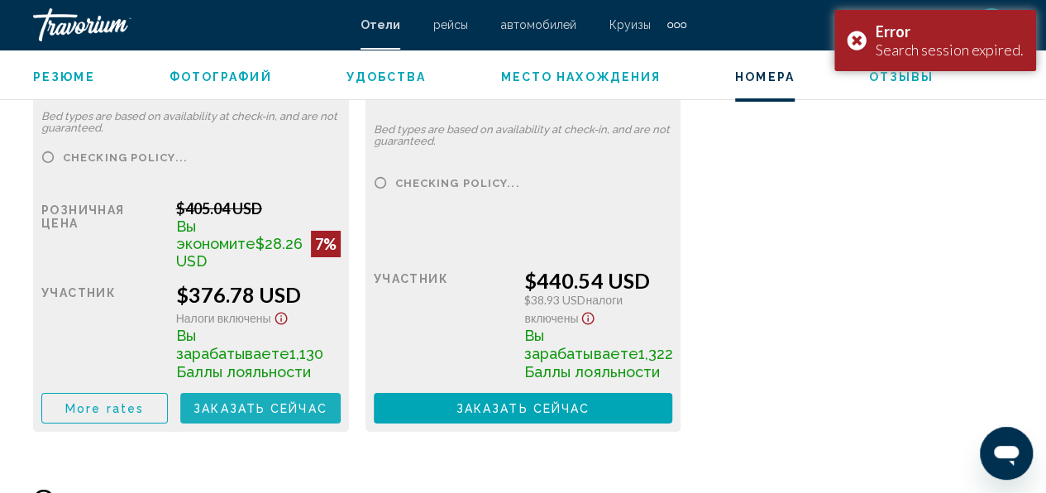
click at [220, 402] on span "Заказать сейчас" at bounding box center [260, 408] width 134 height 13
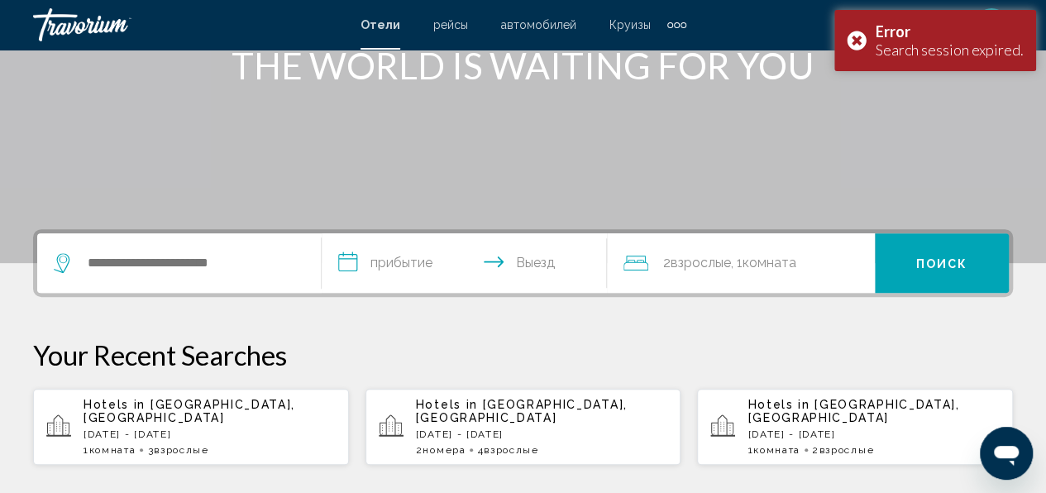
scroll to position [331, 0]
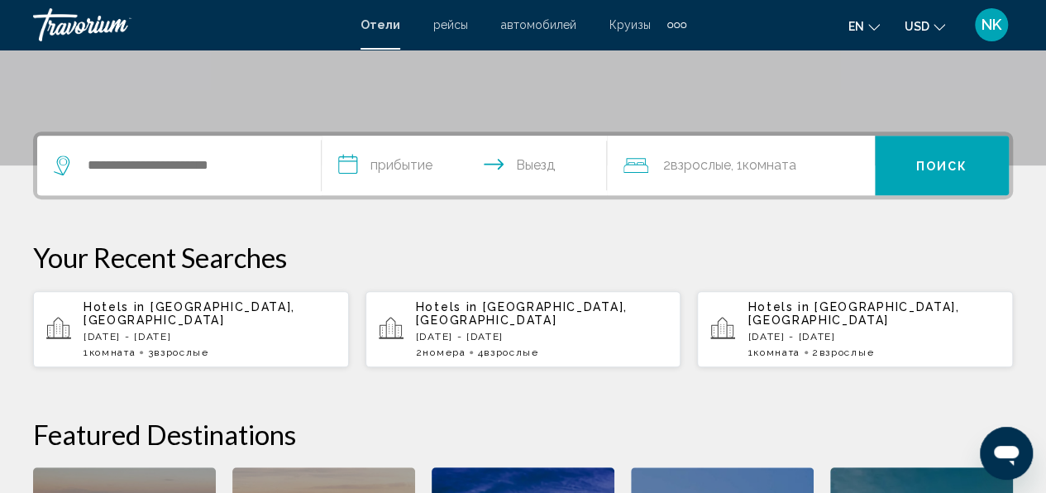
click at [177, 314] on div "Hotels in Bali Island, Indonesia Fri, 10 Oct - Tue, 14 Oct 1 Комната номера 3 В…" at bounding box center [209, 329] width 252 height 58
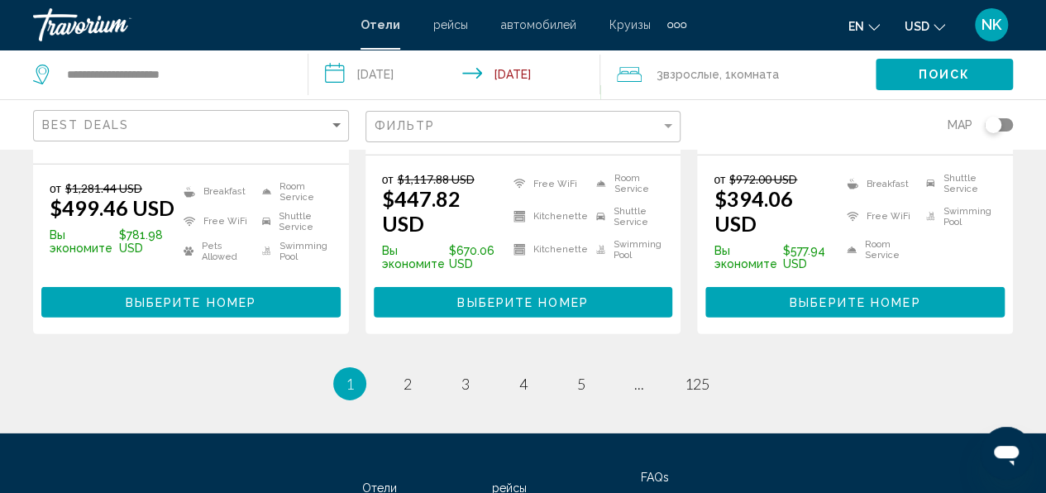
scroll to position [2398, 0]
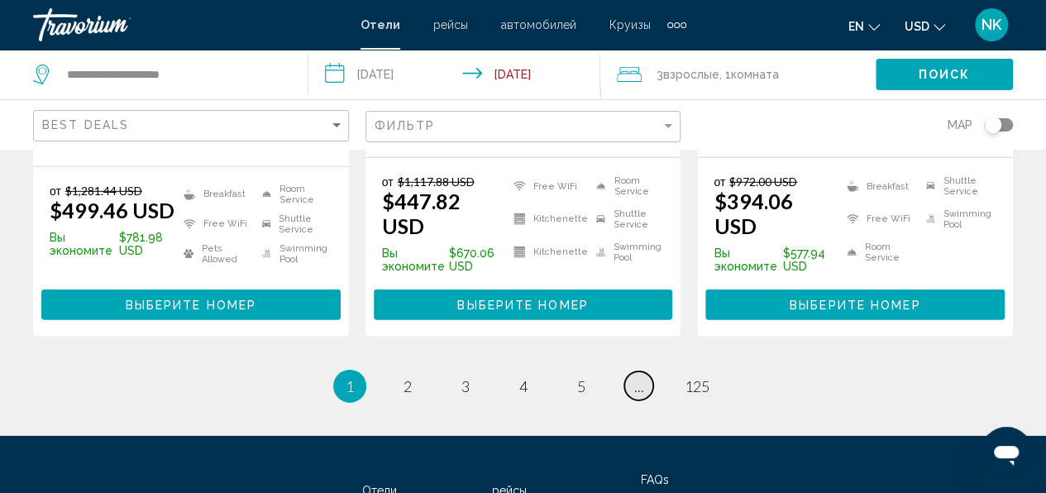
click at [636, 377] on span "..." at bounding box center [639, 386] width 10 height 18
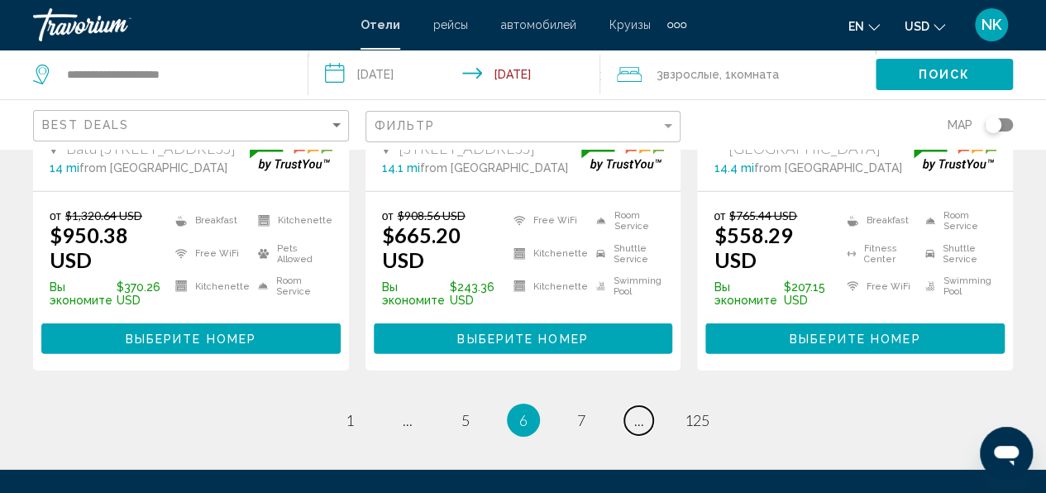
scroll to position [2397, 0]
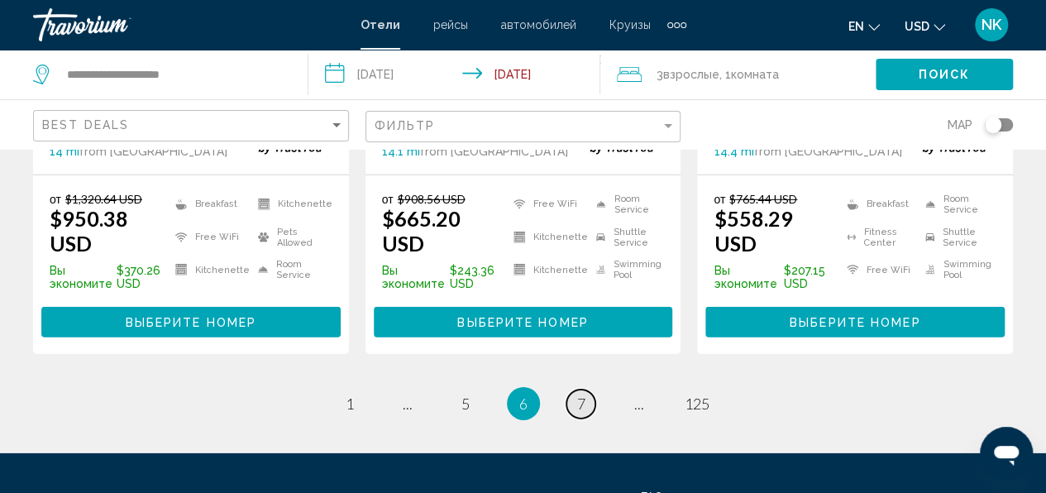
click at [584, 394] on span "7" at bounding box center [581, 403] width 8 height 18
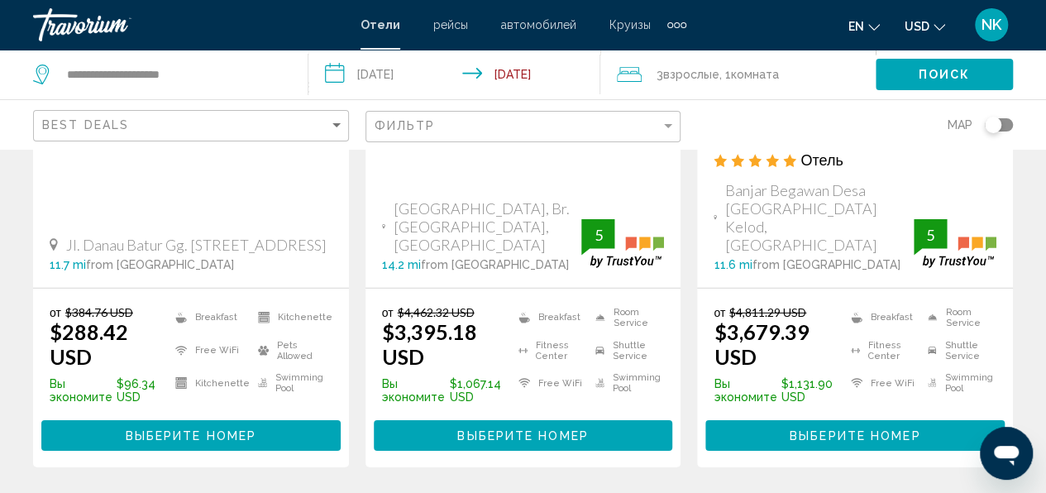
scroll to position [2397, 0]
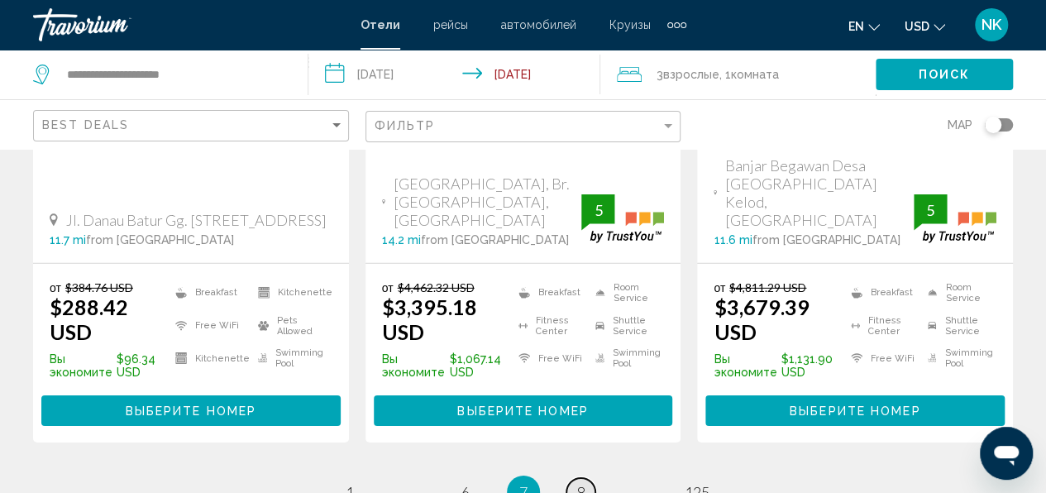
click at [588, 478] on link "page 8" at bounding box center [580, 492] width 29 height 29
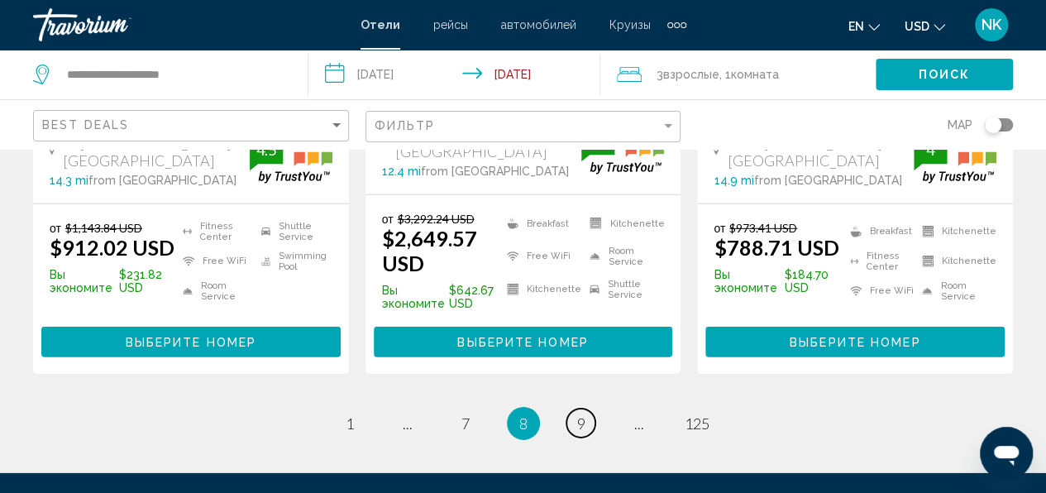
scroll to position [2381, 0]
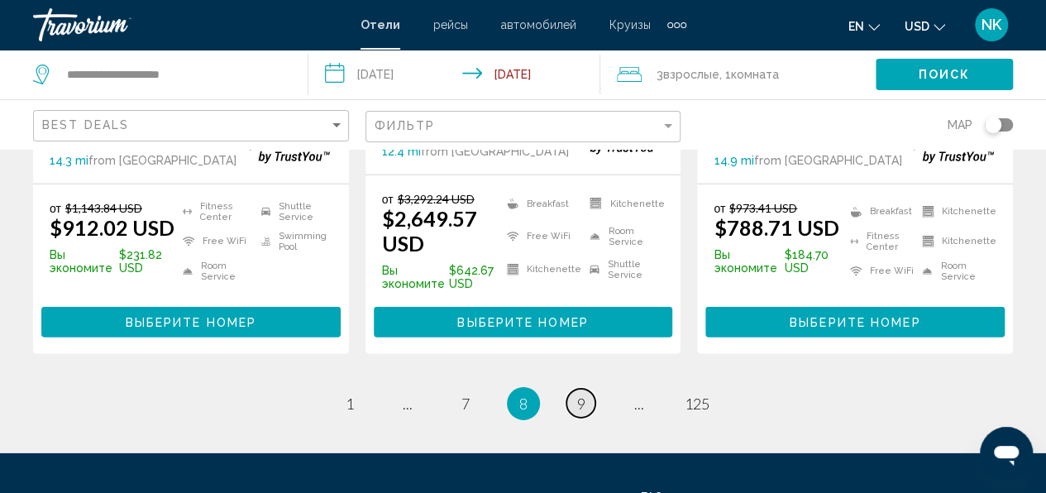
click at [590, 388] on link "page 9" at bounding box center [580, 402] width 29 height 29
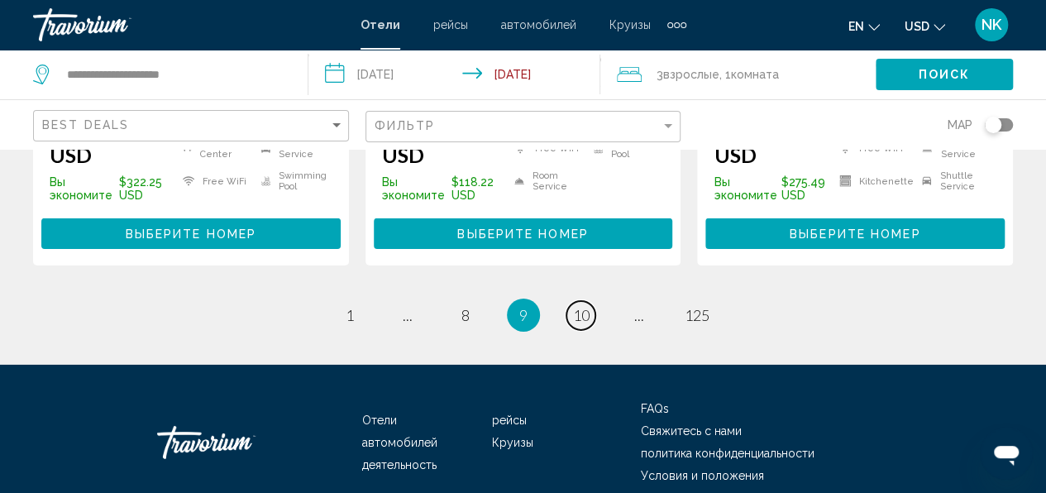
scroll to position [2521, 0]
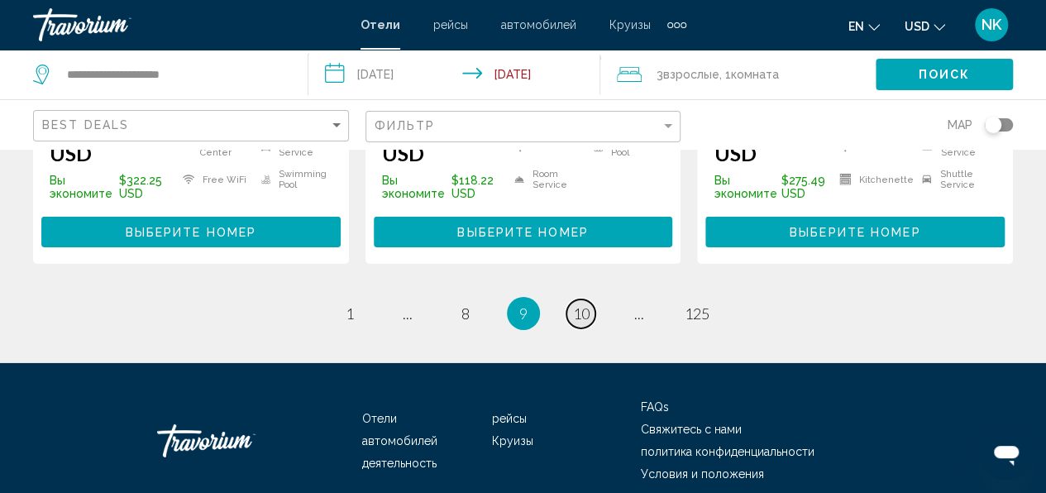
click at [584, 304] on span "10" at bounding box center [581, 313] width 17 height 18
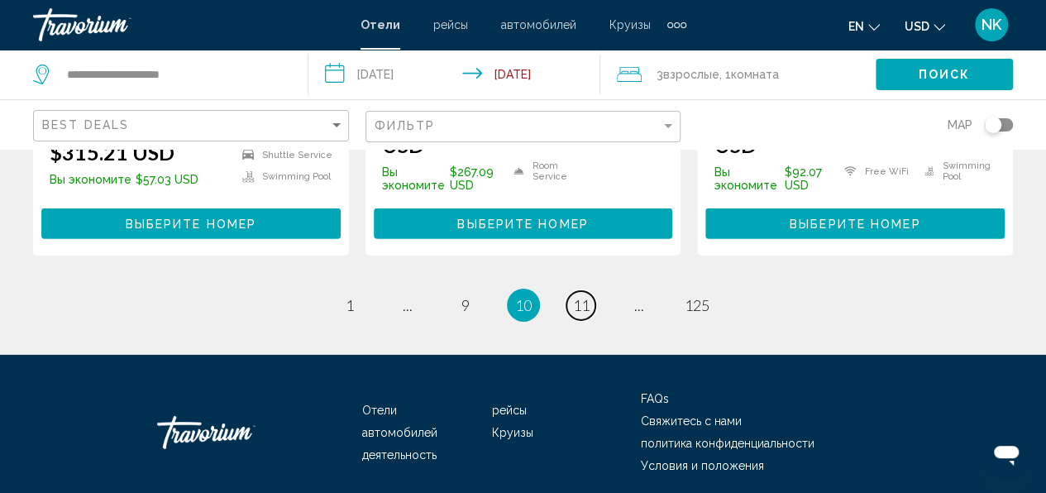
scroll to position [2505, 0]
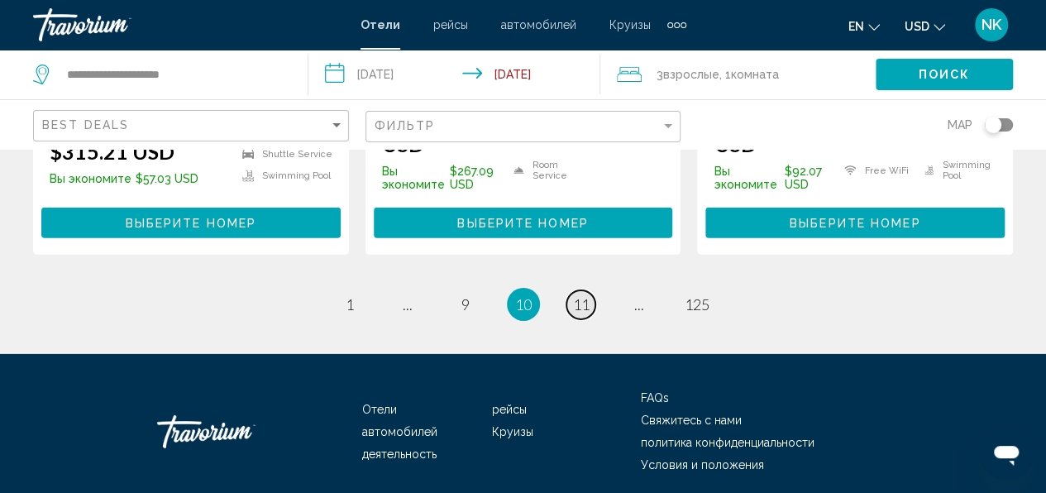
click at [577, 295] on span "11" at bounding box center [581, 304] width 17 height 18
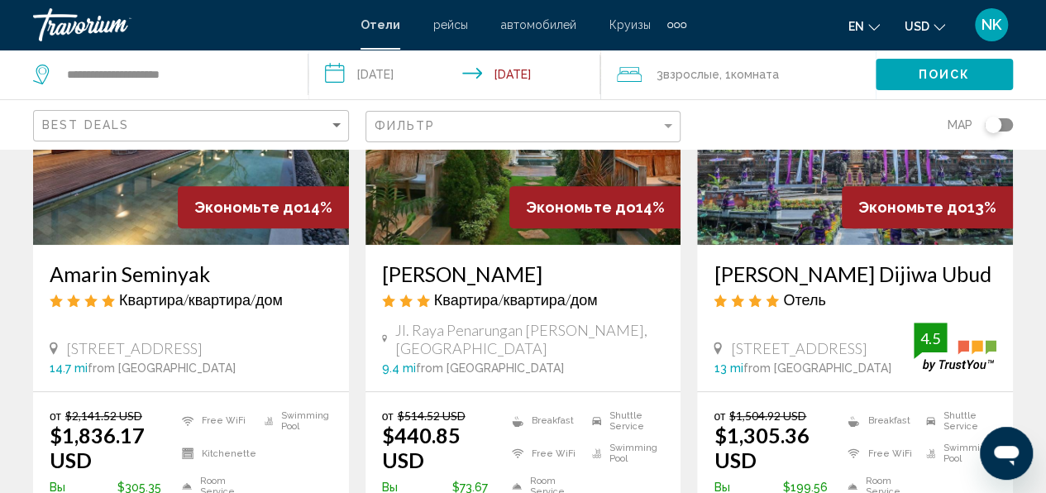
scroll to position [83, 0]
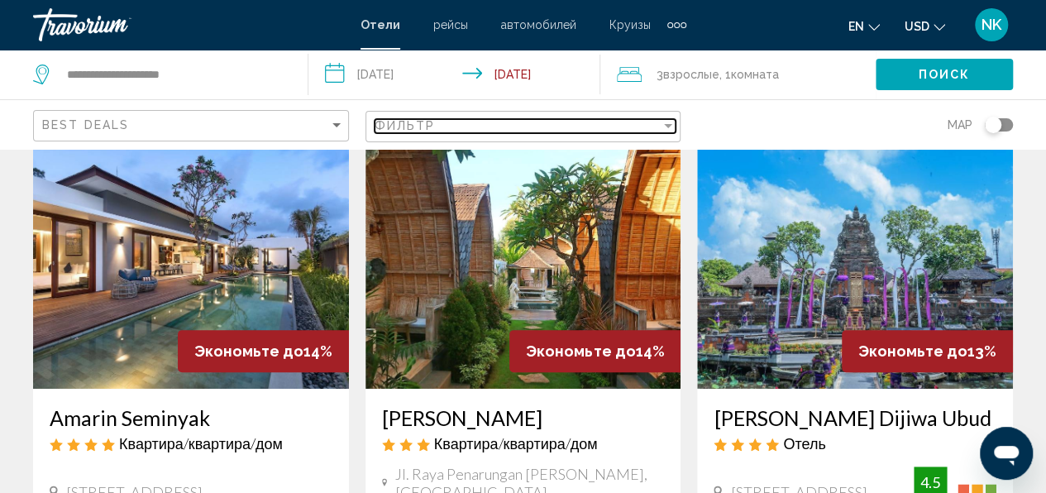
click at [440, 127] on div "Фильтр" at bounding box center [517, 125] width 287 height 13
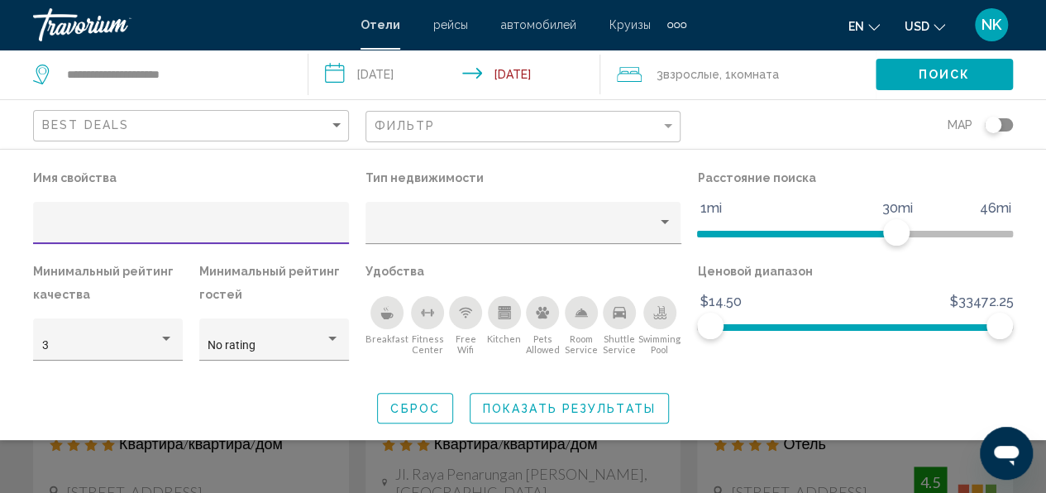
click at [61, 231] on input "Hotel Filters" at bounding box center [191, 228] width 298 height 13
type input "****"
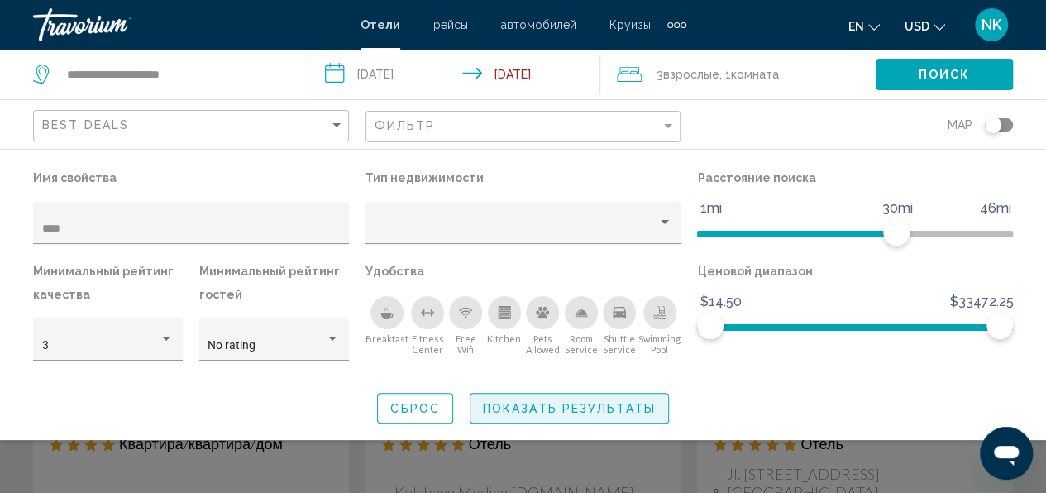
click at [490, 415] on span "Показать результаты" at bounding box center [569, 408] width 173 height 13
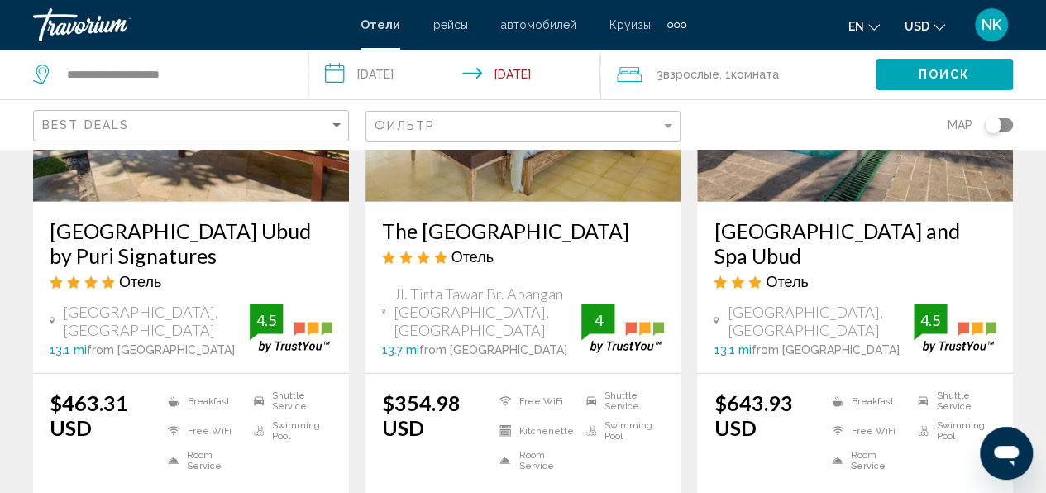
scroll to position [2314, 0]
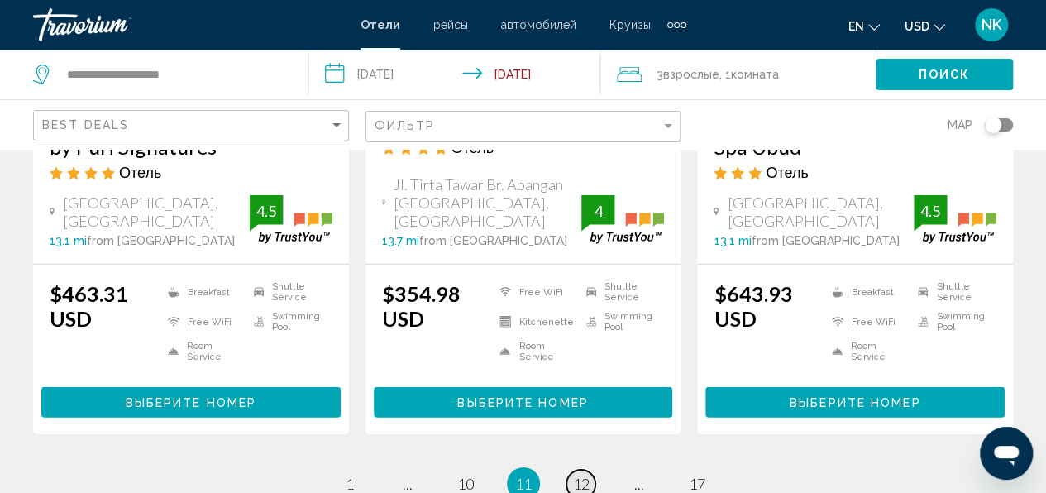
click at [585, 474] on span "12" at bounding box center [581, 483] width 17 height 18
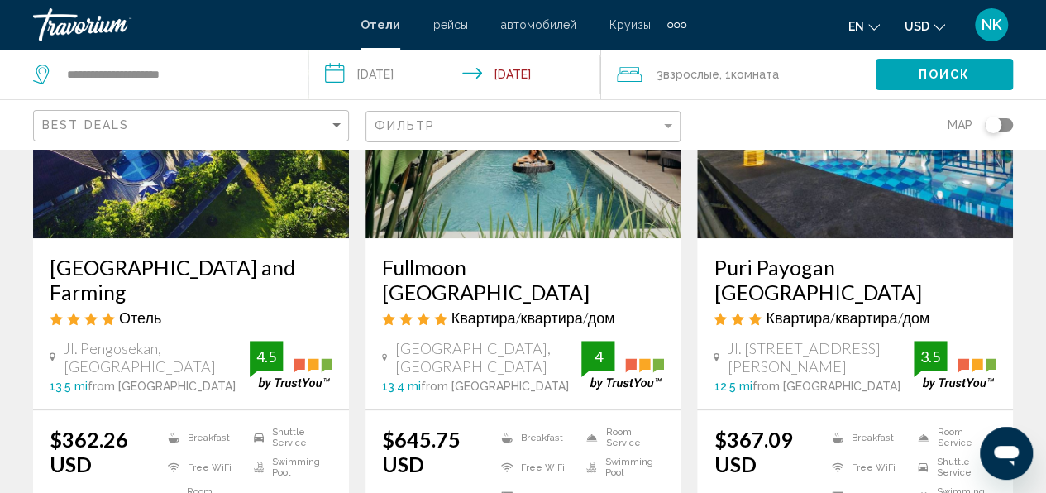
scroll to position [248, 0]
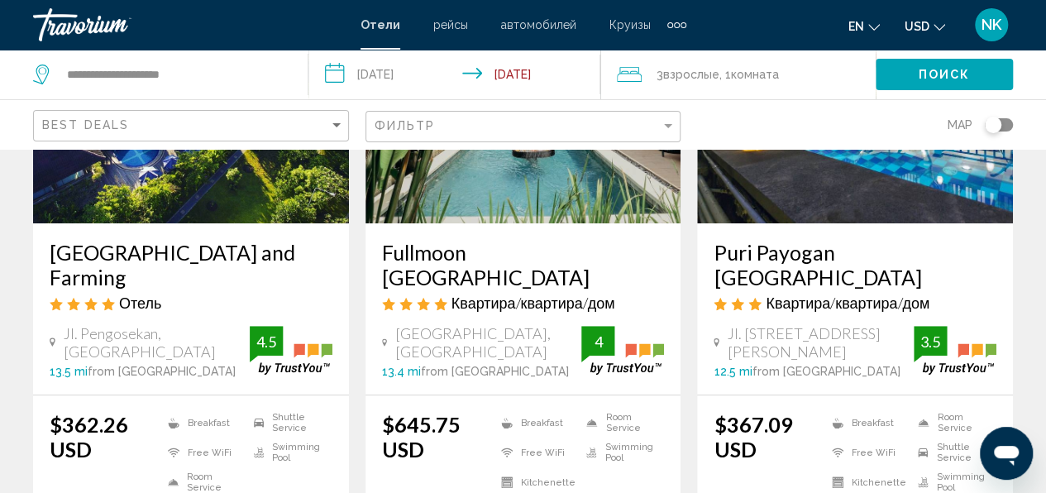
click at [176, 162] on img "Main content" at bounding box center [191, 91] width 316 height 265
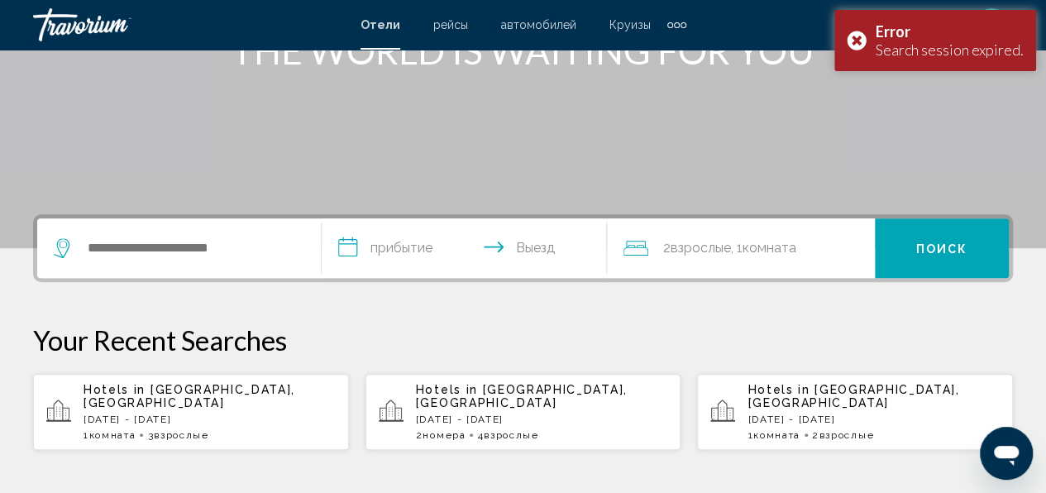
scroll to position [165, 0]
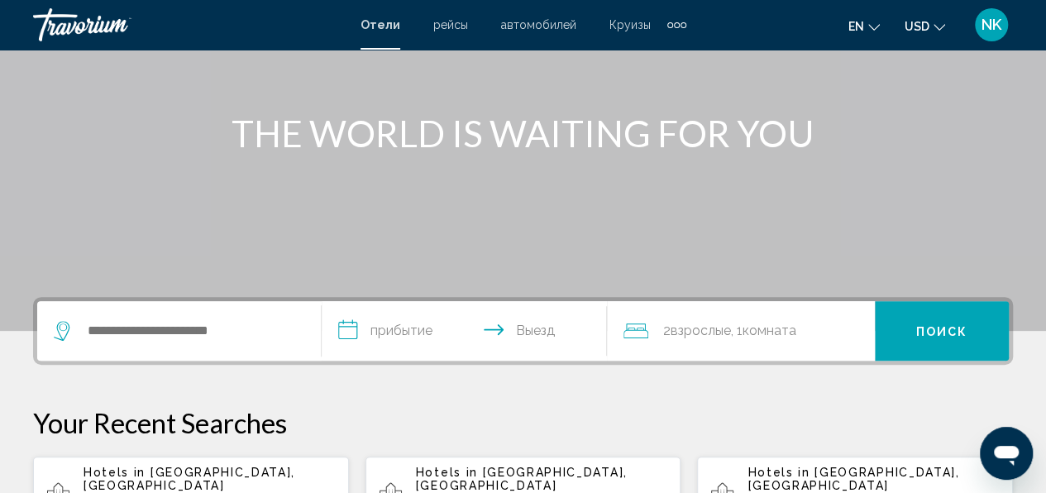
click at [248, 471] on span "[GEOGRAPHIC_DATA], [GEOGRAPHIC_DATA]" at bounding box center [189, 478] width 212 height 26
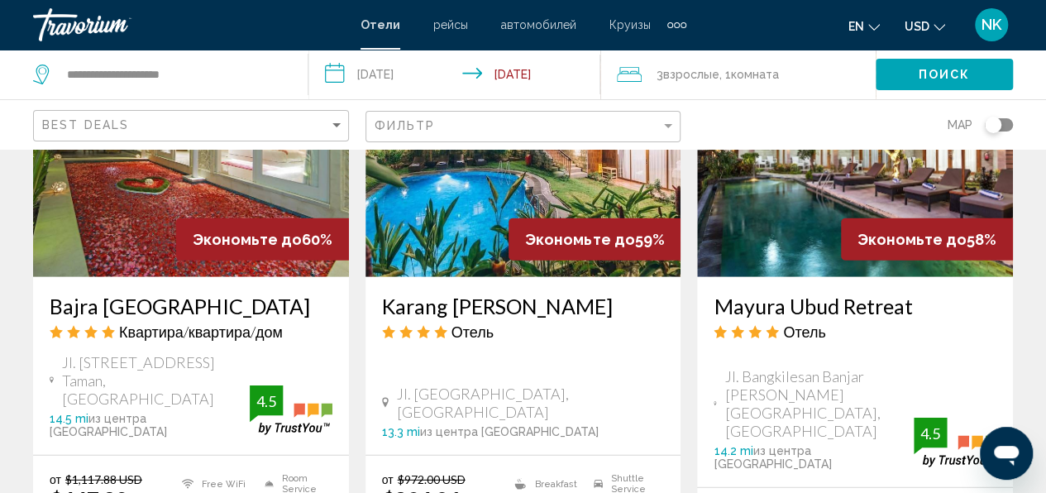
scroll to position [2471, 0]
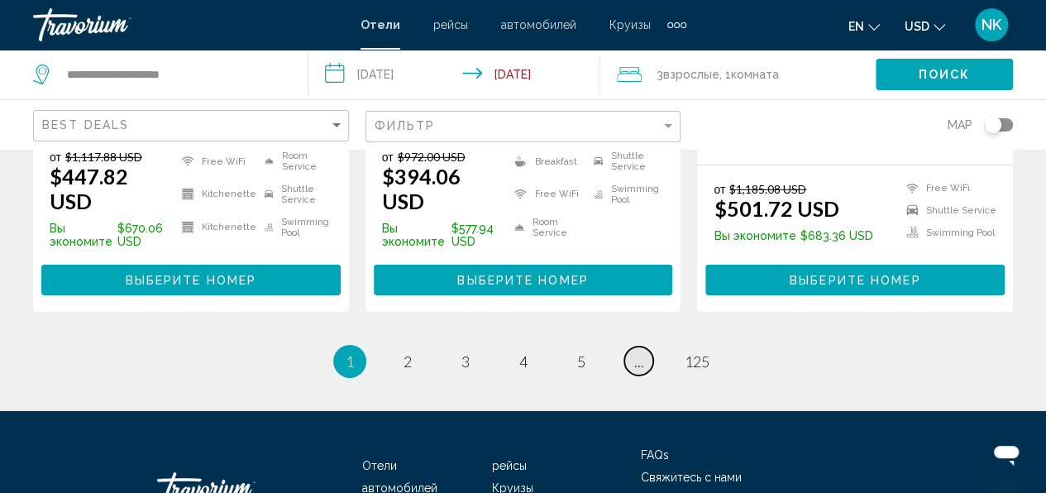
click at [641, 352] on span "..." at bounding box center [639, 361] width 10 height 18
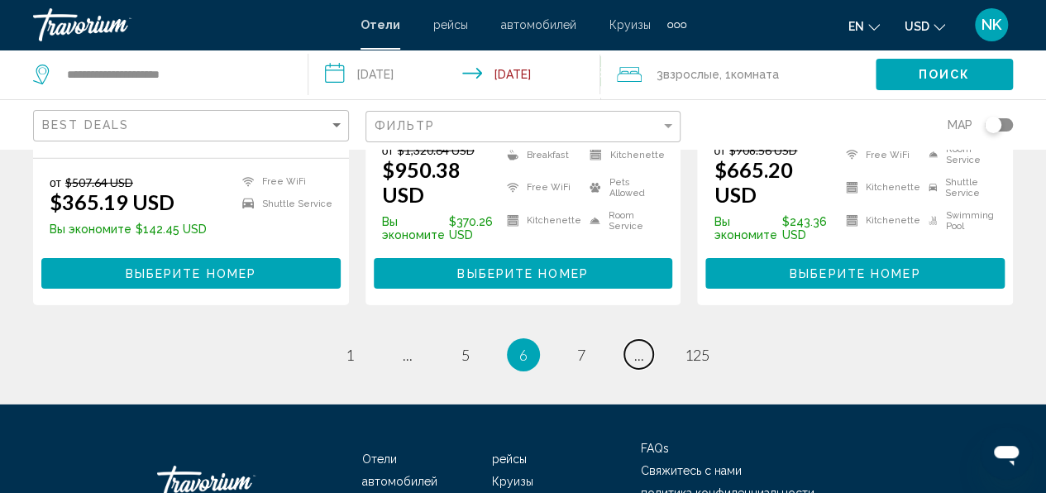
scroll to position [2505, 0]
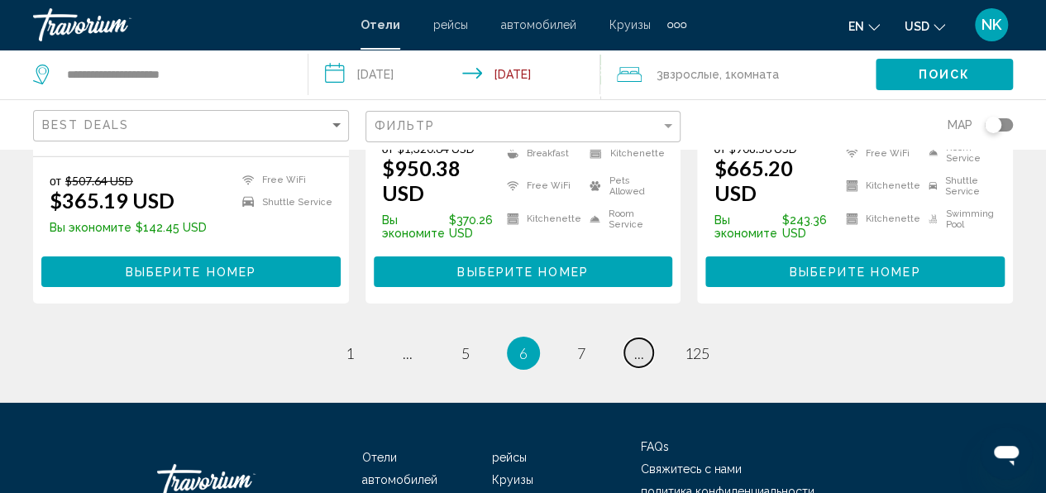
click at [639, 344] on span "..." at bounding box center [639, 353] width 10 height 18
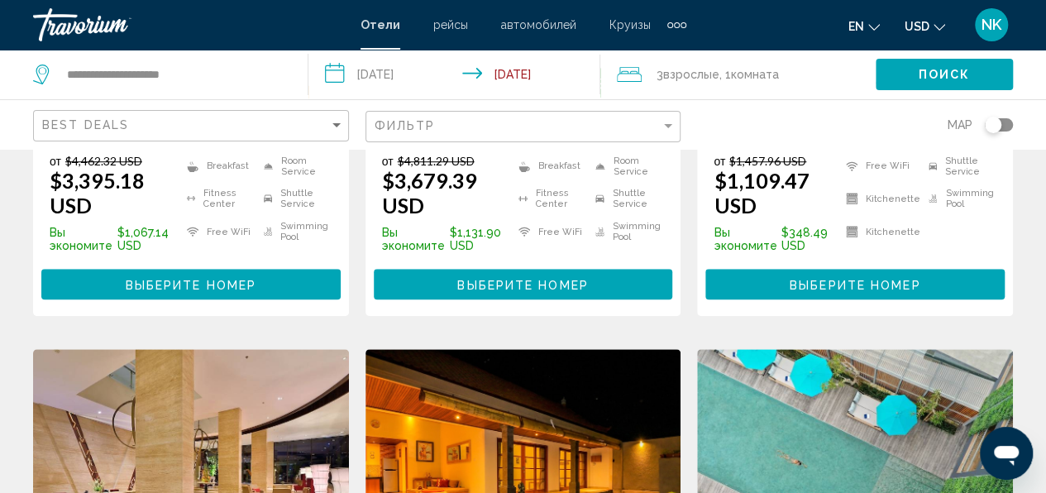
scroll to position [579, 0]
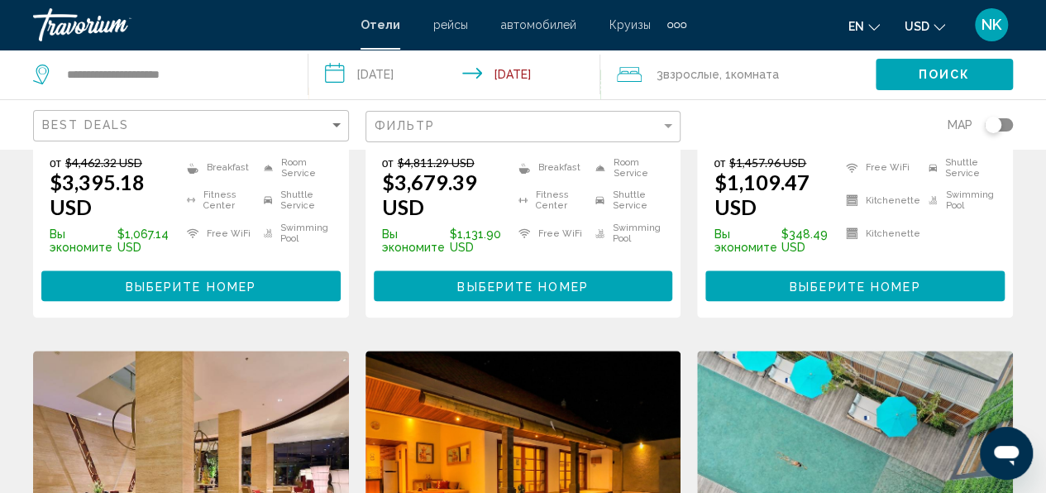
click at [851, 350] on img "Main content" at bounding box center [855, 482] width 316 height 265
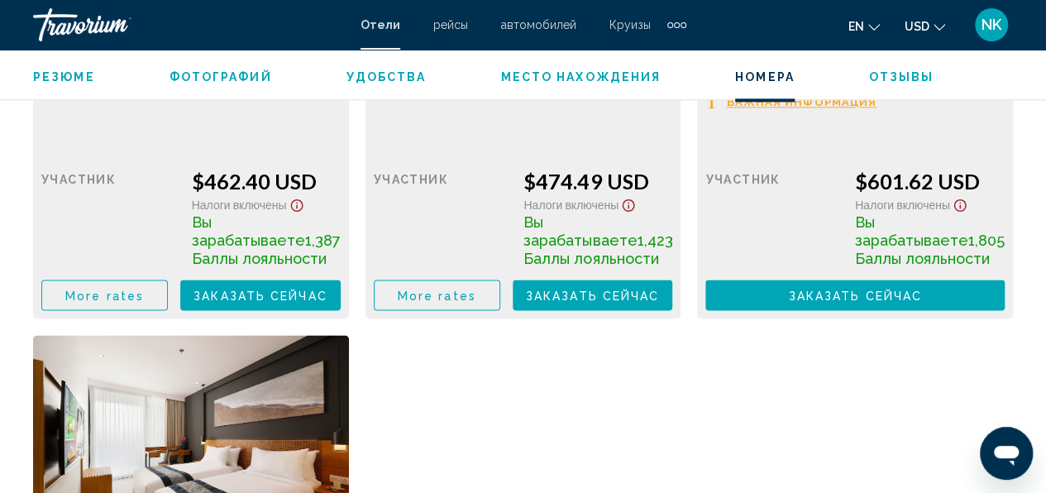
scroll to position [4463, 0]
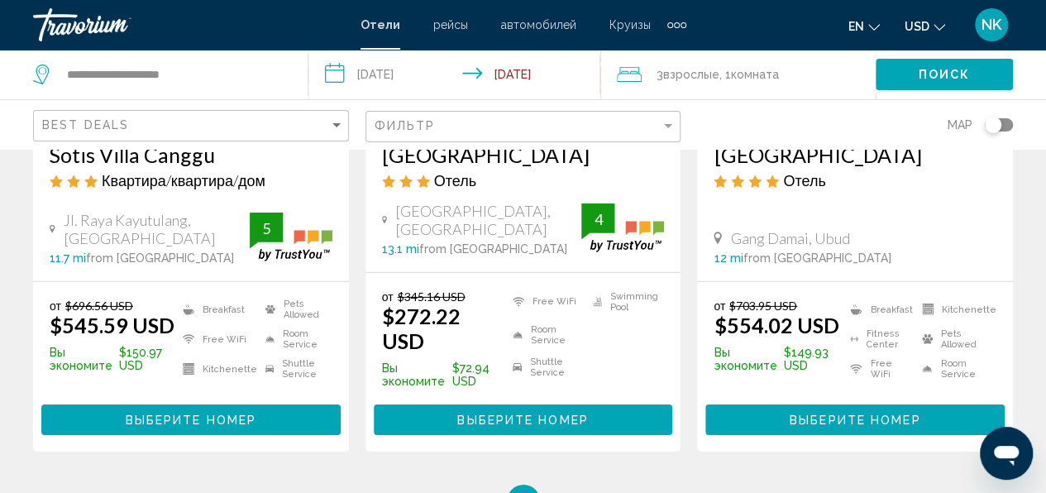
scroll to position [2414, 0]
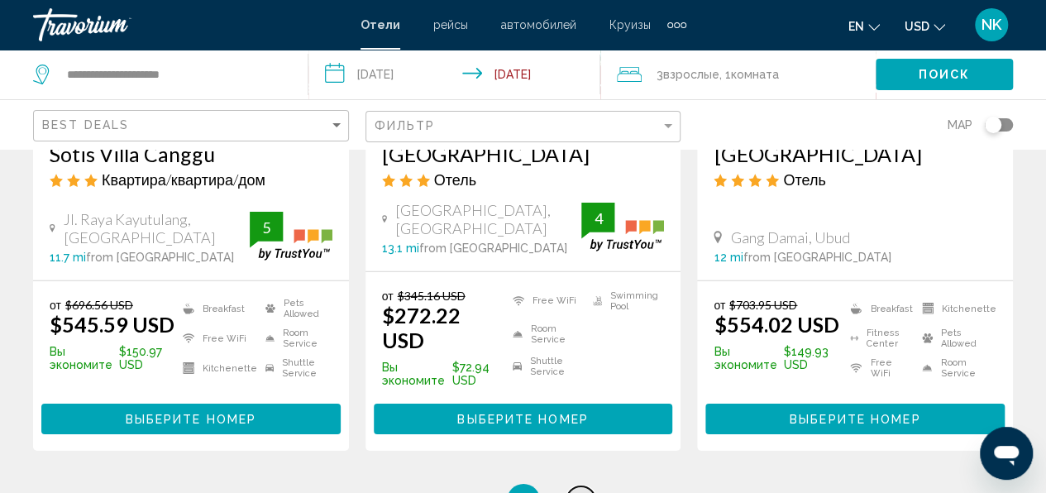
click at [577, 491] on span "9" at bounding box center [581, 500] width 8 height 18
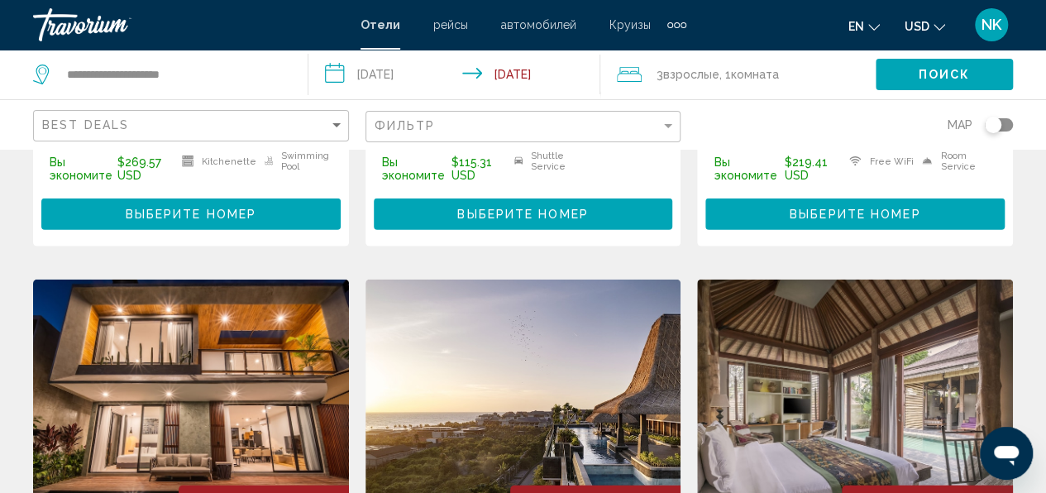
scroll to position [1818, 0]
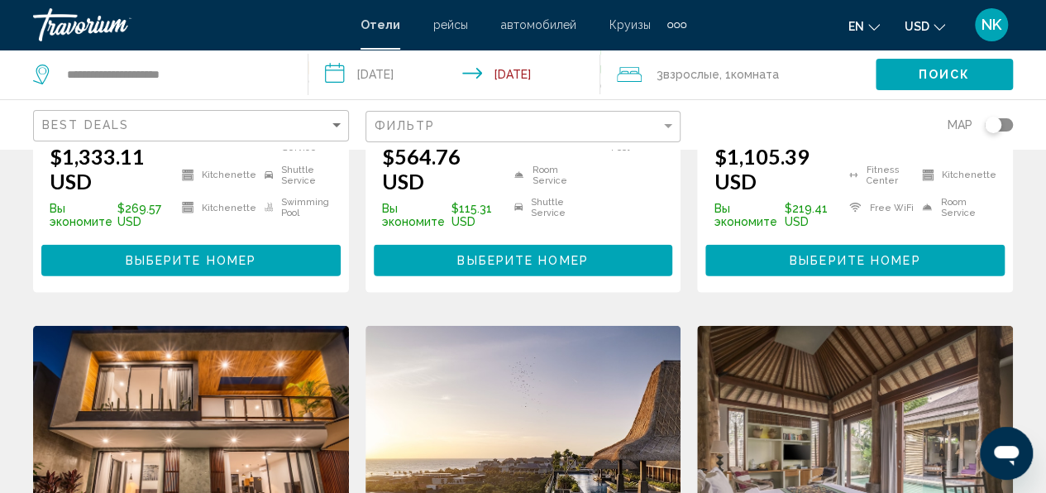
click at [154, 330] on img "Main content" at bounding box center [191, 458] width 316 height 265
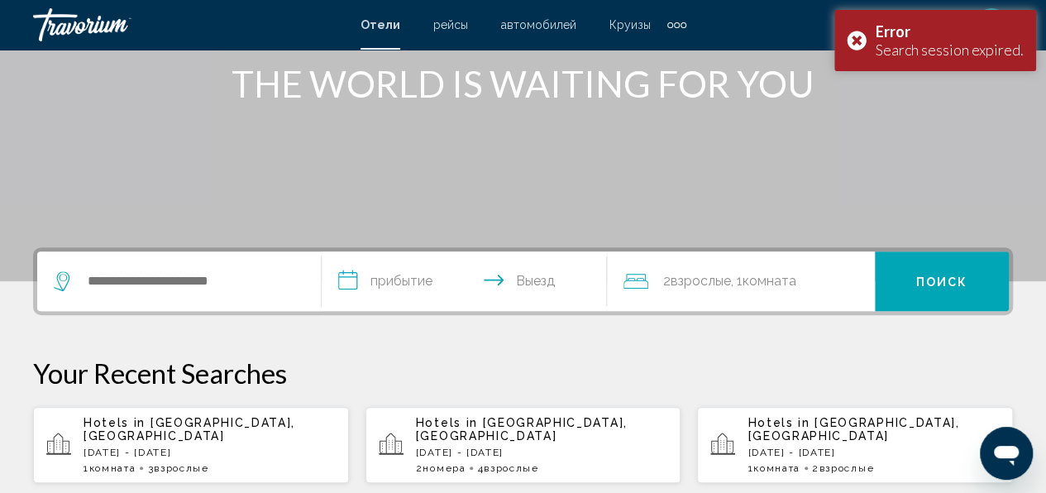
scroll to position [331, 0]
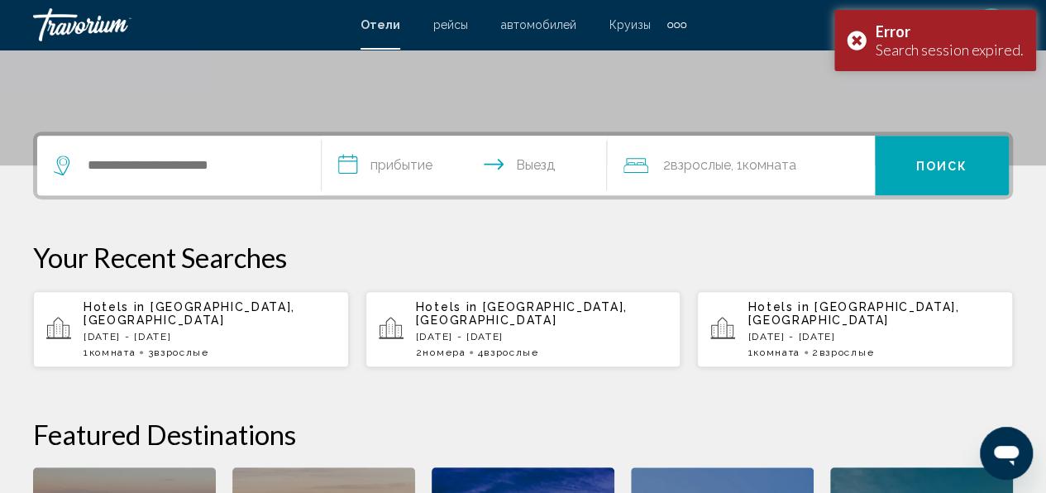
click at [242, 329] on div "Hotels in Bali Island, Indonesia Fri, 10 Oct - Tue, 14 Oct 1 Комната номера 3 В…" at bounding box center [209, 329] width 252 height 58
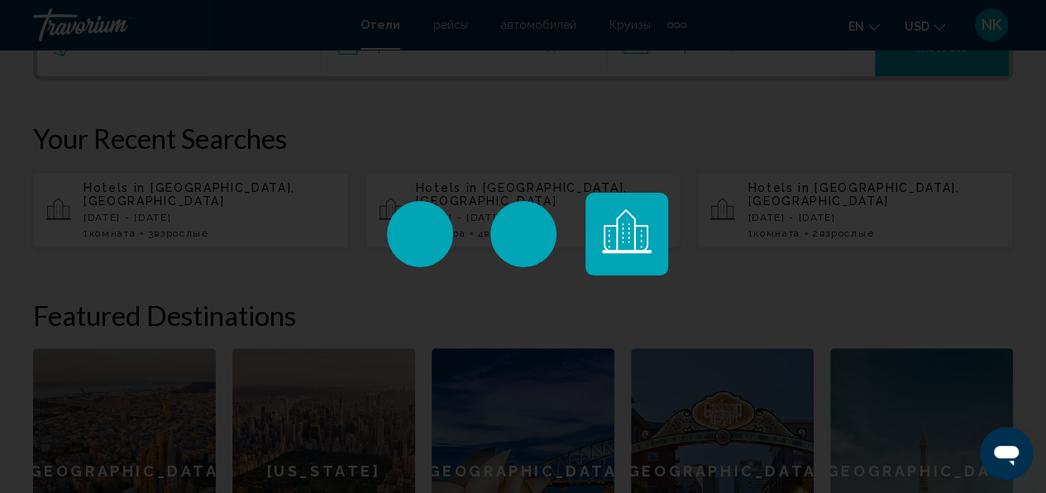
scroll to position [202, 0]
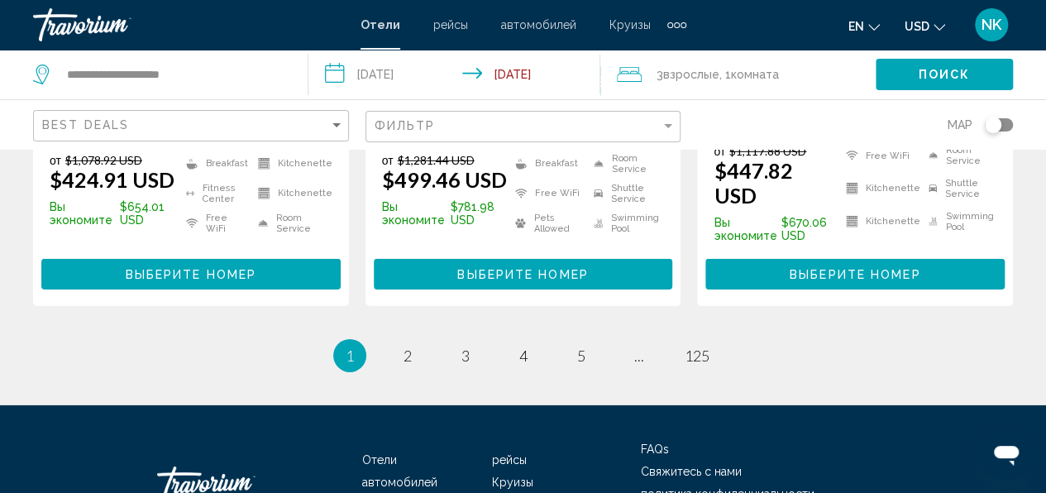
scroll to position [2481, 0]
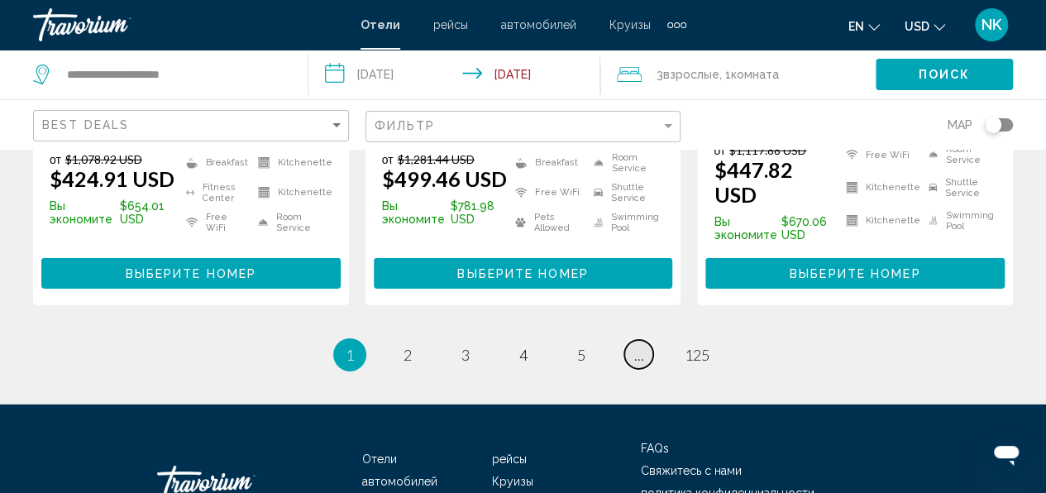
click at [634, 346] on span "..." at bounding box center [639, 355] width 10 height 18
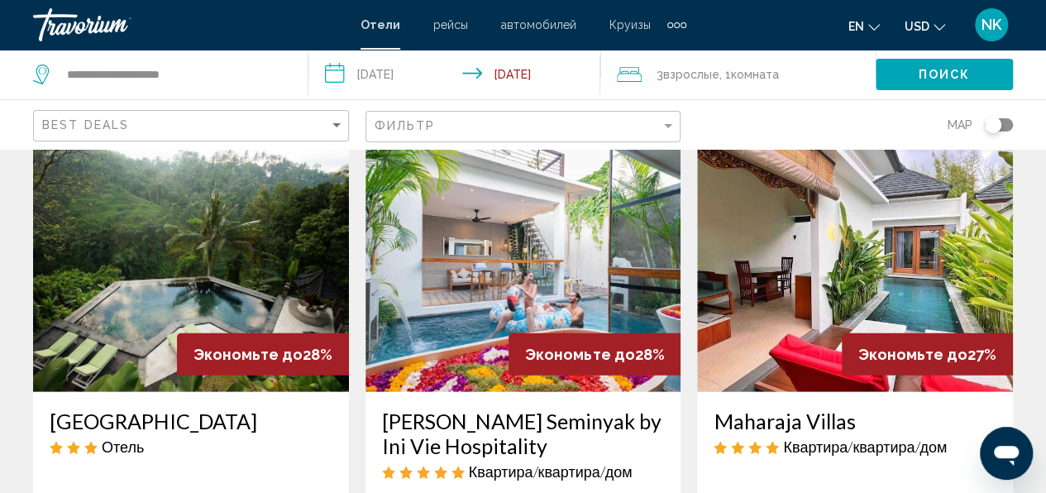
scroll to position [2397, 0]
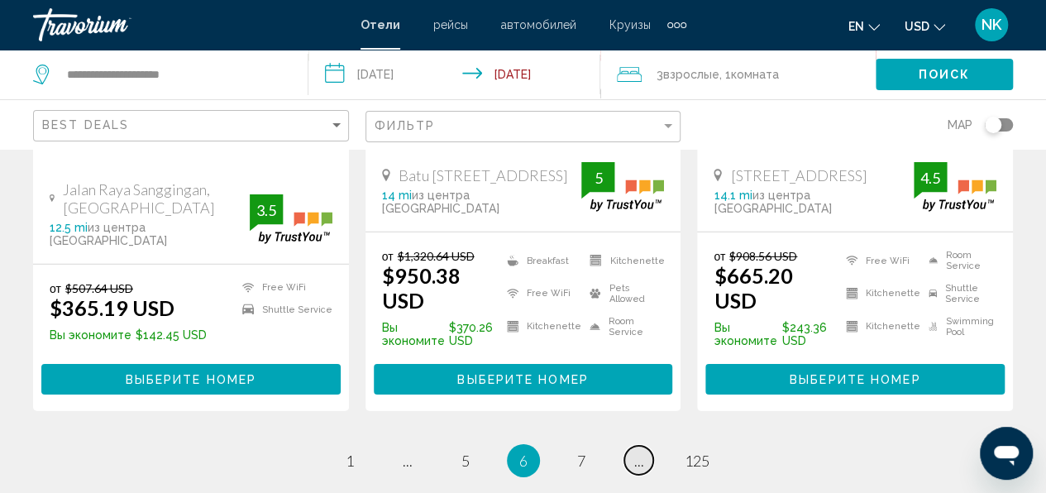
click at [651, 446] on link "page ..." at bounding box center [638, 460] width 29 height 29
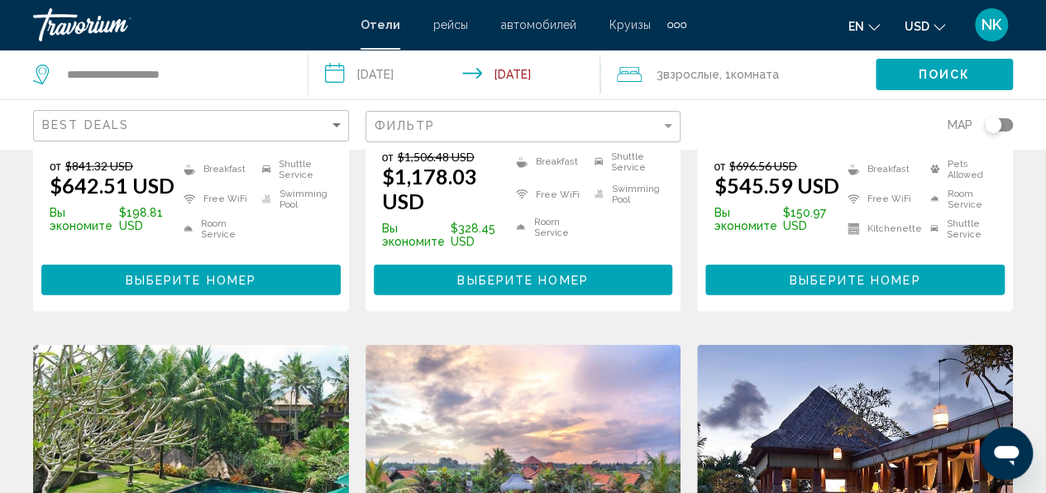
scroll to position [2232, 0]
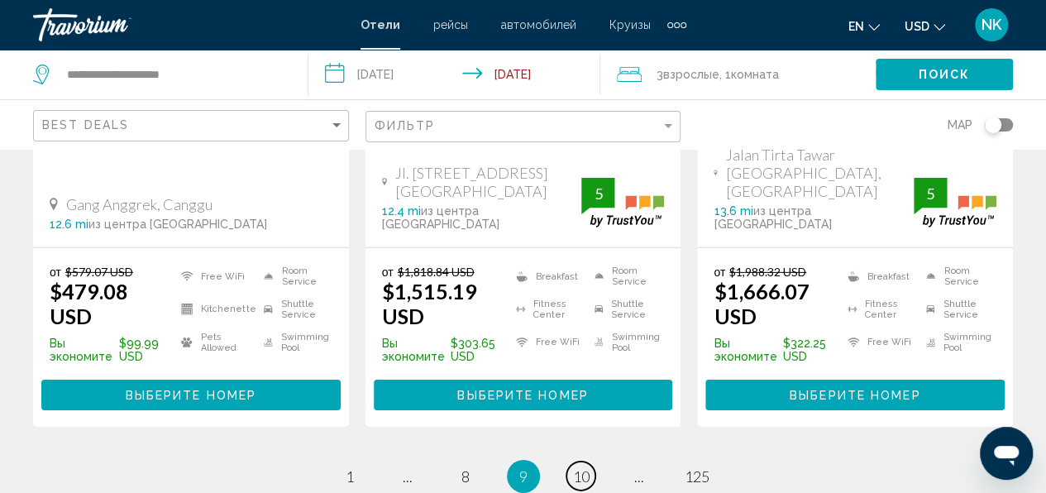
scroll to position [2514, 0]
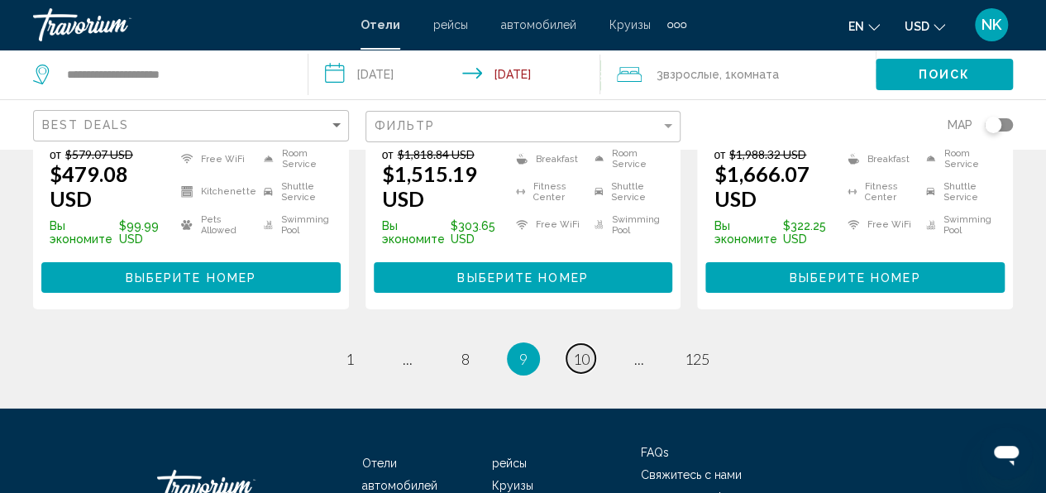
click at [575, 350] on span "10" at bounding box center [581, 359] width 17 height 18
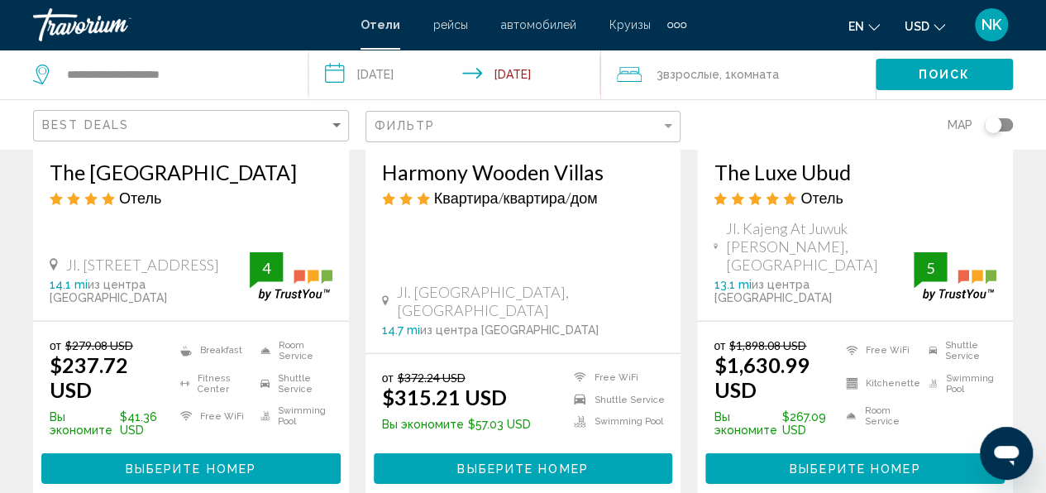
scroll to position [2314, 0]
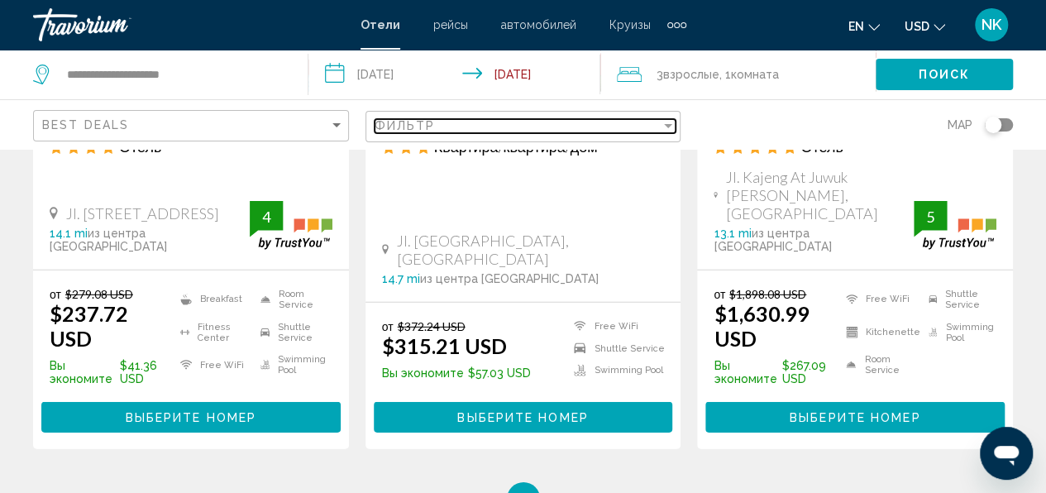
click at [469, 122] on div "Фильтр" at bounding box center [517, 125] width 287 height 13
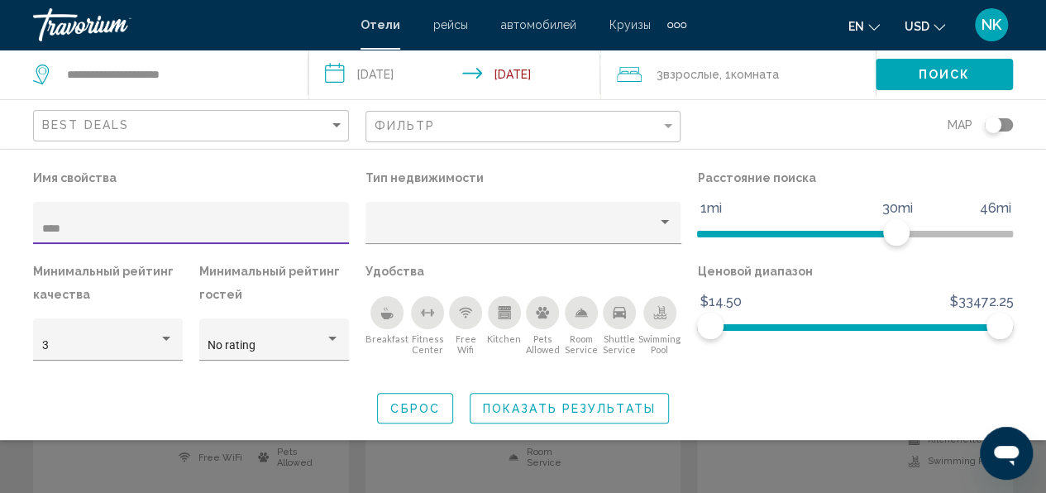
type input "****"
click at [545, 411] on span "Показать результаты" at bounding box center [569, 408] width 173 height 13
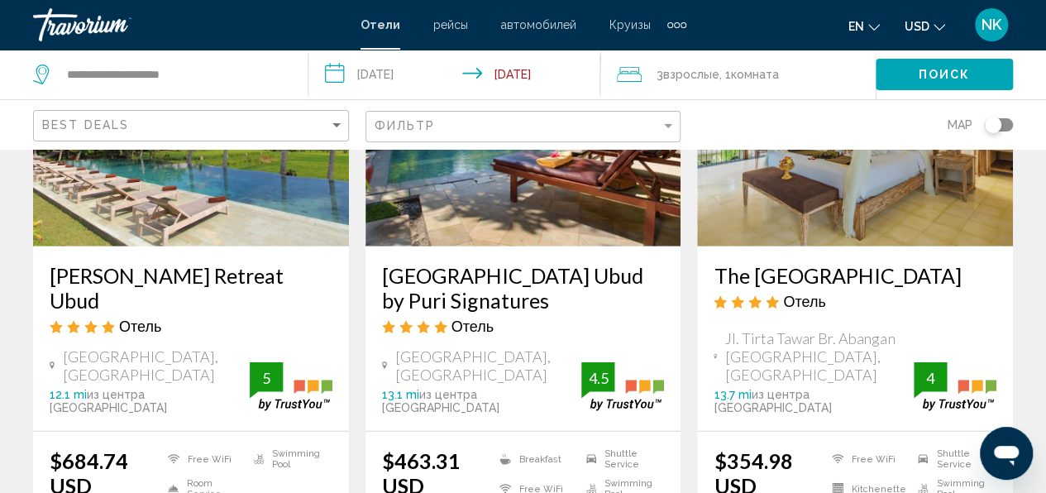
scroll to position [1984, 0]
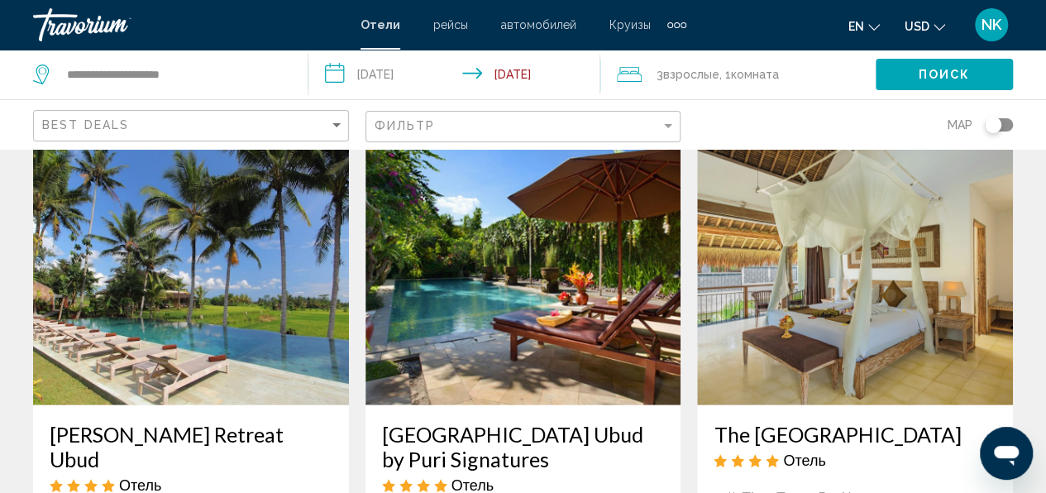
click at [549, 300] on img "Main content" at bounding box center [523, 273] width 316 height 265
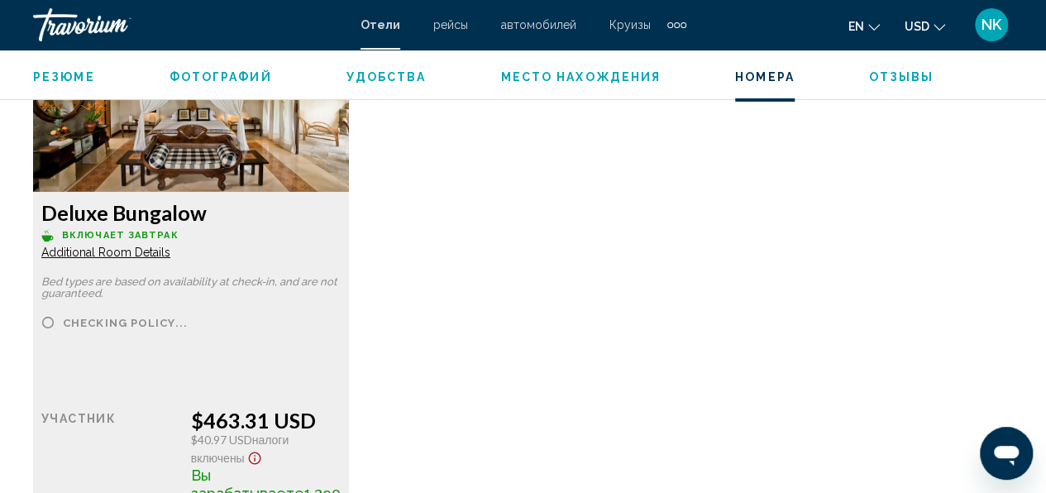
scroll to position [2397, 0]
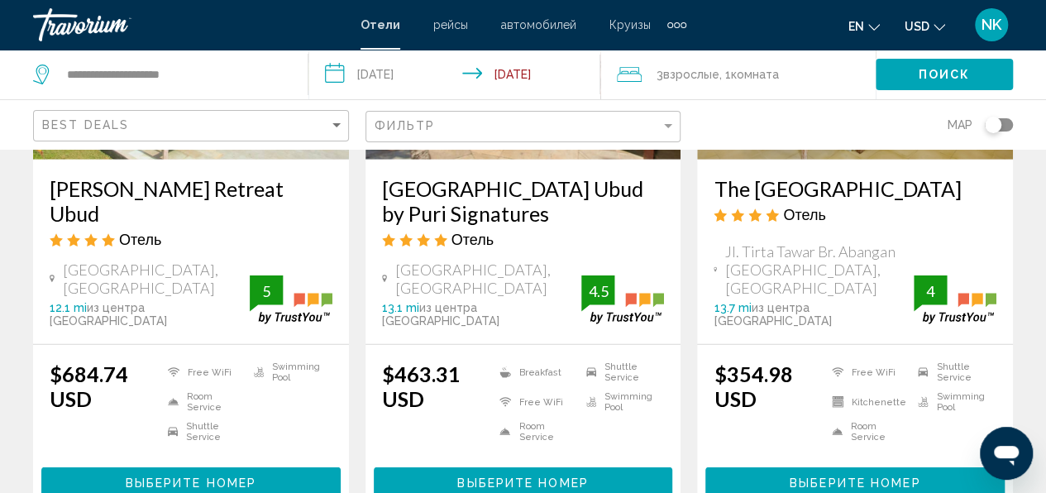
scroll to position [2232, 0]
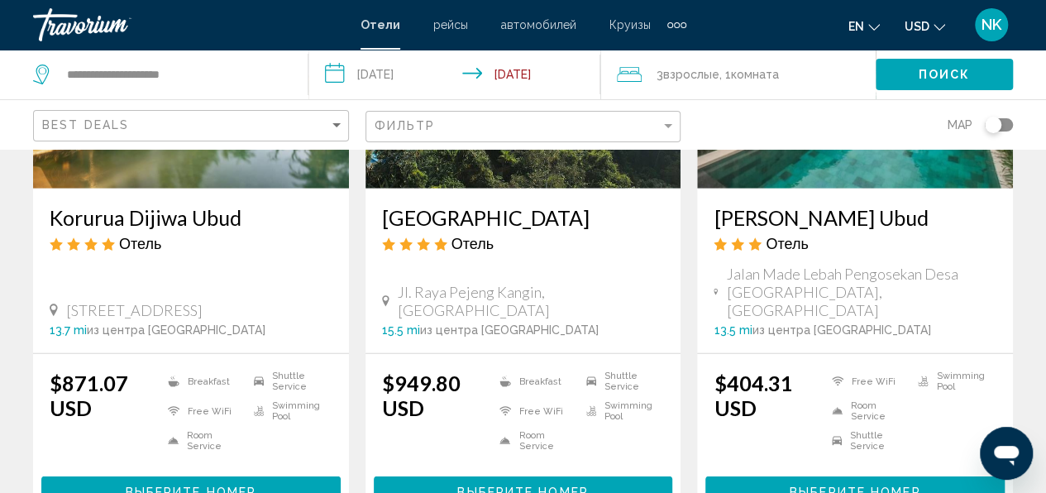
scroll to position [2397, 0]
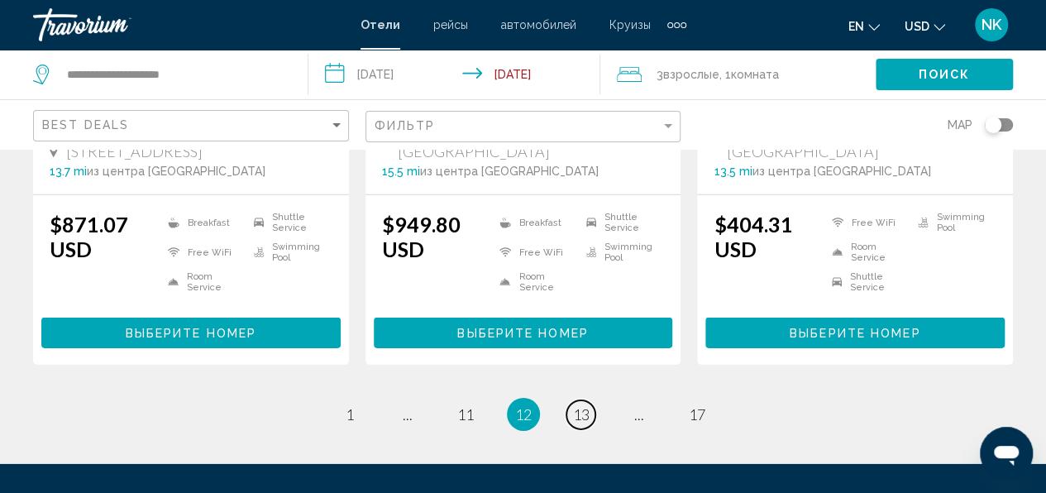
click at [577, 405] on span "13" at bounding box center [581, 414] width 17 height 18
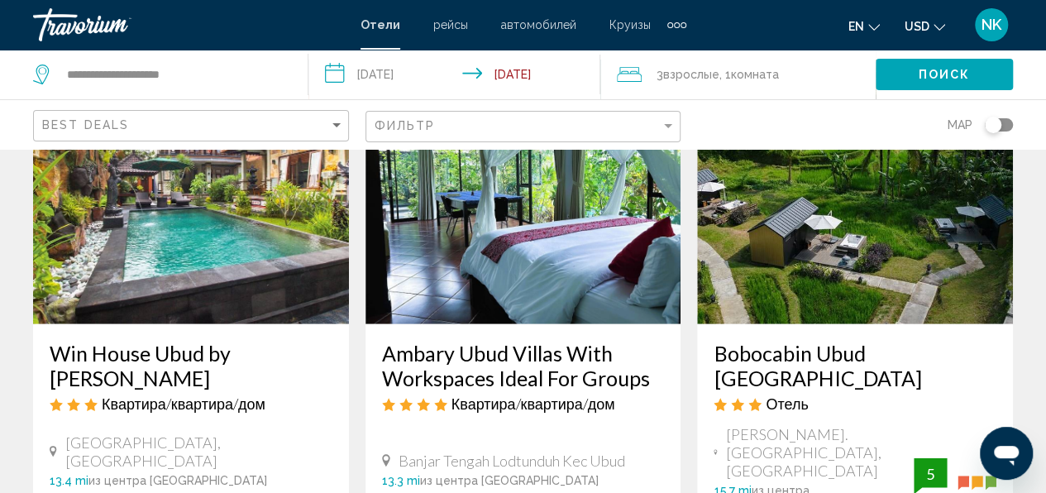
scroll to position [2232, 0]
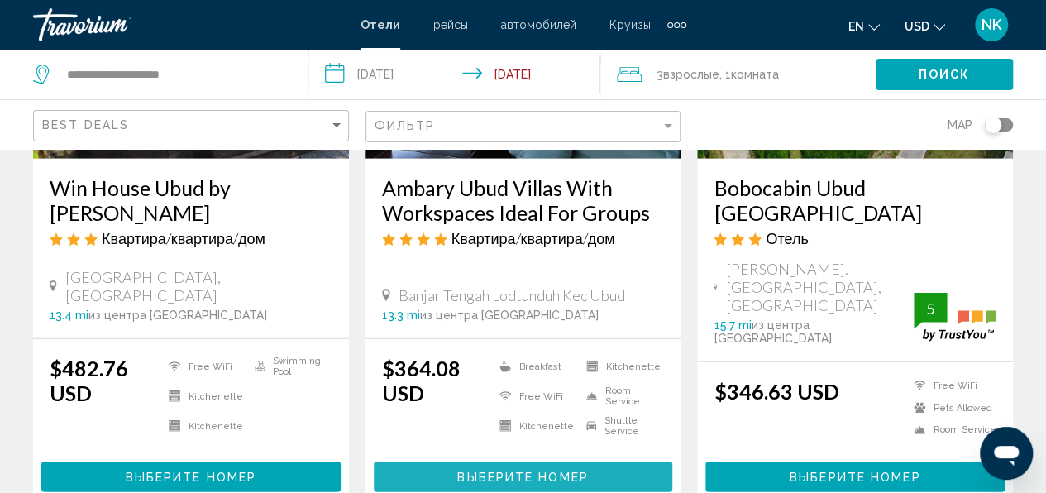
click at [550, 470] on span "Выберите номер" at bounding box center [522, 476] width 131 height 13
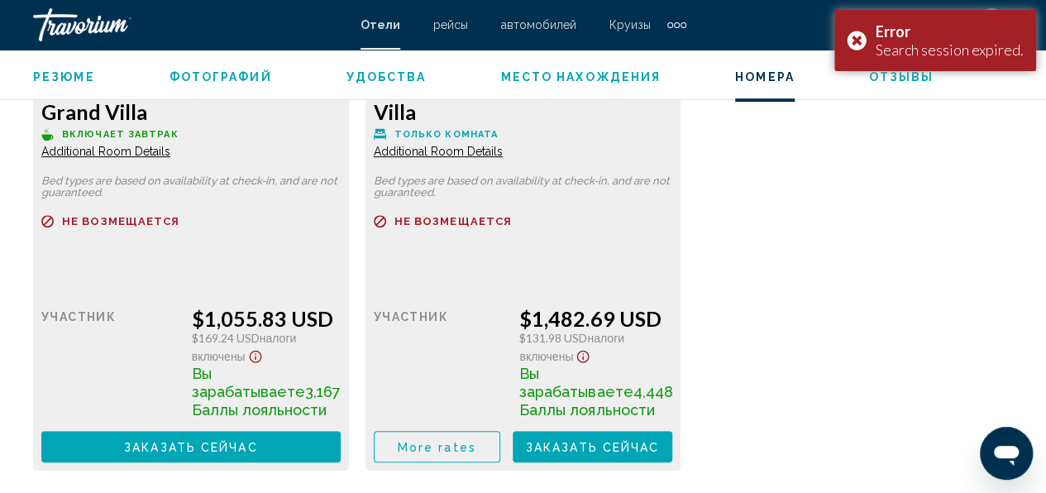
scroll to position [3058, 0]
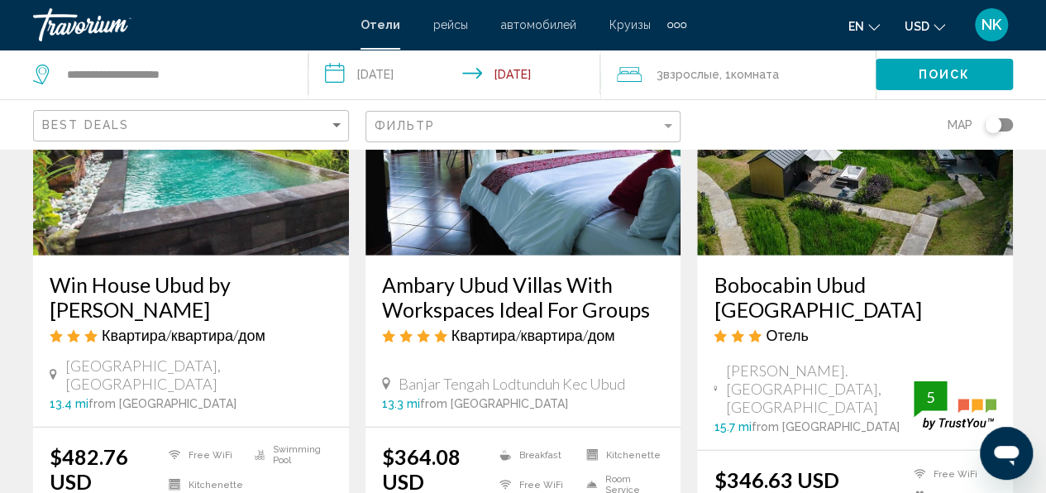
scroll to position [2149, 0]
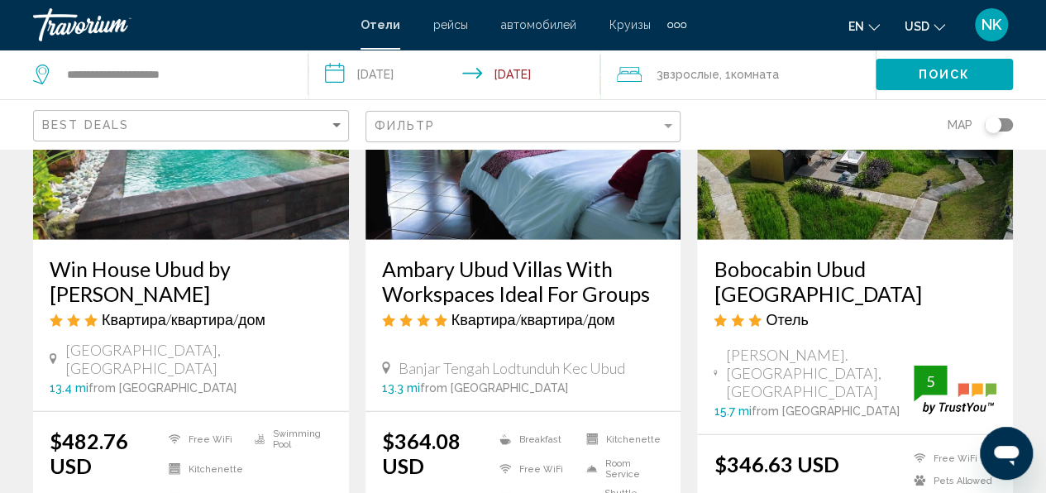
click at [550, 359] on span "Banjar Tengah Lodtunduh Kec Ubud" at bounding box center [511, 368] width 226 height 18
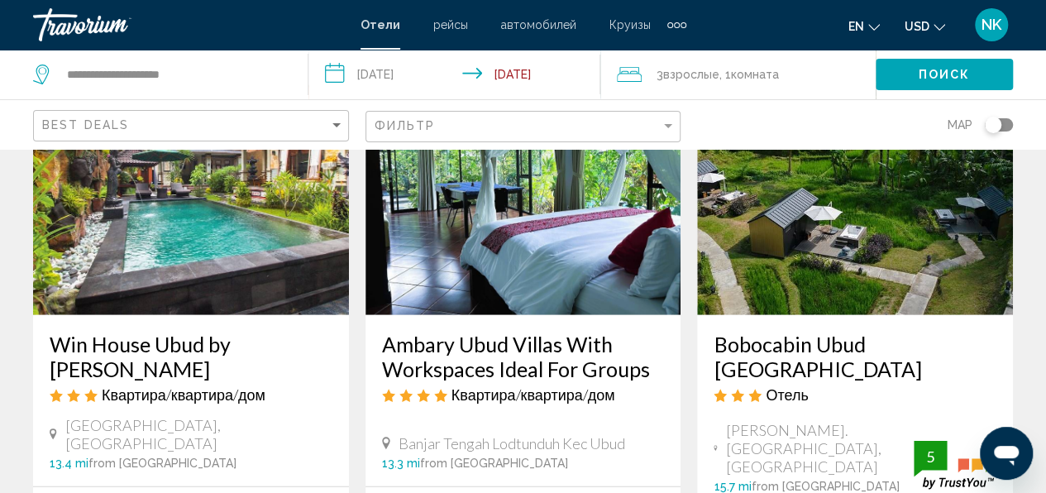
scroll to position [2066, 0]
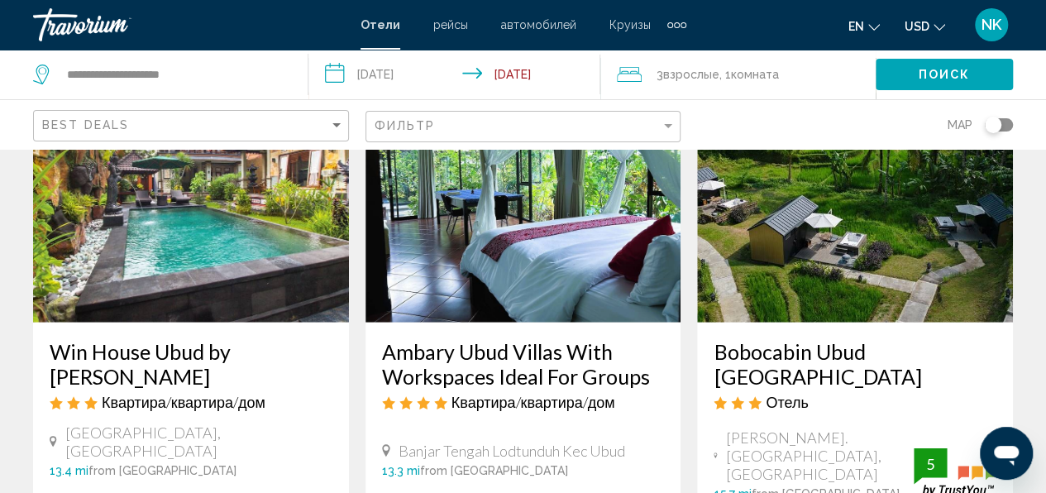
click at [546, 258] on img "Main content" at bounding box center [523, 190] width 316 height 265
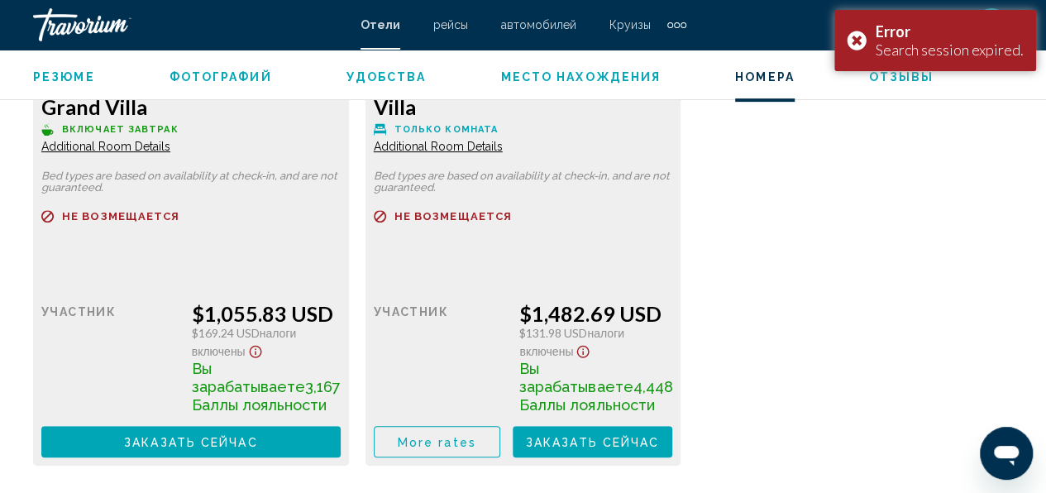
scroll to position [3389, 0]
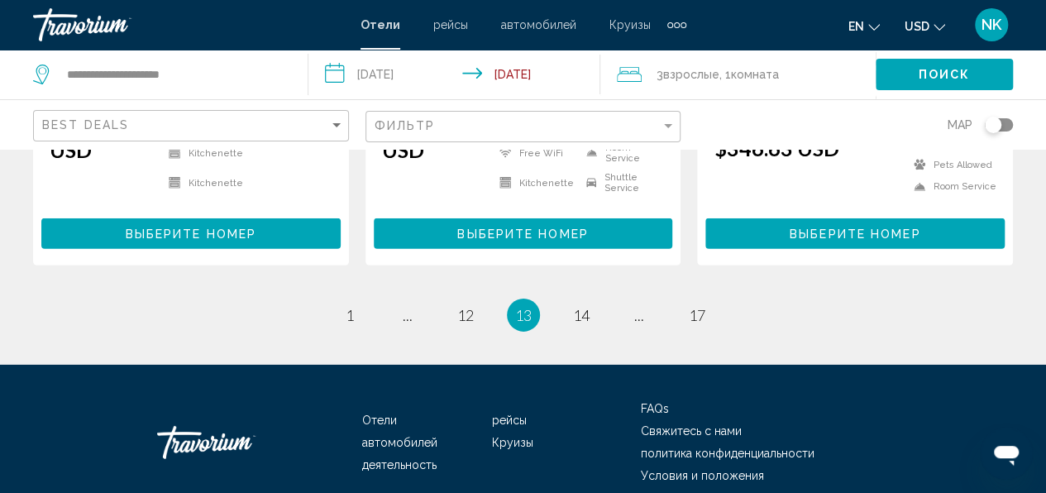
scroll to position [2482, 0]
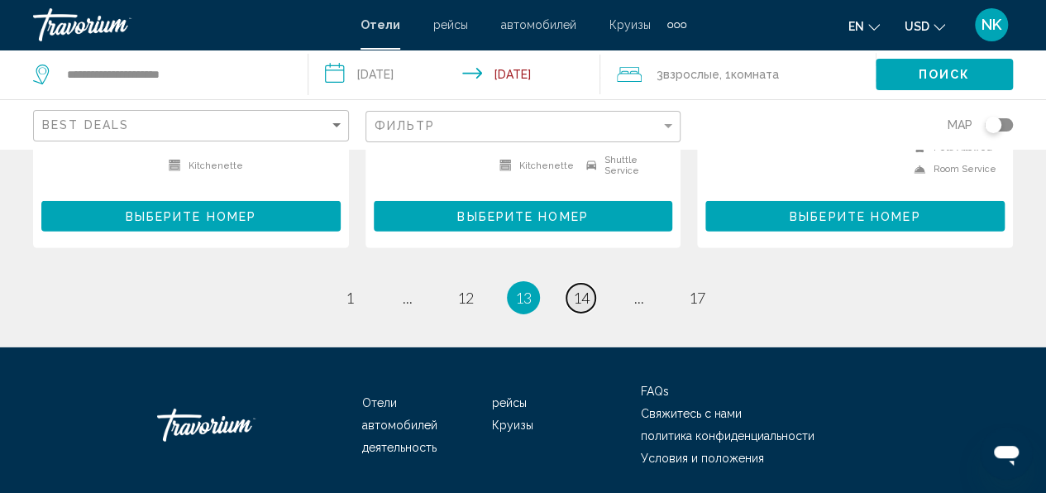
click at [582, 288] on span "14" at bounding box center [581, 297] width 17 height 18
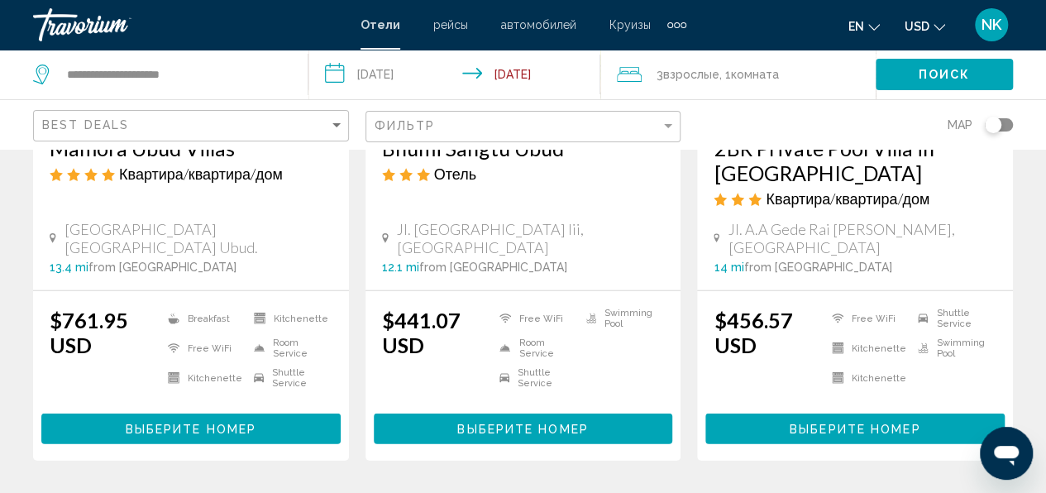
scroll to position [2314, 0]
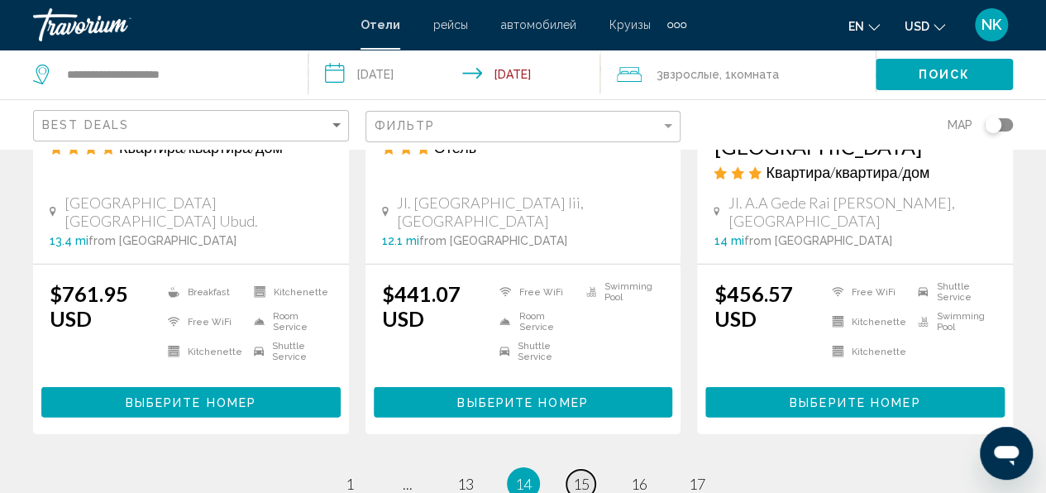
click at [587, 474] on span "15" at bounding box center [581, 483] width 17 height 18
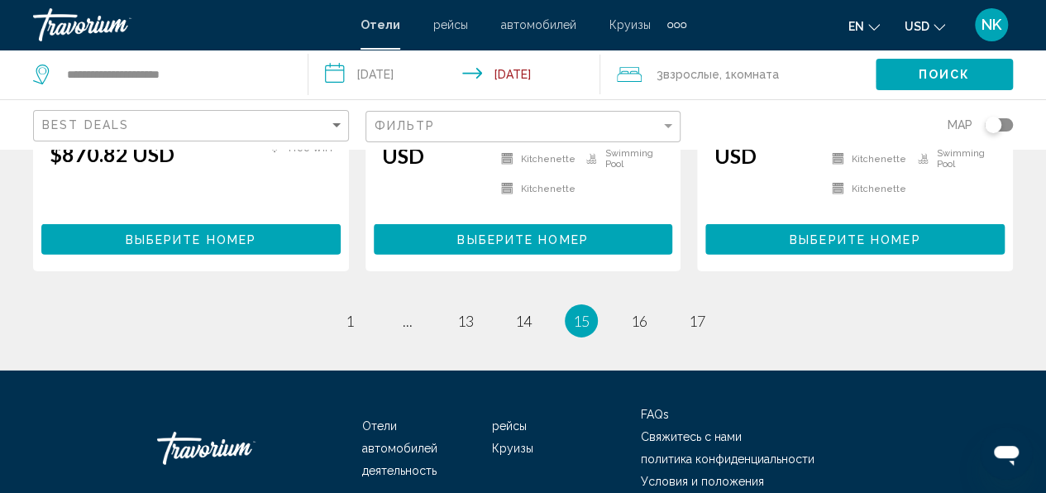
scroll to position [2480, 0]
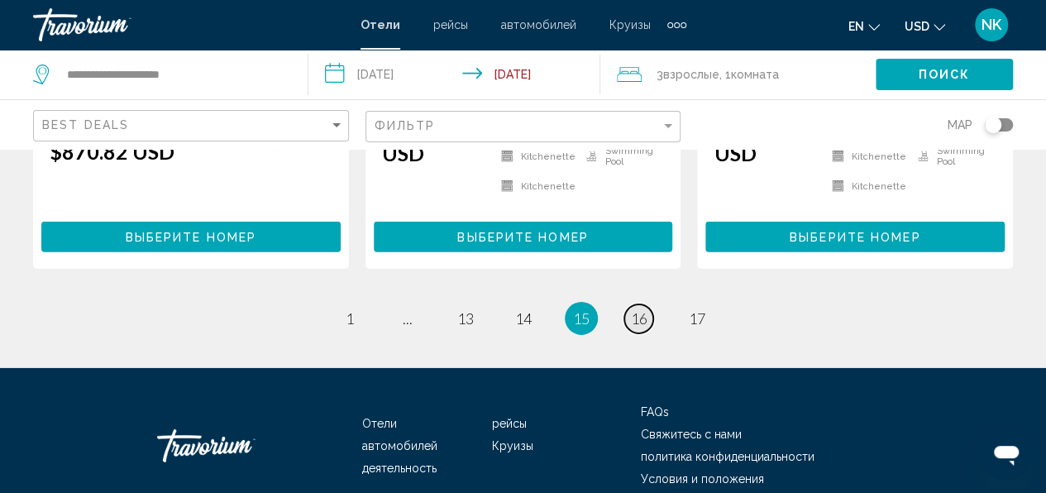
click at [642, 309] on span "16" at bounding box center [639, 318] width 17 height 18
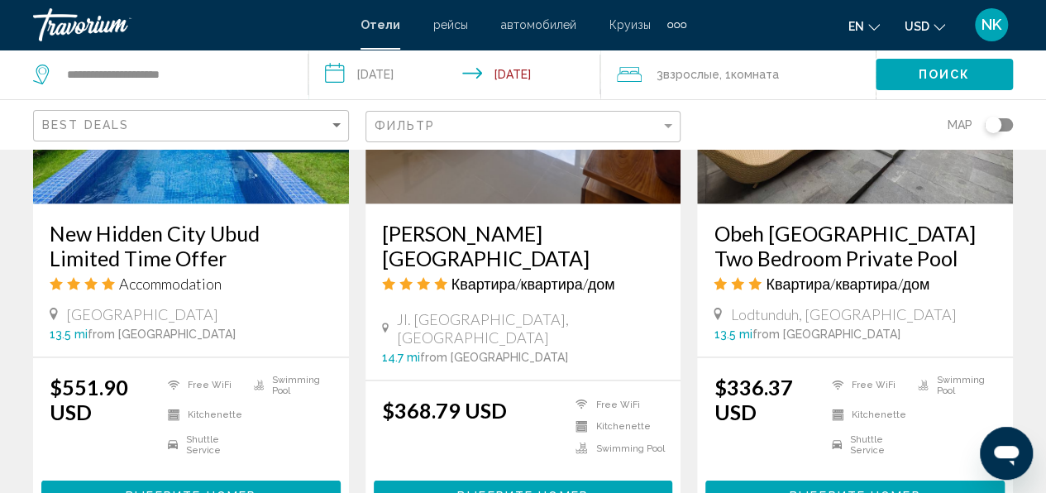
scroll to position [1653, 0]
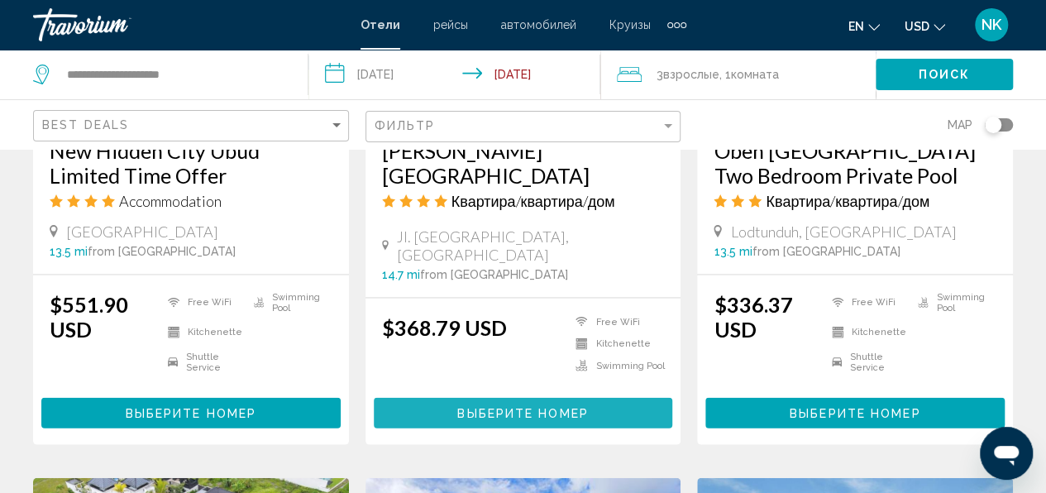
click at [563, 407] on span "Выберите номер" at bounding box center [522, 413] width 131 height 13
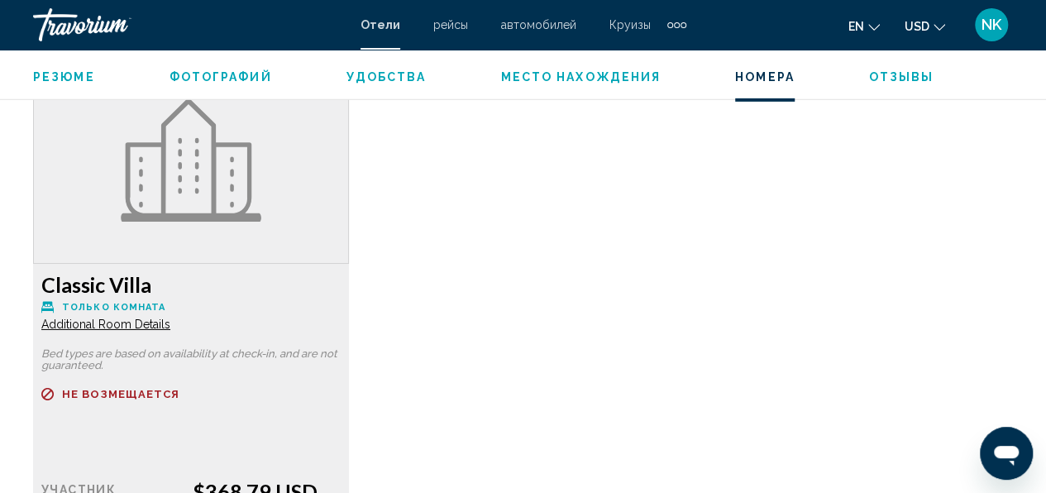
scroll to position [2562, 0]
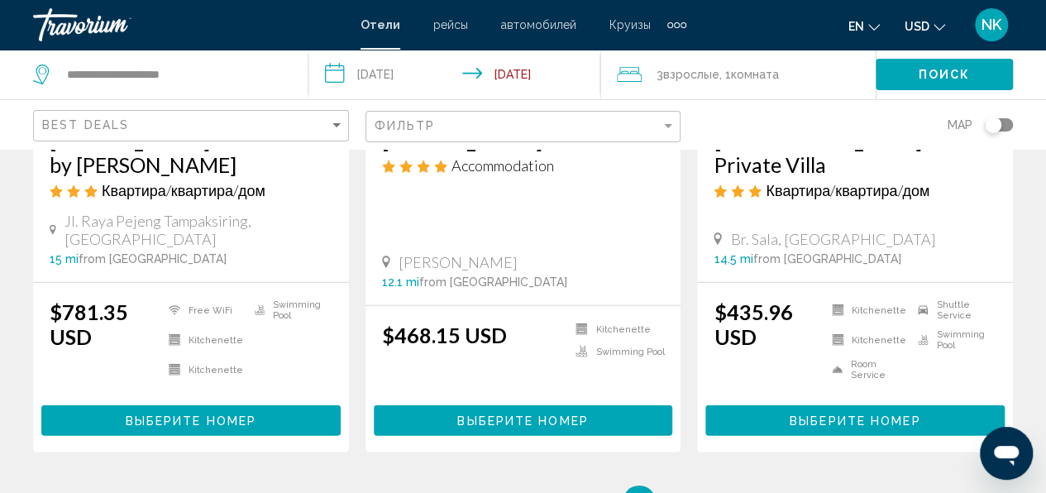
scroll to position [2314, 0]
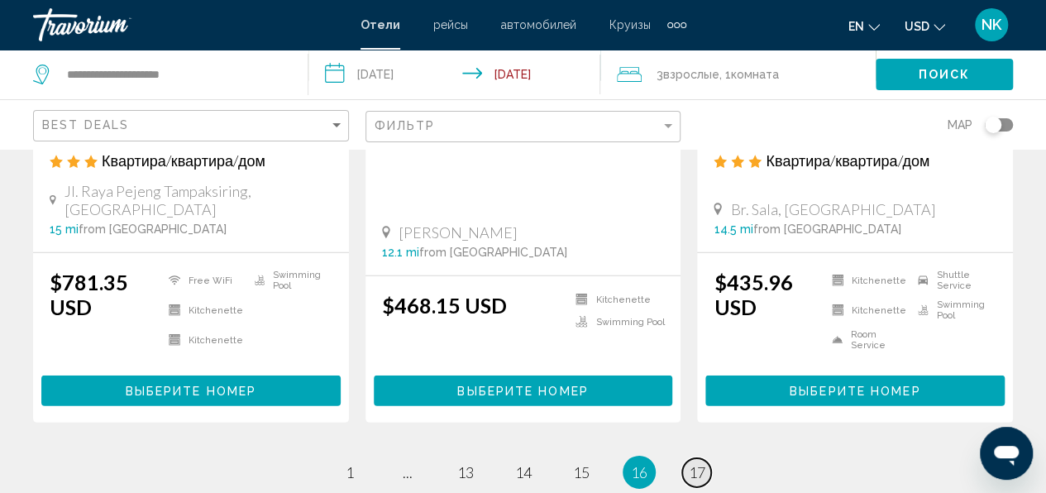
click at [704, 463] on span "17" at bounding box center [697, 472] width 17 height 18
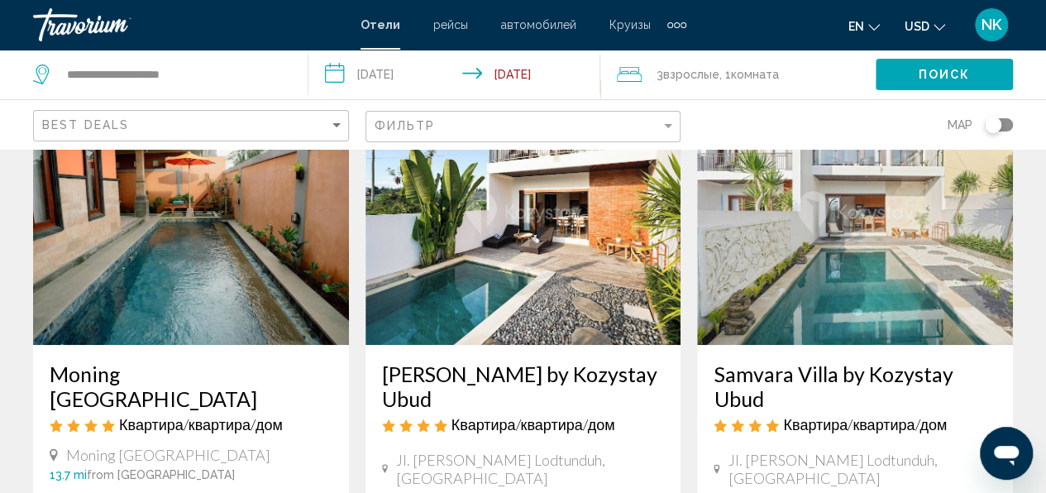
scroll to position [496, 0]
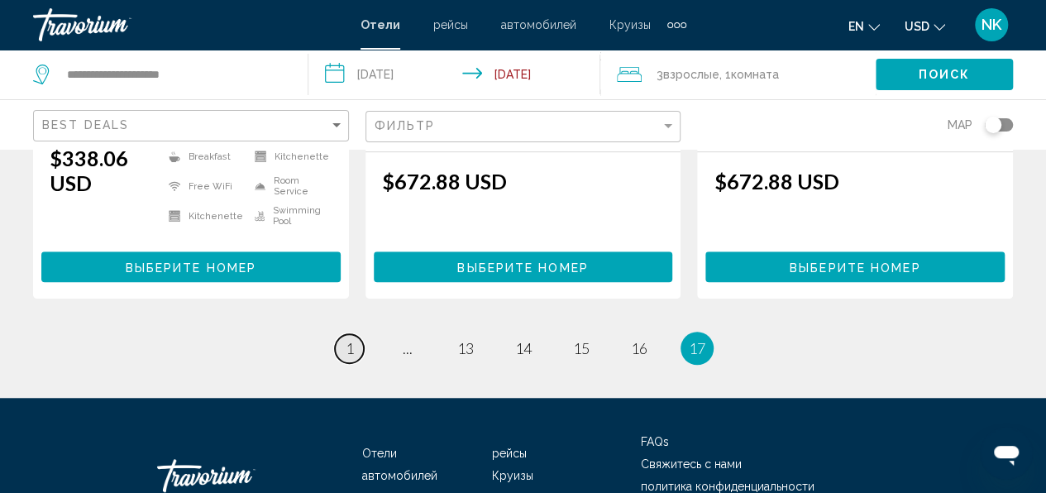
click at [357, 334] on link "page 1" at bounding box center [349, 348] width 29 height 29
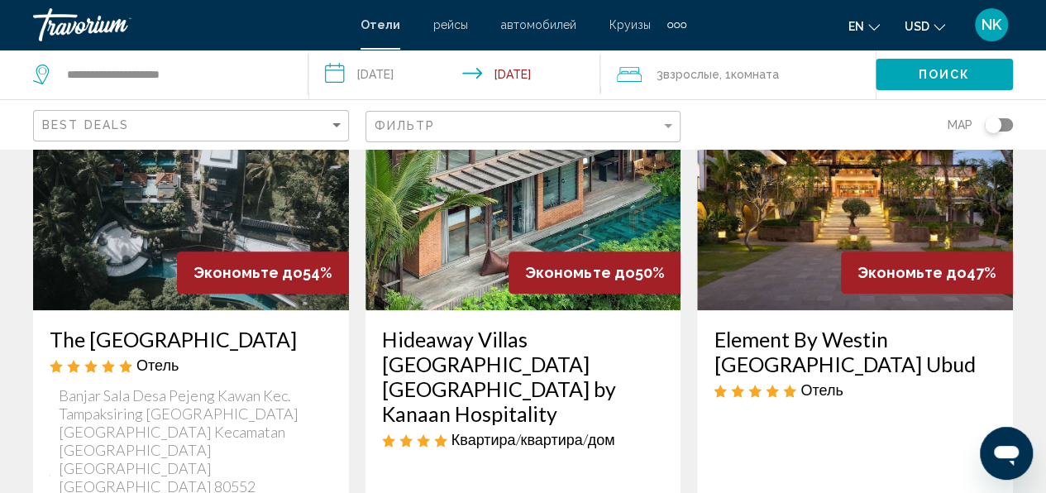
scroll to position [909, 0]
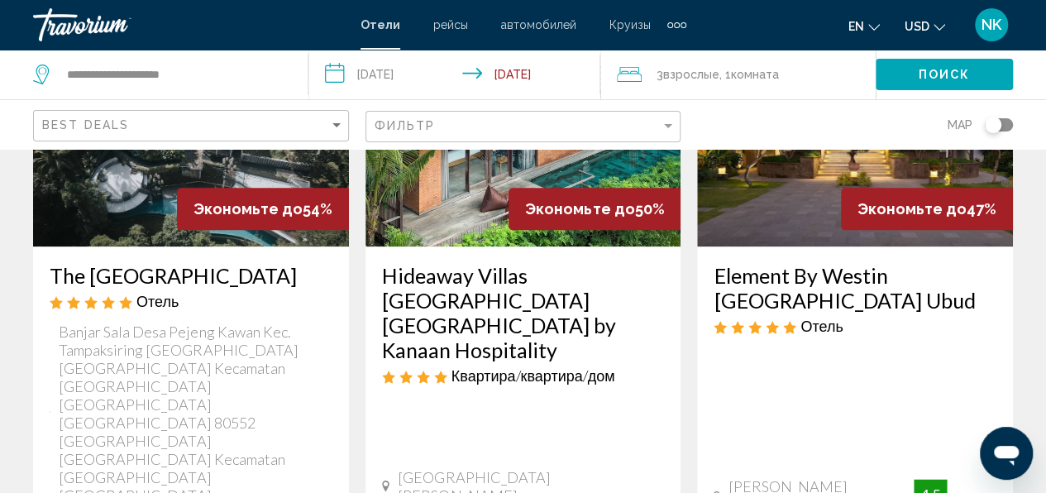
click at [741, 318] on div "Element By Westin Bali Ubud Отель Jl Raya Andong No 88, Ubud 13.9 mi from Bali …" at bounding box center [855, 396] width 316 height 301
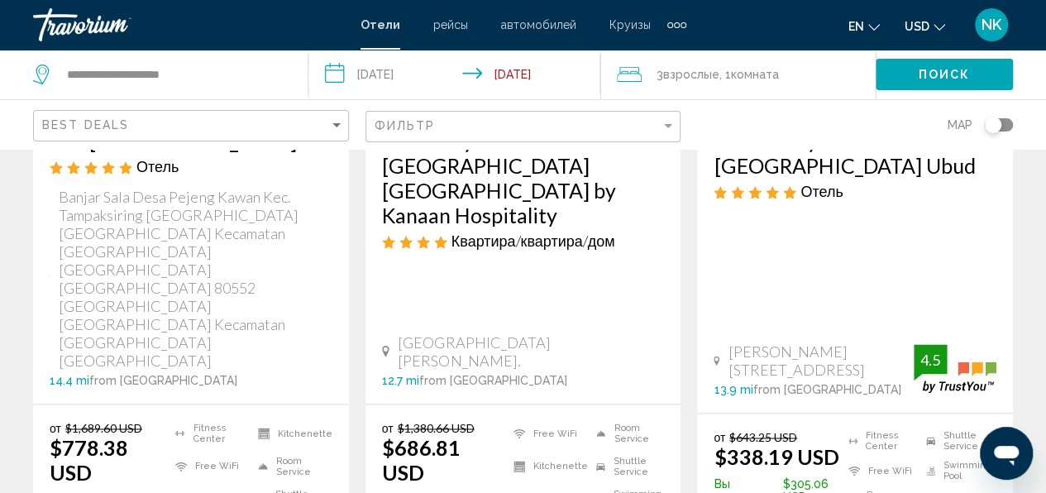
scroll to position [1075, 0]
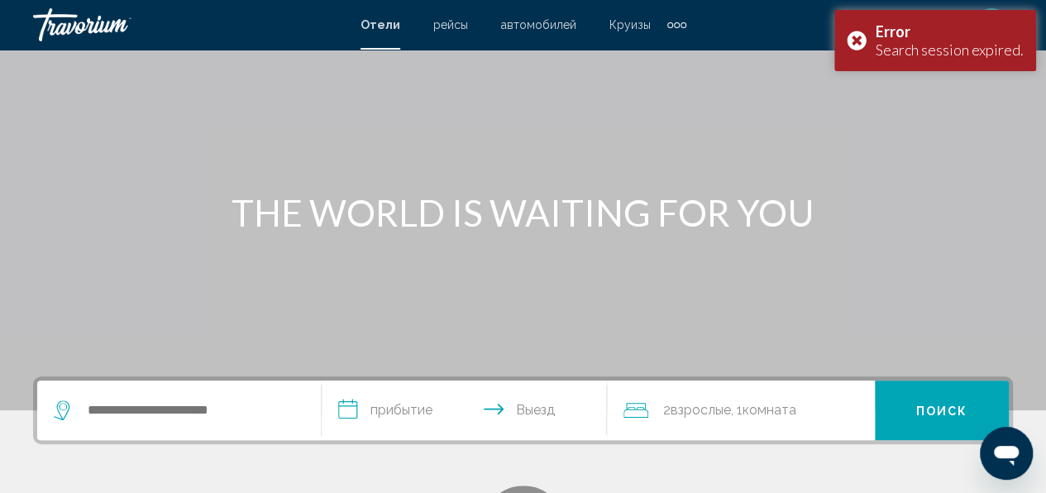
scroll to position [226, 0]
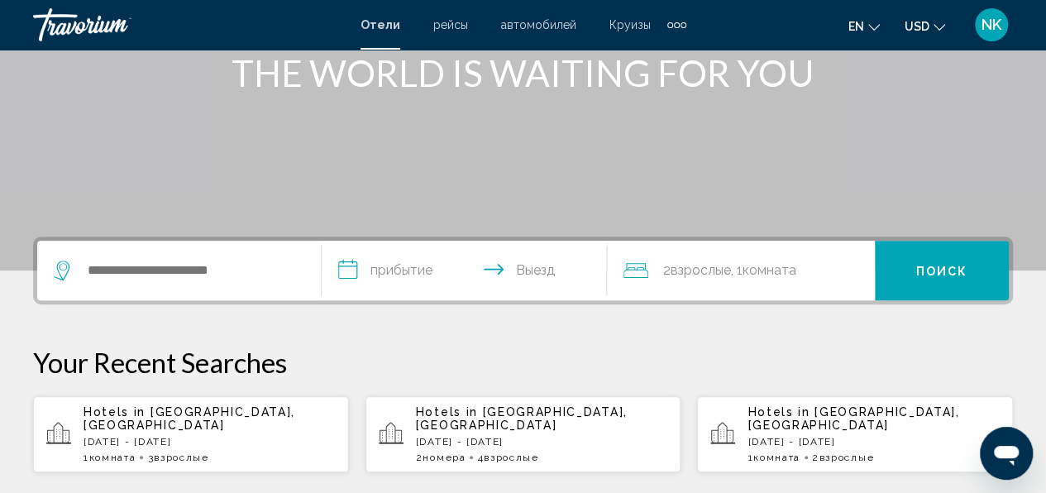
click at [198, 436] on div "Hotels in Bali Island, Indonesia Fri, 10 Oct - Tue, 14 Oct 1 Комната номера 3 В…" at bounding box center [209, 434] width 252 height 58
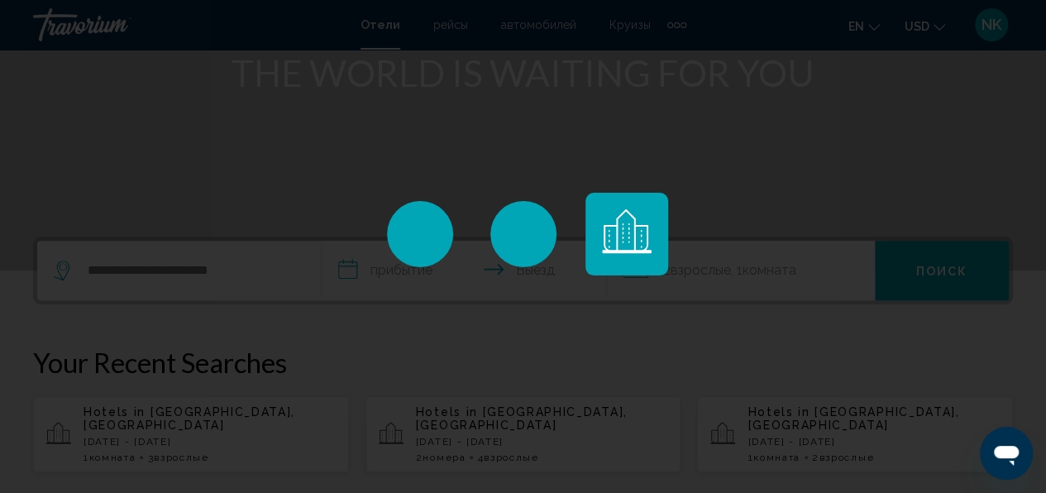
click at [200, 410] on div "Main content" at bounding box center [523, 246] width 1046 height 493
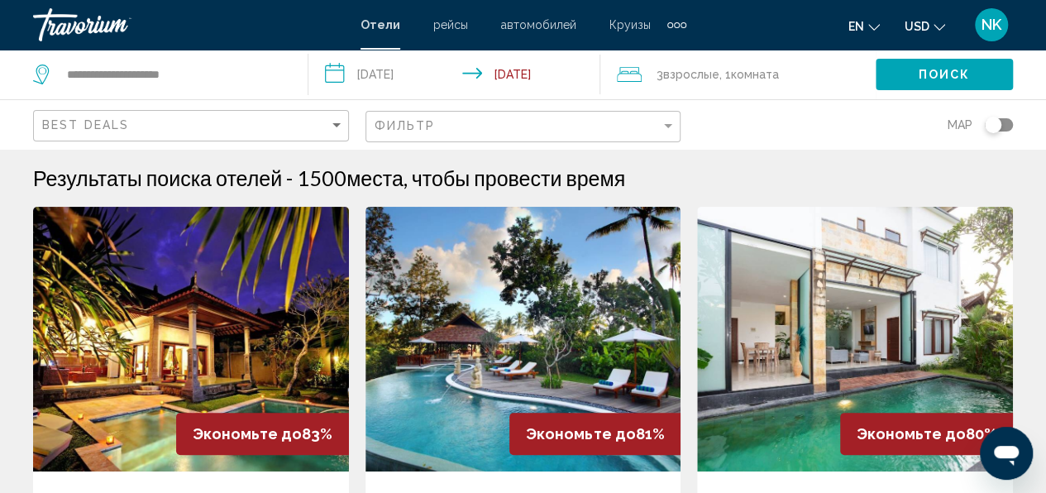
click at [825, 338] on img "Main content" at bounding box center [855, 339] width 316 height 265
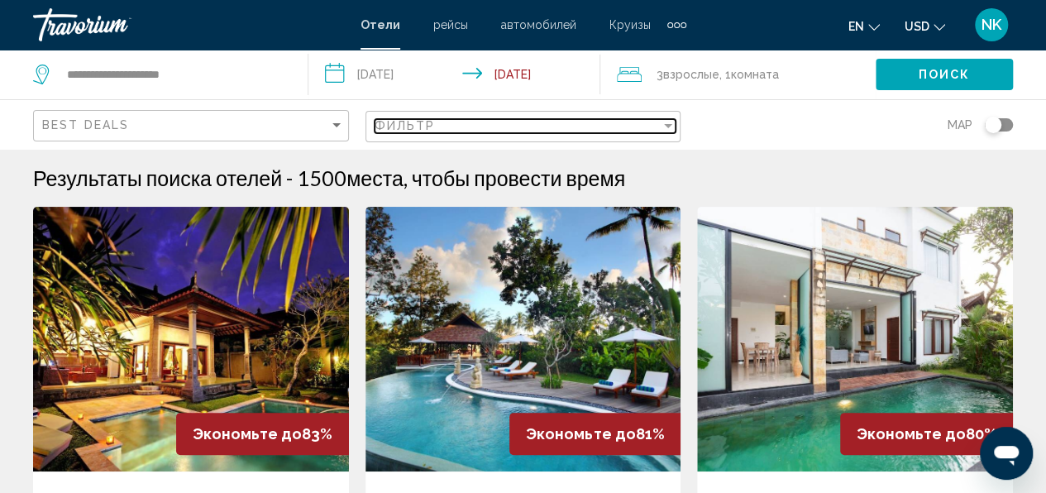
click at [462, 125] on div "Фильтр" at bounding box center [517, 125] width 287 height 13
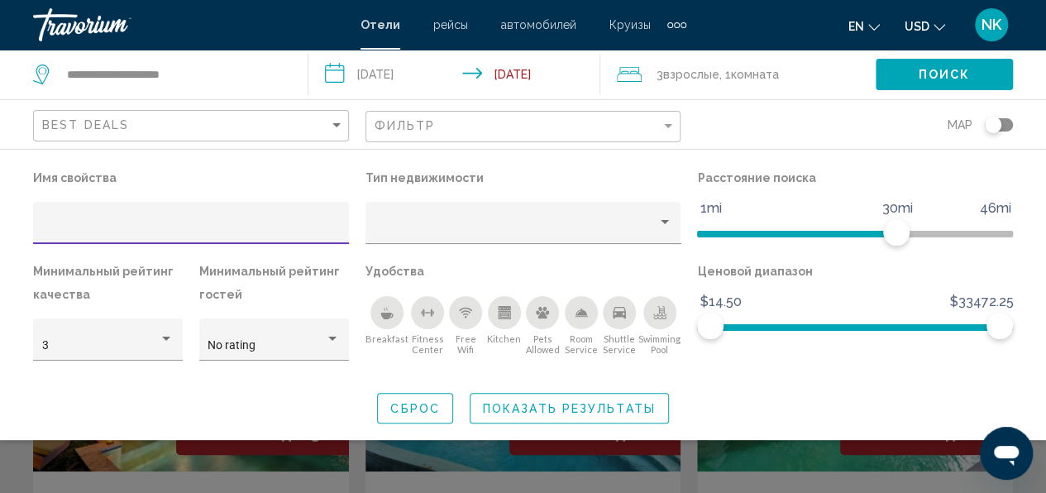
click at [99, 220] on div "Hotel Filters" at bounding box center [191, 228] width 298 height 34
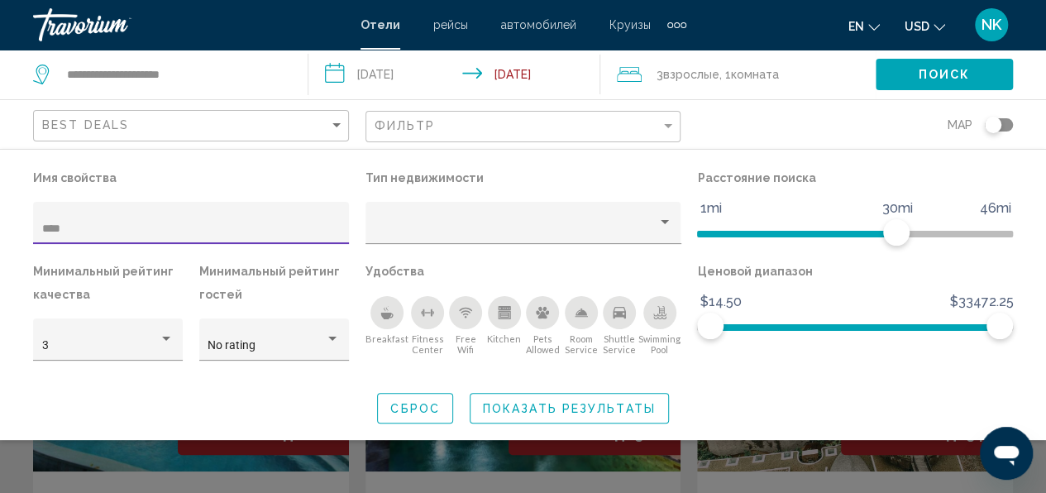
type input "****"
click at [583, 406] on span "Показать результаты" at bounding box center [569, 408] width 173 height 13
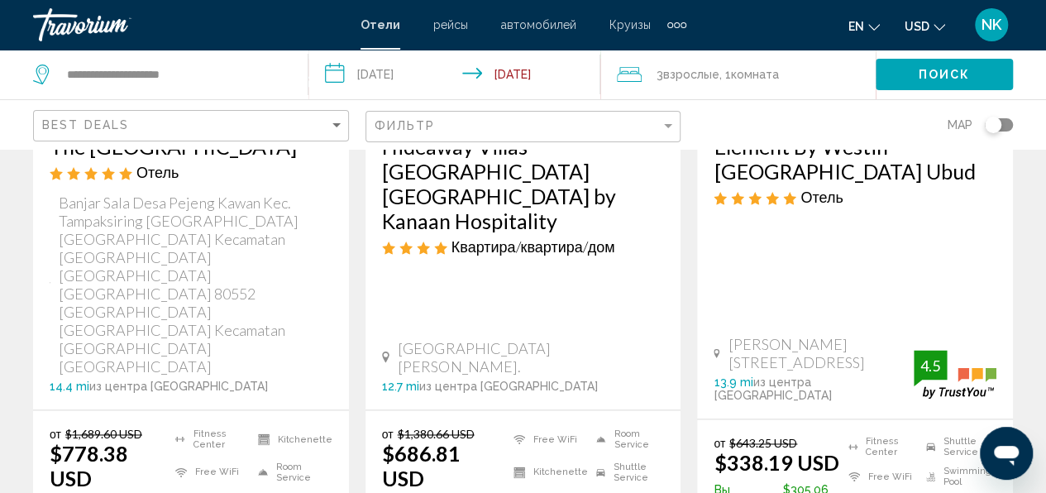
scroll to position [1075, 0]
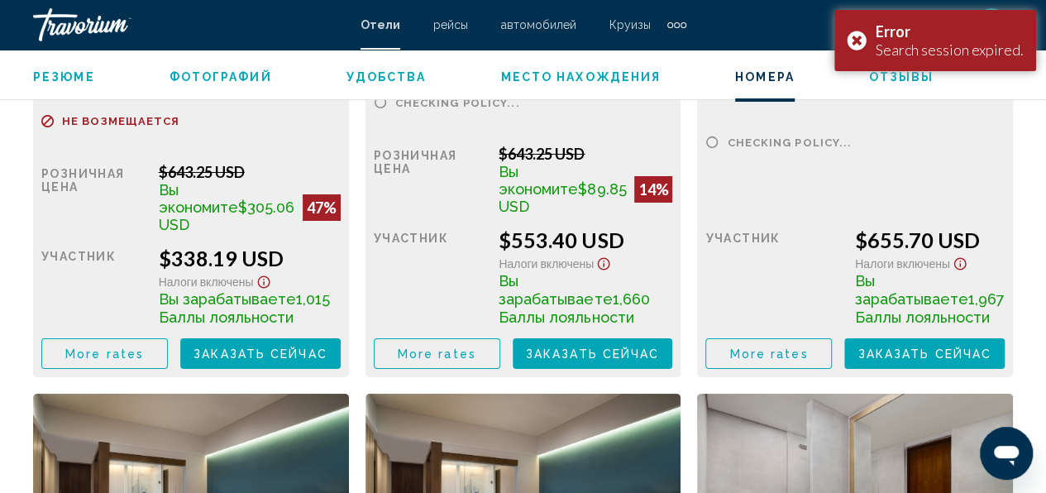
scroll to position [2893, 0]
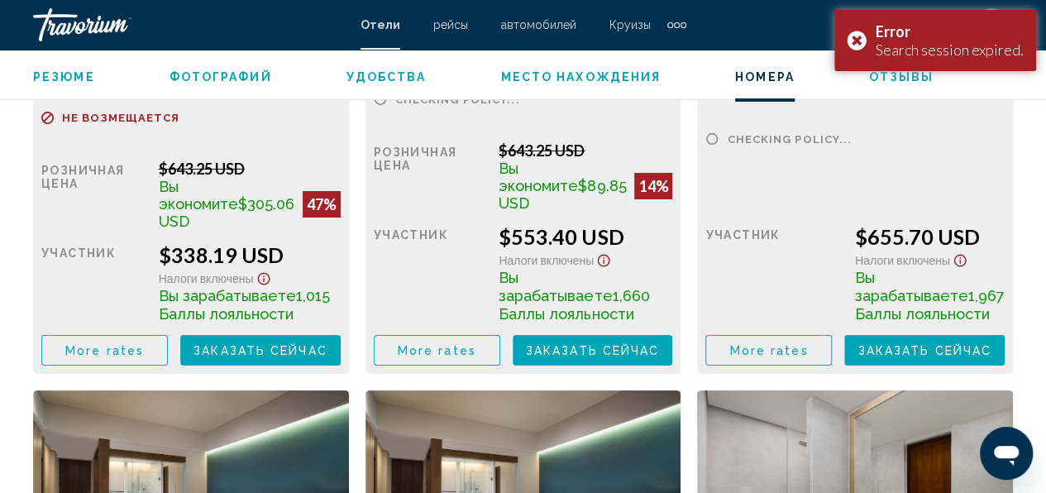
click at [269, 352] on span "Заказать сейчас" at bounding box center [260, 350] width 134 height 13
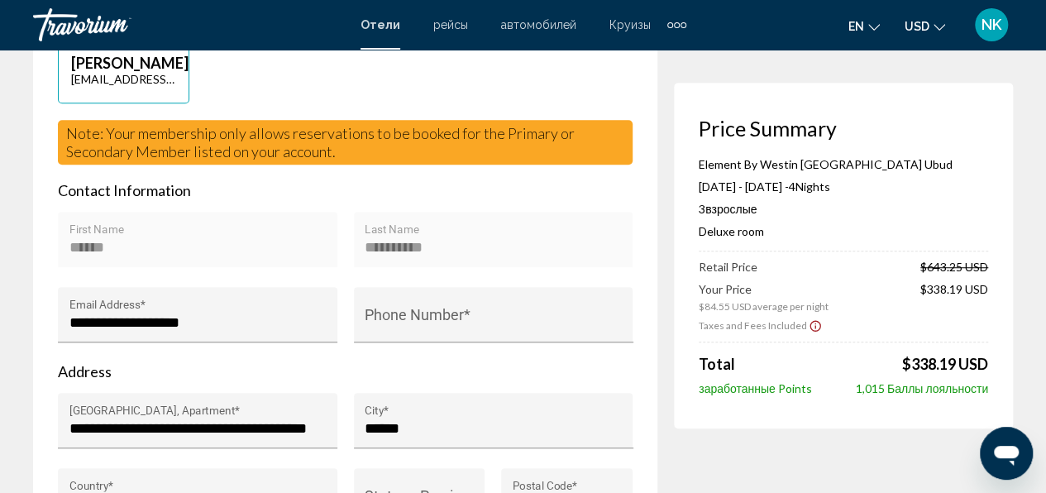
scroll to position [496, 0]
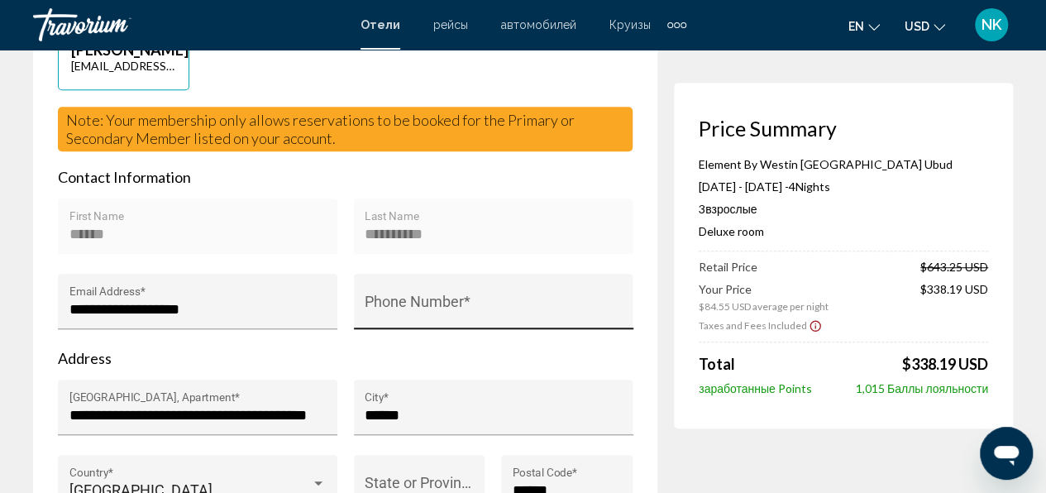
click at [380, 304] on div "Phone Number *" at bounding box center [493, 306] width 257 height 44
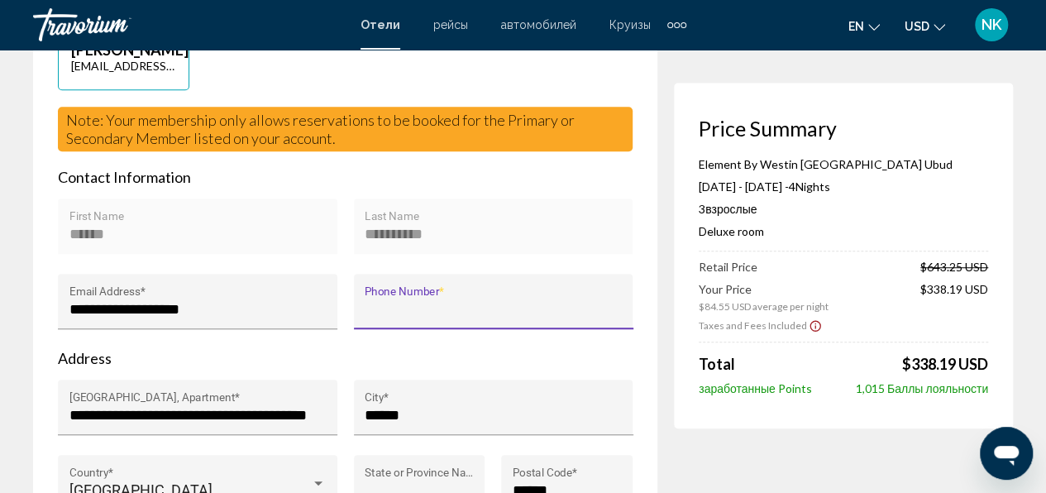
type input "**********"
type input "******"
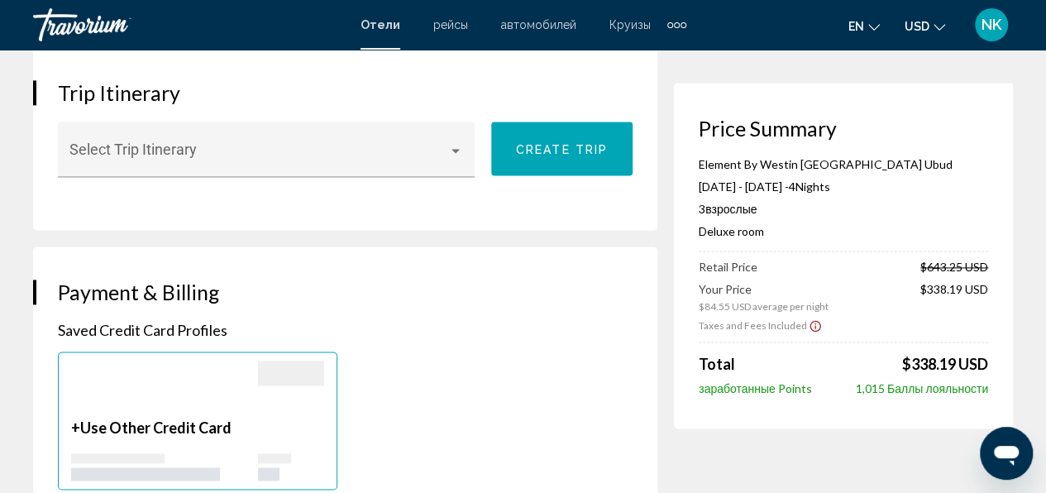
scroll to position [1075, 0]
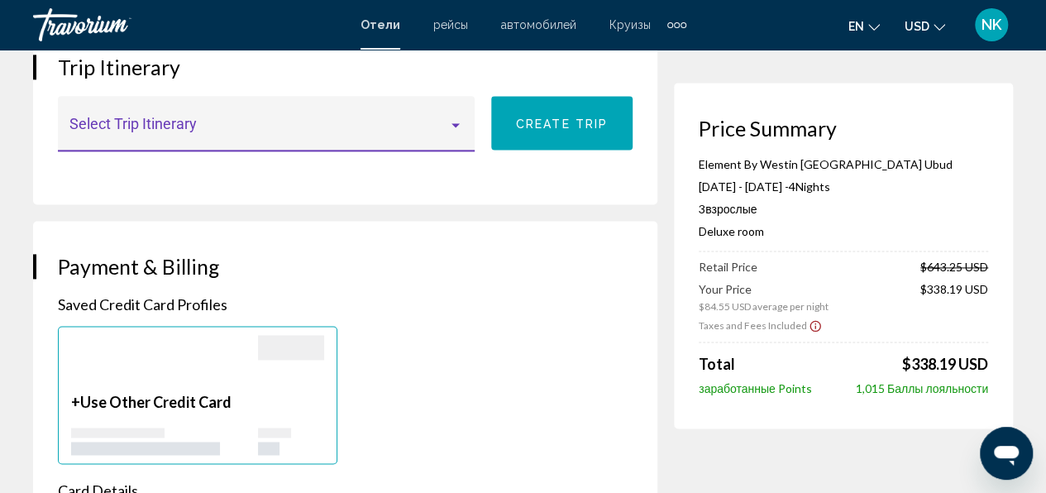
click at [364, 123] on span "Main content" at bounding box center [258, 131] width 379 height 17
click at [465, 316] on div at bounding box center [523, 246] width 1046 height 493
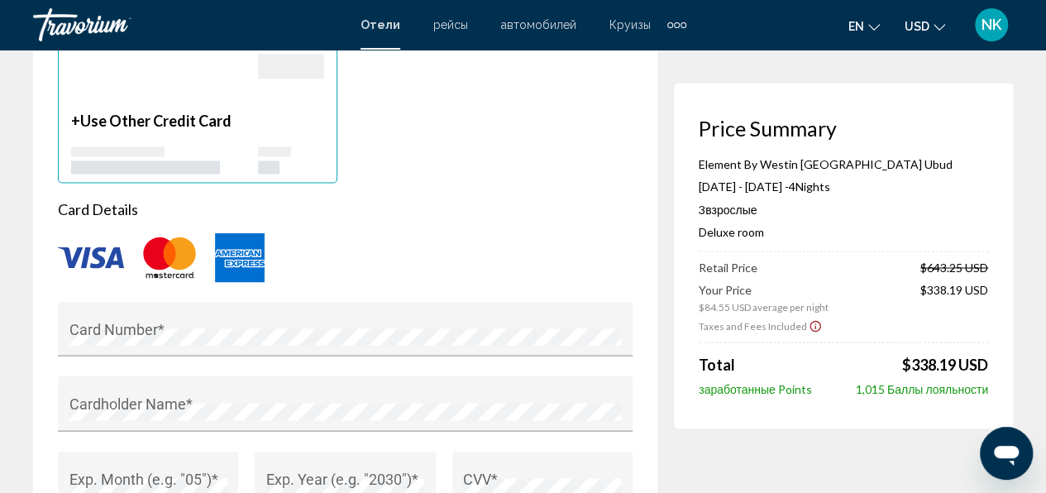
scroll to position [1405, 0]
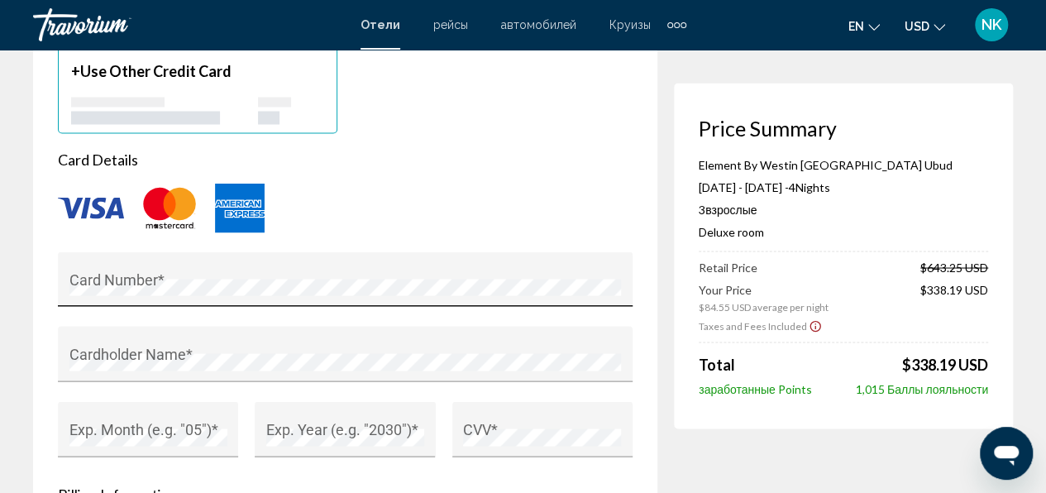
click at [162, 262] on div "Card Number *" at bounding box center [345, 284] width 552 height 44
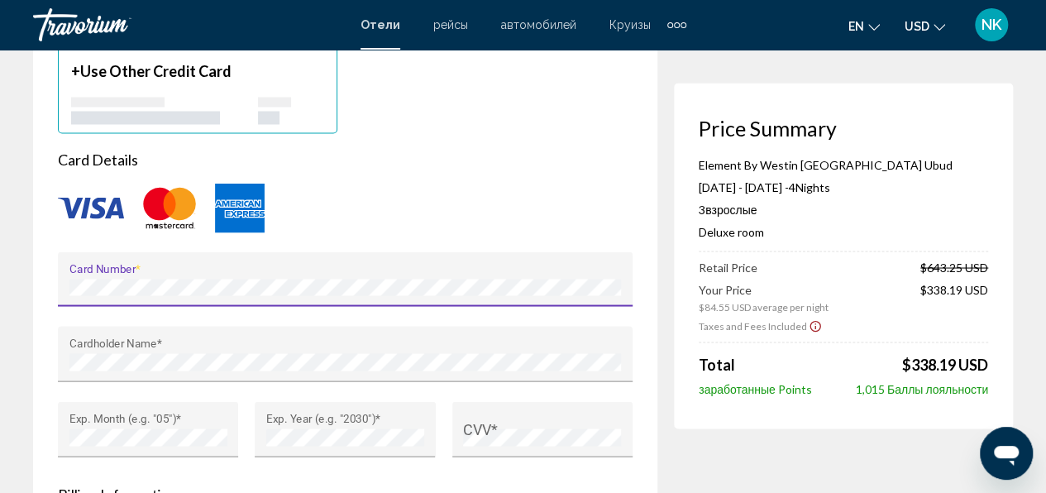
type input "**********"
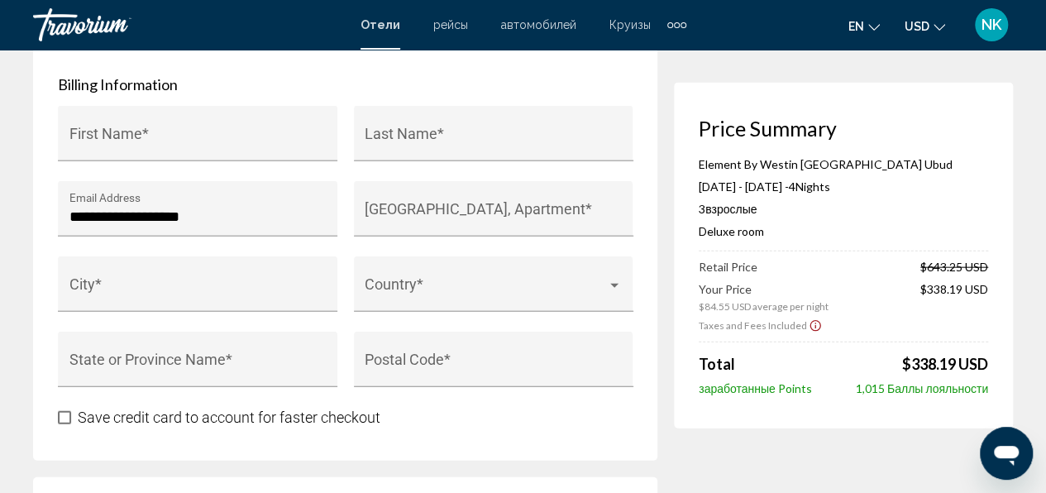
scroll to position [1818, 0]
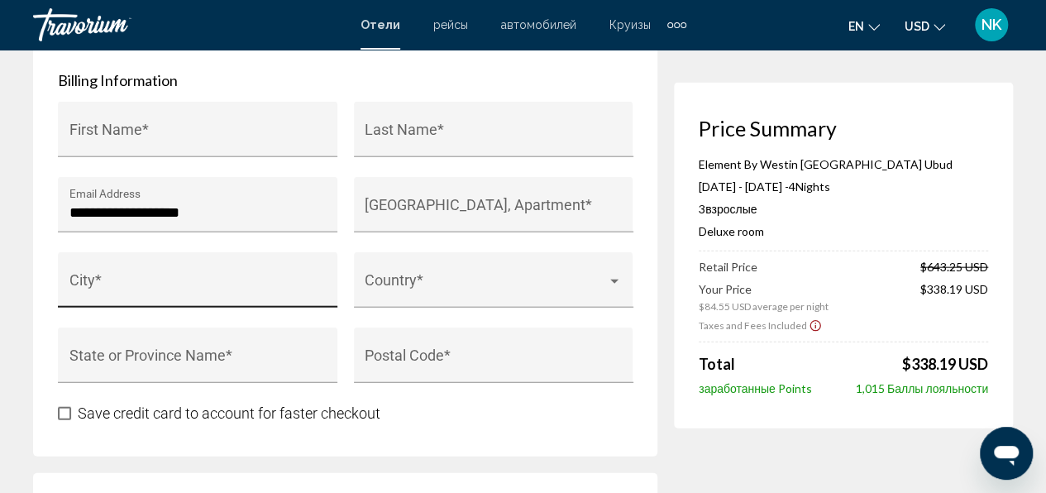
click at [210, 264] on div "City *" at bounding box center [197, 286] width 257 height 44
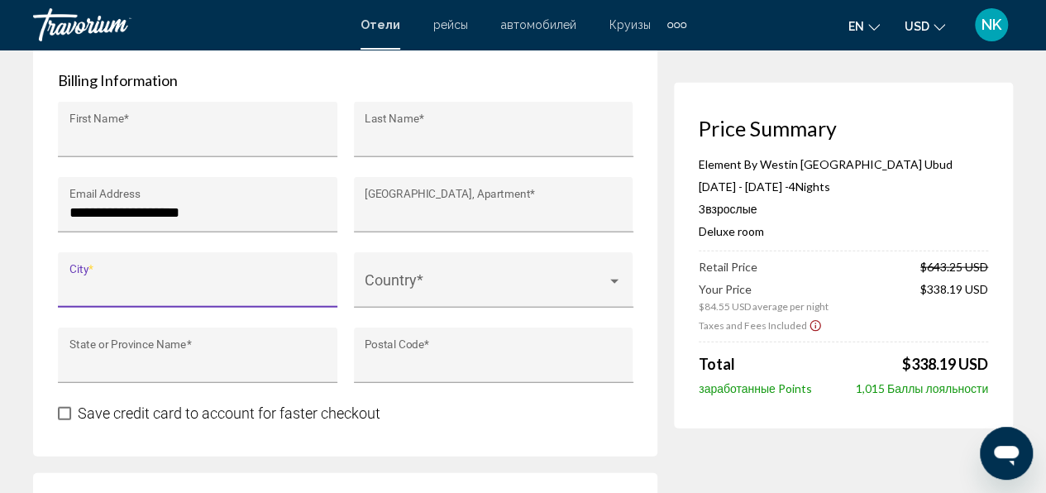
type input "******"
type input "**********"
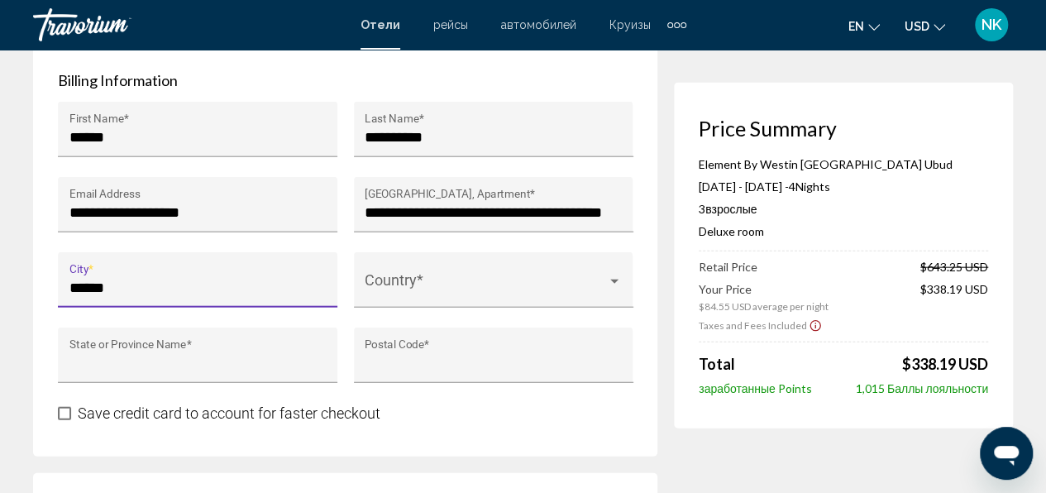
type input "******"
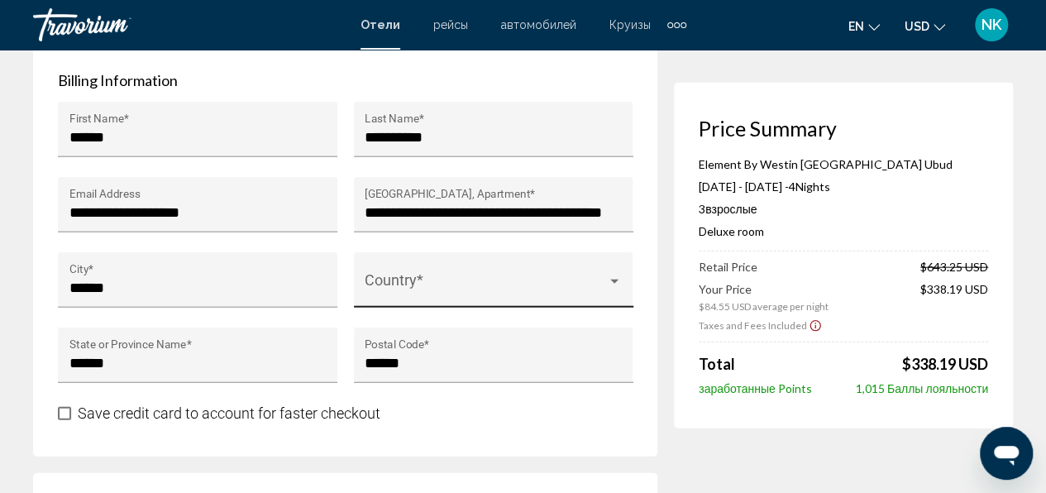
click at [425, 264] on div "Country *" at bounding box center [493, 286] width 257 height 44
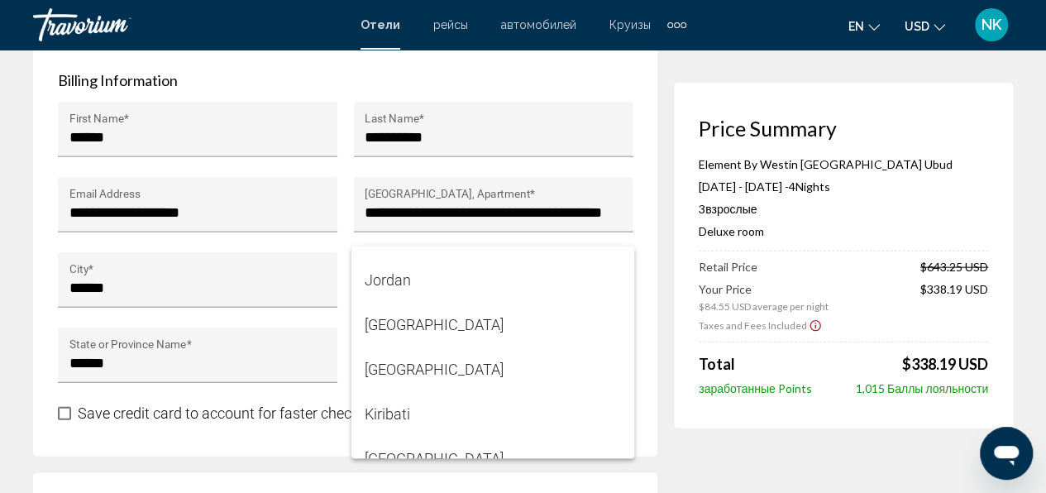
scroll to position [5125, 0]
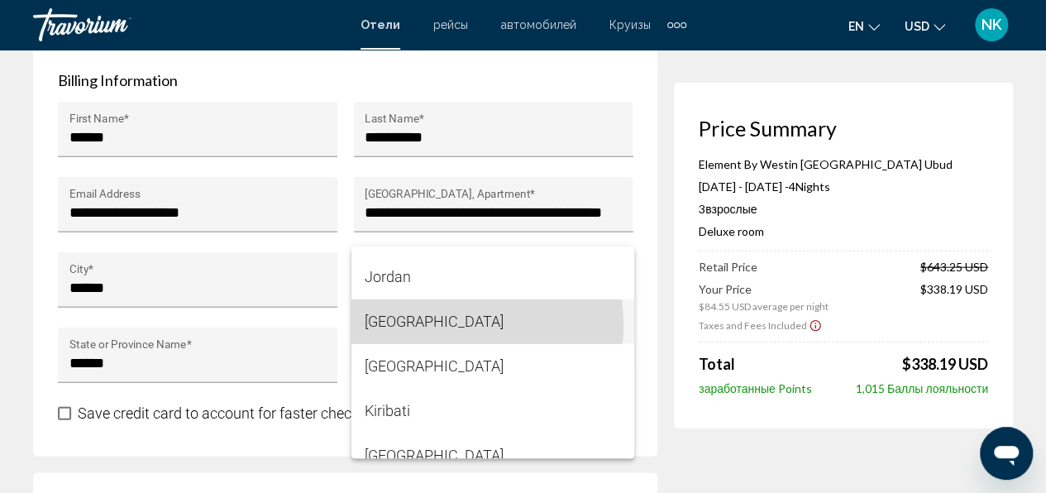
click at [427, 326] on span "[GEOGRAPHIC_DATA]" at bounding box center [493, 321] width 256 height 45
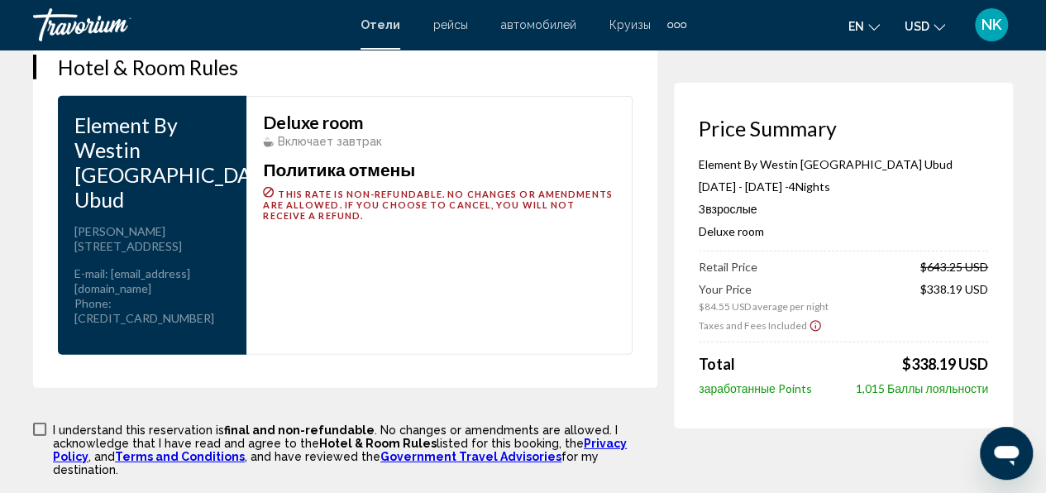
scroll to position [2314, 0]
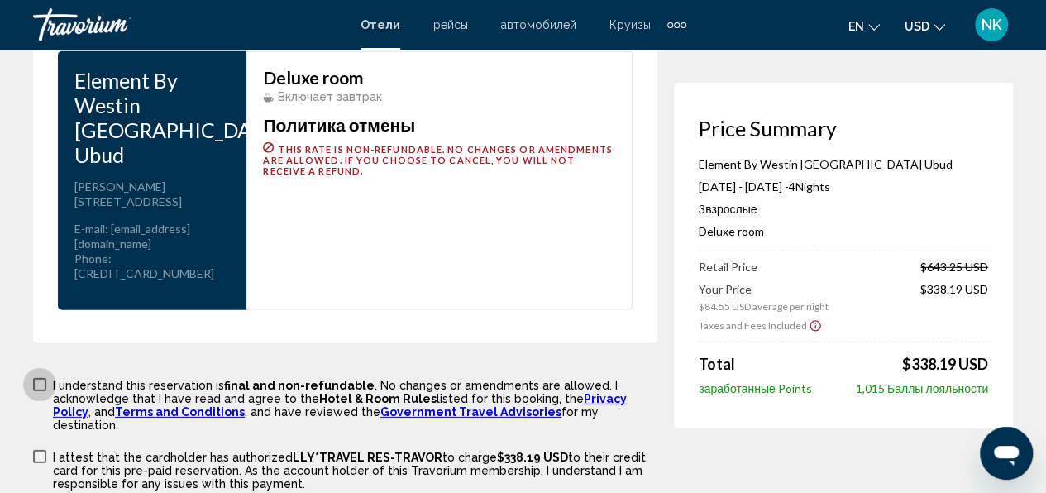
click at [42, 378] on span "Main content" at bounding box center [39, 384] width 13 height 13
click at [47, 448] on label "I attest that the cardholder has authorized LLY*TRAVEL RES-TRAVOR to charge $33…" at bounding box center [345, 469] width 624 height 42
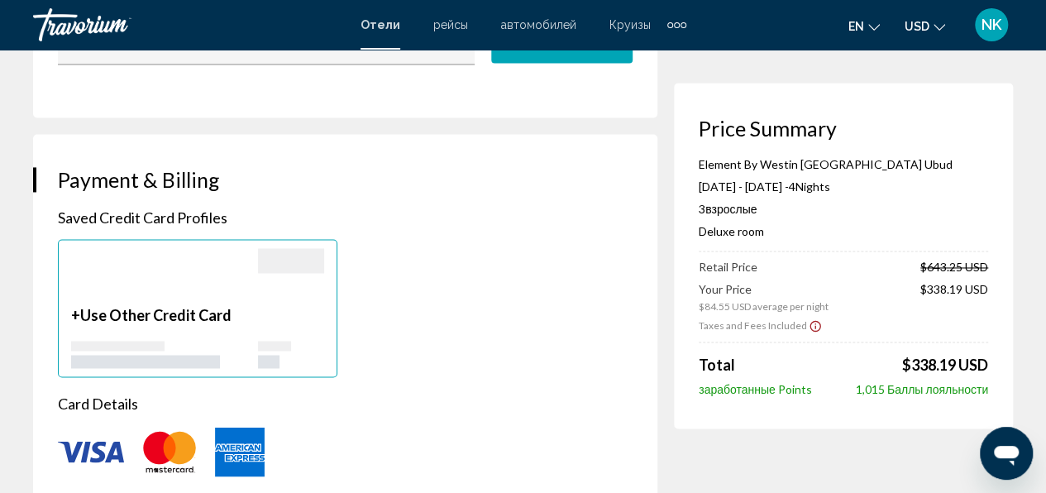
scroll to position [992, 0]
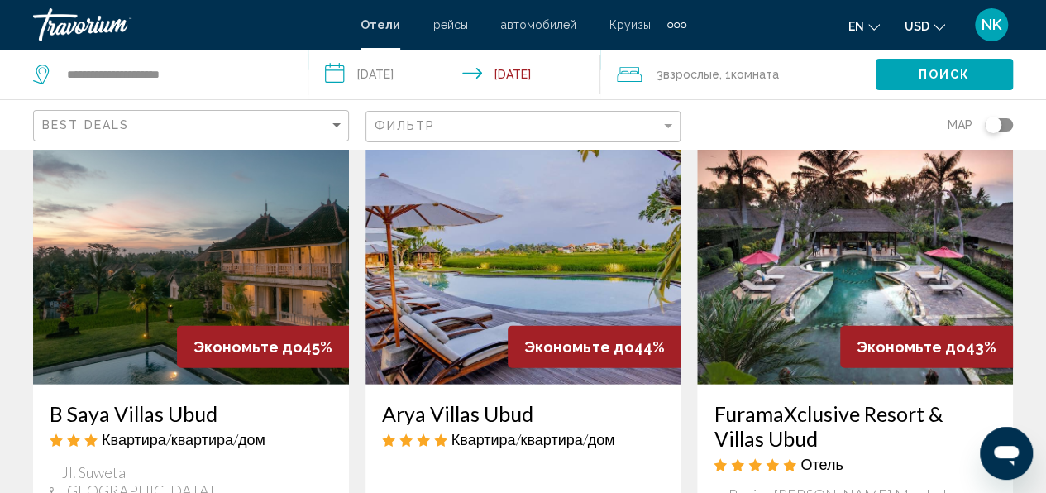
scroll to position [2232, 0]
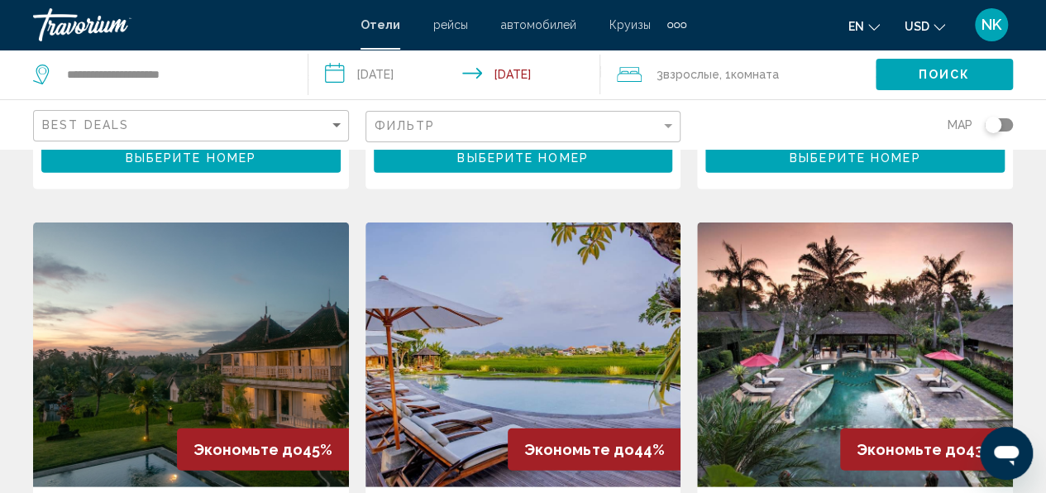
scroll to position [2066, 0]
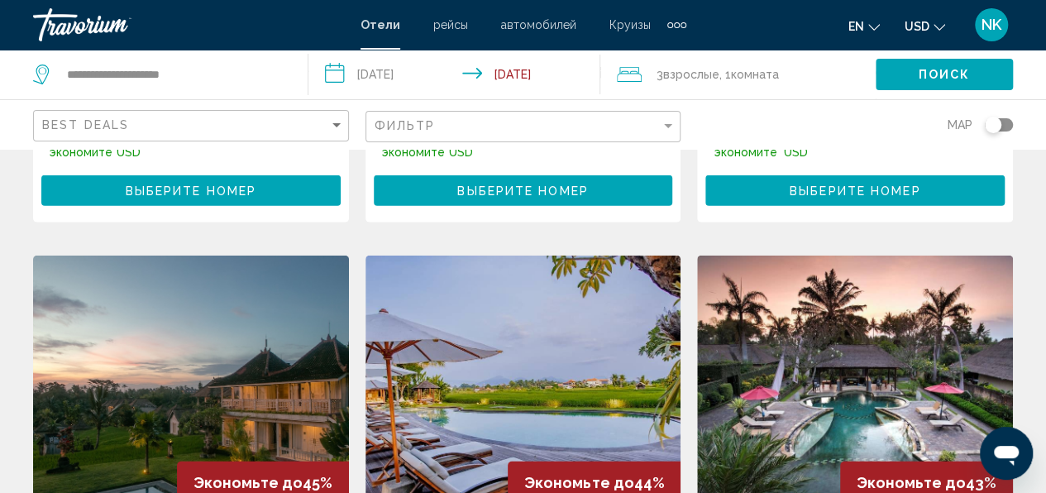
click at [792, 261] on img "Main content" at bounding box center [855, 387] width 316 height 265
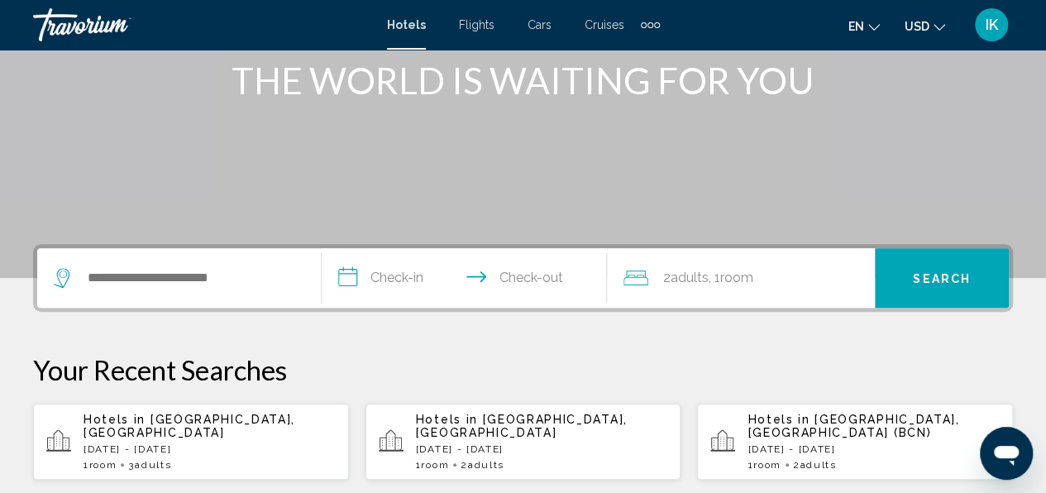
scroll to position [248, 0]
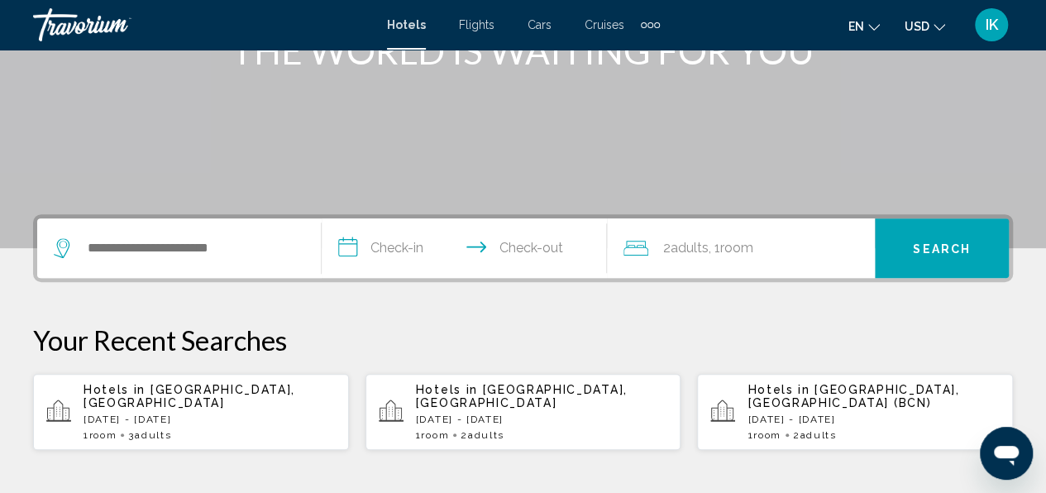
click at [226, 414] on div "Hotels in [GEOGRAPHIC_DATA], [GEOGRAPHIC_DATA] [DATE] - [DATE] 1 Room rooms 3 A…" at bounding box center [209, 412] width 252 height 58
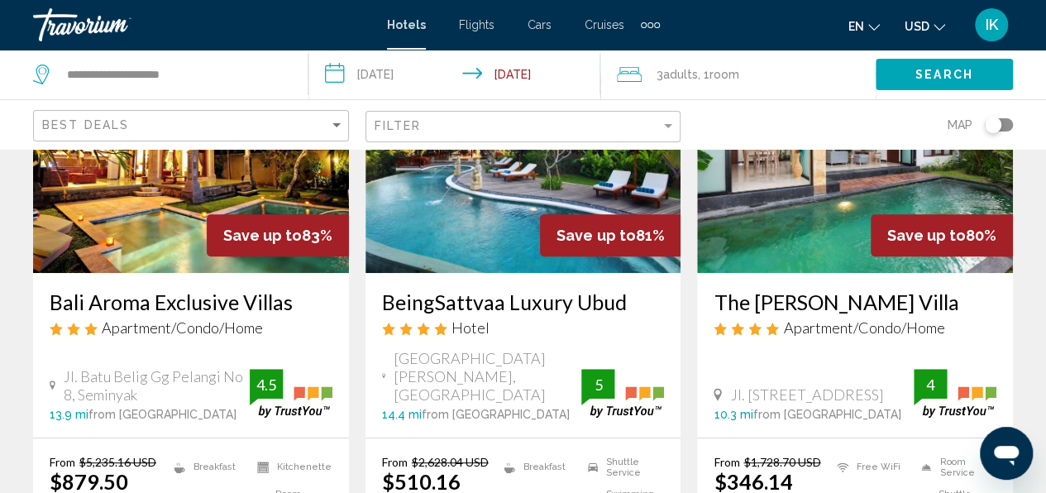
scroll to position [165, 0]
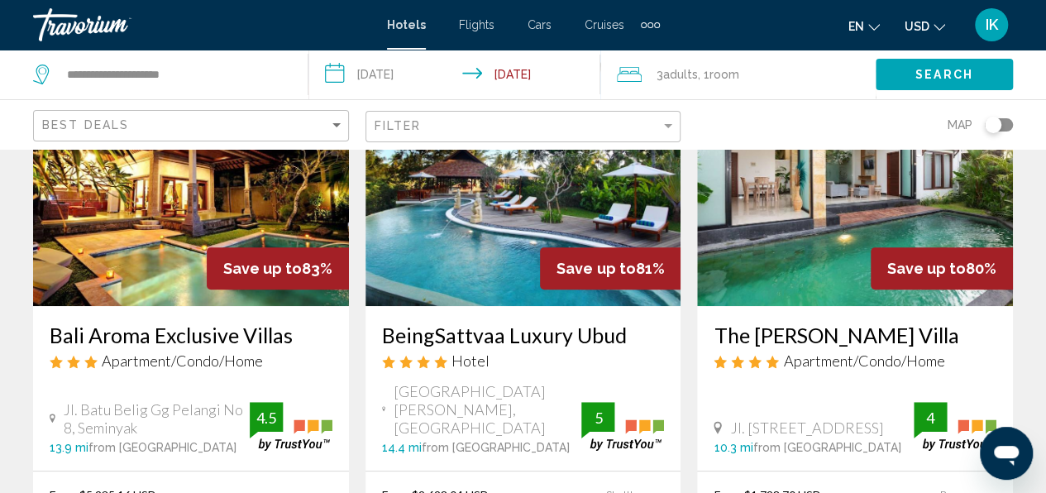
click at [751, 229] on img "Main content" at bounding box center [855, 173] width 316 height 265
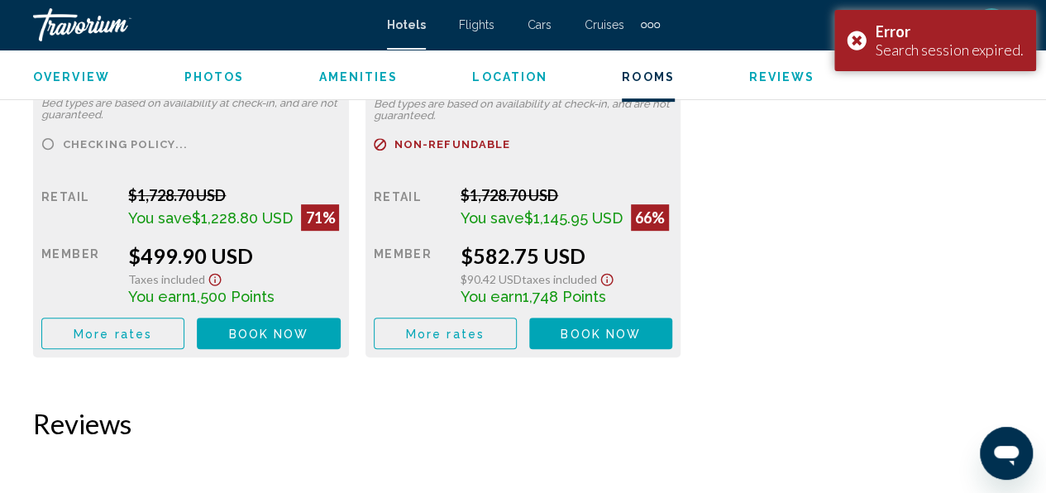
scroll to position [3419, 0]
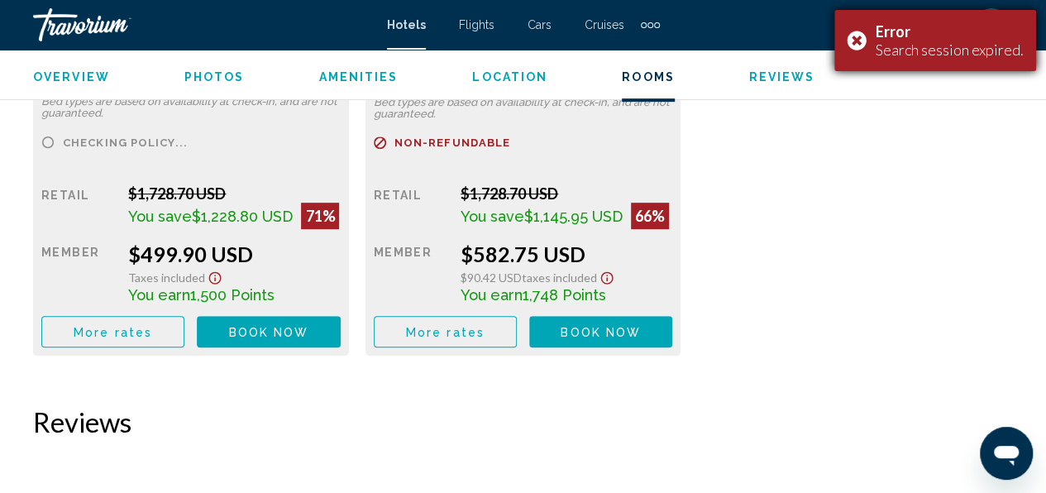
click at [862, 36] on div "Error Search session expired." at bounding box center [935, 40] width 202 height 61
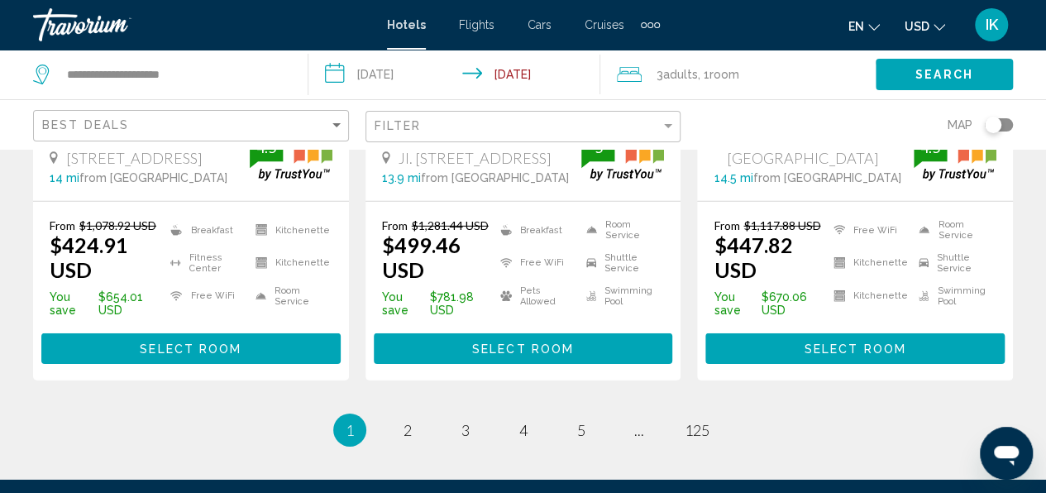
scroll to position [2480, 0]
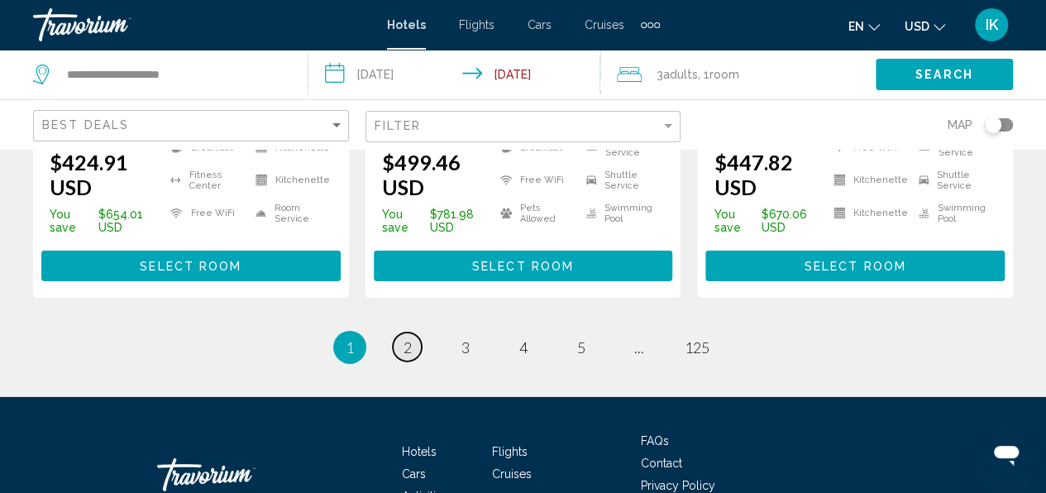
click at [417, 332] on link "page 2" at bounding box center [407, 346] width 29 height 29
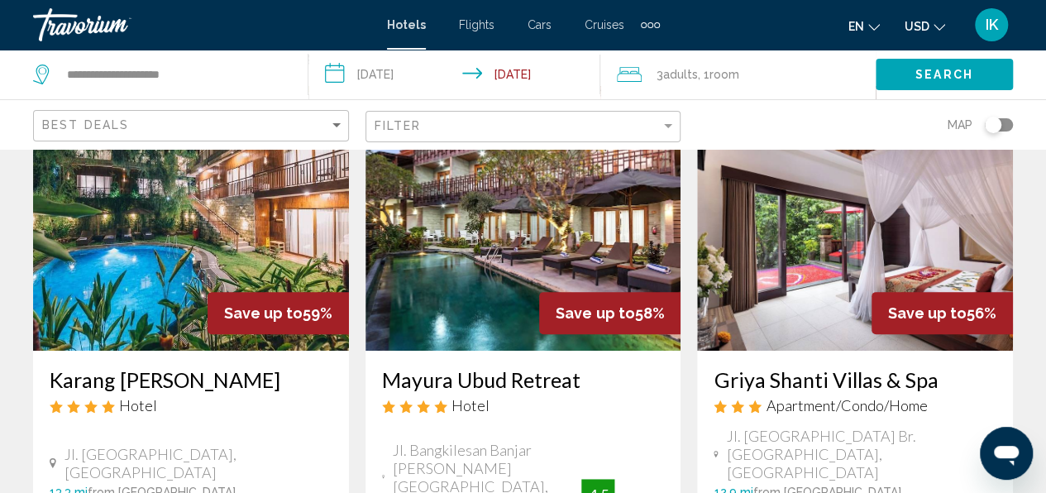
scroll to position [248, 0]
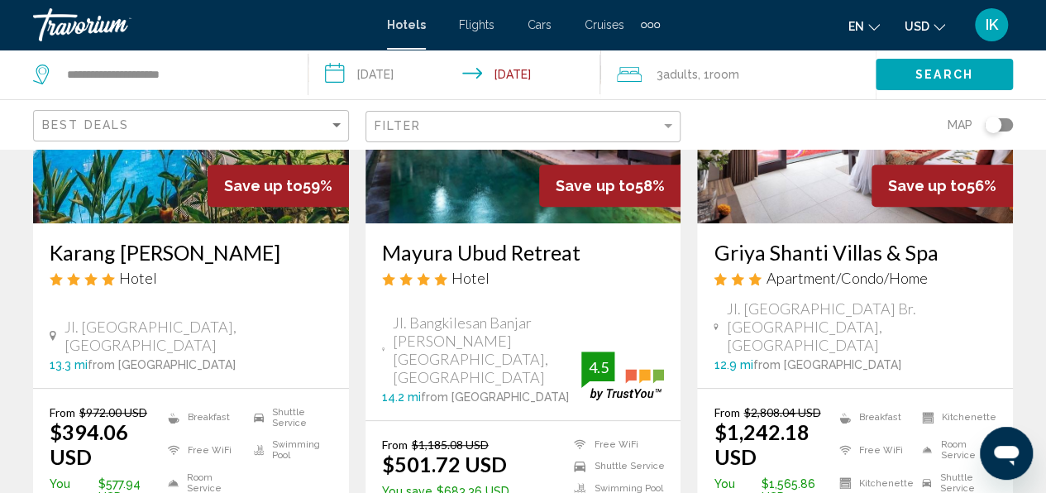
click at [164, 335] on div "Karang [PERSON_NAME] Hotel Jl. [GEOGRAPHIC_DATA], [GEOGRAPHIC_DATA] 13.3 mi fro…" at bounding box center [191, 305] width 316 height 164
click at [139, 202] on img "Main content" at bounding box center [191, 91] width 316 height 265
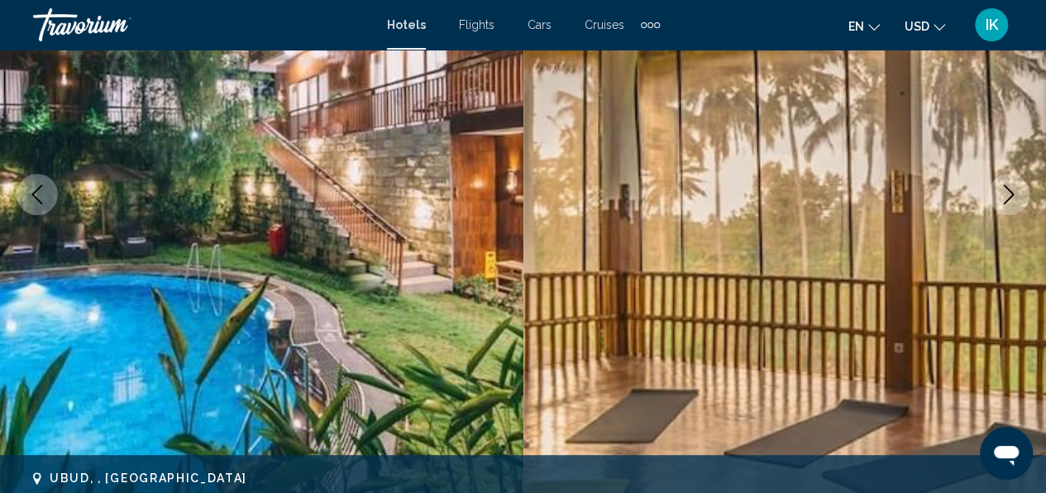
scroll to position [195, 0]
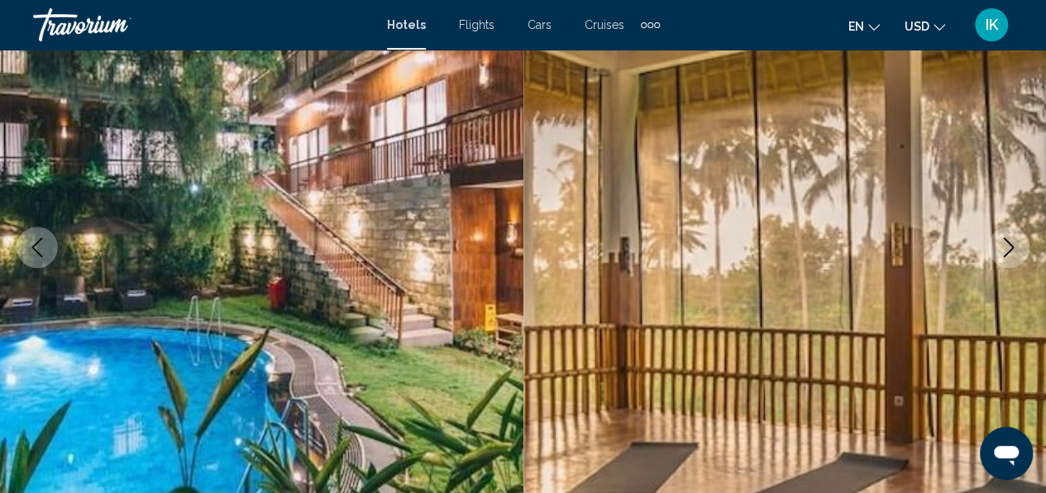
click at [1014, 247] on icon "Next image" at bounding box center [1008, 247] width 20 height 20
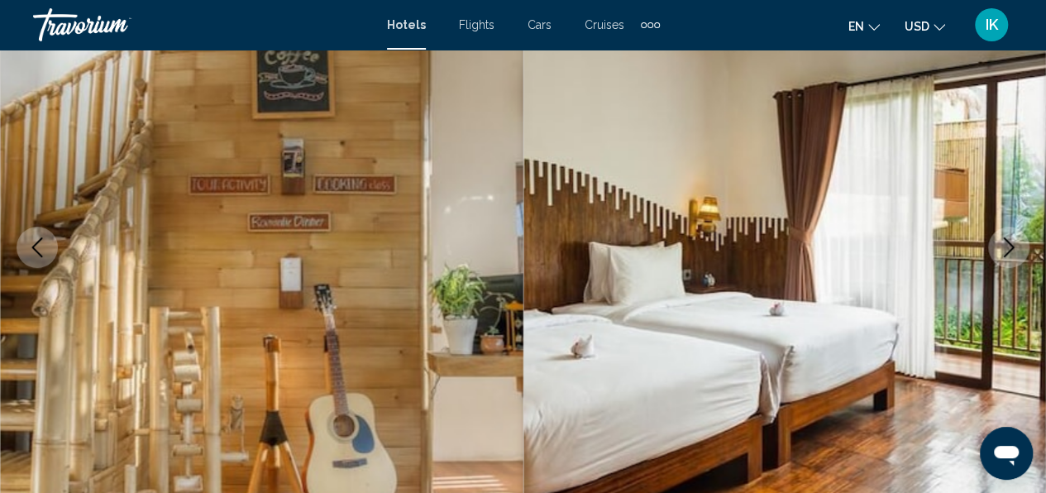
click at [1014, 247] on icon "Next image" at bounding box center [1008, 247] width 20 height 20
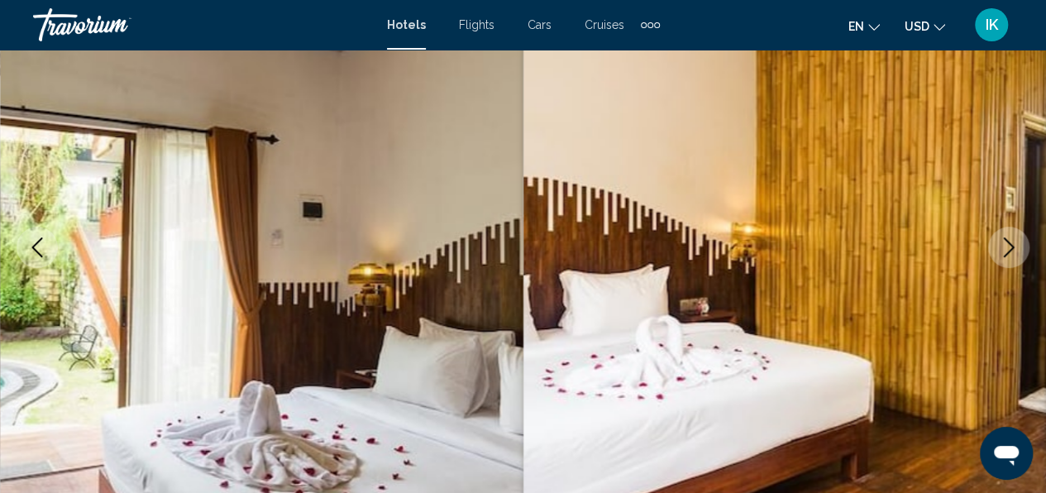
click at [1014, 247] on icon "Next image" at bounding box center [1008, 247] width 20 height 20
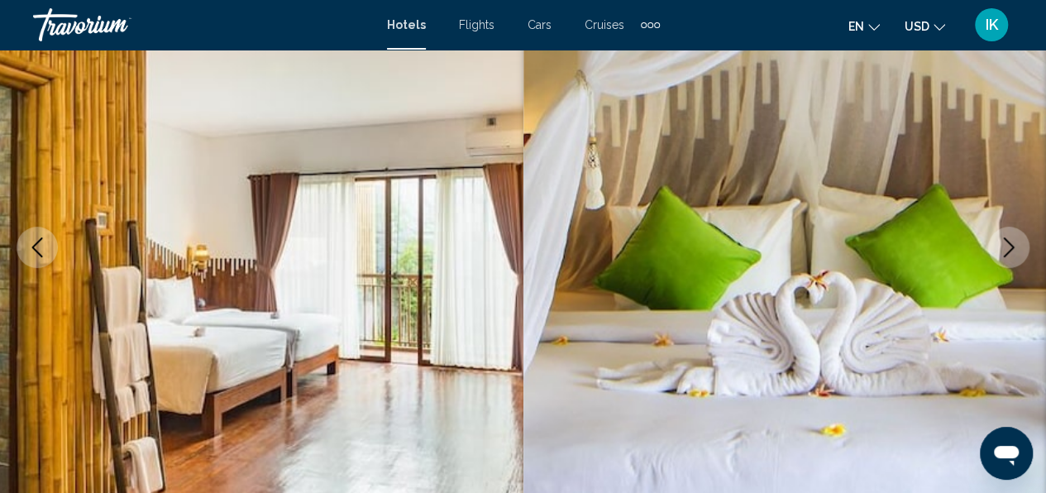
click at [1014, 247] on icon "Next image" at bounding box center [1008, 247] width 20 height 20
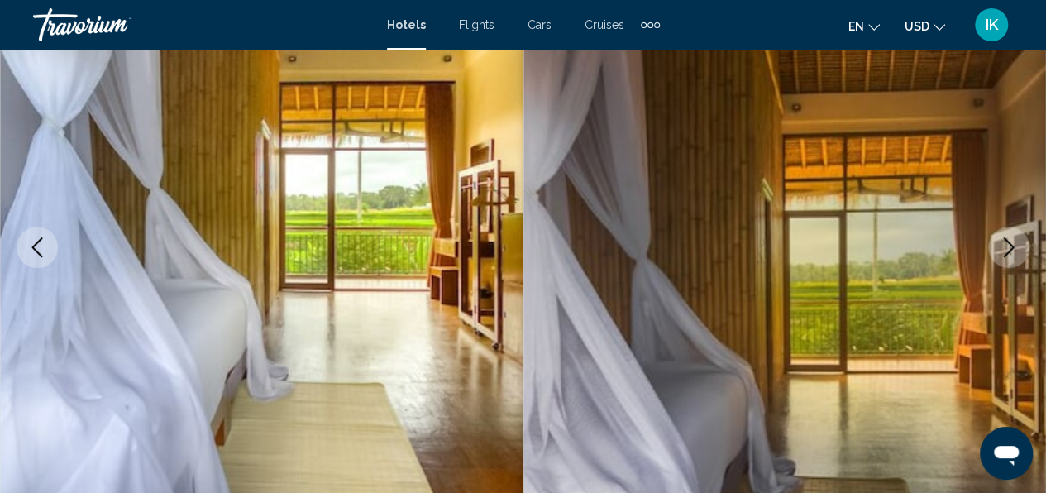
click at [1014, 247] on icon "Next image" at bounding box center [1008, 247] width 20 height 20
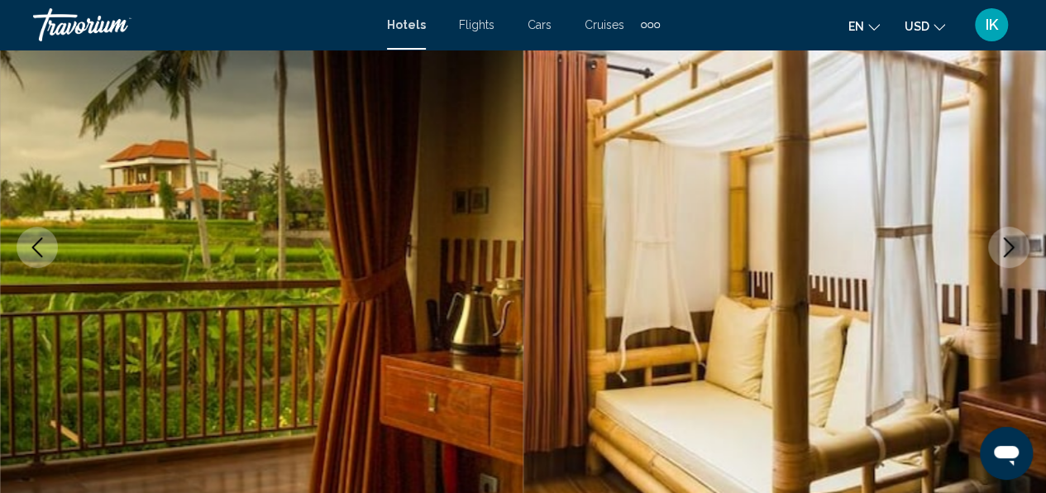
click at [1014, 247] on icon "Next image" at bounding box center [1008, 247] width 20 height 20
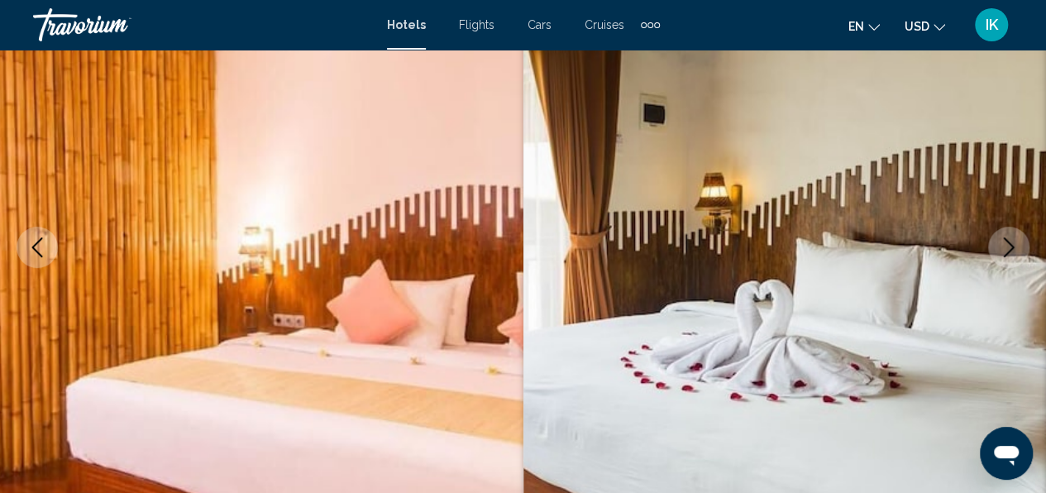
click at [1014, 247] on icon "Next image" at bounding box center [1008, 247] width 20 height 20
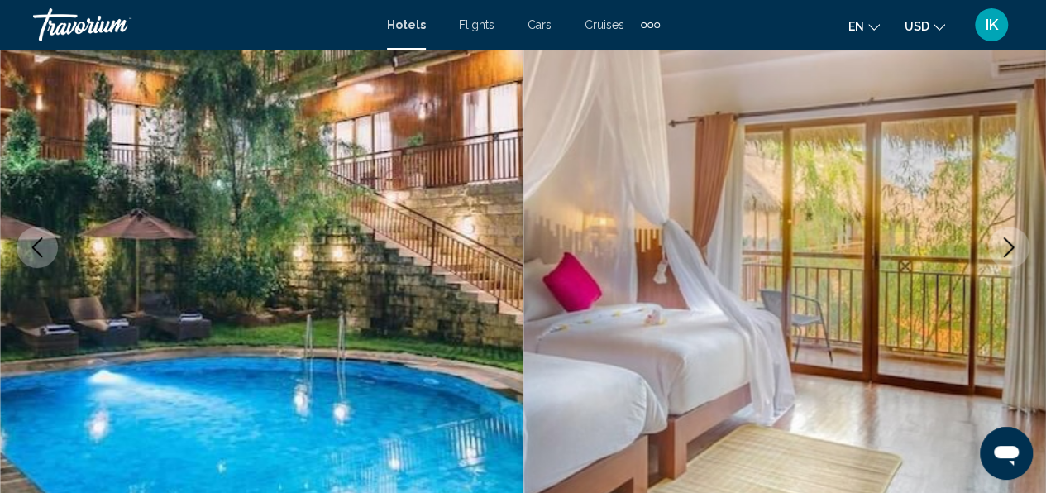
click at [1014, 247] on icon "Next image" at bounding box center [1008, 247] width 20 height 20
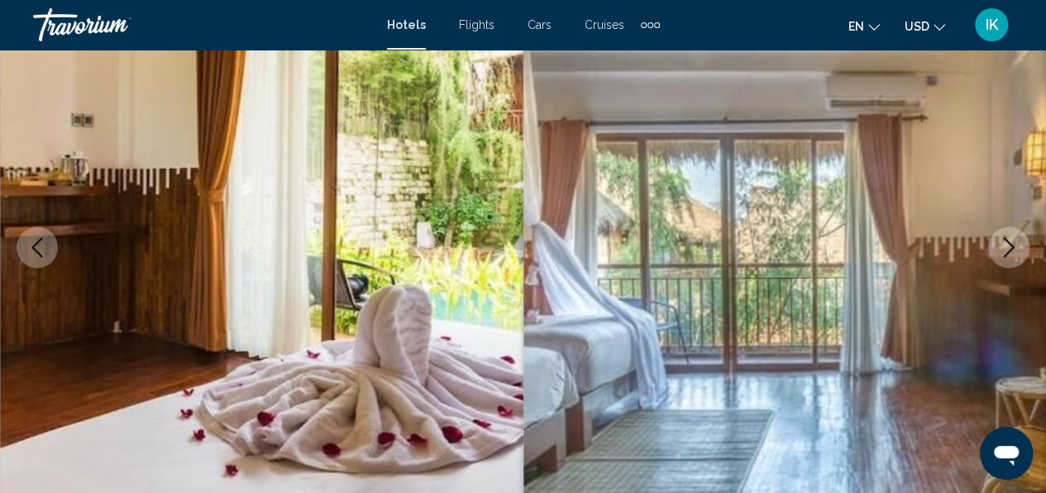
click at [1013, 246] on icon "Next image" at bounding box center [1008, 247] width 20 height 20
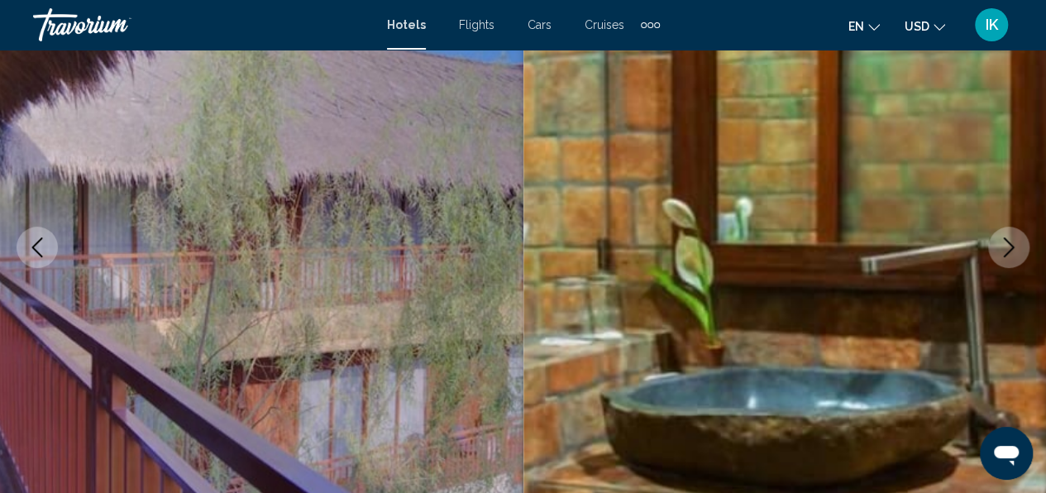
click at [1013, 246] on icon "Next image" at bounding box center [1008, 247] width 20 height 20
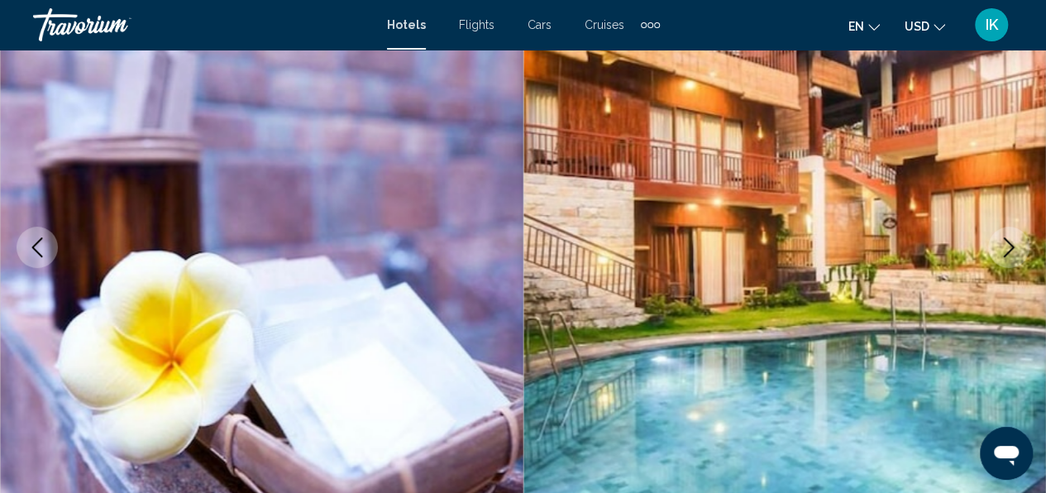
click at [1013, 246] on icon "Next image" at bounding box center [1008, 247] width 20 height 20
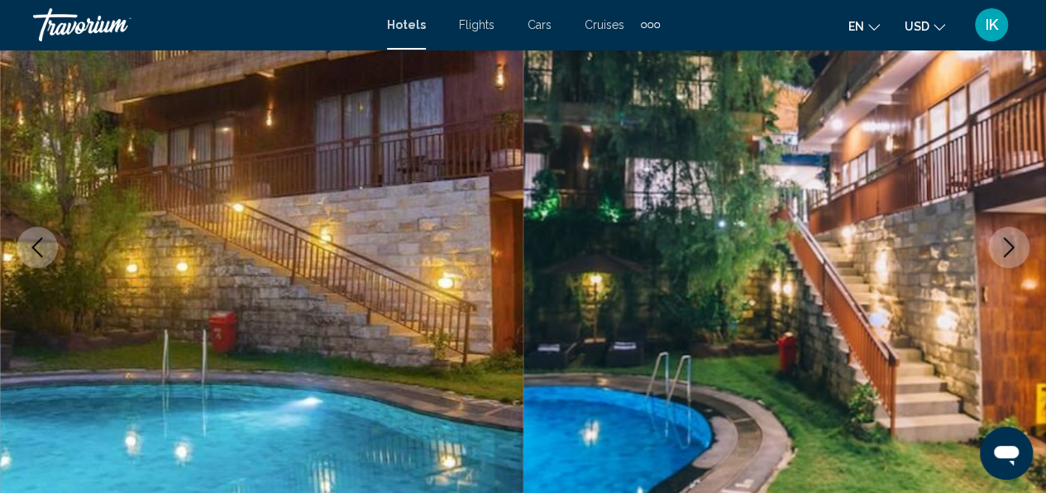
click at [1013, 246] on icon "Next image" at bounding box center [1008, 247] width 20 height 20
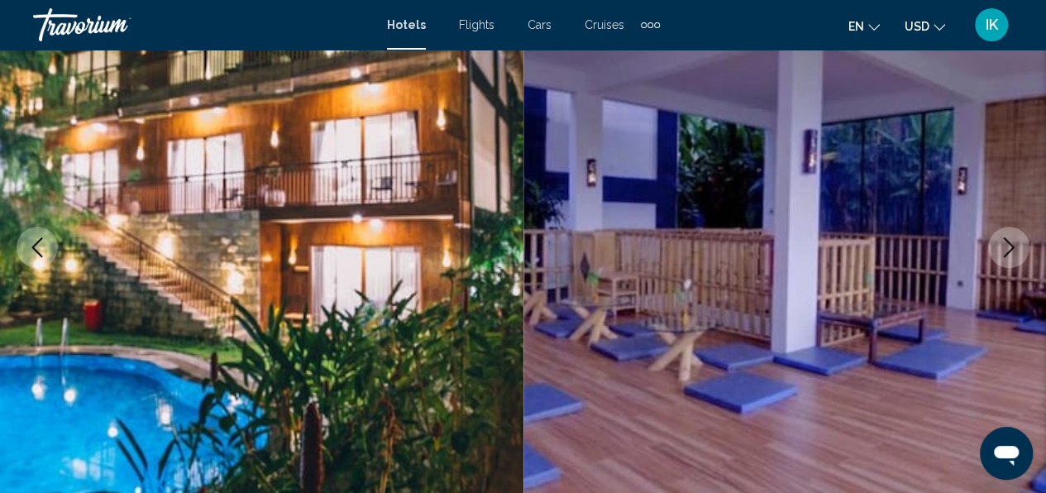
click at [1013, 246] on icon "Next image" at bounding box center [1008, 247] width 20 height 20
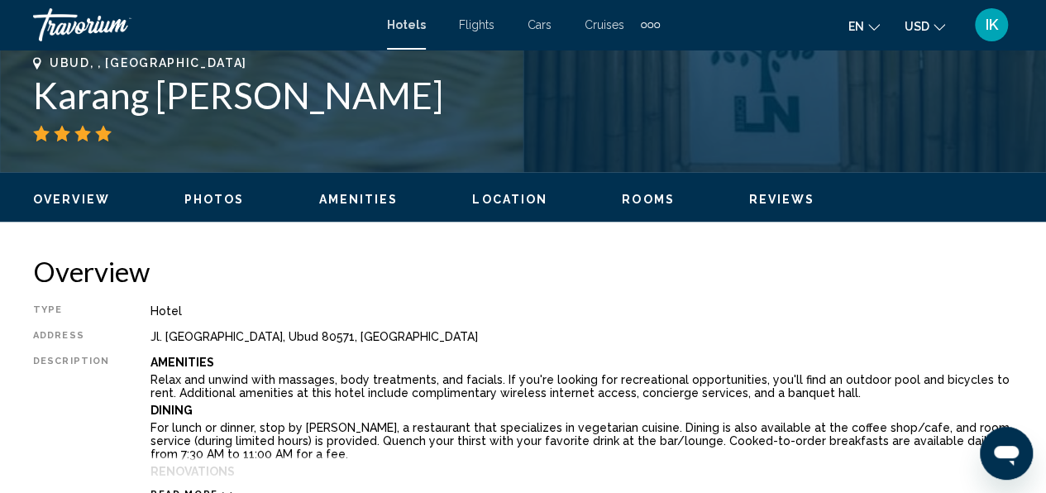
scroll to position [774, 0]
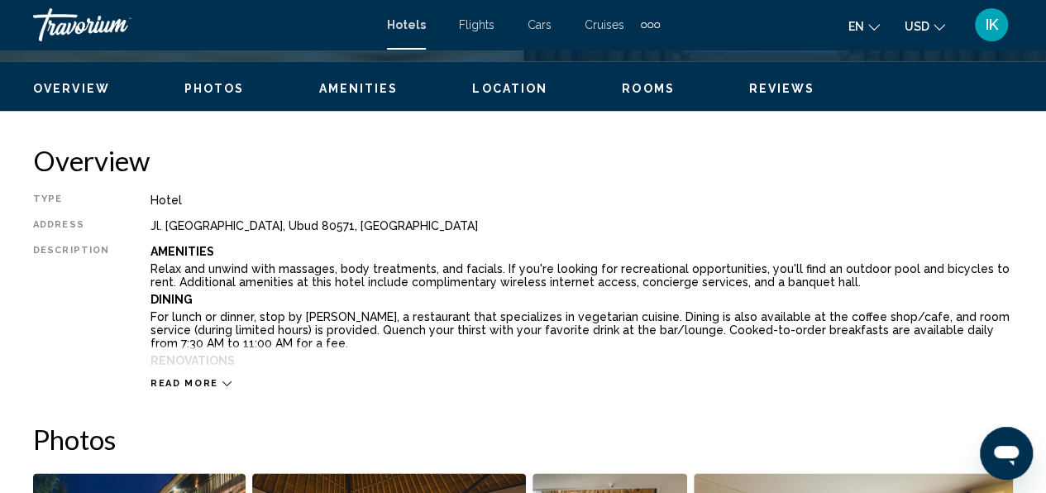
click at [866, 26] on button "en English Español Français Italiano Português русский" at bounding box center [863, 26] width 31 height 24
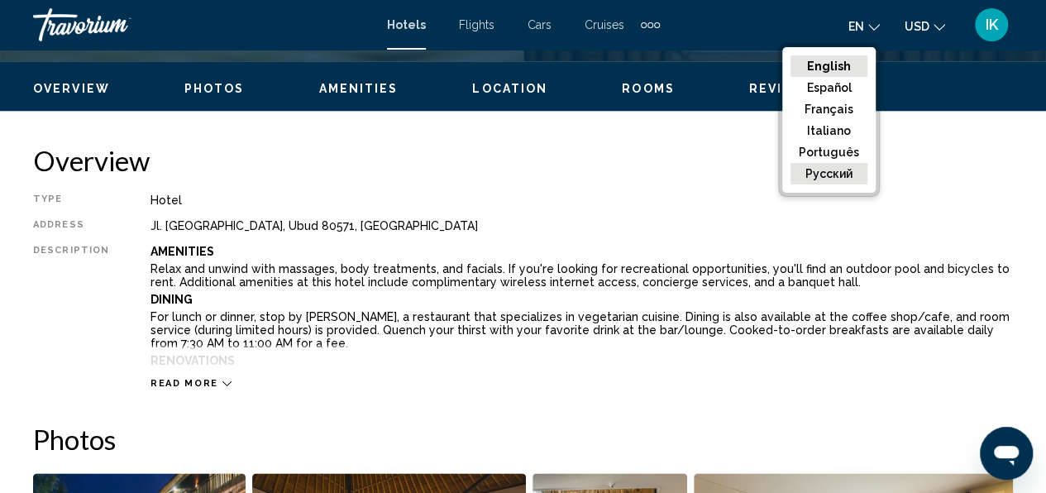
click at [829, 175] on button "русский" at bounding box center [828, 173] width 77 height 21
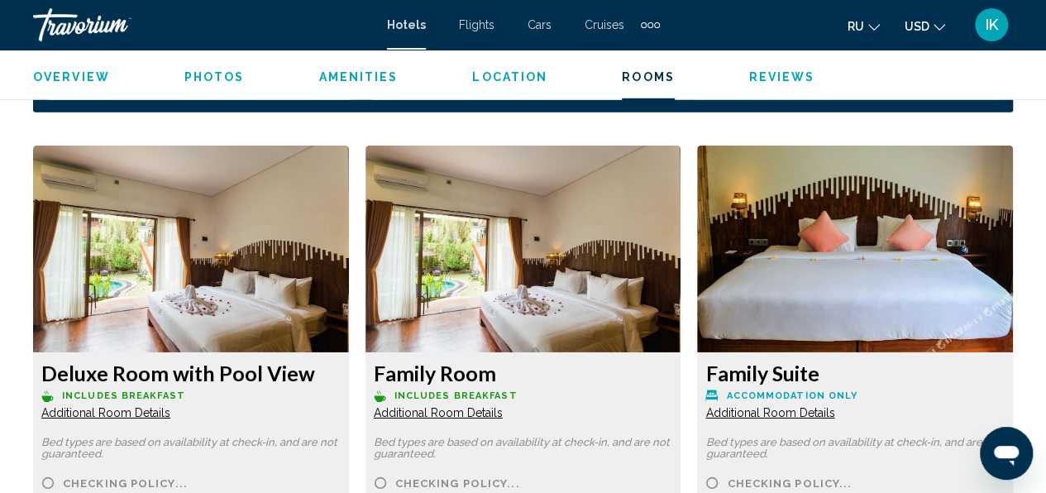
scroll to position [2509, 0]
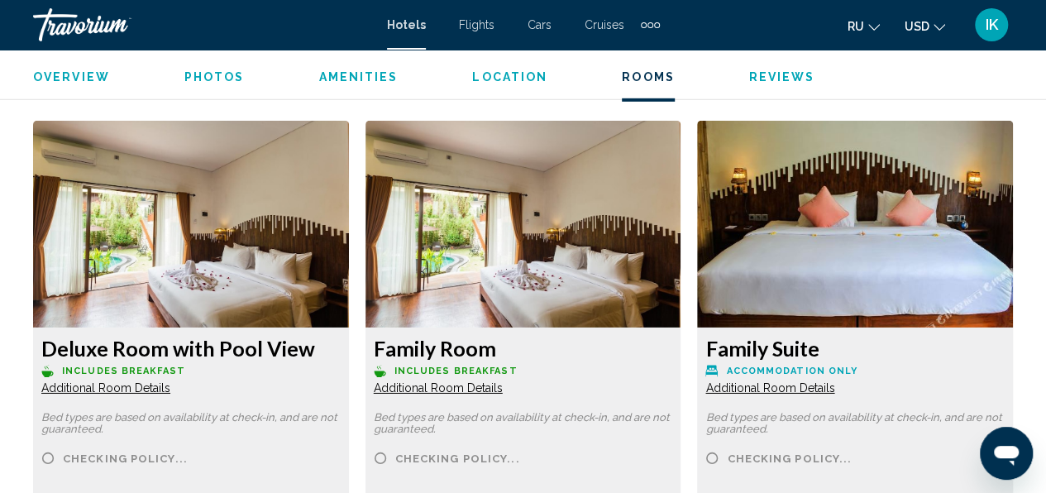
click at [349, 295] on img "Main content" at bounding box center [191, 224] width 316 height 207
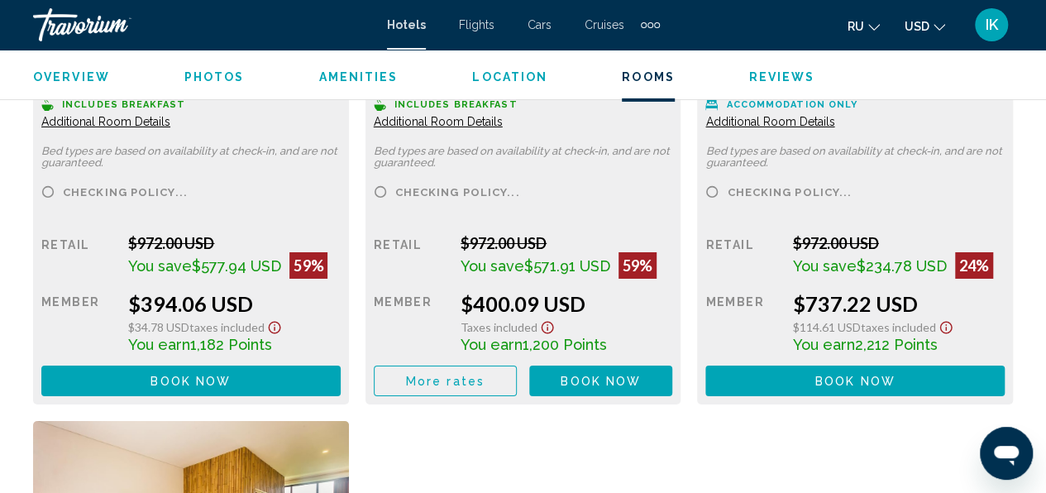
scroll to position [2840, 0]
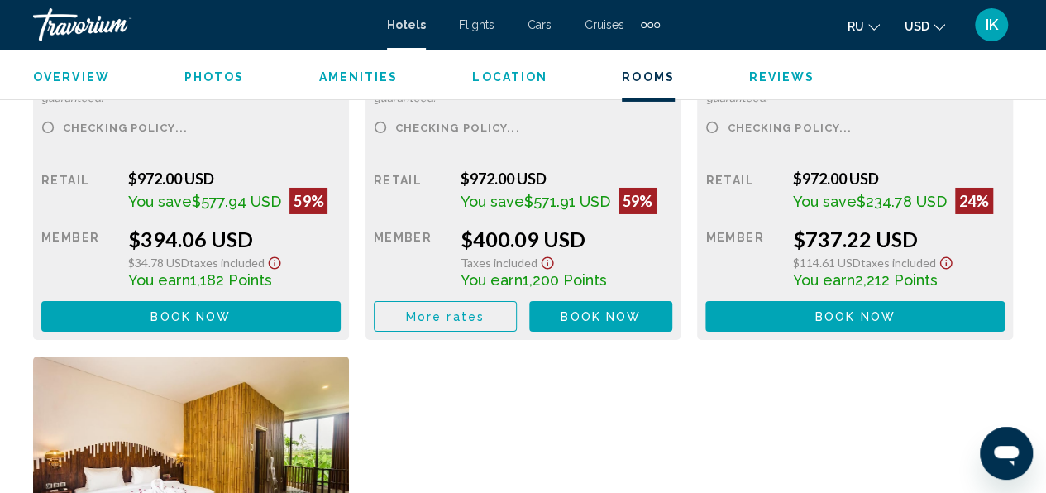
click at [231, 310] on span "Book now" at bounding box center [190, 316] width 80 height 13
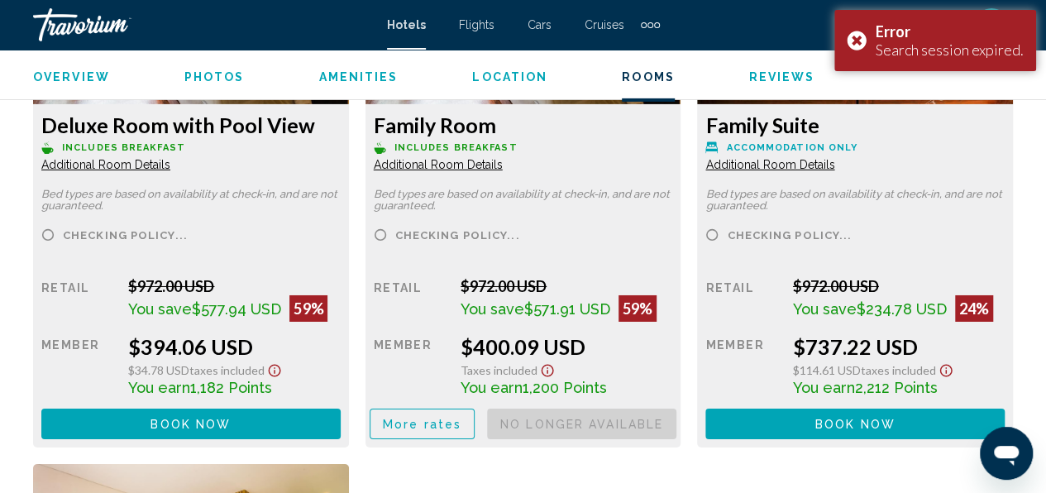
scroll to position [2675, 0]
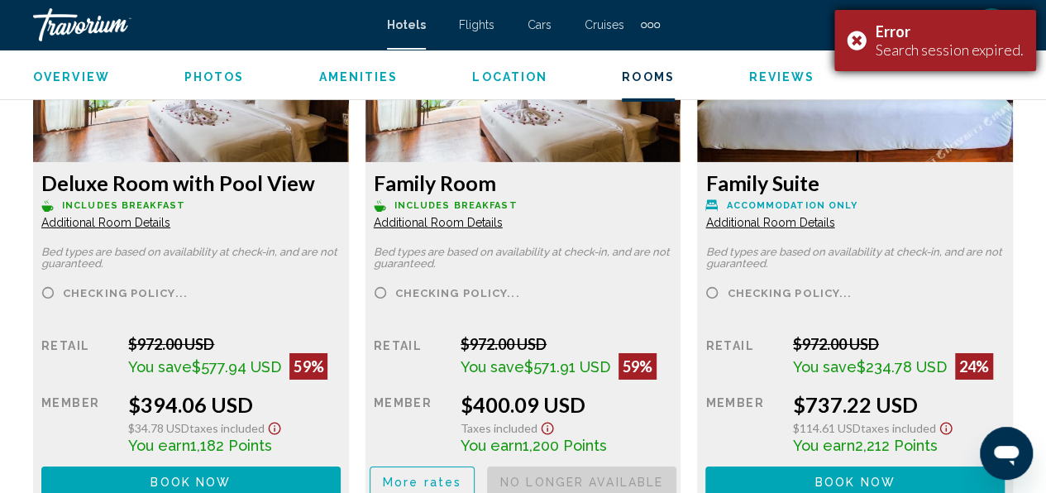
click at [868, 37] on div "Error Search session expired." at bounding box center [935, 40] width 202 height 61
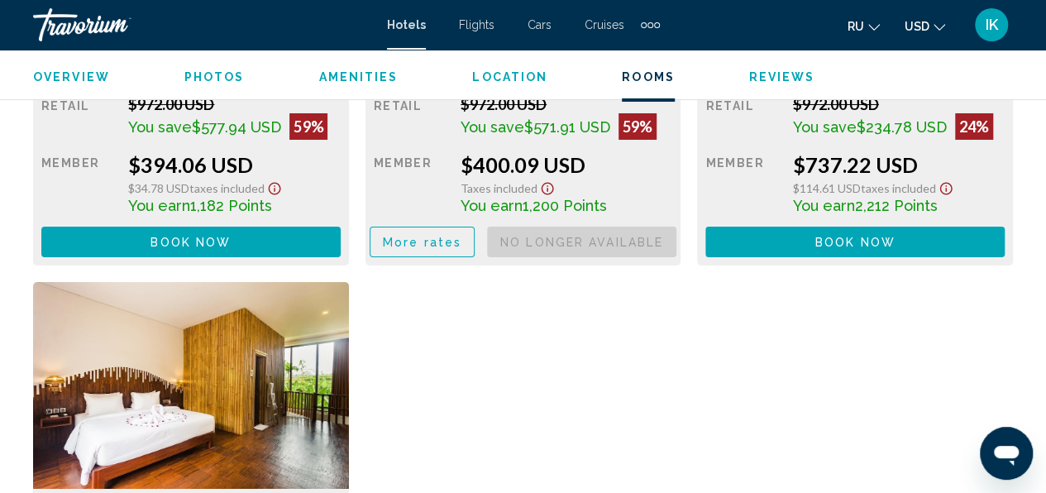
scroll to position [2840, 0]
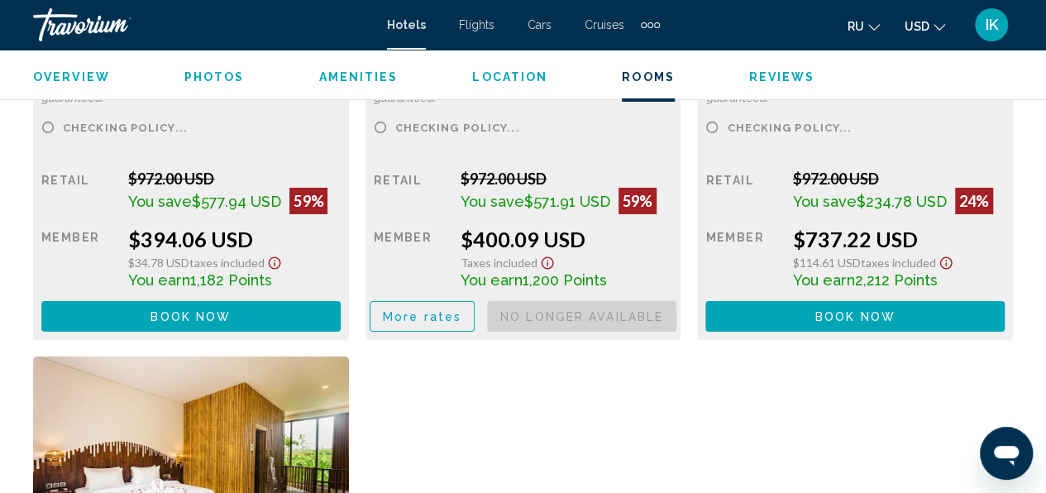
click at [283, 325] on button "Book now No longer available" at bounding box center [190, 316] width 299 height 31
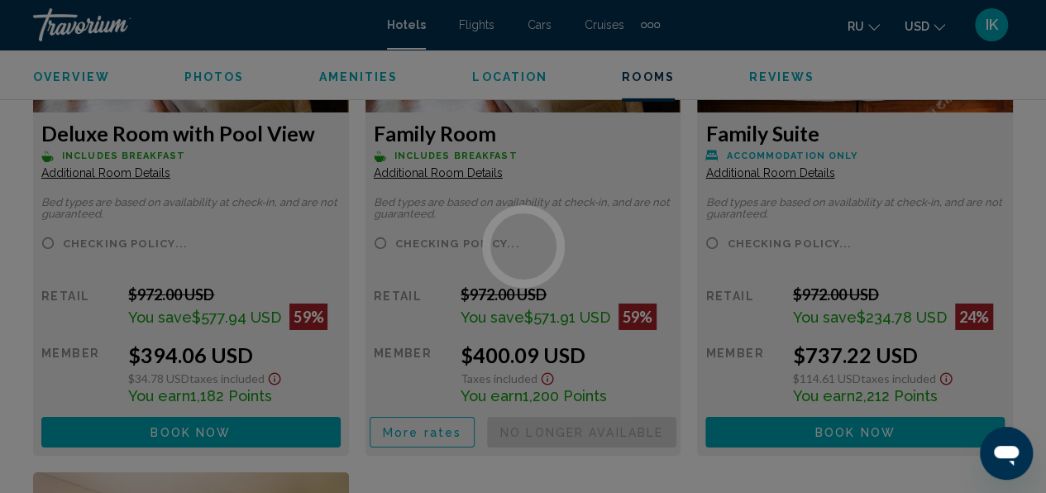
scroll to position [2675, 0]
